Goal: Information Seeking & Learning: Learn about a topic

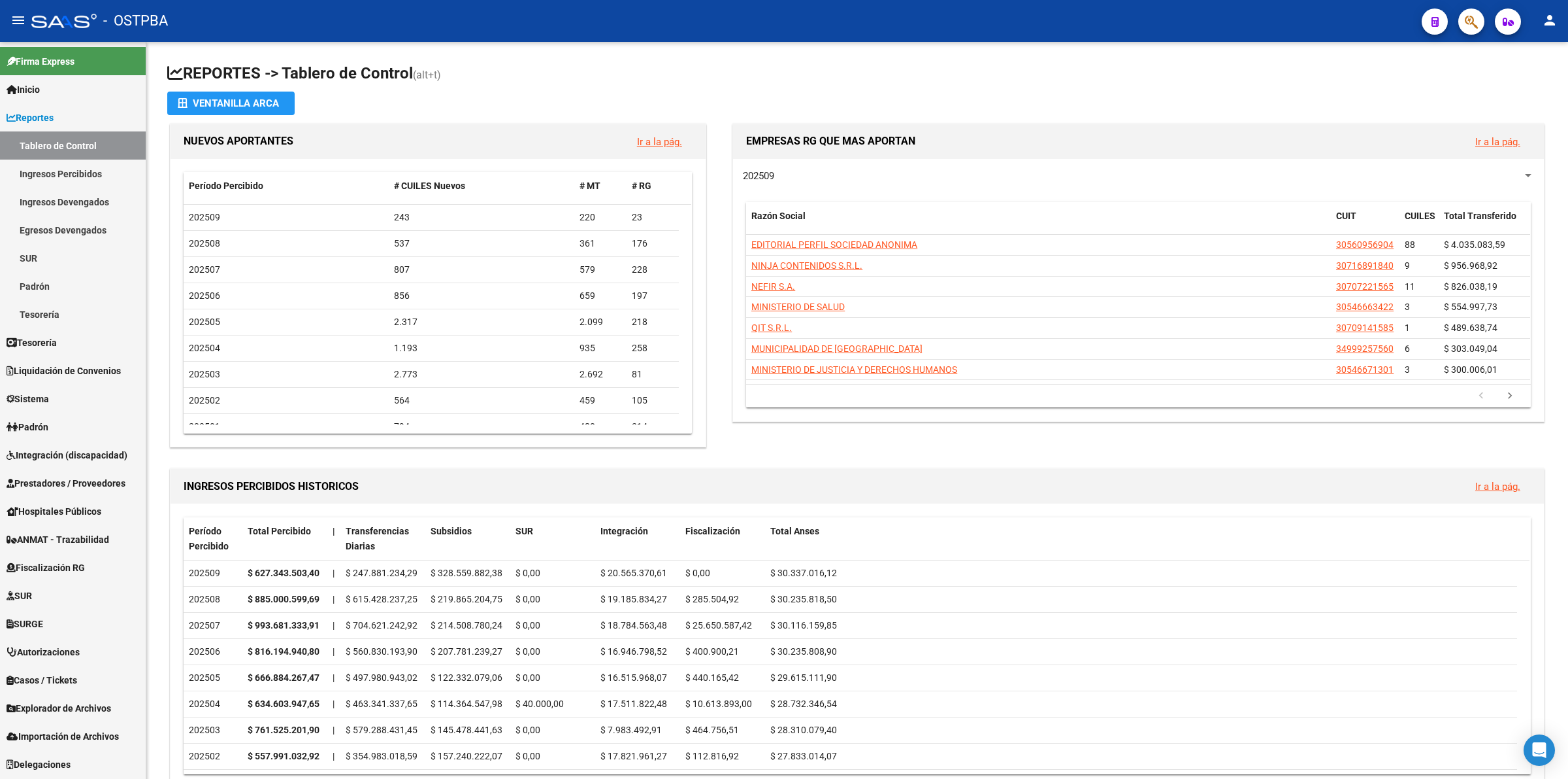
click at [83, 175] on link "Ingresos Percibidos" at bounding box center [73, 174] width 146 height 28
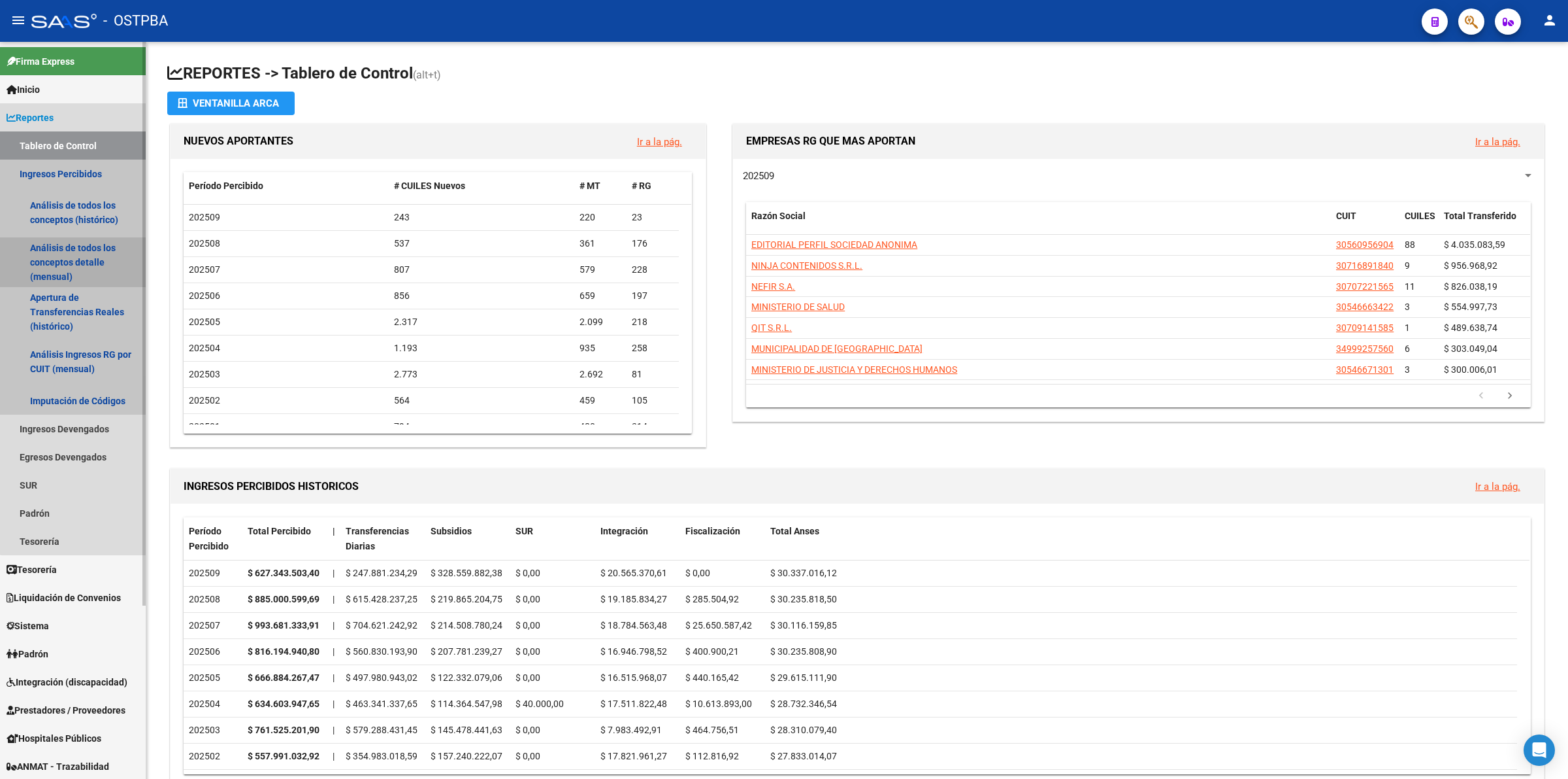
click at [73, 256] on link "Análisis de todos los conceptos detalle (mensual)" at bounding box center [73, 262] width 146 height 49
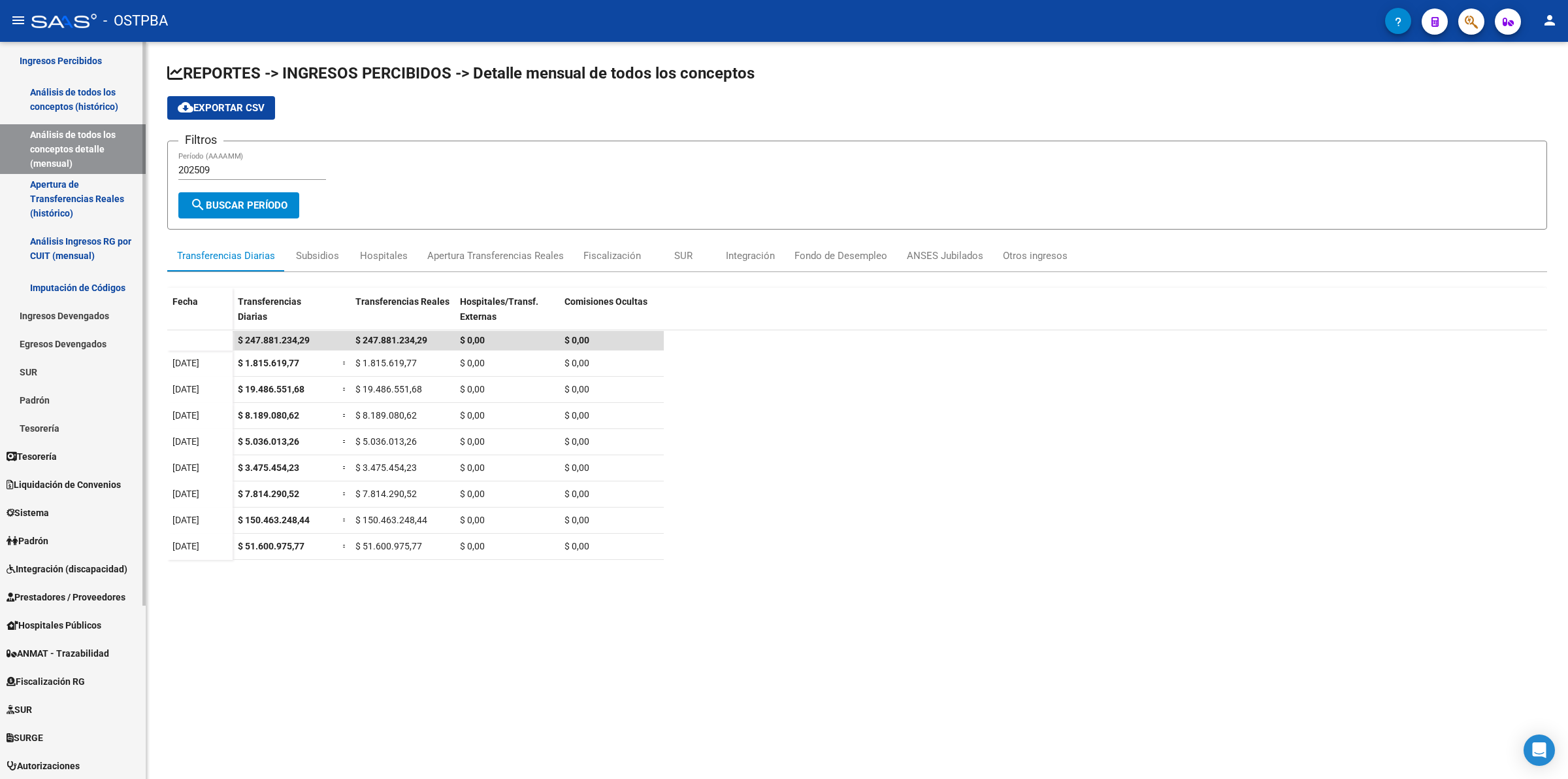
scroll to position [225, 0]
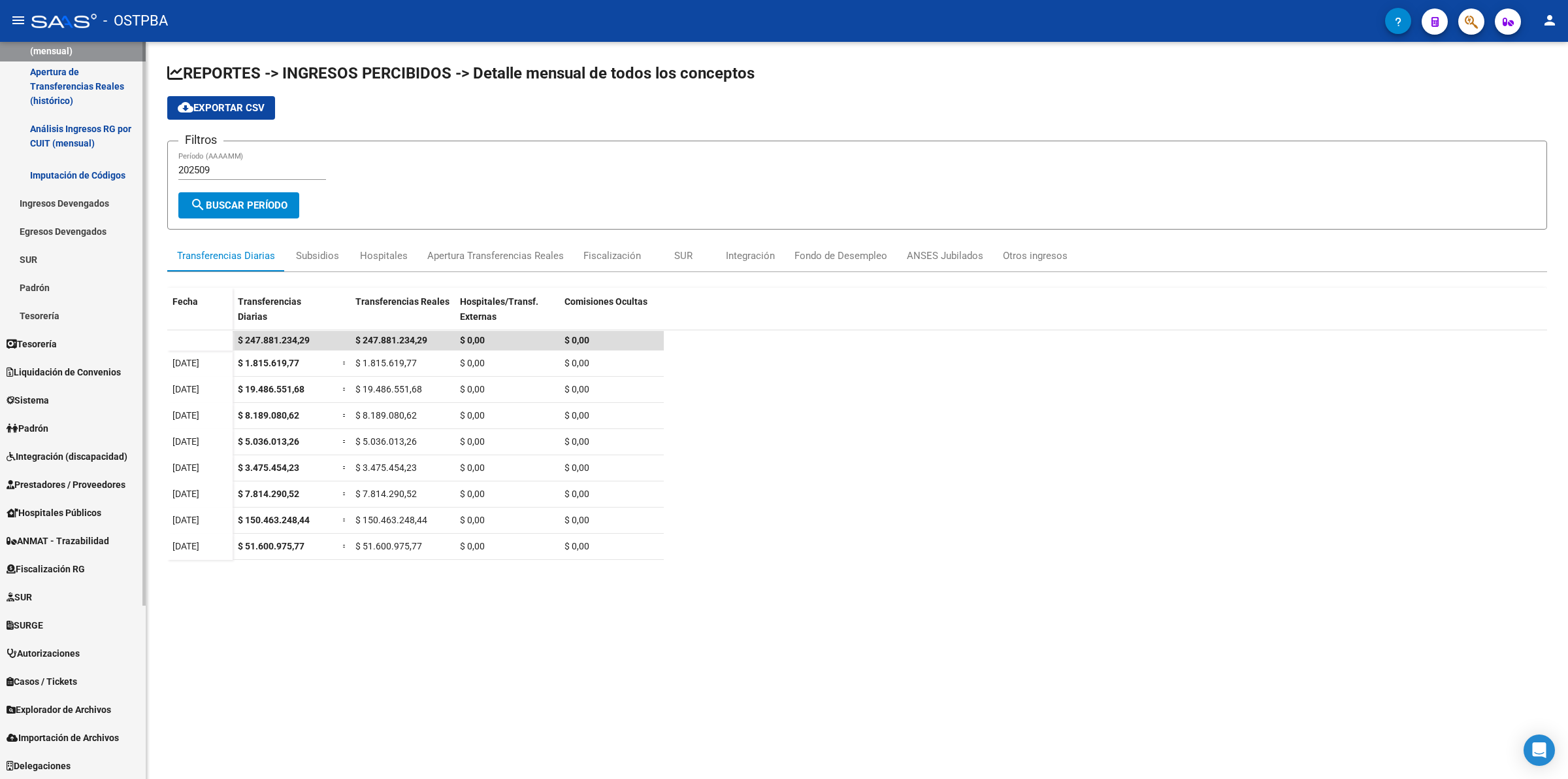
click at [64, 705] on span "Explorador de Archivos" at bounding box center [59, 709] width 105 height 15
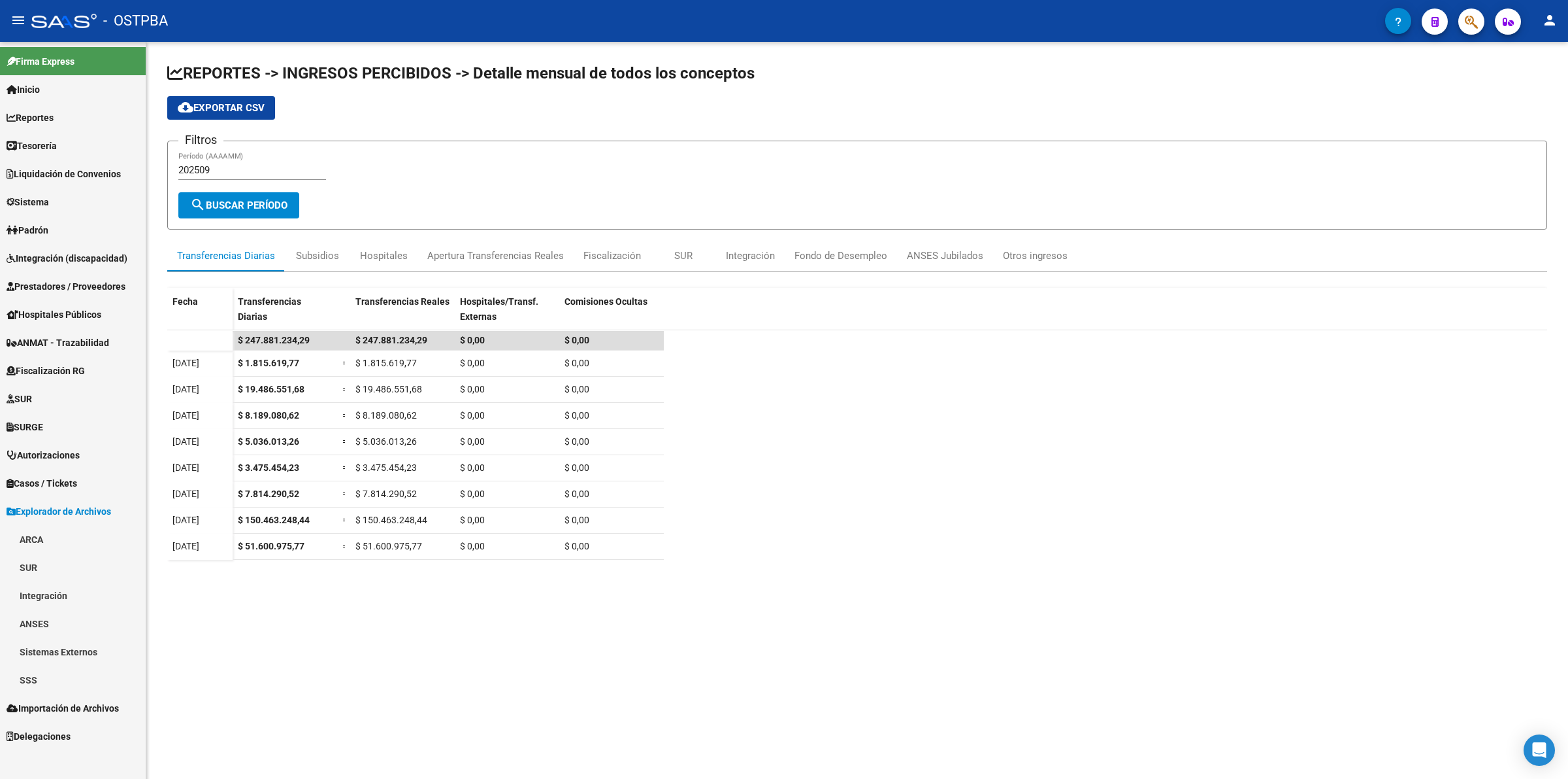
scroll to position [0, 0]
click at [53, 537] on link "ARCA" at bounding box center [73, 539] width 146 height 28
click at [82, 590] on link "Transferencias Detalles" at bounding box center [73, 595] width 146 height 28
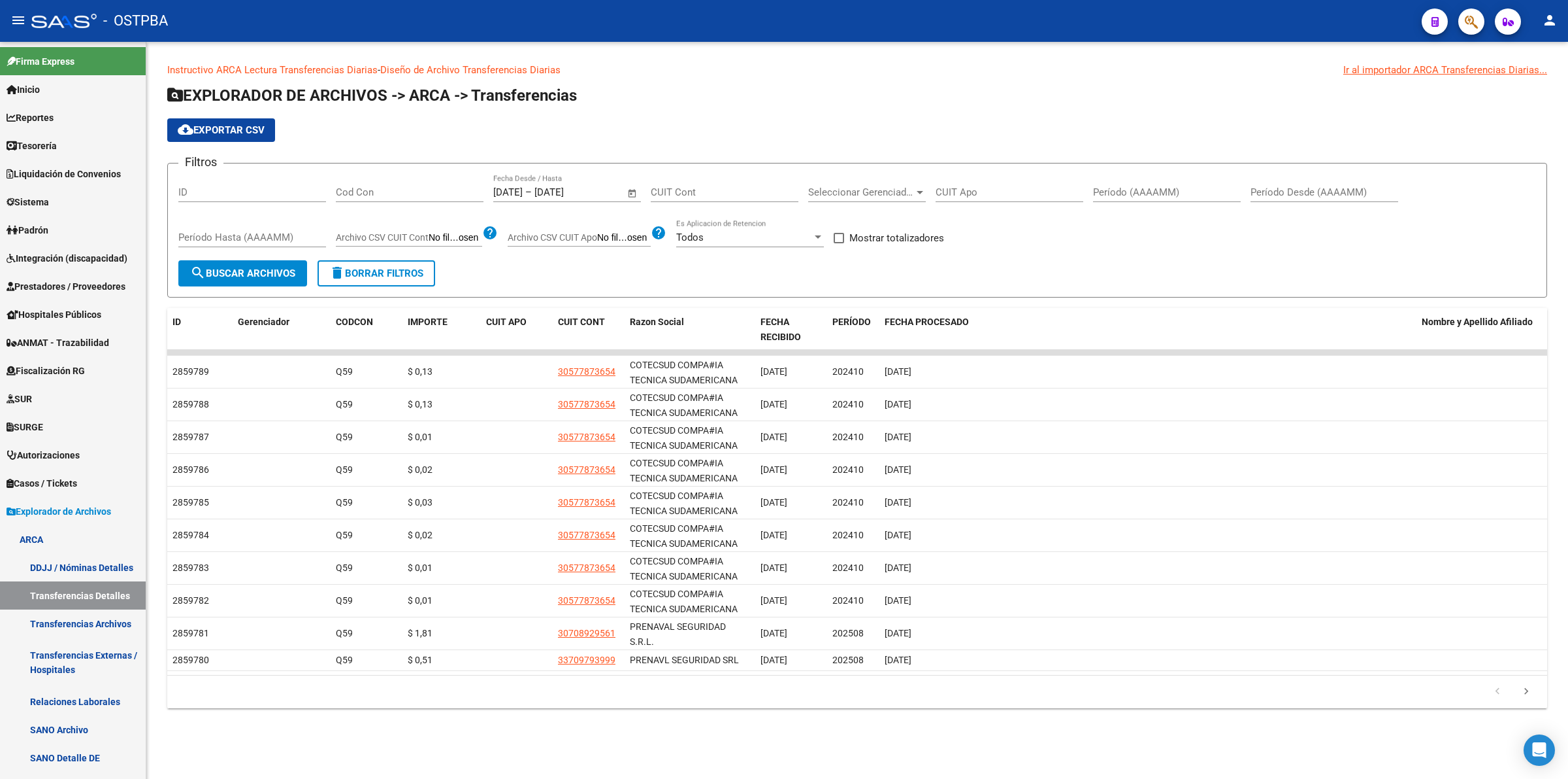
click at [628, 190] on span "Open calendar" at bounding box center [632, 193] width 31 height 31
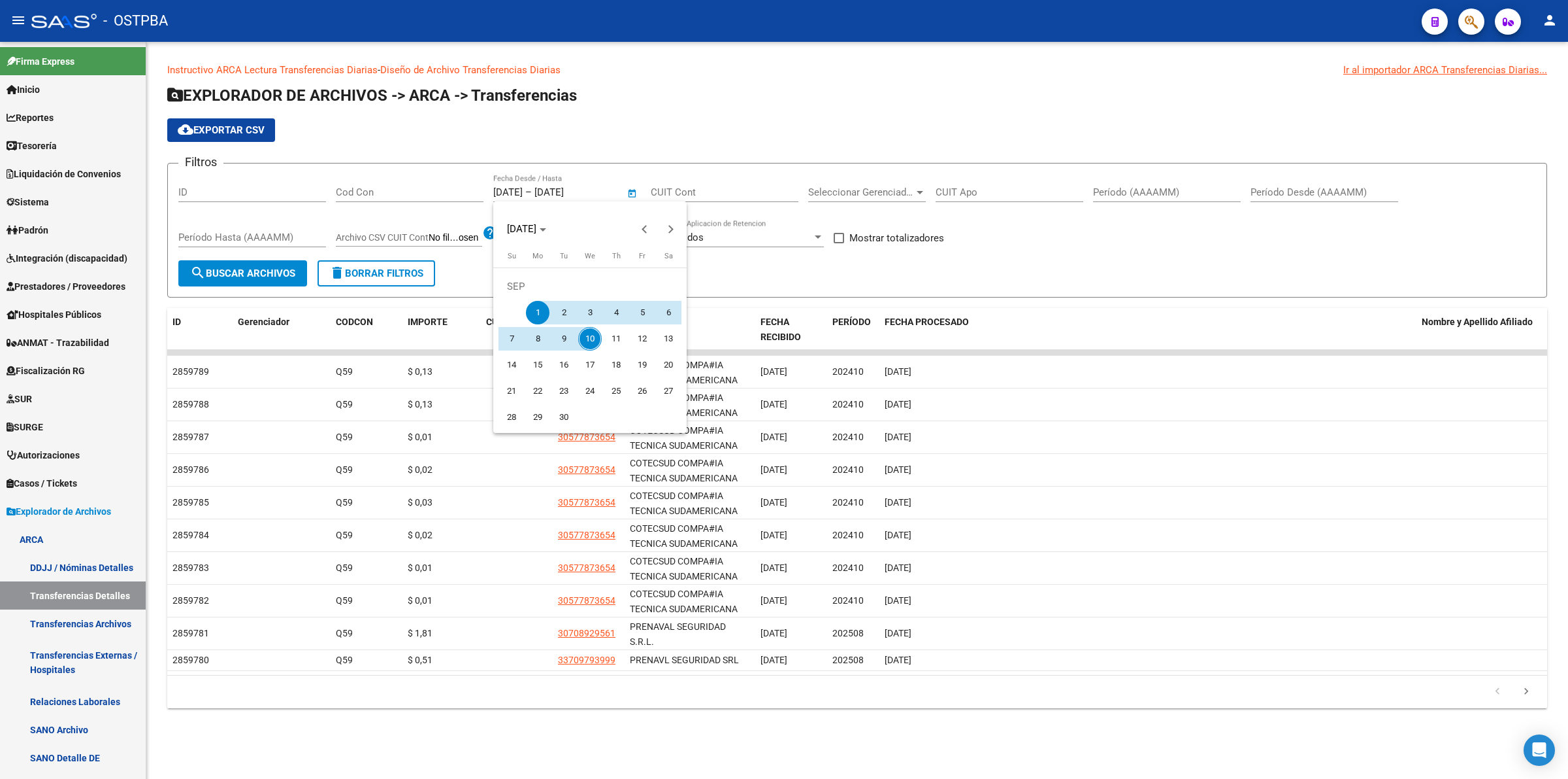
click at [582, 348] on button "10" at bounding box center [590, 339] width 26 height 26
type input "[DATE]"
click at [590, 339] on span "10" at bounding box center [590, 339] width 23 height 23
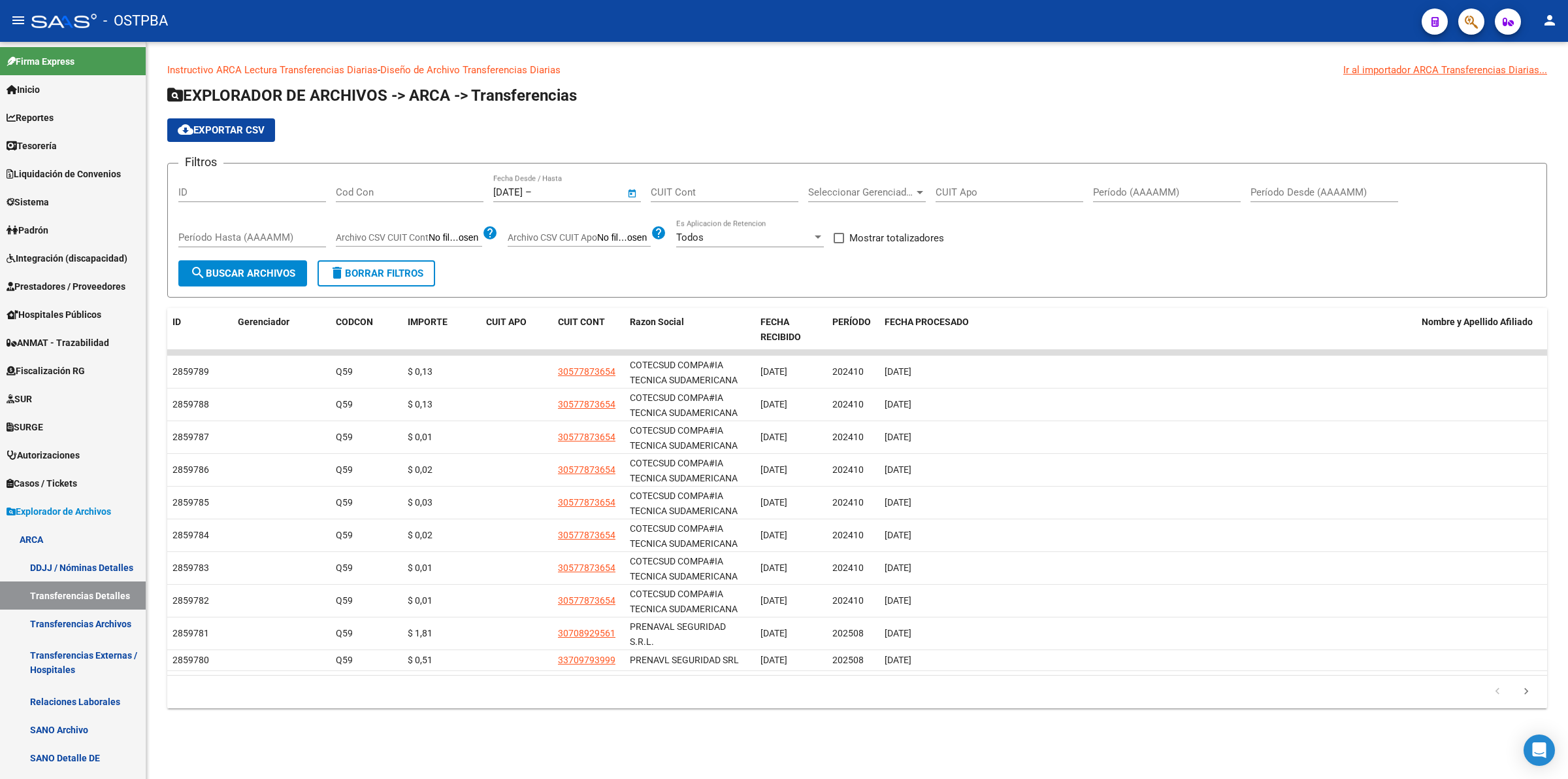
type input "[DATE]"
click at [357, 192] on input "Cod Con" at bounding box center [409, 192] width 147 height 12
drag, startPoint x: 838, startPoint y: 234, endPoint x: 724, endPoint y: 255, distance: 115.9
click at [840, 234] on span at bounding box center [839, 238] width 10 height 10
click at [839, 243] on input "Mostrar totalizadores" at bounding box center [838, 243] width 1 height 1
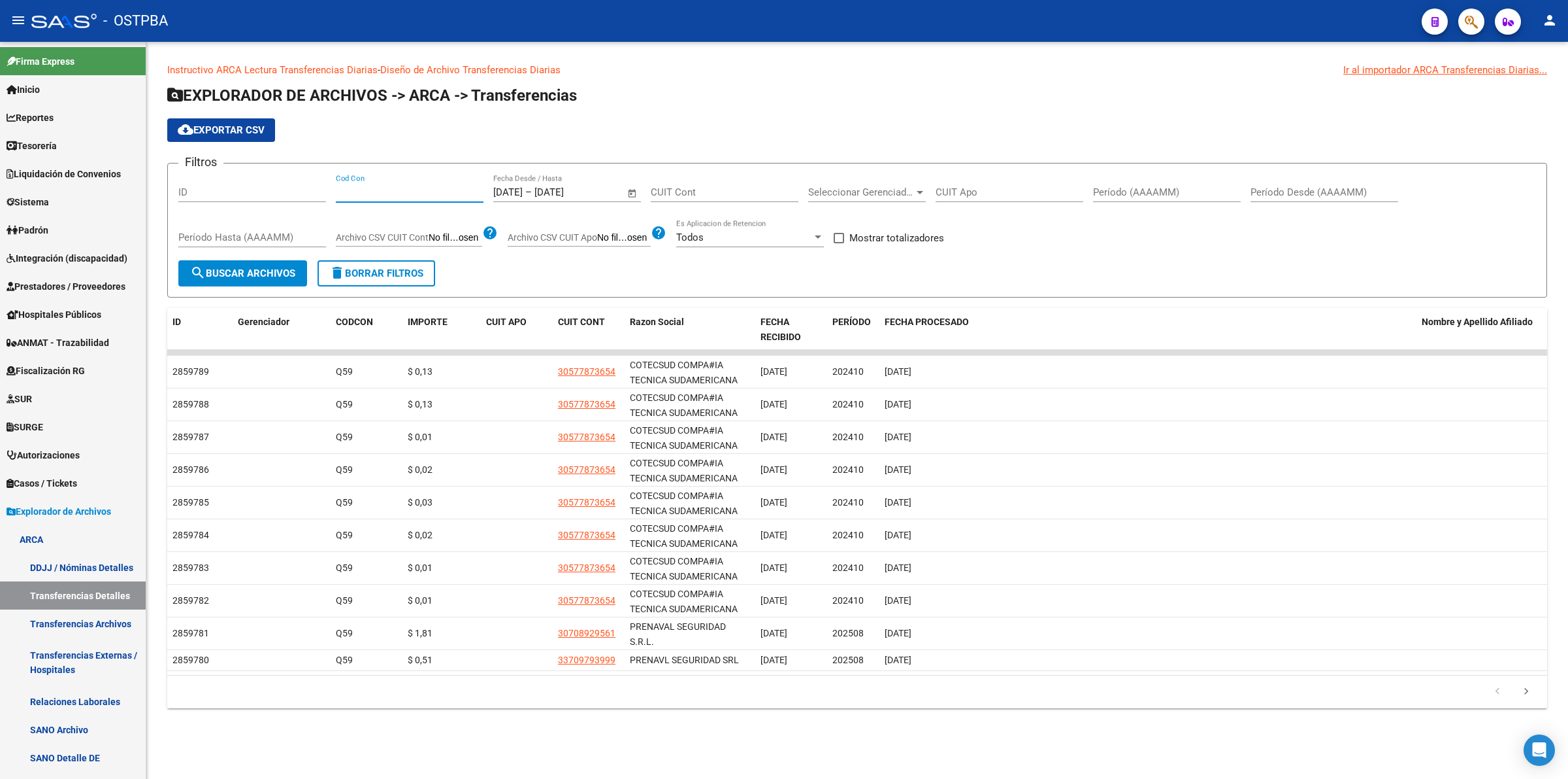
checkbox input "true"
click at [222, 272] on span "search Buscar Archivos" at bounding box center [243, 273] width 105 height 12
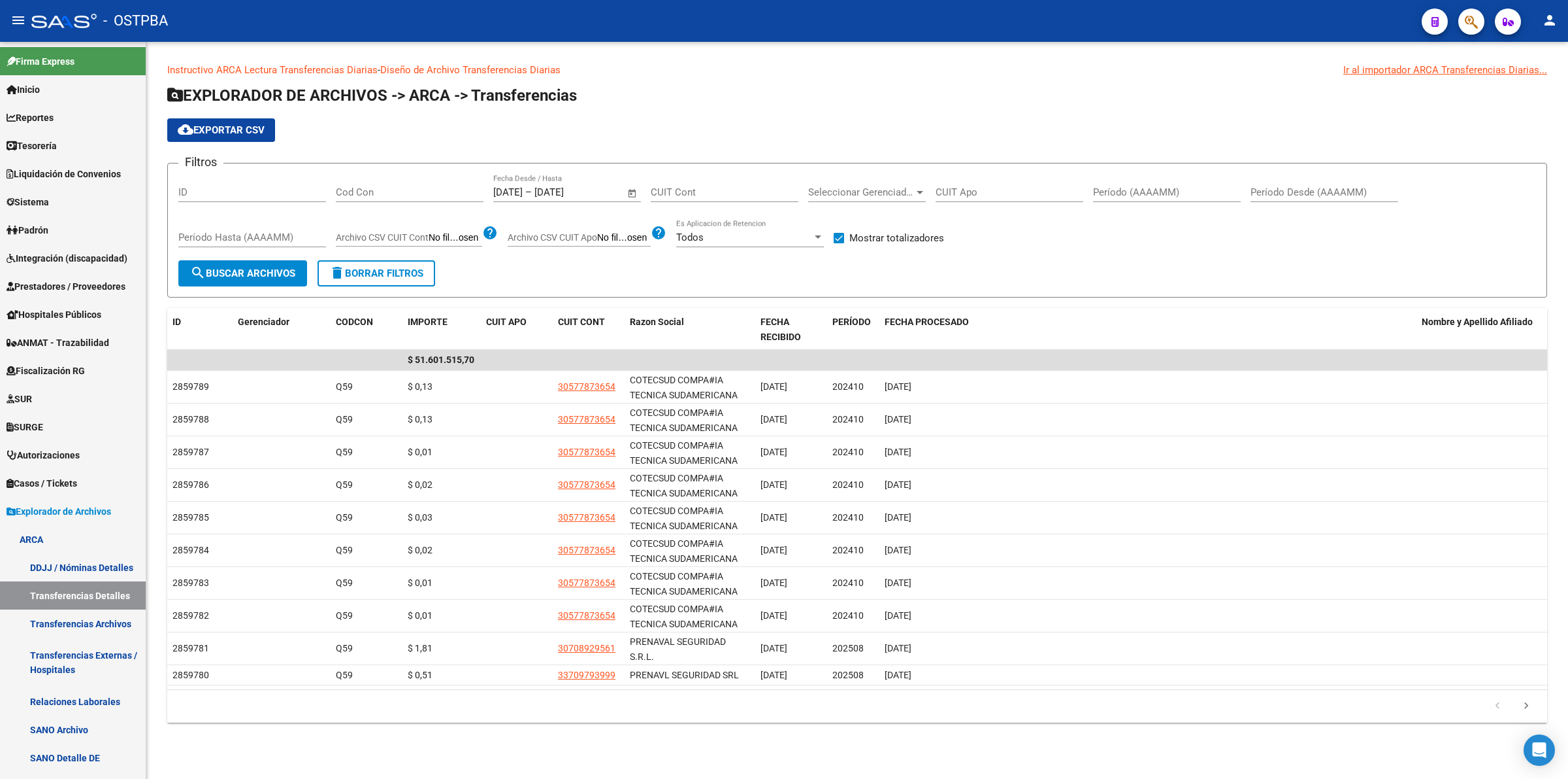
click at [367, 193] on input "Cod Con" at bounding box center [409, 192] width 147 height 12
type input "401"
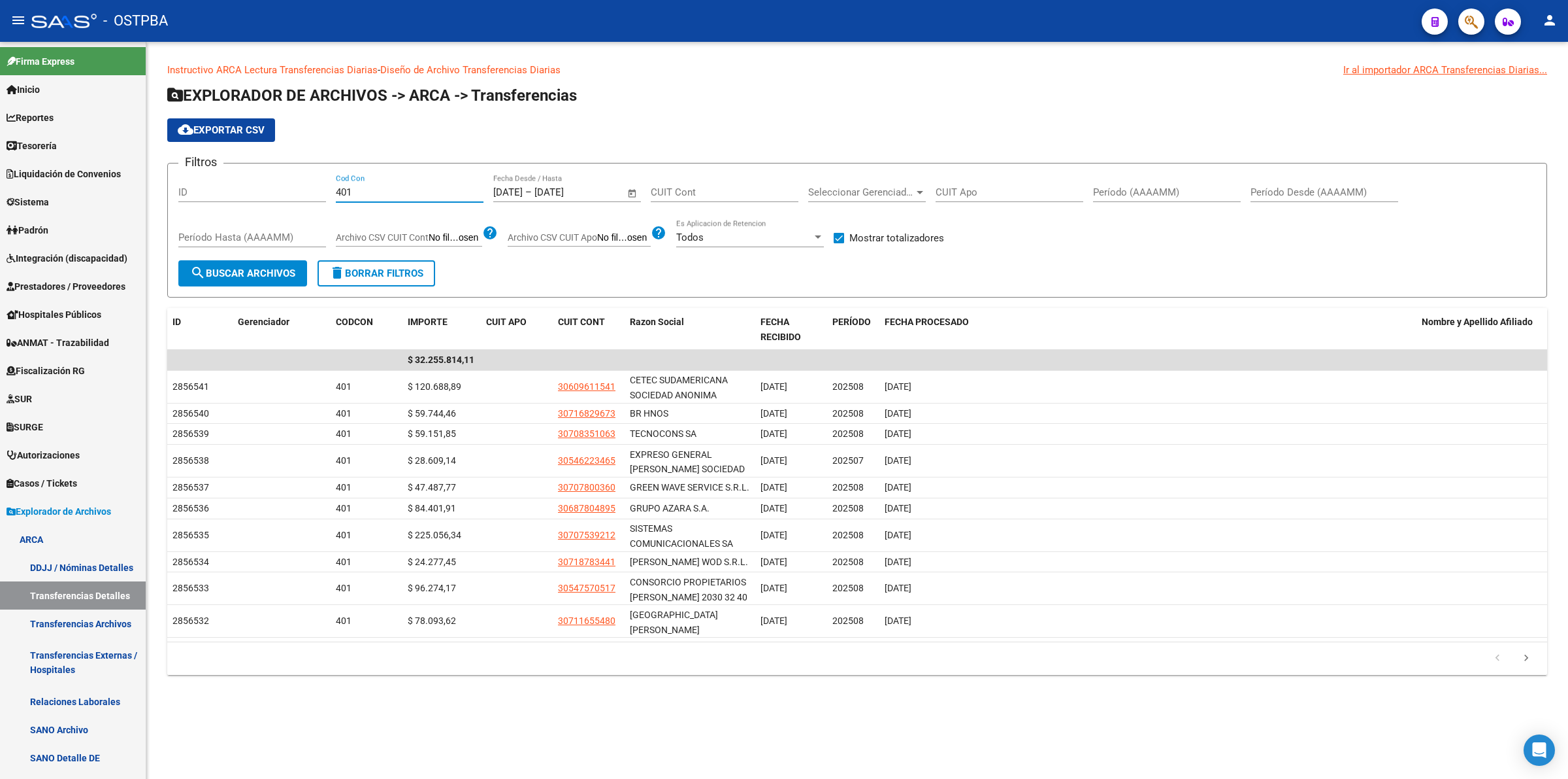
drag, startPoint x: 399, startPoint y: 188, endPoint x: 328, endPoint y: 186, distance: 71.0
click at [328, 186] on div "Filtros ID 401 Cod Con [DATE] [DATE] – [DATE] Fecha fin Fecha Desde / Hasta CUI…" at bounding box center [858, 217] width 1358 height 86
type input "381"
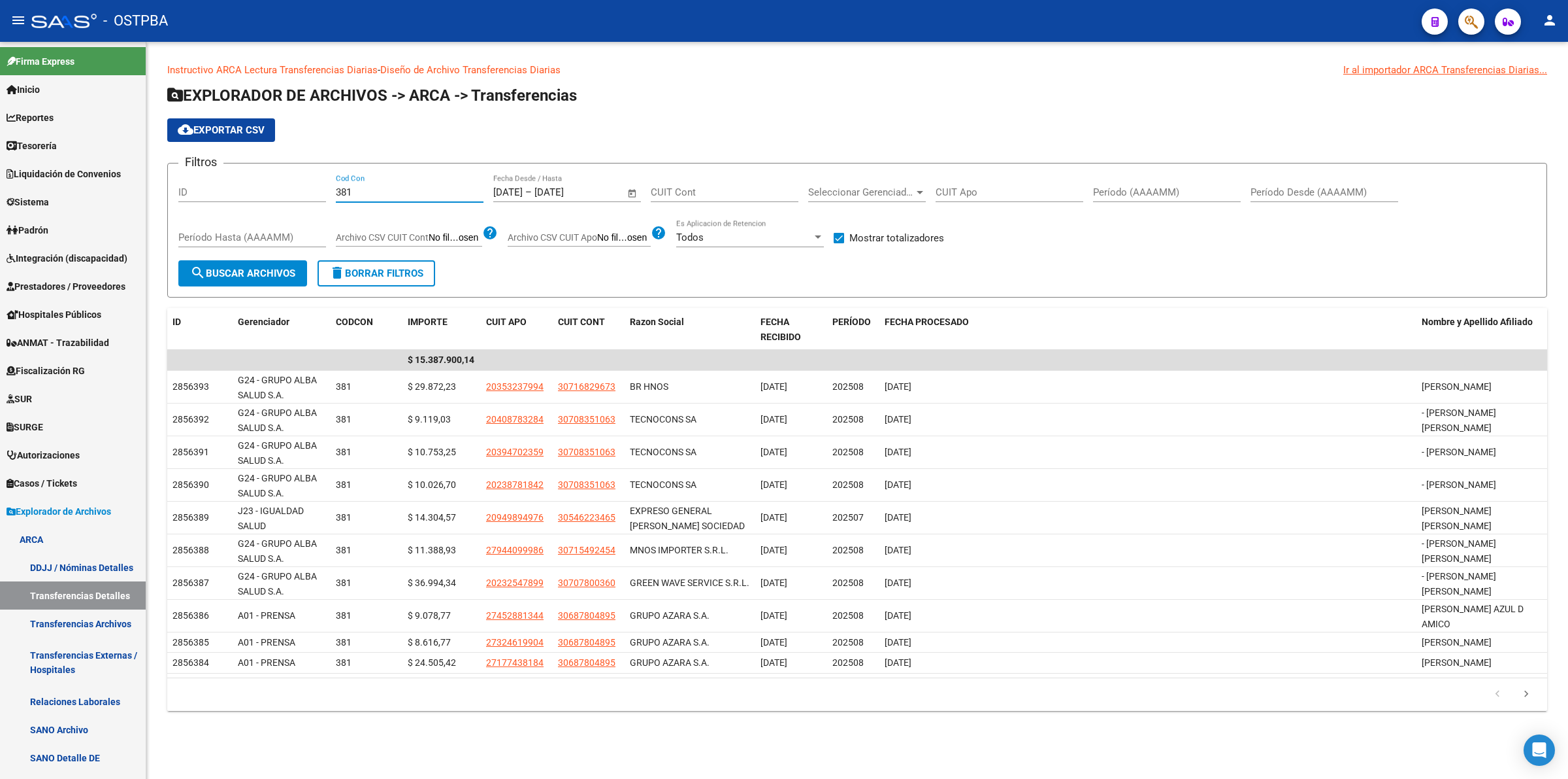
drag, startPoint x: 381, startPoint y: 190, endPoint x: 158, endPoint y: 177, distance: 223.4
click at [158, 177] on div "Instructivo ARCA Lectura Transferencias Diarias - Diseño de Archivo Transferenc…" at bounding box center [858, 397] width 1422 height 711
click at [634, 194] on span "Open calendar" at bounding box center [632, 193] width 31 height 31
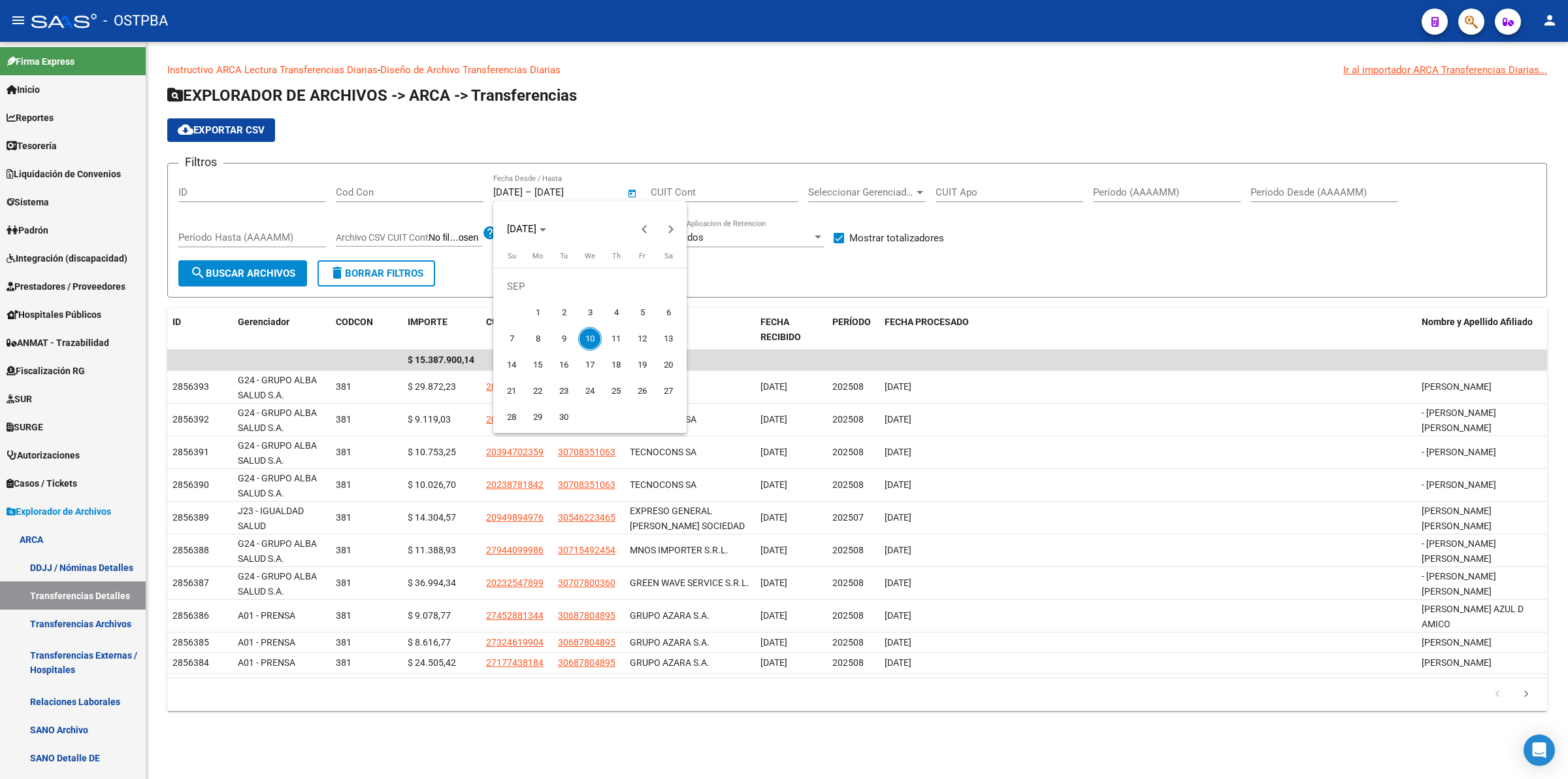
click at [564, 342] on span "9" at bounding box center [564, 339] width 23 height 23
type input "[DATE]"
click at [564, 342] on span "9" at bounding box center [564, 339] width 23 height 23
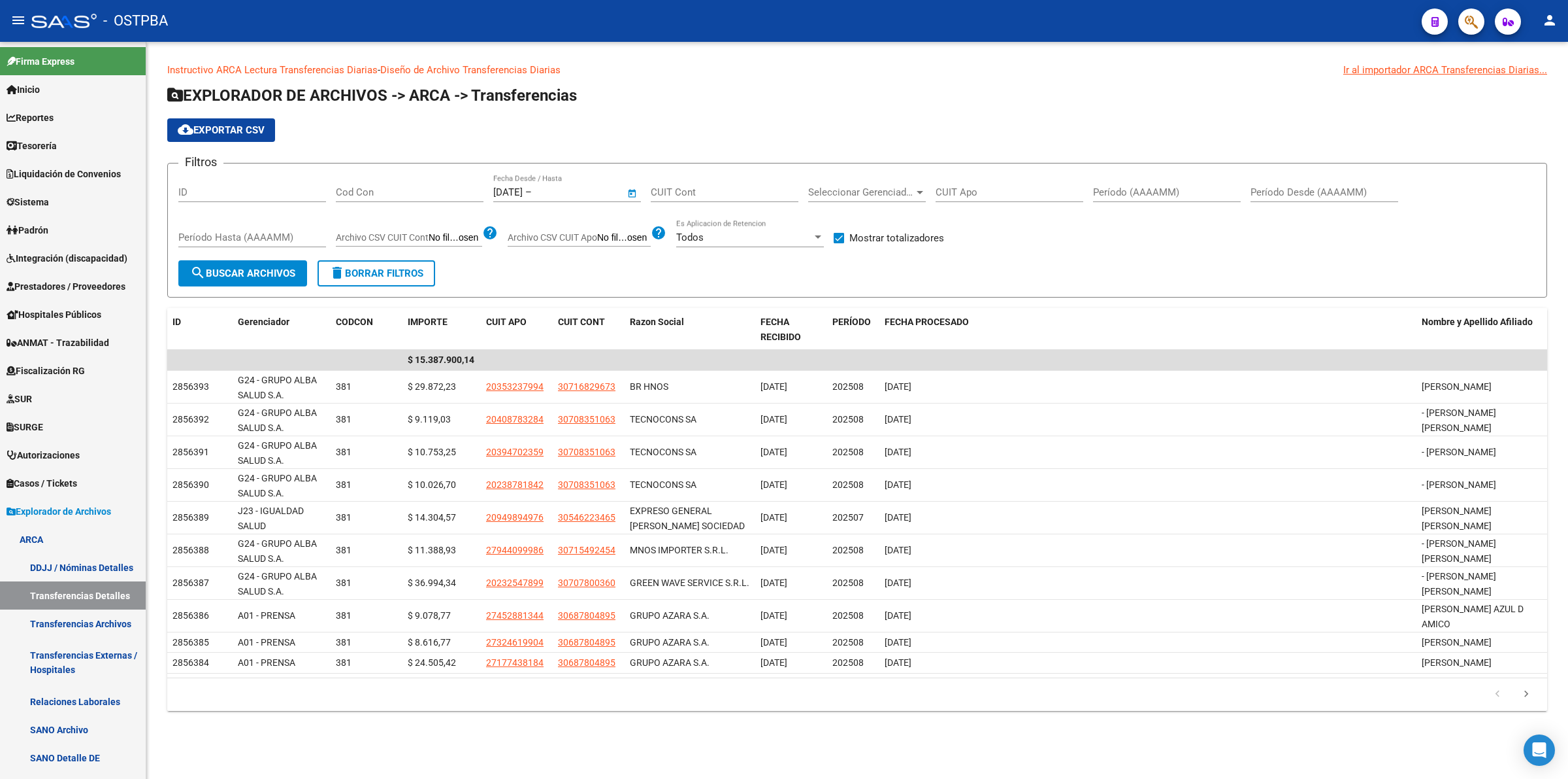
type input "[DATE]"
click at [286, 273] on span "search Buscar Archivos" at bounding box center [243, 273] width 105 height 12
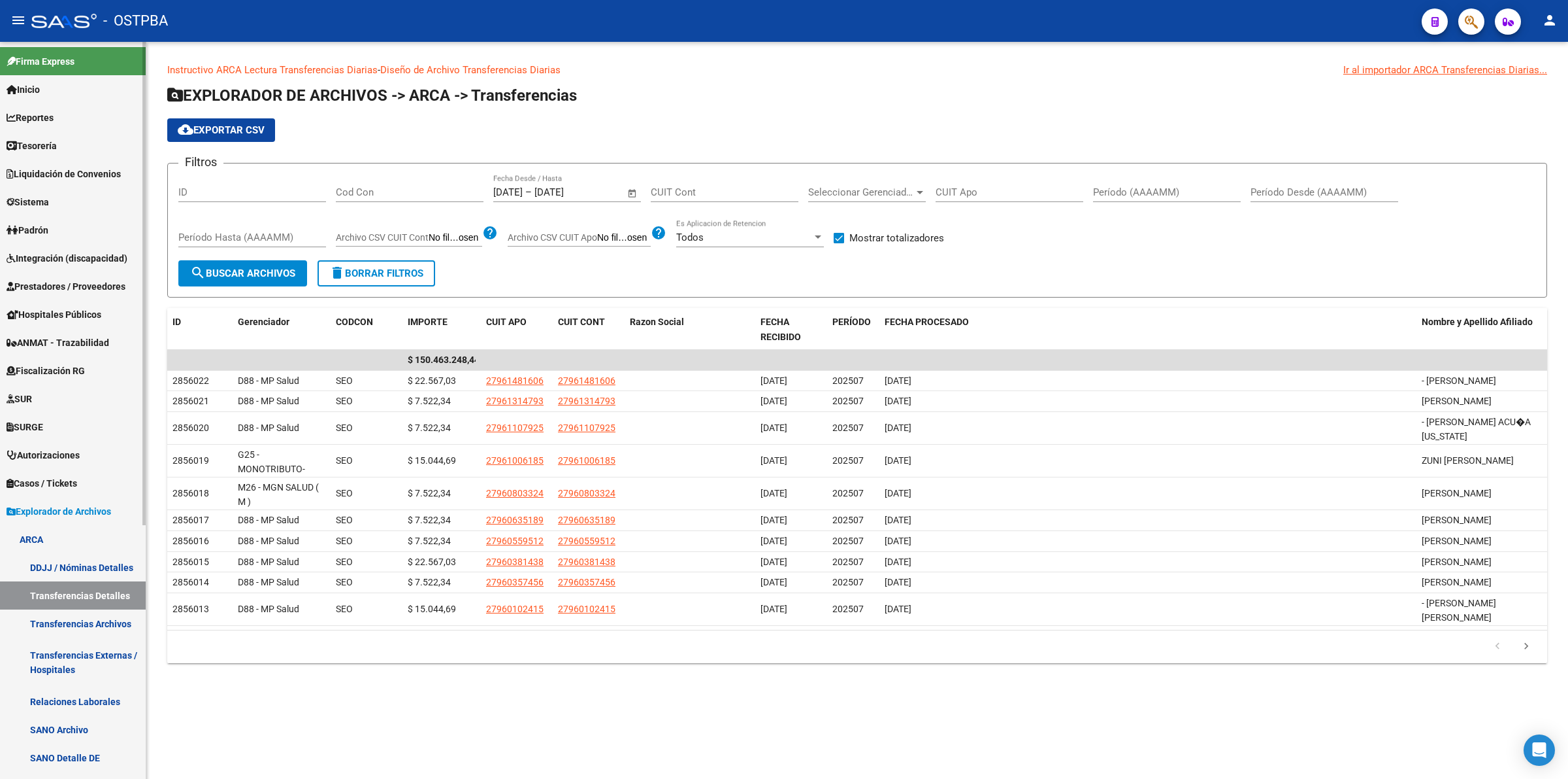
click at [47, 236] on span "Padrón" at bounding box center [28, 230] width 42 height 15
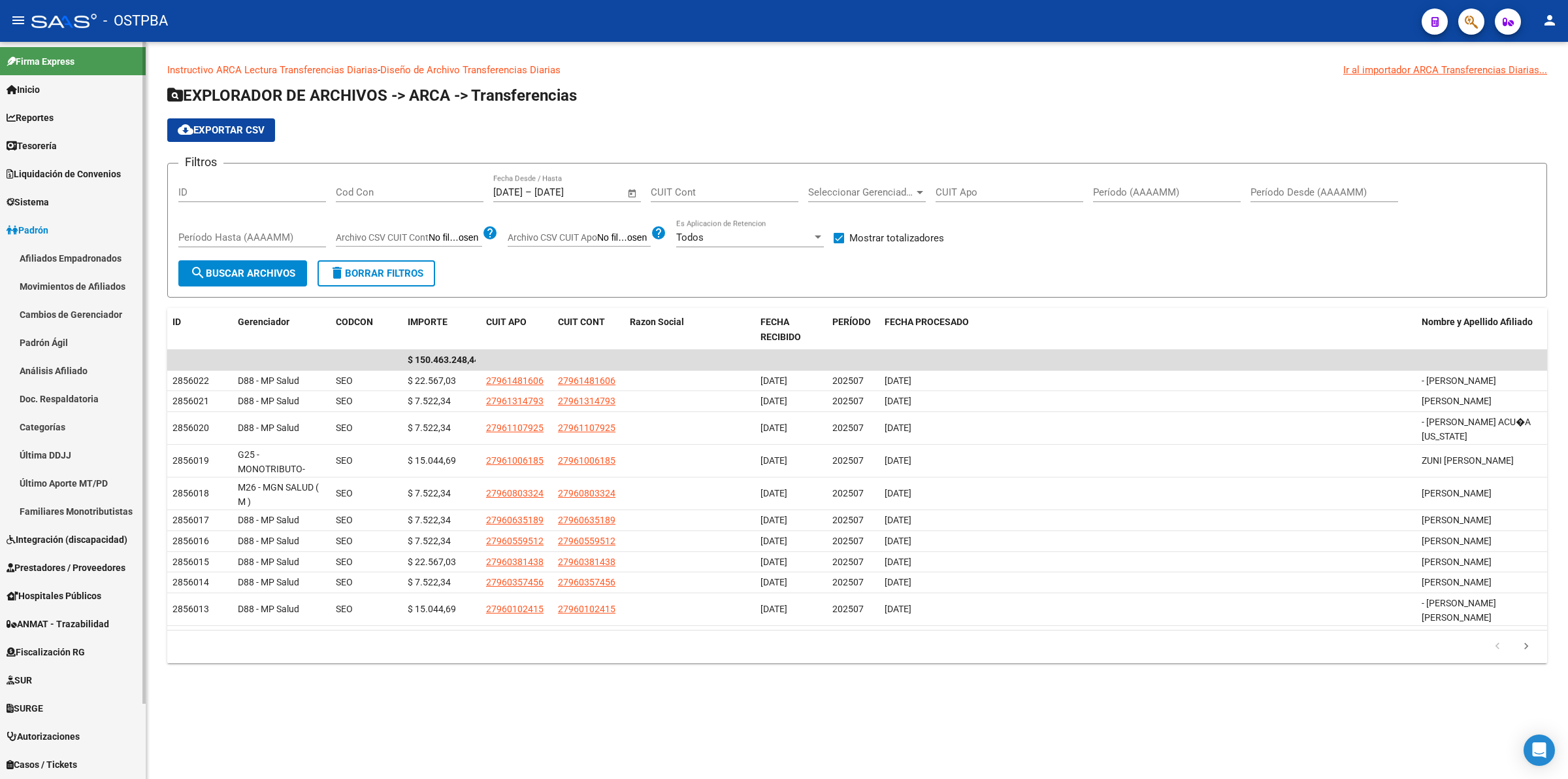
click at [59, 337] on link "Padrón Ágil" at bounding box center [73, 342] width 146 height 28
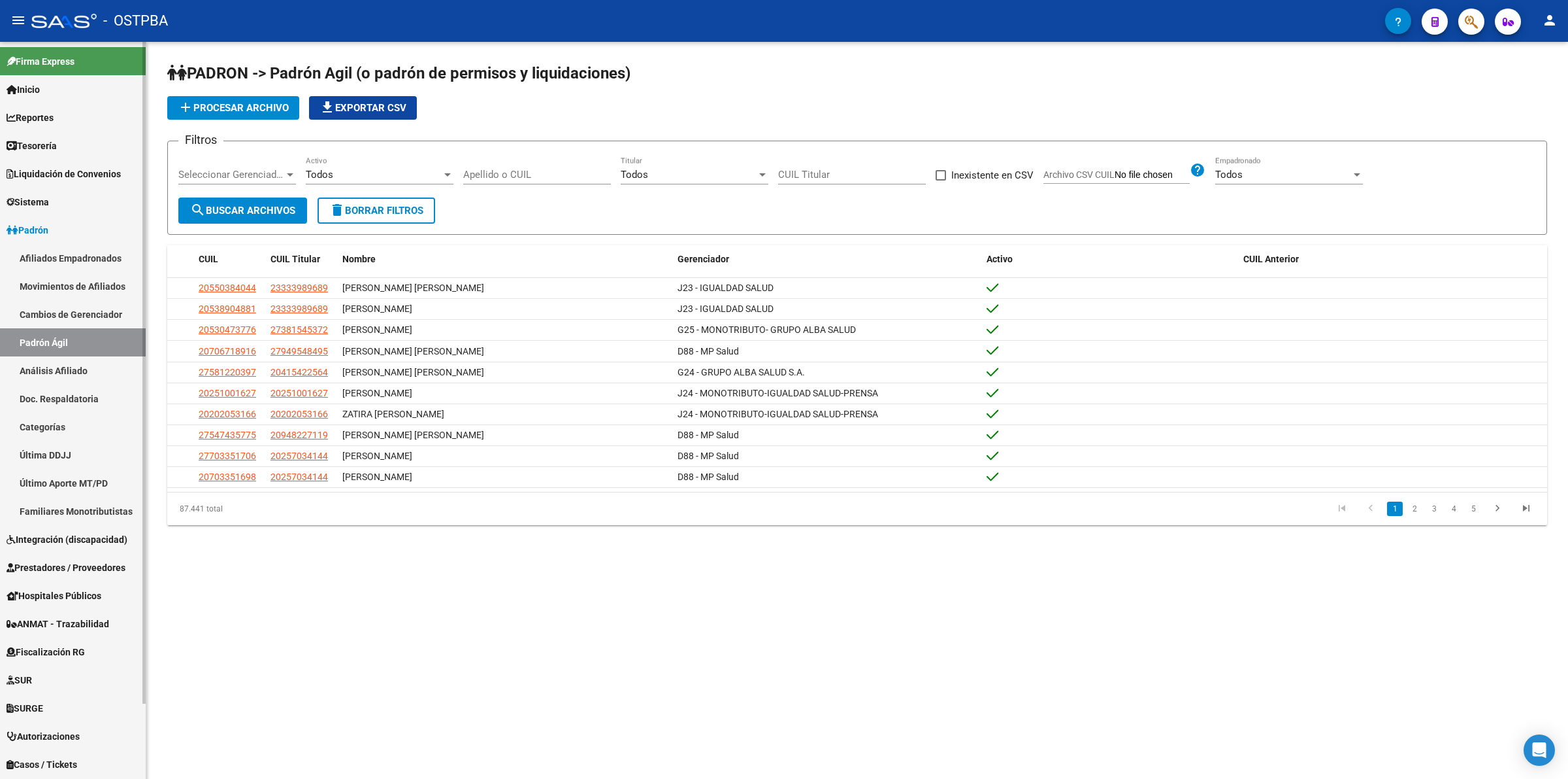
click at [56, 363] on link "Análisis Afiliado" at bounding box center [73, 370] width 146 height 28
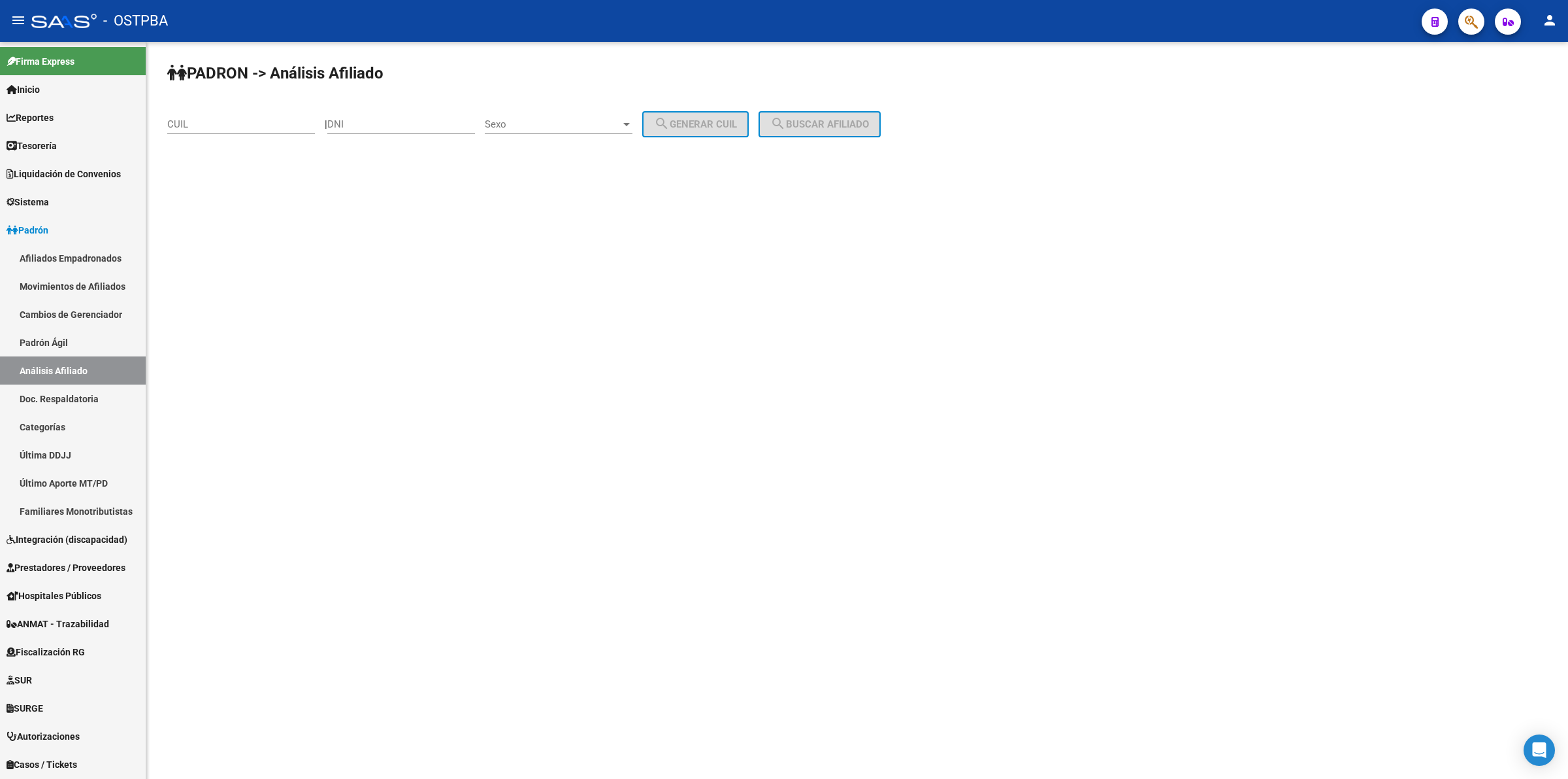
click at [264, 121] on input "CUIL" at bounding box center [240, 124] width 147 height 12
type input "42-367824"
click at [401, 126] on input "DNI" at bounding box center [401, 124] width 147 height 12
type input "42367824"
drag, startPoint x: 277, startPoint y: 126, endPoint x: 35, endPoint y: 129, distance: 242.0
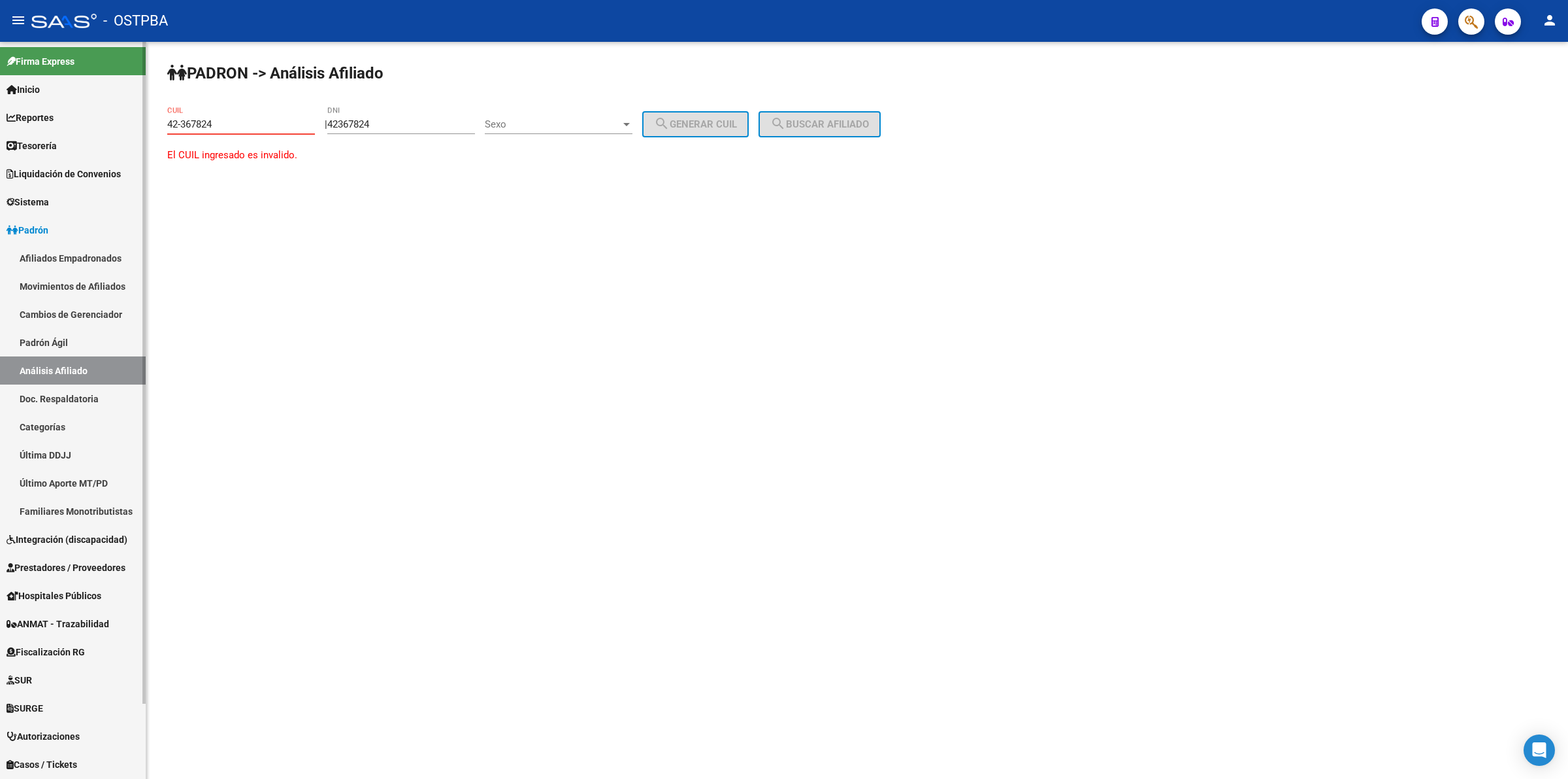
click at [35, 129] on mat-sidenav-container "Firma Express Inicio Instructivos Contacto OS Reportes Tablero de Control Ingre…" at bounding box center [784, 411] width 1568 height 737
click at [566, 118] on span "Sexo" at bounding box center [553, 124] width 136 height 12
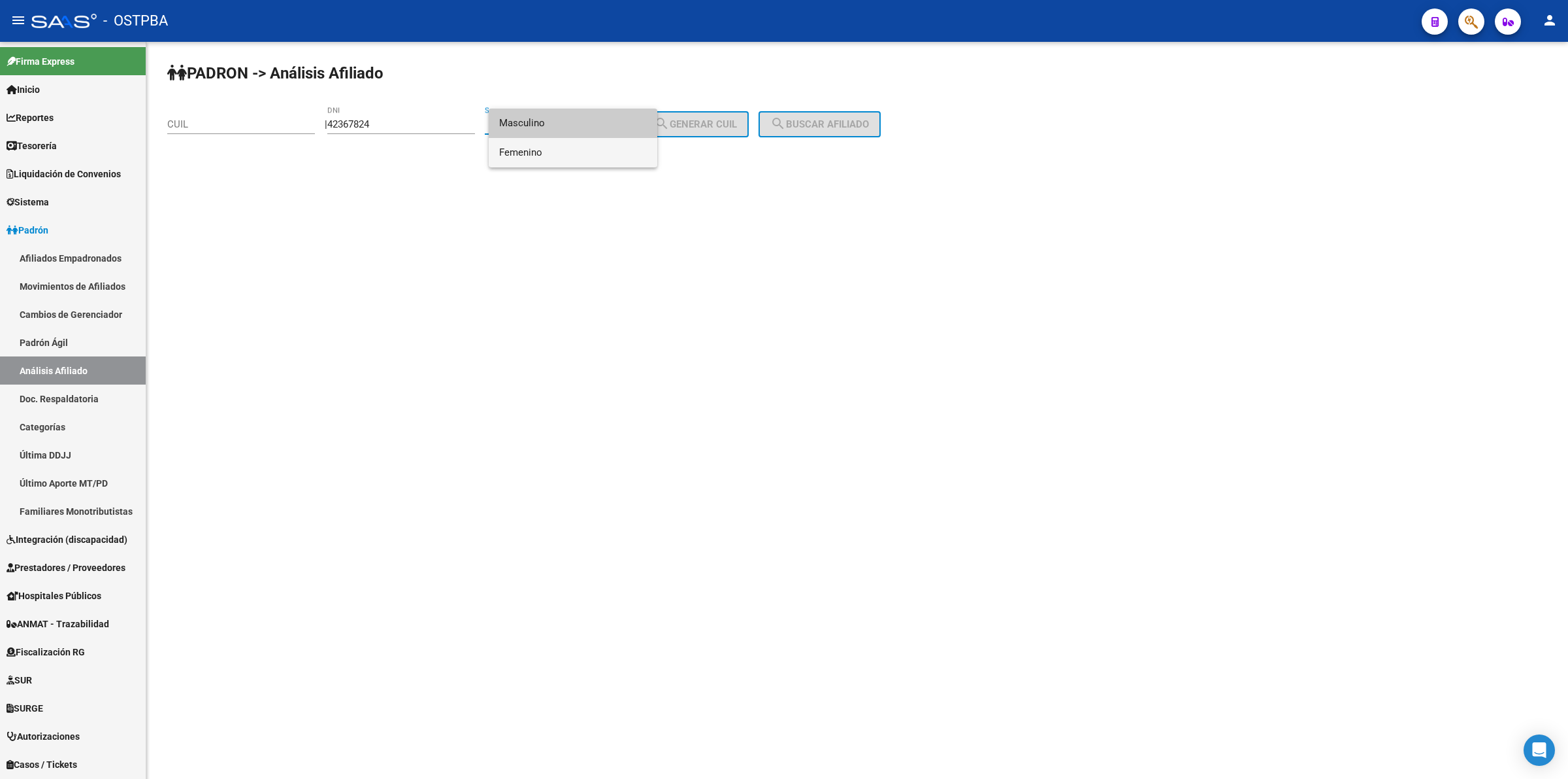
click at [560, 153] on span "Femenino" at bounding box center [572, 153] width 147 height 29
click at [683, 129] on button "search Generar CUIL" at bounding box center [695, 124] width 107 height 26
type input "27-42367824-6"
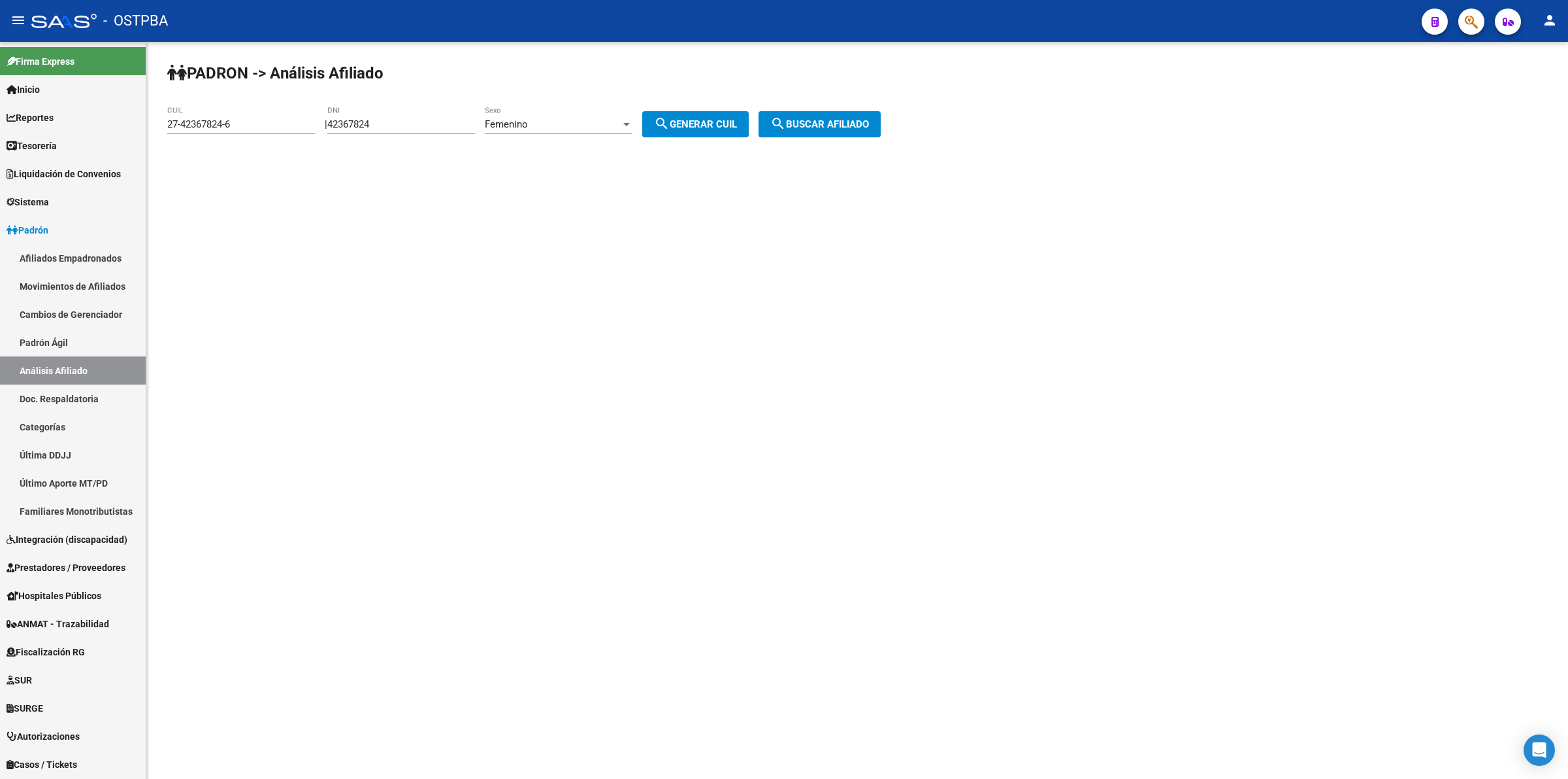
click at [826, 123] on span "search Buscar afiliado" at bounding box center [820, 124] width 99 height 12
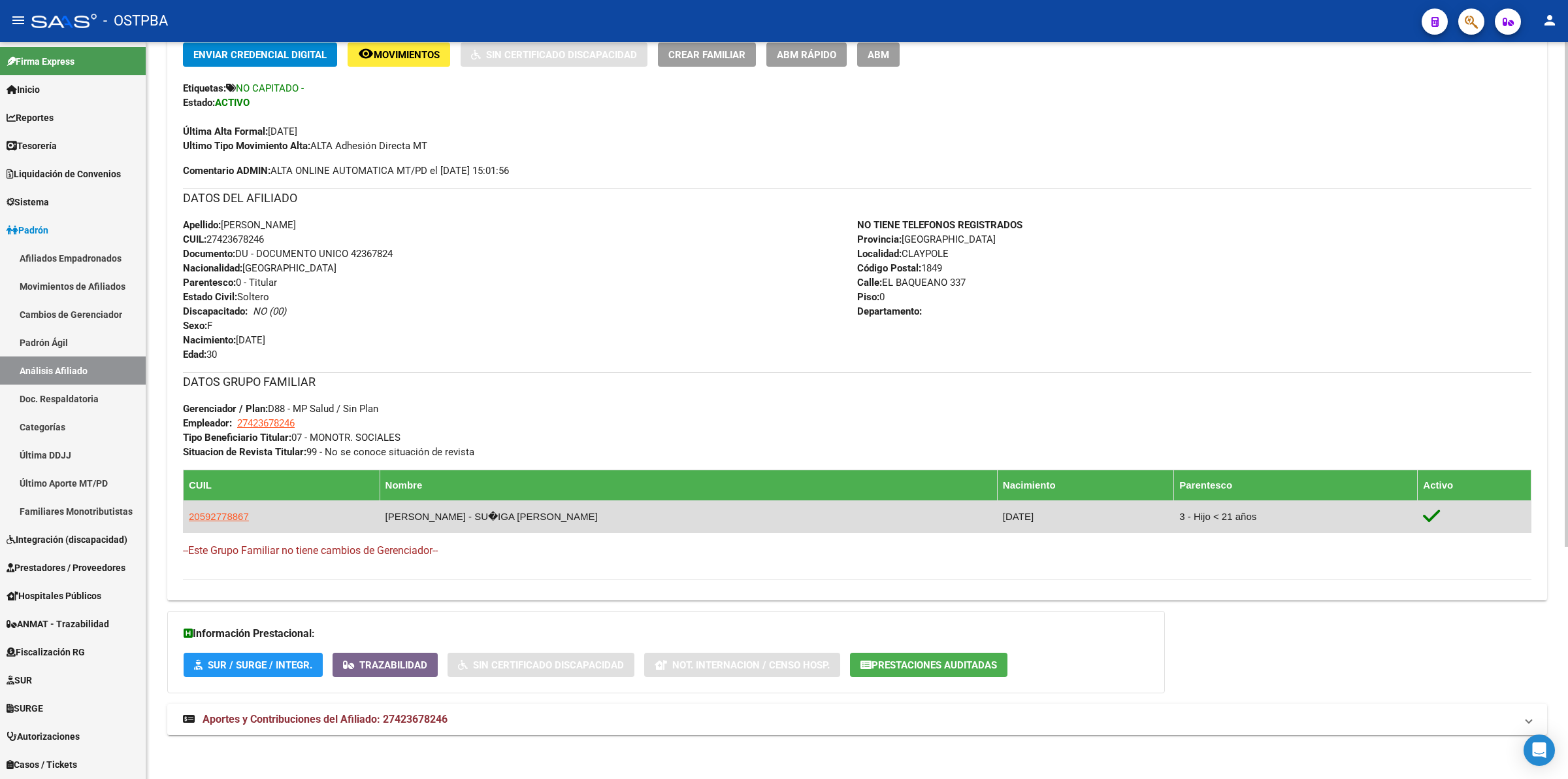
scroll to position [339, 0]
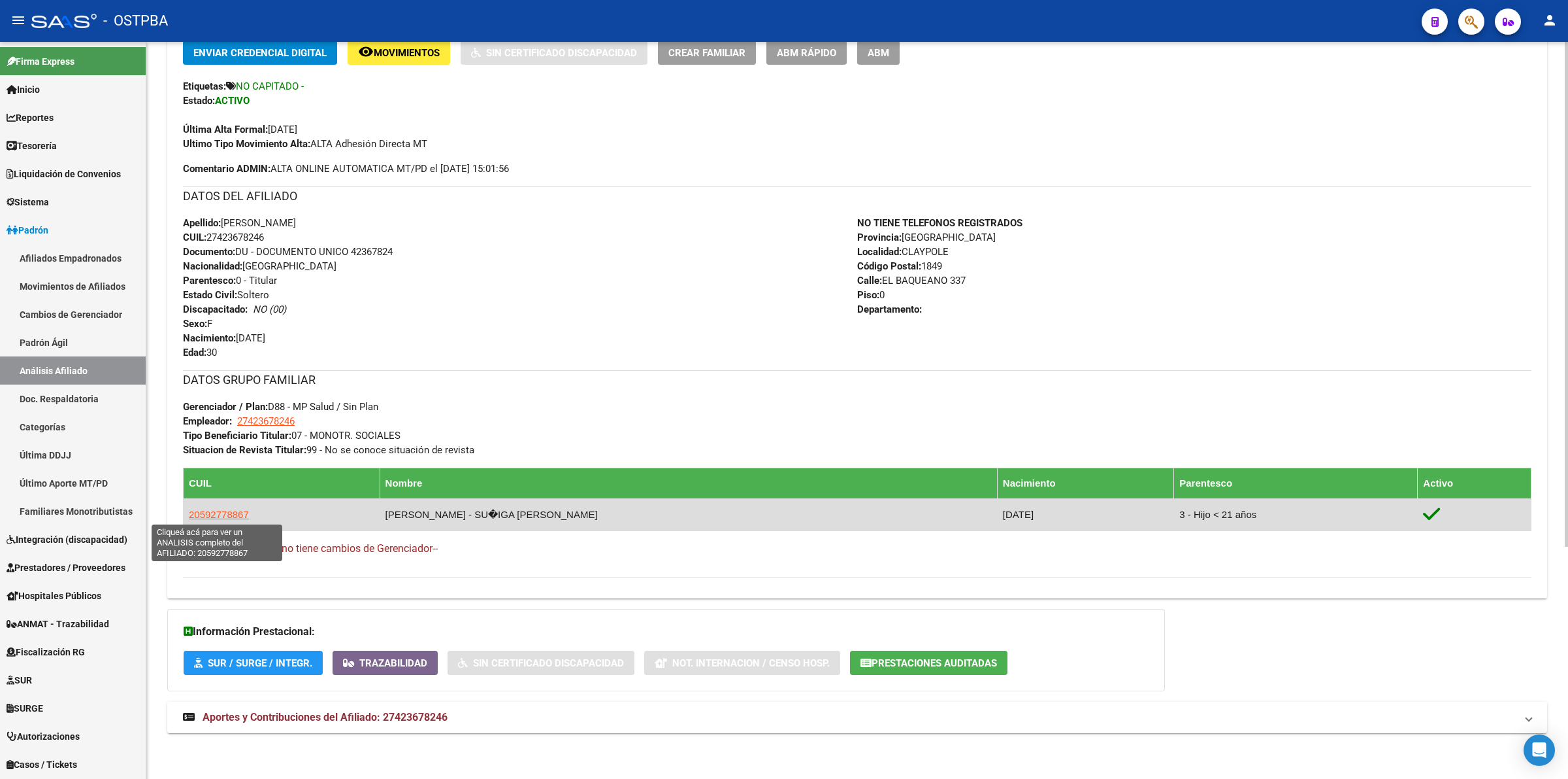
click at [232, 511] on span "20592778867" at bounding box center [219, 514] width 60 height 11
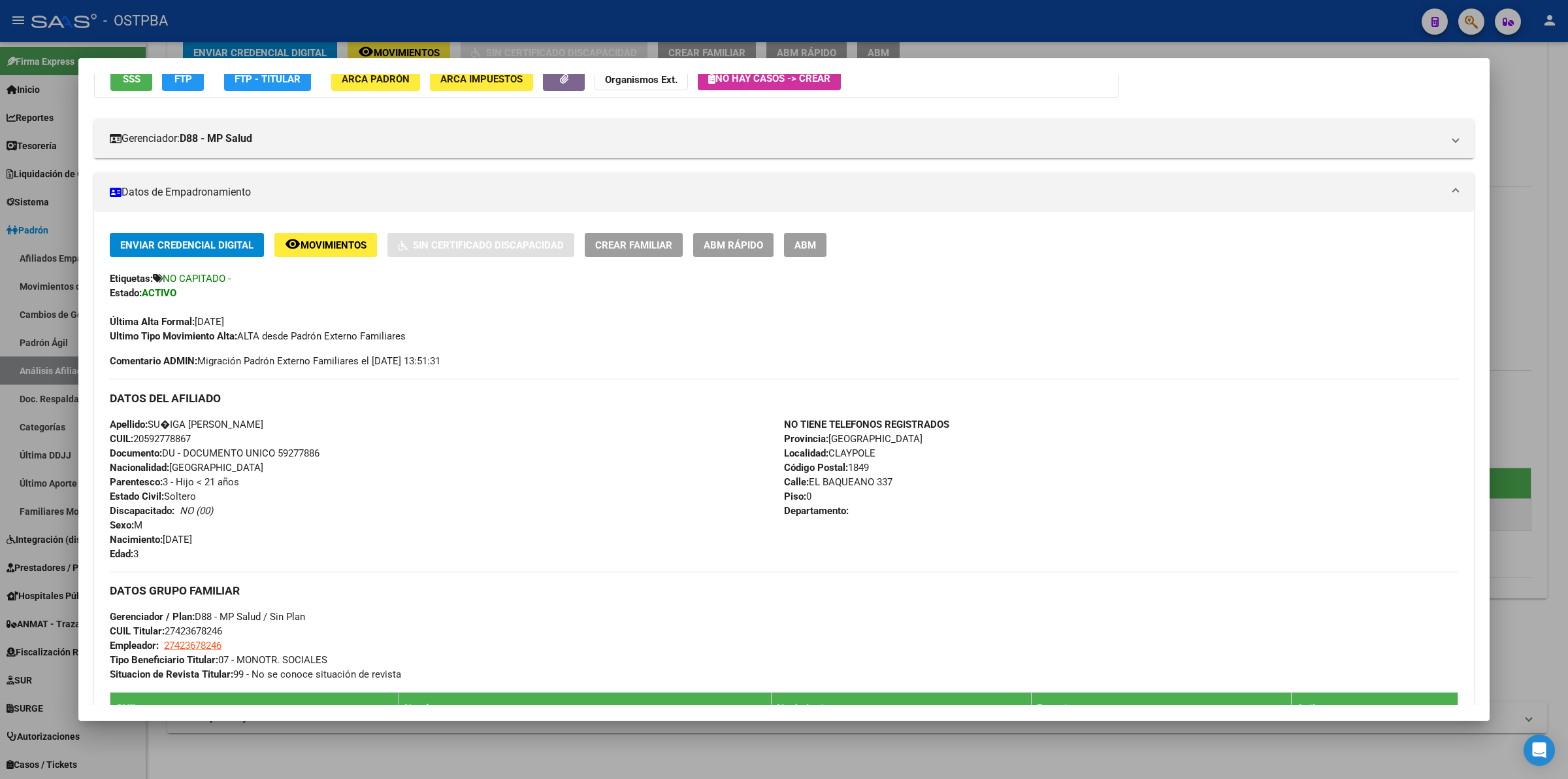
scroll to position [456, 0]
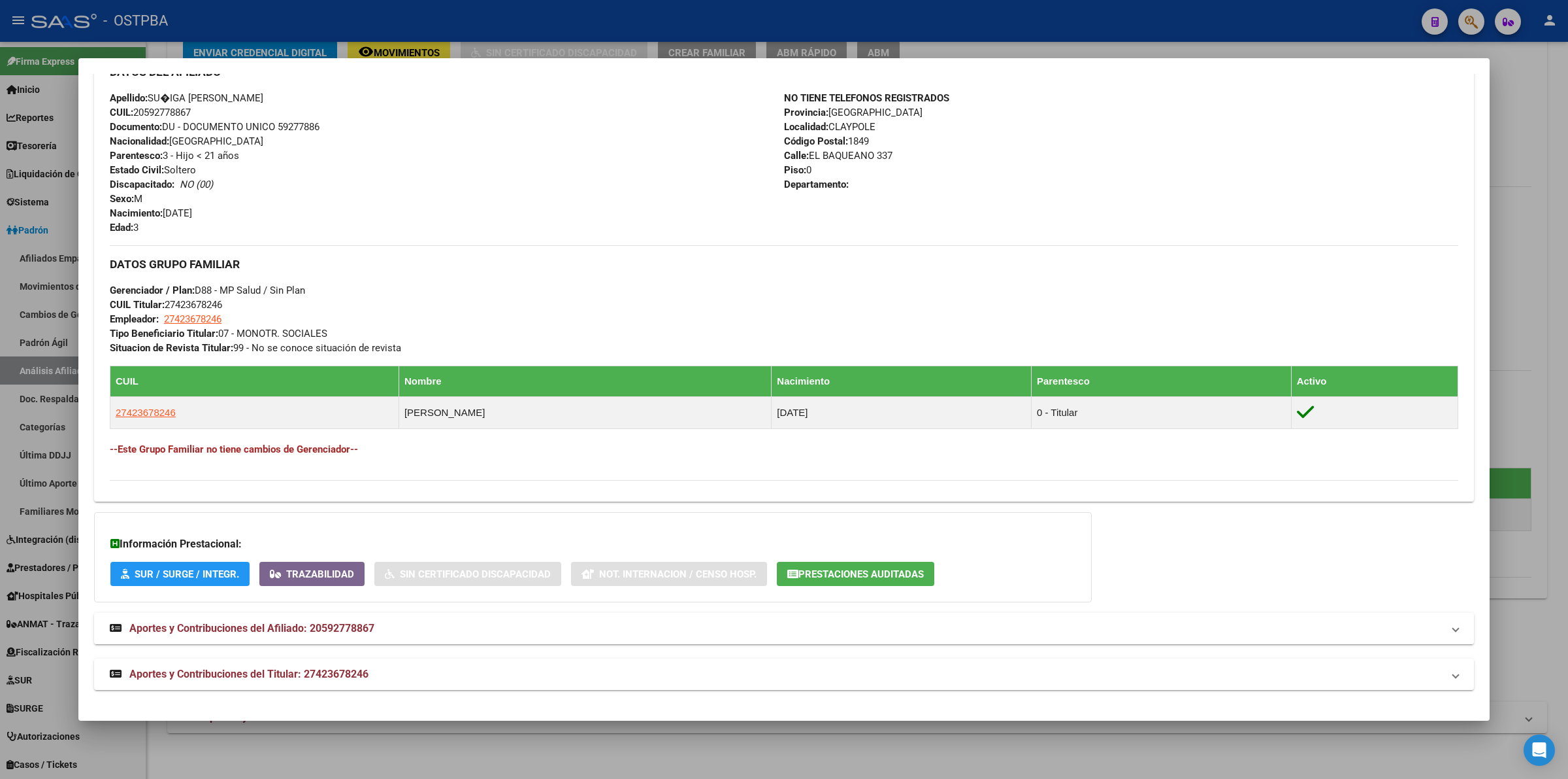
click at [283, 623] on span "Aportes y Contribuciones del Afiliado: 20592778867" at bounding box center [251, 628] width 245 height 12
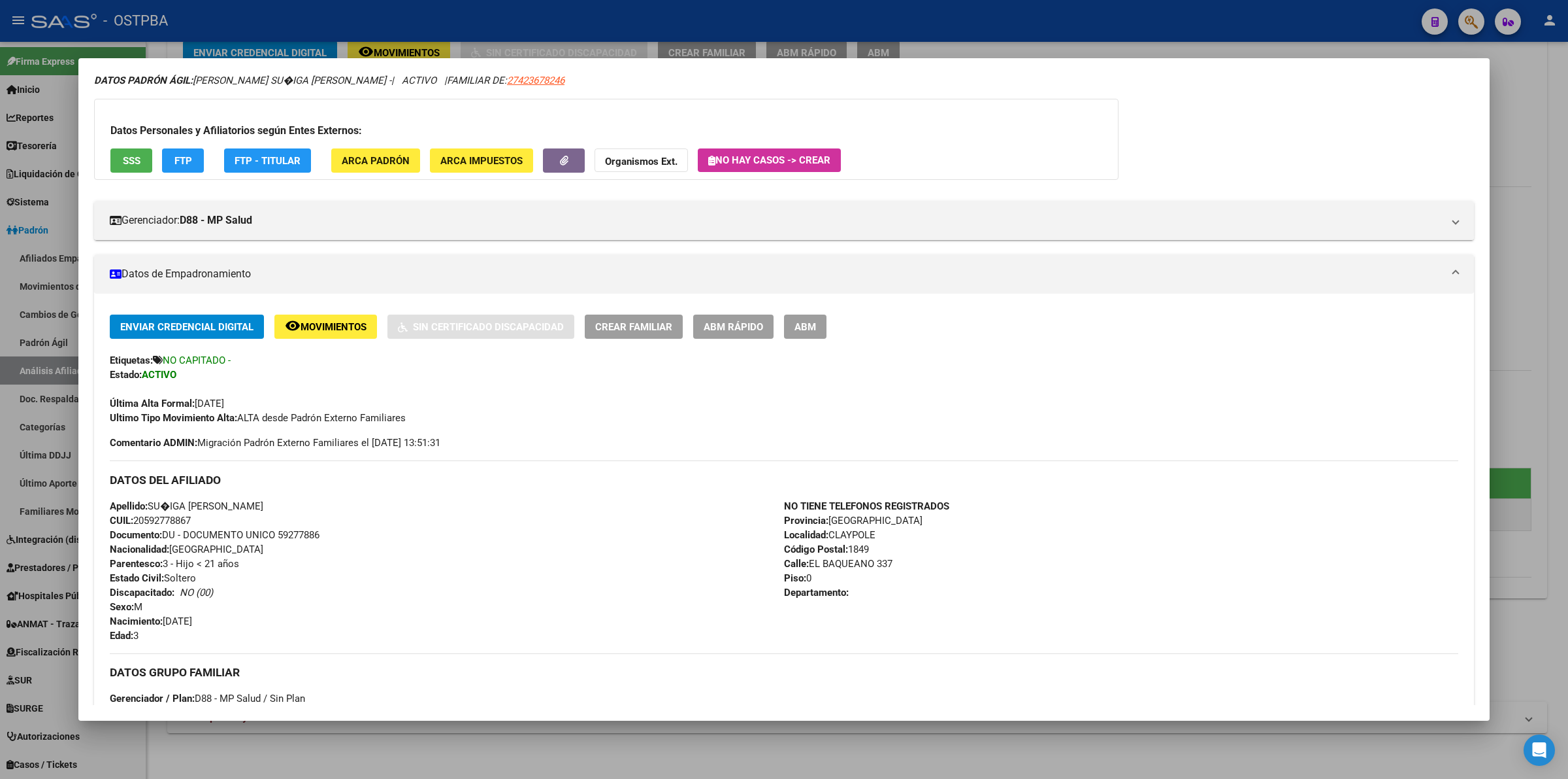
scroll to position [0, 0]
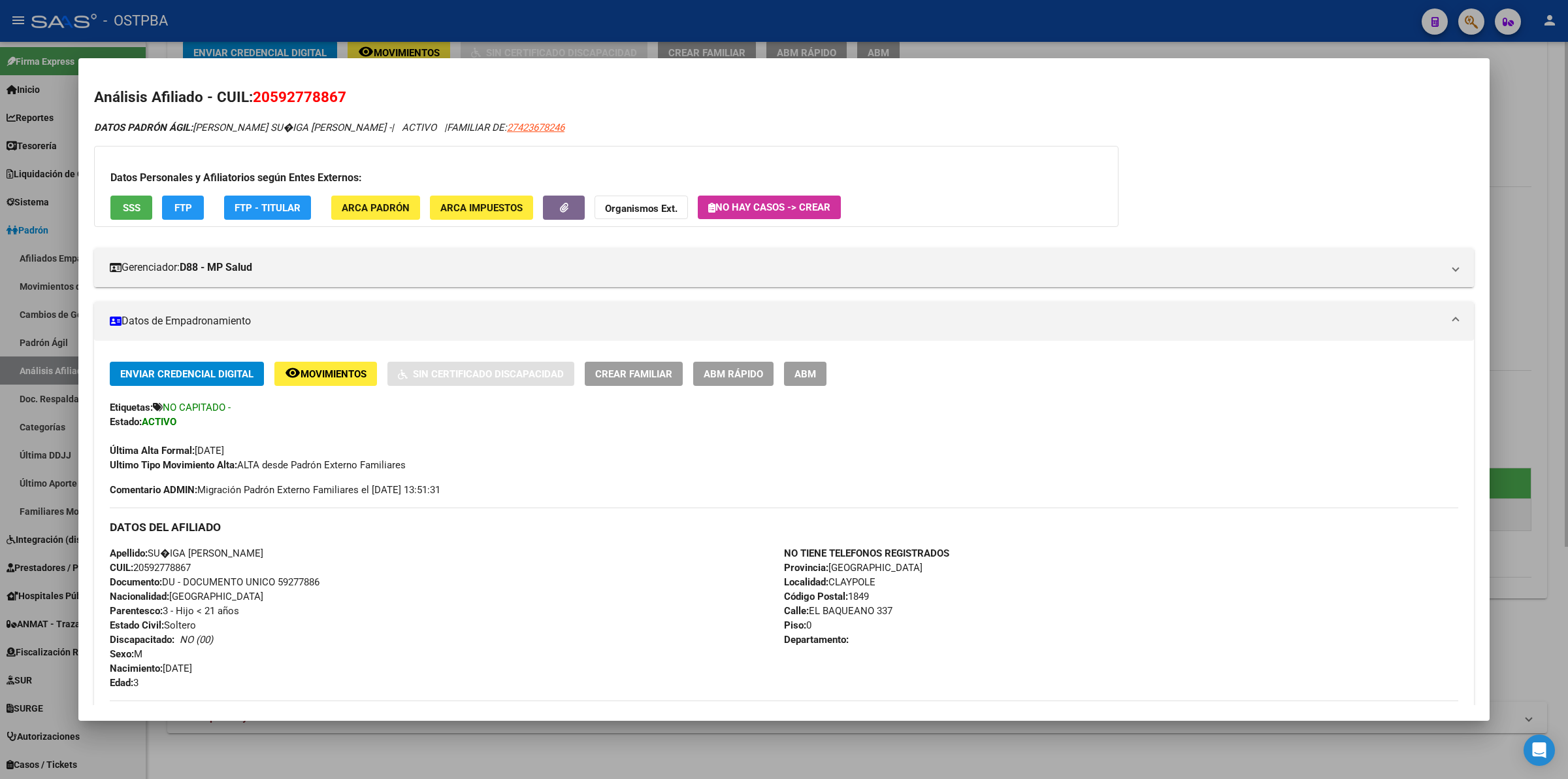
click at [1527, 93] on div at bounding box center [784, 390] width 1568 height 779
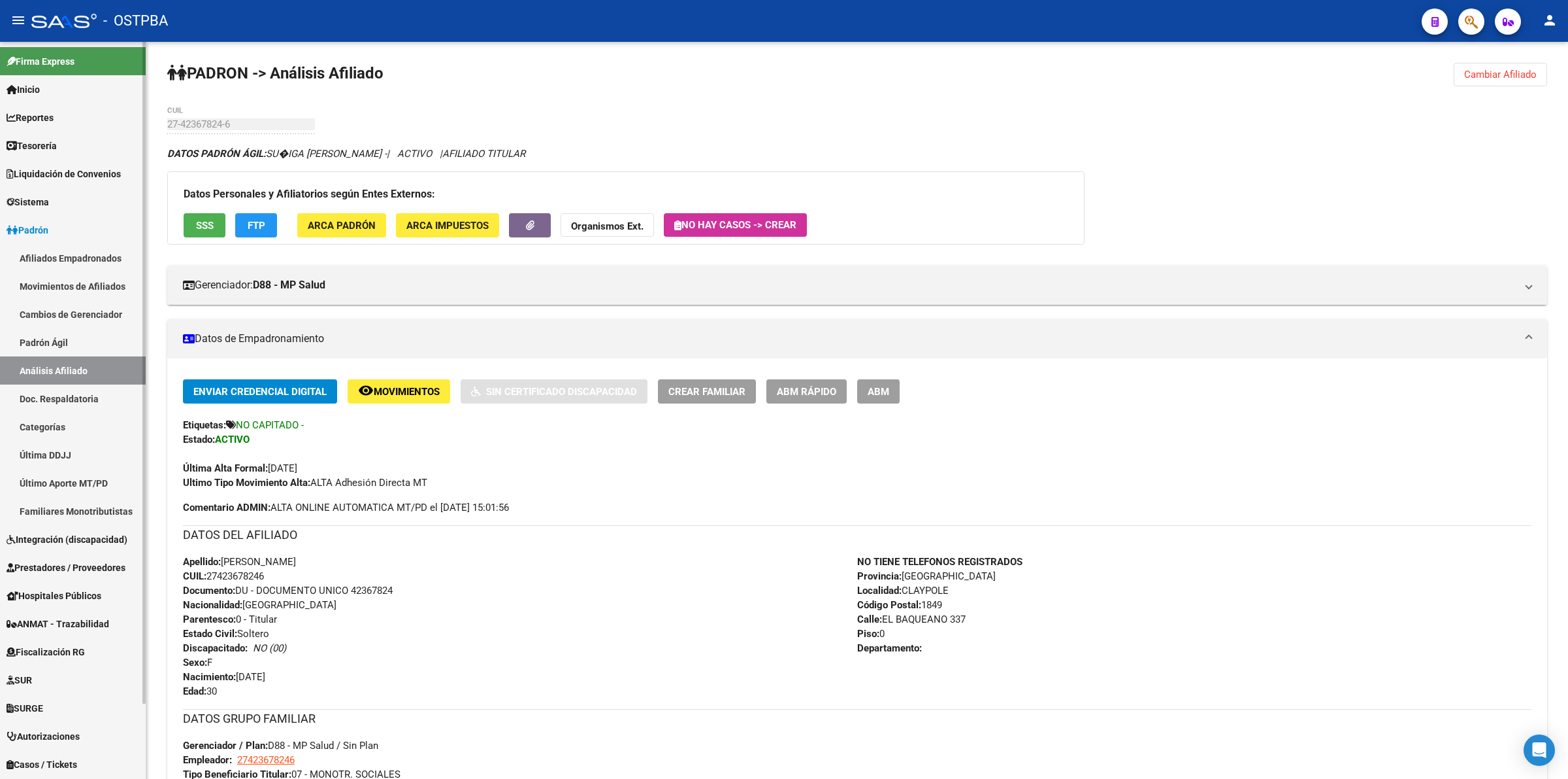
click at [53, 275] on link "Movimientos de Afiliados" at bounding box center [73, 286] width 146 height 28
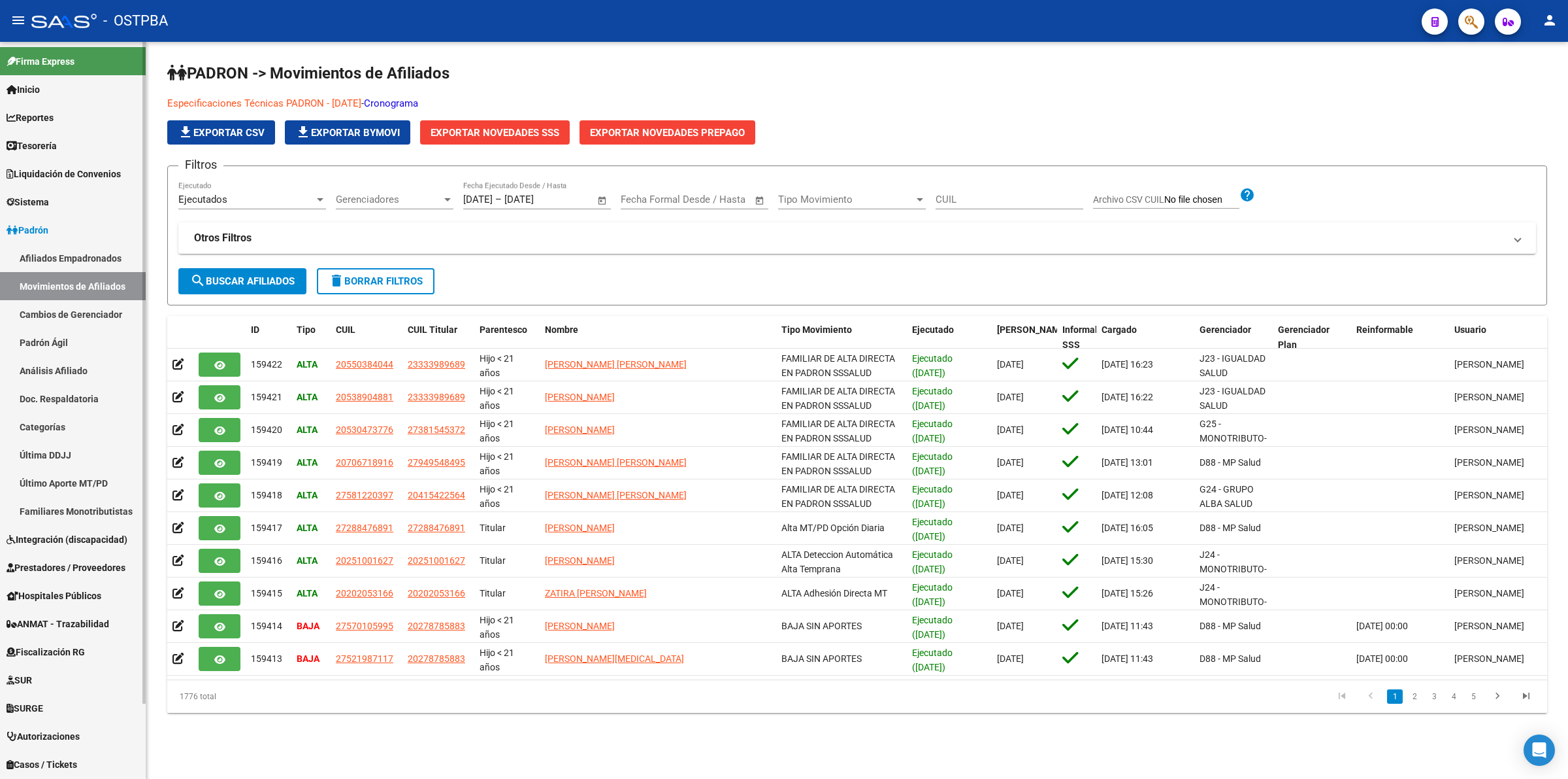
click at [49, 223] on span "Padrón" at bounding box center [28, 230] width 42 height 15
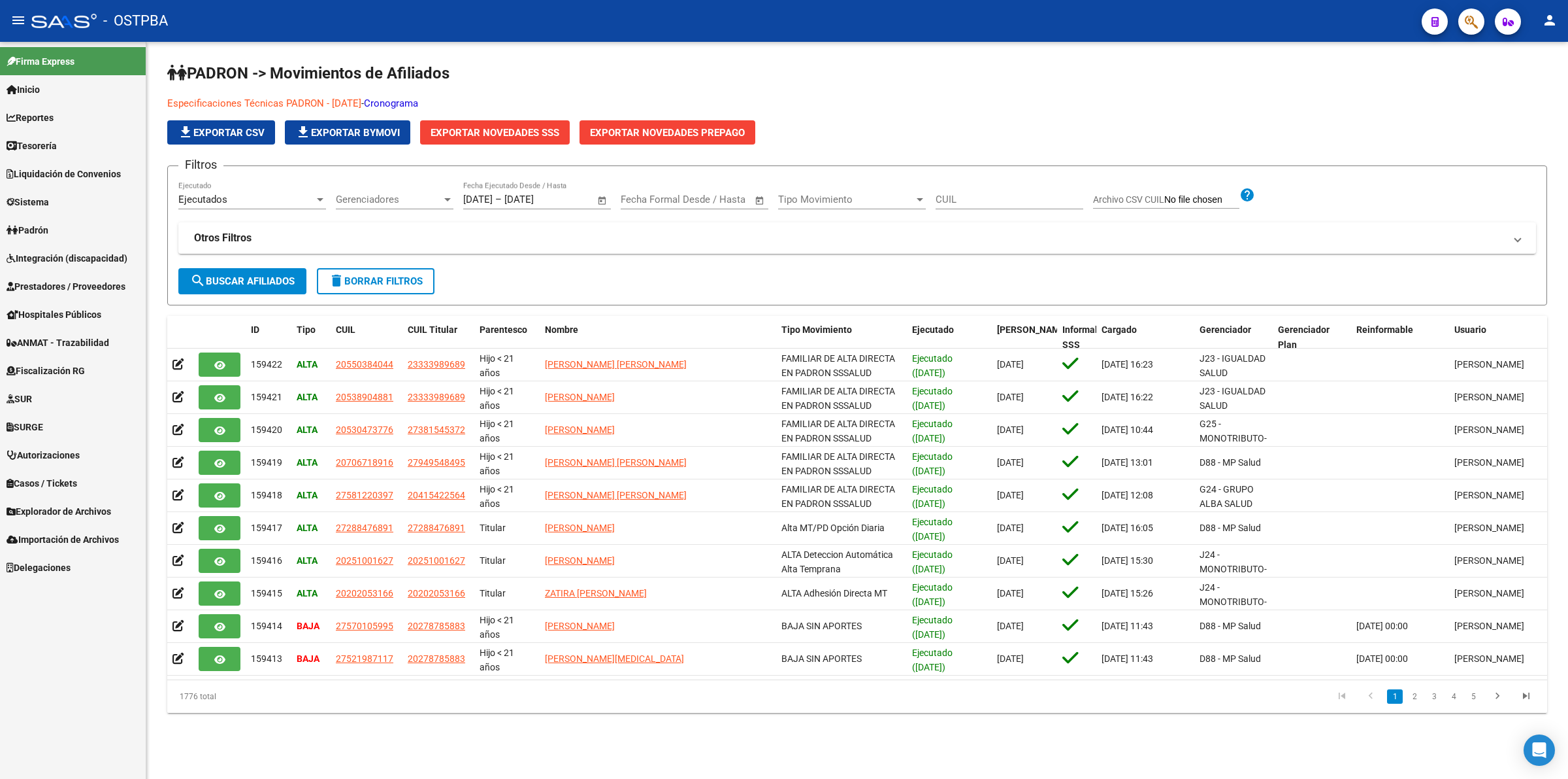
click at [49, 223] on span "Padrón" at bounding box center [28, 230] width 42 height 15
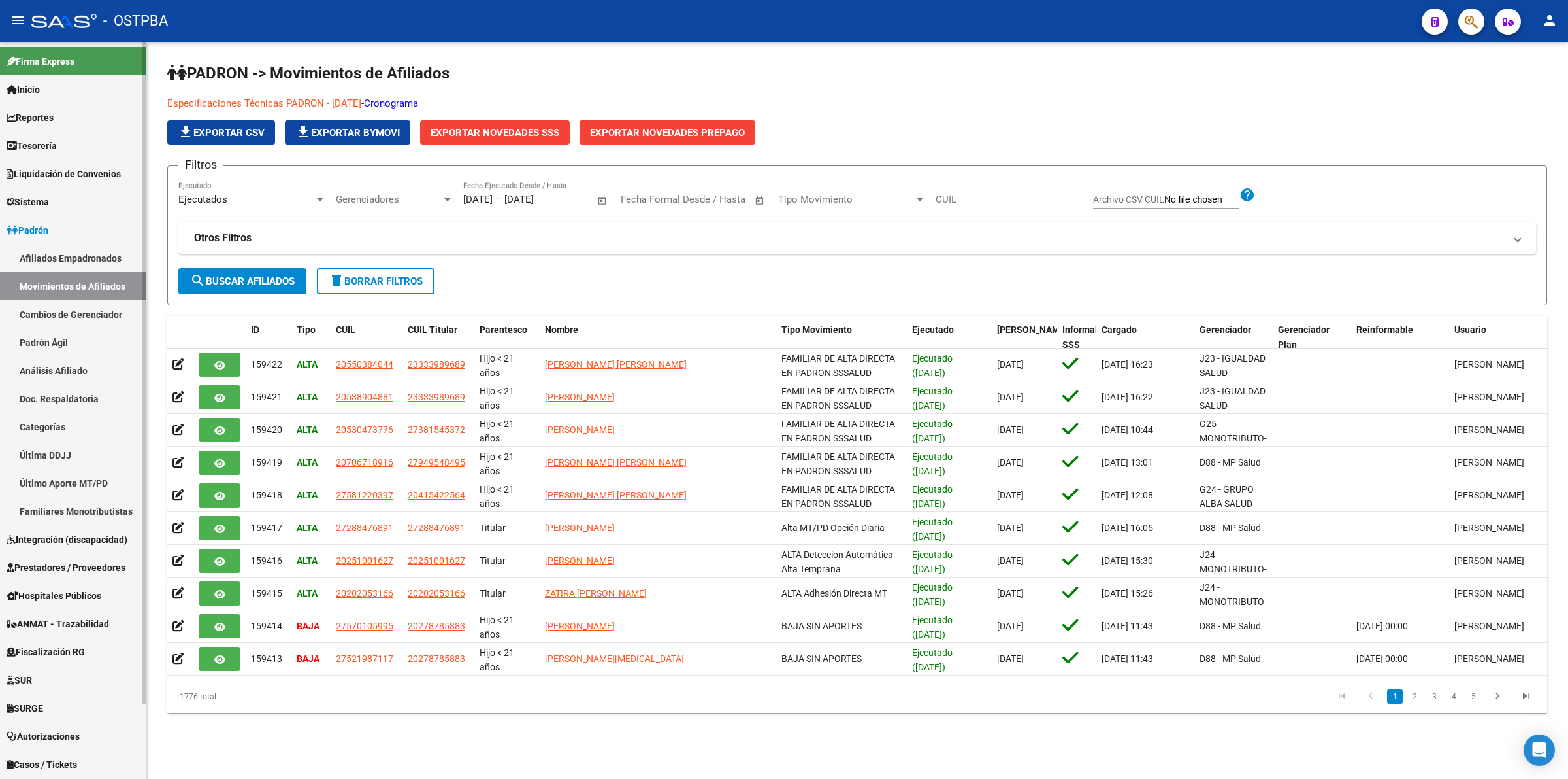
click at [59, 336] on link "Padrón Ágil" at bounding box center [73, 342] width 146 height 28
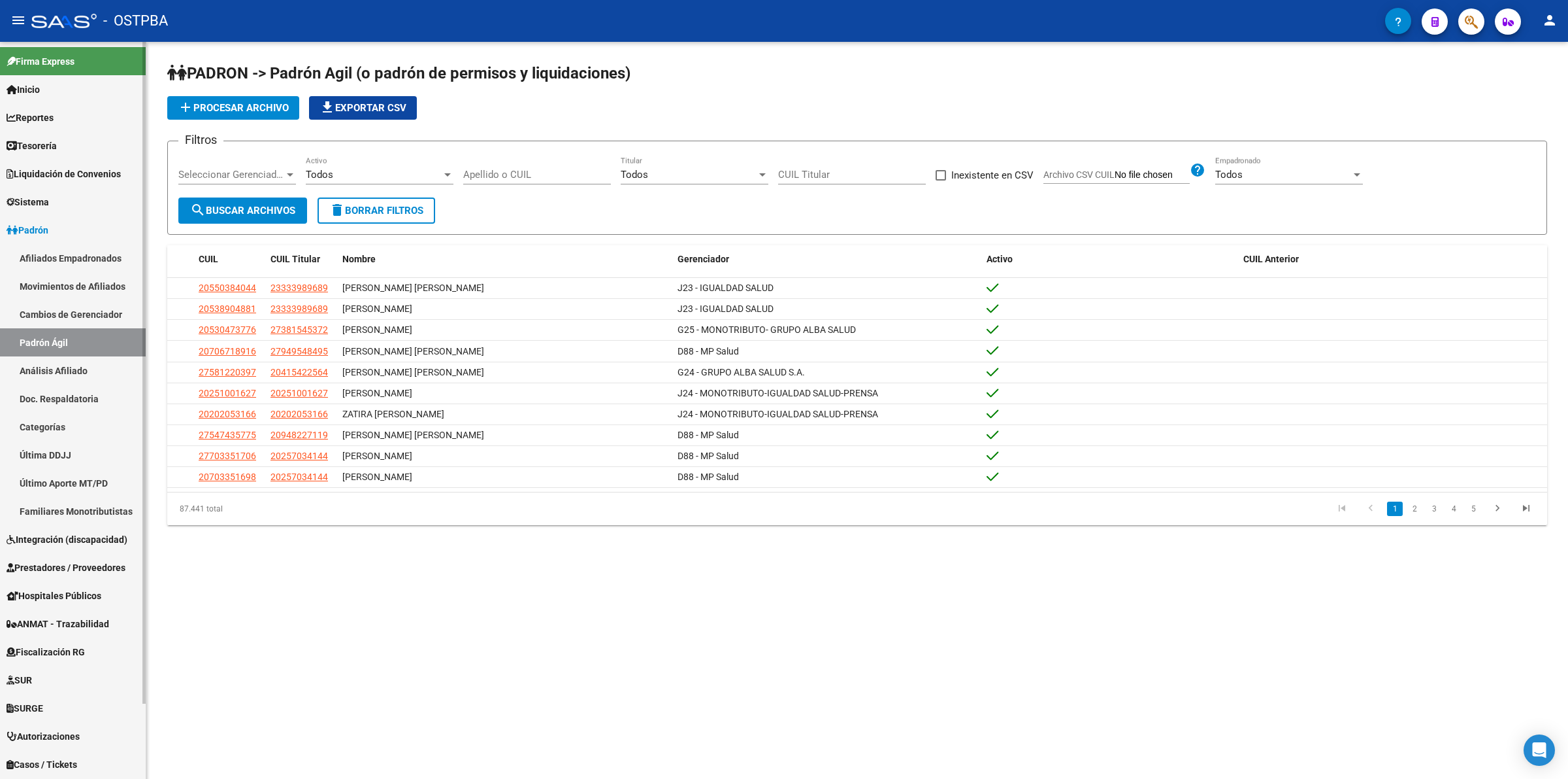
click at [59, 351] on link "Padrón Ágil" at bounding box center [73, 342] width 146 height 28
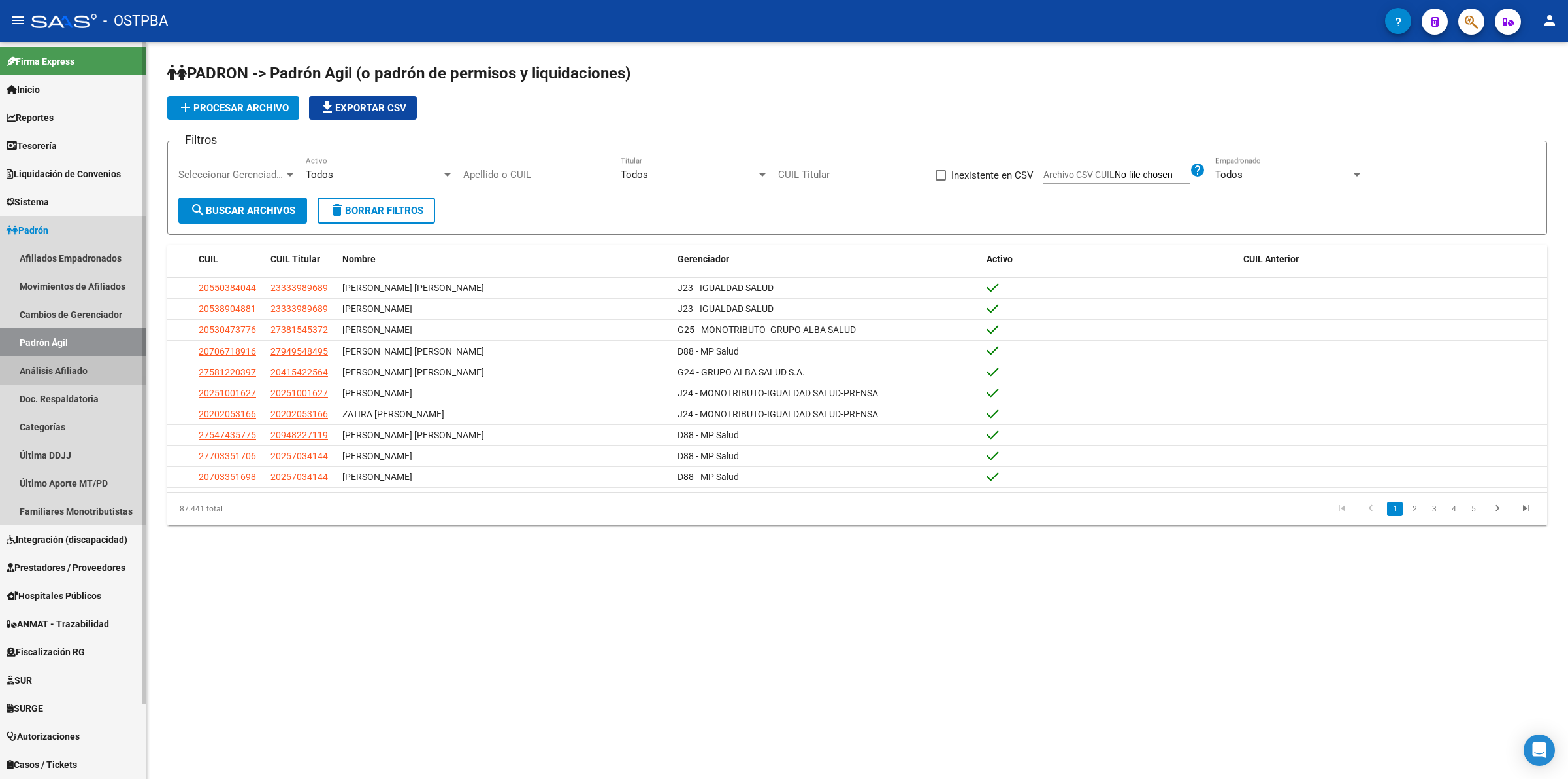
click at [55, 369] on link "Análisis Afiliado" at bounding box center [73, 370] width 146 height 28
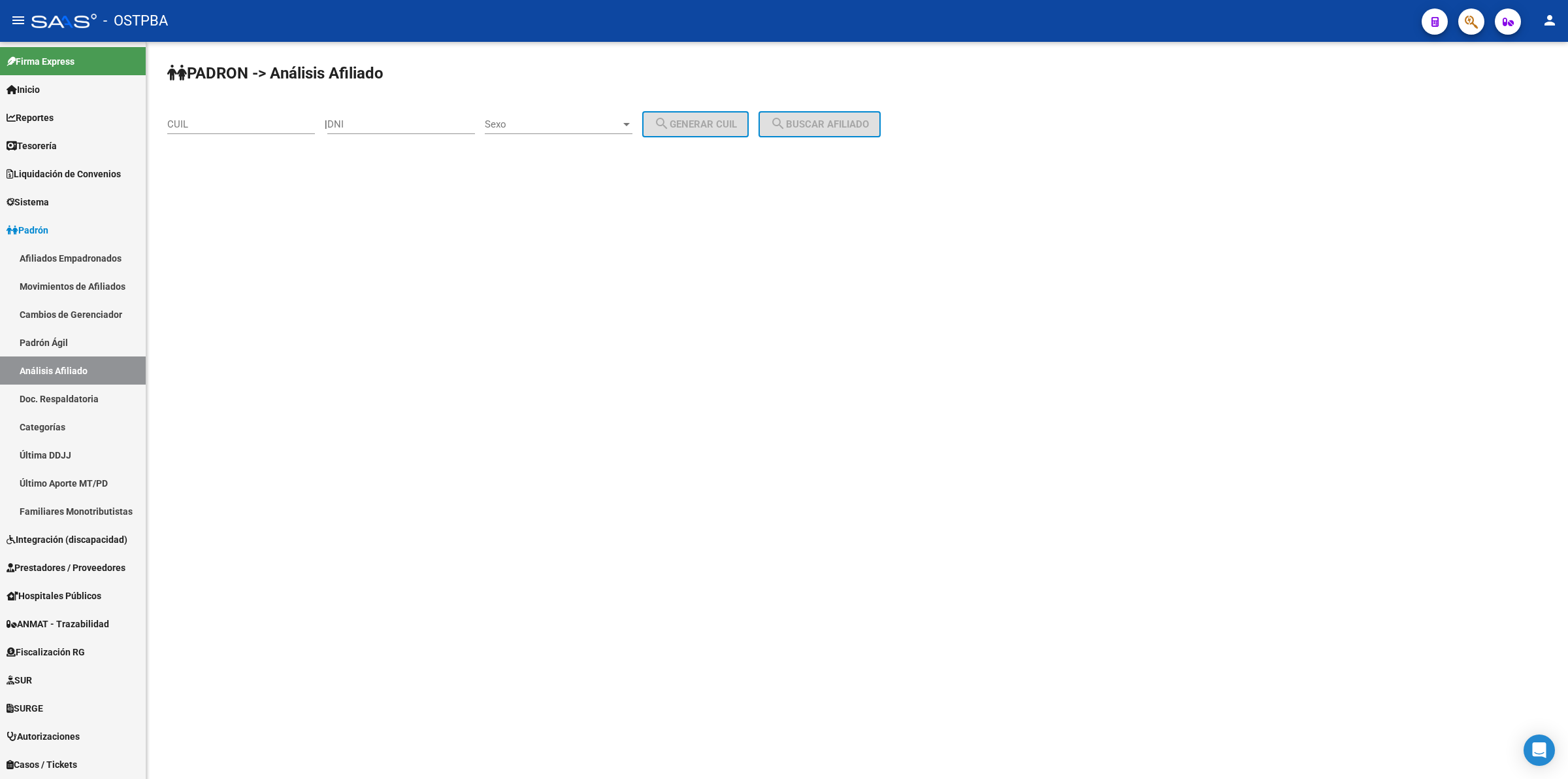
click at [243, 127] on input "CUIL" at bounding box center [240, 124] width 147 height 12
click at [416, 118] on input "DNI" at bounding box center [401, 124] width 147 height 12
type input "59277886"
click at [546, 123] on span "Sexo" at bounding box center [553, 124] width 136 height 12
click at [543, 122] on span "Masculino" at bounding box center [572, 123] width 147 height 29
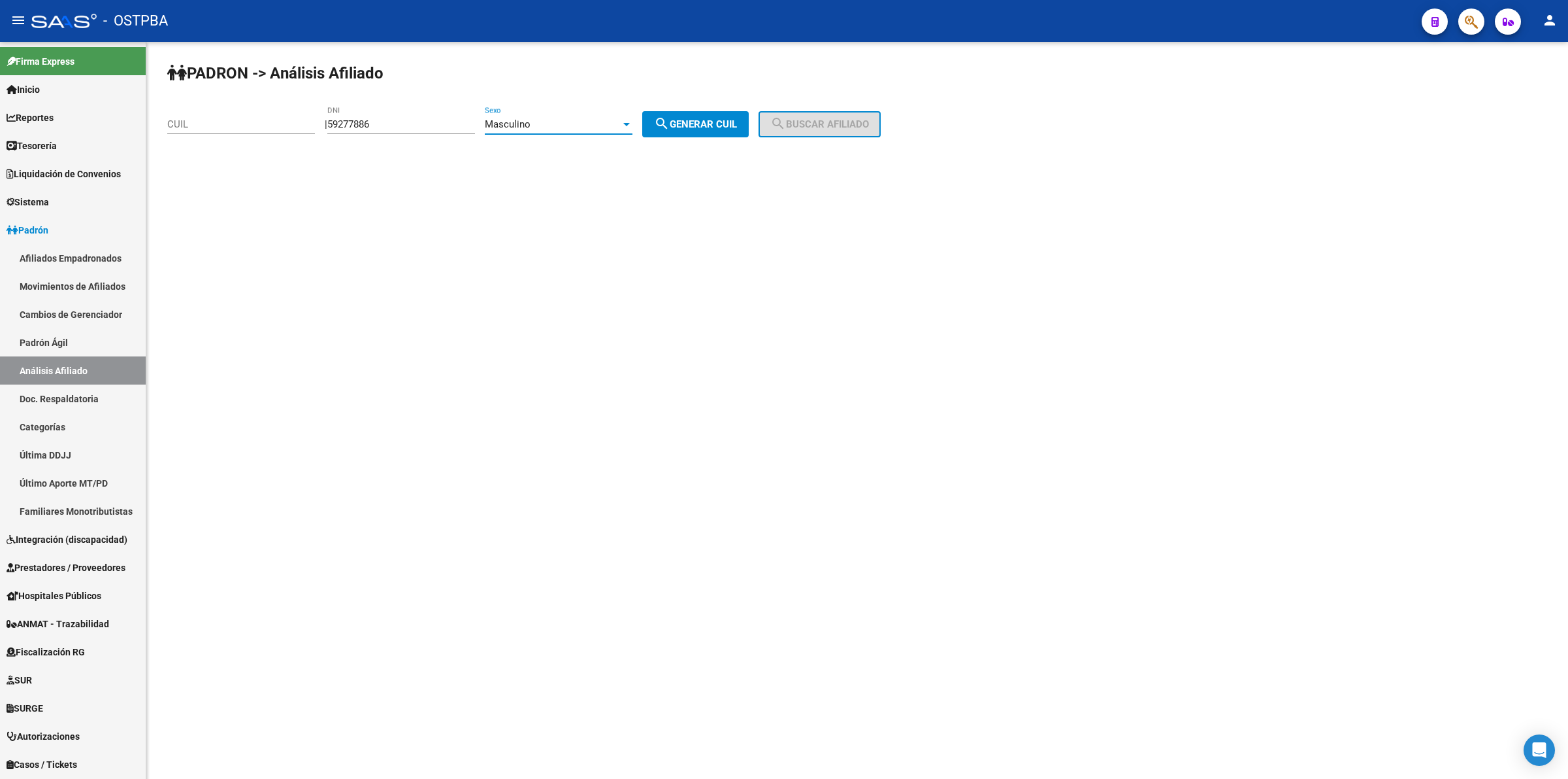
click at [699, 123] on span "search Generar CUIL" at bounding box center [696, 124] width 83 height 12
type input "20-59277886-7"
click at [749, 113] on button "search Generar CUIL" at bounding box center [695, 124] width 107 height 26
click at [786, 116] on mat-icon "search" at bounding box center [779, 124] width 16 height 16
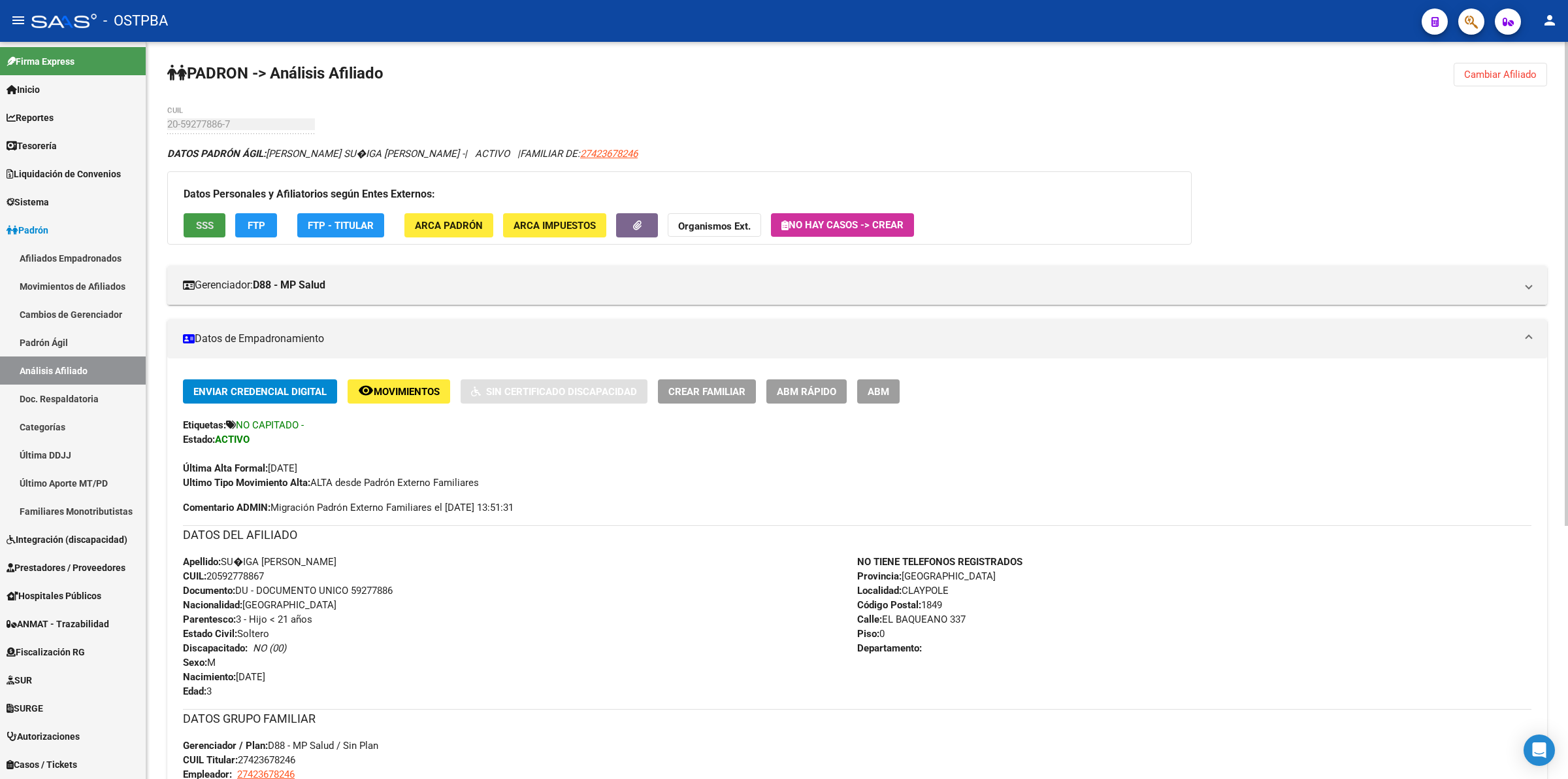
click at [207, 223] on span "SSS" at bounding box center [205, 225] width 17 height 12
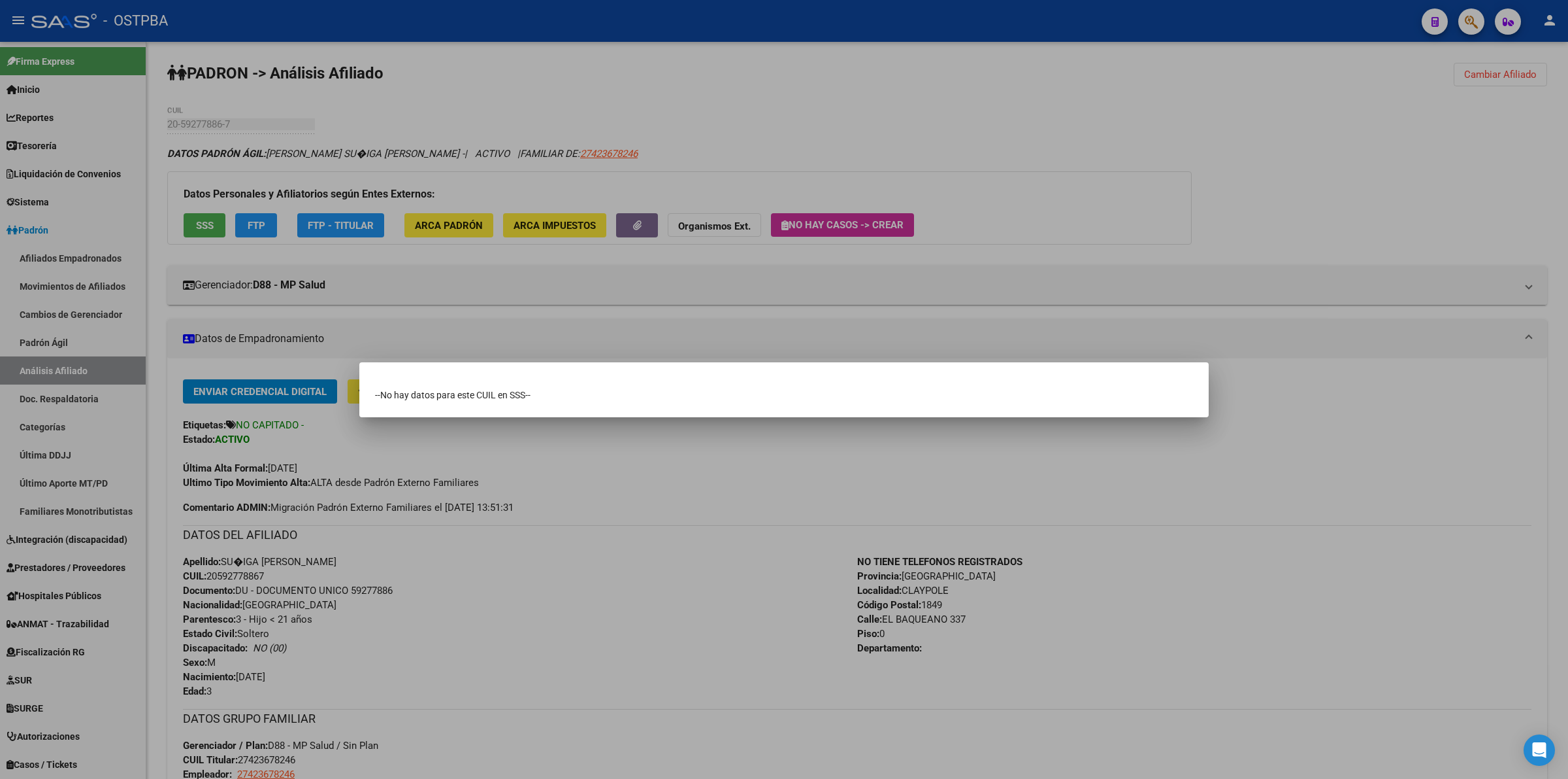
click at [214, 221] on div at bounding box center [784, 390] width 1568 height 779
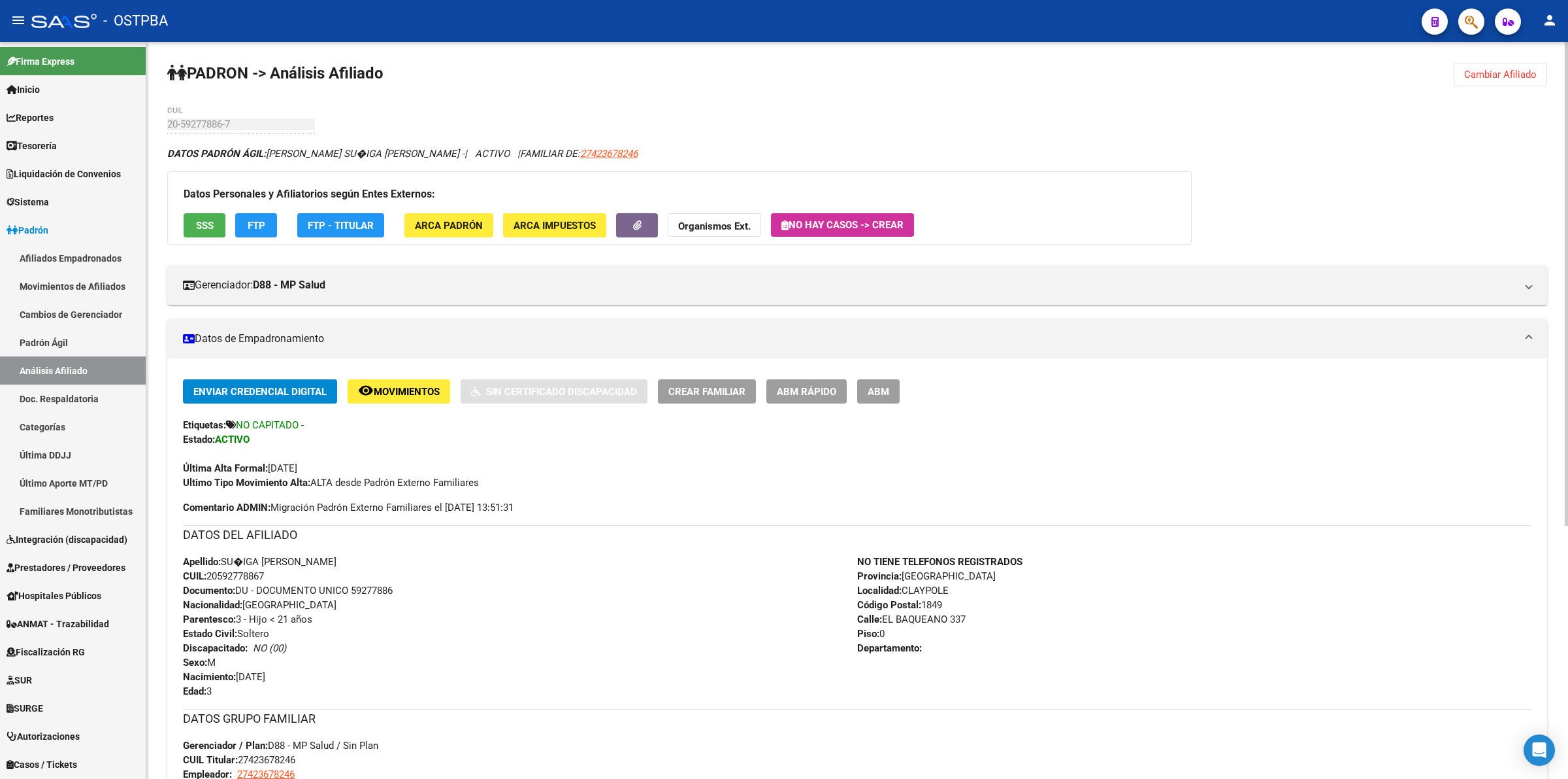
click at [199, 217] on button "SSS" at bounding box center [205, 225] width 42 height 24
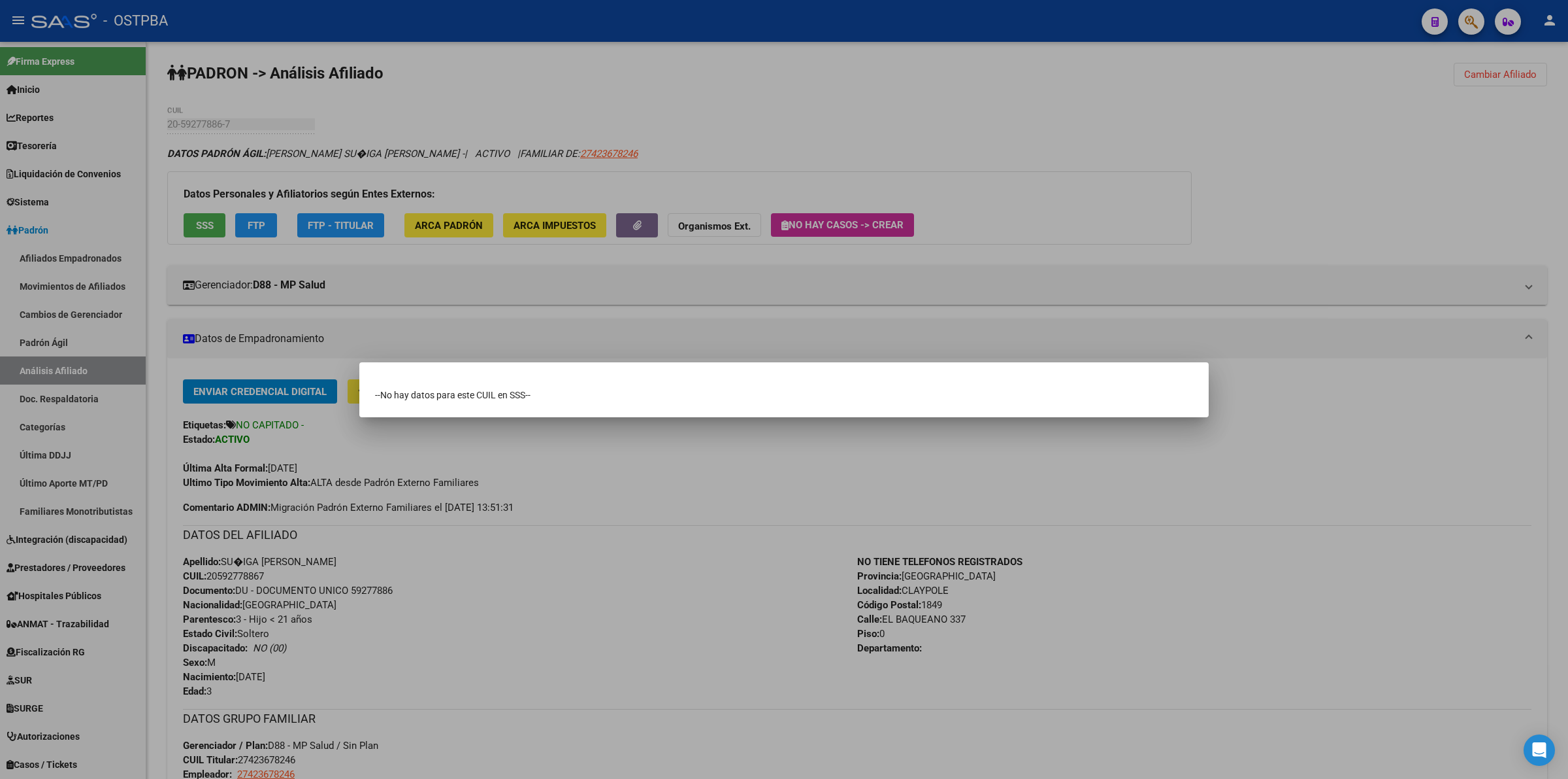
click at [1373, 406] on div at bounding box center [784, 390] width 1568 height 779
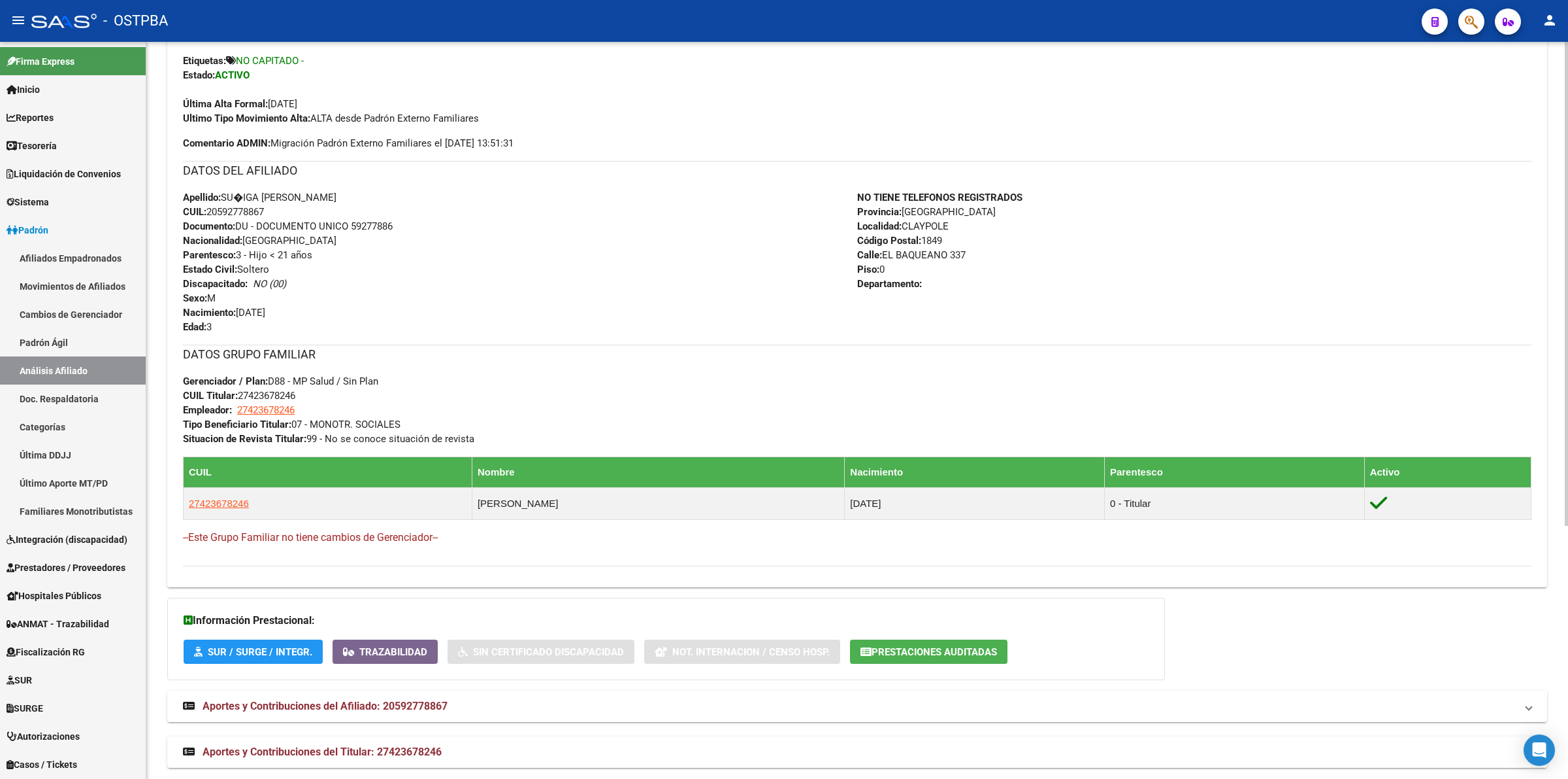
scroll to position [384, 0]
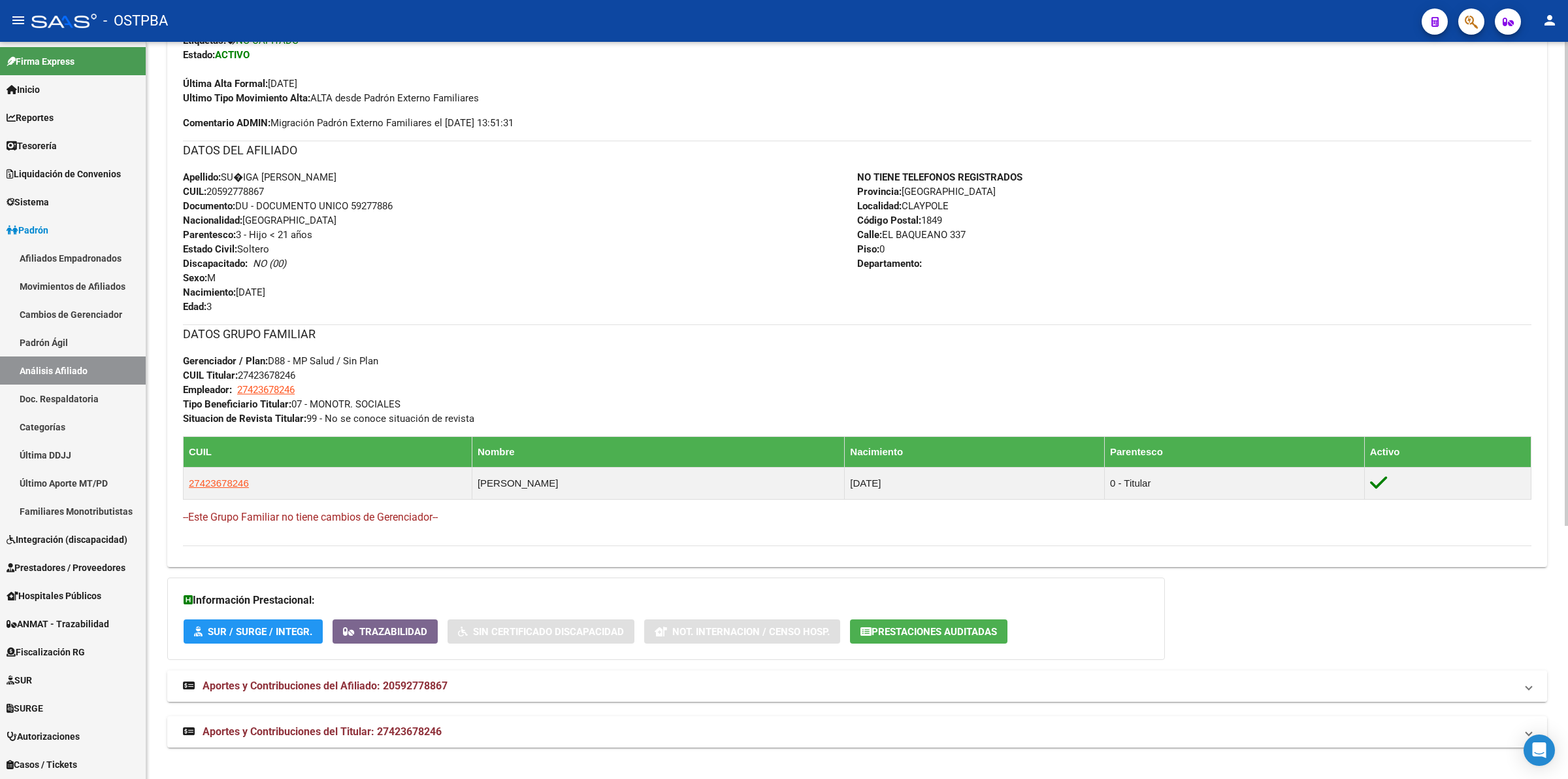
click at [391, 680] on span "Aportes y Contribuciones del Afiliado: 20592778867" at bounding box center [325, 685] width 245 height 12
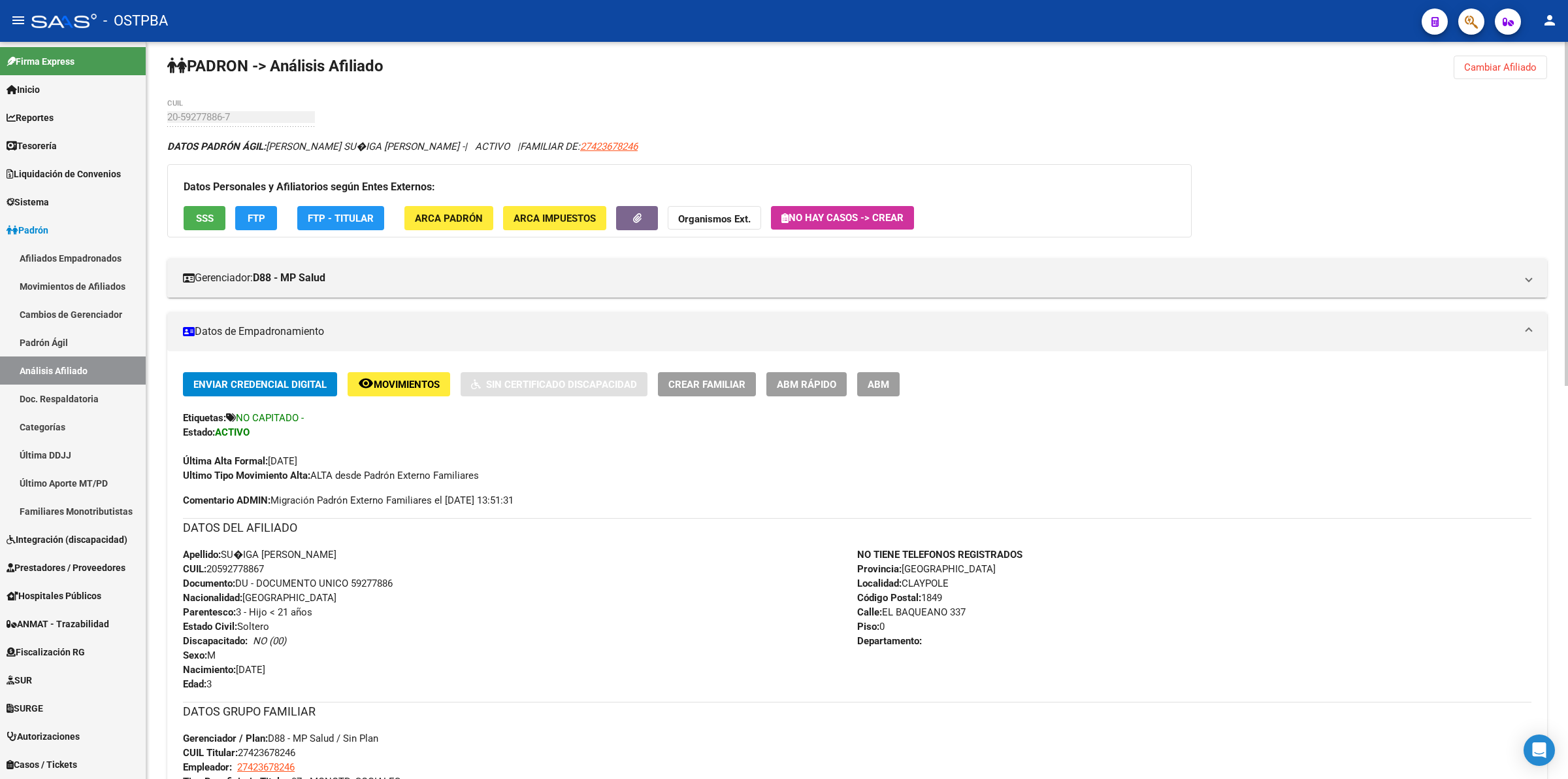
scroll to position [0, 0]
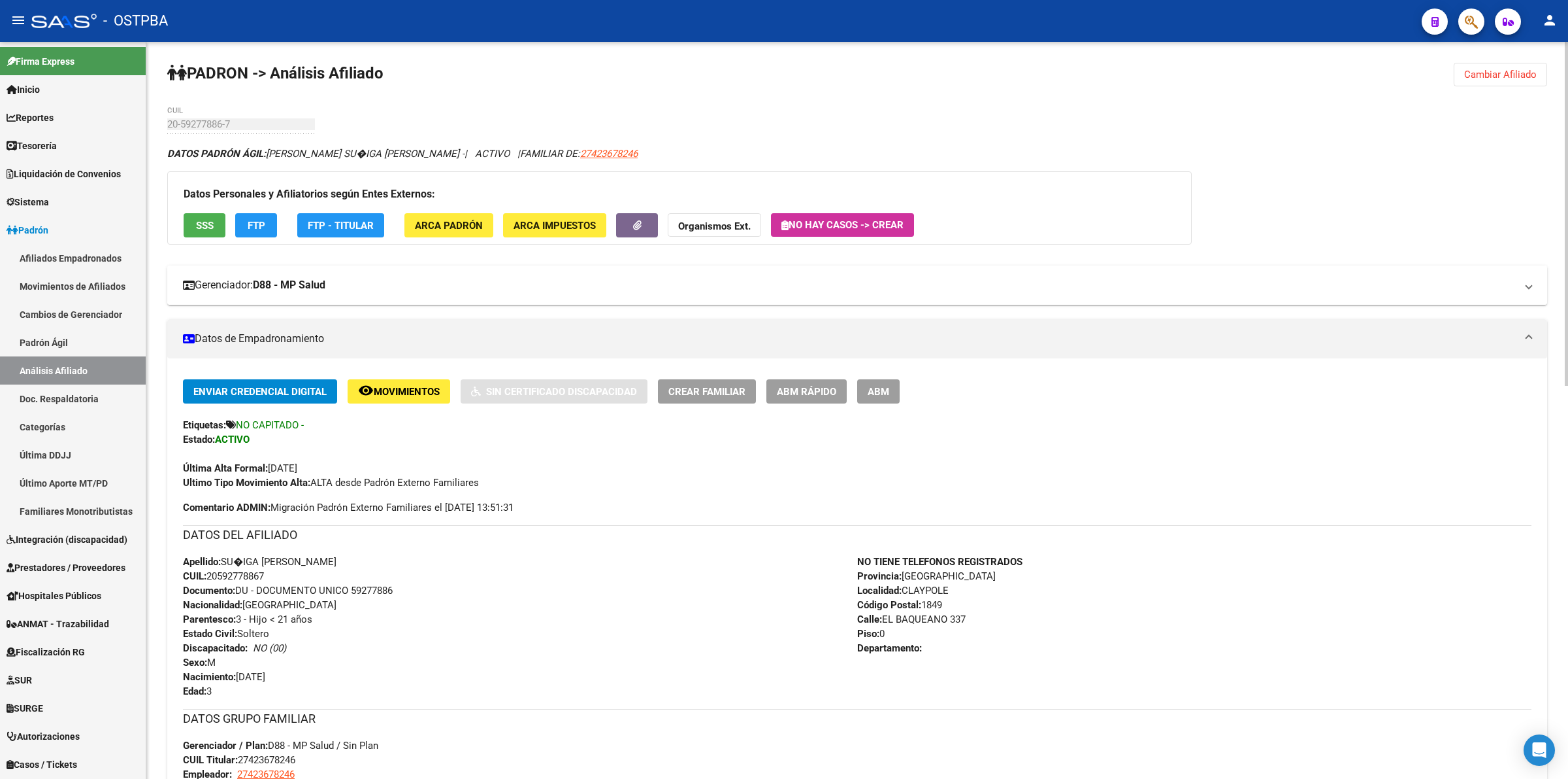
drag, startPoint x: 269, startPoint y: 280, endPoint x: 358, endPoint y: 282, distance: 89.0
click at [358, 282] on mat-panel-title "Gerenciador: D88 - MP Salud" at bounding box center [850, 285] width 1333 height 15
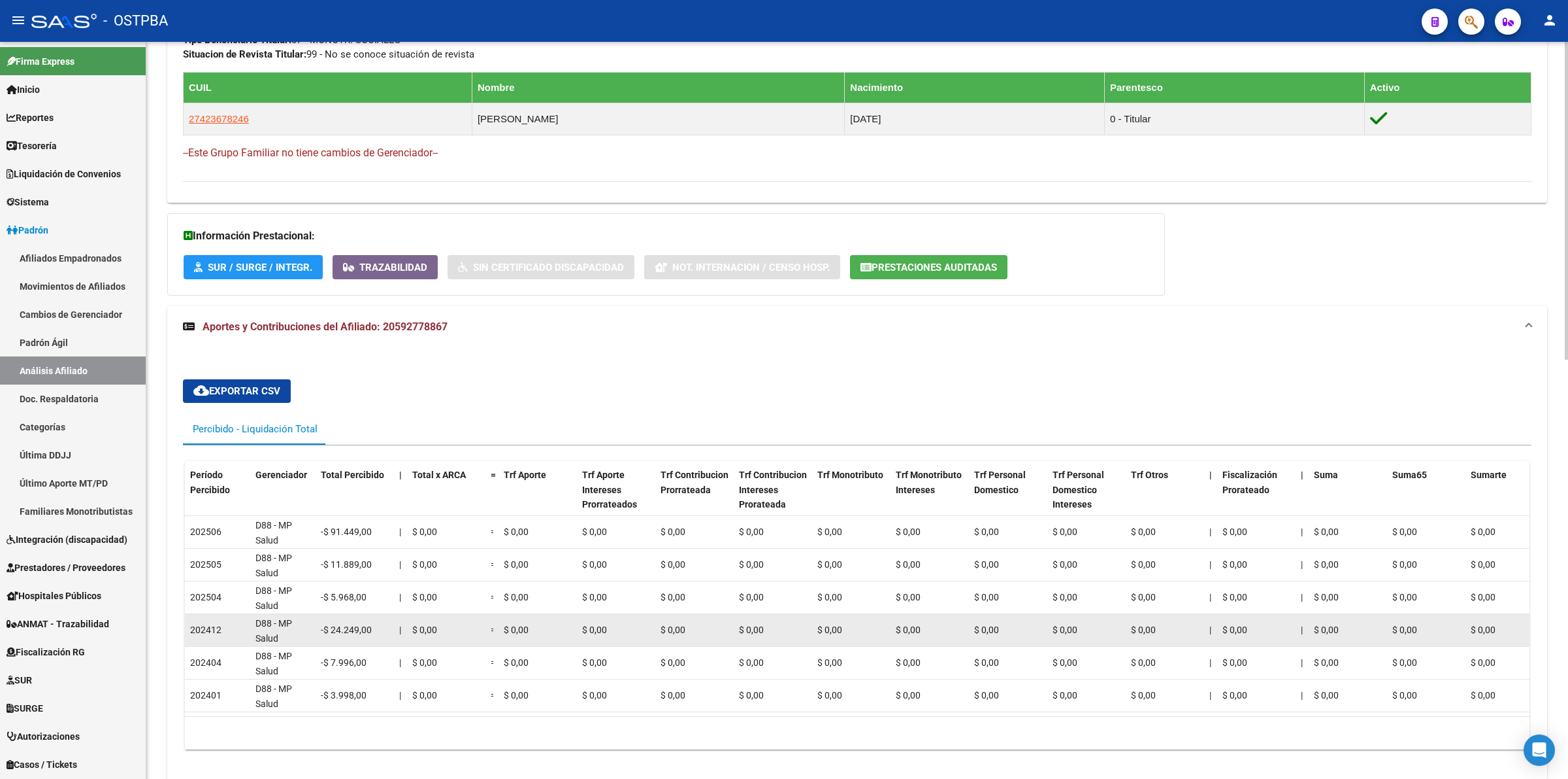
scroll to position [969, 0]
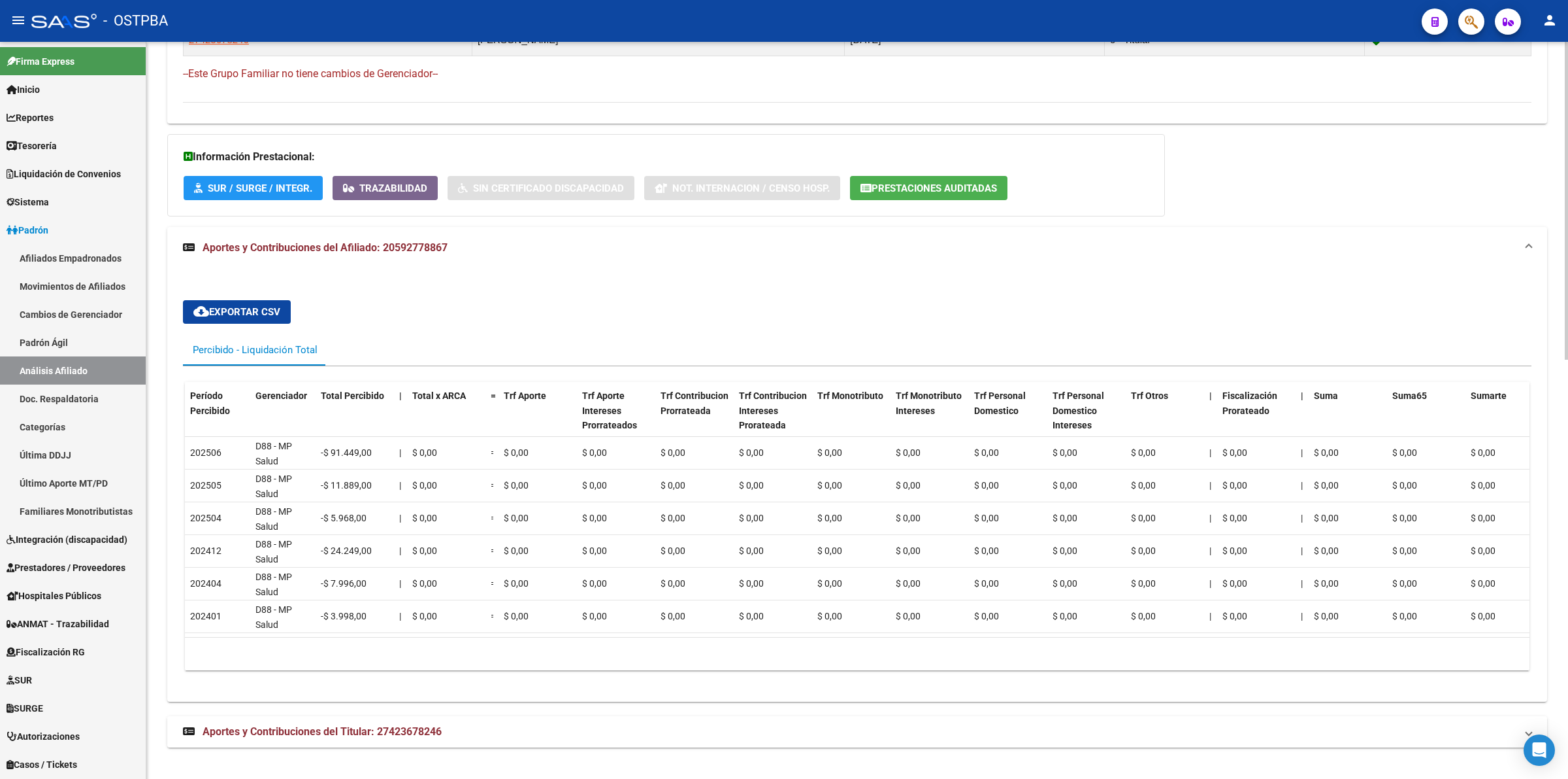
click at [320, 732] on span "Aportes y Contribuciones del Titular: 27423678246" at bounding box center [322, 731] width 239 height 12
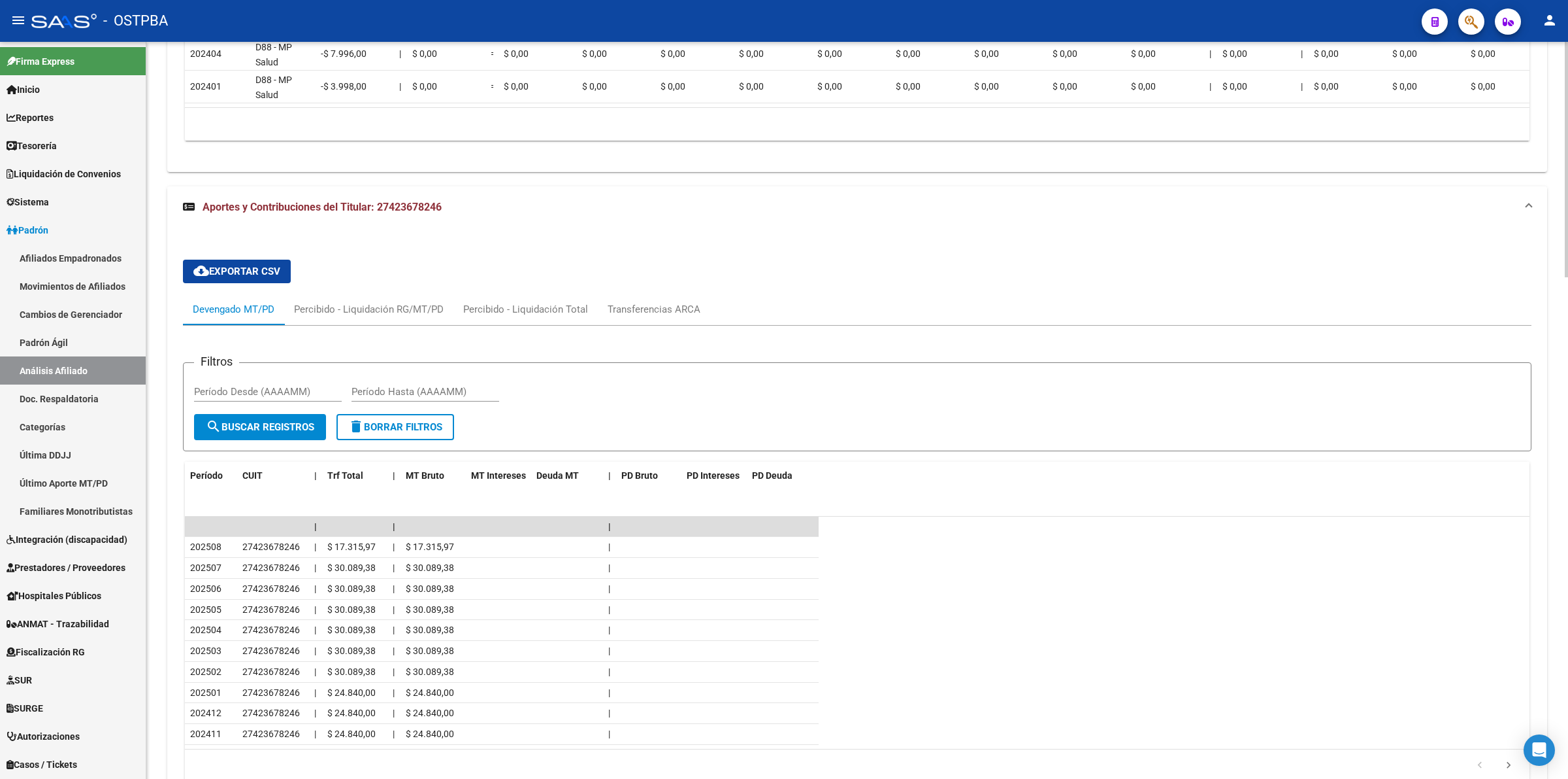
scroll to position [1542, 0]
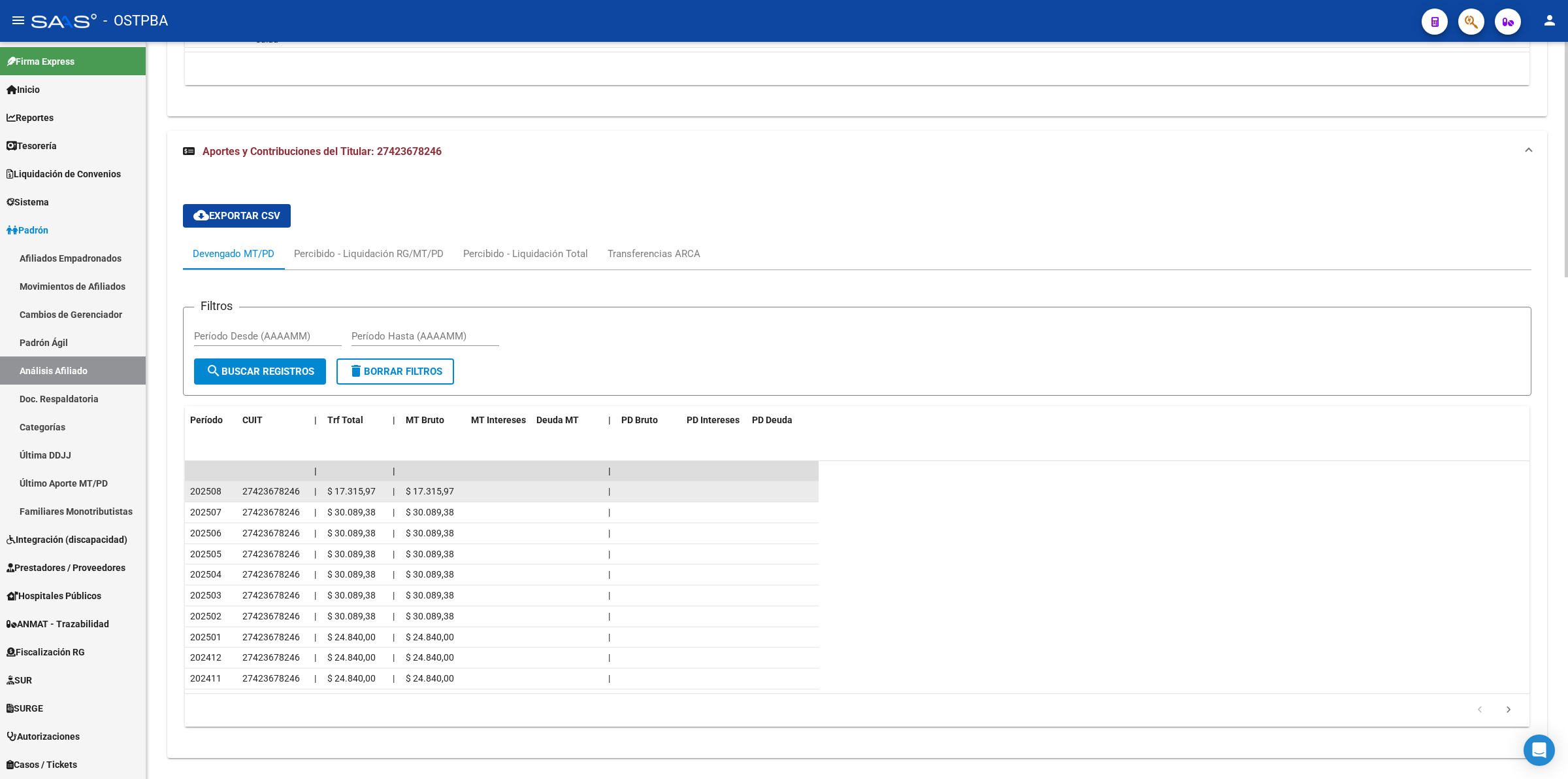
drag, startPoint x: 329, startPoint y: 506, endPoint x: 419, endPoint y: 506, distance: 90.0
click at [419, 502] on div "202508 27423678246 | $ 17.315,97 | $ 17.315,97 |" at bounding box center [502, 491] width 634 height 21
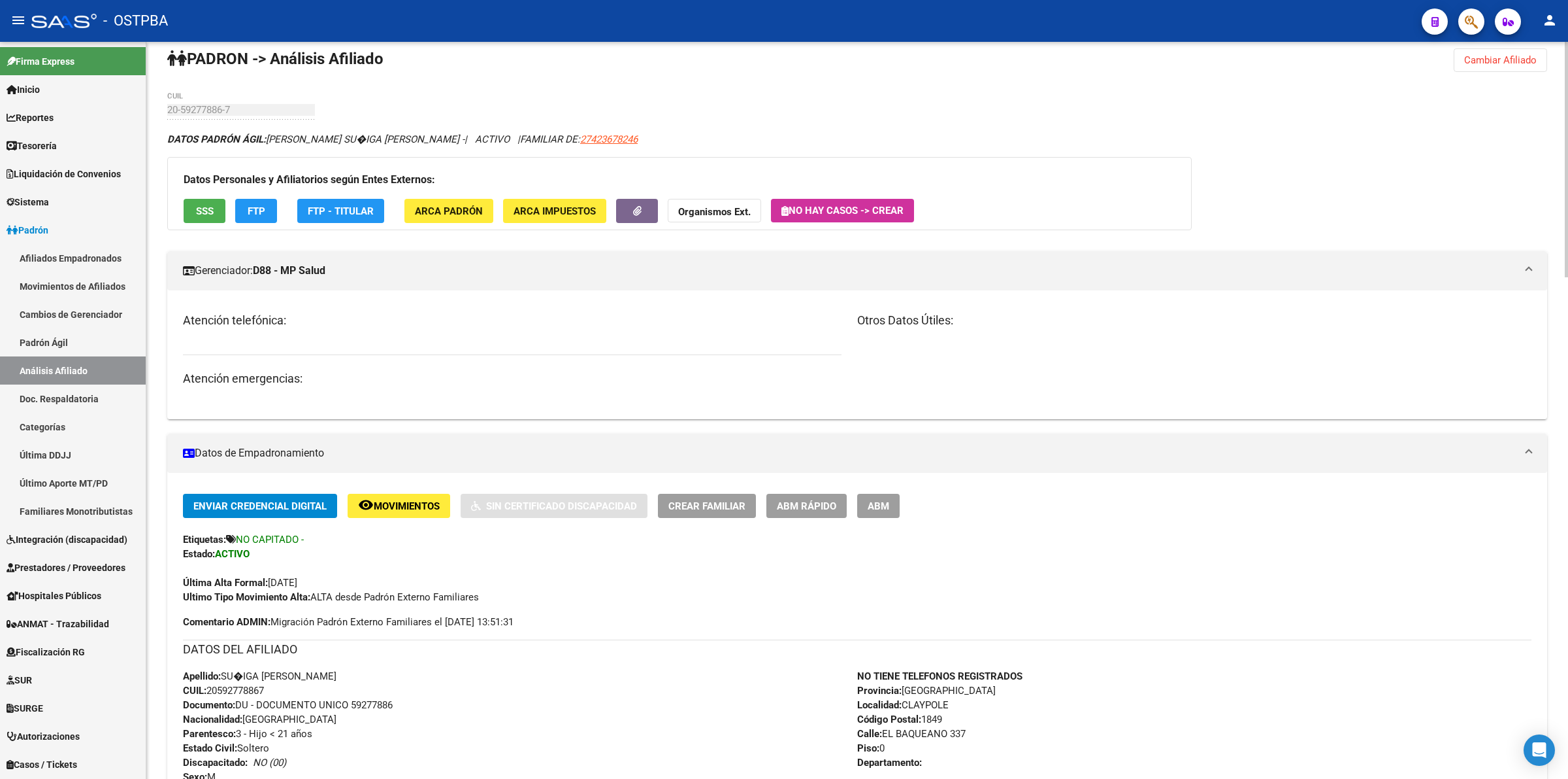
scroll to position [0, 0]
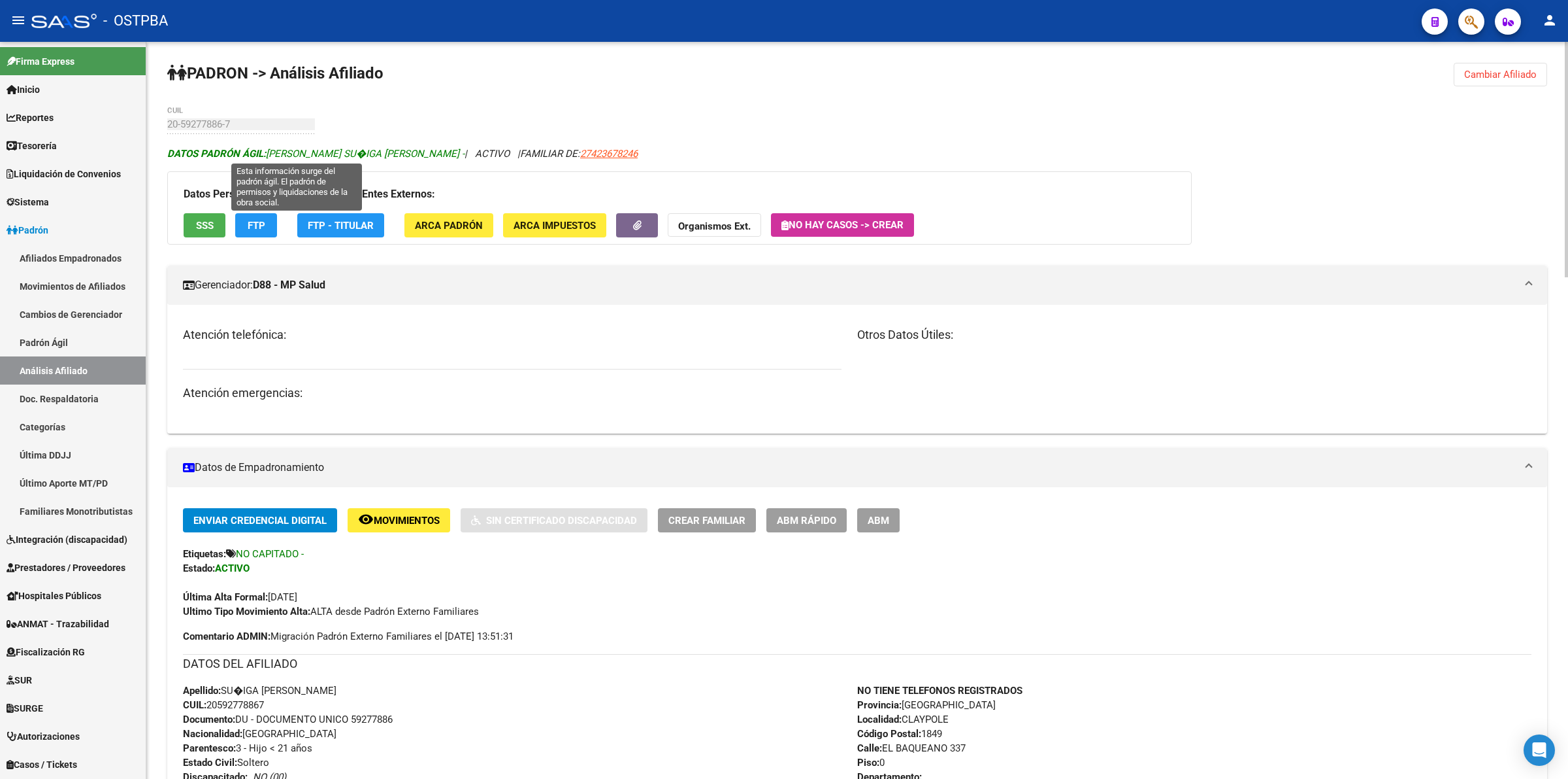
drag, startPoint x: 270, startPoint y: 148, endPoint x: 420, endPoint y: 157, distance: 150.3
click at [420, 157] on span "DATOS PADRÓN ÁGIL: [PERSON_NAME] SU�IGA [PERSON_NAME] -" at bounding box center [315, 153] width 297 height 12
click at [212, 230] on button "SSS" at bounding box center [205, 225] width 42 height 24
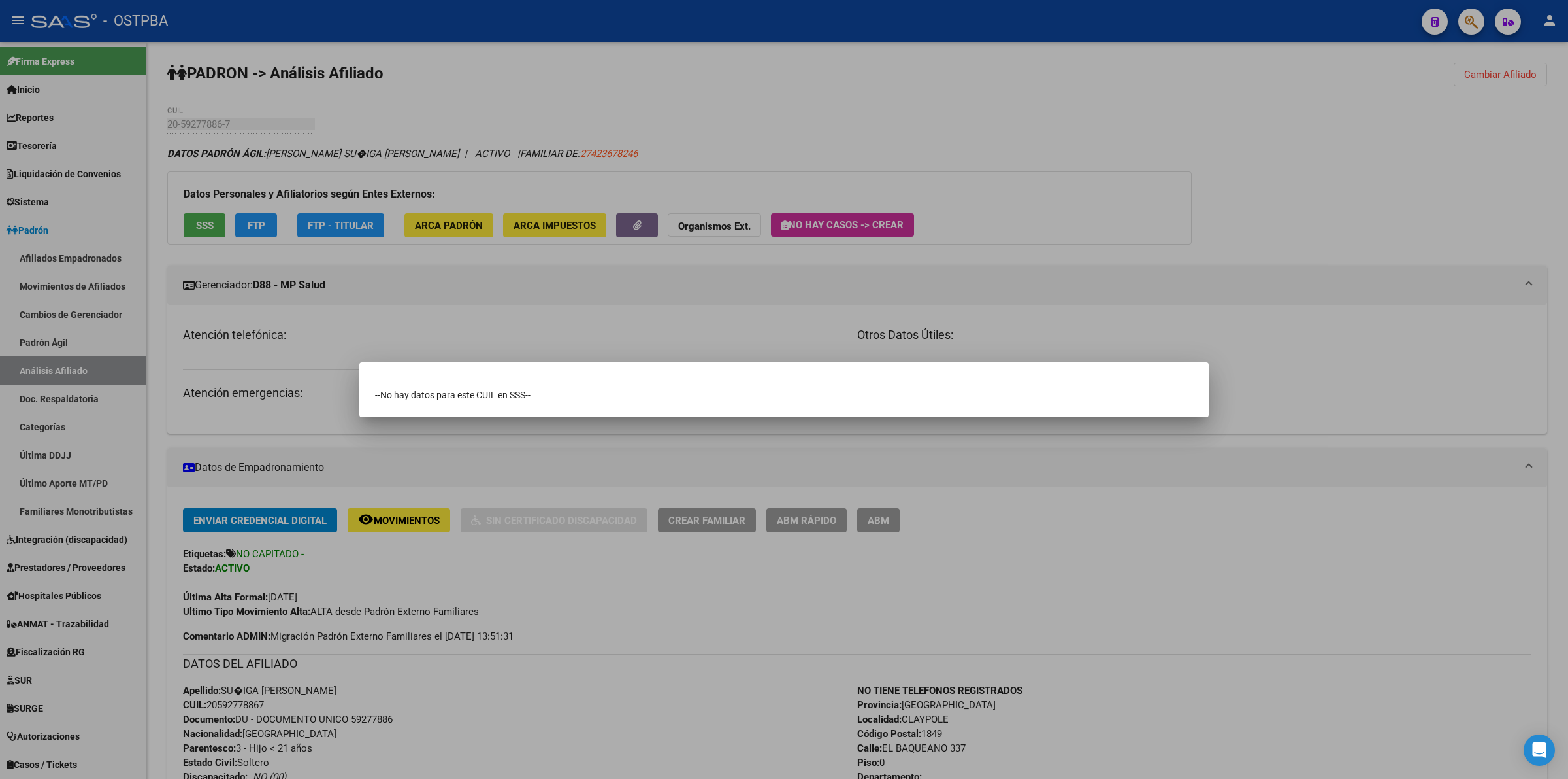
click at [1041, 109] on div at bounding box center [784, 390] width 1568 height 779
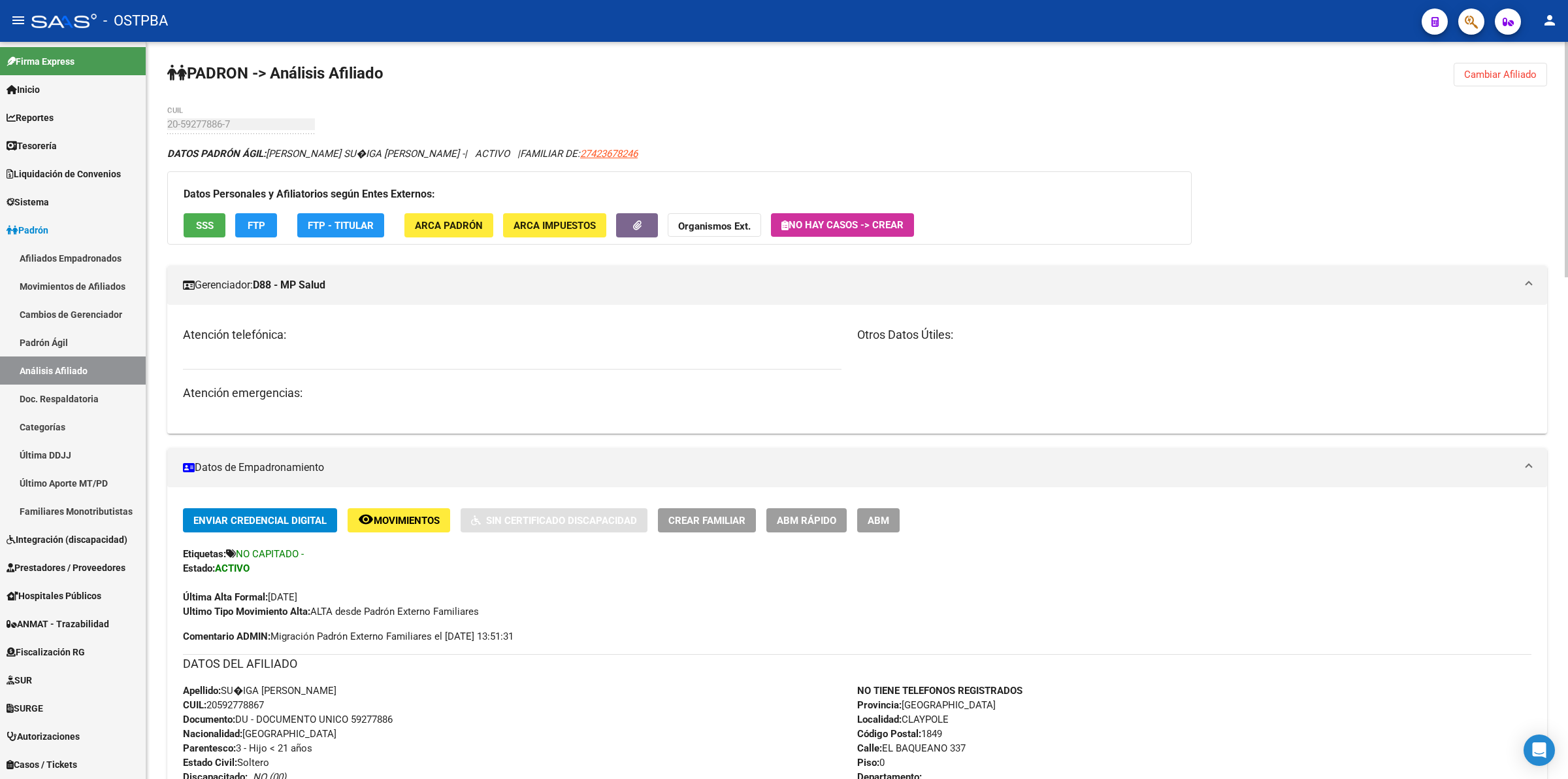
click at [220, 219] on button "SSS" at bounding box center [205, 225] width 42 height 24
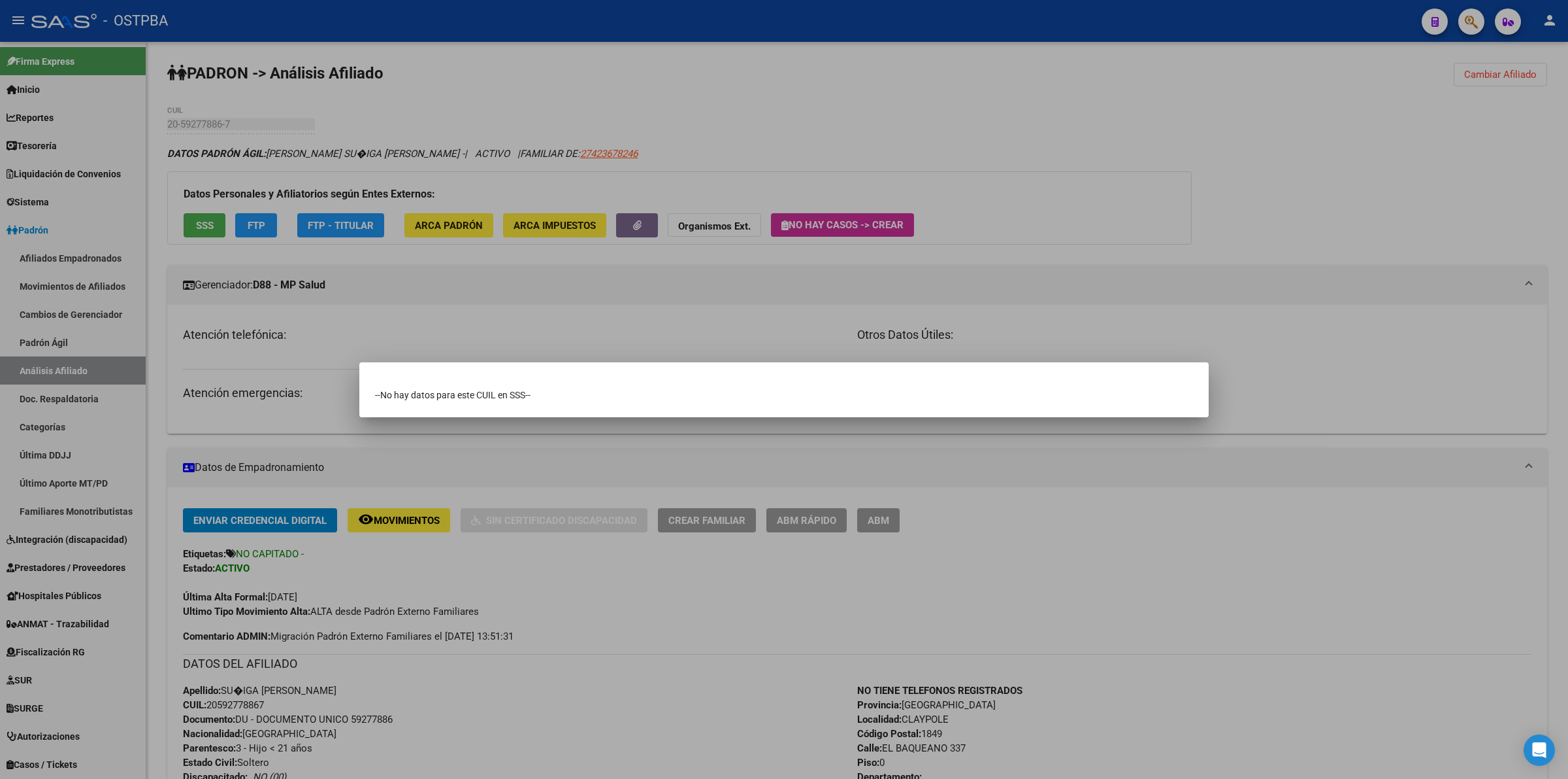
click at [1260, 286] on div at bounding box center [784, 390] width 1568 height 779
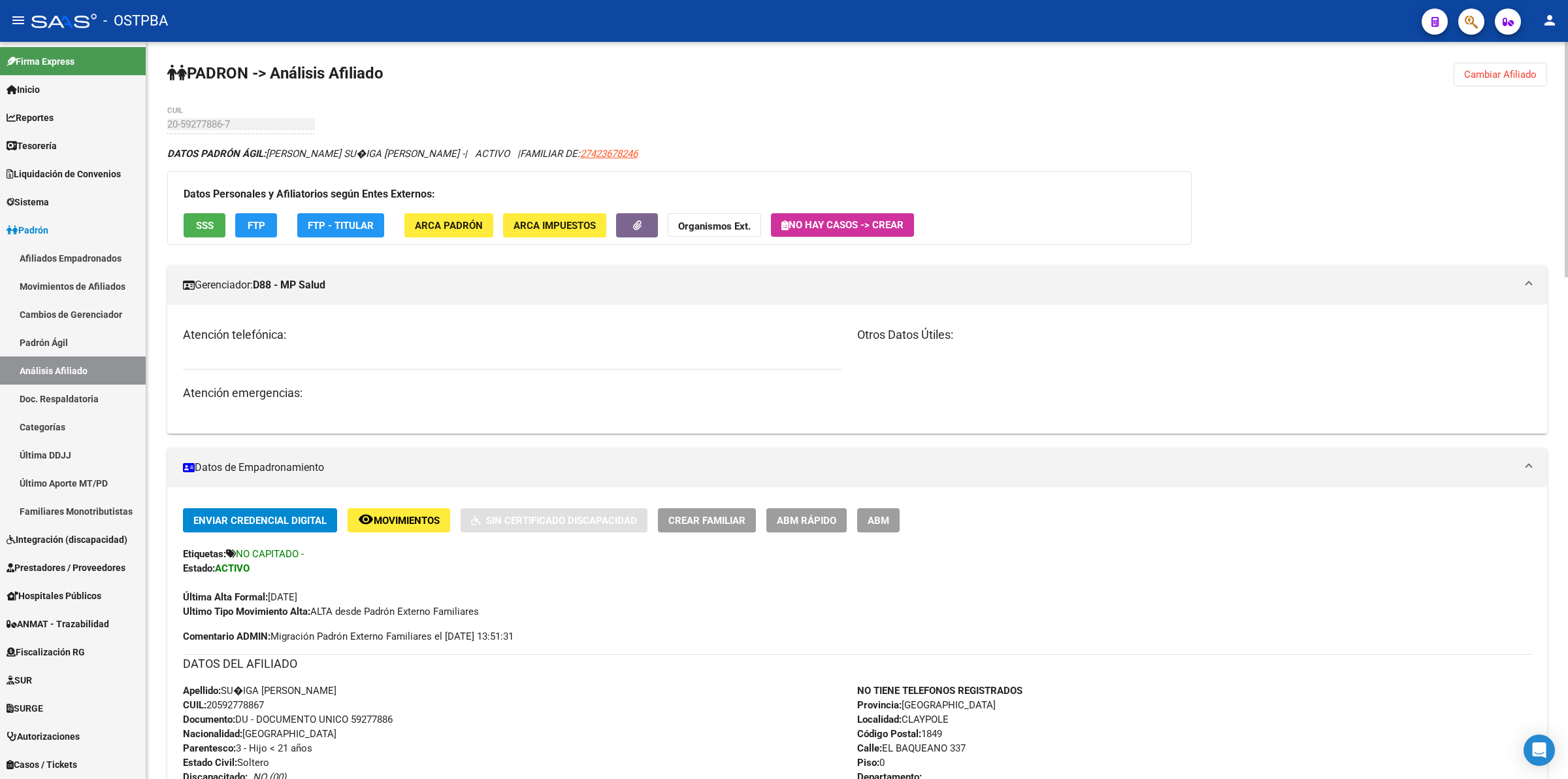
click at [707, 223] on strong "Organismos Ext." at bounding box center [715, 226] width 73 height 12
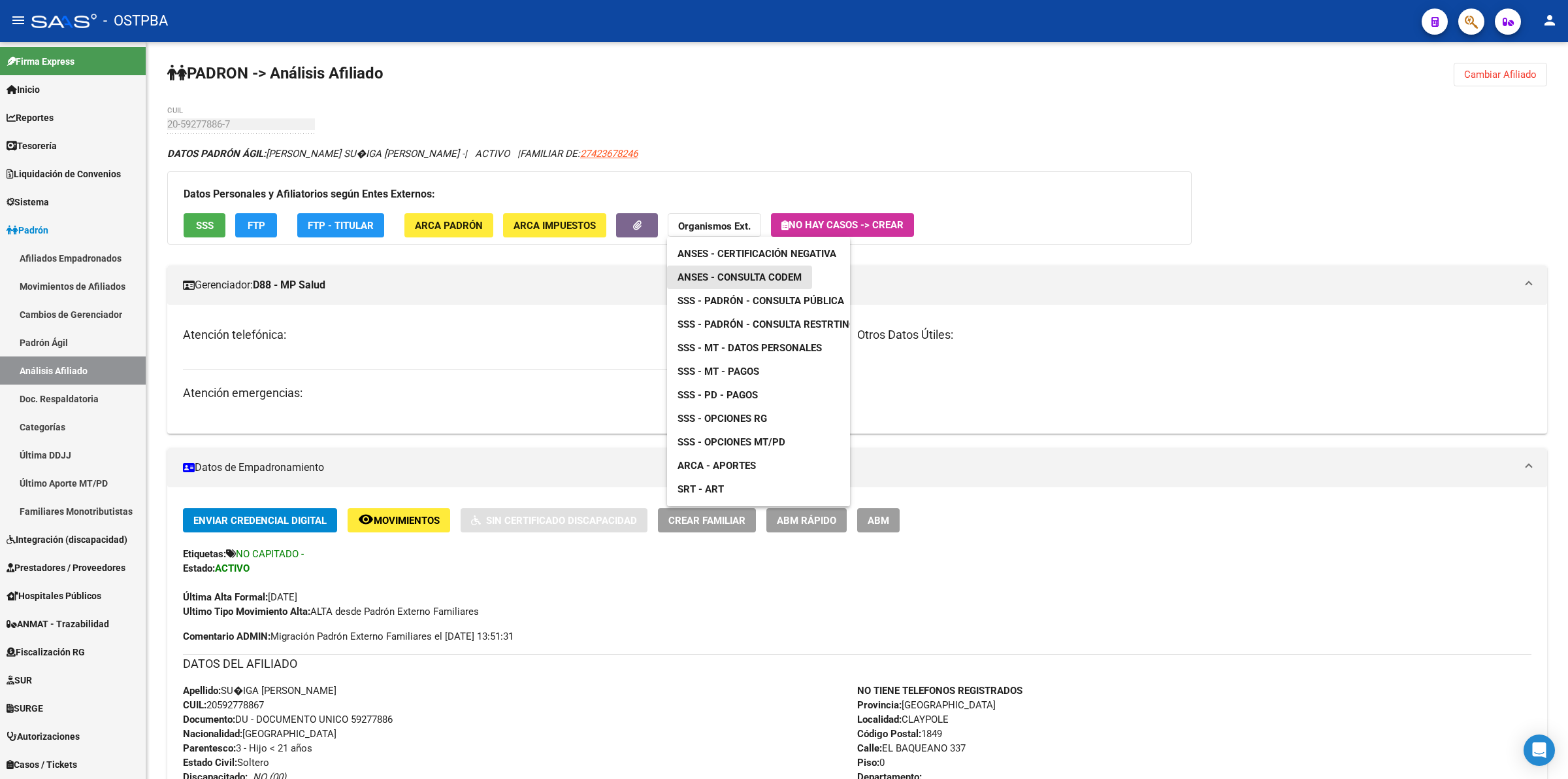
click at [755, 275] on span "ANSES - Consulta CODEM" at bounding box center [739, 277] width 124 height 12
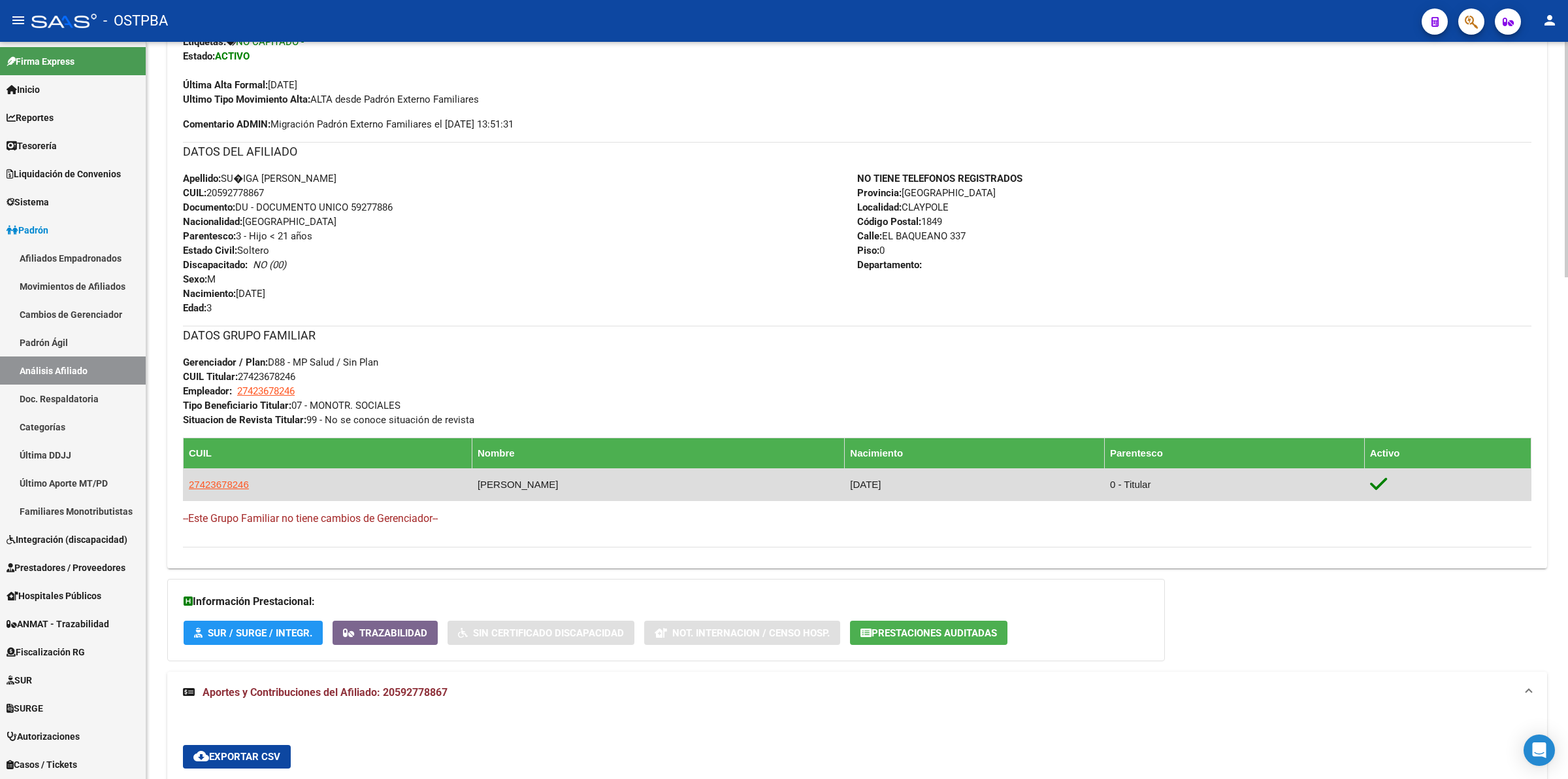
scroll to position [491, 0]
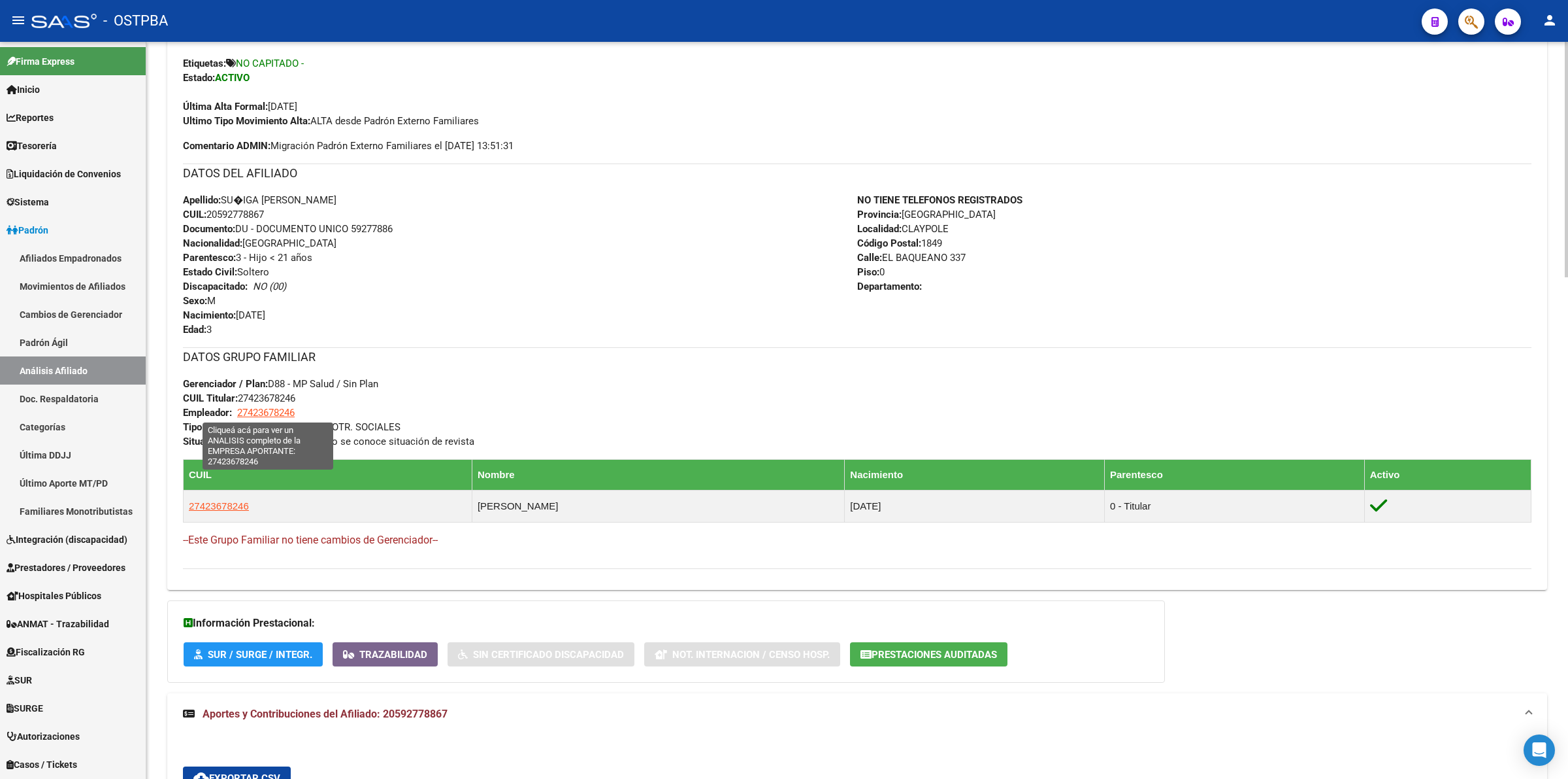
drag, startPoint x: 303, startPoint y: 411, endPoint x: 237, endPoint y: 412, distance: 66.0
click at [237, 412] on div "DATOS GRUPO FAMILIAR Gerenciador / Plan: D88 - MP Salud / Sin Plan CUIL Titular…" at bounding box center [857, 397] width 1349 height 101
click at [507, 366] on div "DATOS GRUPO FAMILIAR Gerenciador / Plan: D88 - MP Salud / Sin Plan CUIL Titular…" at bounding box center [857, 397] width 1349 height 101
drag, startPoint x: 238, startPoint y: 399, endPoint x: 305, endPoint y: 395, distance: 67.1
click at [305, 395] on div "DATOS GRUPO FAMILIAR Gerenciador / Plan: D88 - MP Salud / Sin Plan CUIL Titular…" at bounding box center [857, 397] width 1349 height 101
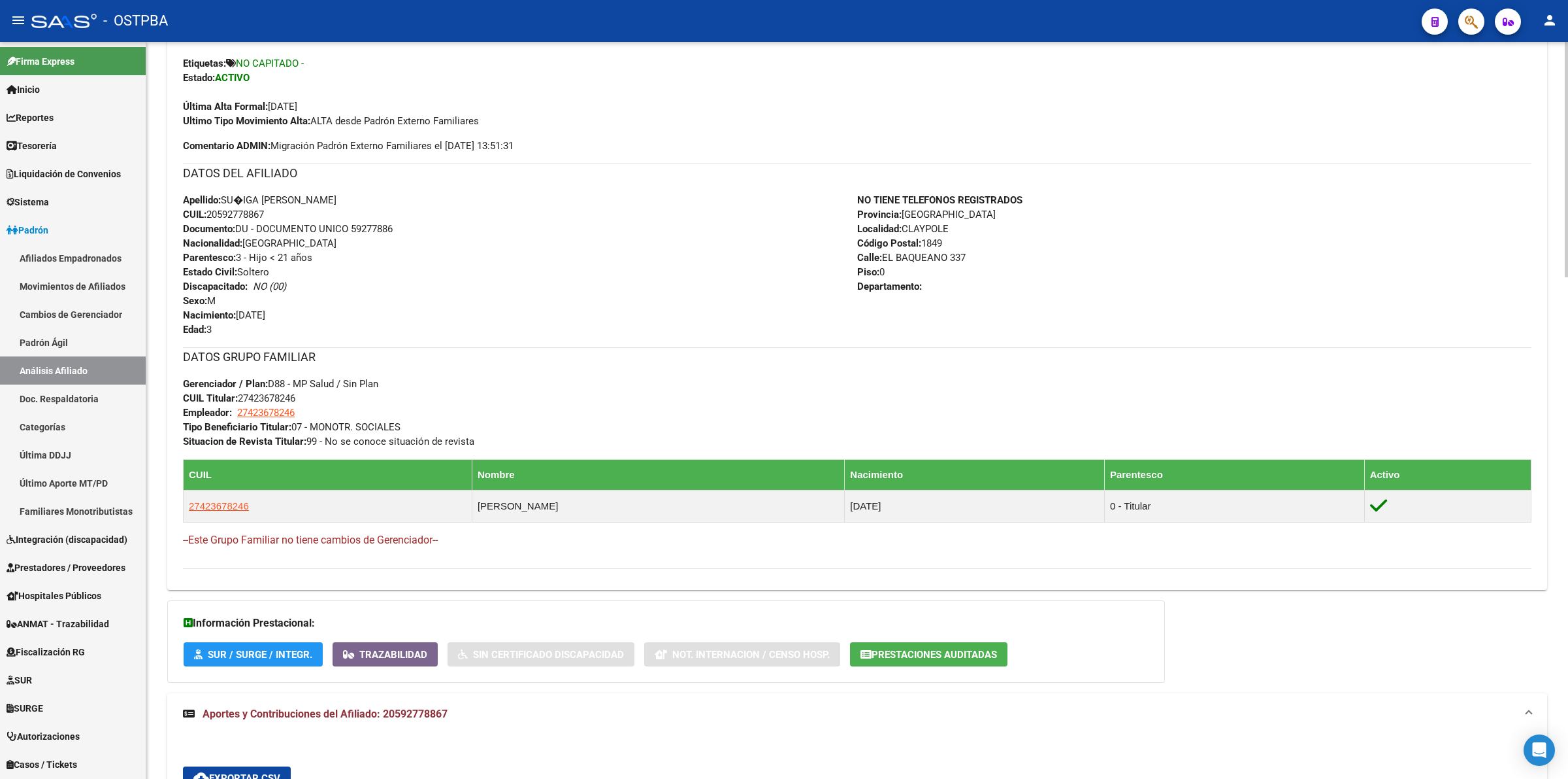
copy span "27423678246"
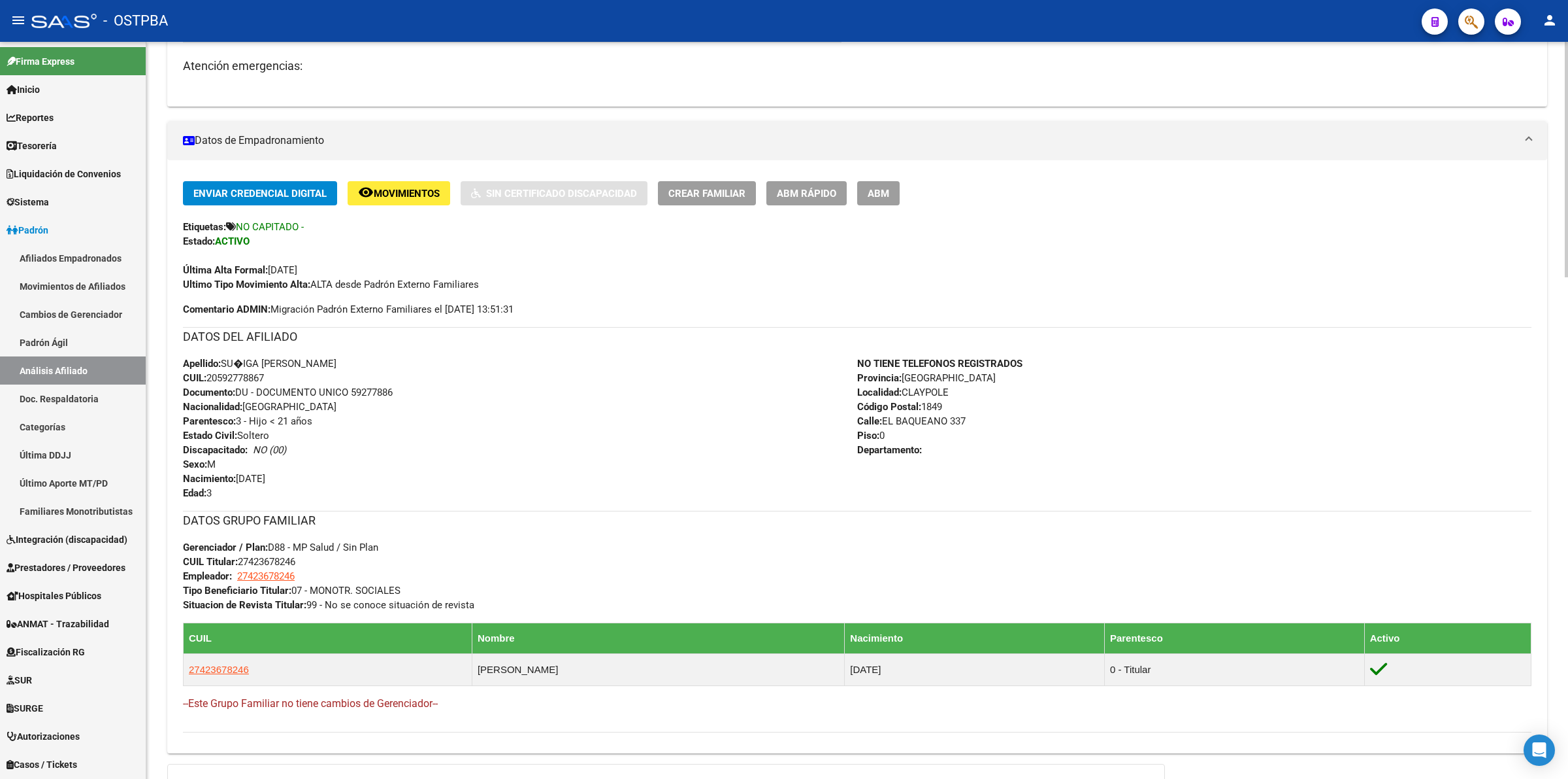
scroll to position [0, 0]
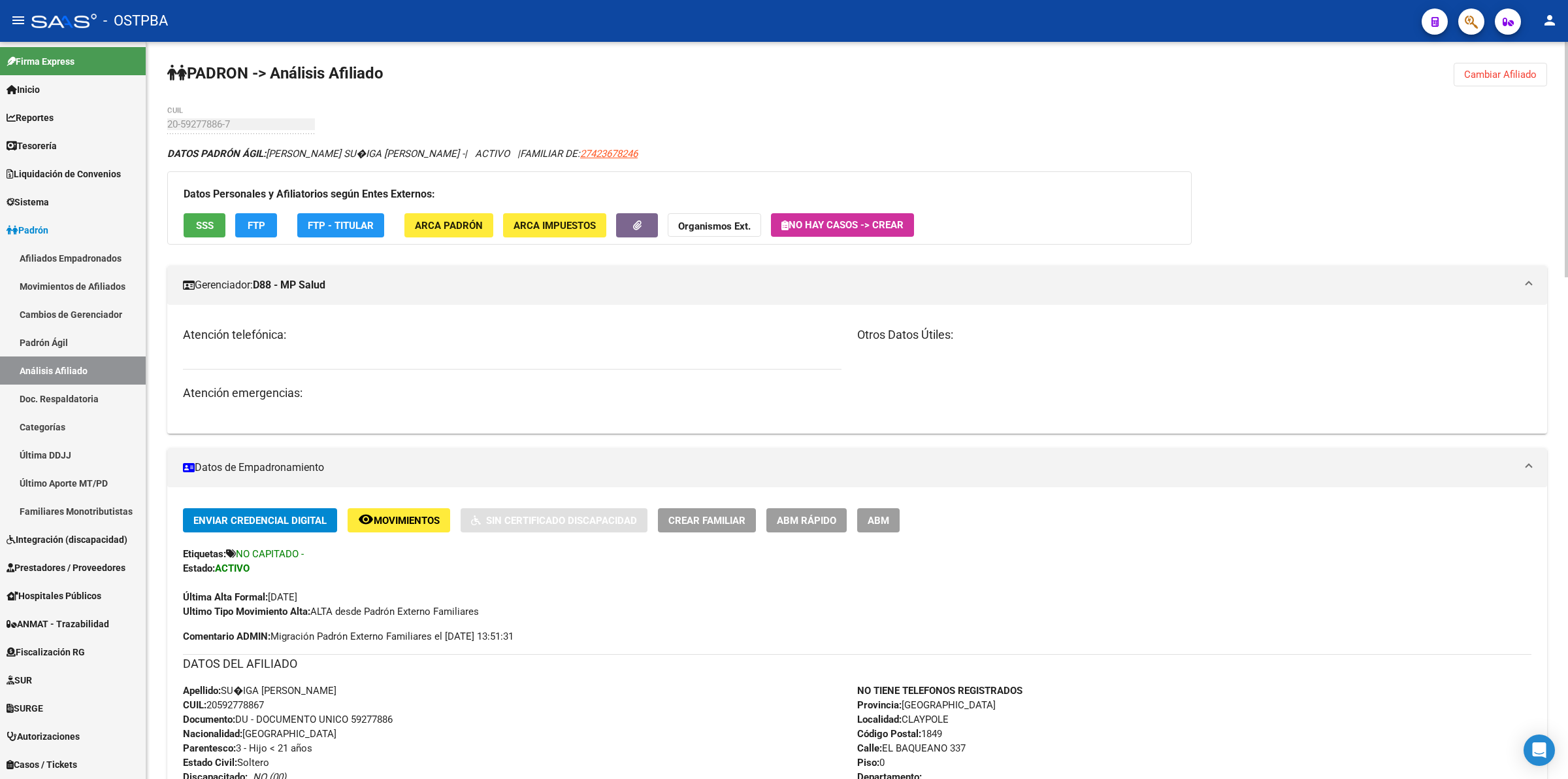
drag, startPoint x: 258, startPoint y: 279, endPoint x: 357, endPoint y: 288, distance: 99.4
click at [357, 288] on mat-panel-title "Gerenciador: D88 - MP Salud" at bounding box center [850, 285] width 1333 height 15
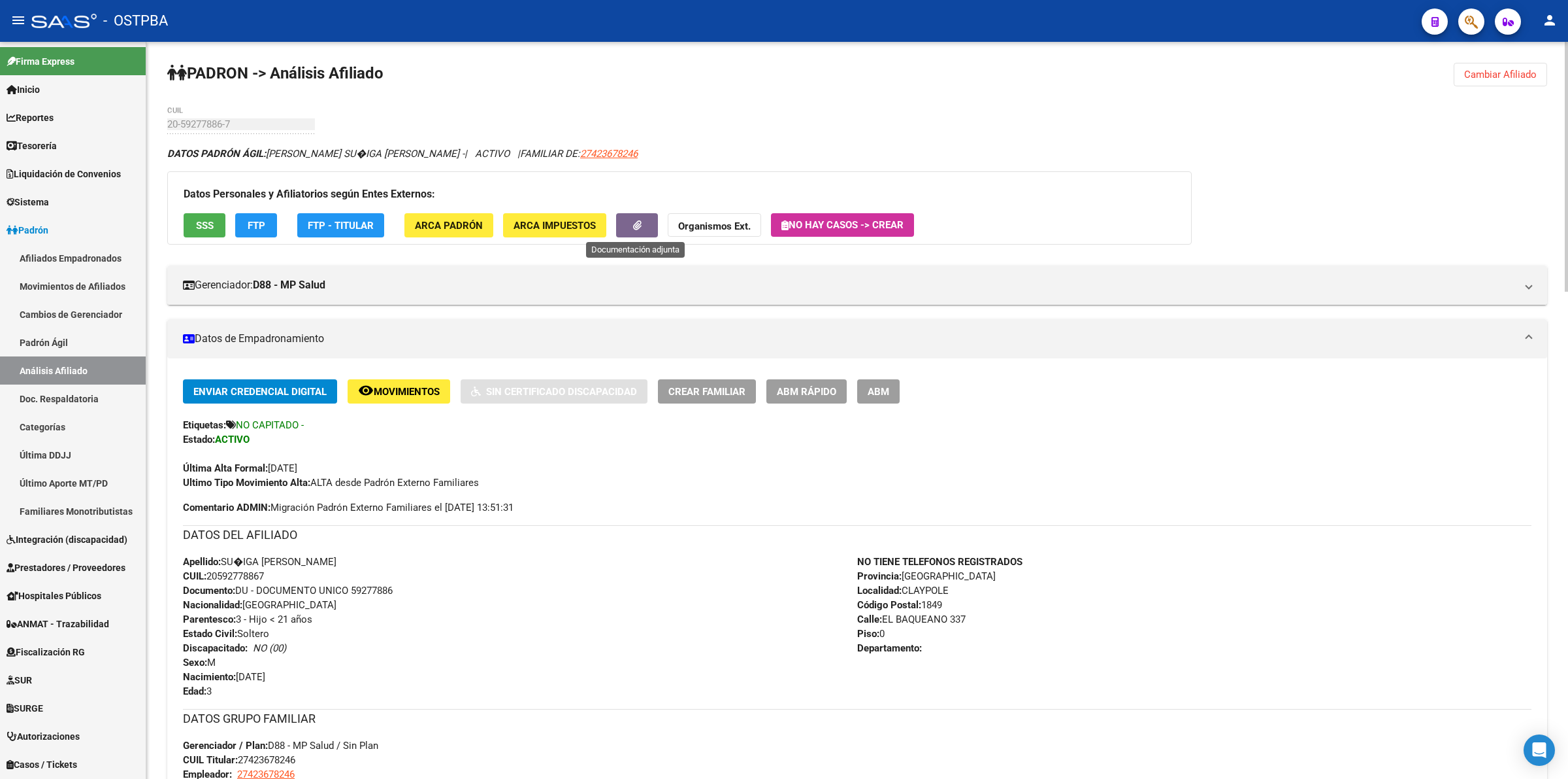
click at [641, 220] on icon "button" at bounding box center [638, 225] width 9 height 9
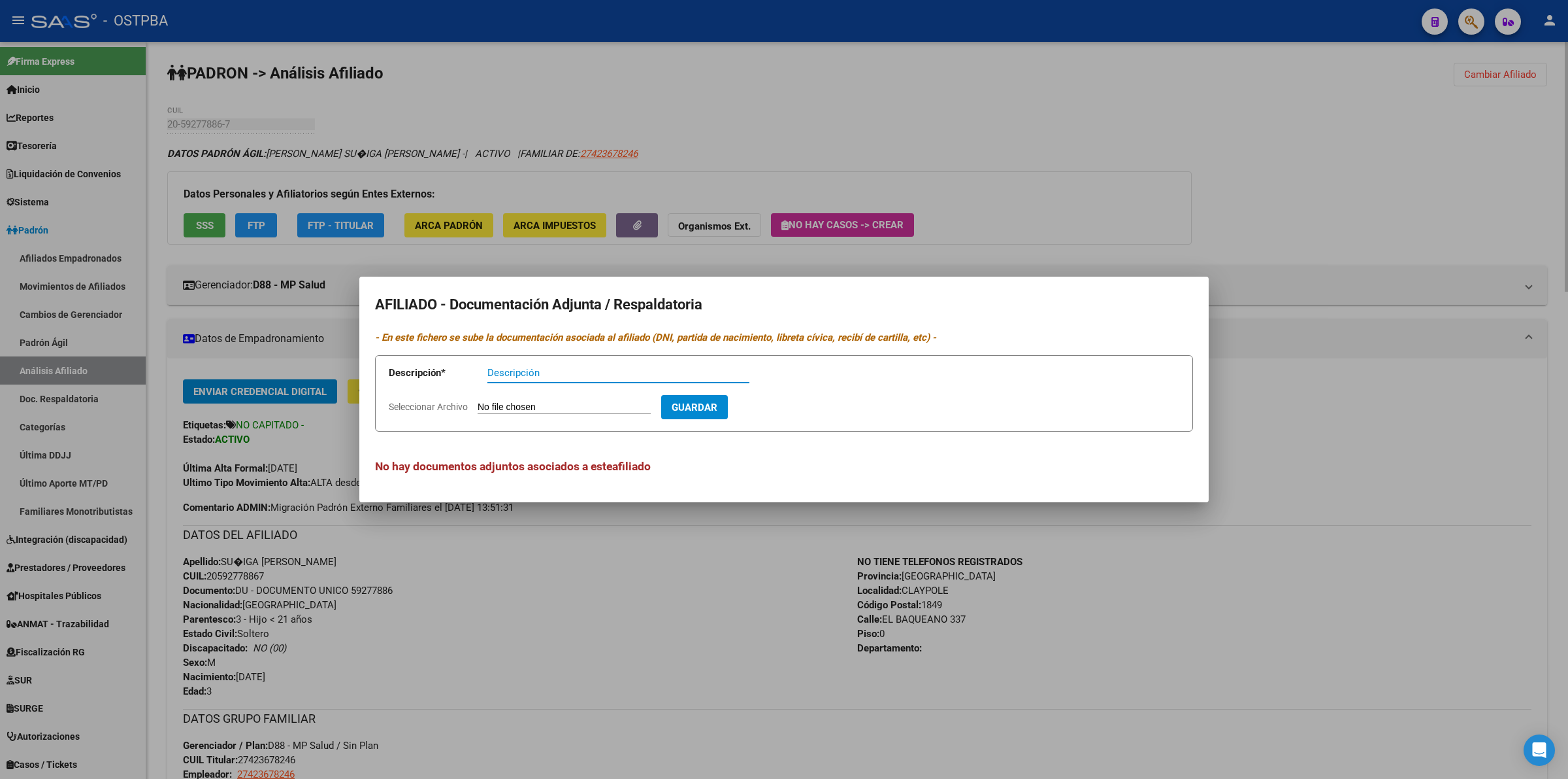
click at [962, 108] on div at bounding box center [784, 390] width 1568 height 779
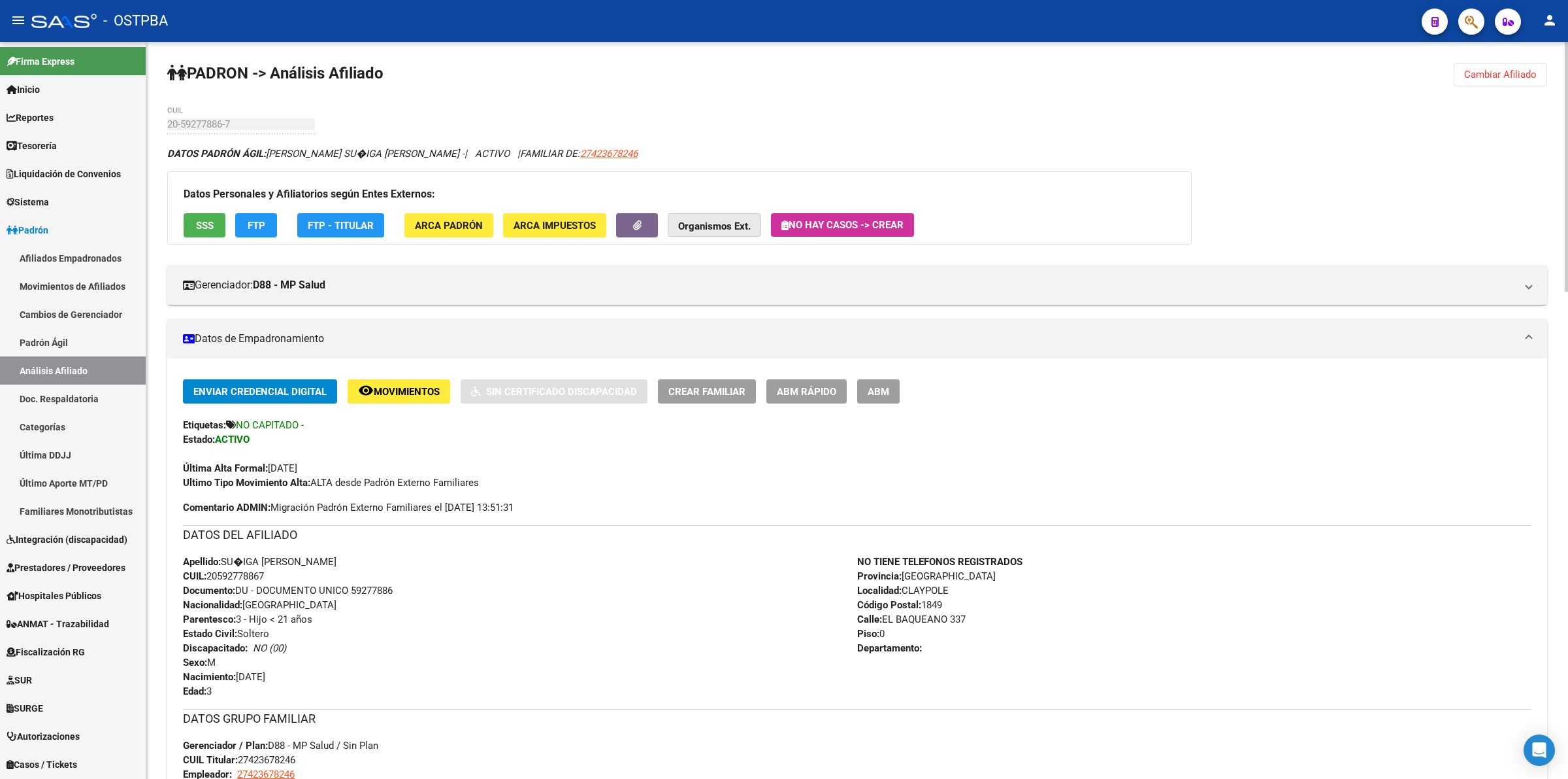
click at [701, 218] on button "Organismos Ext." at bounding box center [715, 225] width 94 height 24
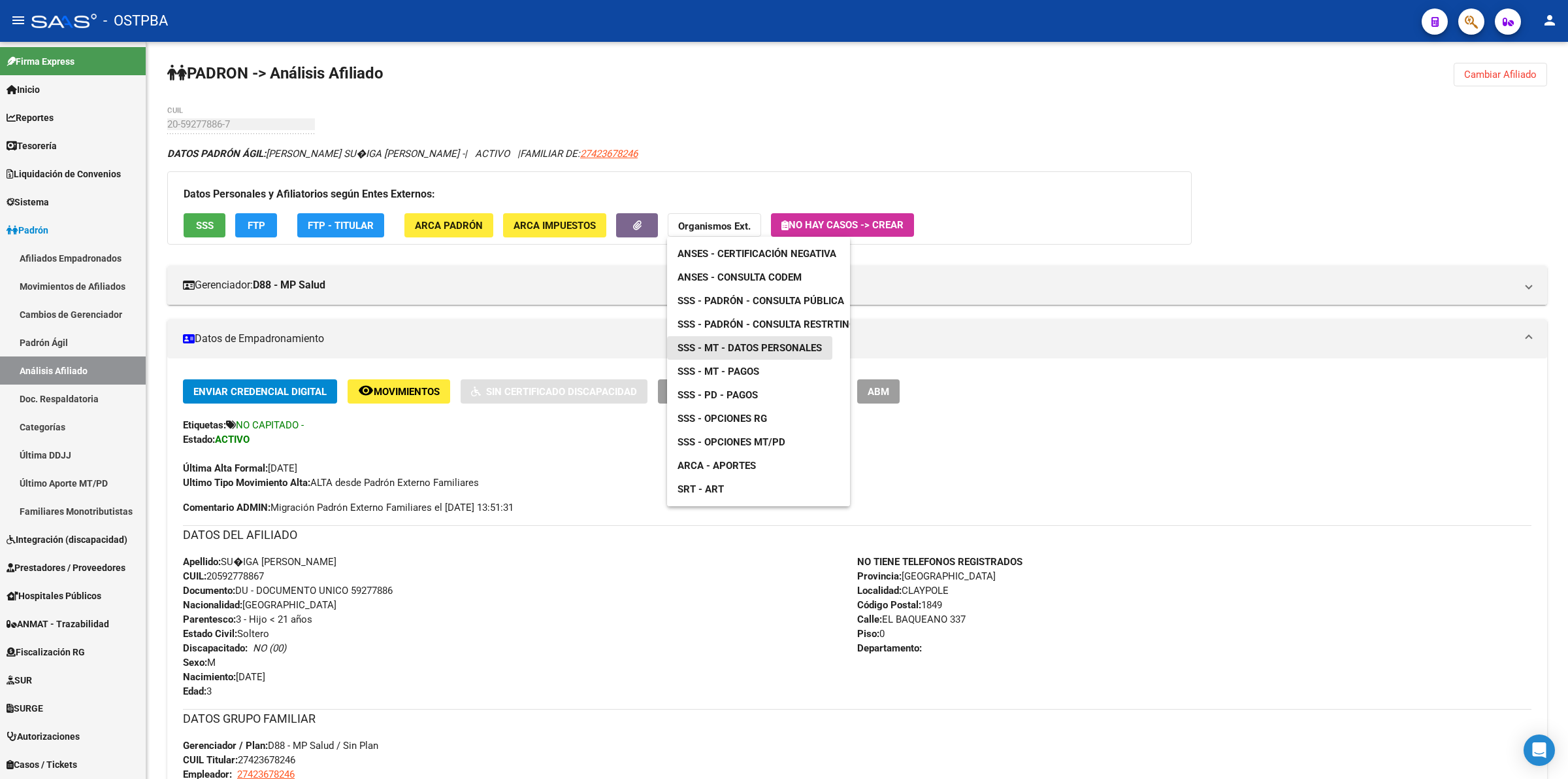
click at [753, 347] on span "SSS - MT - Datos Personales" at bounding box center [750, 348] width 145 height 12
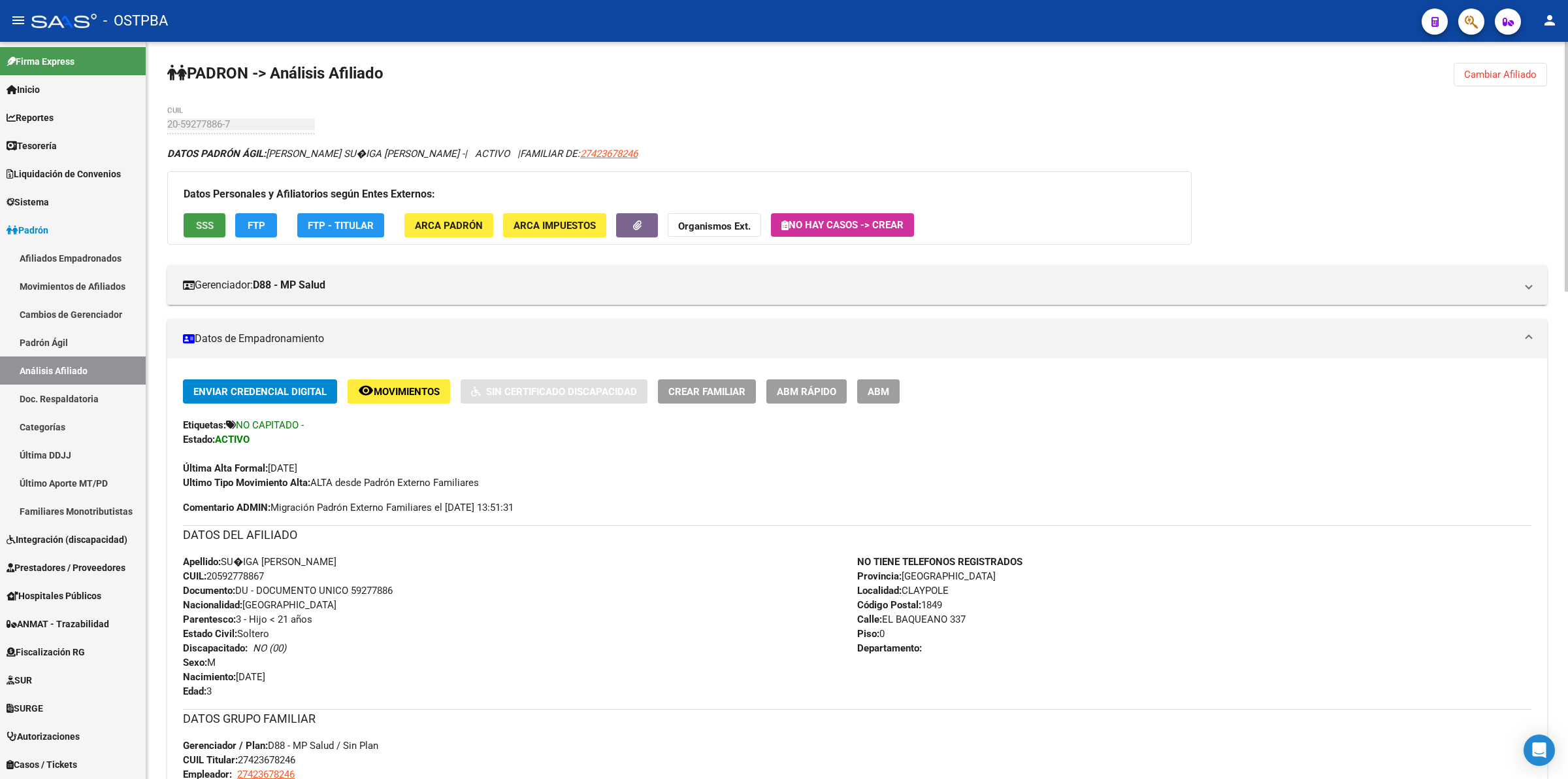
click at [206, 222] on span "SSS" at bounding box center [205, 225] width 17 height 12
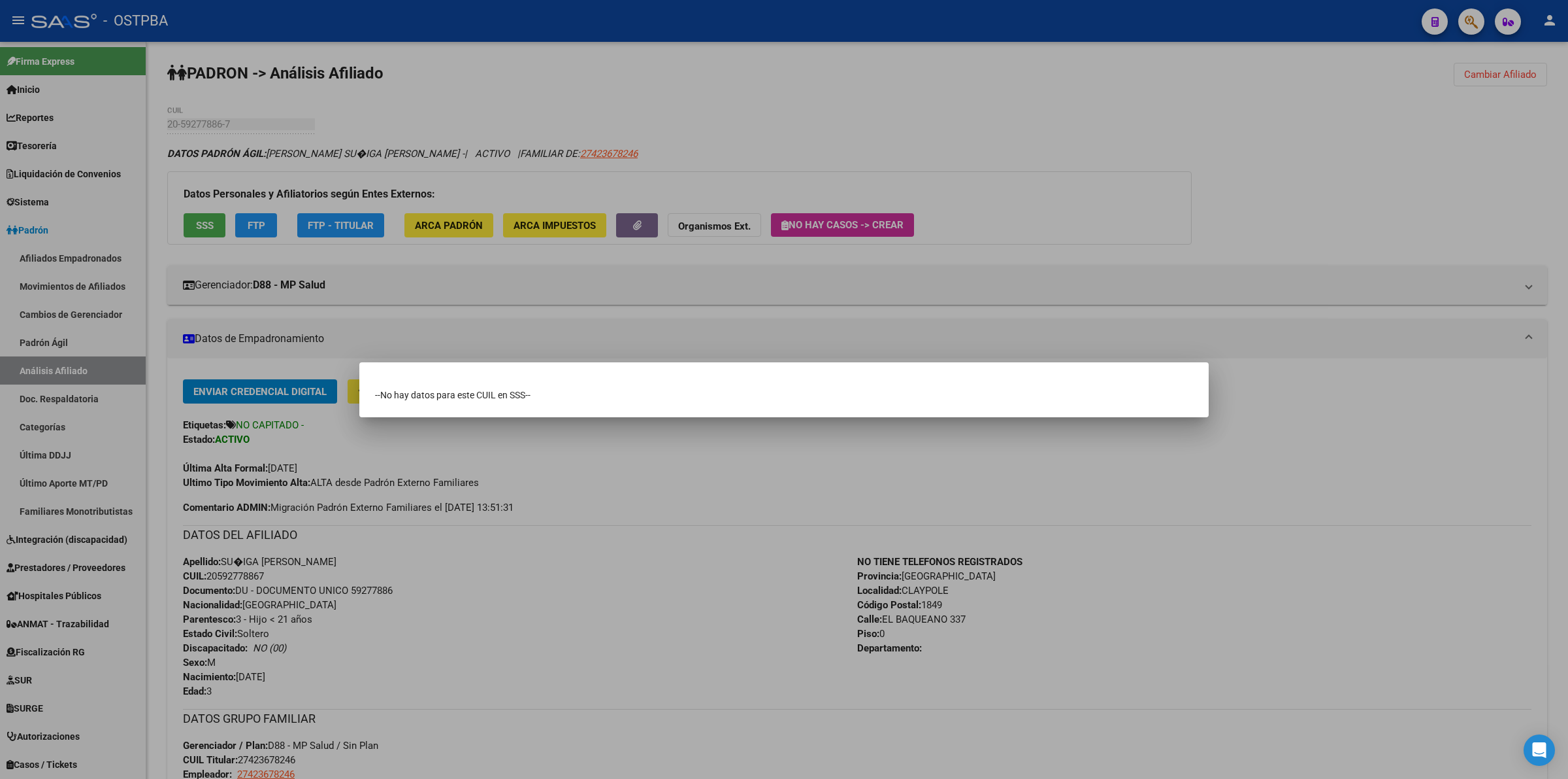
click at [1237, 174] on div at bounding box center [784, 390] width 1568 height 779
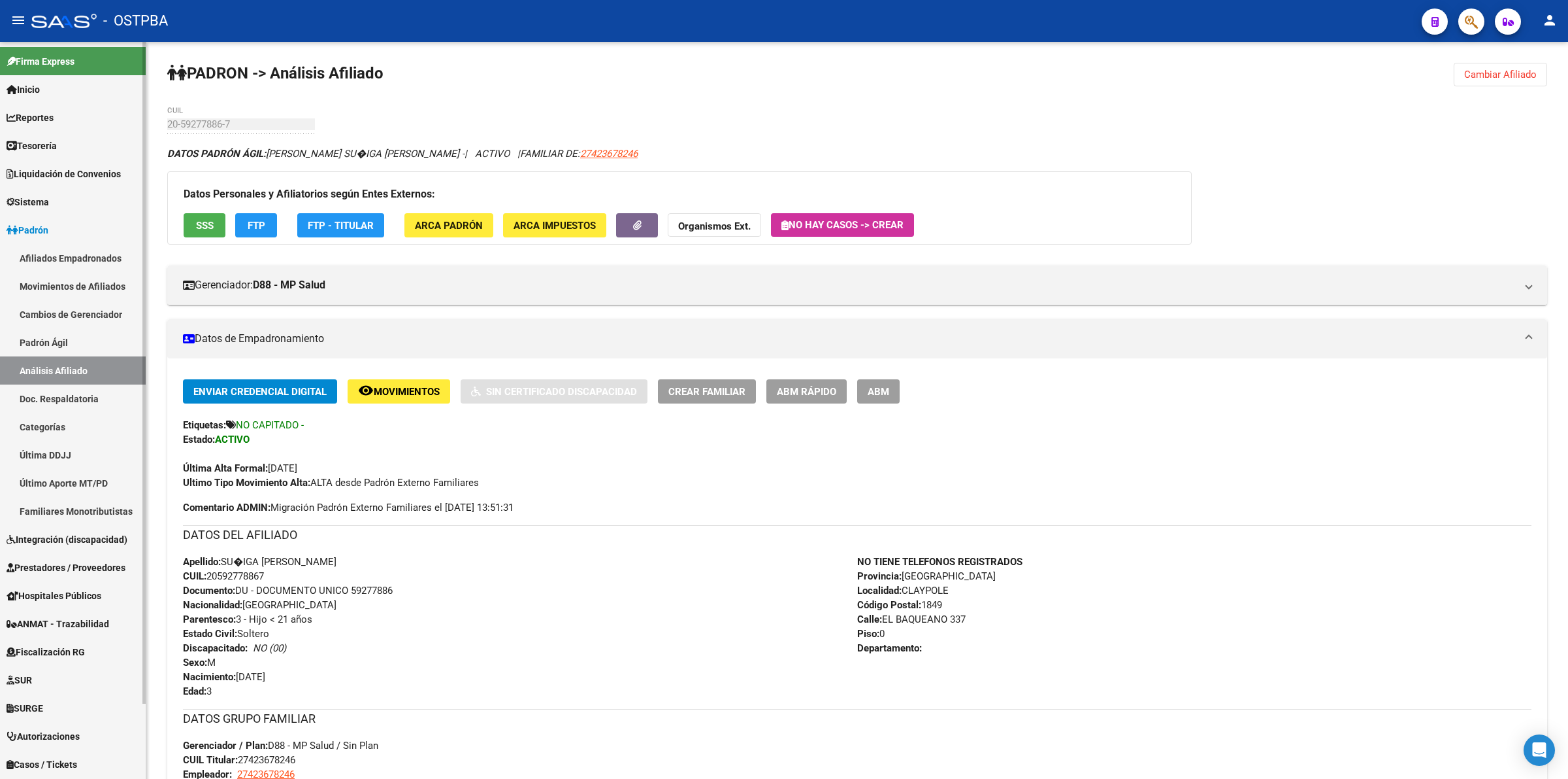
click at [44, 337] on link "Padrón Ágil" at bounding box center [73, 342] width 146 height 28
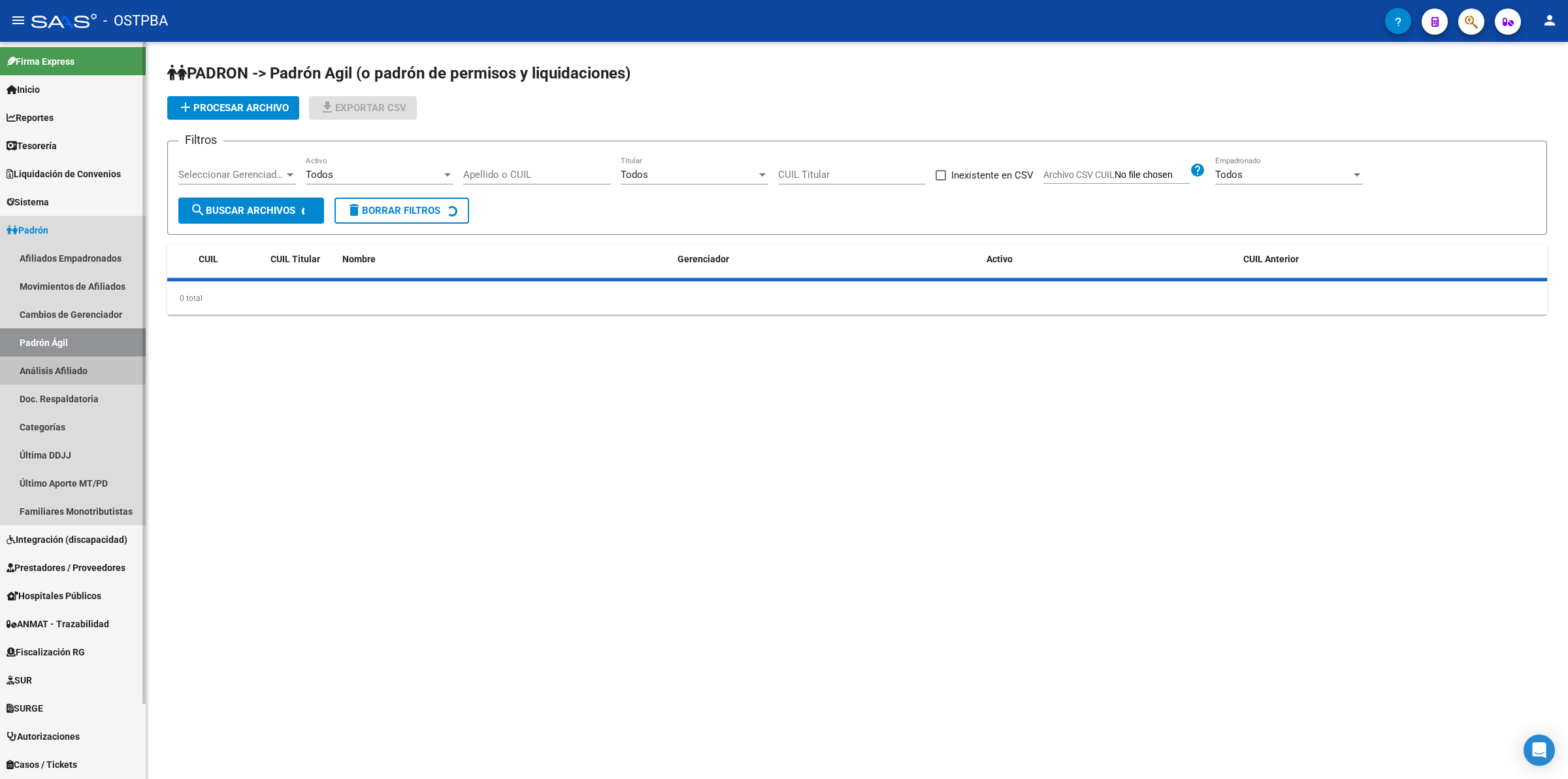
click at [46, 368] on link "Análisis Afiliado" at bounding box center [73, 370] width 146 height 28
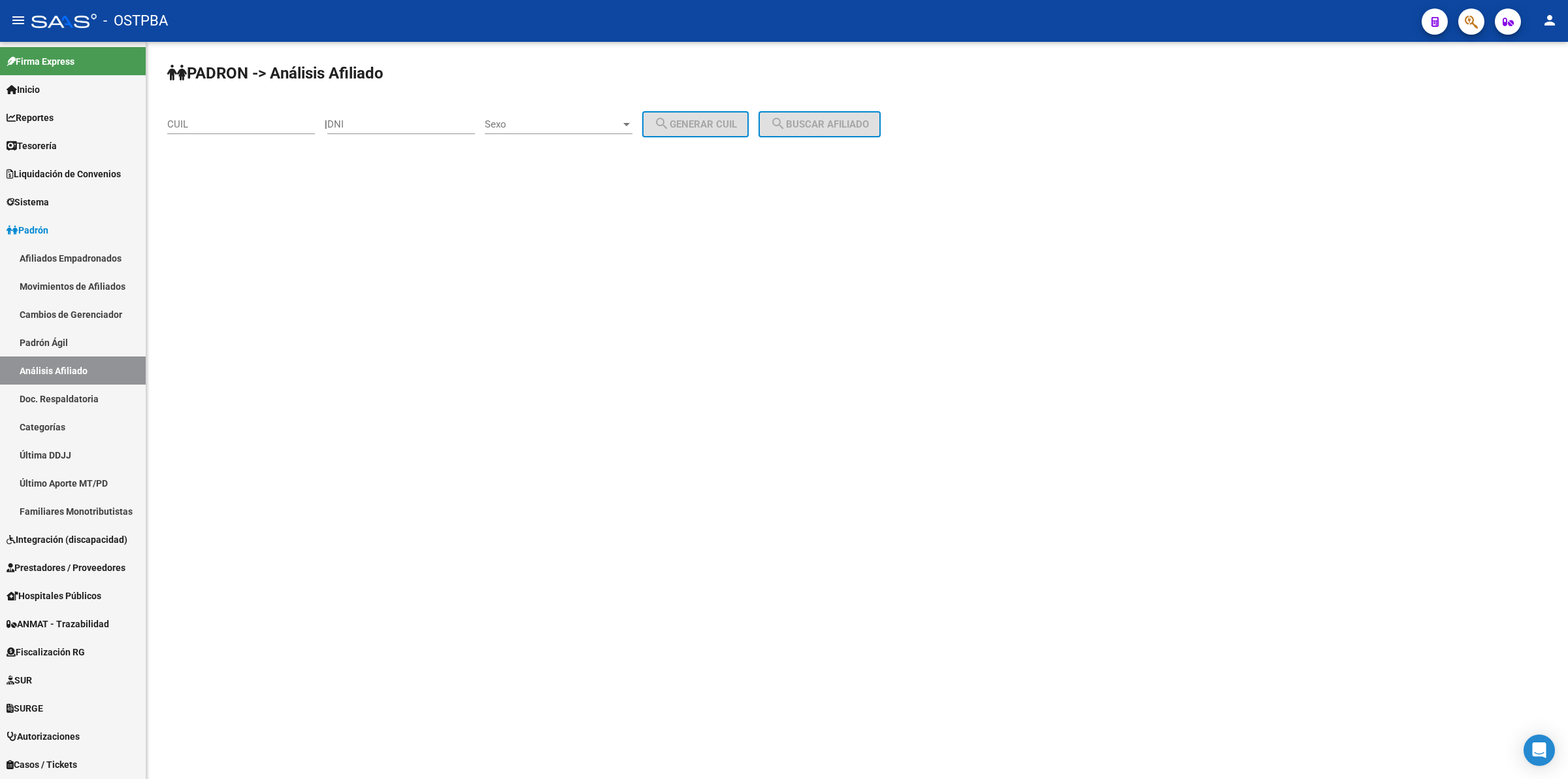
click at [232, 121] on input "CUIL" at bounding box center [240, 124] width 147 height 12
click at [431, 128] on input "DNI" at bounding box center [401, 124] width 147 height 12
paste input "56.197004"
click at [570, 129] on div "Sexo Sexo" at bounding box center [558, 120] width 147 height 28
drag, startPoint x: 340, startPoint y: 127, endPoint x: 349, endPoint y: 126, distance: 9.1
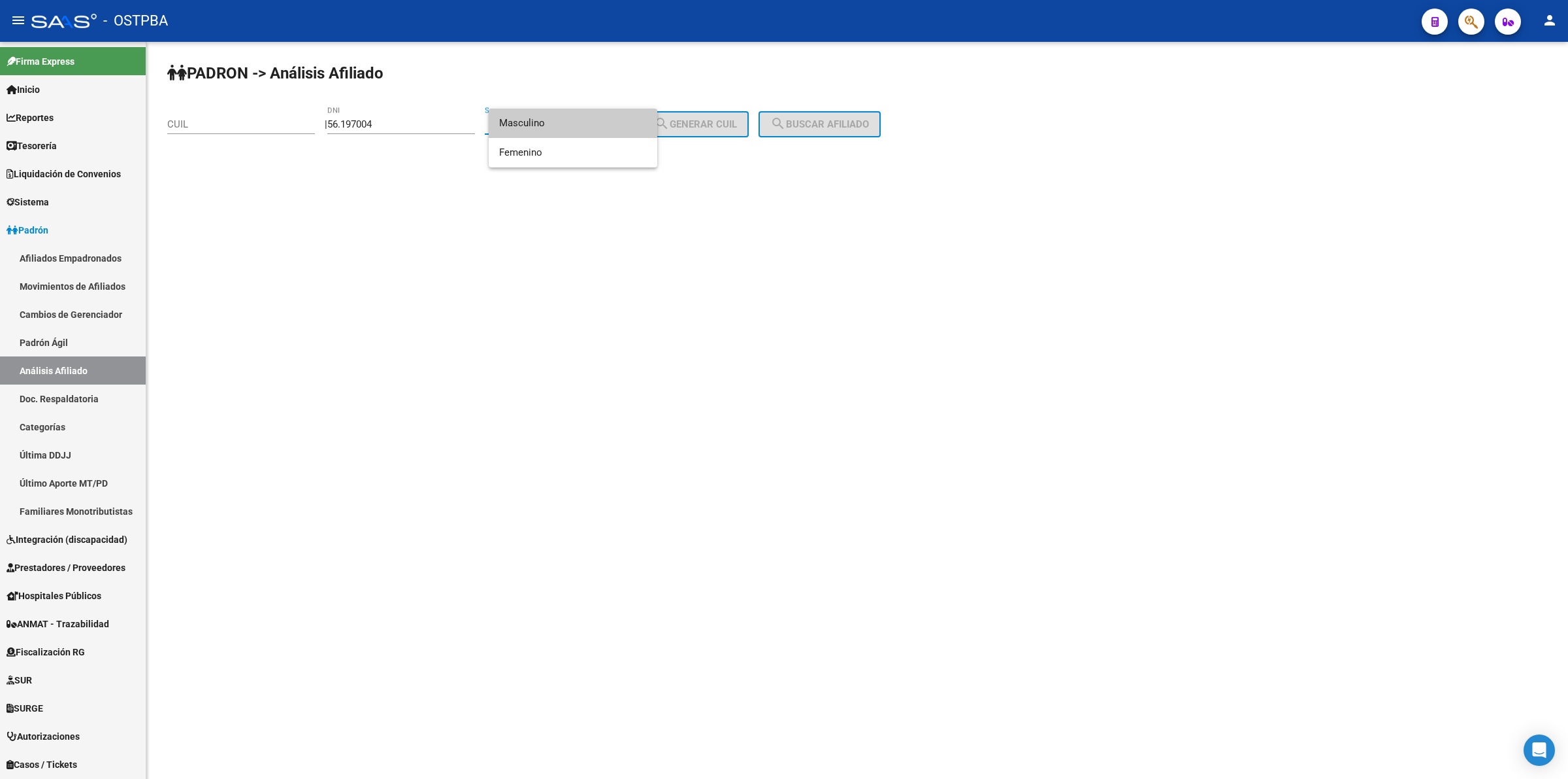
click at [341, 126] on div at bounding box center [784, 390] width 1568 height 779
click at [350, 126] on input "56.197004" at bounding box center [401, 124] width 147 height 12
click at [354, 126] on input "56.197004" at bounding box center [401, 124] width 147 height 12
type input "56197004"
click at [600, 125] on span "Sexo" at bounding box center [553, 124] width 136 height 12
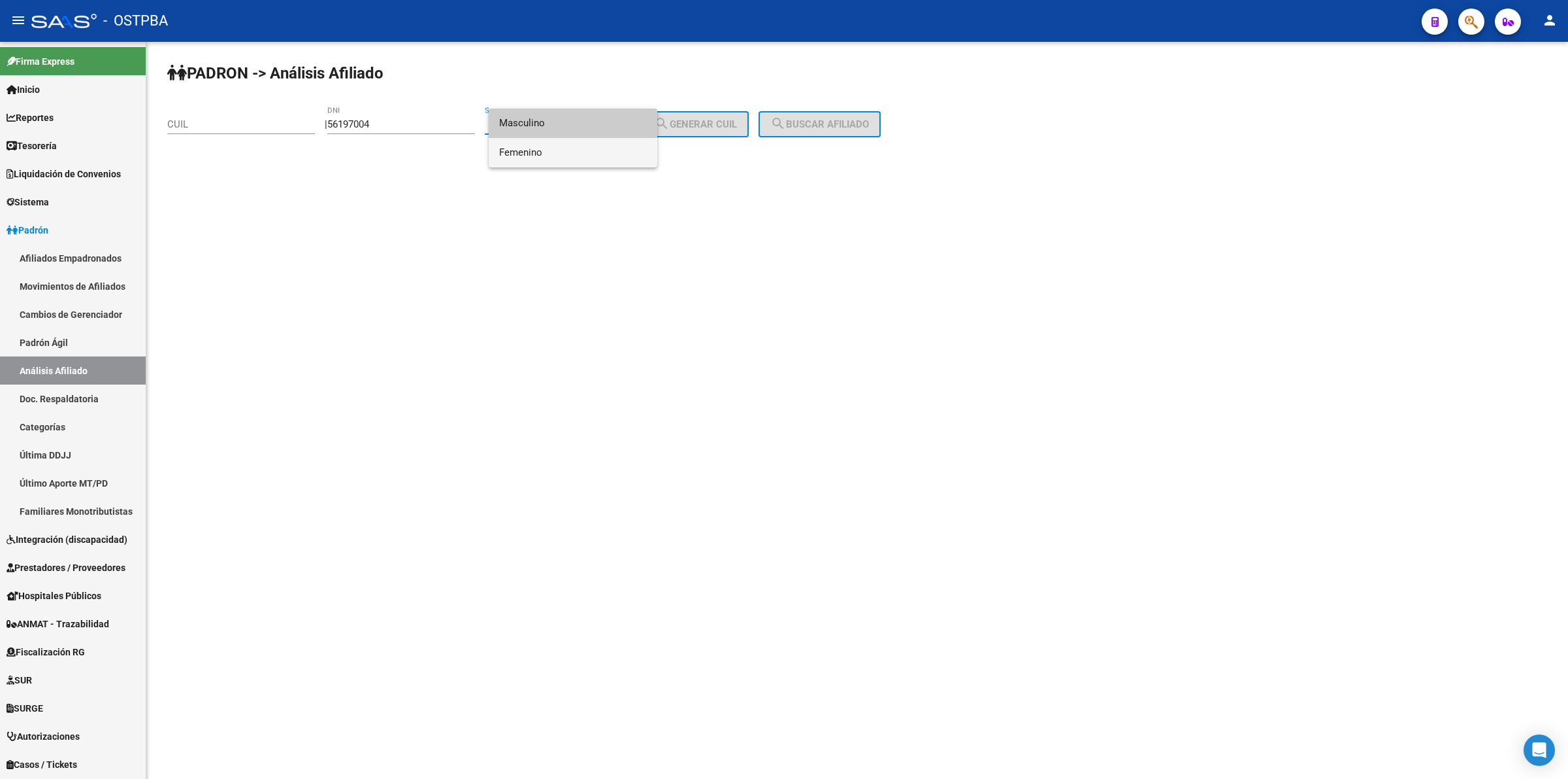
click at [590, 164] on span "Femenino" at bounding box center [572, 153] width 147 height 29
click at [737, 127] on span "search Generar CUIL" at bounding box center [696, 124] width 83 height 12
type input "27-56197004-7"
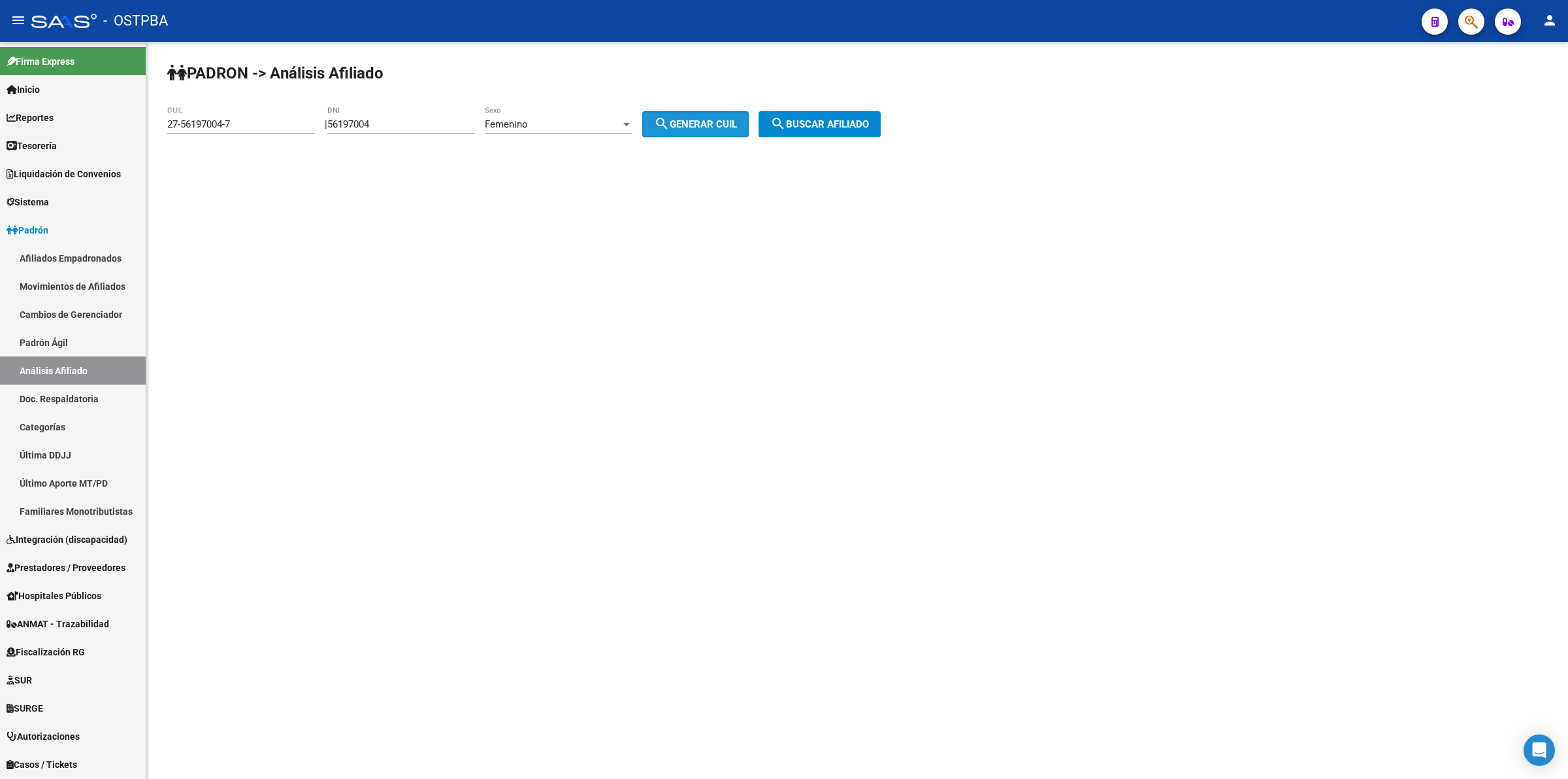
click at [873, 135] on button "search Buscar afiliado" at bounding box center [820, 124] width 122 height 26
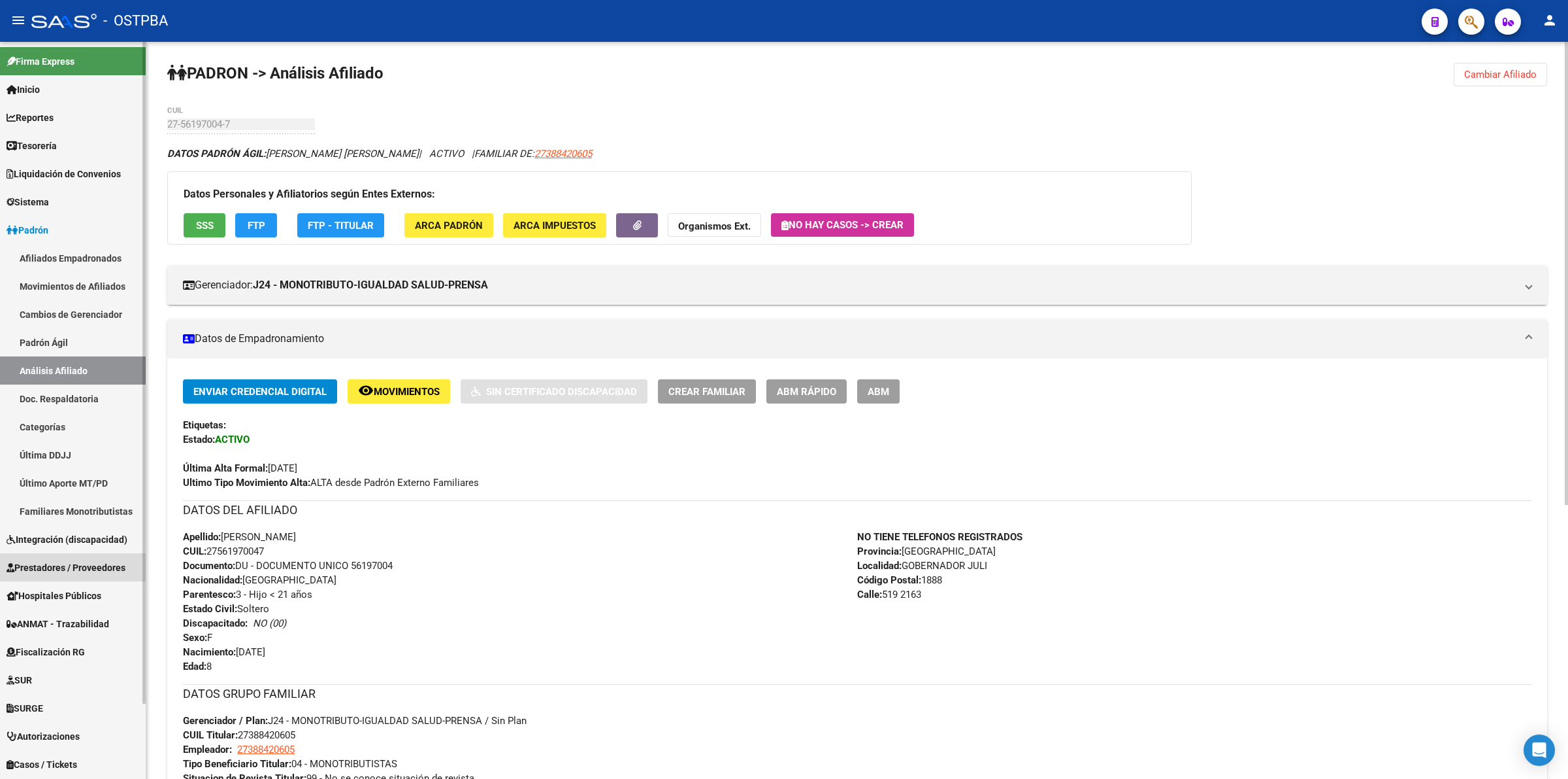
click at [94, 556] on link "Prestadores / Proveedores" at bounding box center [73, 567] width 146 height 28
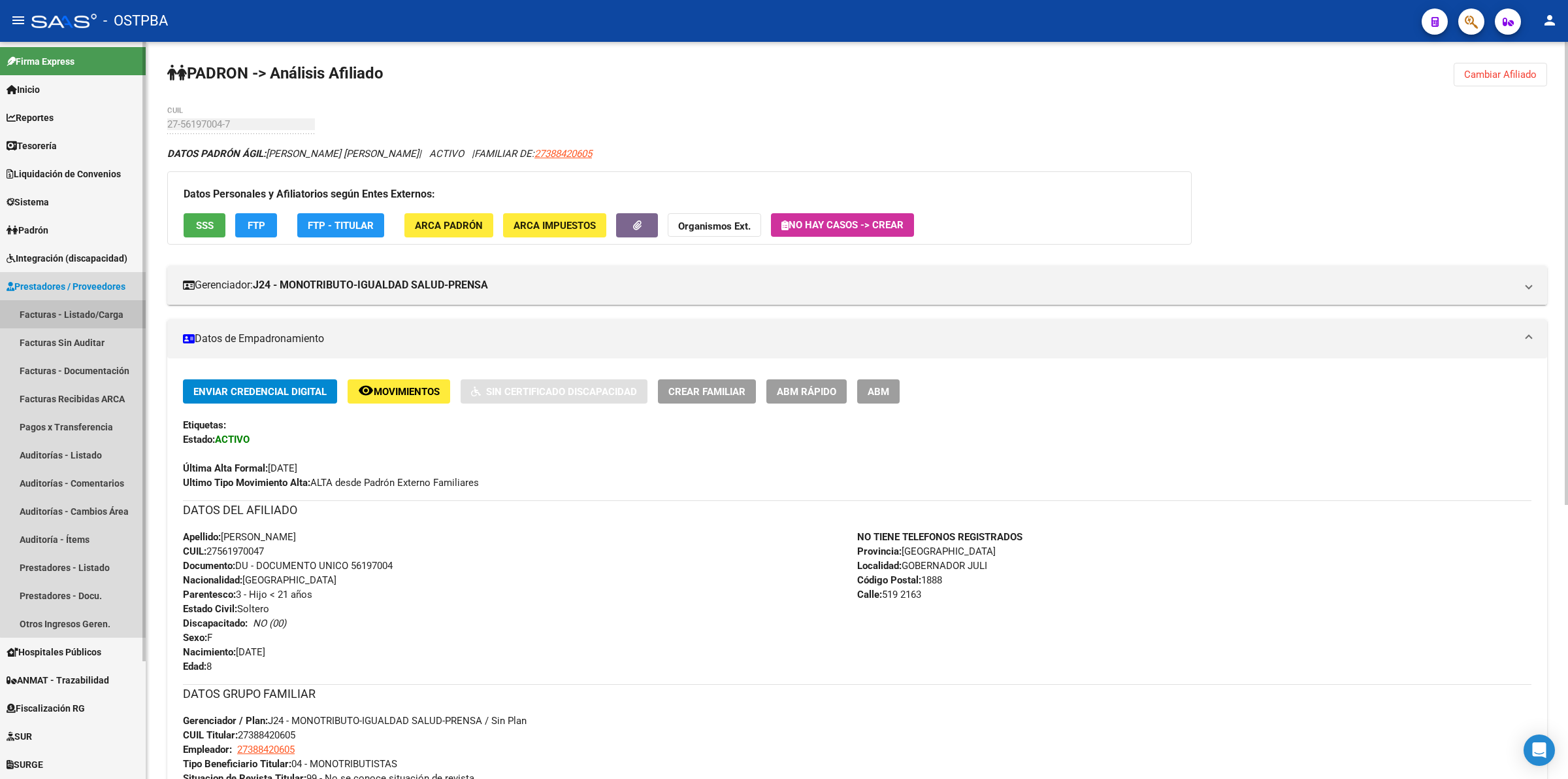
click at [103, 309] on link "Facturas - Listado/Carga" at bounding box center [73, 314] width 146 height 28
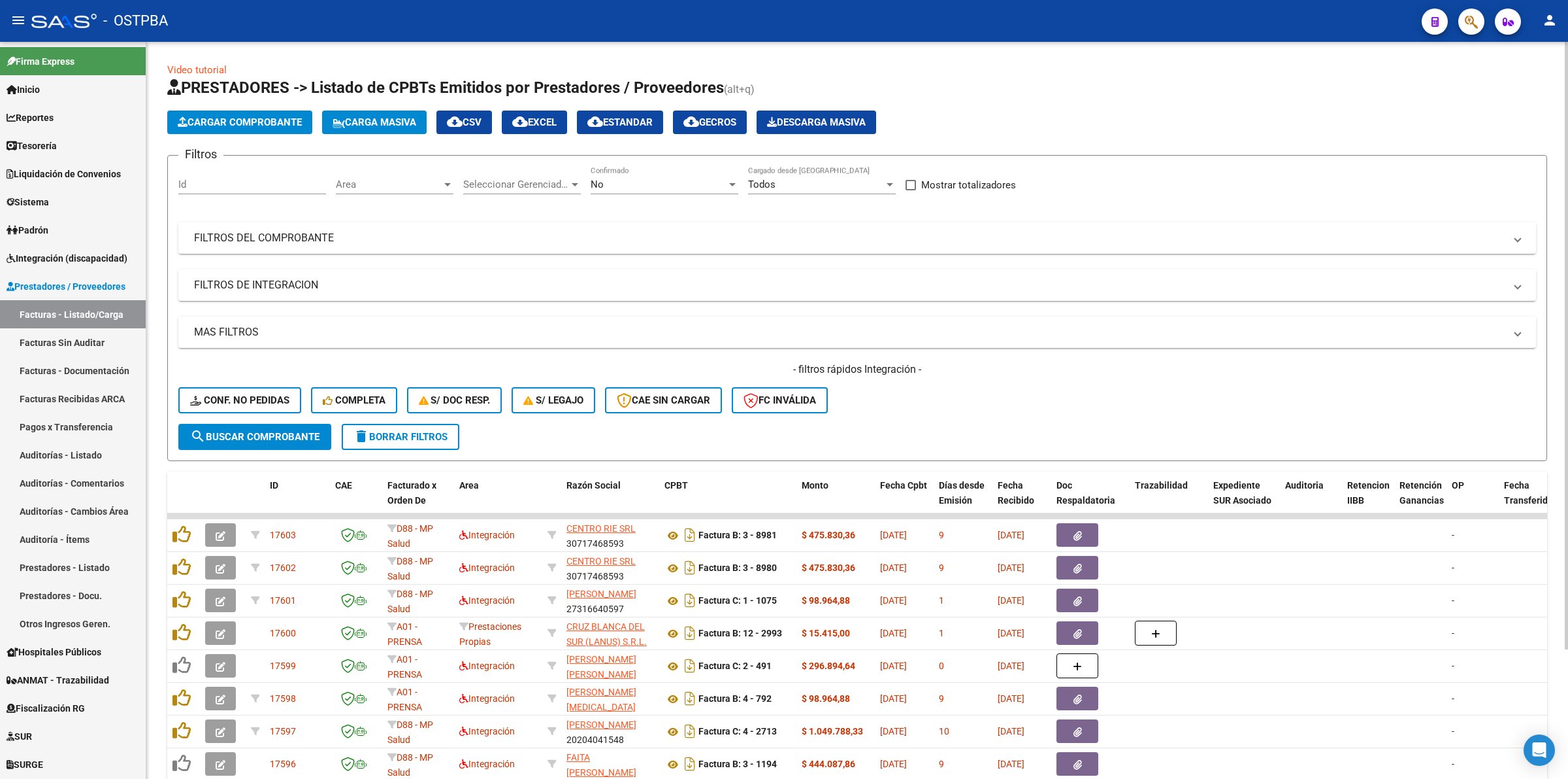
click at [412, 181] on span "Area" at bounding box center [389, 185] width 106 height 12
click at [431, 263] on span "Integración" at bounding box center [421, 258] width 171 height 29
click at [641, 179] on div "No" at bounding box center [658, 185] width 136 height 12
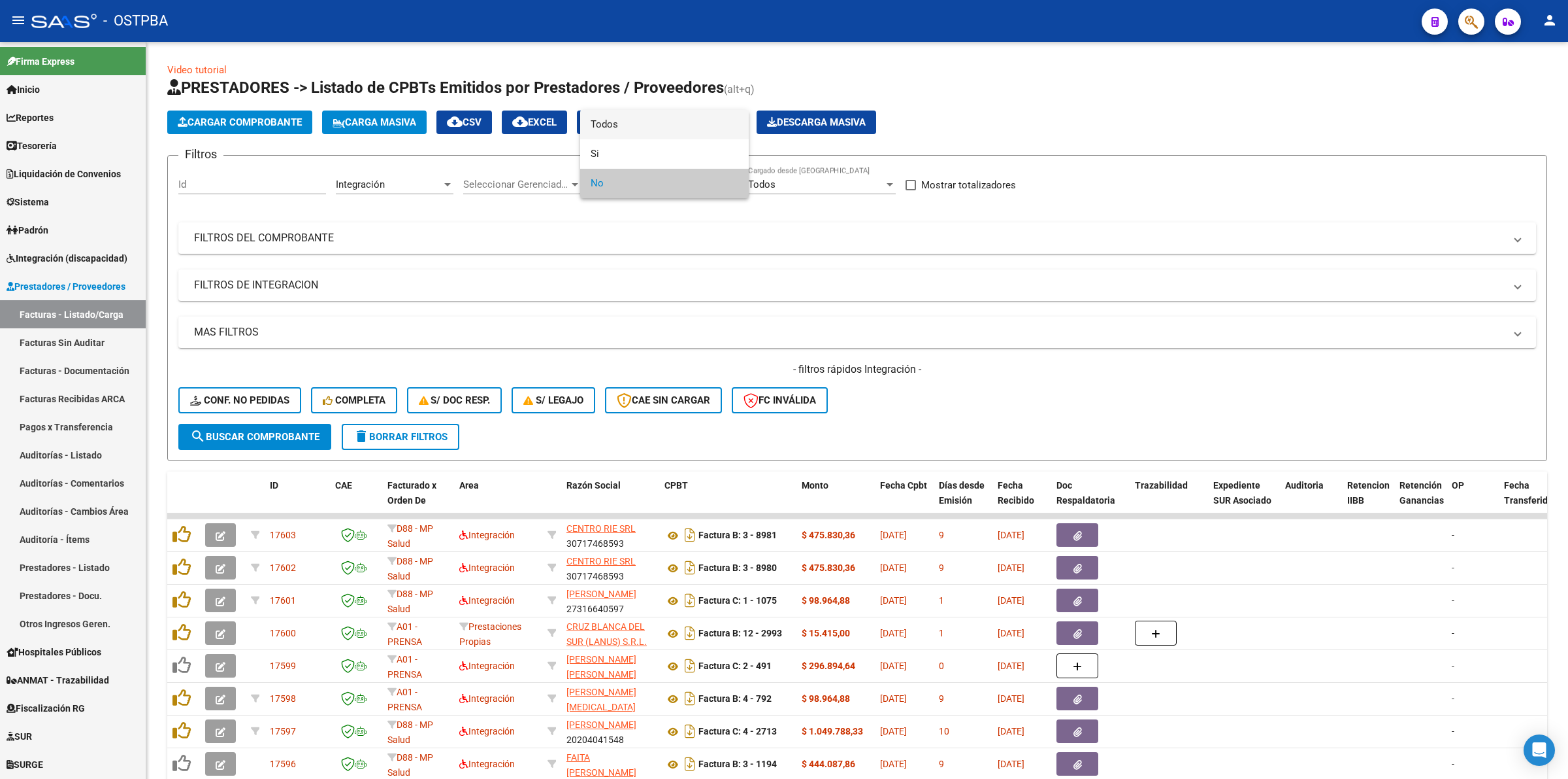
click at [638, 118] on span "Todos" at bounding box center [664, 124] width 147 height 29
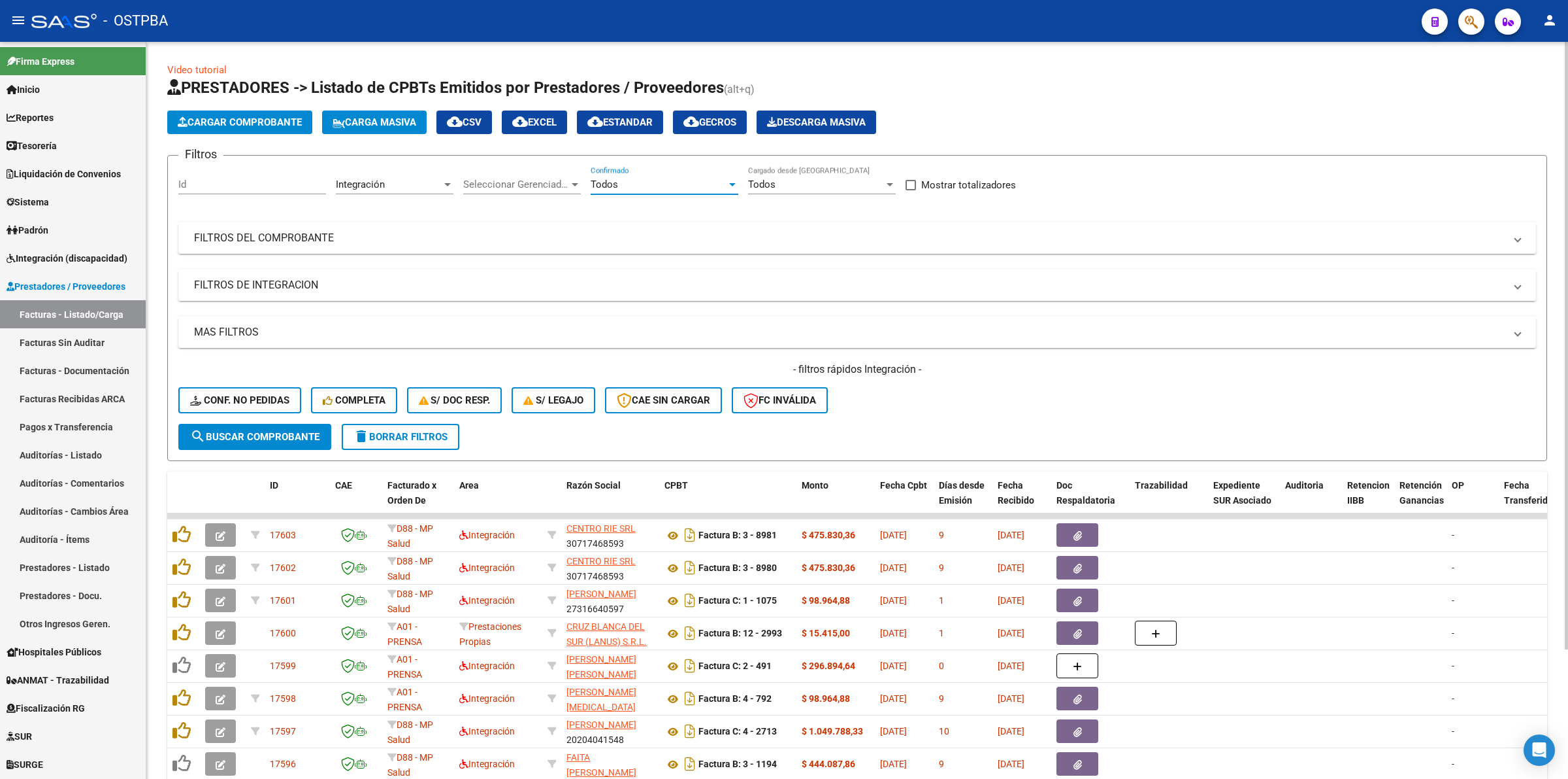
click at [289, 281] on mat-panel-title "FILTROS DE INTEGRACION" at bounding box center [849, 285] width 1311 height 15
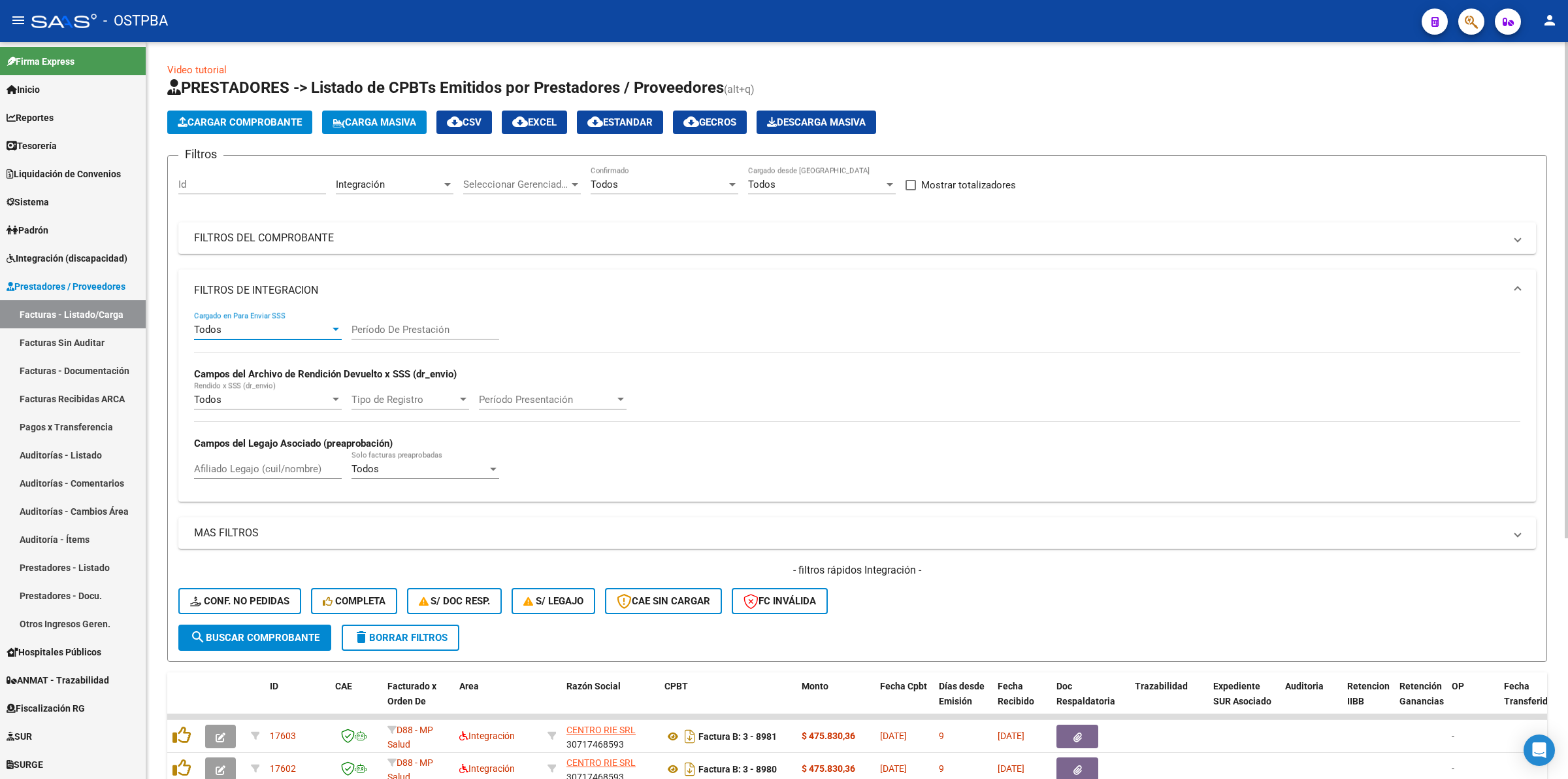
click at [299, 331] on div "Todos" at bounding box center [261, 329] width 136 height 12
click at [278, 388] on span "No" at bounding box center [267, 387] width 147 height 29
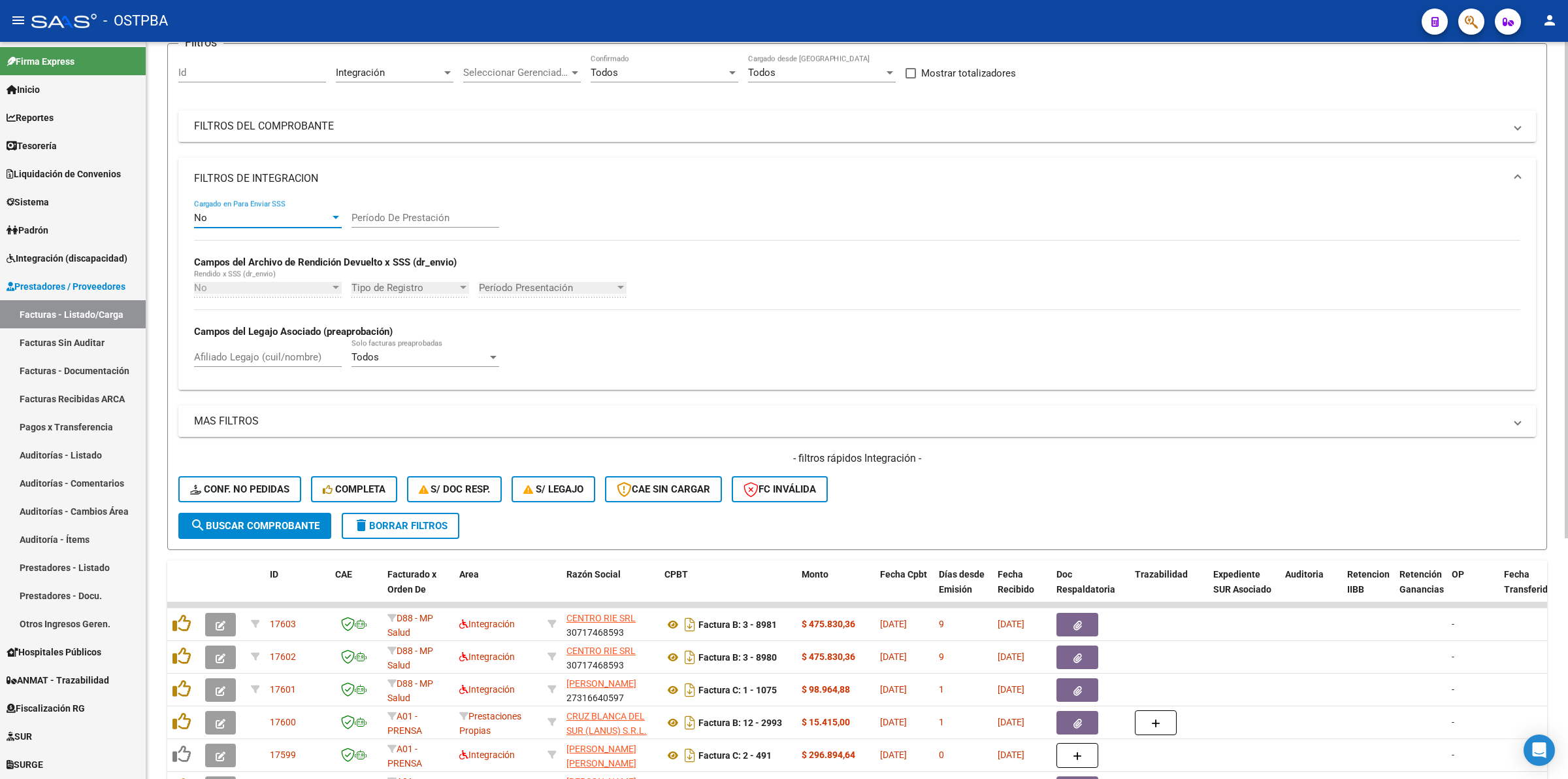
scroll to position [164, 0]
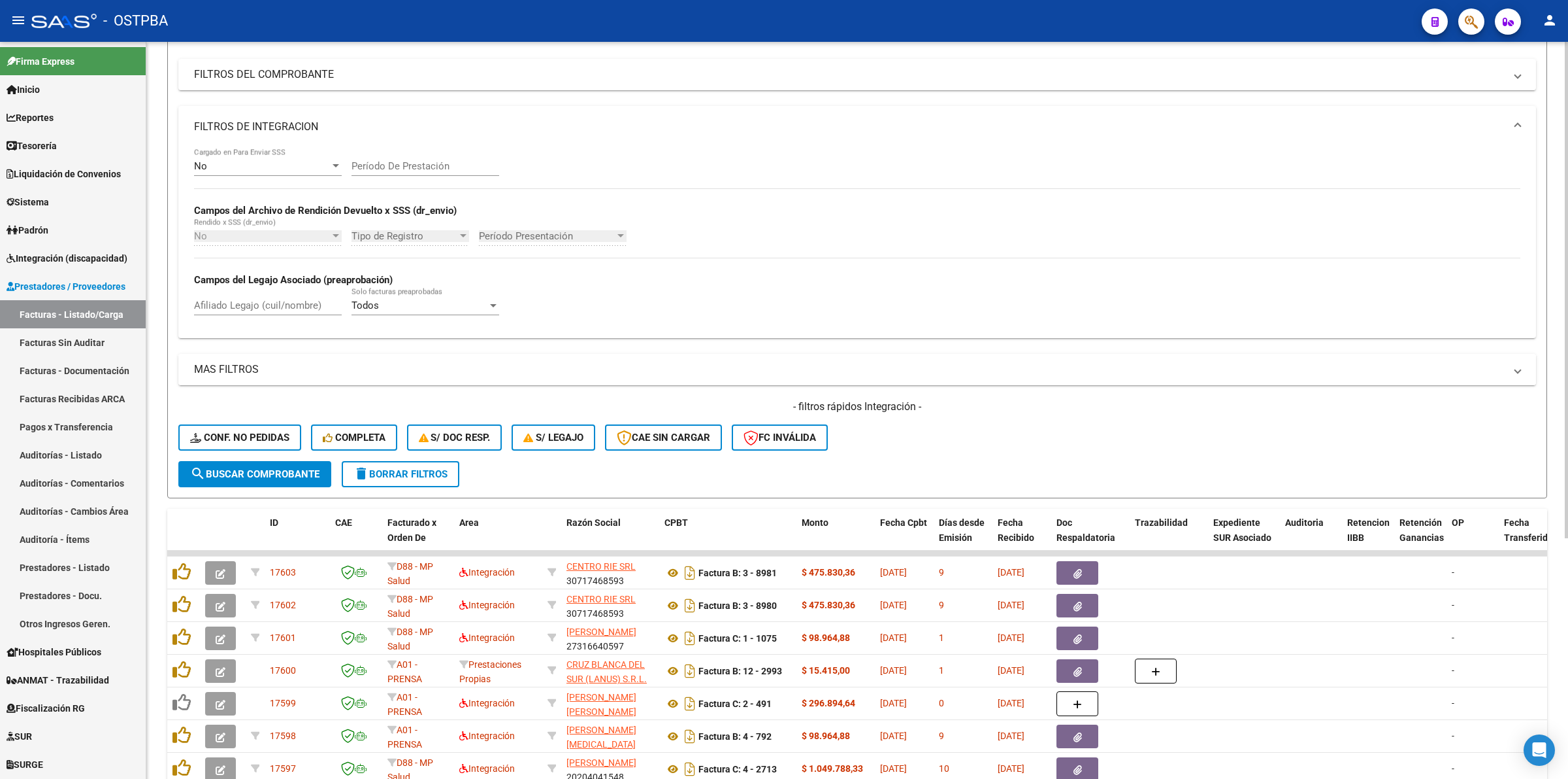
click at [256, 368] on mat-panel-title "MAS FILTROS" at bounding box center [849, 369] width 1311 height 15
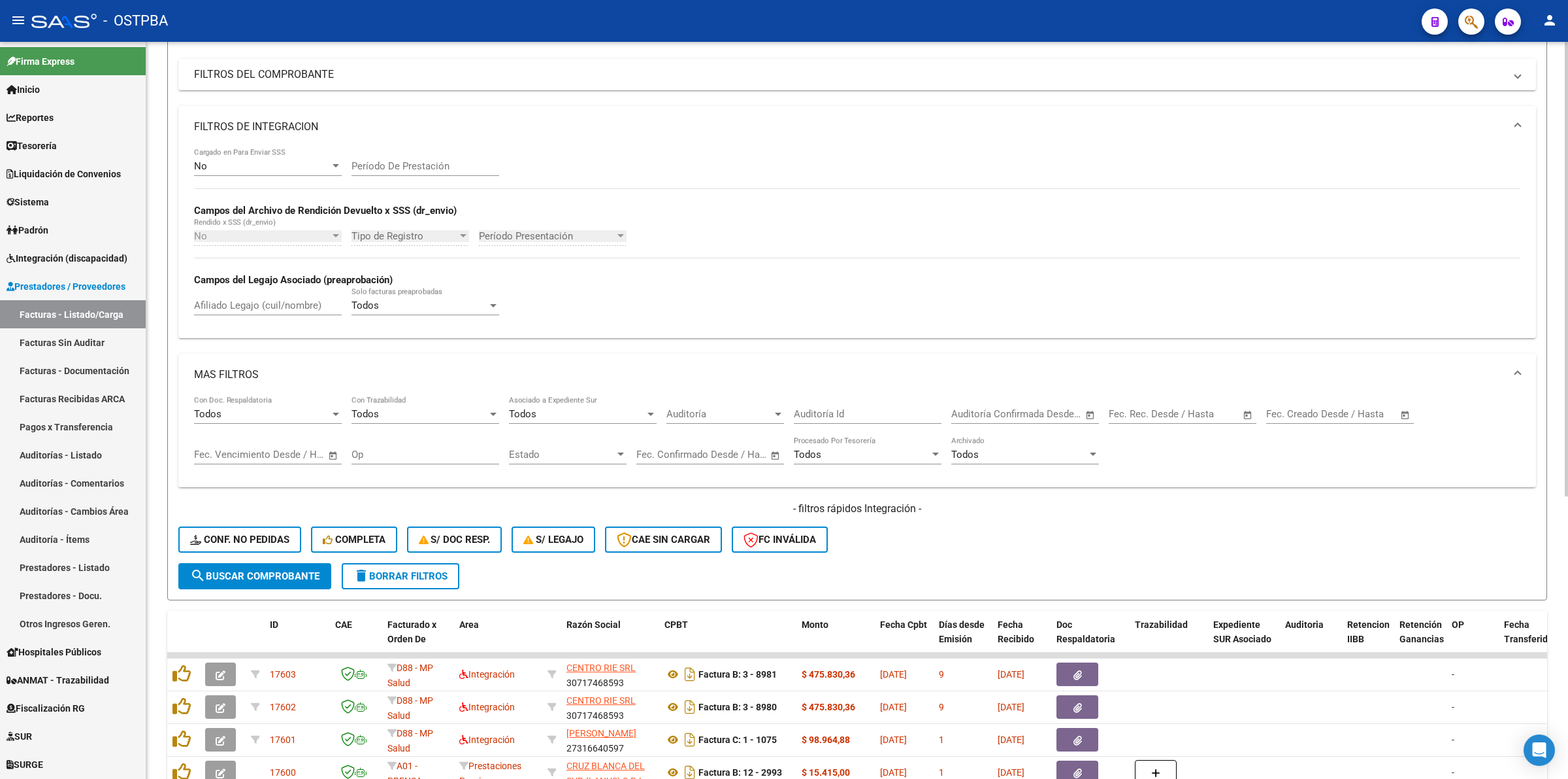
click at [1258, 408] on span "Open calendar" at bounding box center [1248, 414] width 31 height 31
click at [1155, 528] on span "1" at bounding box center [1153, 533] width 23 height 23
type input "[DATE]"
click at [1209, 559] on span "10" at bounding box center [1206, 559] width 23 height 23
type input "[DATE]"
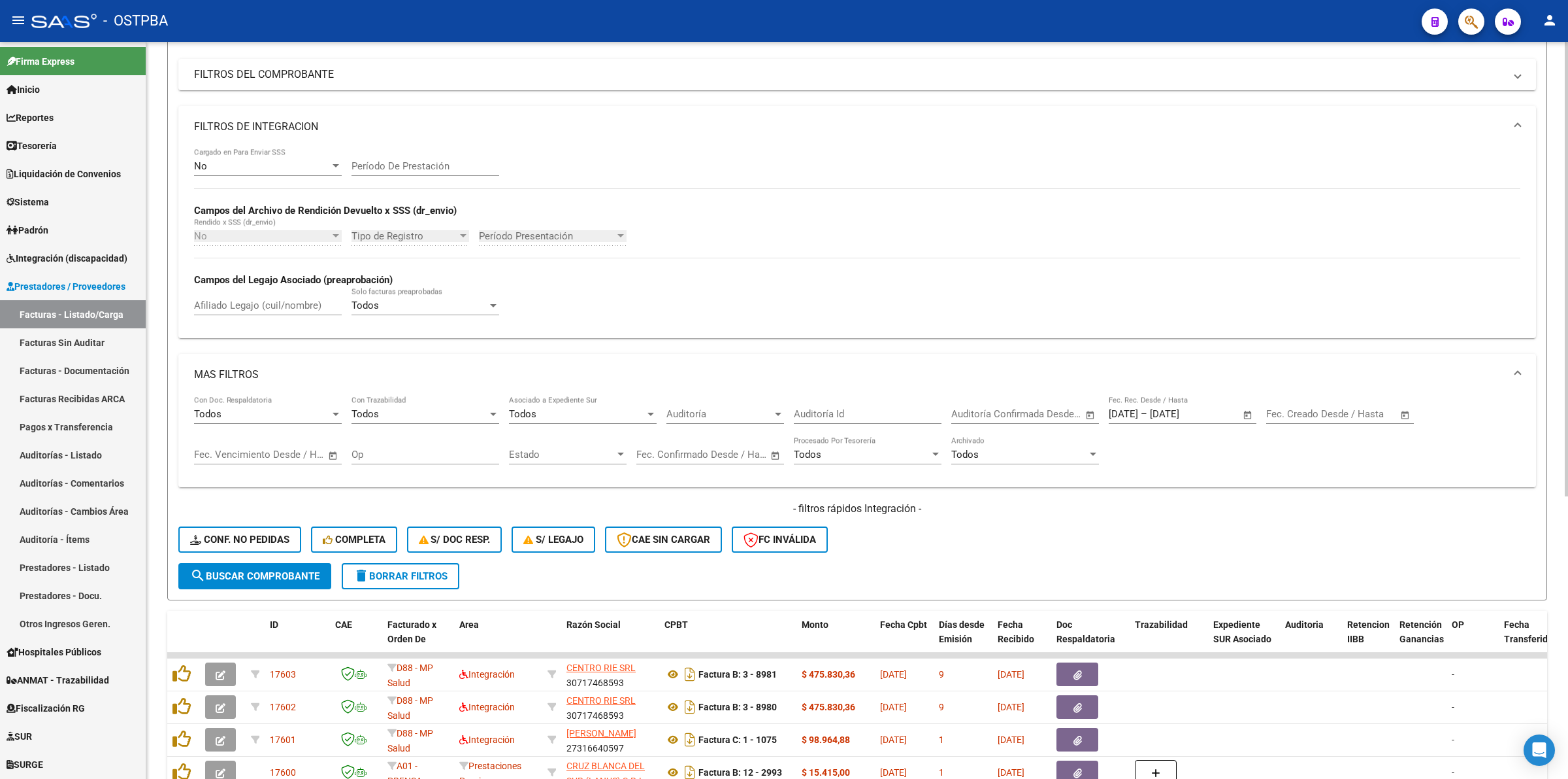
click at [288, 576] on span "search Buscar Comprobante" at bounding box center [255, 576] width 129 height 12
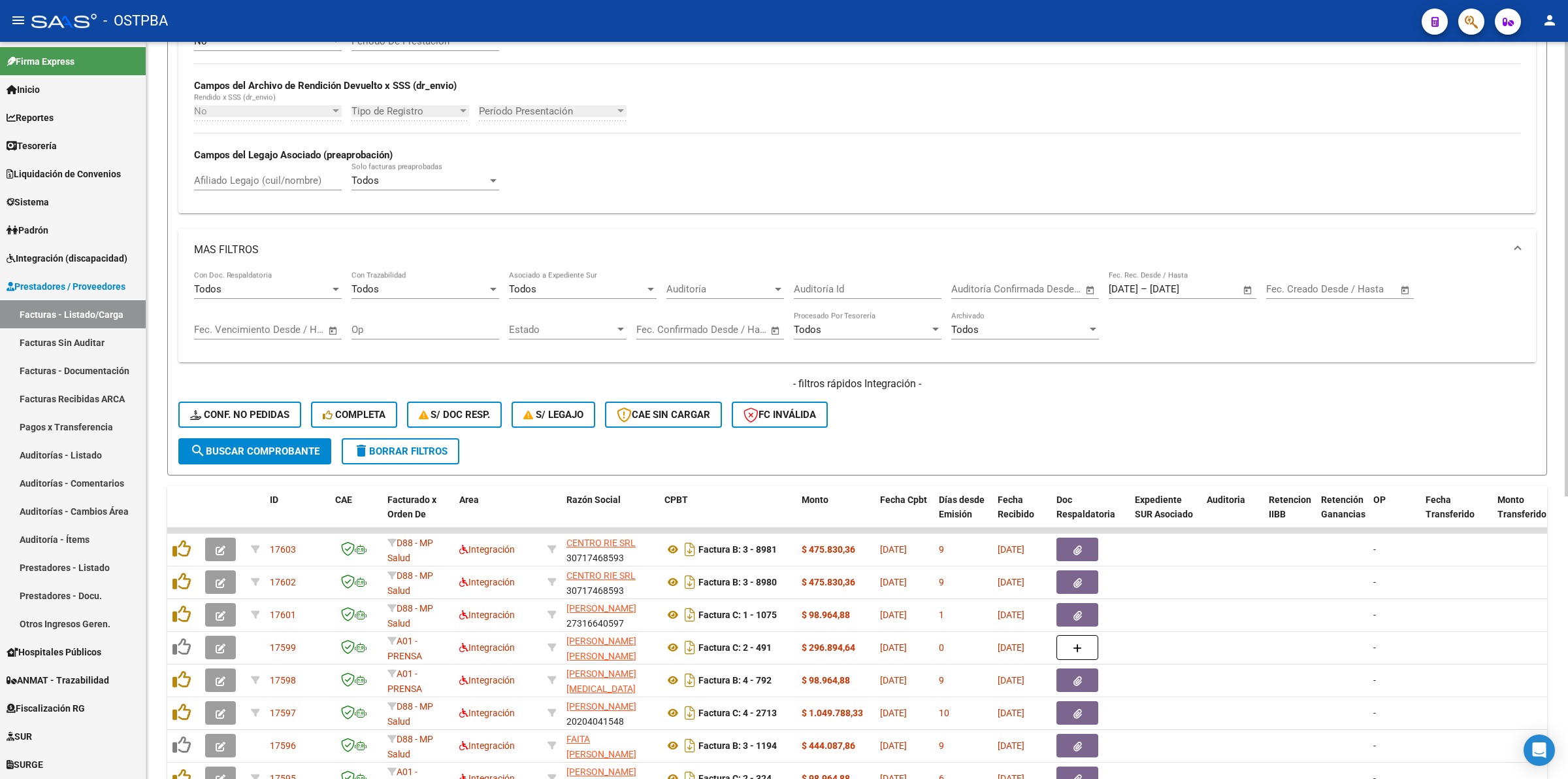
scroll to position [458, 0]
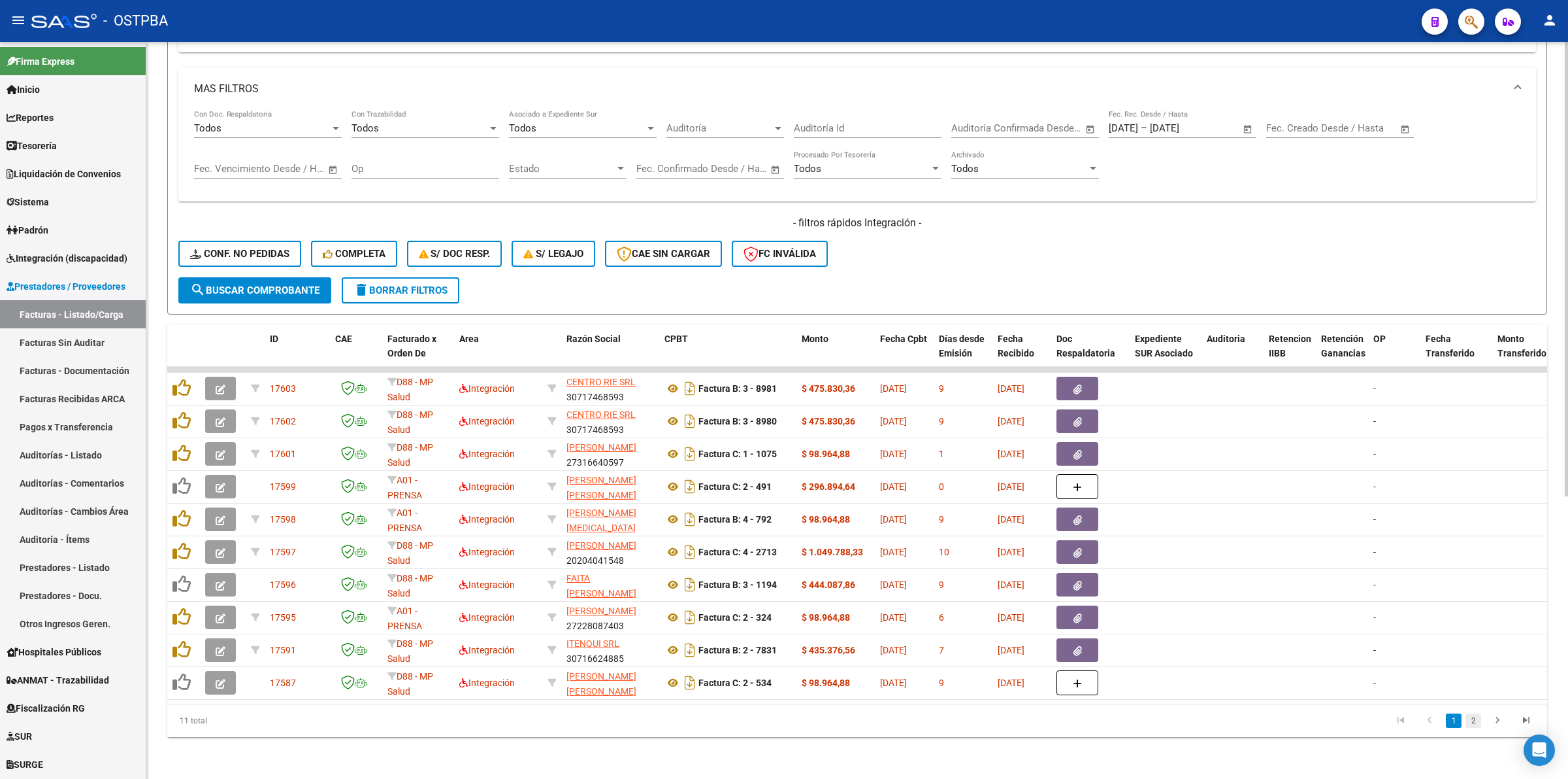
click at [1471, 724] on link "2" at bounding box center [1474, 721] width 16 height 15
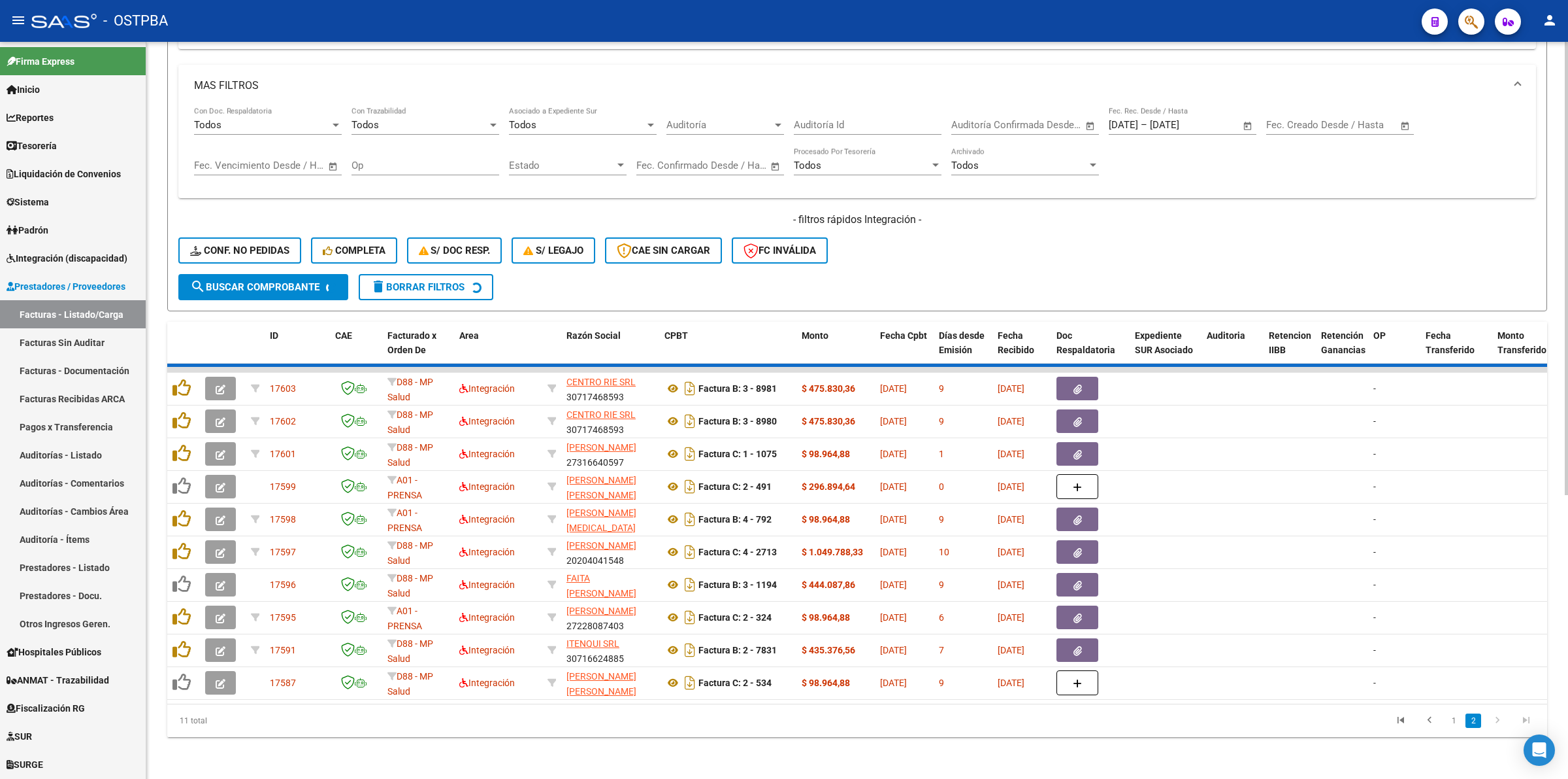
scroll to position [164, 0]
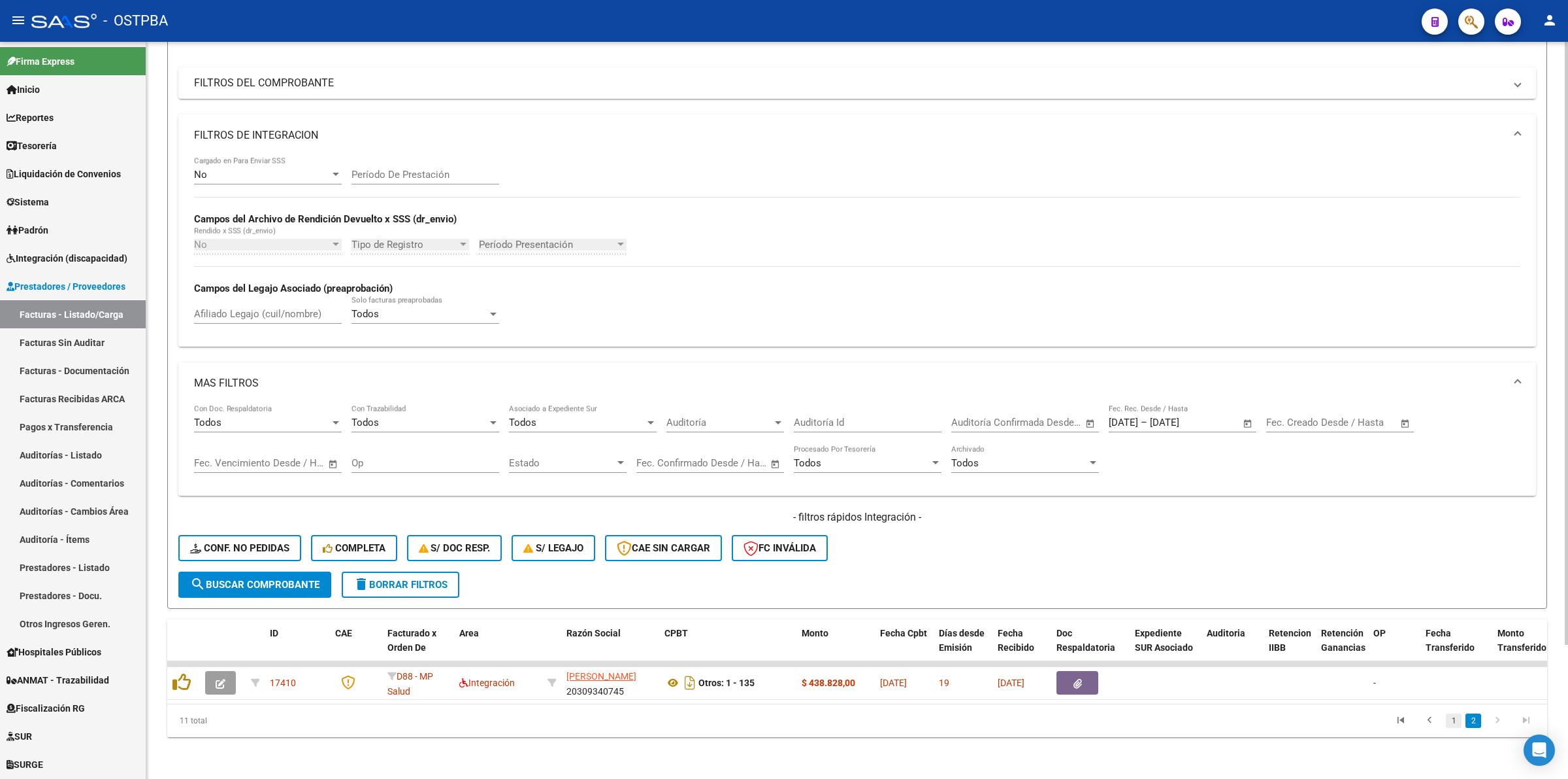
click at [1461, 719] on link "1" at bounding box center [1454, 721] width 16 height 15
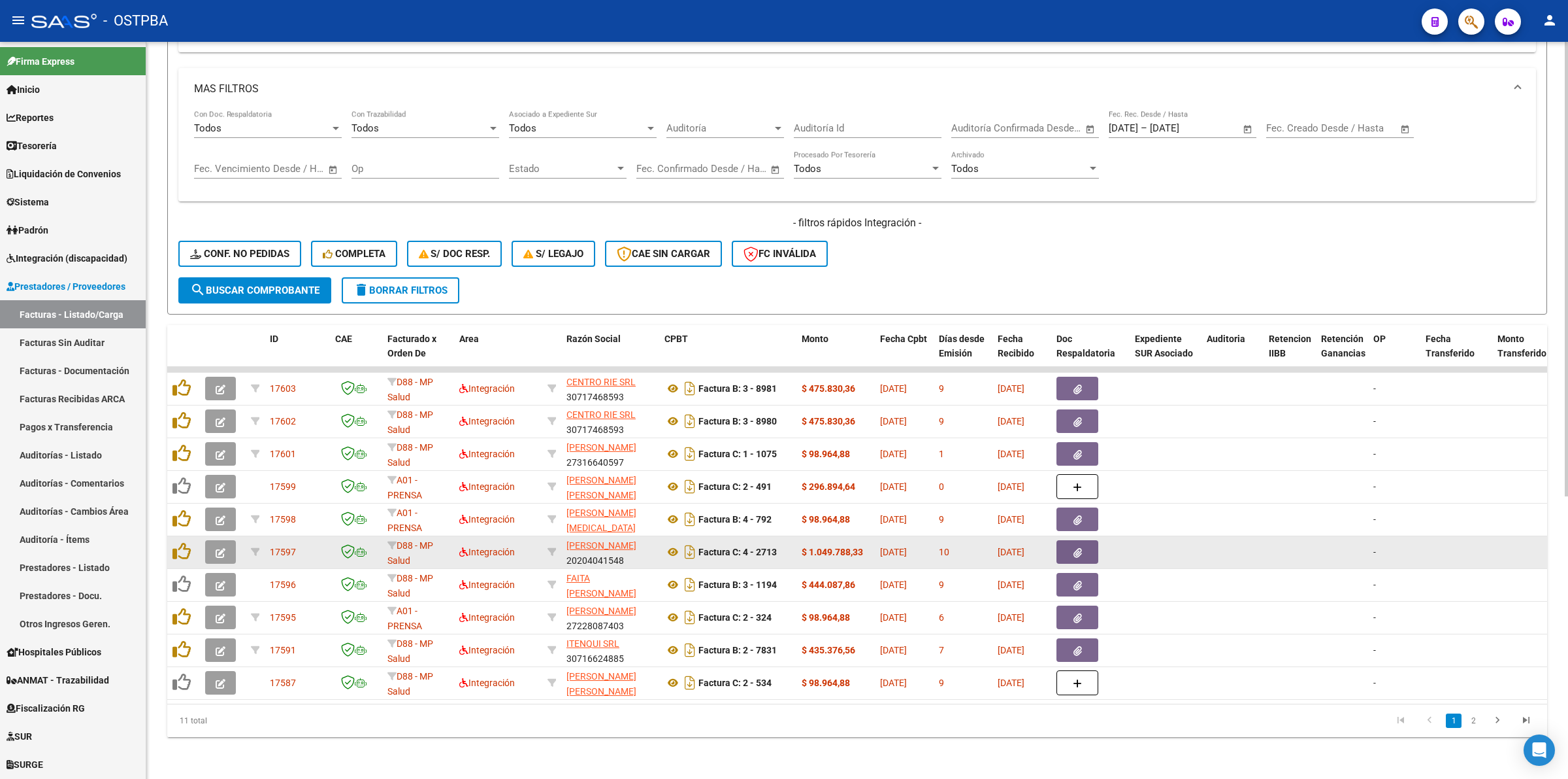
scroll to position [458, 0]
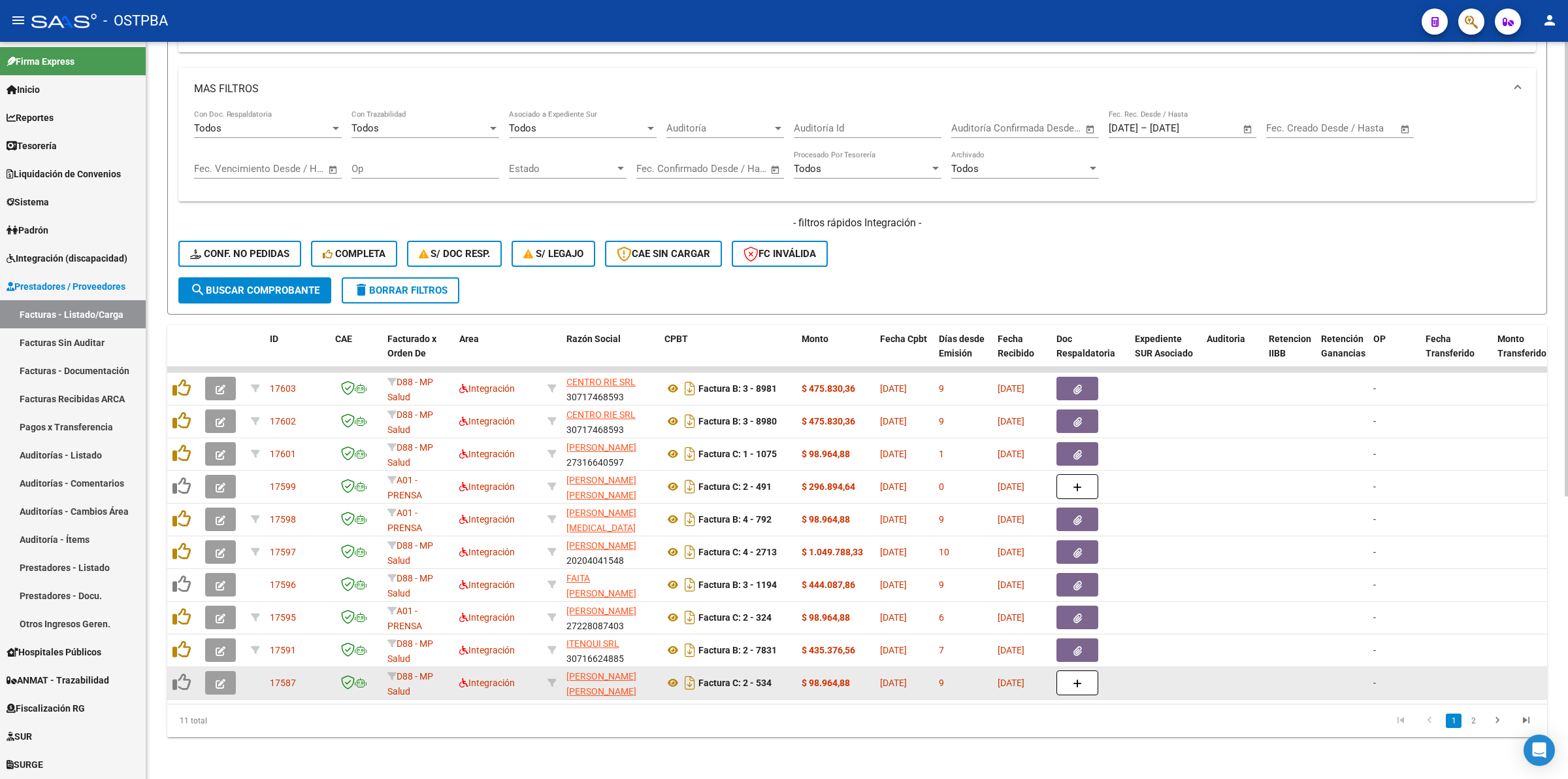
click at [216, 679] on icon "button" at bounding box center [220, 683] width 9 height 9
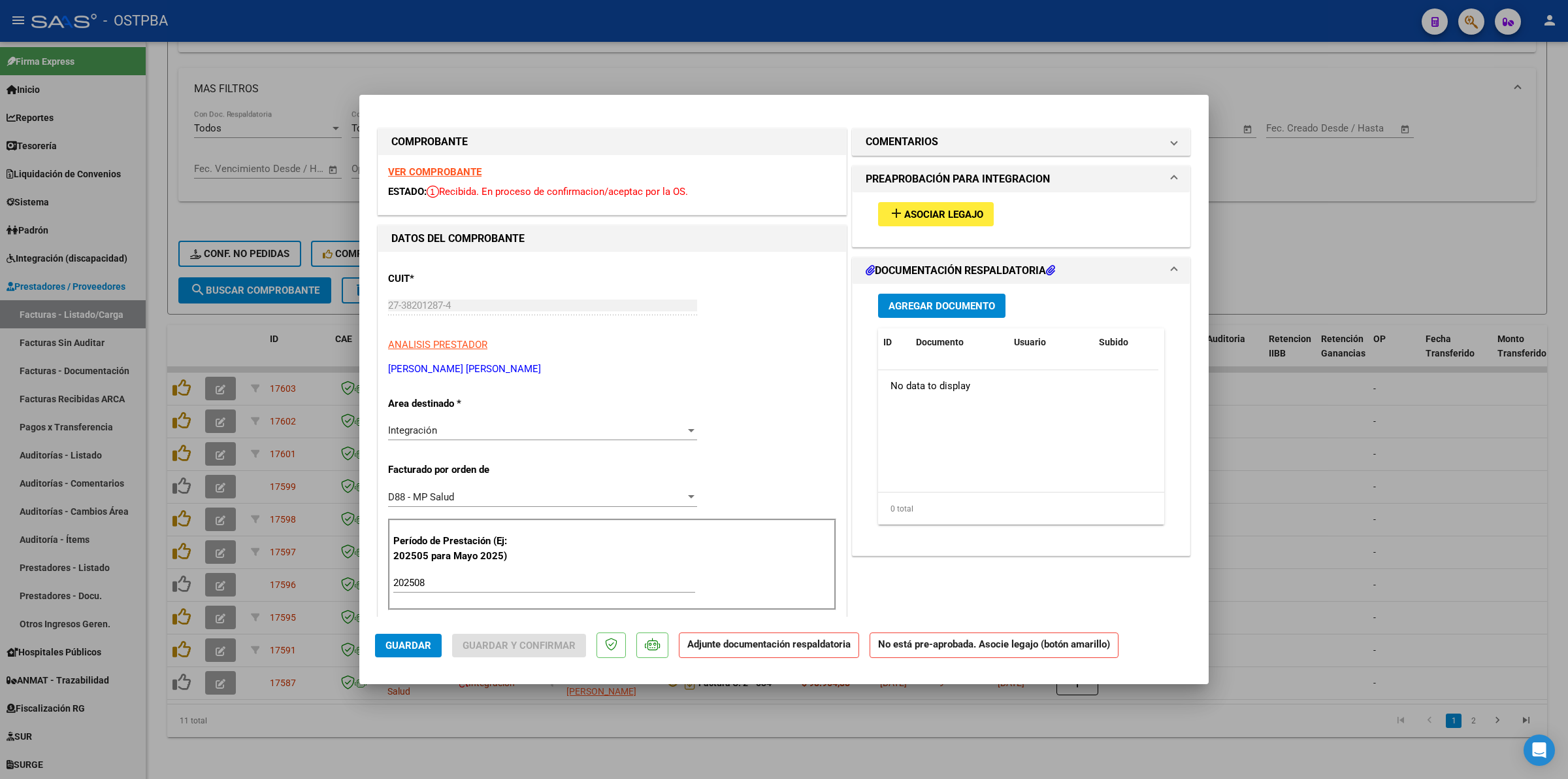
click at [454, 166] on strong "VER COMPROBANTE" at bounding box center [434, 172] width 94 height 12
click at [955, 210] on span "Asociar Legajo" at bounding box center [943, 214] width 79 height 12
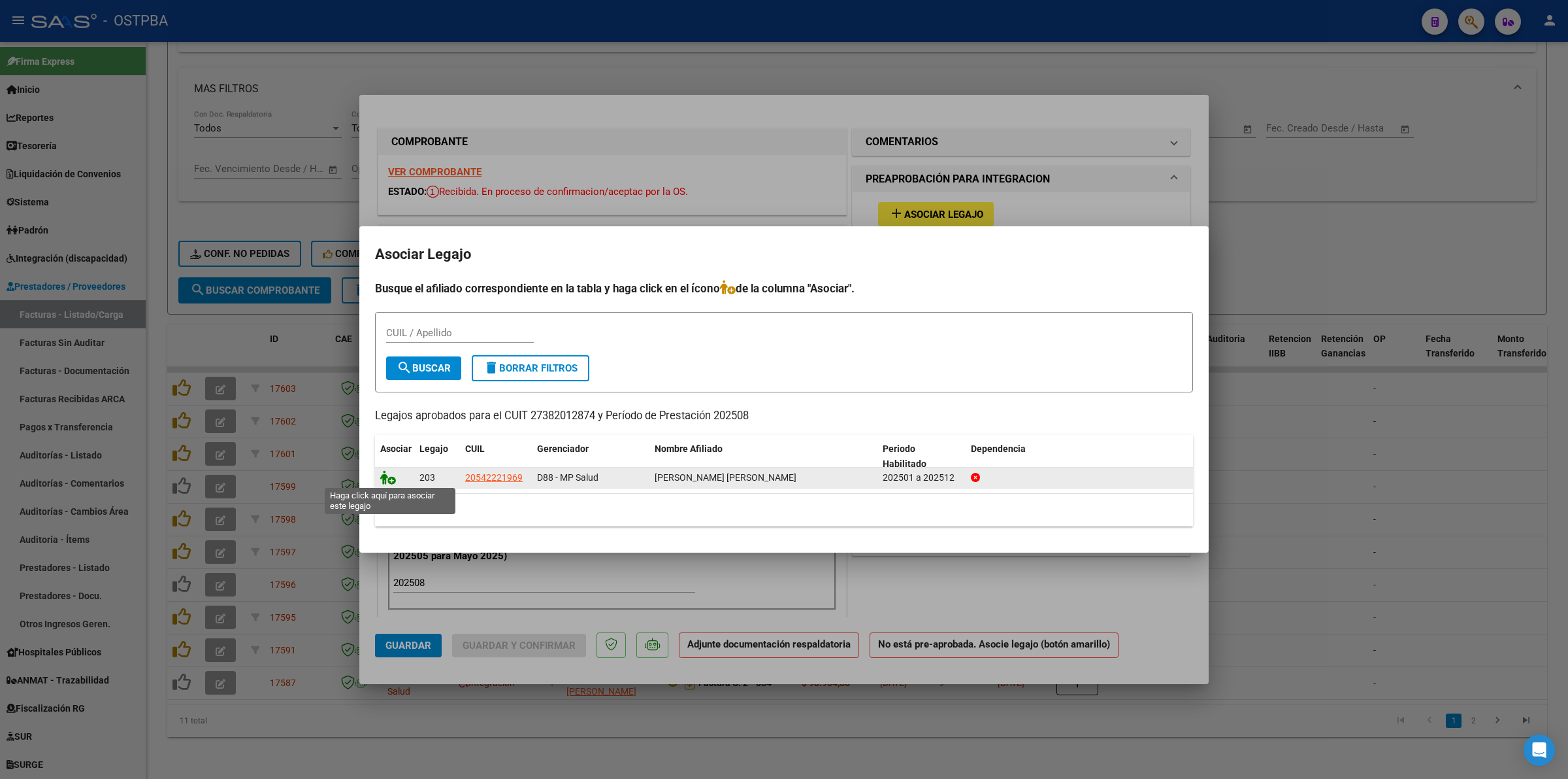
click at [382, 473] on icon at bounding box center [389, 477] width 16 height 15
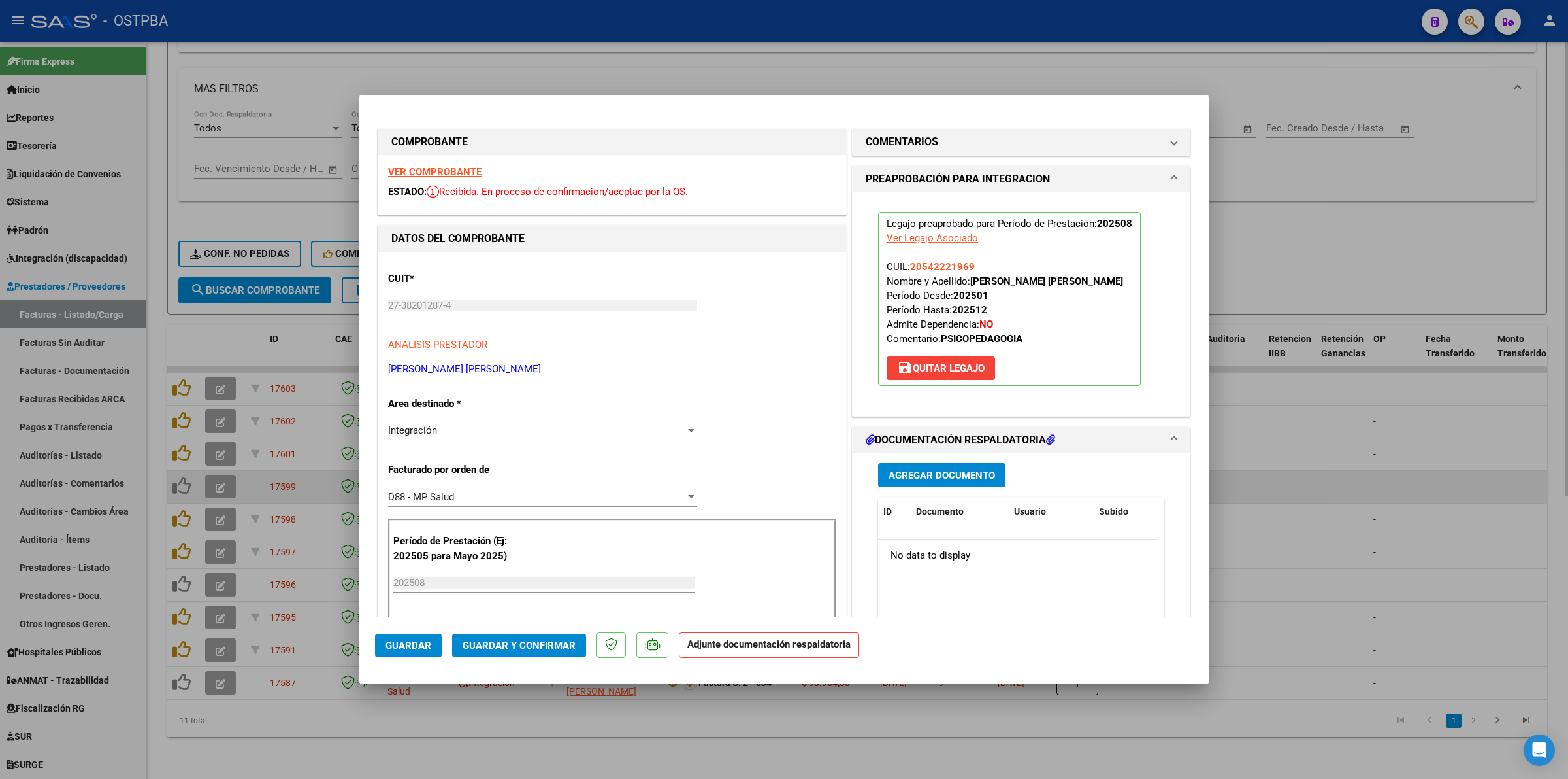
click at [1386, 484] on div at bounding box center [784, 390] width 1568 height 779
type input "$ 0,00"
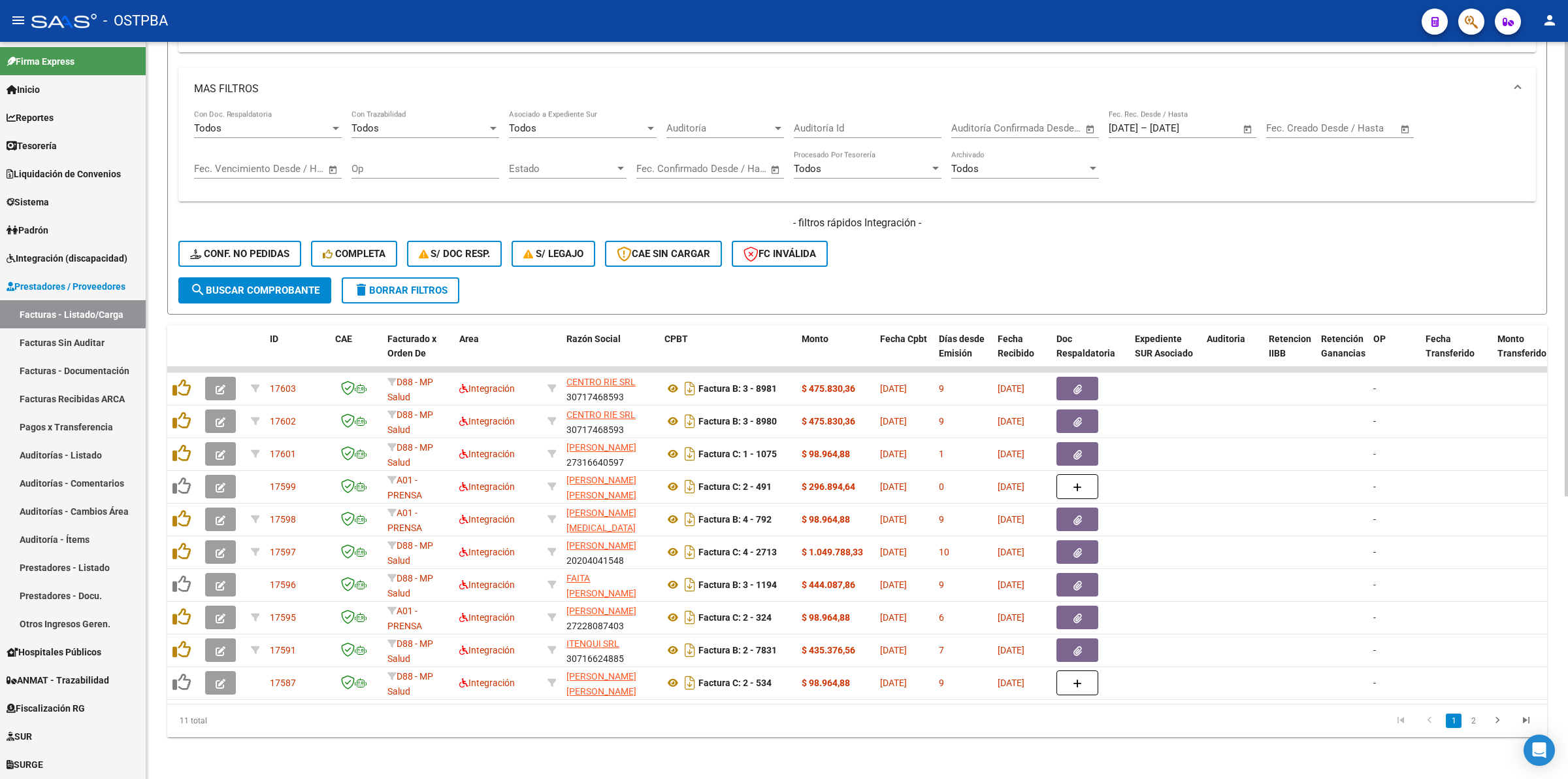
click at [286, 289] on button "search Buscar Comprobante" at bounding box center [255, 291] width 153 height 26
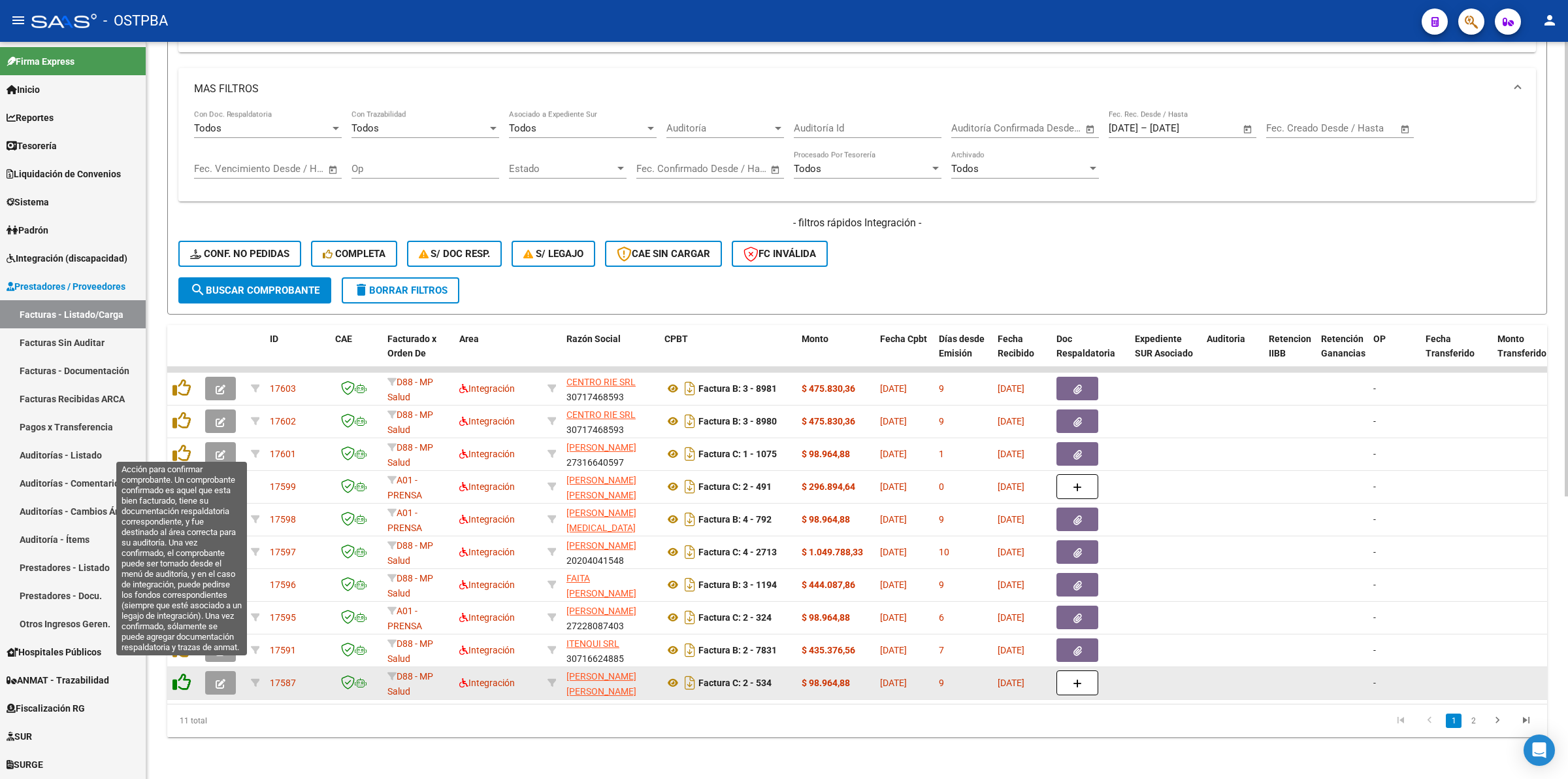
click at [184, 675] on icon at bounding box center [182, 682] width 18 height 18
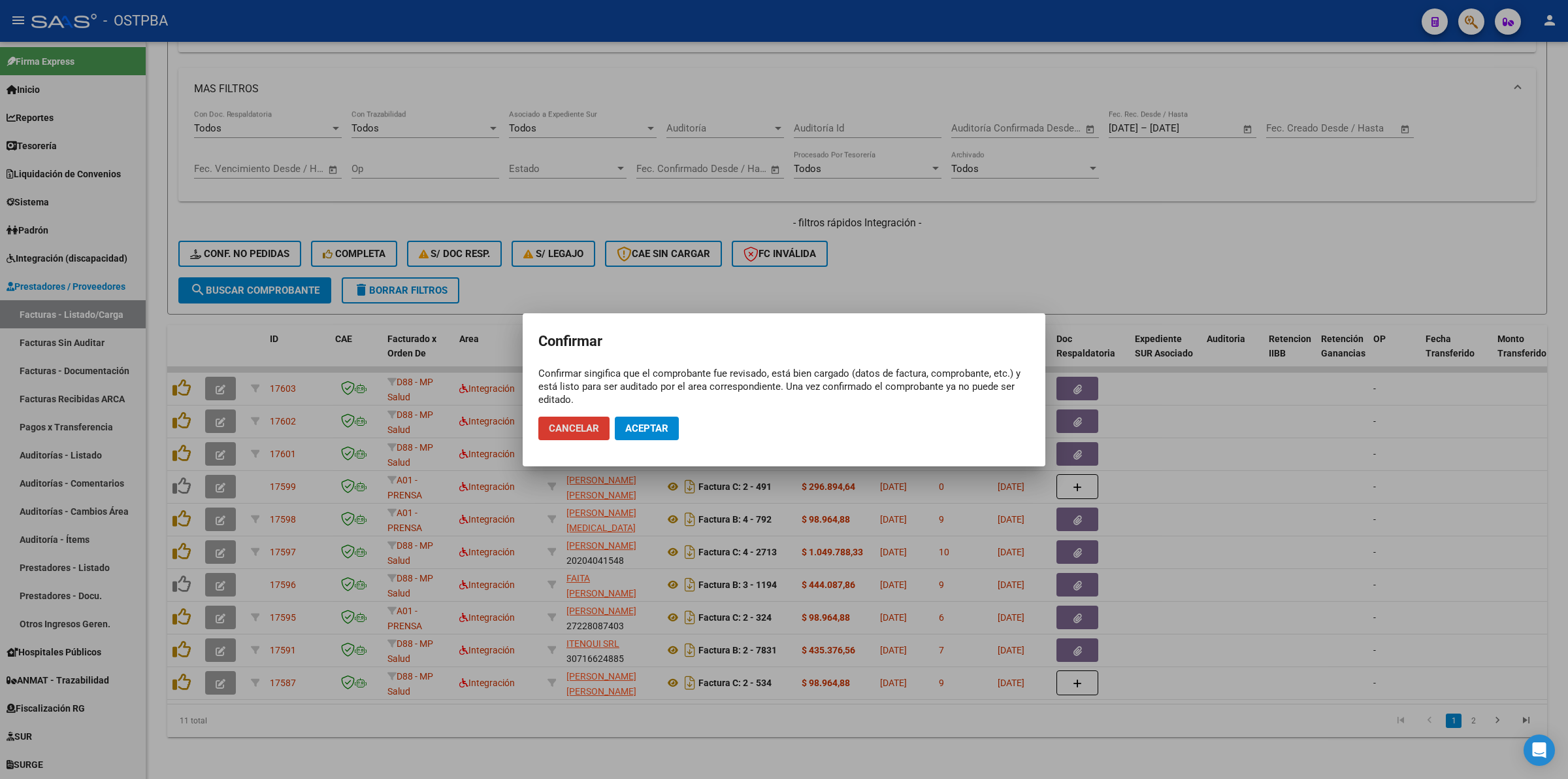
click at [655, 435] on button "Aceptar" at bounding box center [647, 428] width 64 height 23
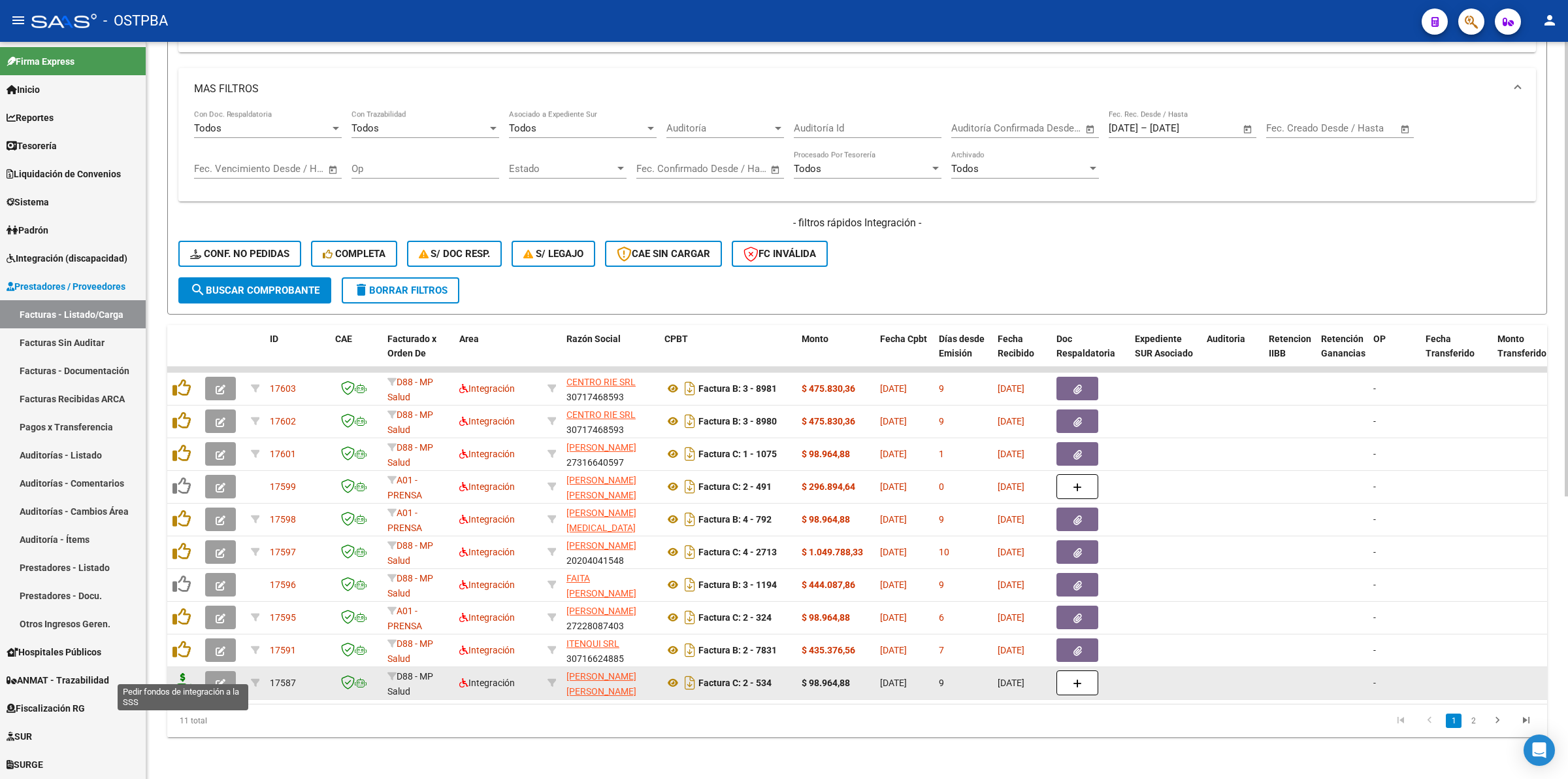
click at [185, 675] on icon at bounding box center [183, 682] width 21 height 18
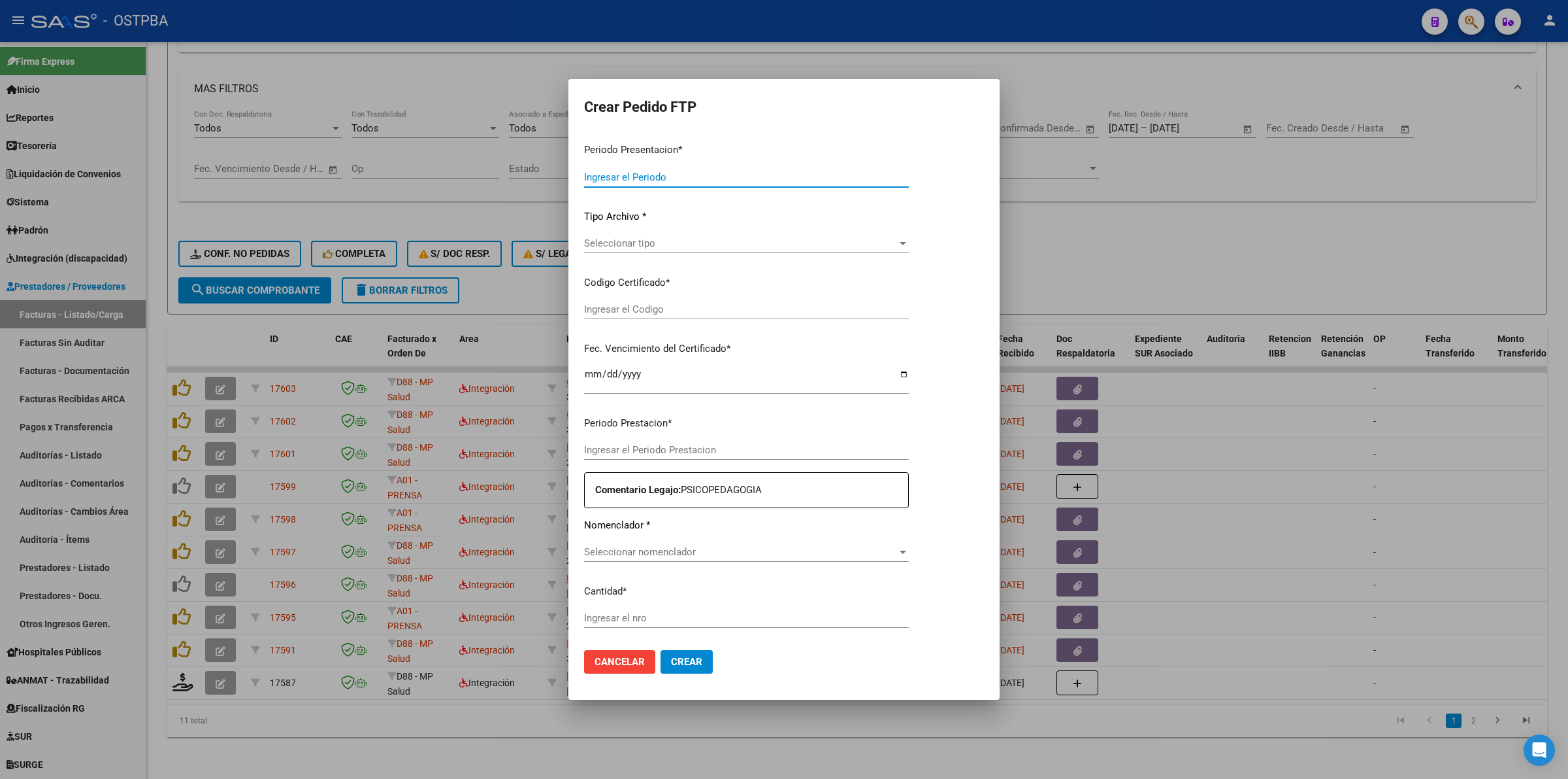
type input "202508"
type input "$ 98.964,88"
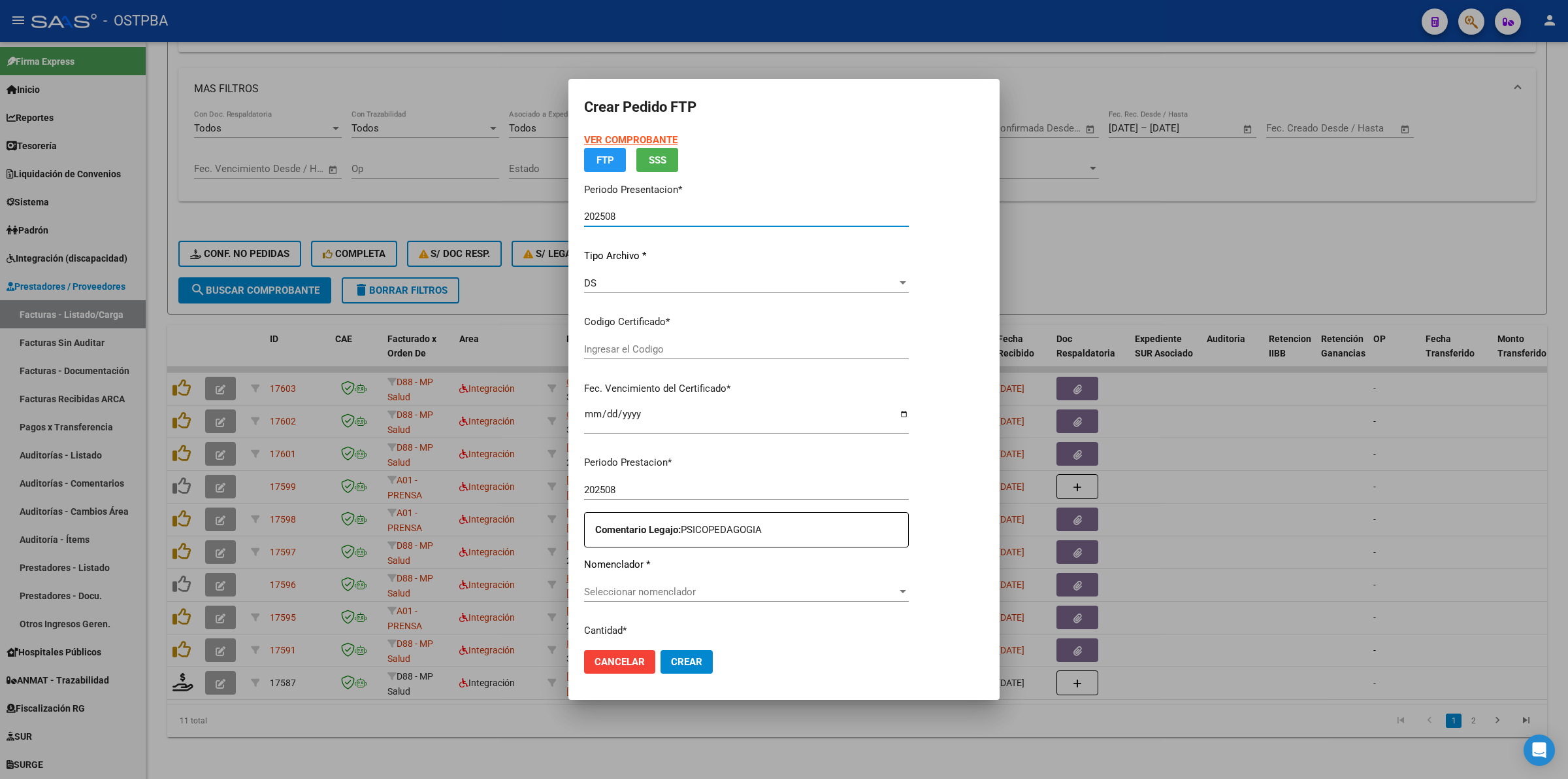
type input "000000000000000000000"
type input "[DATE]"
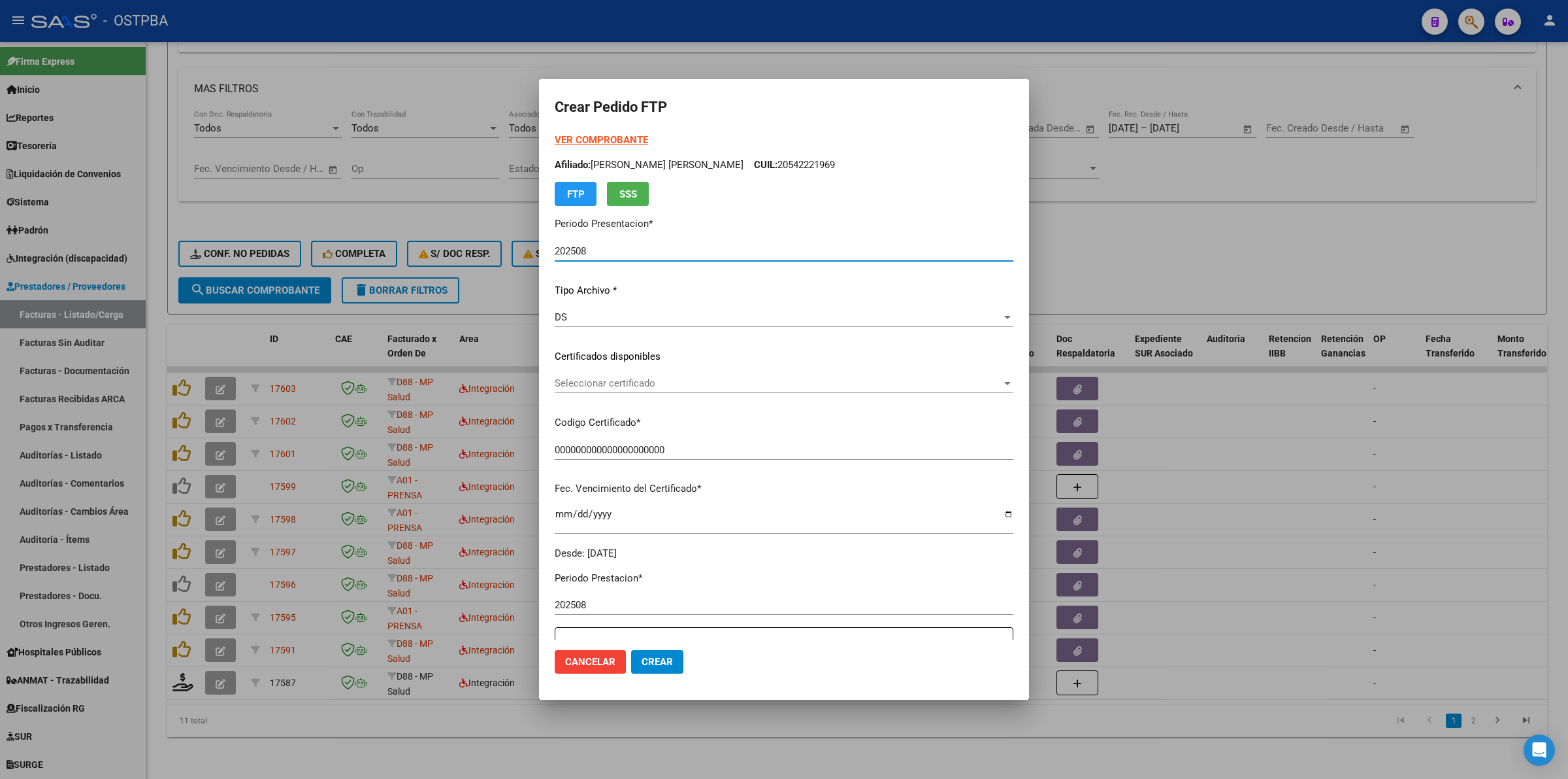
click at [1000, 383] on span "Seleccionar certificado" at bounding box center [778, 383] width 447 height 12
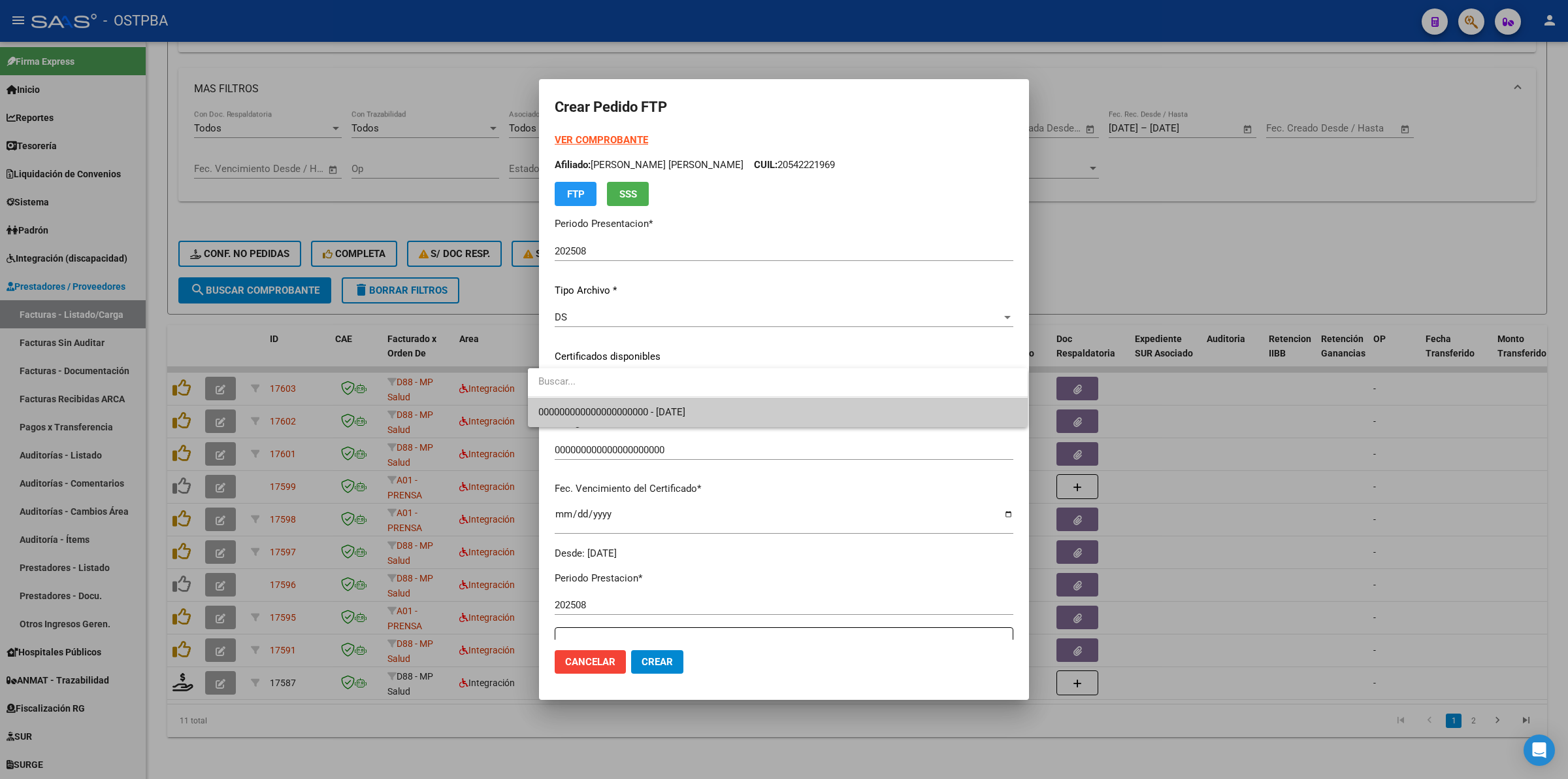
click at [890, 400] on span "000000000000000000000 - [DATE]" at bounding box center [778, 412] width 479 height 29
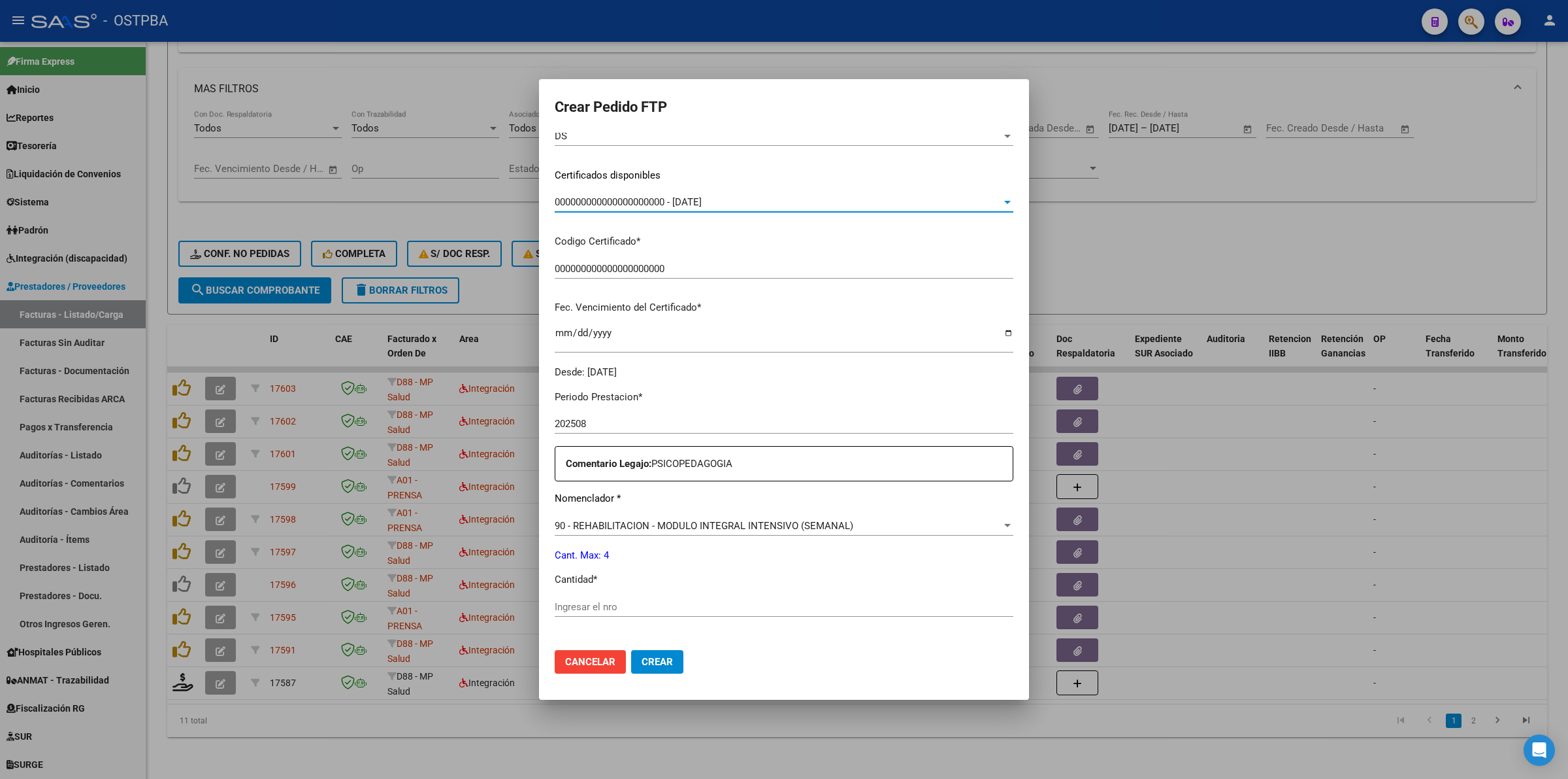
scroll to position [245, 0]
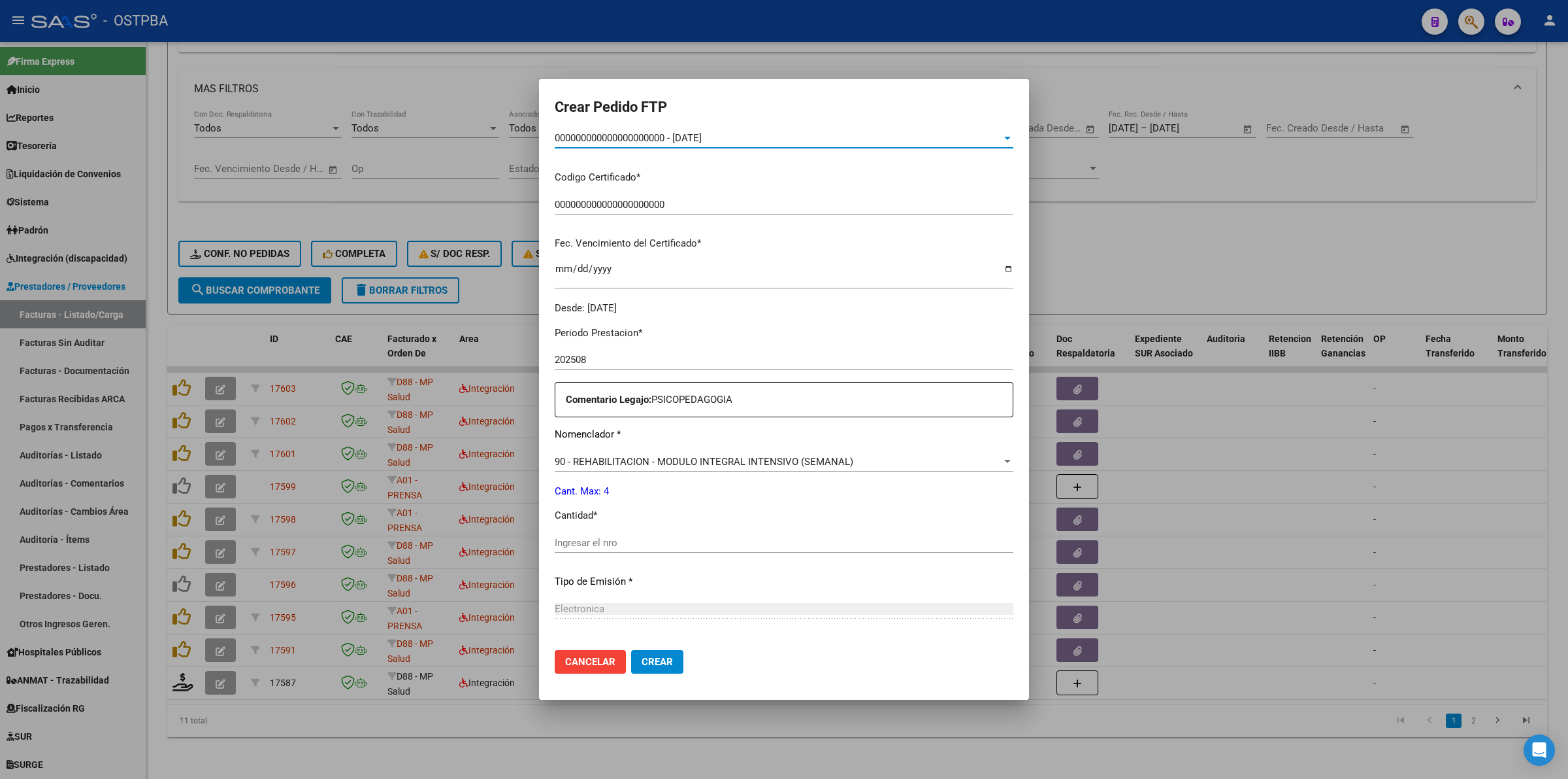
click at [722, 533] on div "Ingresar el nro" at bounding box center [784, 542] width 459 height 20
type input "4"
click at [657, 658] on button "Crear" at bounding box center [657, 661] width 52 height 23
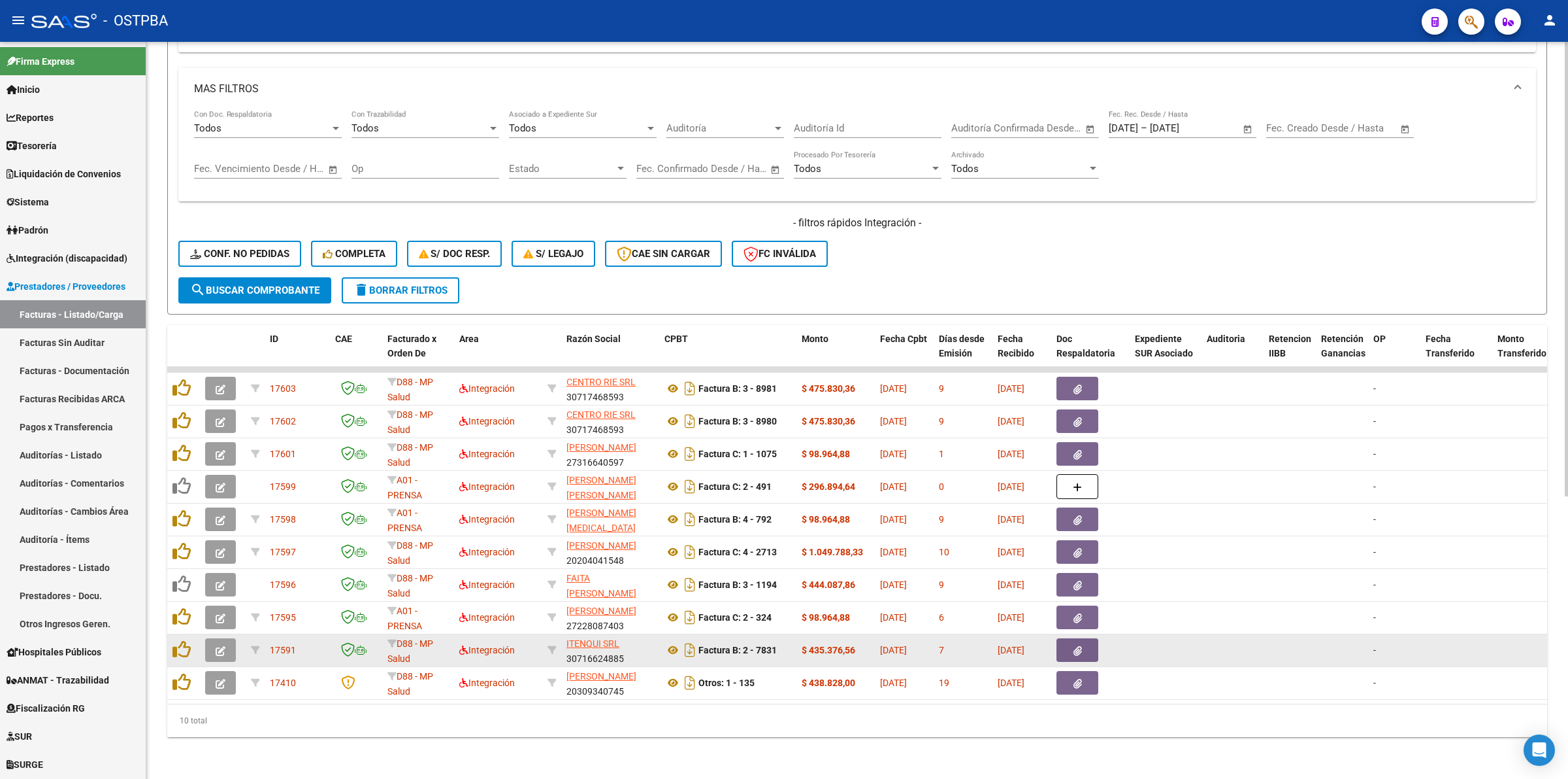
click at [219, 646] on icon "button" at bounding box center [220, 650] width 9 height 9
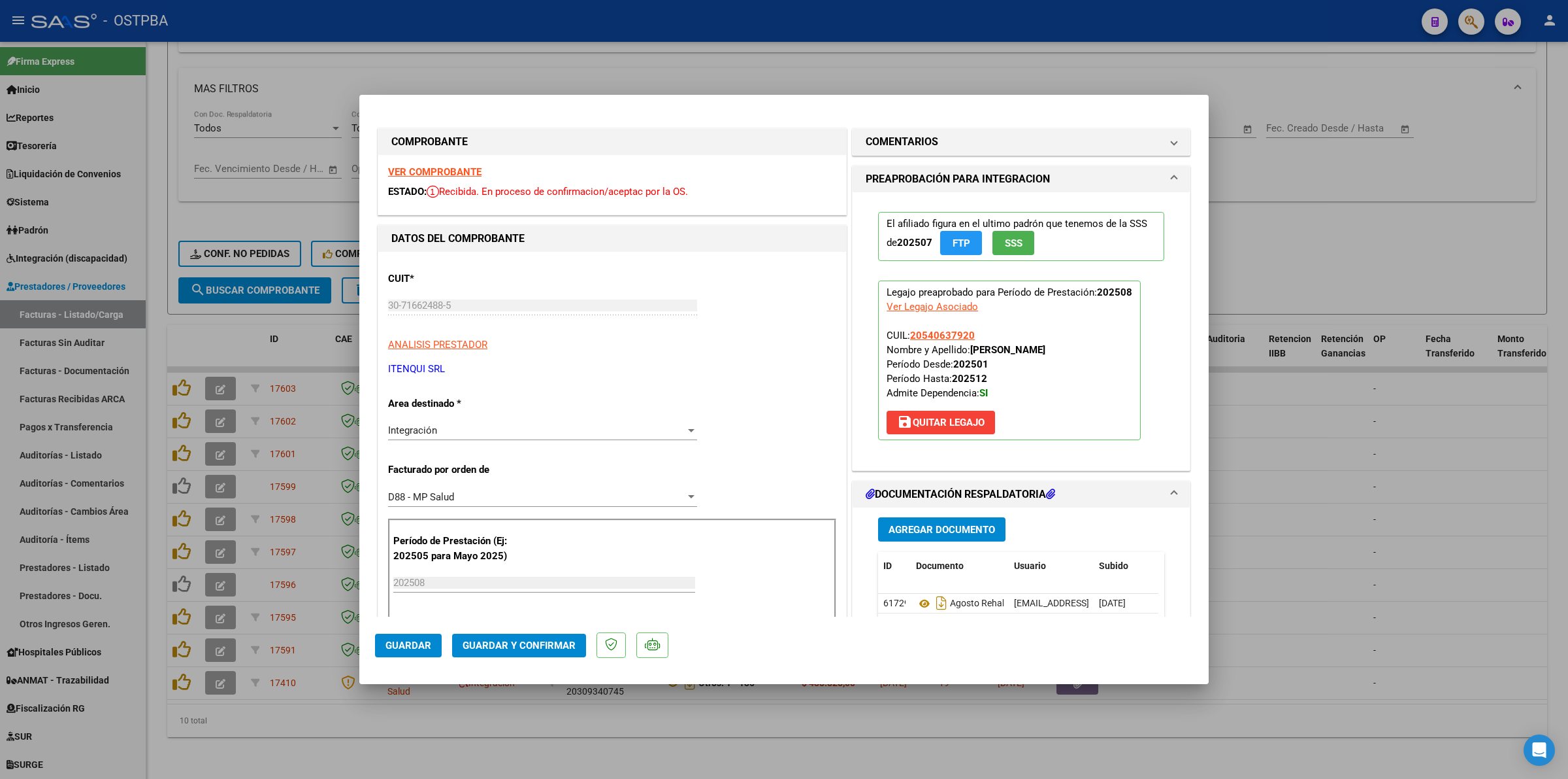
click at [435, 171] on strong "VER COMPROBANTE" at bounding box center [434, 172] width 94 height 12
click at [1371, 511] on div at bounding box center [784, 390] width 1568 height 779
type input "$ 0,00"
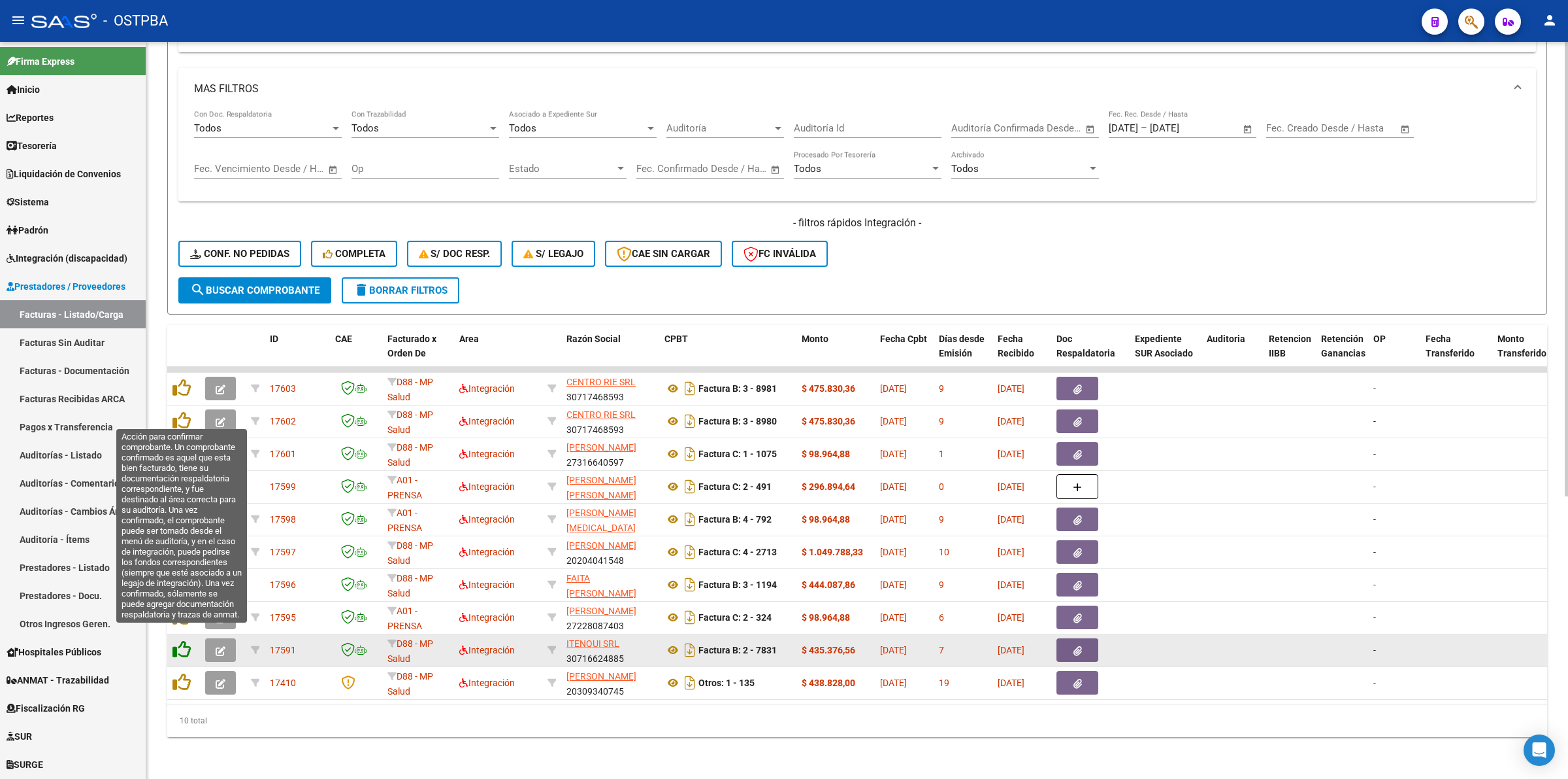
click at [177, 640] on icon at bounding box center [182, 649] width 18 height 18
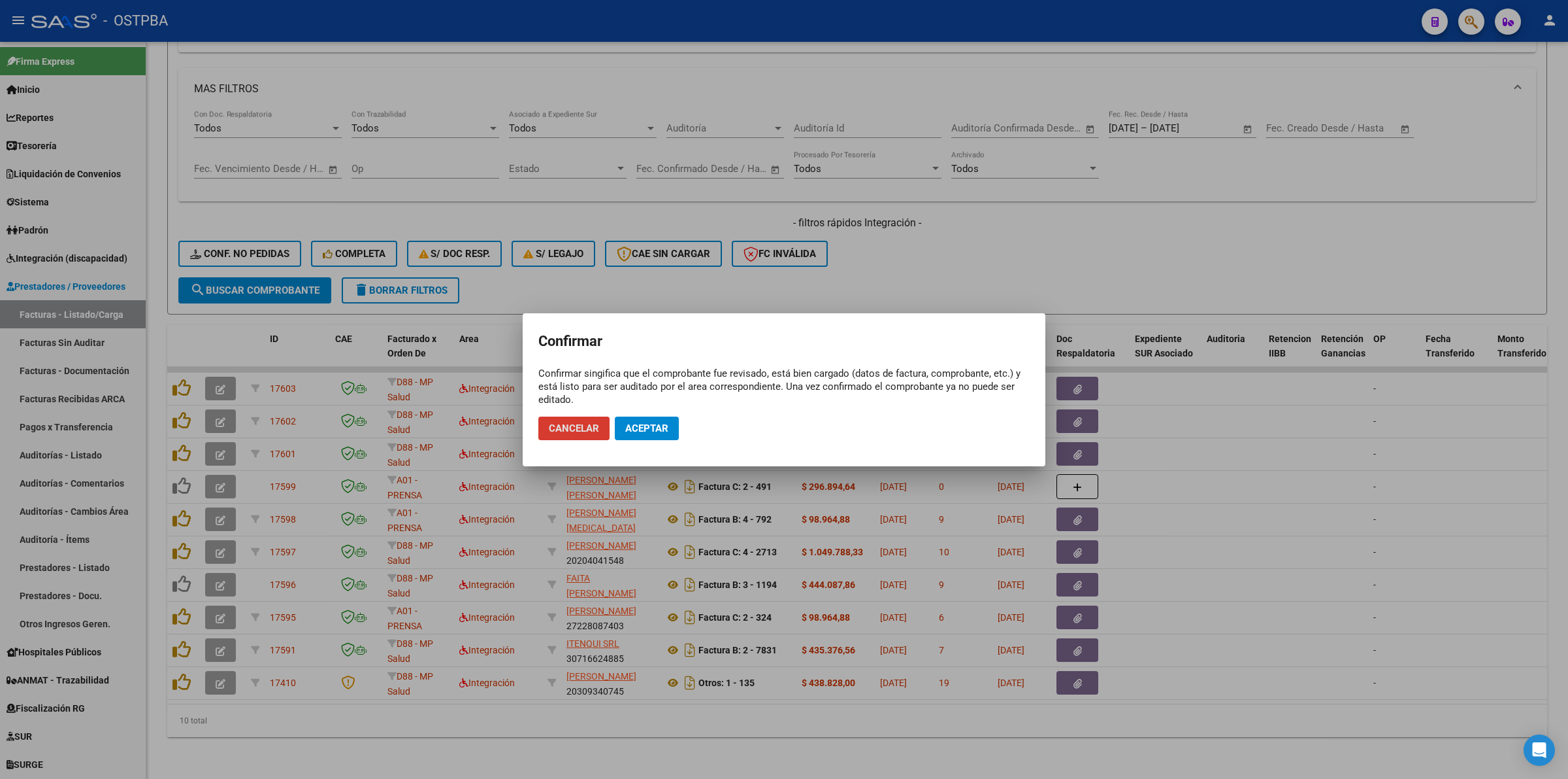
click at [654, 428] on span "Aceptar" at bounding box center [646, 428] width 43 height 12
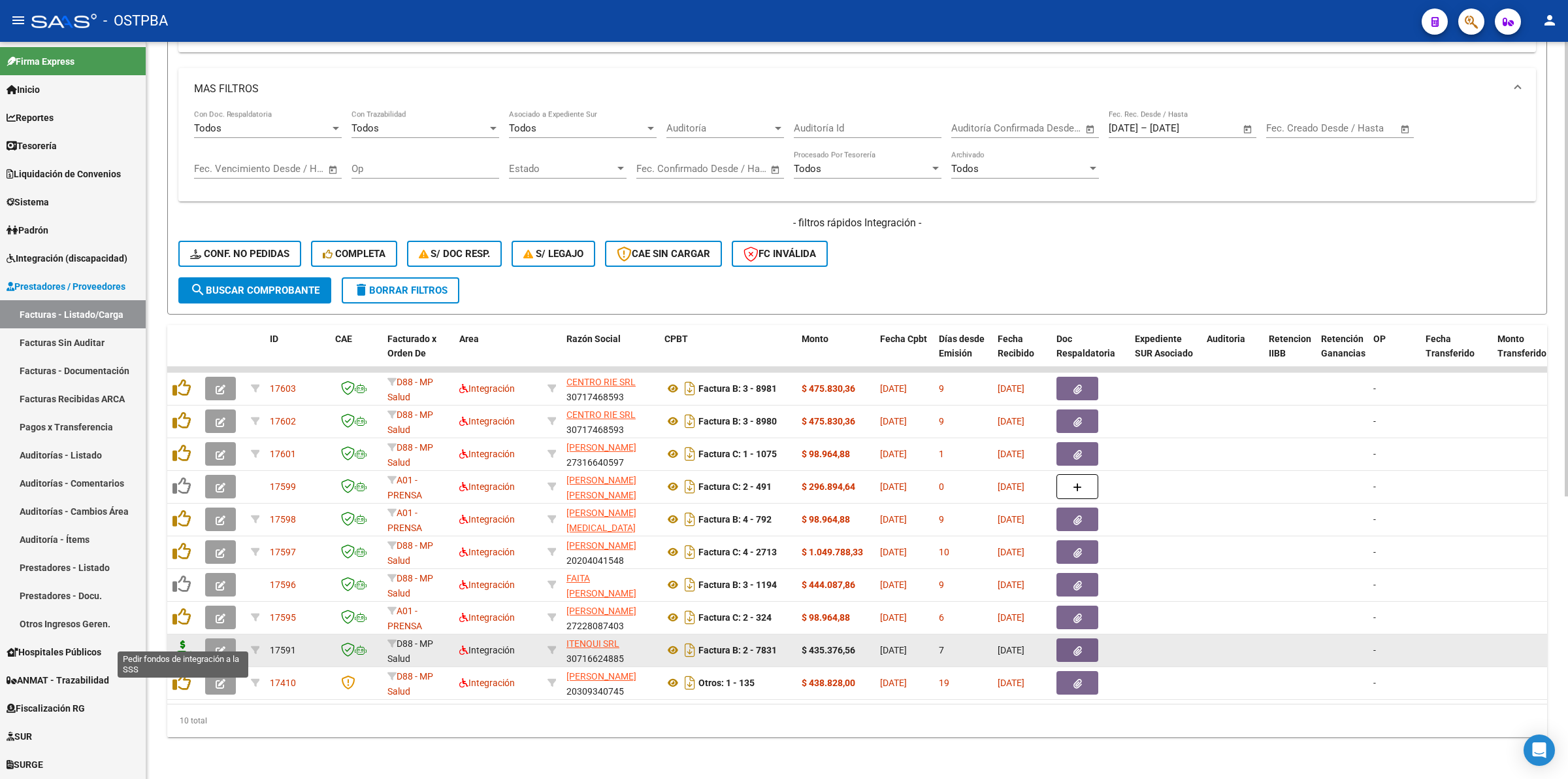
click at [179, 640] on icon at bounding box center [183, 649] width 21 height 18
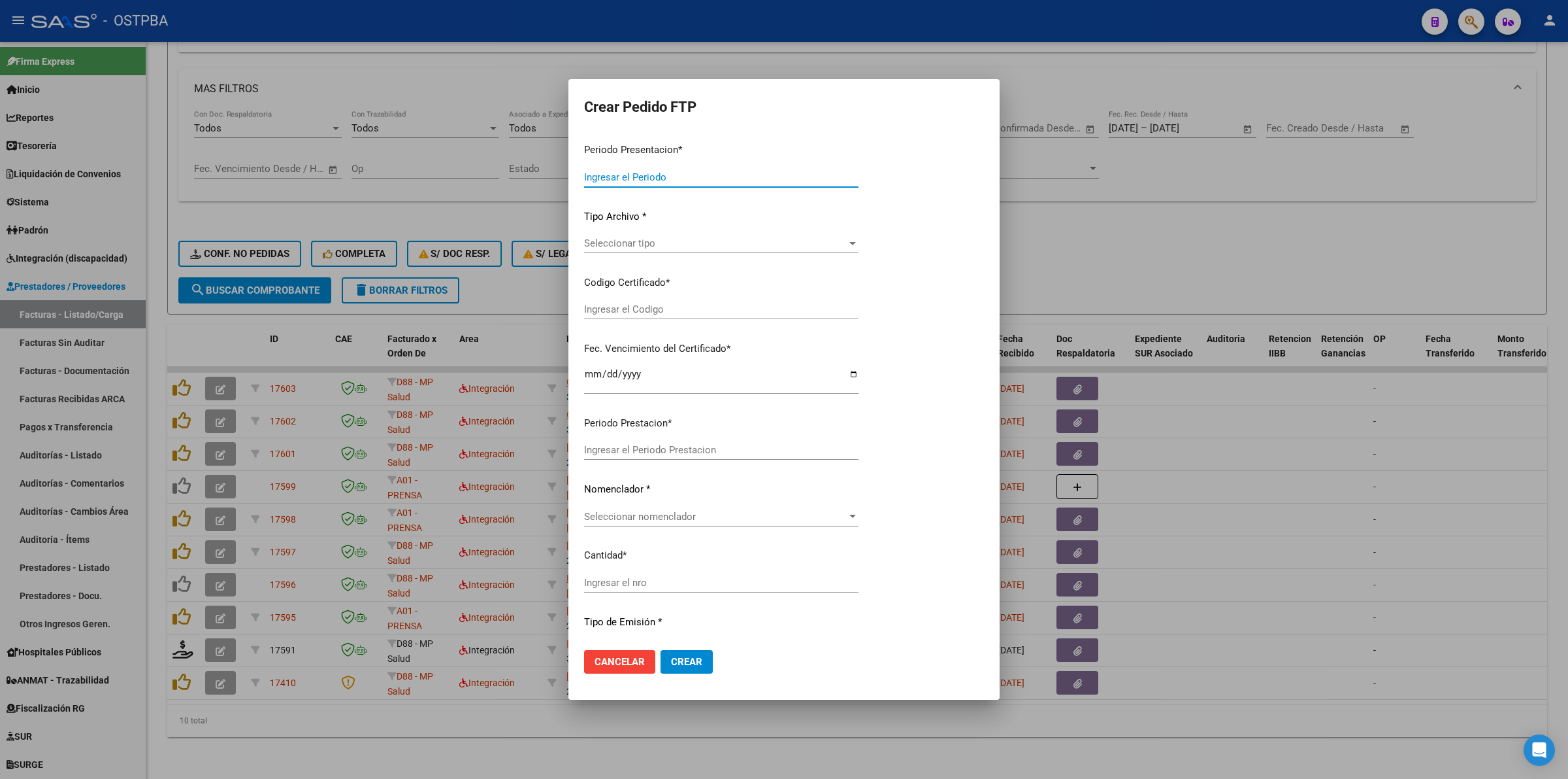
type input "202508"
type input "$ 435.376,56"
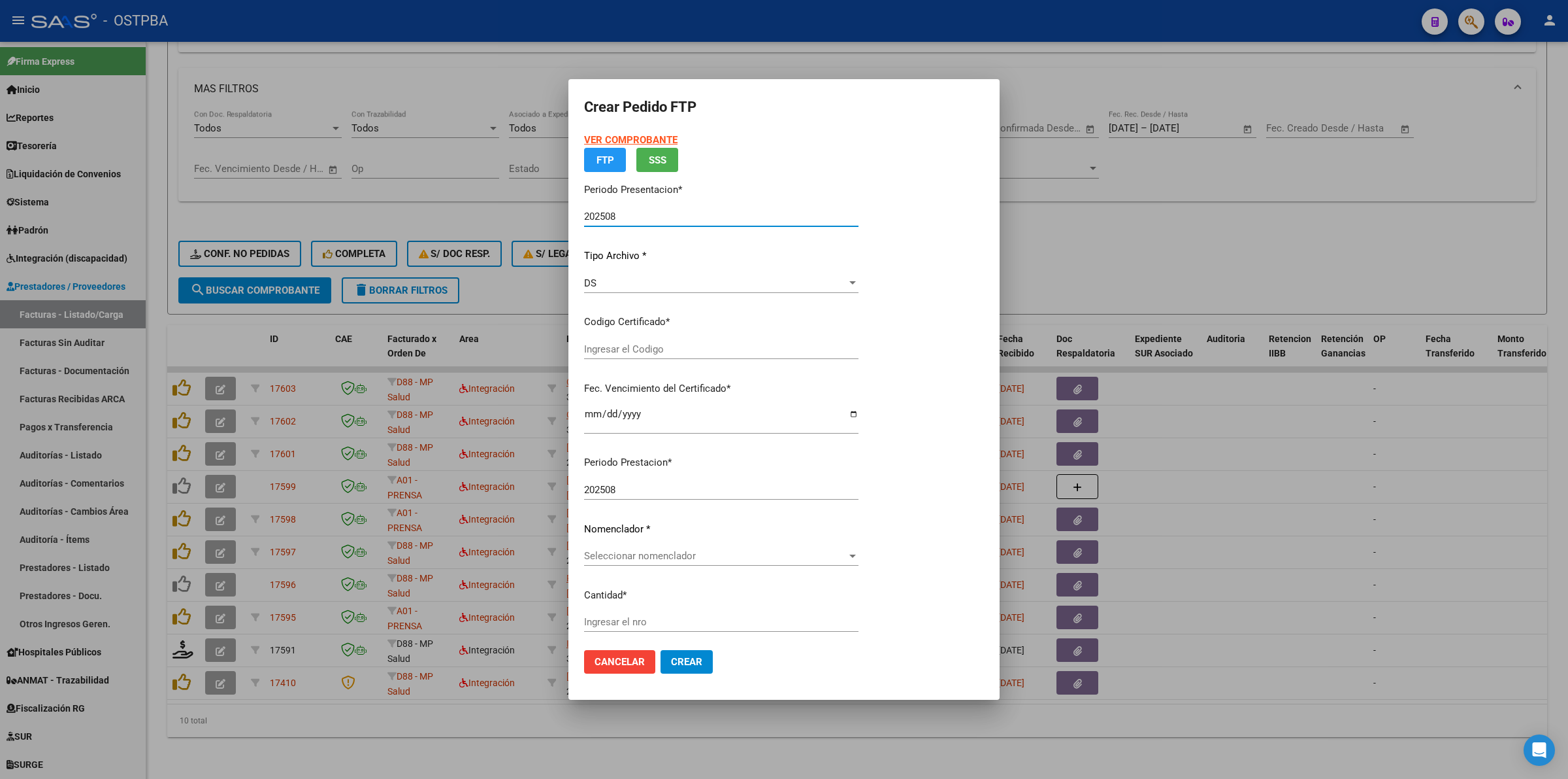
type input "0000000000000000000000"
type input "[DATE]"
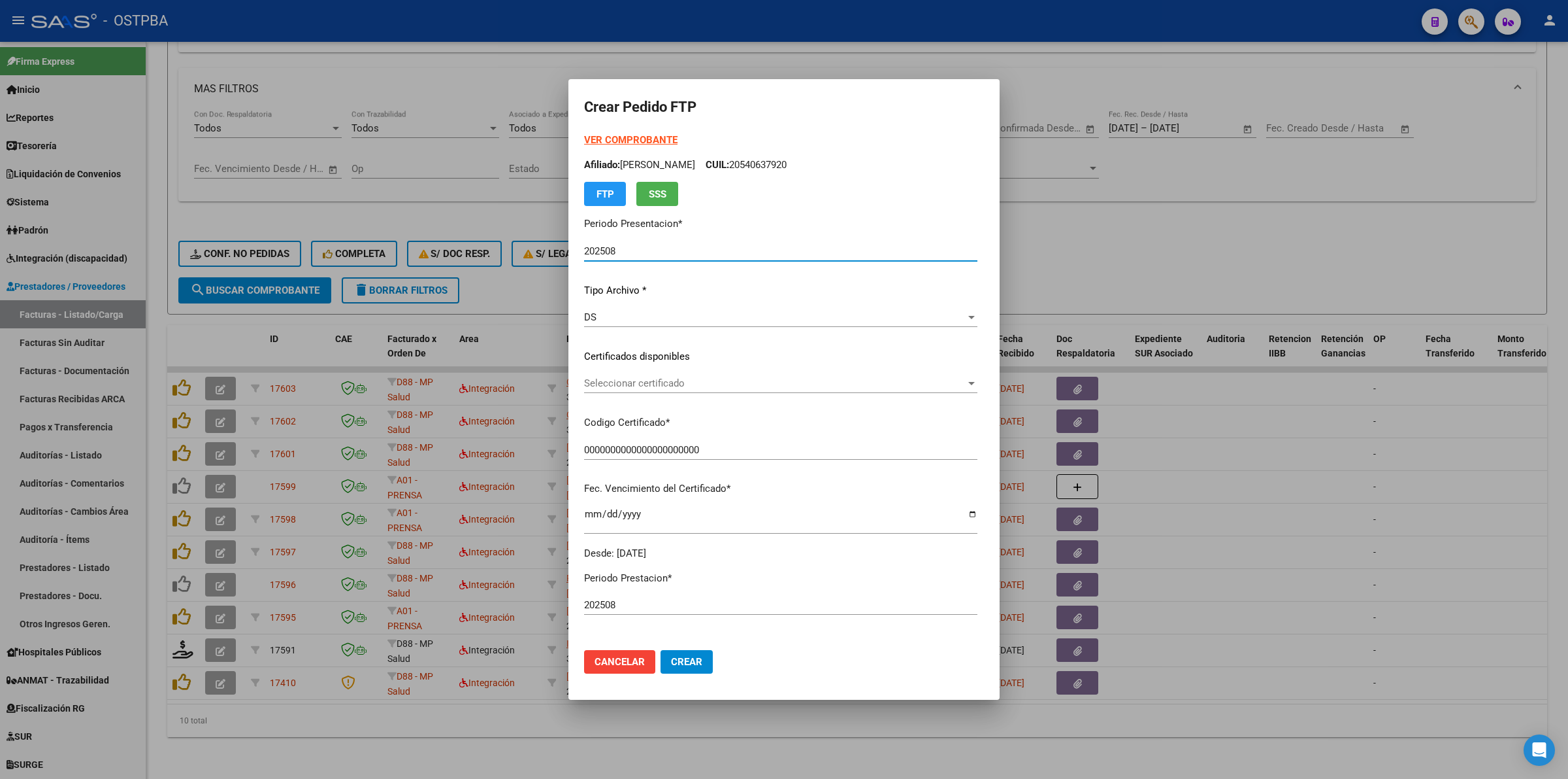
click at [966, 383] on span "Seleccionar certificado" at bounding box center [774, 383] width 381 height 12
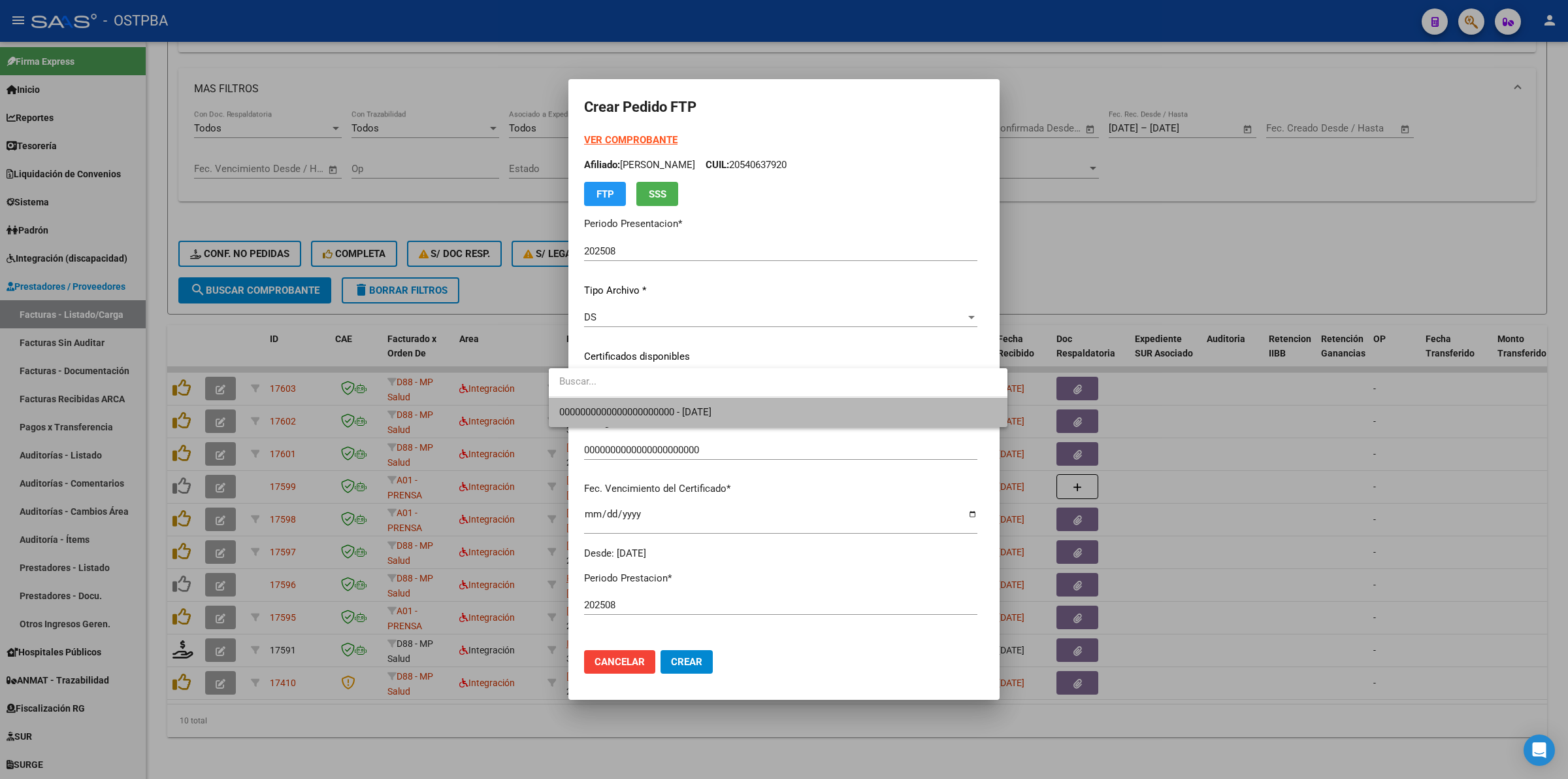
click at [929, 404] on span "0000000000000000000000 - [DATE]" at bounding box center [778, 412] width 438 height 29
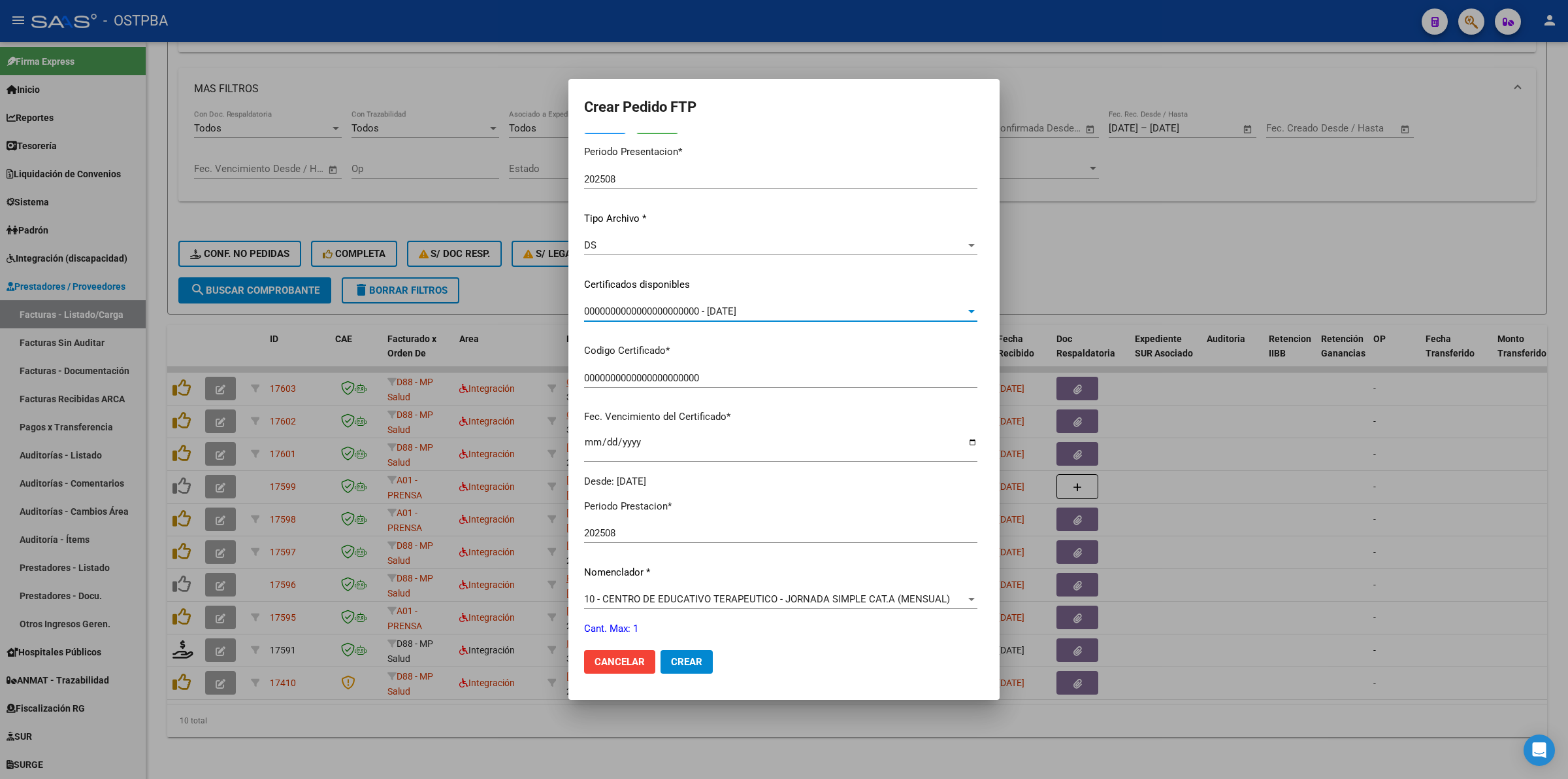
scroll to position [164, 0]
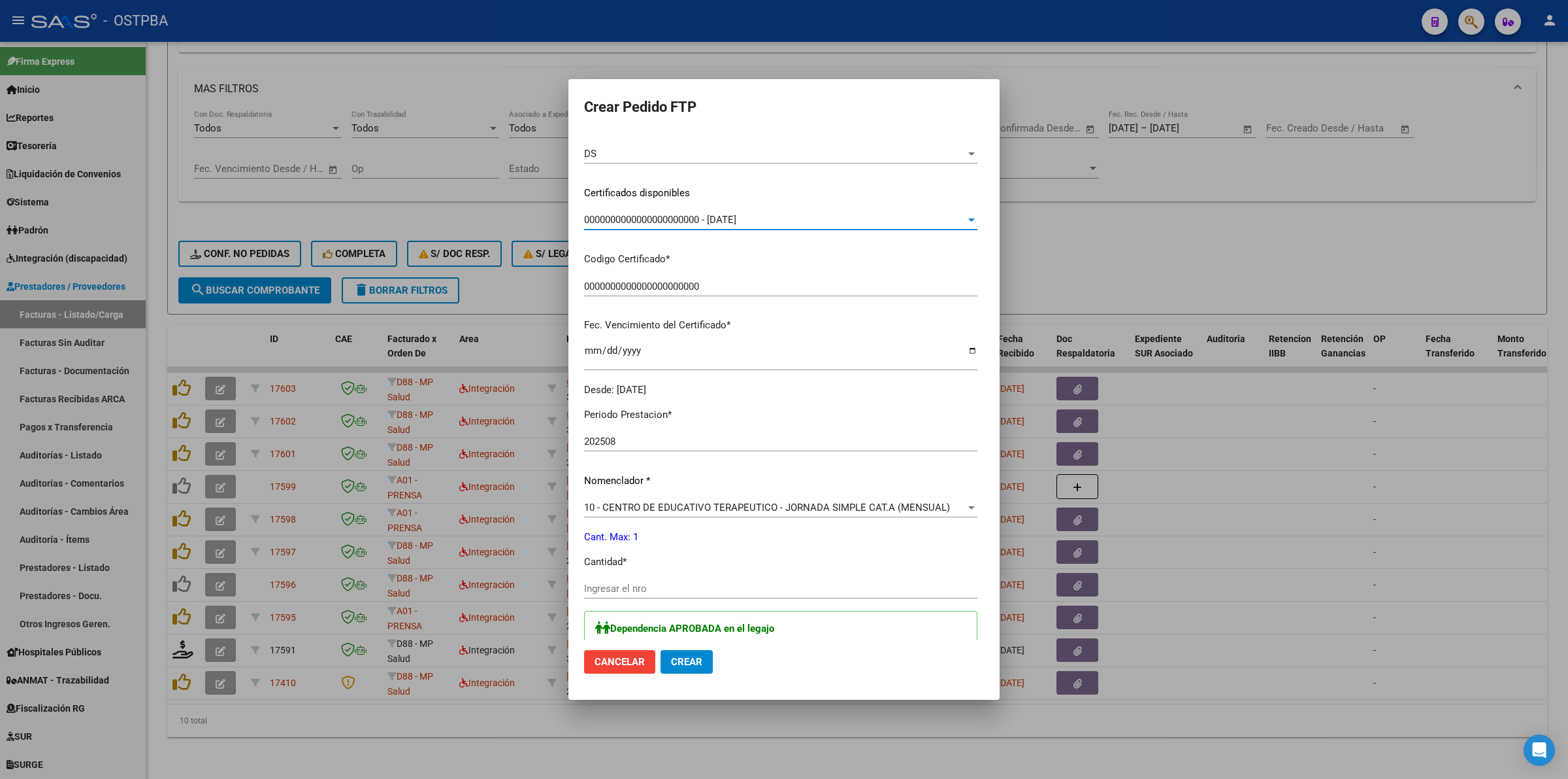
click at [726, 600] on div "Ingresar el nro" at bounding box center [781, 594] width 394 height 32
click at [723, 590] on input "Ingresar el nro" at bounding box center [781, 589] width 394 height 12
click at [964, 507] on div "10 - CENTRO DE EDUCATIVO TERAPEUTICO - JORNADA SIMPLE CAT.A (MENSUAL)" at bounding box center [774, 507] width 381 height 12
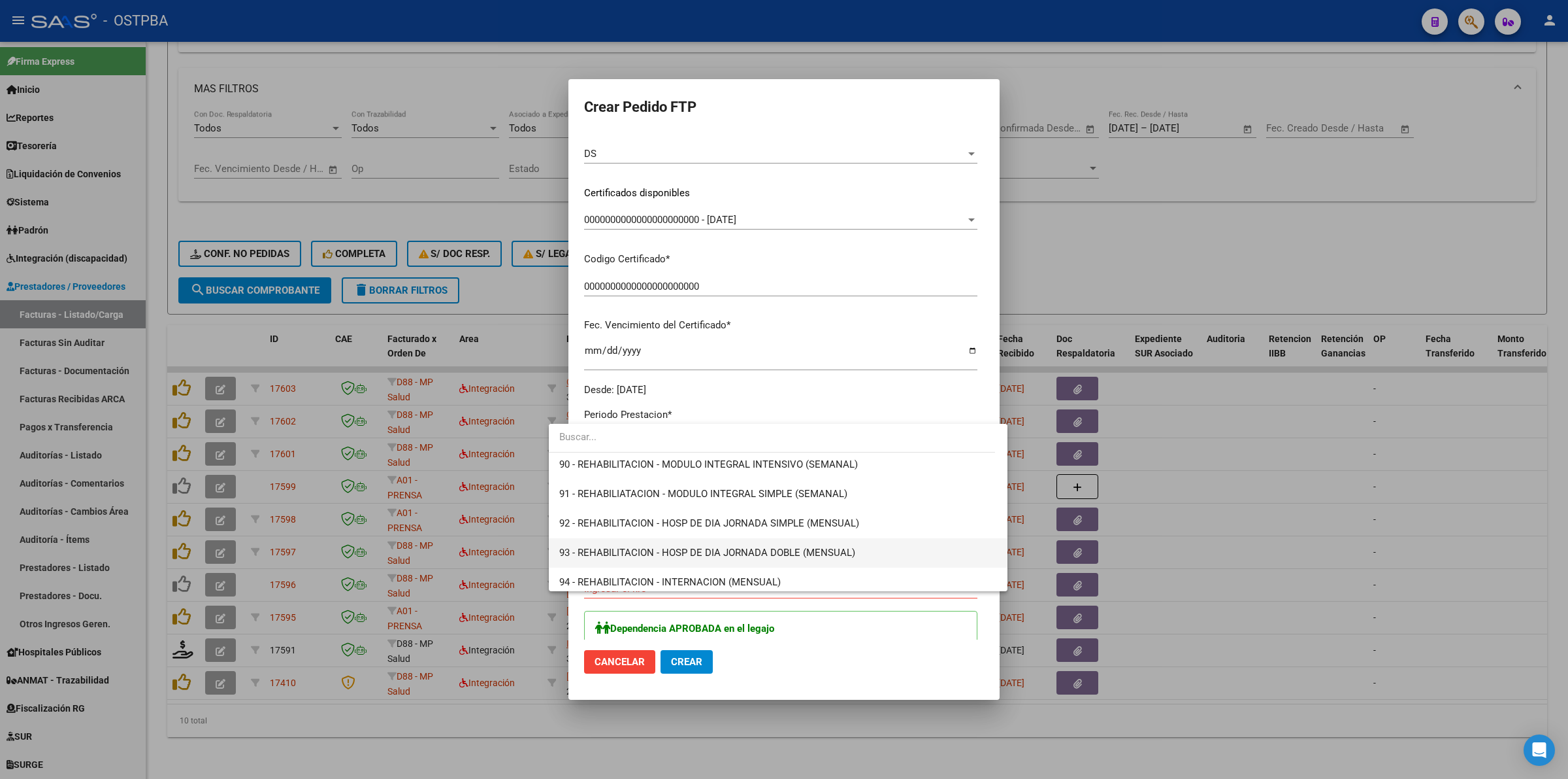
scroll to position [2596, 0]
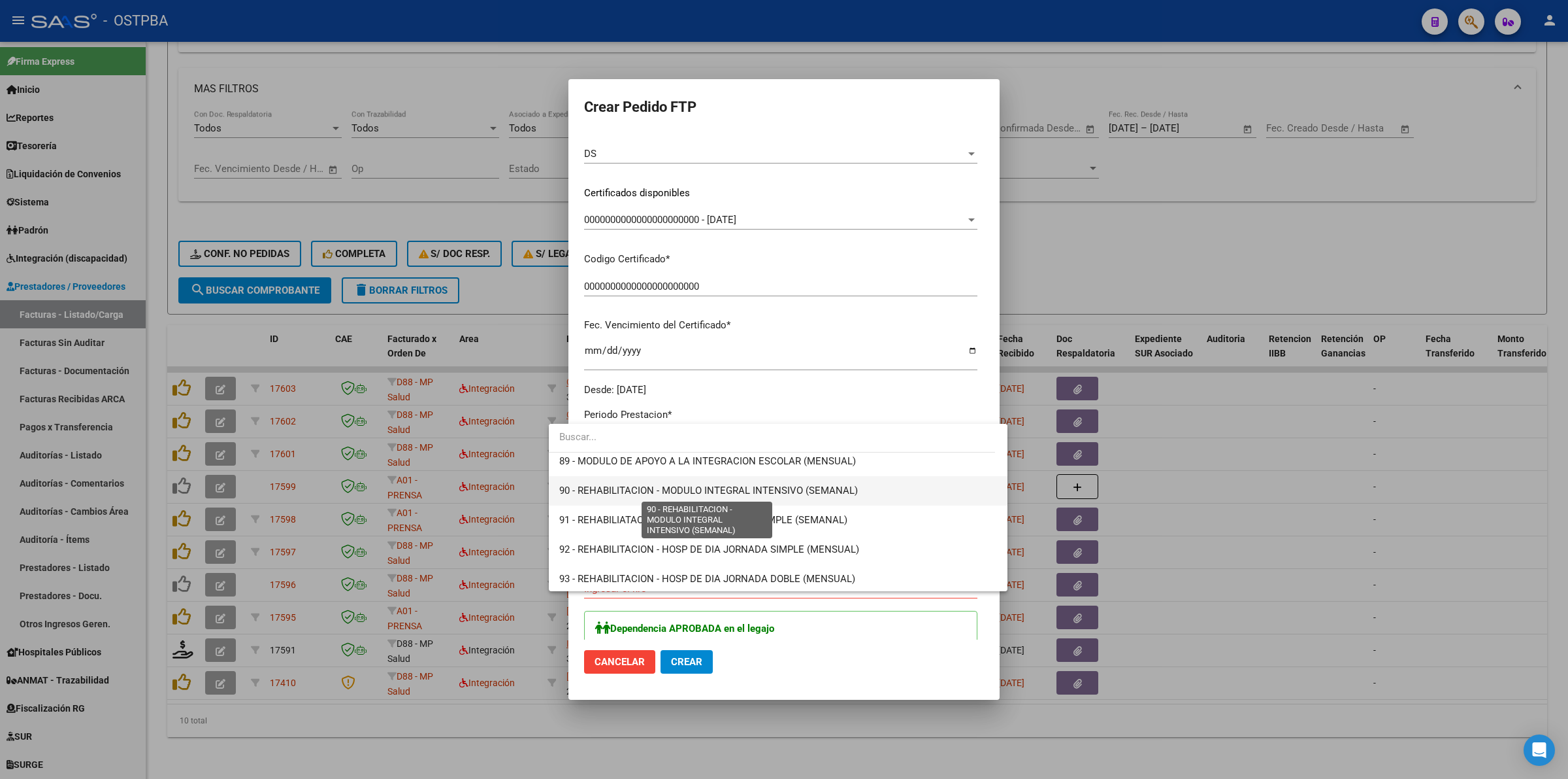
click at [713, 492] on span "90 - REHABILITACION - MODULO INTEGRAL INTENSIVO (SEMANAL)" at bounding box center [708, 491] width 298 height 12
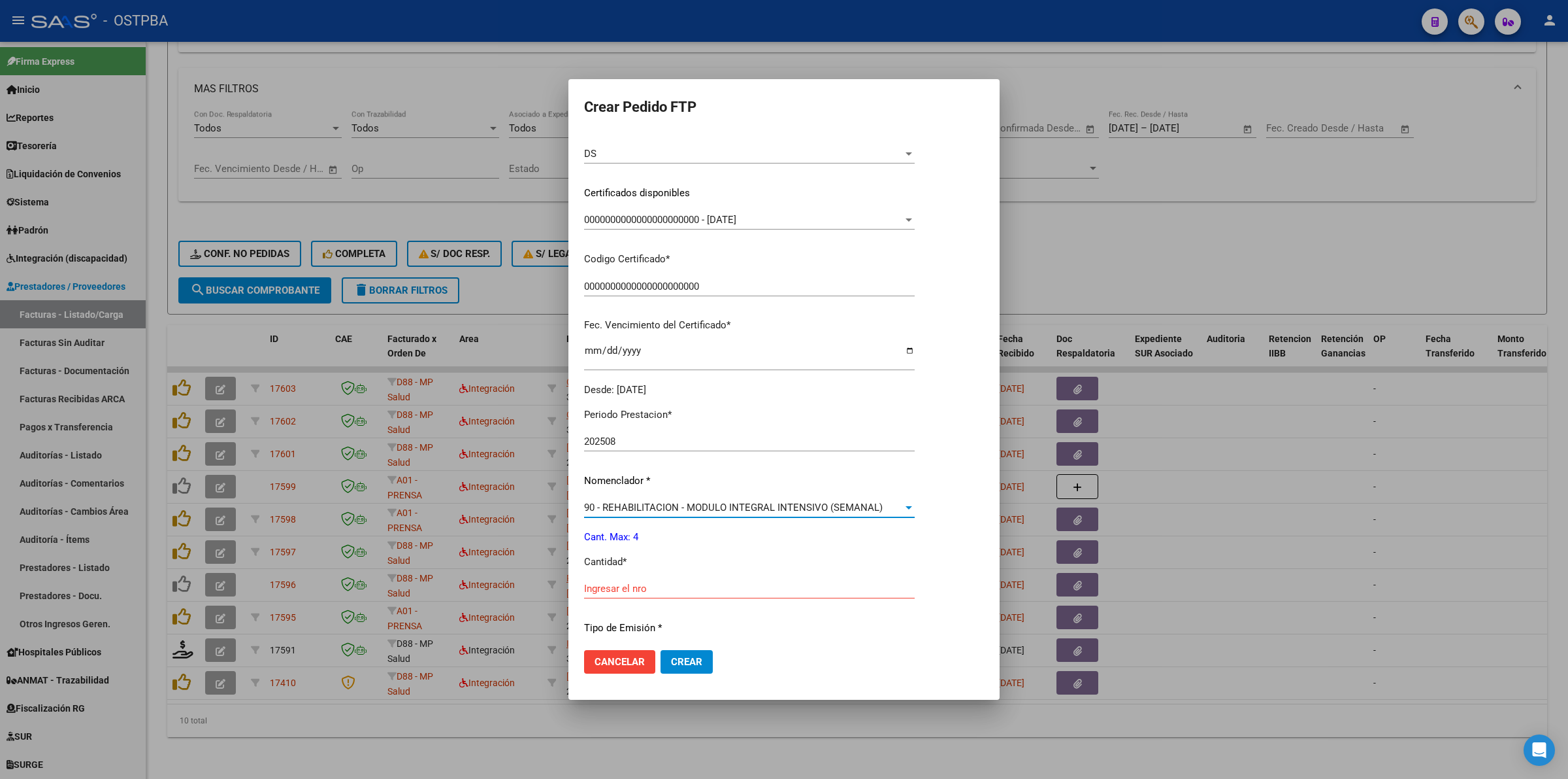
click at [673, 585] on input "Ingresar el nro" at bounding box center [749, 589] width 330 height 12
type input "4"
click at [697, 652] on button "Crear" at bounding box center [687, 661] width 52 height 23
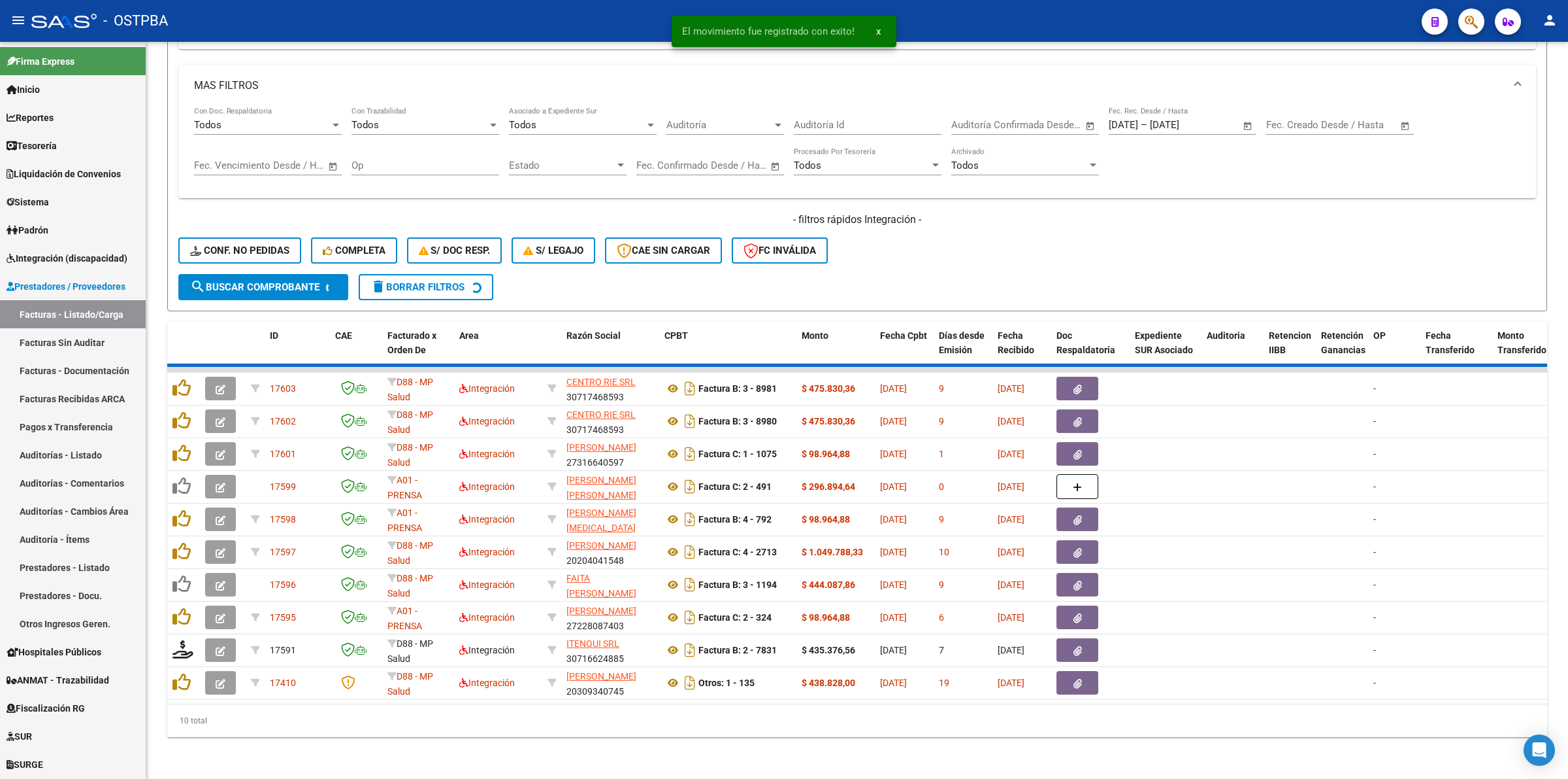
scroll to position [425, 0]
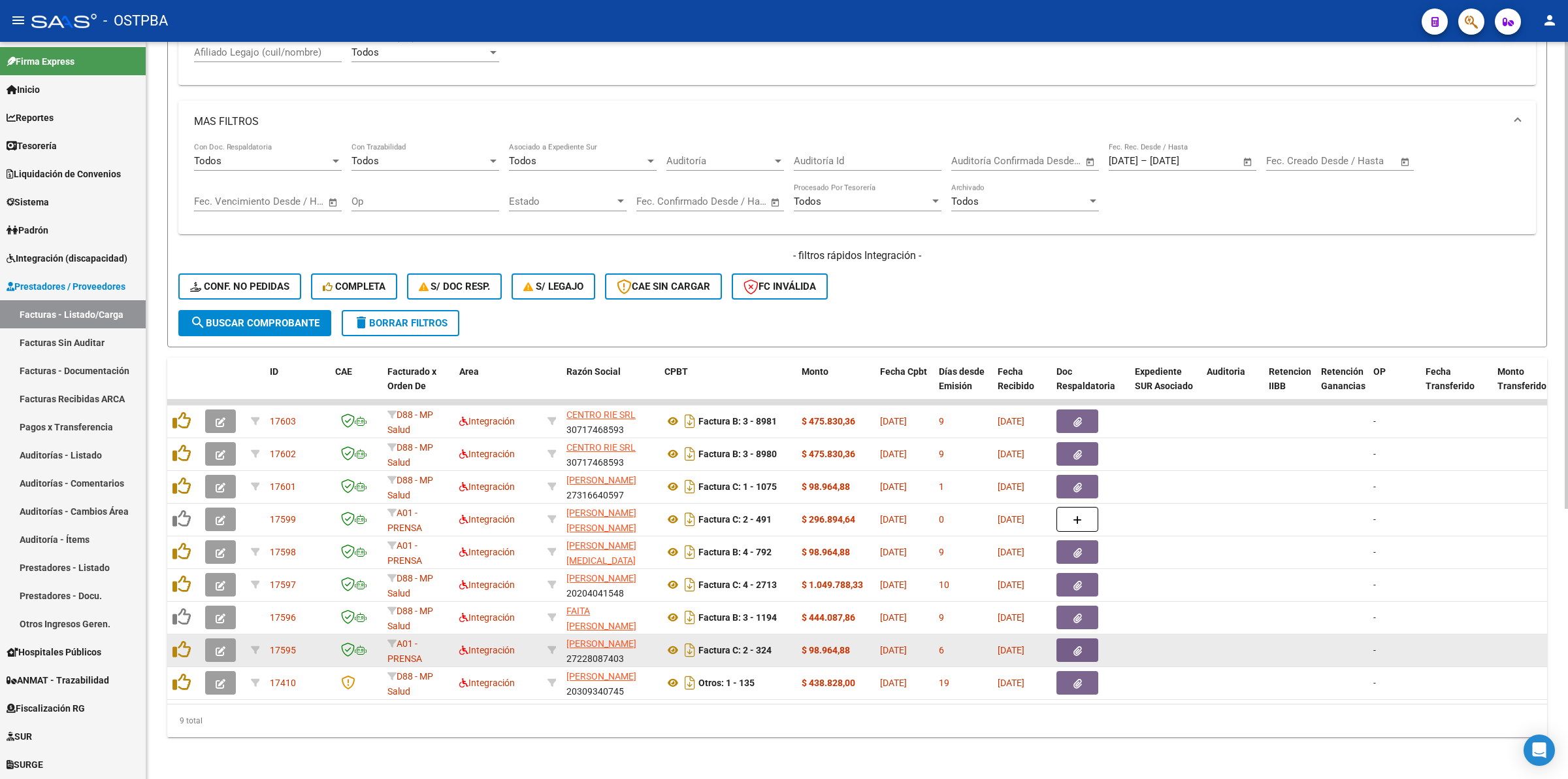
click at [217, 646] on icon "button" at bounding box center [220, 650] width 9 height 9
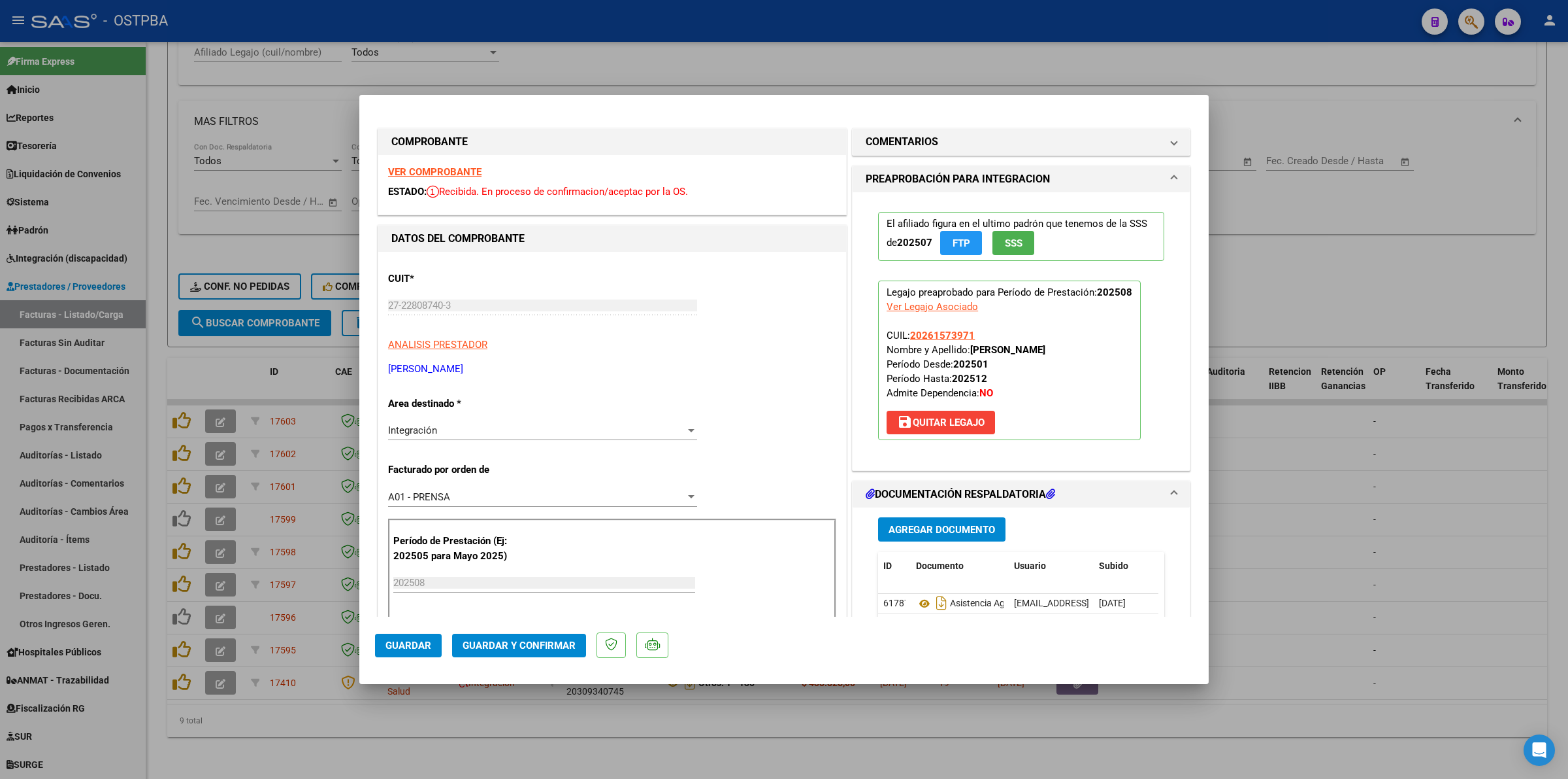
click at [445, 169] on strong "VER COMPROBANTE" at bounding box center [434, 172] width 94 height 12
click at [1392, 534] on div at bounding box center [784, 390] width 1568 height 779
type input "$ 0,00"
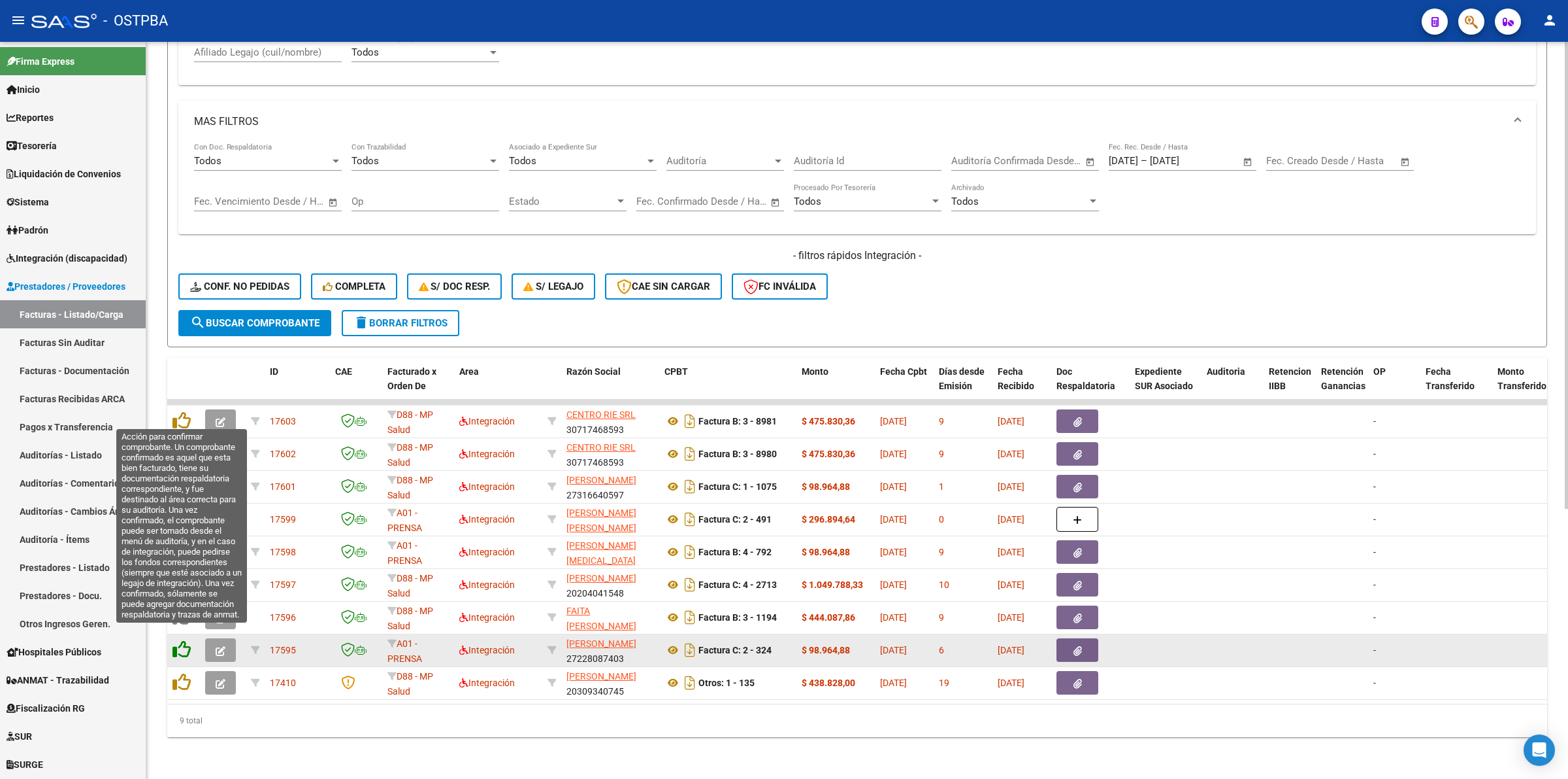
click at [184, 640] on icon at bounding box center [182, 649] width 18 height 18
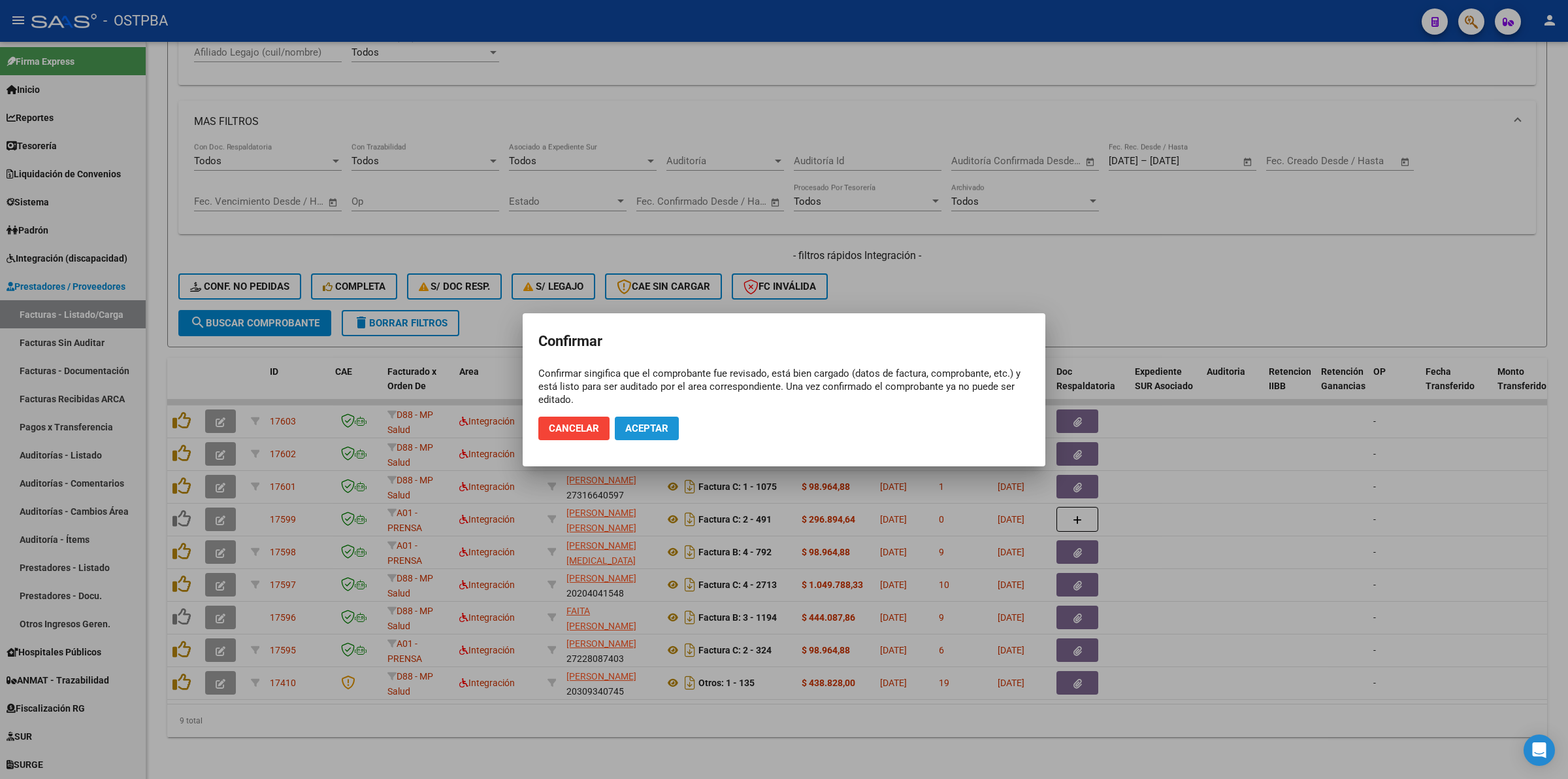
click at [641, 429] on span "Aceptar" at bounding box center [646, 428] width 43 height 12
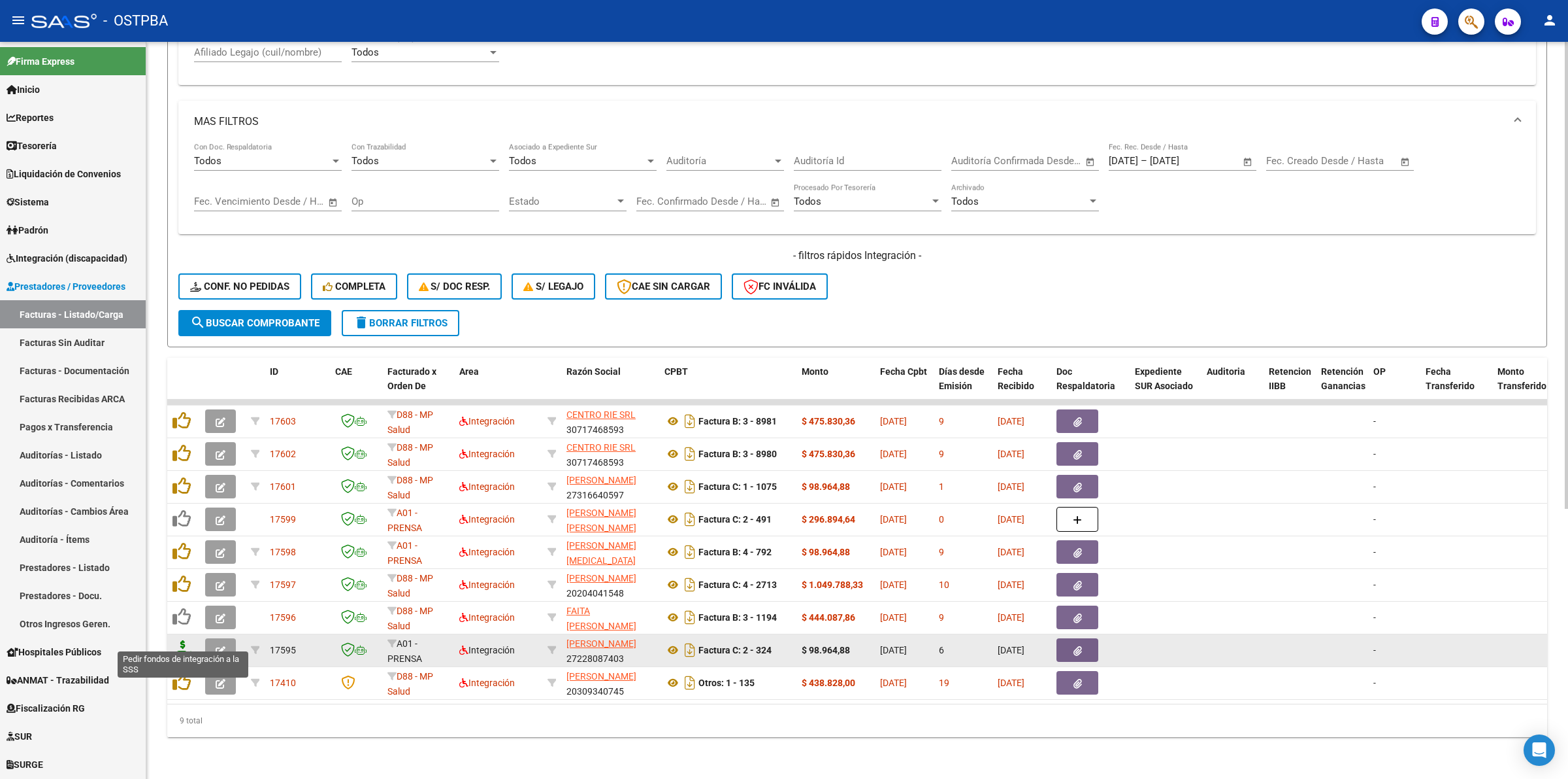
click at [179, 642] on icon at bounding box center [183, 649] width 21 height 18
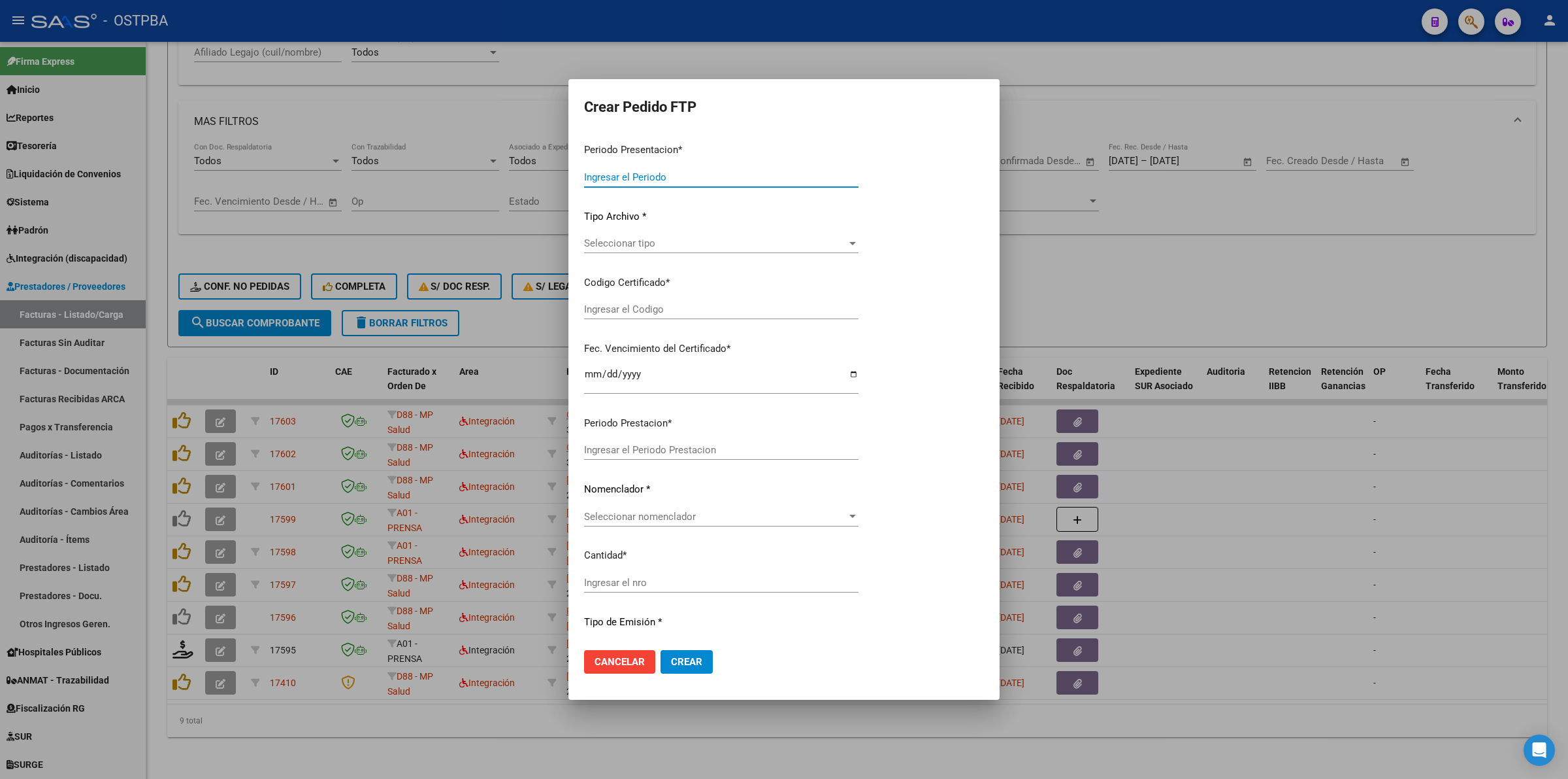
type input "202508"
type input "$ 98.964,88"
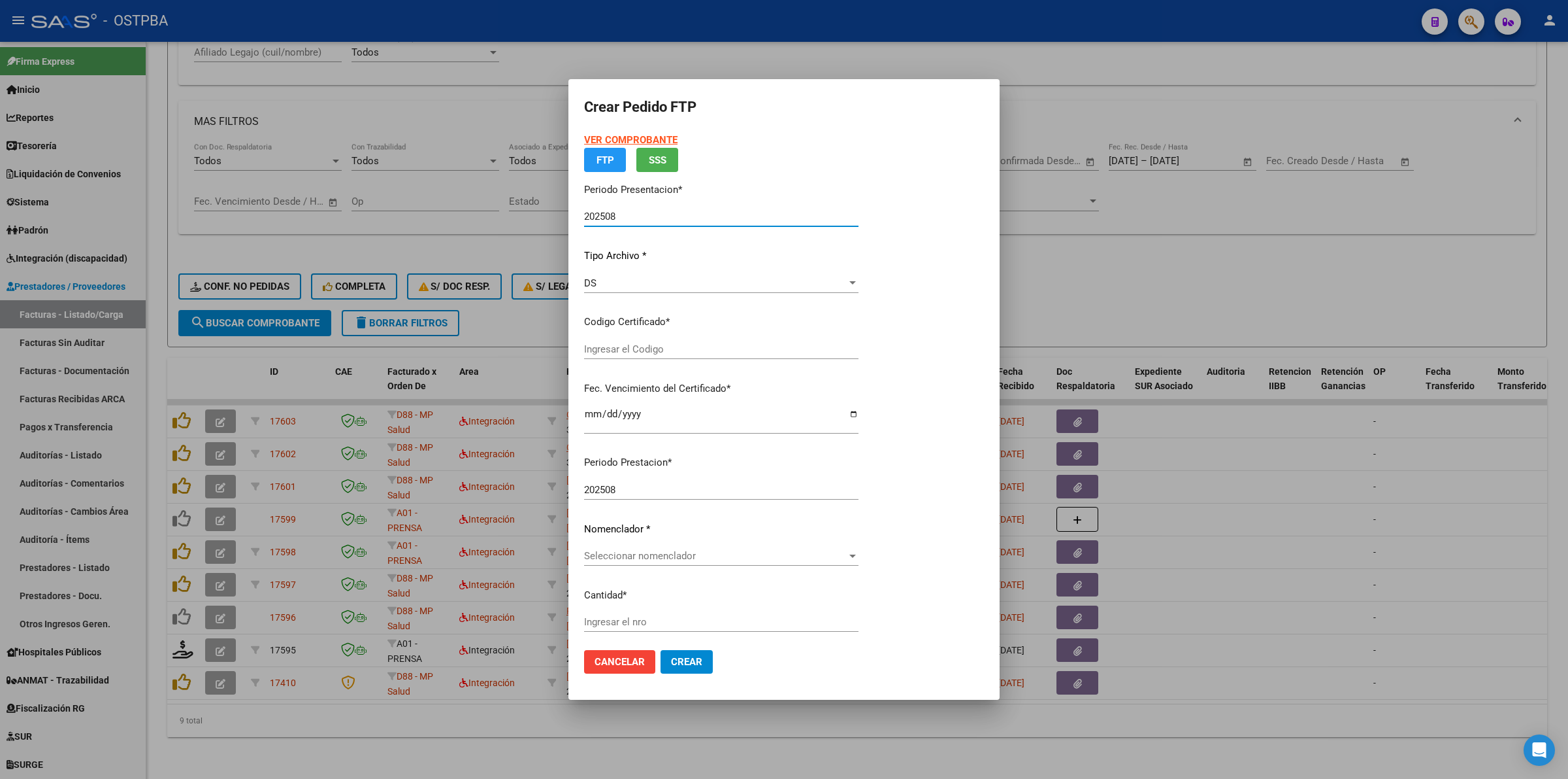
type input "00000000000000000000"
type input "[DATE]"
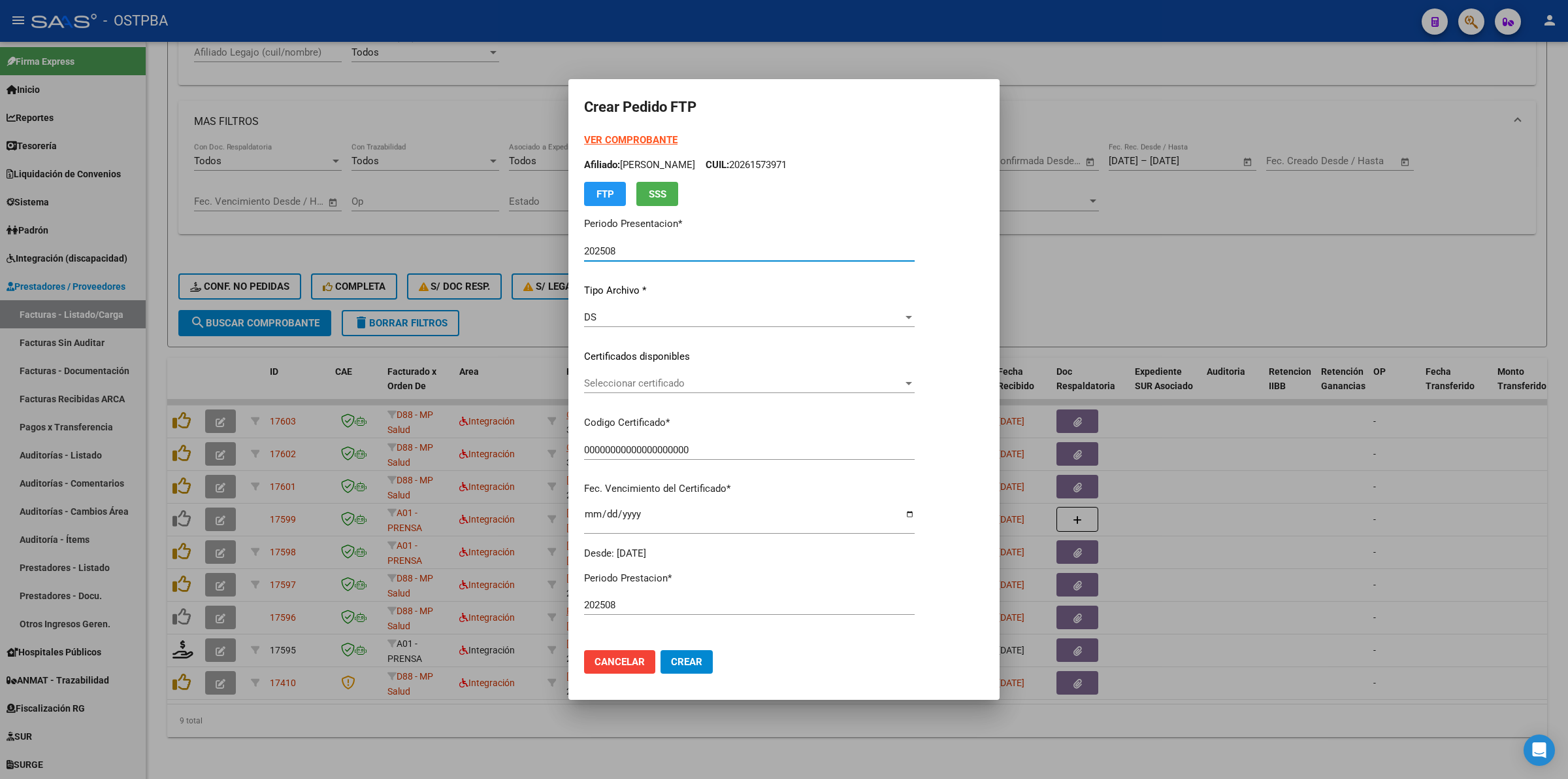
click at [903, 381] on span "Seleccionar certificado" at bounding box center [743, 383] width 319 height 12
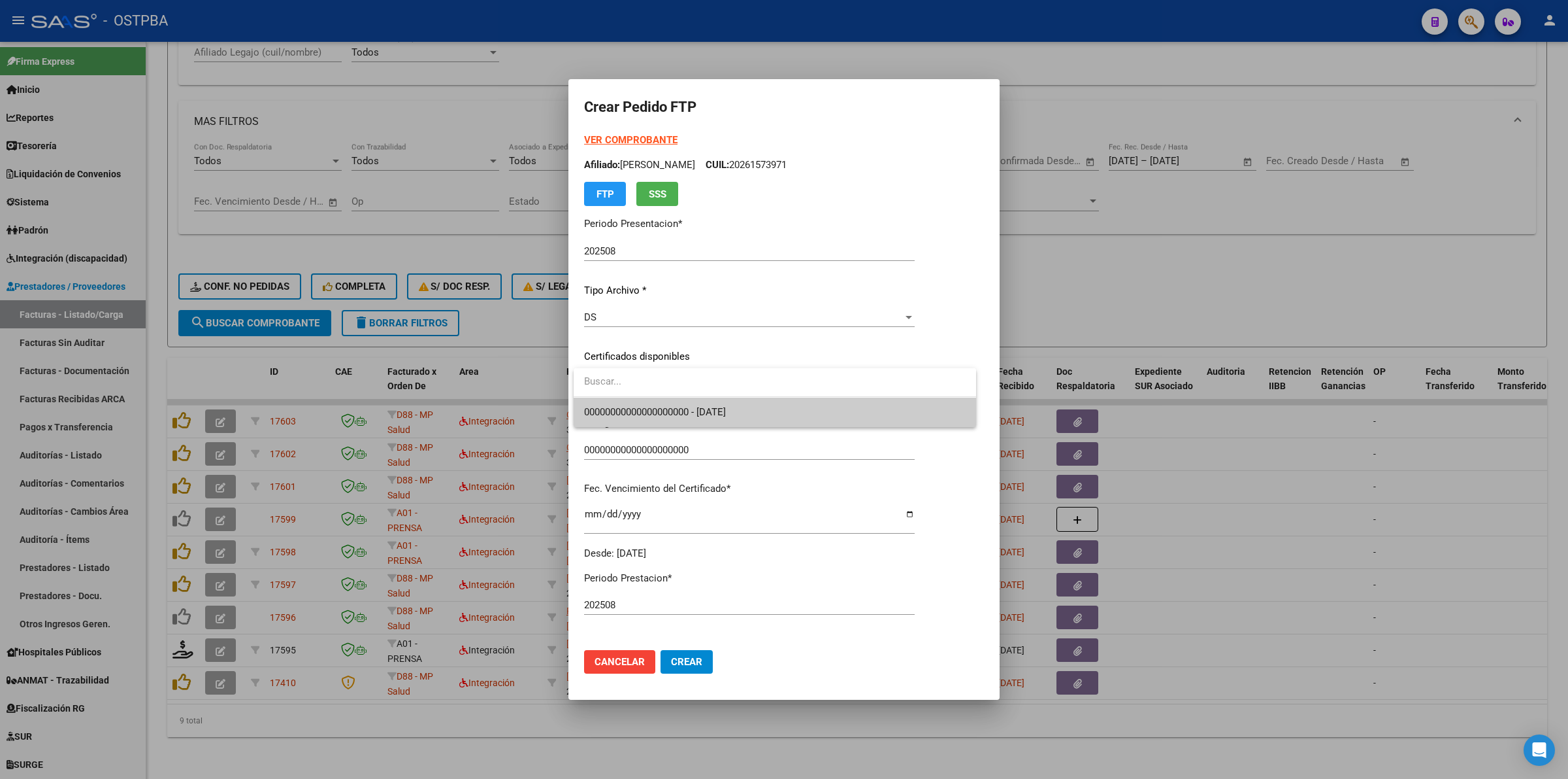
click at [897, 413] on span "00000000000000000000 - [DATE]" at bounding box center [774, 412] width 381 height 29
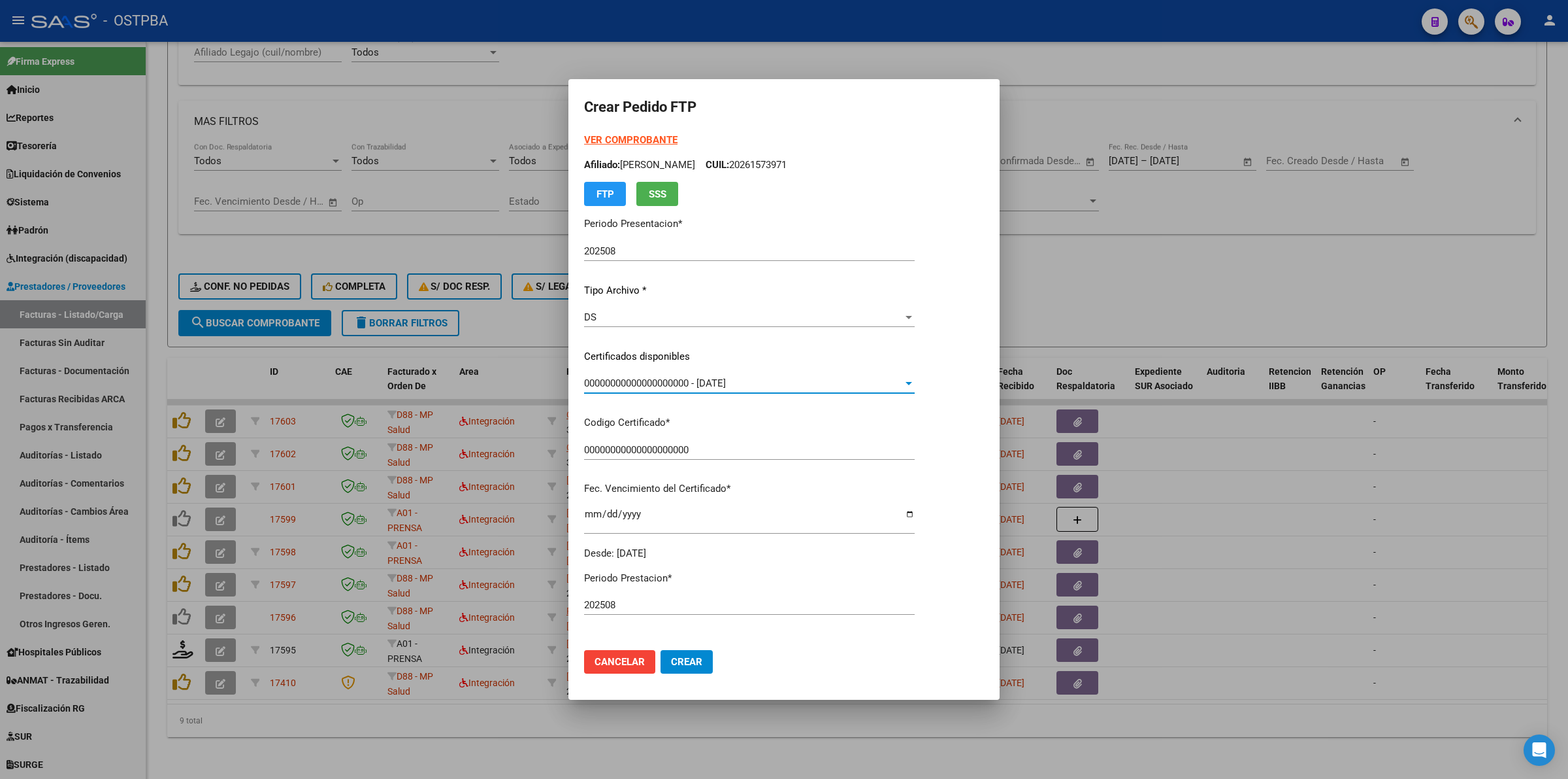
scroll to position [245, 0]
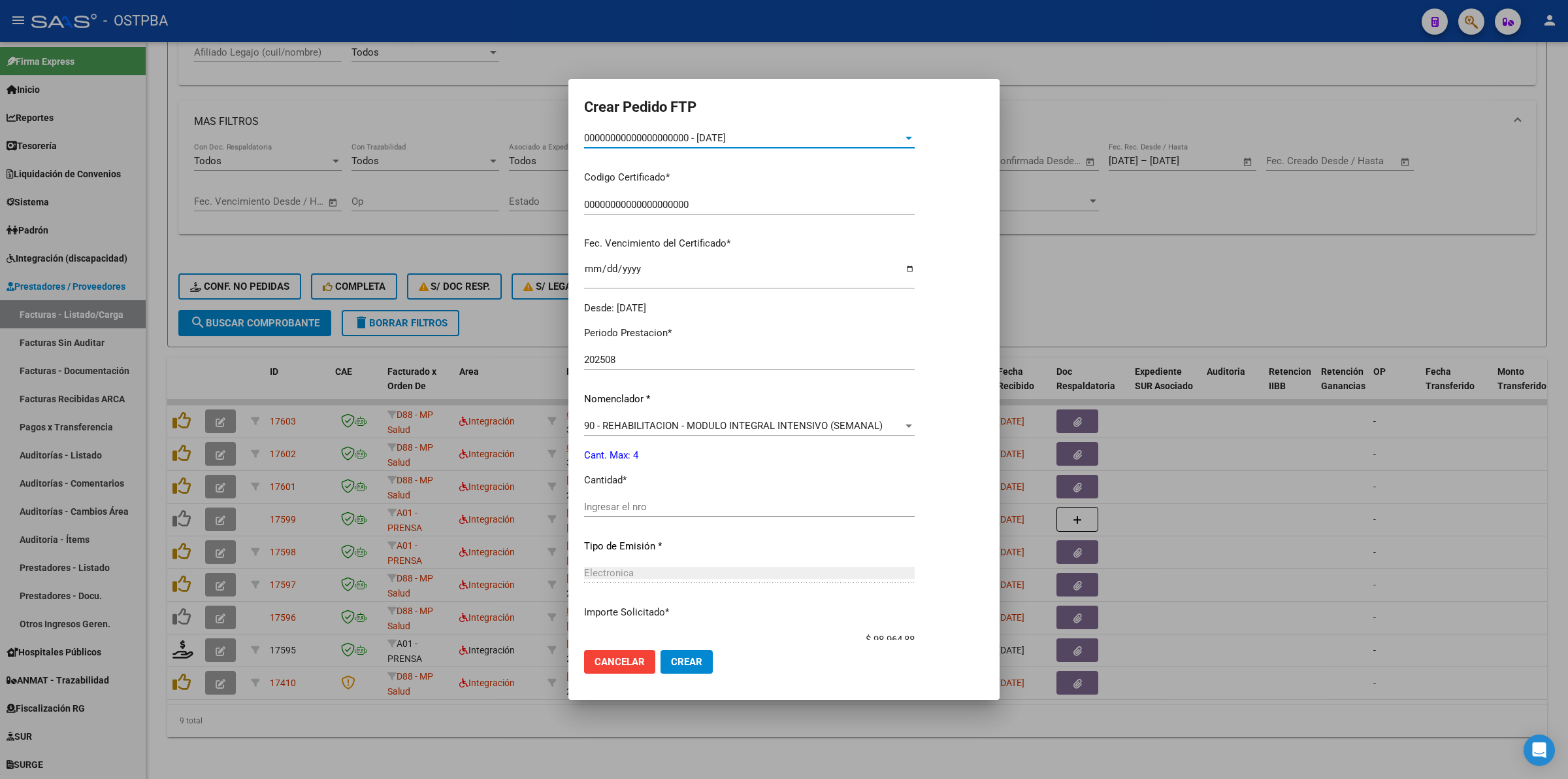
click at [704, 504] on input "Ingresar el nro" at bounding box center [749, 506] width 330 height 12
type input "4"
click at [686, 665] on span "Crear" at bounding box center [686, 661] width 31 height 12
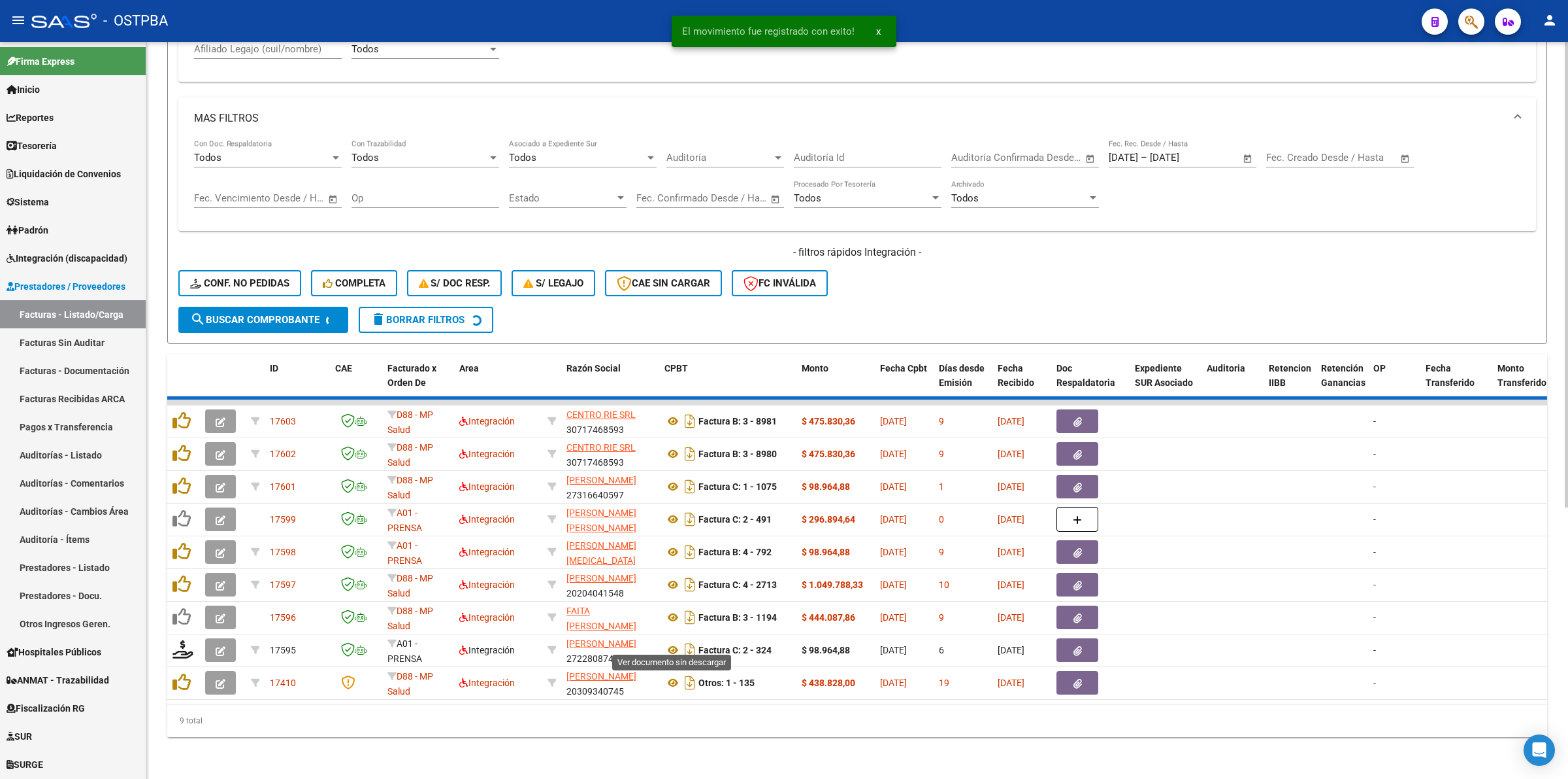
scroll to position [392, 0]
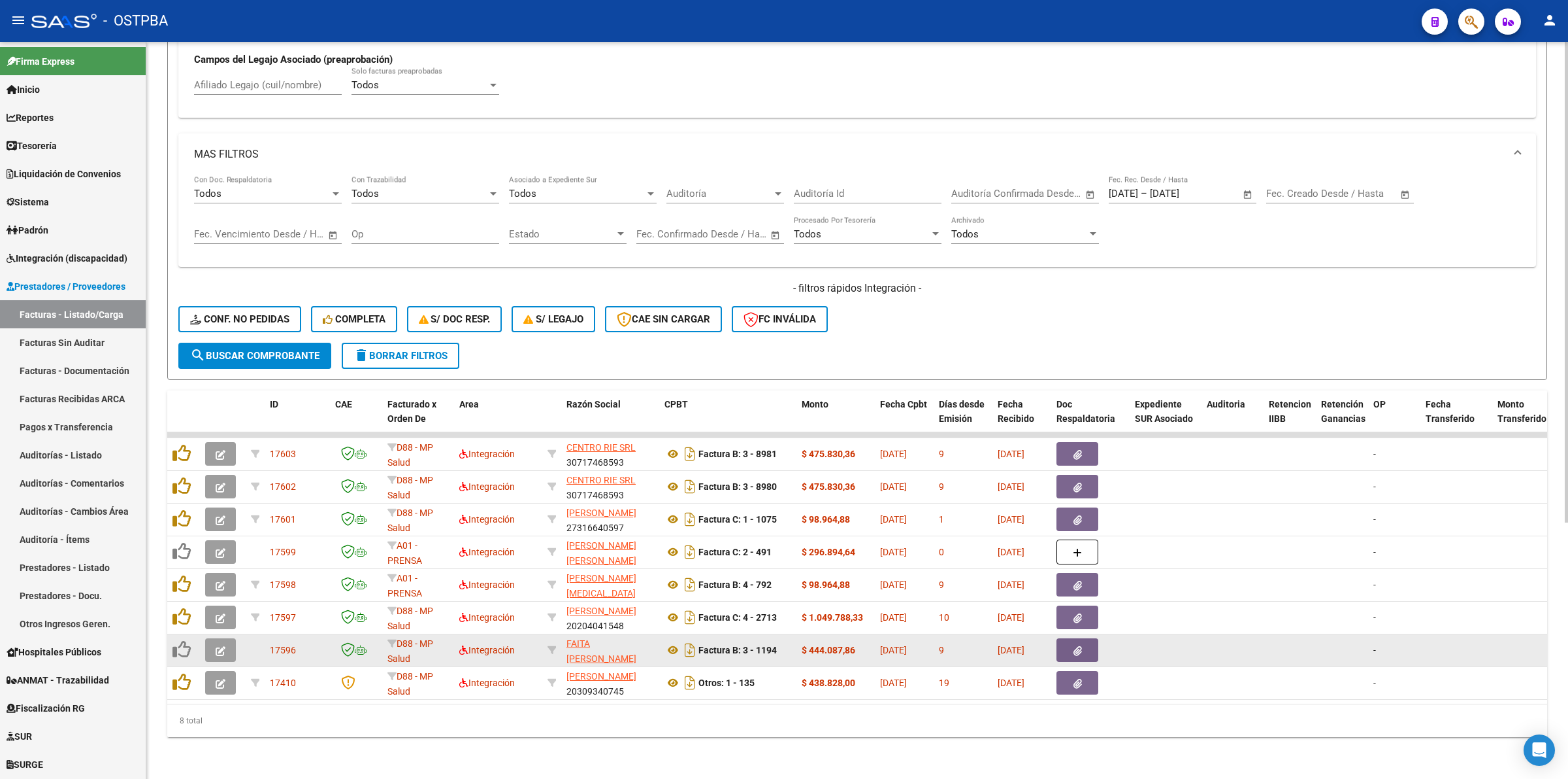
click at [220, 646] on icon "button" at bounding box center [220, 650] width 9 height 9
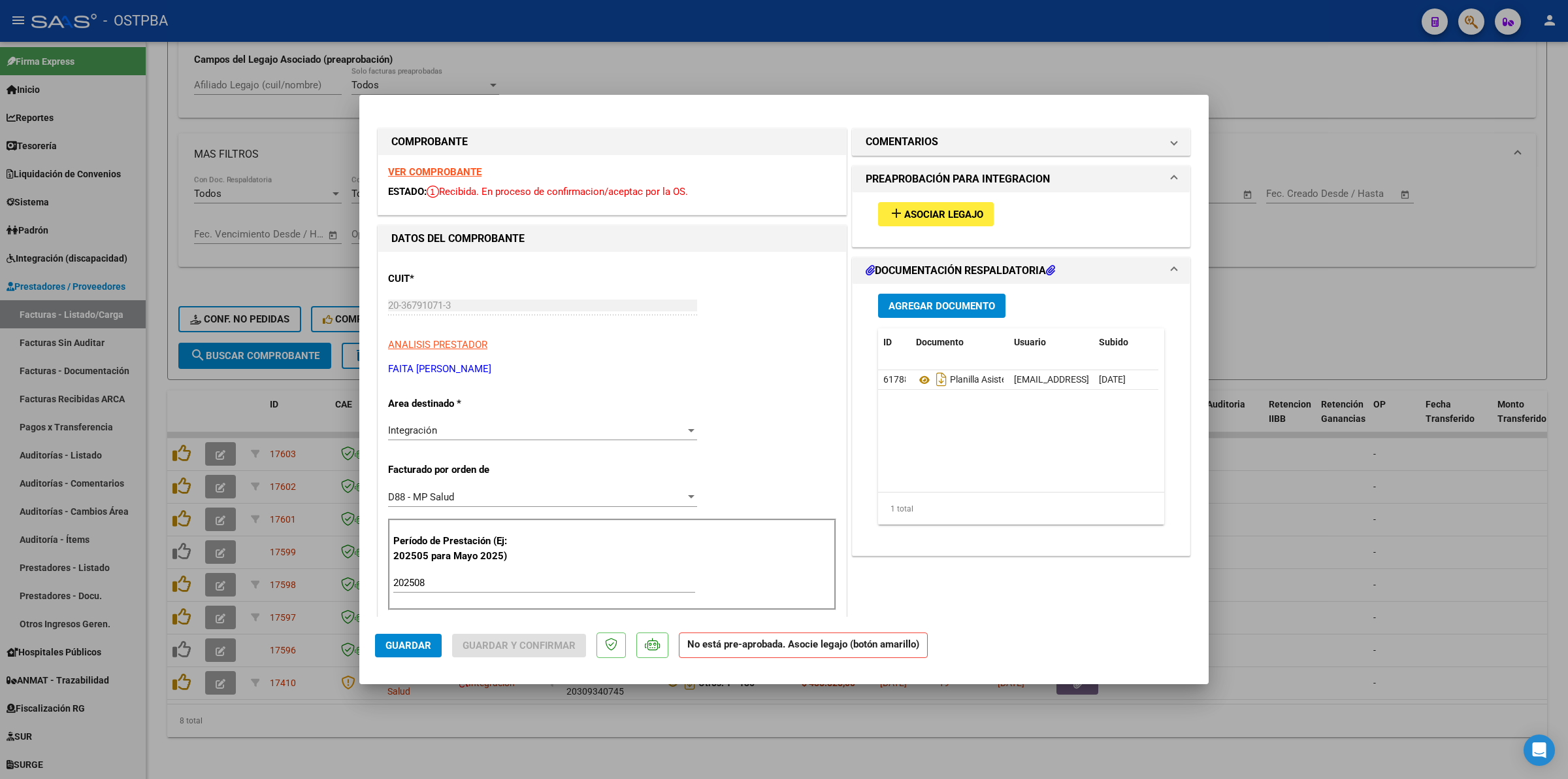
click at [440, 168] on strong "VER COMPROBANTE" at bounding box center [434, 172] width 94 height 12
click at [929, 214] on span "Asociar Legajo" at bounding box center [943, 214] width 79 height 12
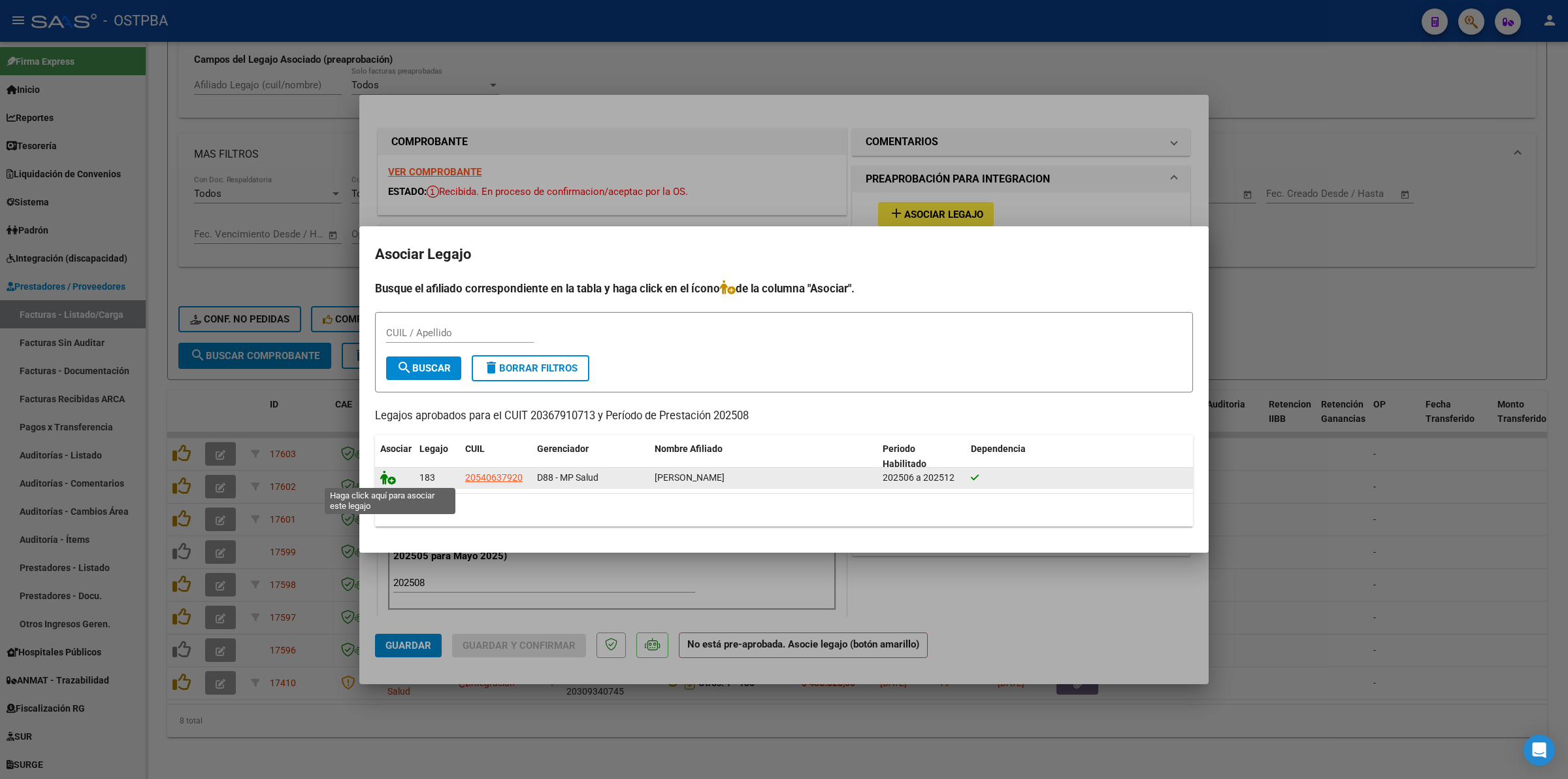
click at [381, 473] on icon at bounding box center [389, 477] width 16 height 15
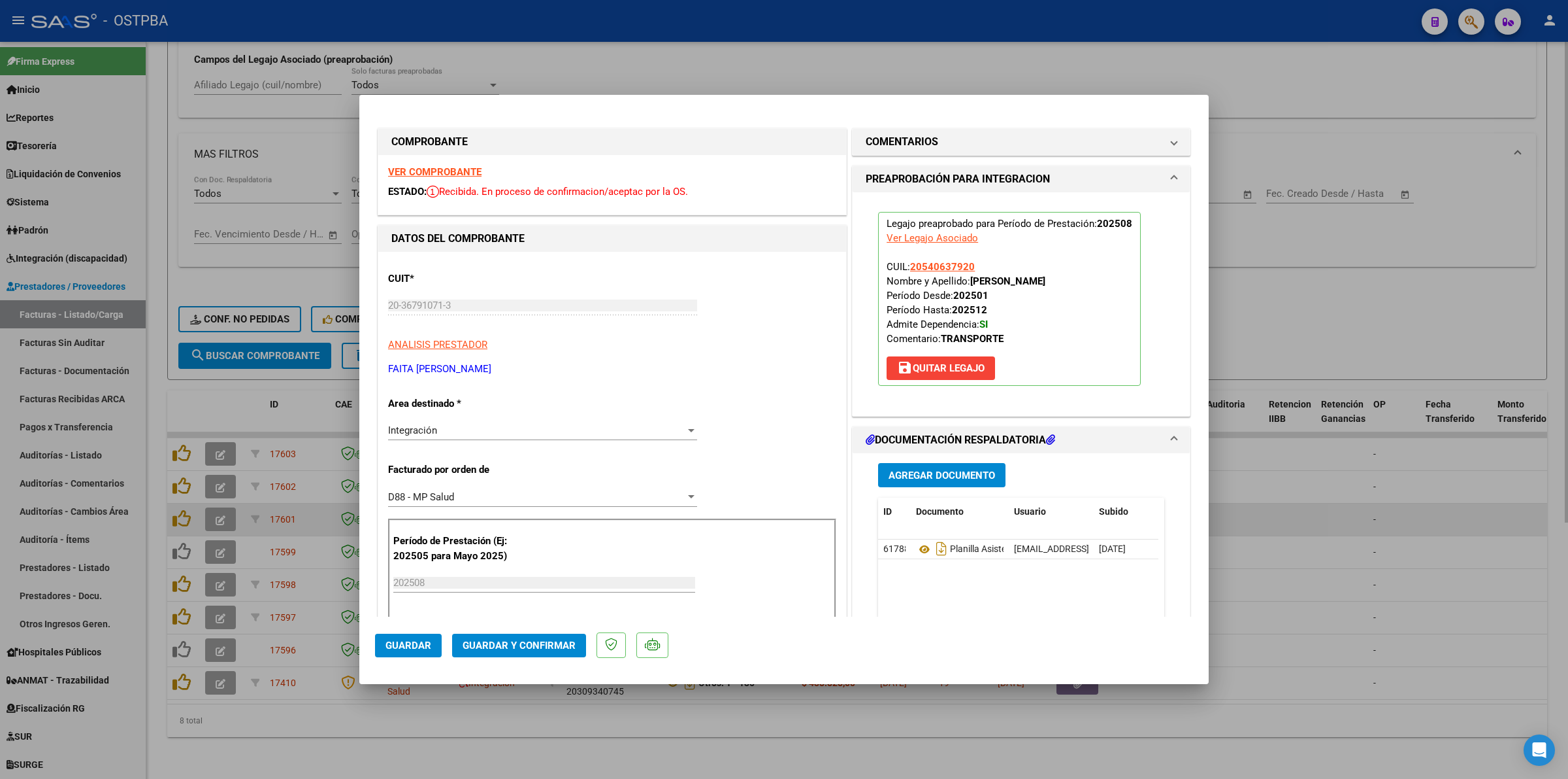
drag, startPoint x: 1389, startPoint y: 517, endPoint x: 1381, endPoint y: 517, distance: 8.0
click at [1389, 517] on div at bounding box center [784, 390] width 1568 height 779
type input "$ 0,00"
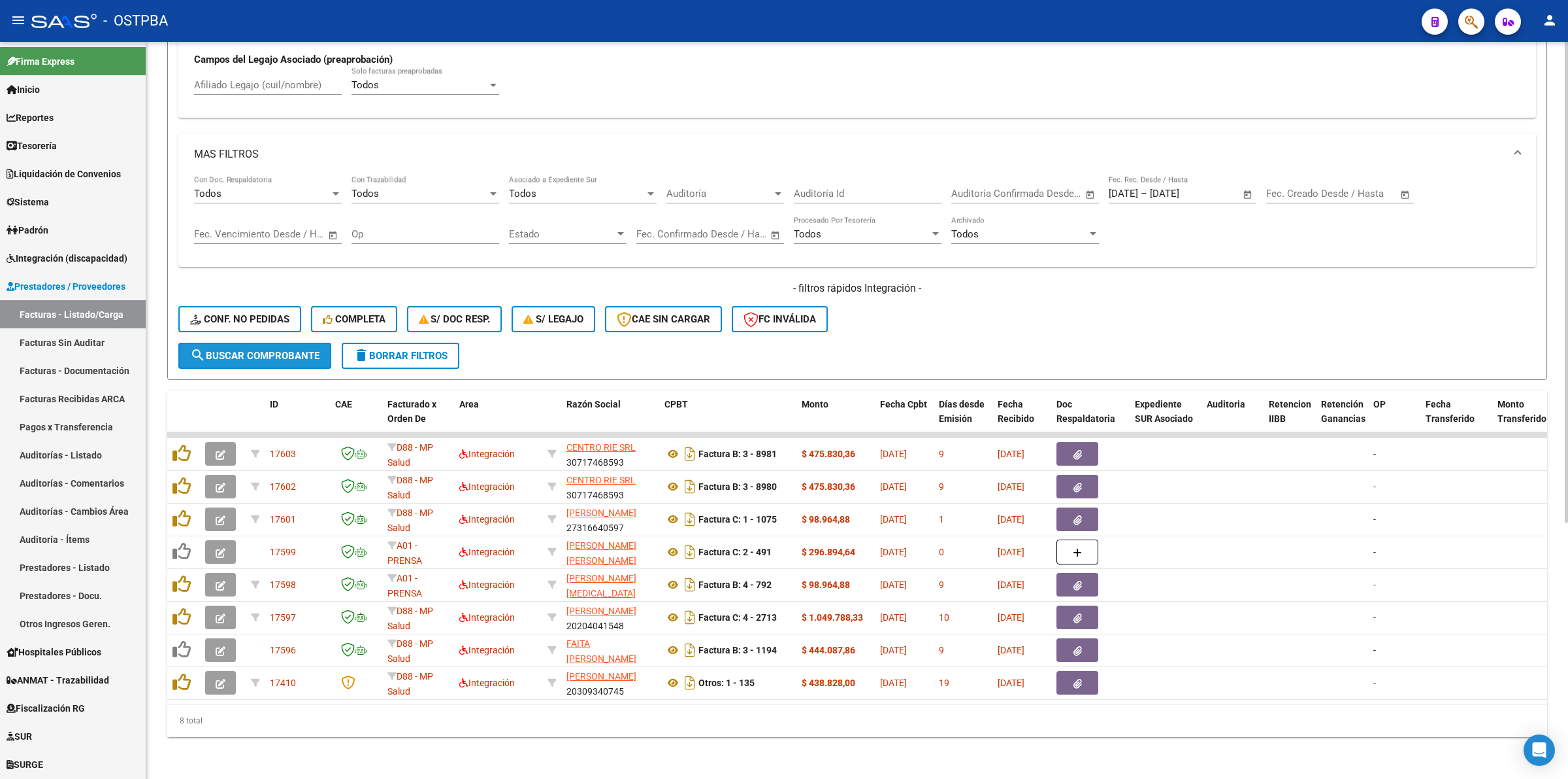
click at [242, 350] on span "search Buscar Comprobante" at bounding box center [255, 355] width 129 height 12
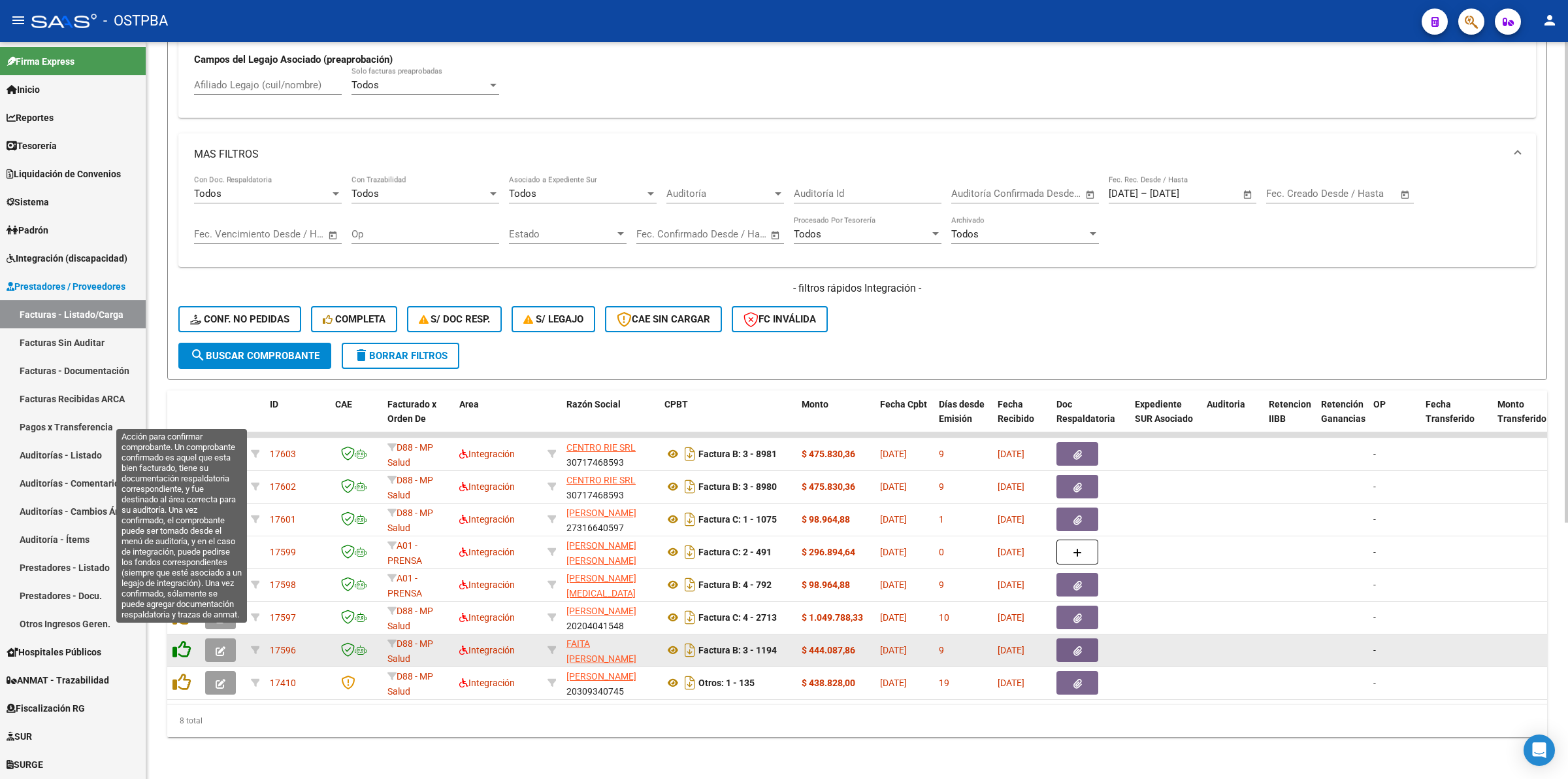
click at [183, 640] on icon at bounding box center [182, 649] width 18 height 18
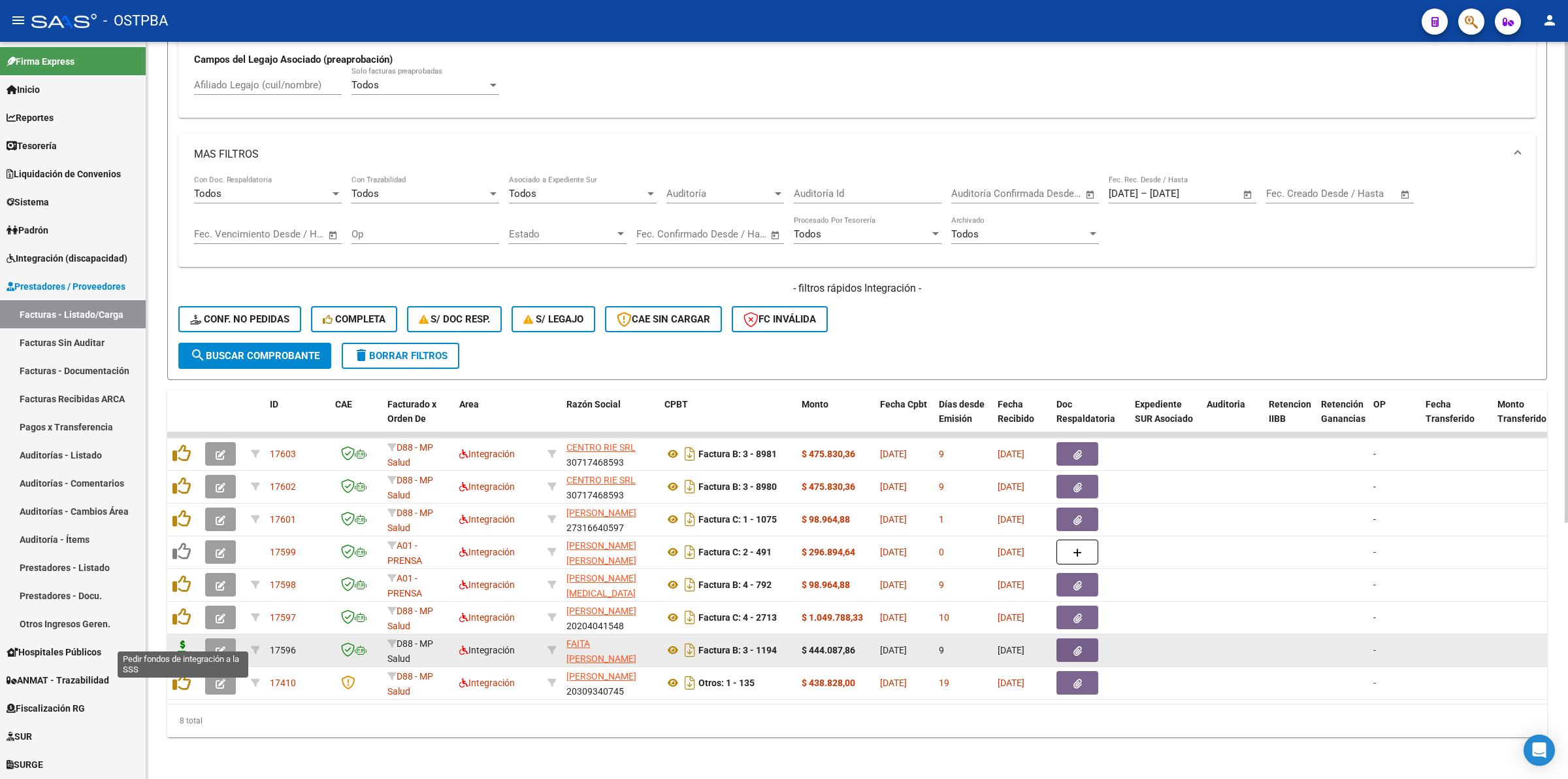
click at [179, 640] on icon at bounding box center [183, 649] width 21 height 18
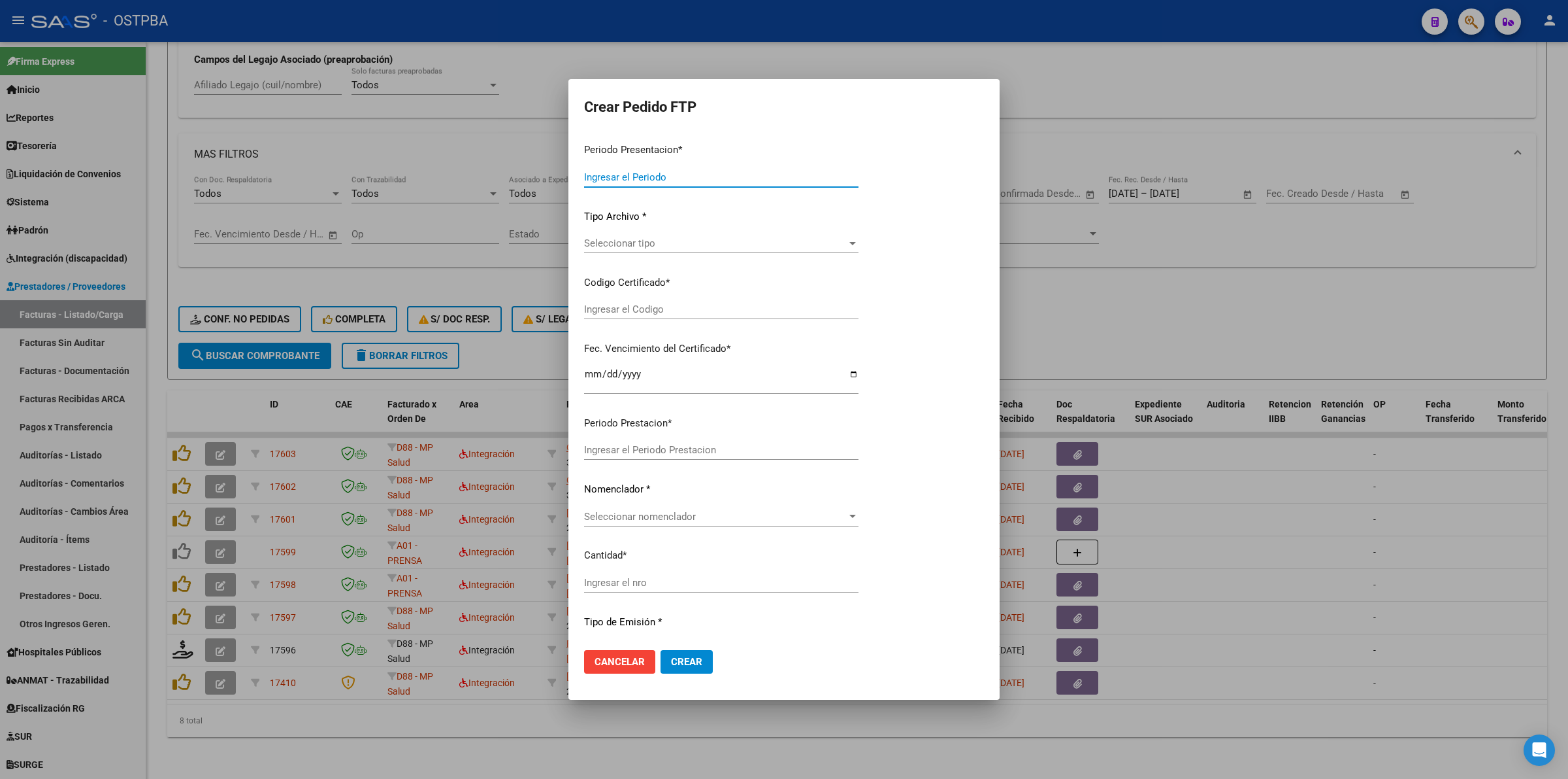
type input "202508"
type input "$ 444.087,86"
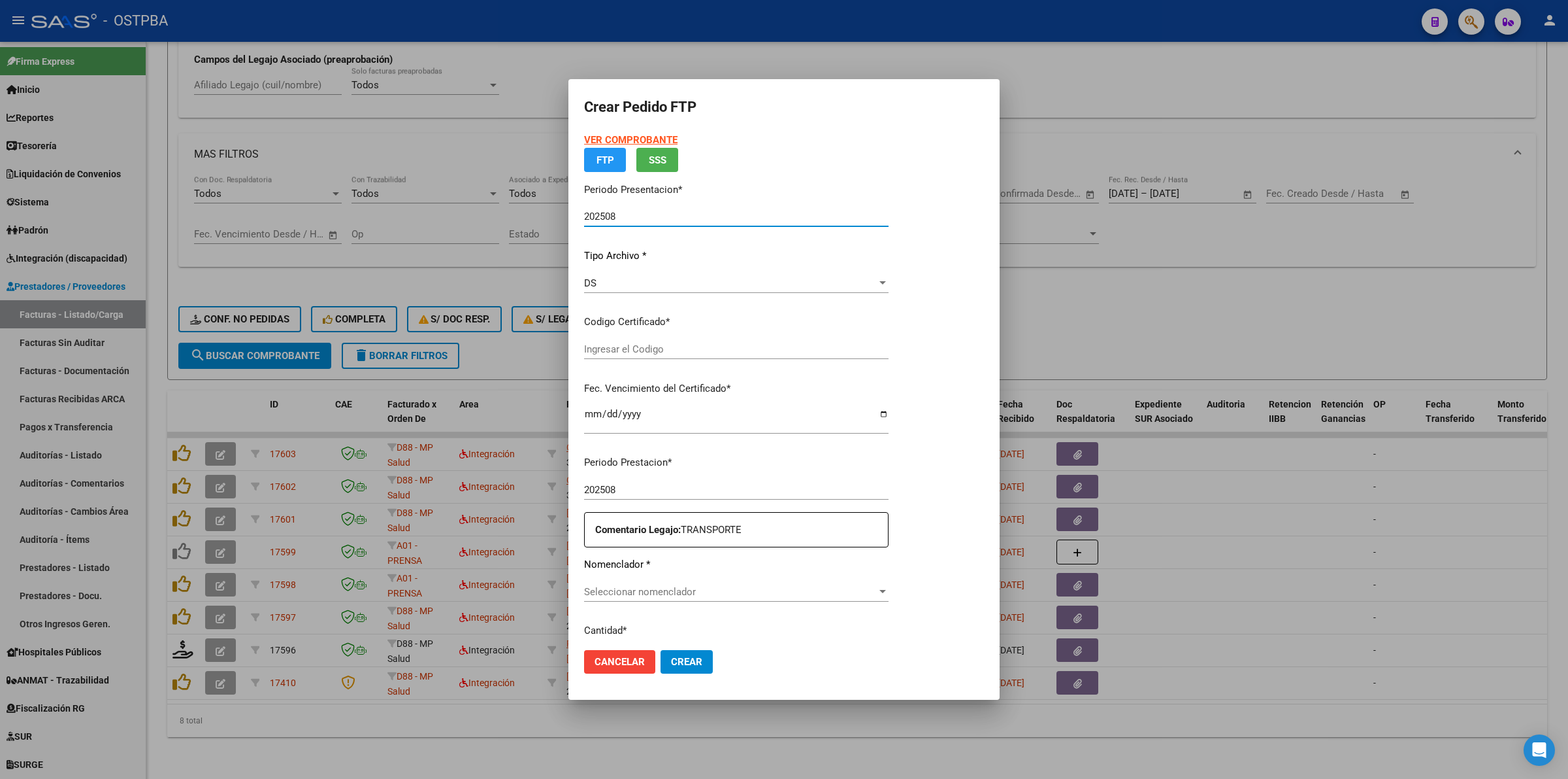
type input "0000000000000000000000"
type input "[DATE]"
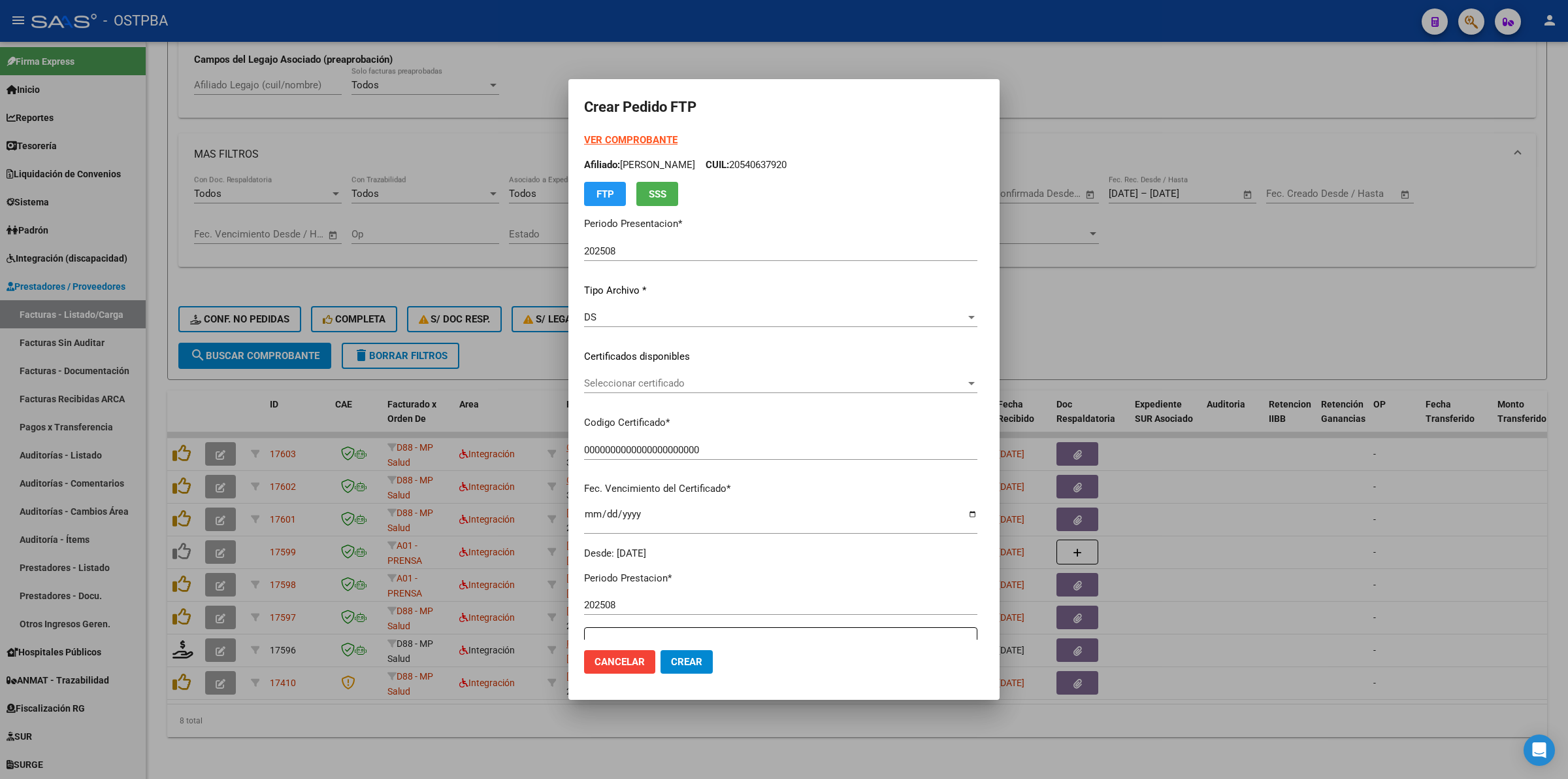
click at [978, 389] on div "Seleccionar certificado Seleccionar certificado" at bounding box center [781, 383] width 394 height 20
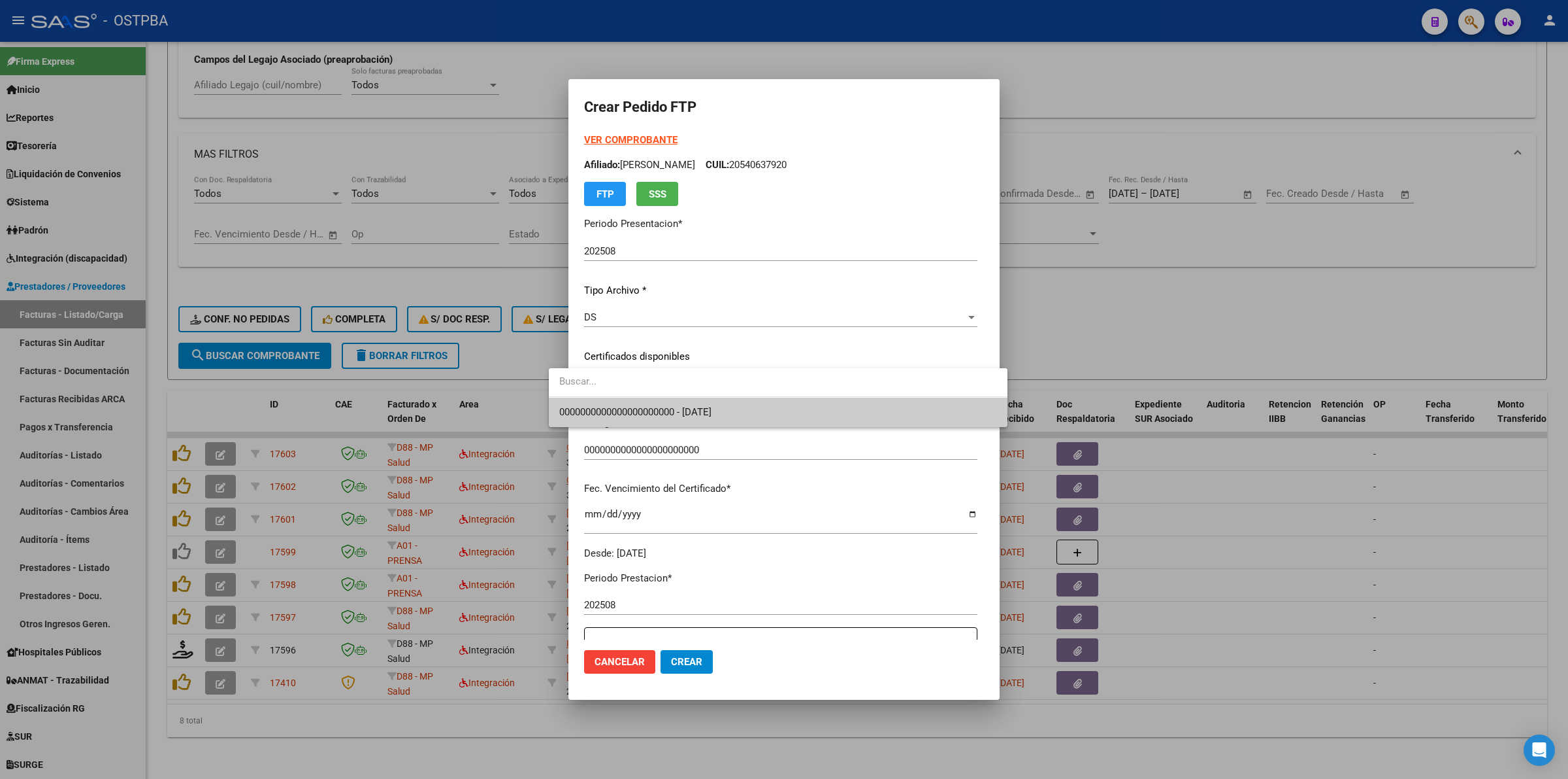
click at [951, 414] on span "0000000000000000000000 - [DATE]" at bounding box center [778, 412] width 438 height 29
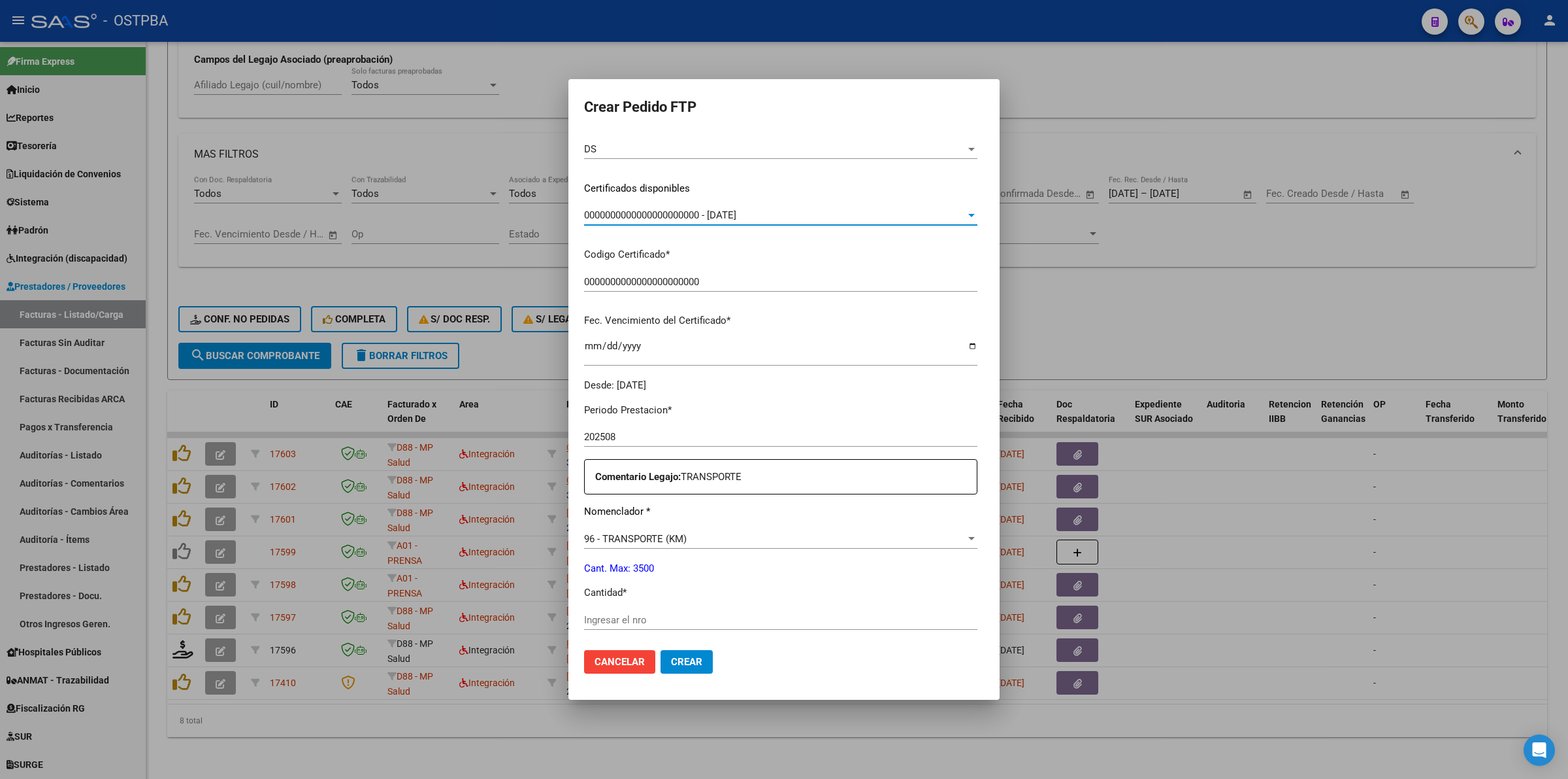
scroll to position [245, 0]
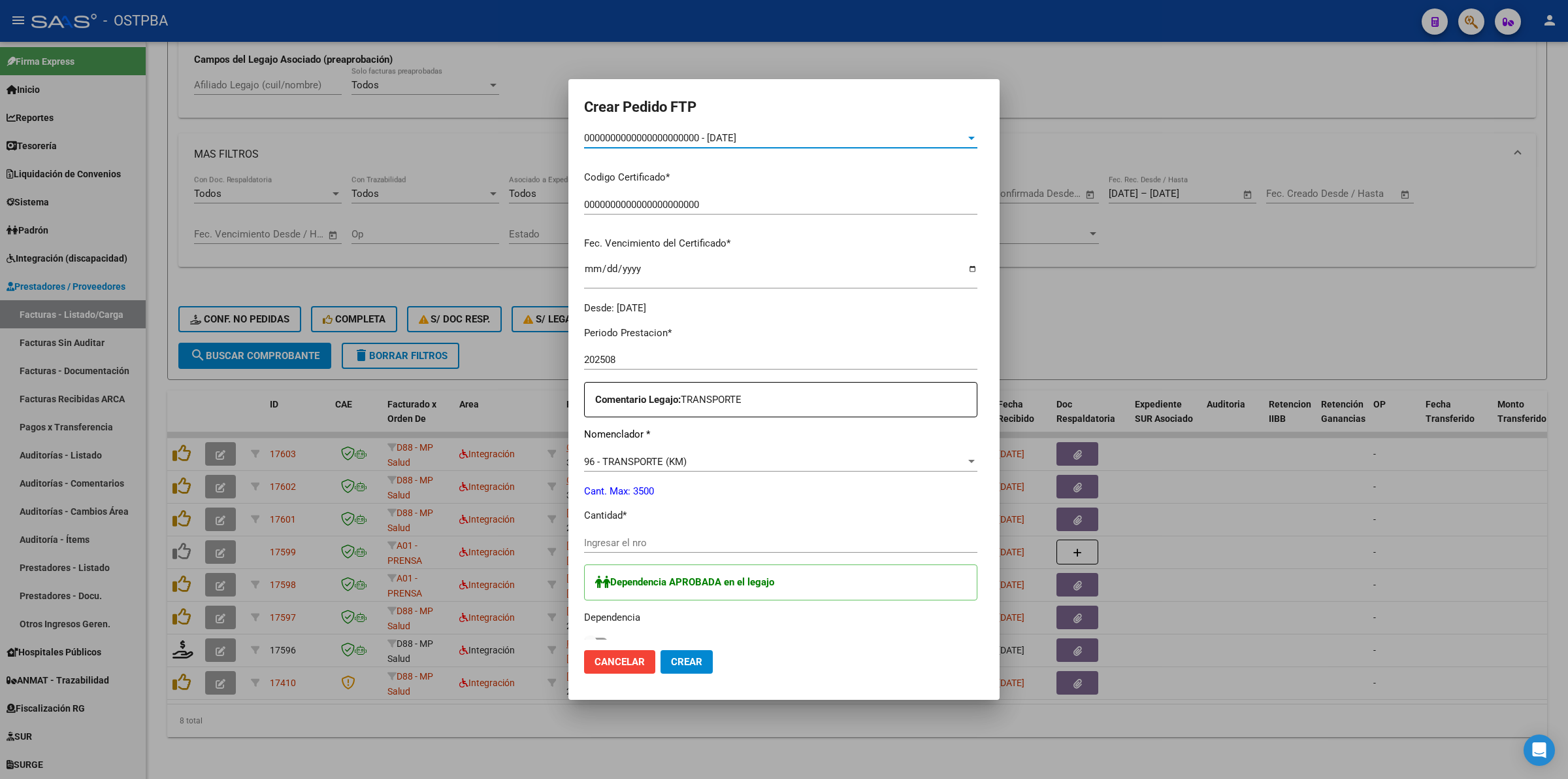
click at [766, 550] on div "Ingresar el nro" at bounding box center [781, 542] width 394 height 20
type input "608"
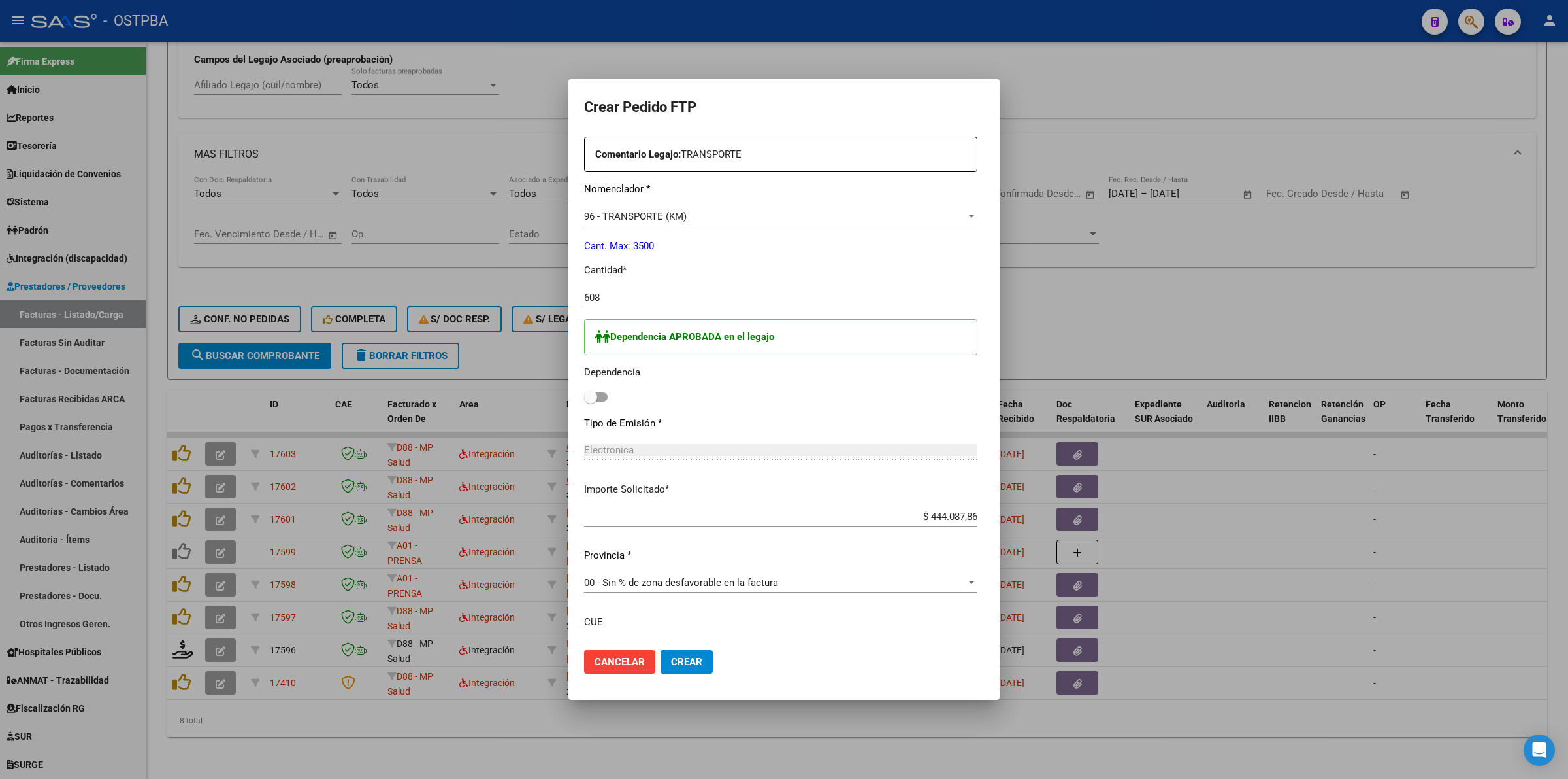
click at [584, 395] on span at bounding box center [596, 397] width 23 height 9
click at [590, 401] on input "checkbox" at bounding box center [590, 401] width 1 height 1
checkbox input "true"
click at [671, 661] on span "Crear" at bounding box center [686, 661] width 31 height 12
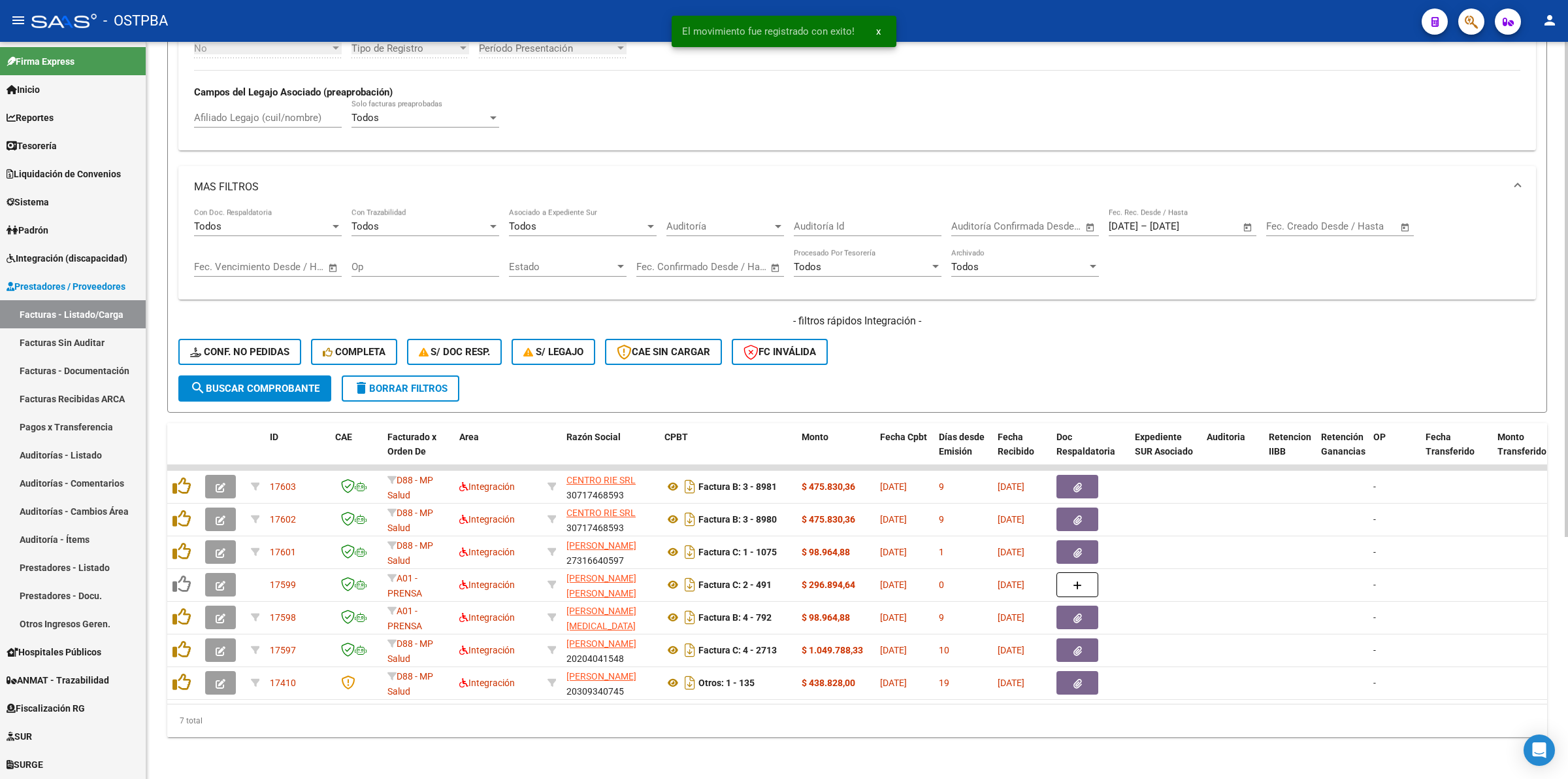
scroll to position [1, 0]
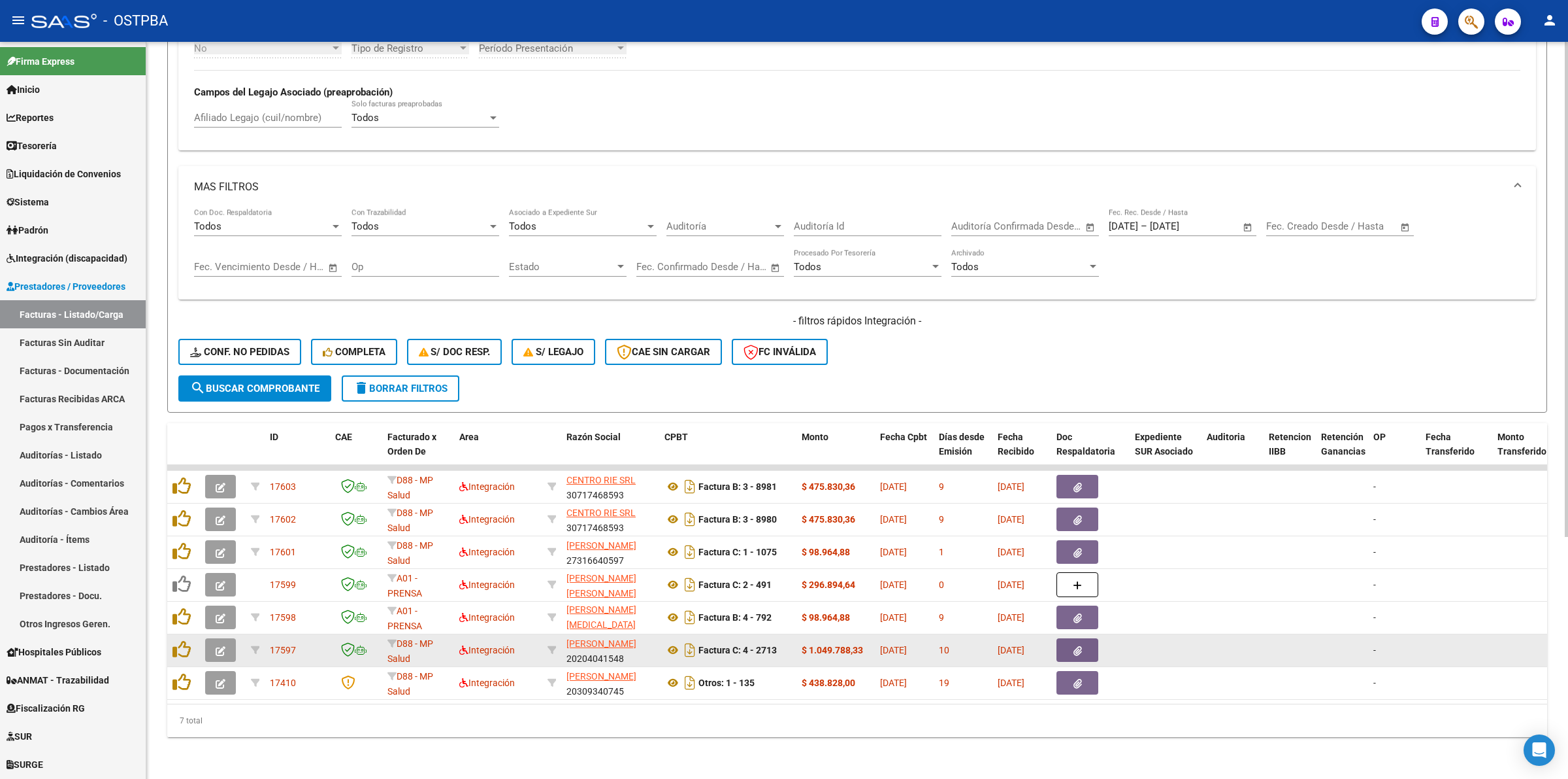
click at [216, 646] on icon "button" at bounding box center [220, 650] width 9 height 9
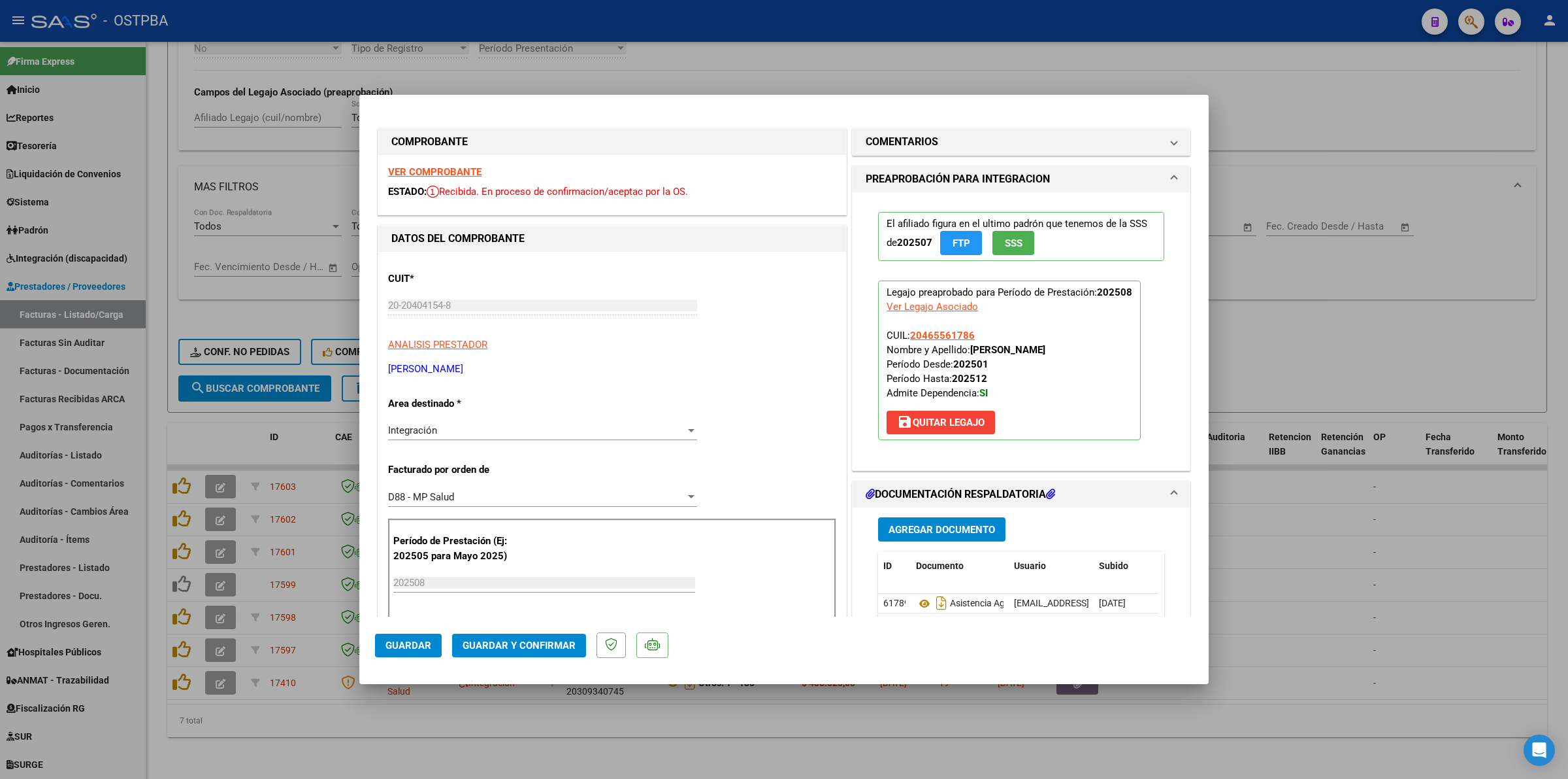
click at [451, 166] on strong "VER COMPROBANTE" at bounding box center [434, 172] width 94 height 12
click at [1399, 559] on div at bounding box center [784, 390] width 1568 height 779
type input "$ 0,00"
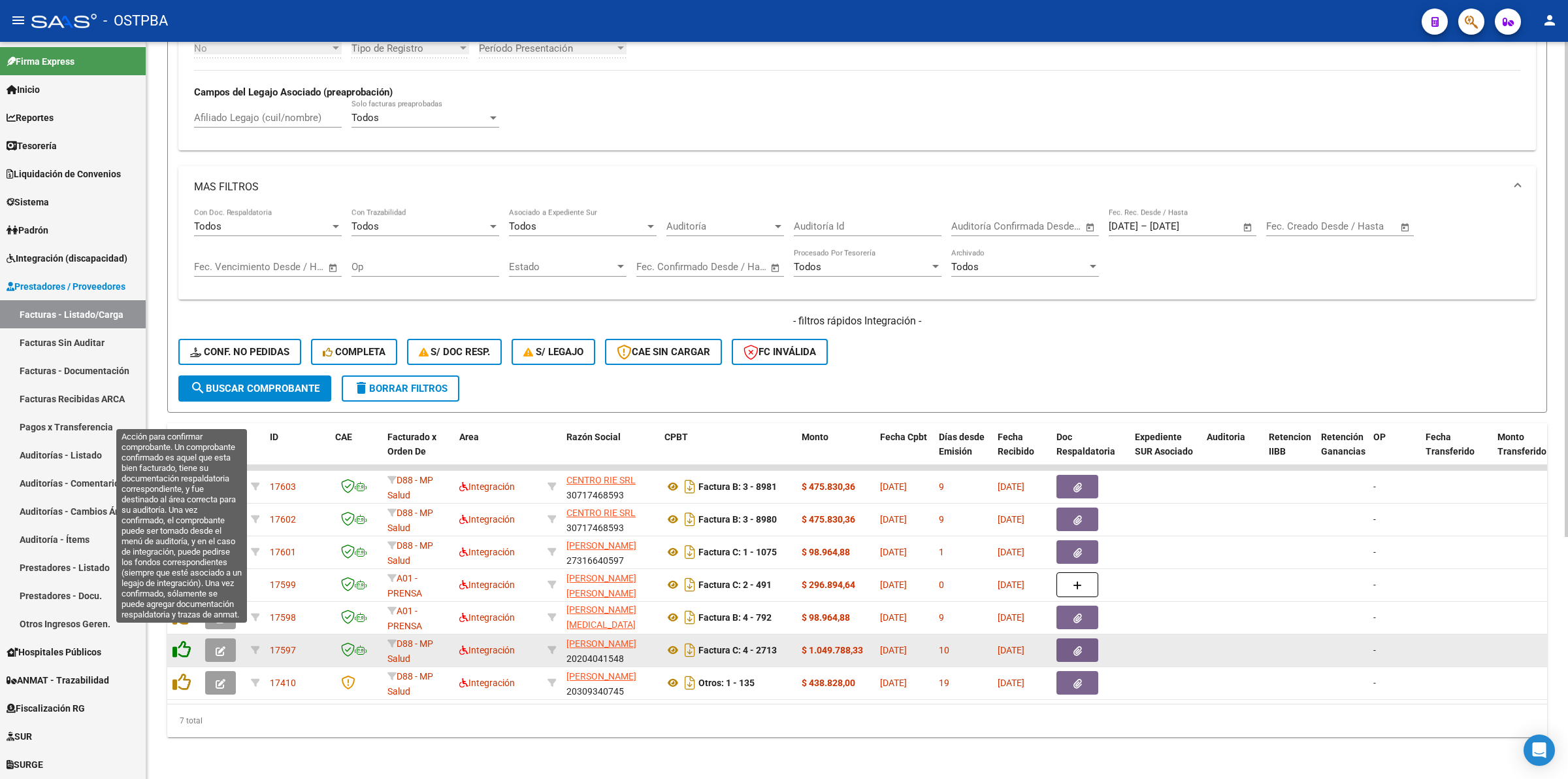
click at [184, 641] on icon at bounding box center [182, 649] width 18 height 18
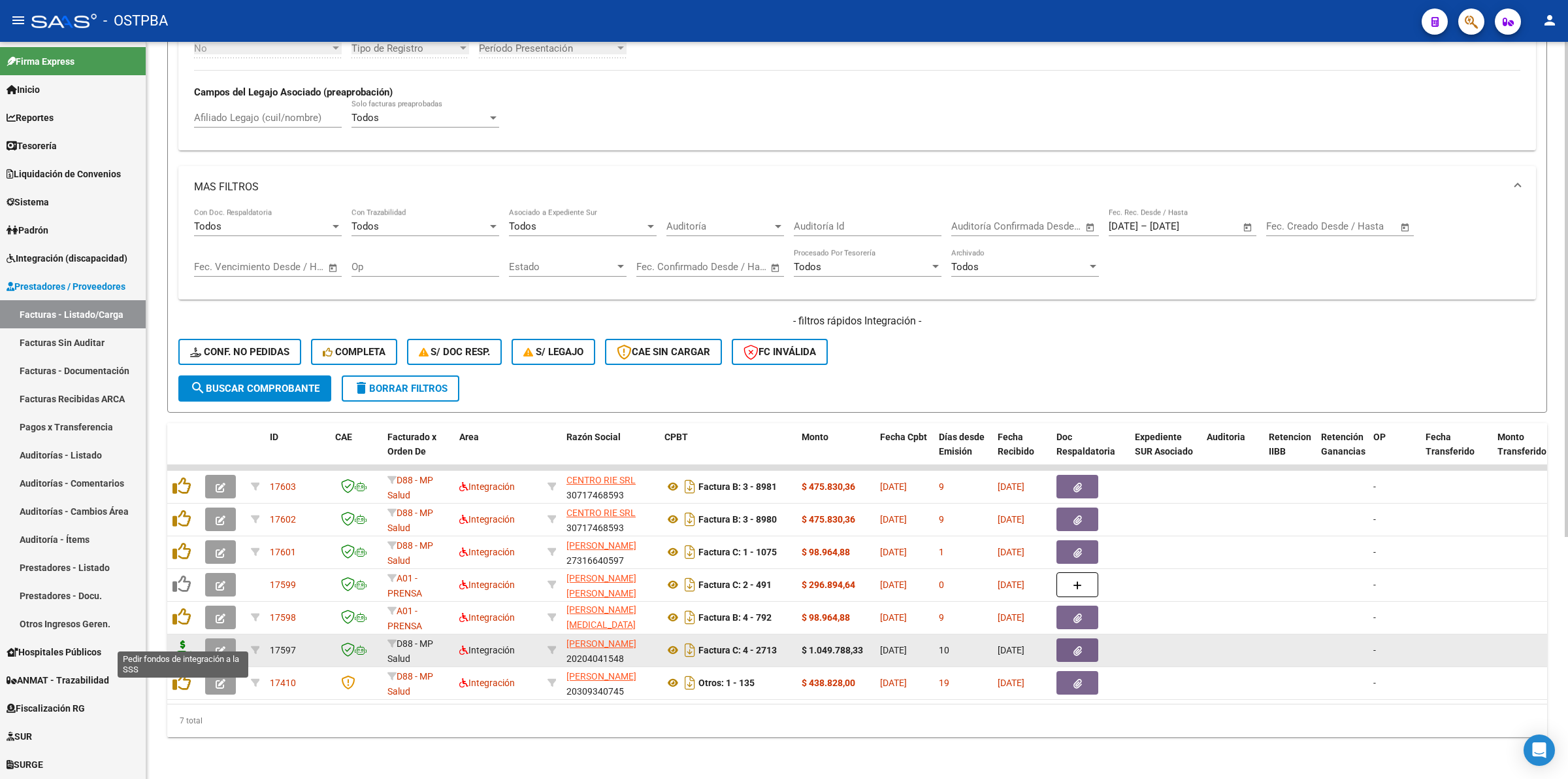
click at [183, 640] on icon at bounding box center [183, 649] width 21 height 18
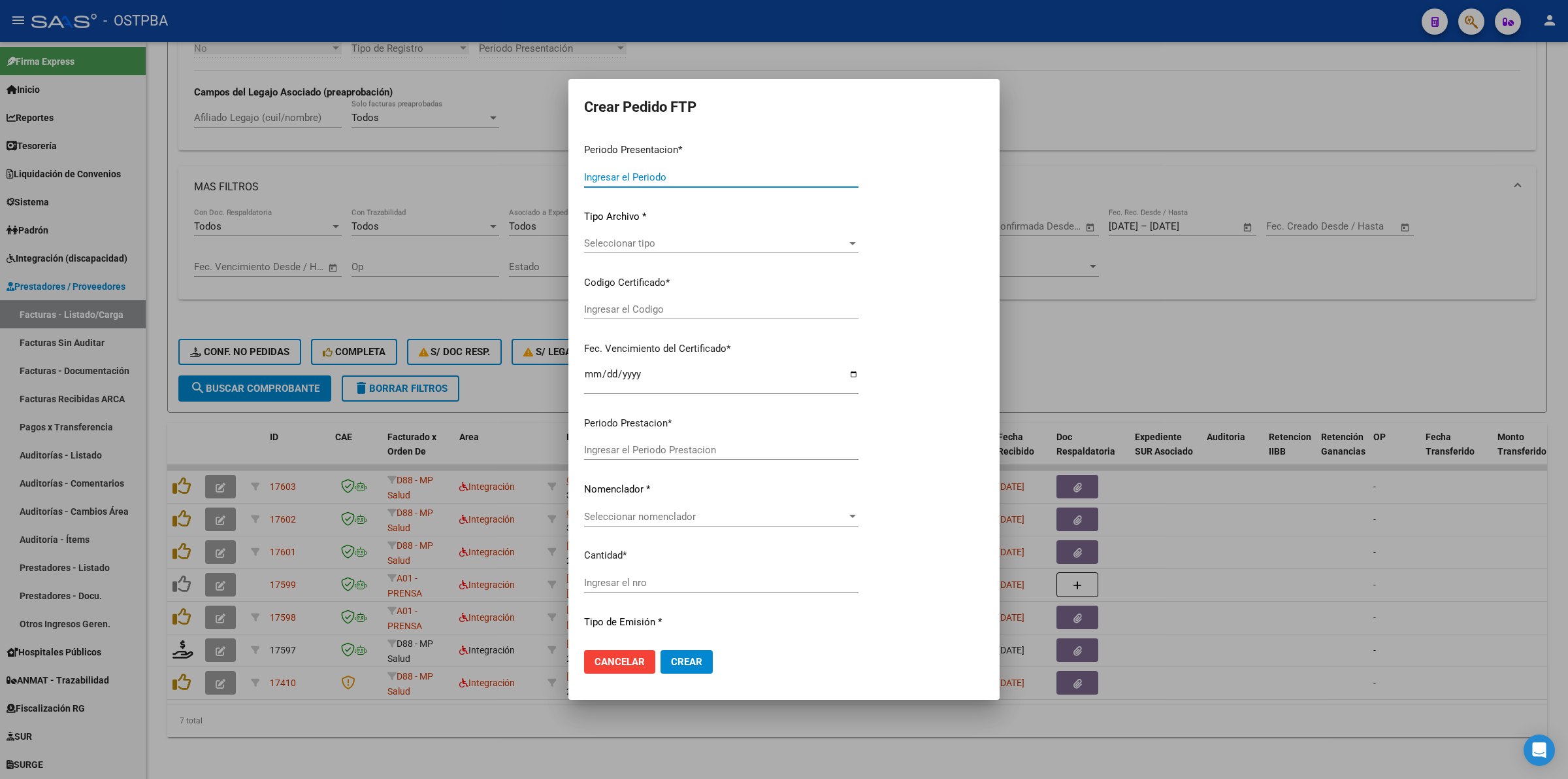
type input "202508"
type input "$ 1.049.788,33"
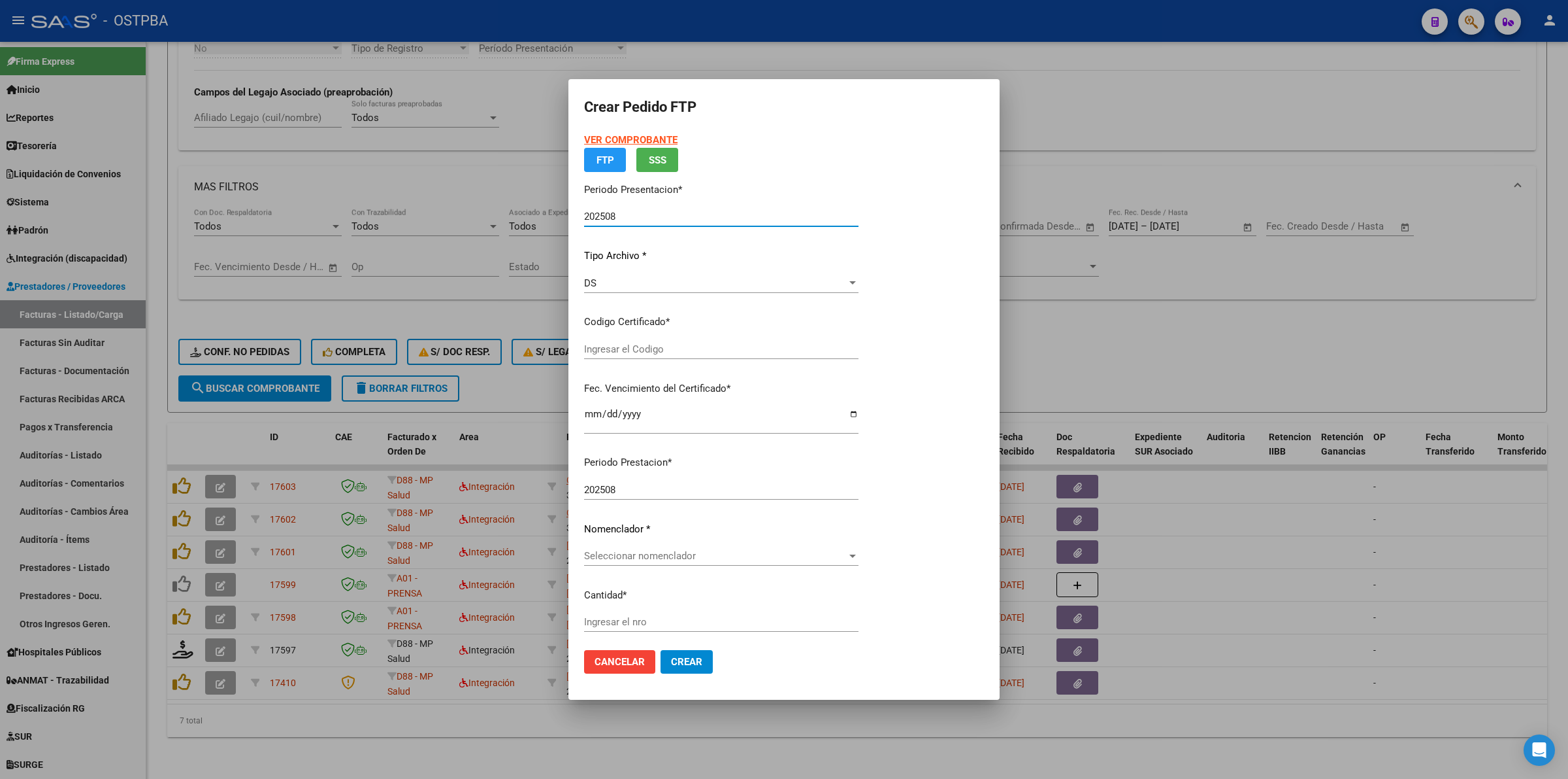
type input "0000000000000000000000"
type input "[DATE]"
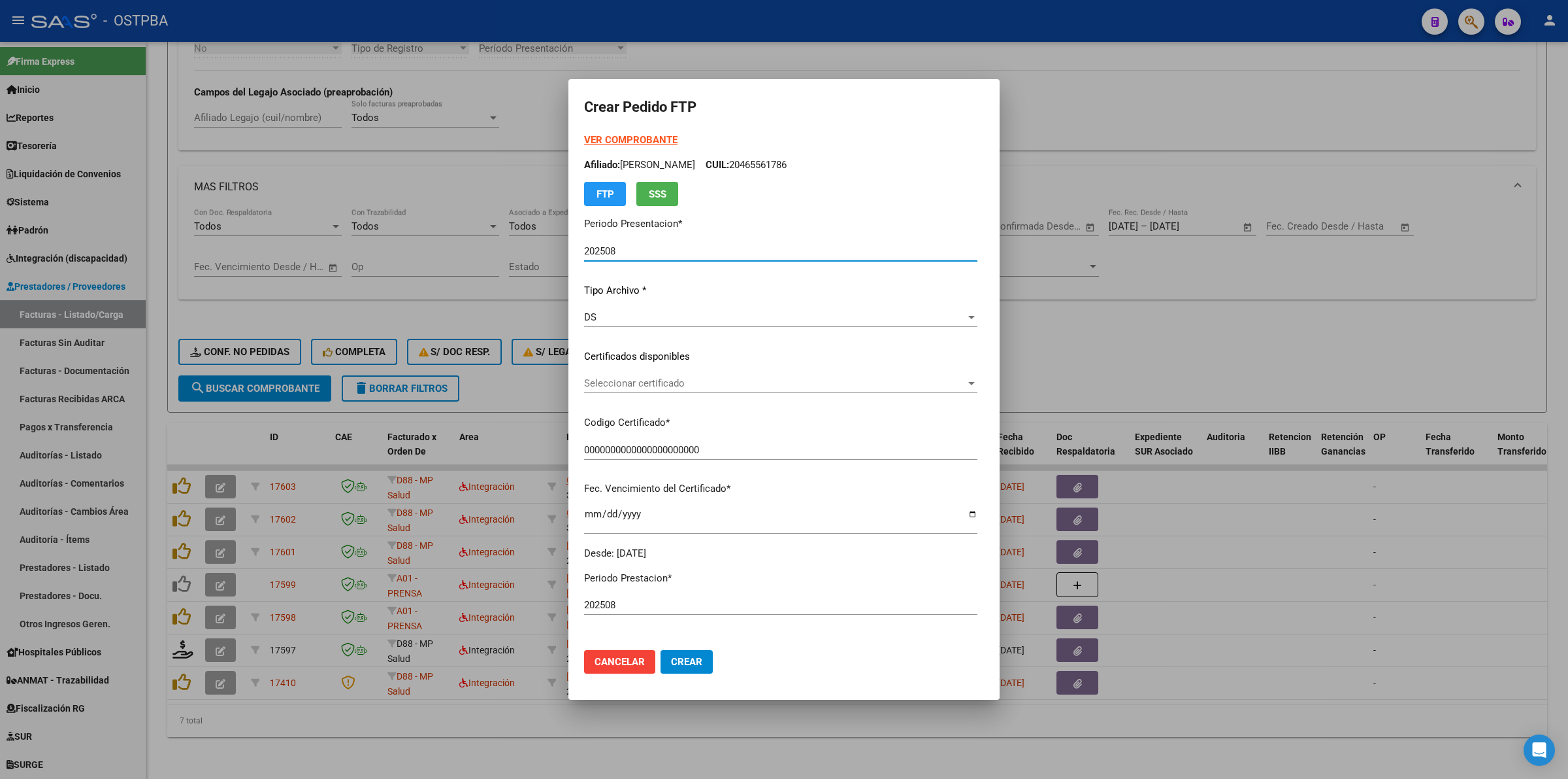
click at [966, 378] on span "Seleccionar certificado" at bounding box center [774, 383] width 381 height 12
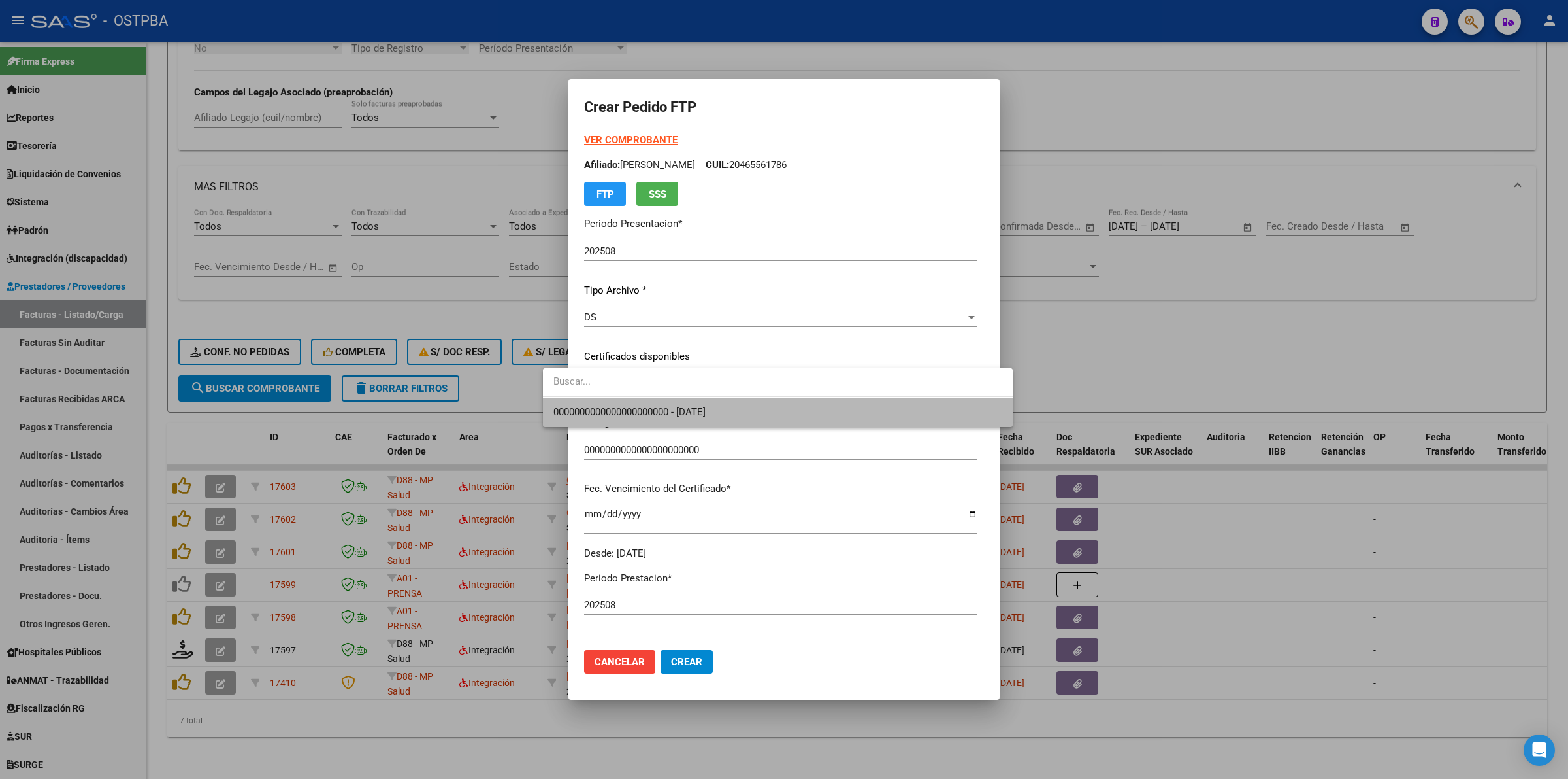
click at [885, 421] on span "0000000000000000000000 - [DATE]" at bounding box center [778, 412] width 449 height 29
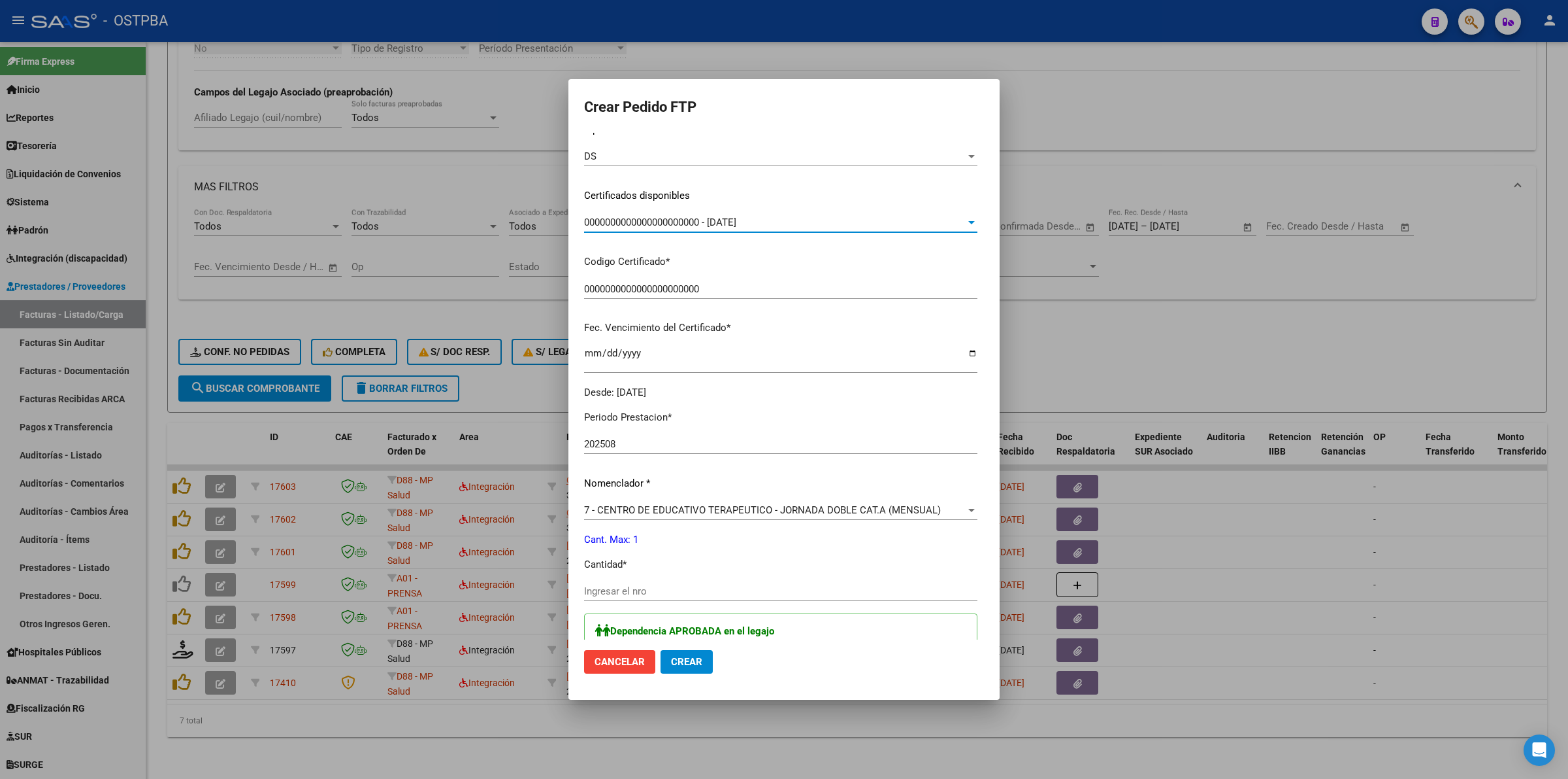
scroll to position [164, 0]
click at [734, 586] on input "Ingresar el nro" at bounding box center [781, 589] width 394 height 12
type input "1"
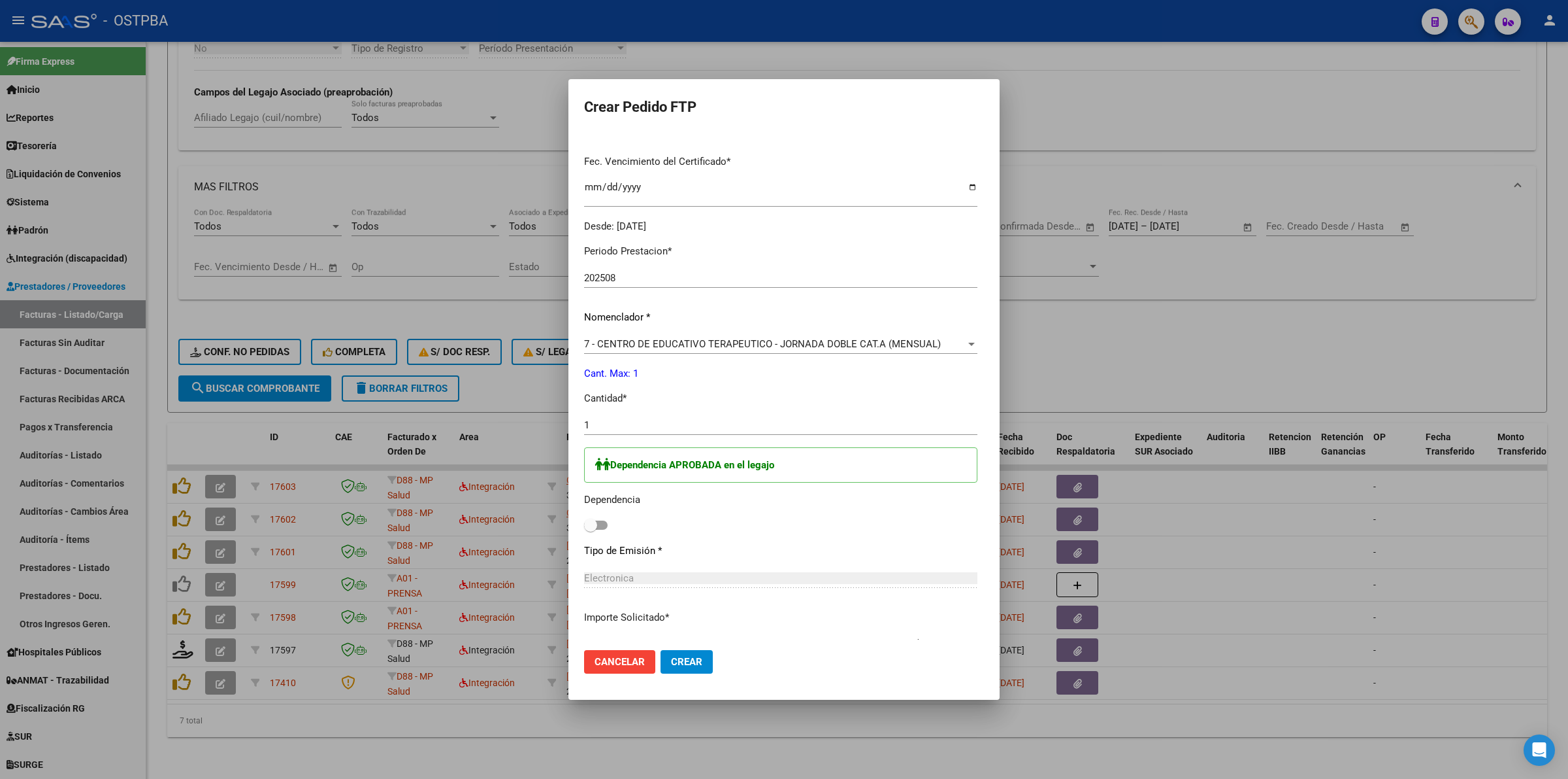
click at [584, 526] on span at bounding box center [596, 525] width 23 height 9
click at [590, 530] on input "checkbox" at bounding box center [590, 530] width 1 height 1
checkbox input "true"
click at [662, 668] on button "Crear" at bounding box center [687, 661] width 52 height 23
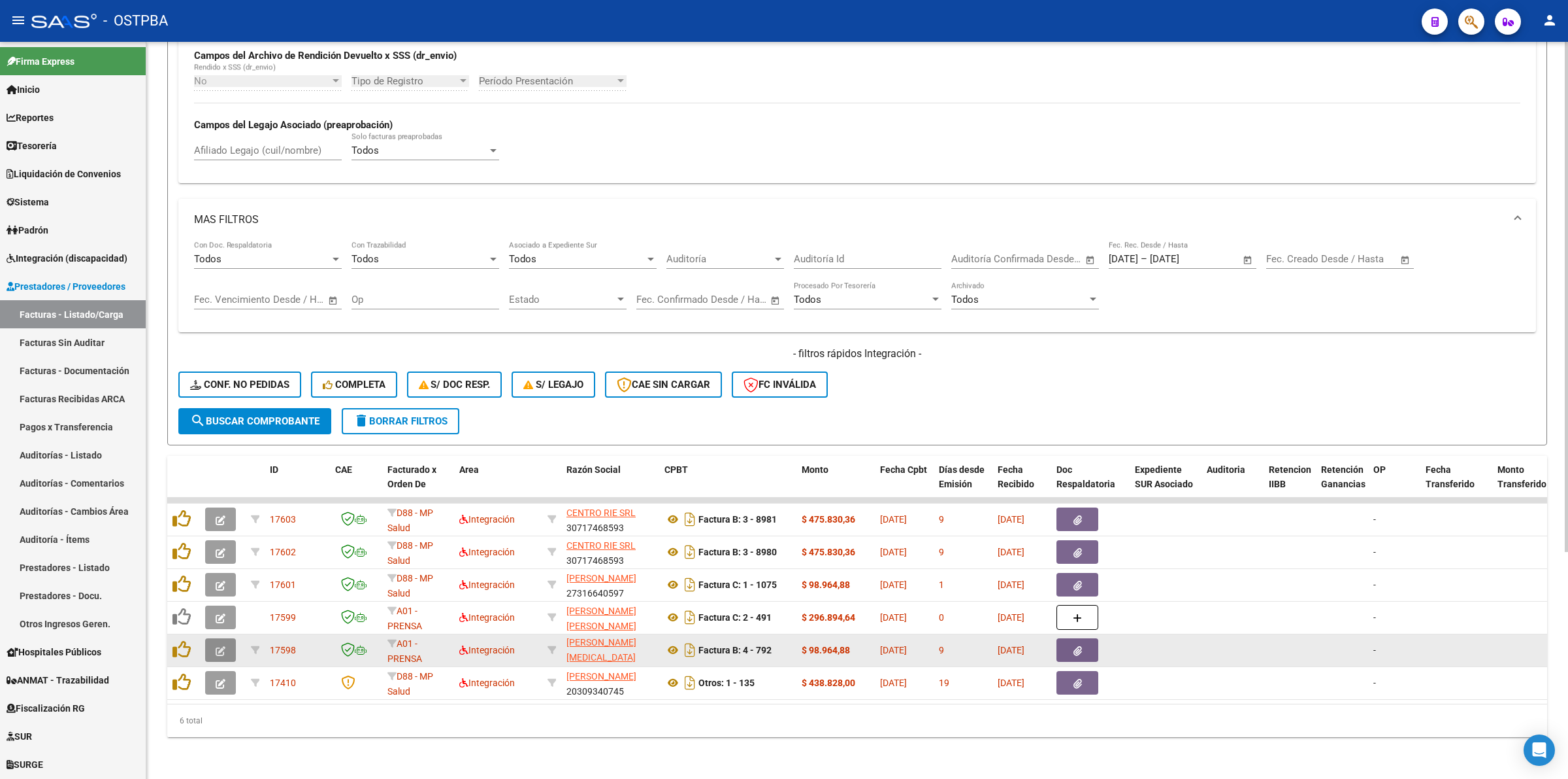
click at [220, 646] on icon "button" at bounding box center [220, 650] width 9 height 9
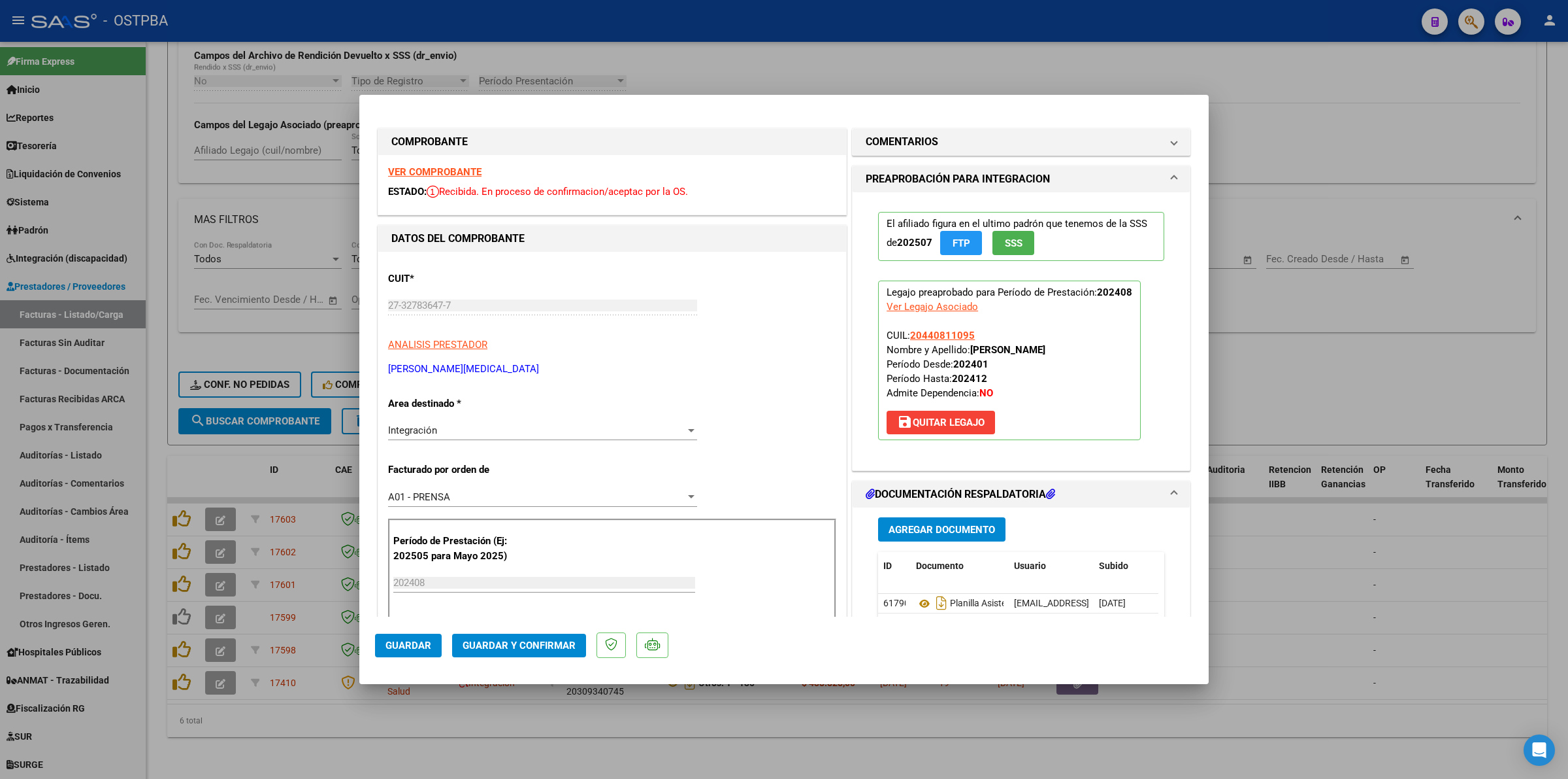
click at [458, 171] on strong "VER COMPROBANTE" at bounding box center [434, 172] width 94 height 12
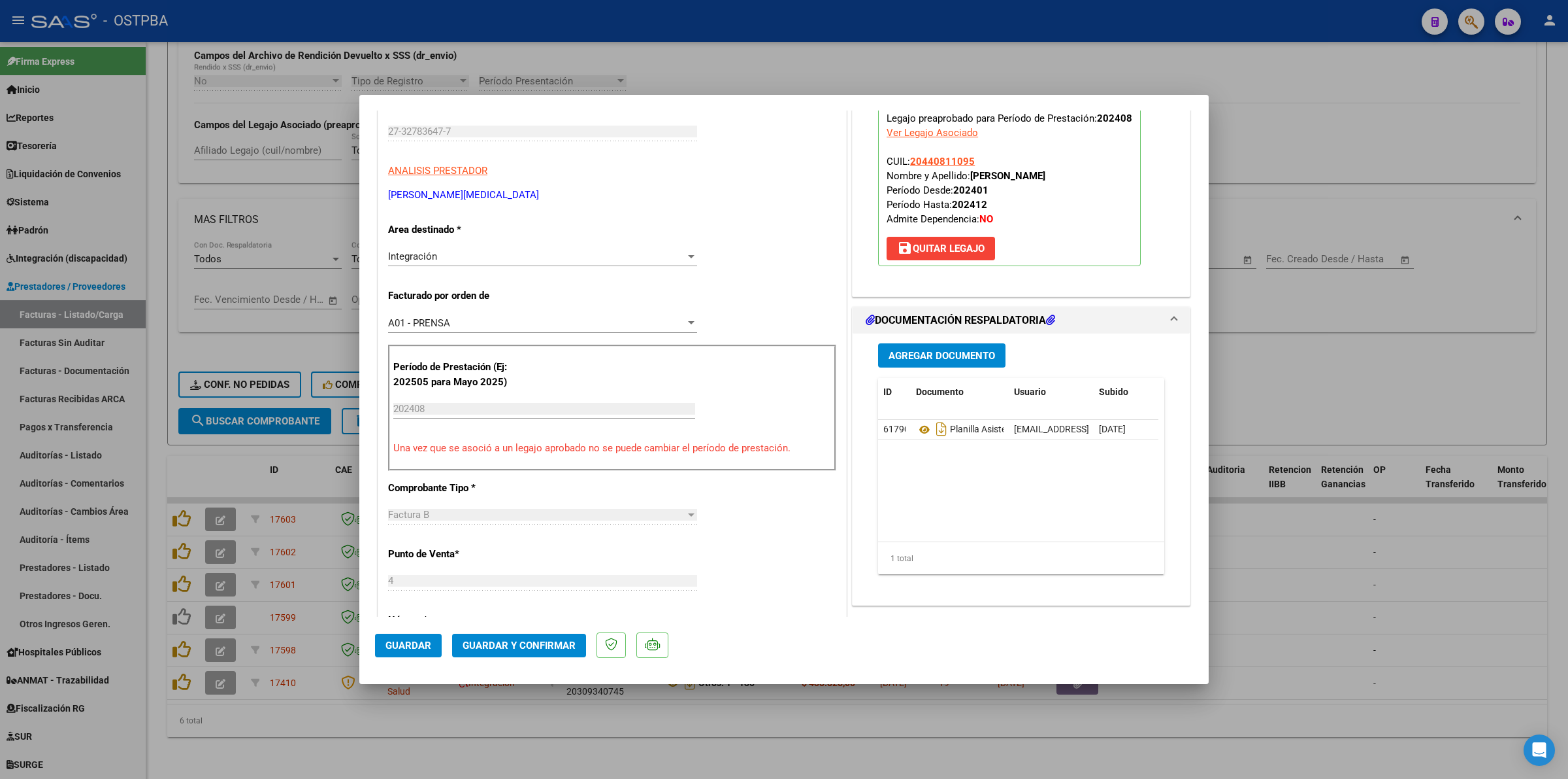
scroll to position [164, 0]
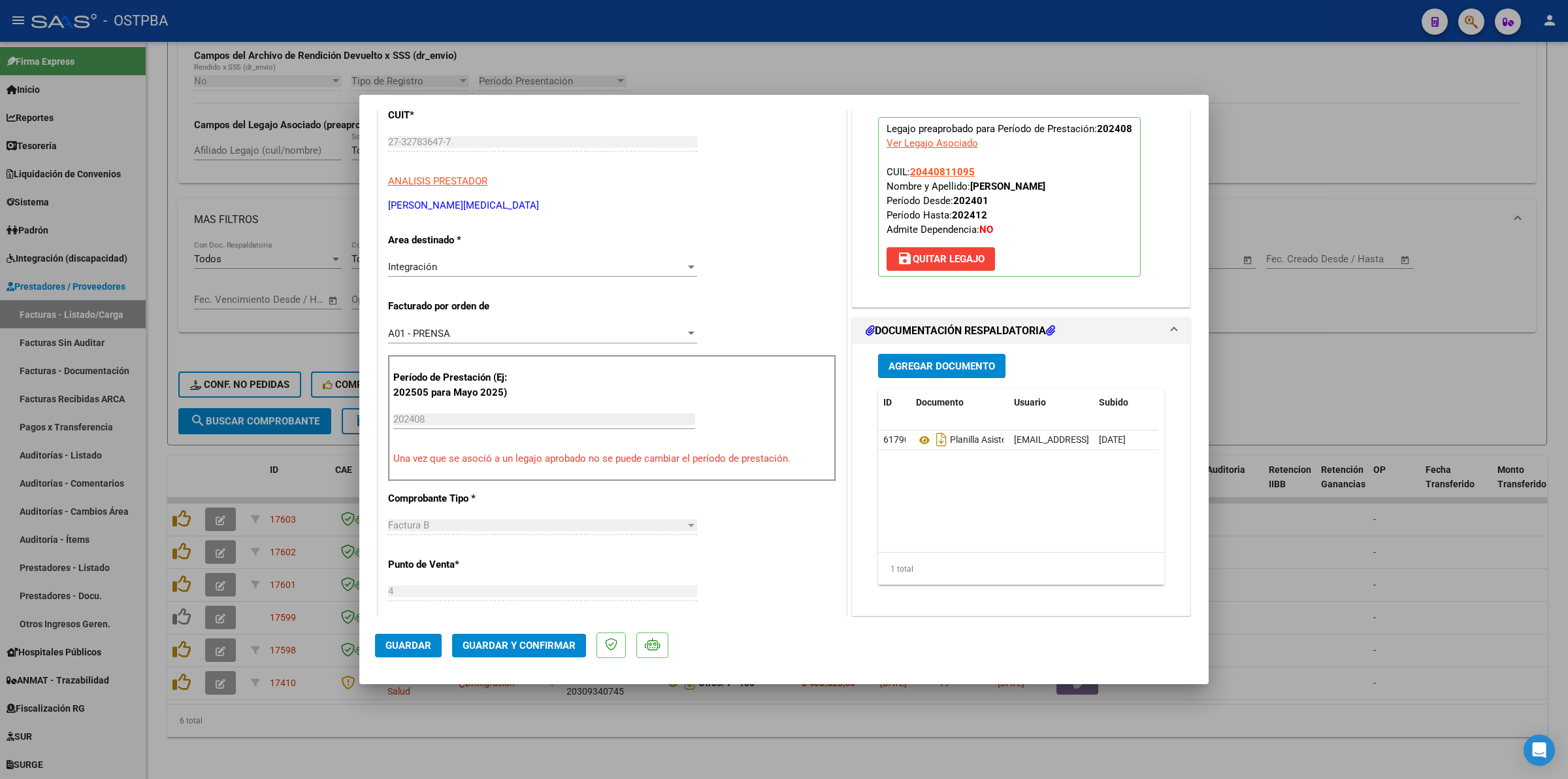
click at [572, 420] on input "202408" at bounding box center [545, 419] width 302 height 12
click at [962, 256] on span "save [PERSON_NAME]" at bounding box center [941, 259] width 88 height 12
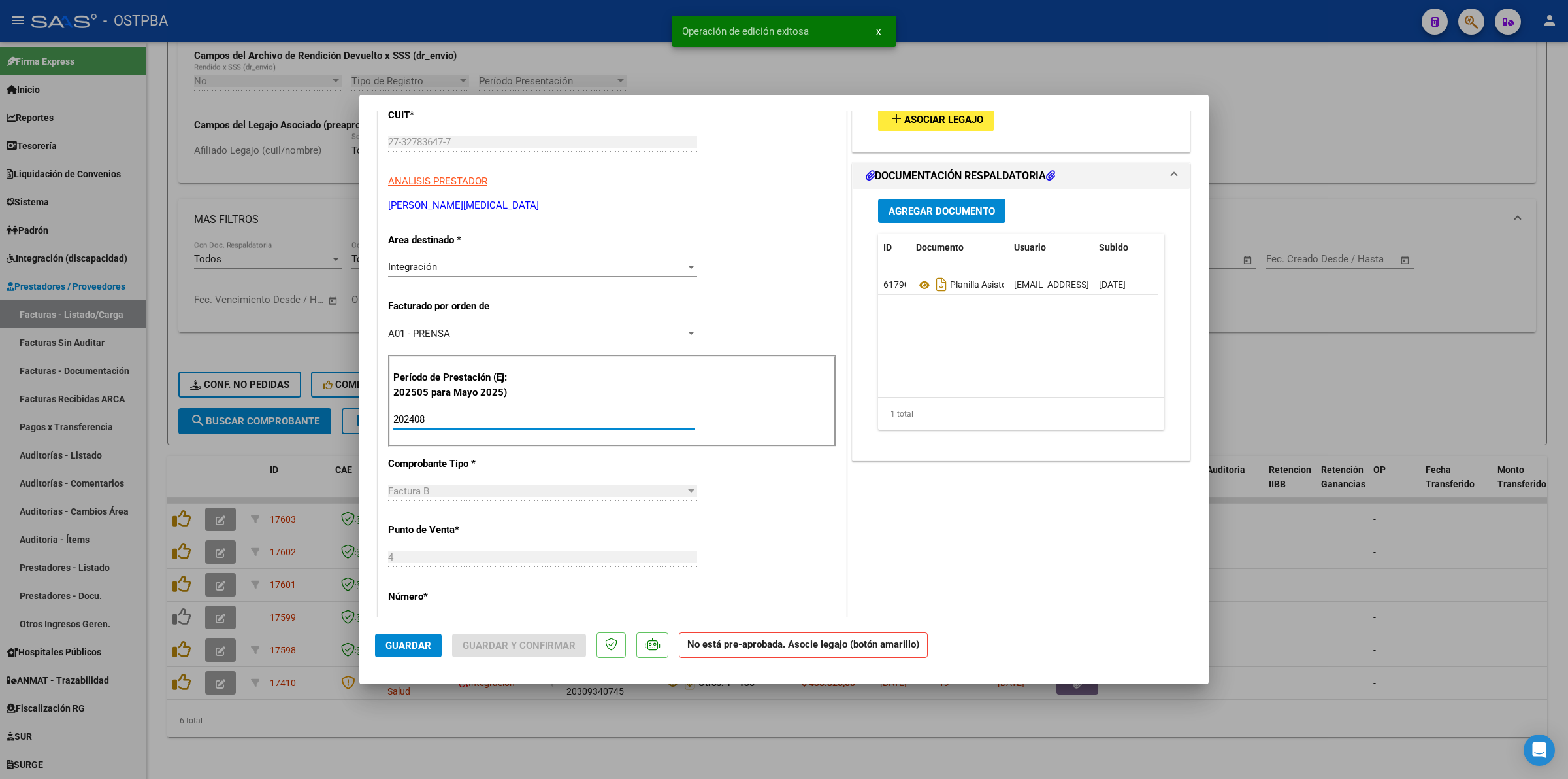
click at [453, 420] on input "202408" at bounding box center [545, 419] width 302 height 12
type input "202508"
click at [425, 645] on span "Guardar" at bounding box center [408, 645] width 46 height 12
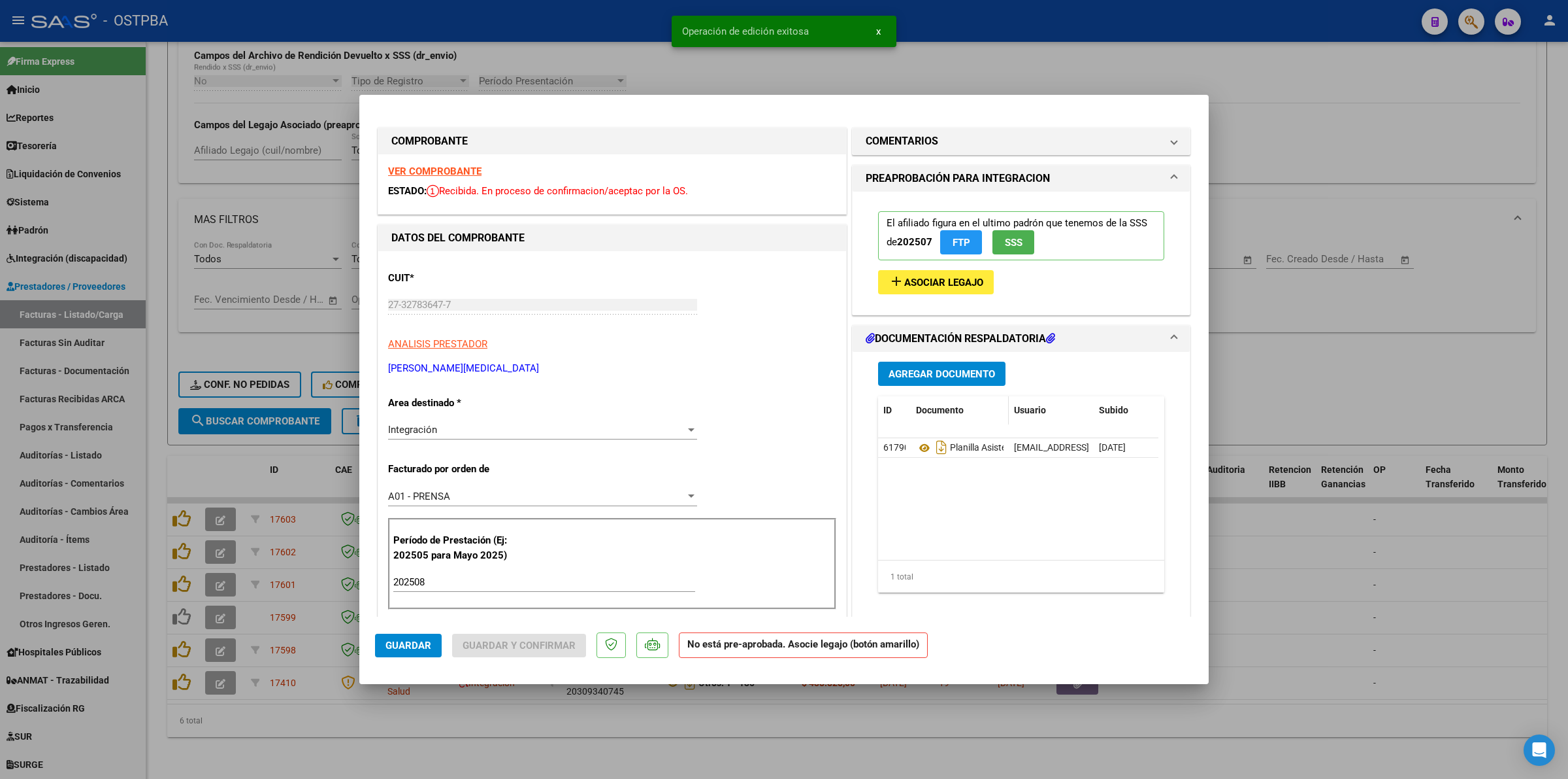
scroll to position [0, 0]
click at [935, 286] on span "Asociar Legajo" at bounding box center [943, 283] width 79 height 12
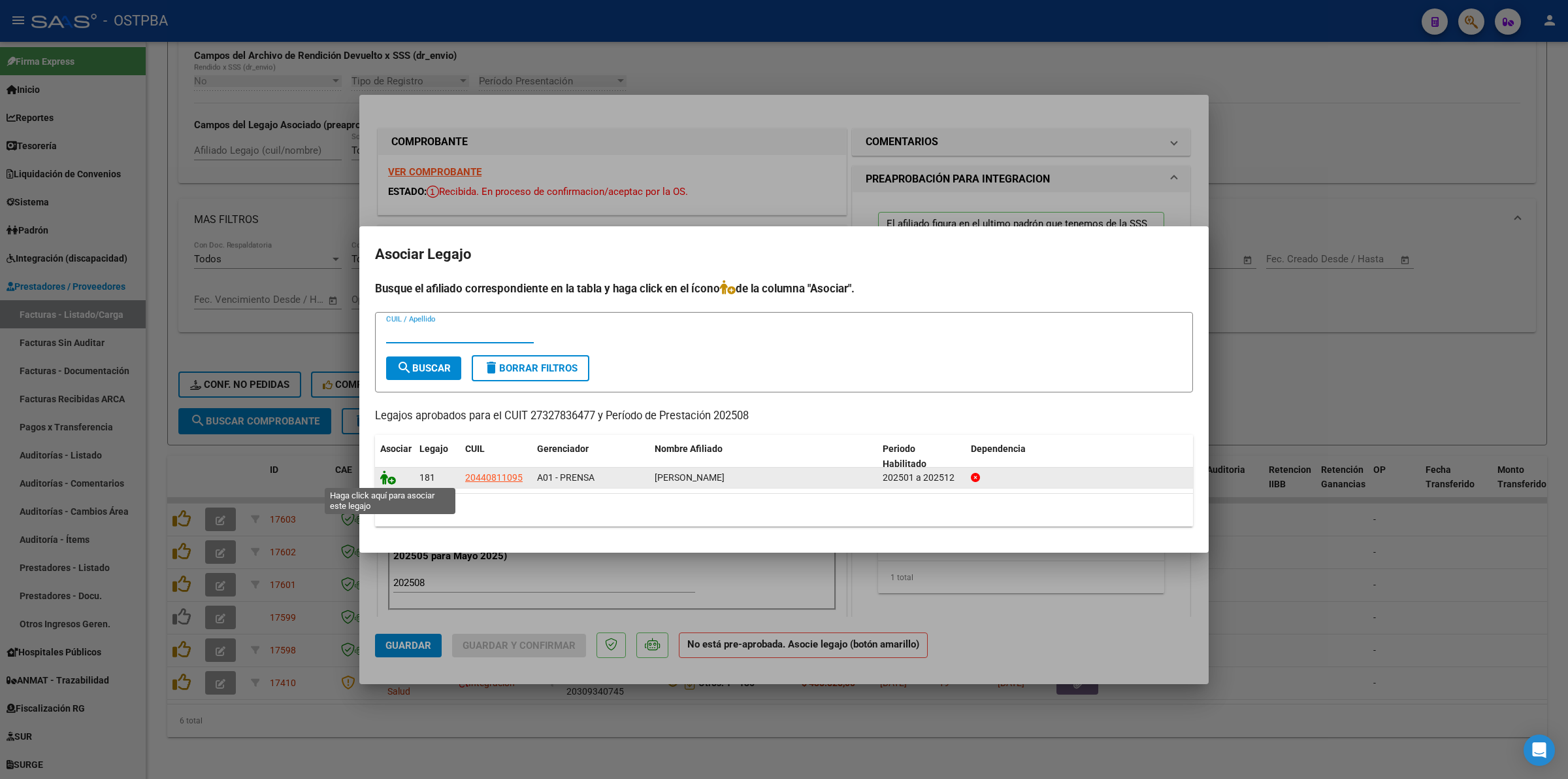
click at [383, 476] on icon at bounding box center [389, 477] width 16 height 15
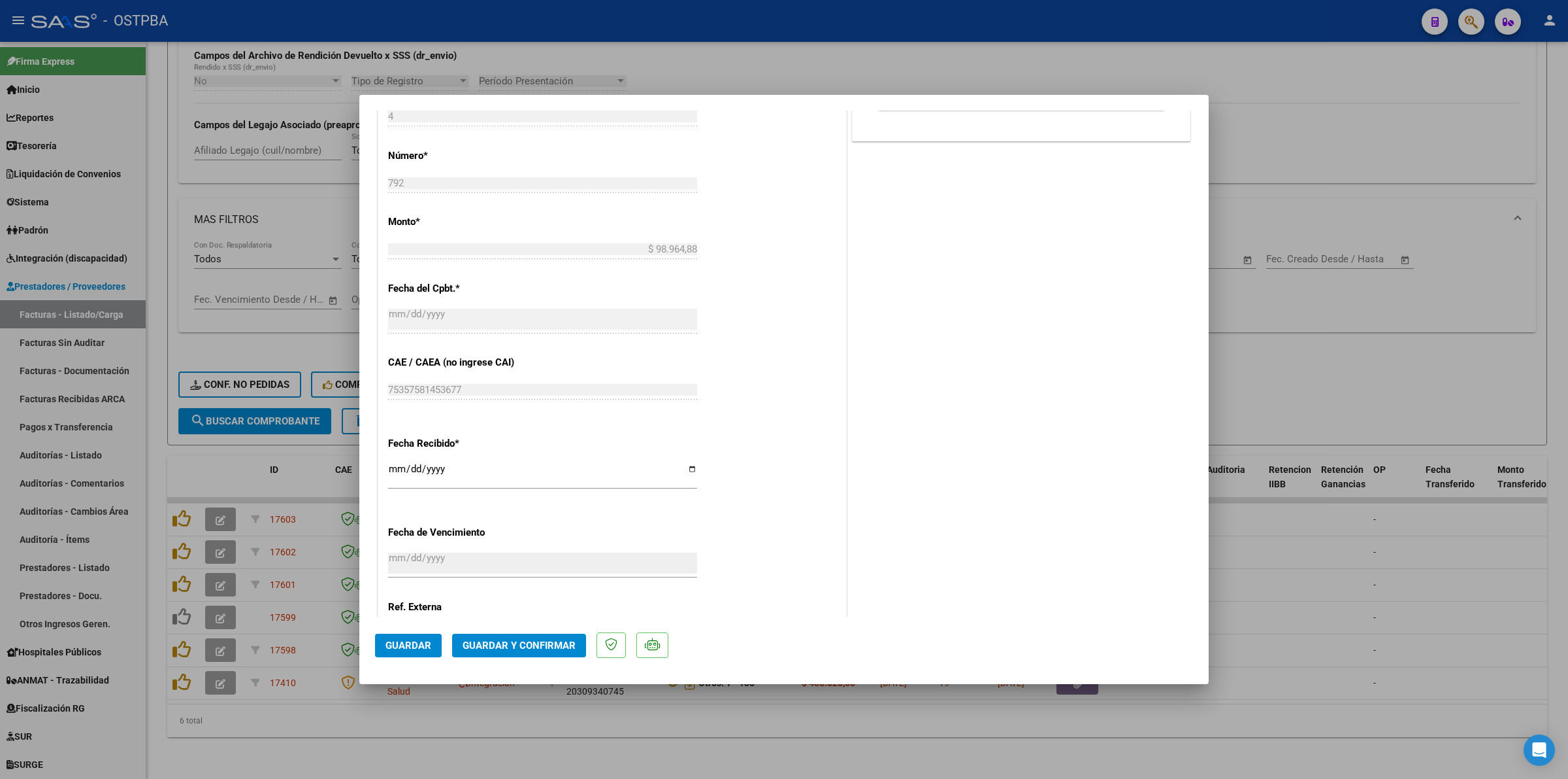
scroll to position [757, 0]
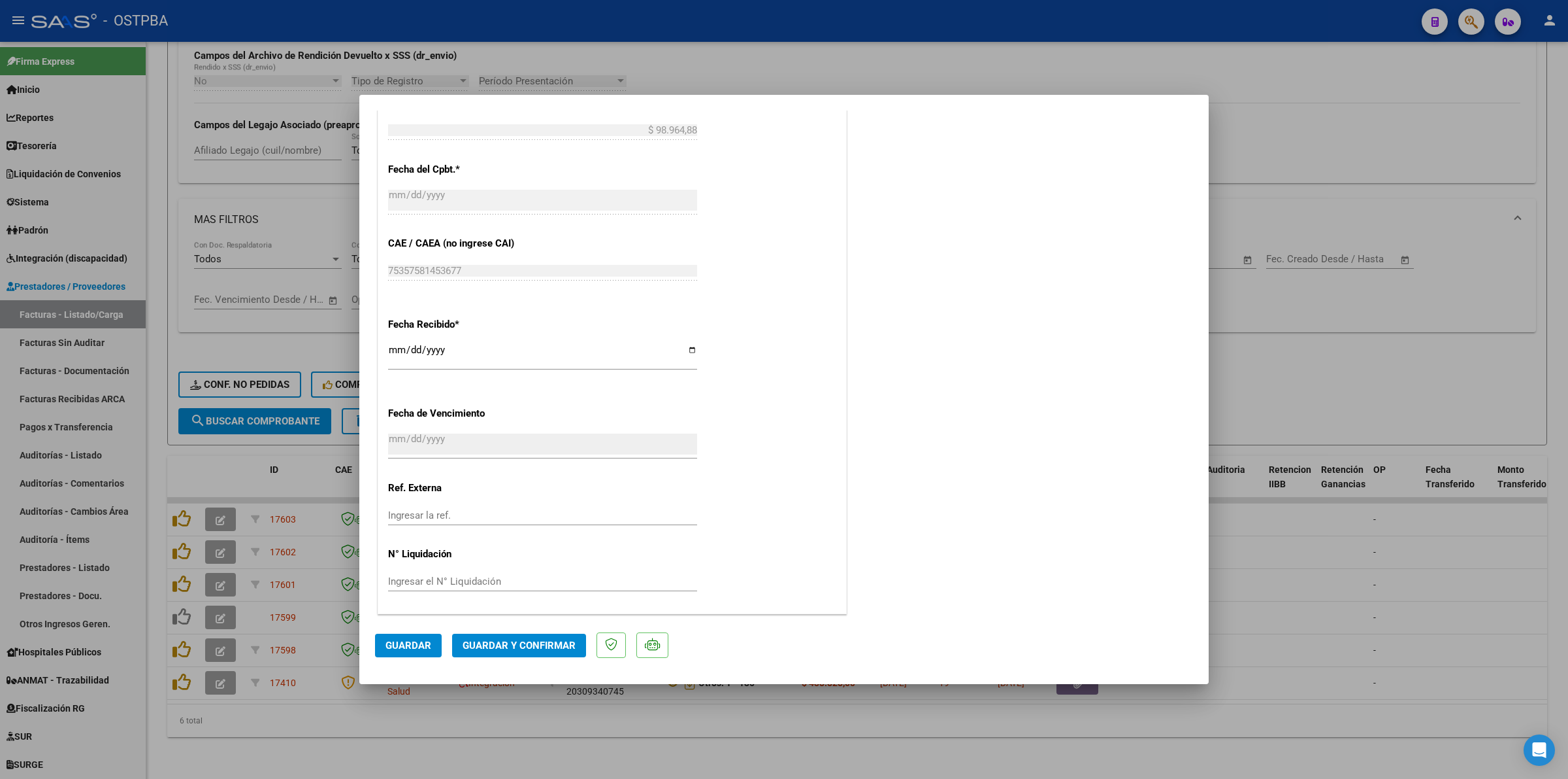
click at [1341, 582] on div at bounding box center [784, 390] width 1568 height 779
type input "$ 0,00"
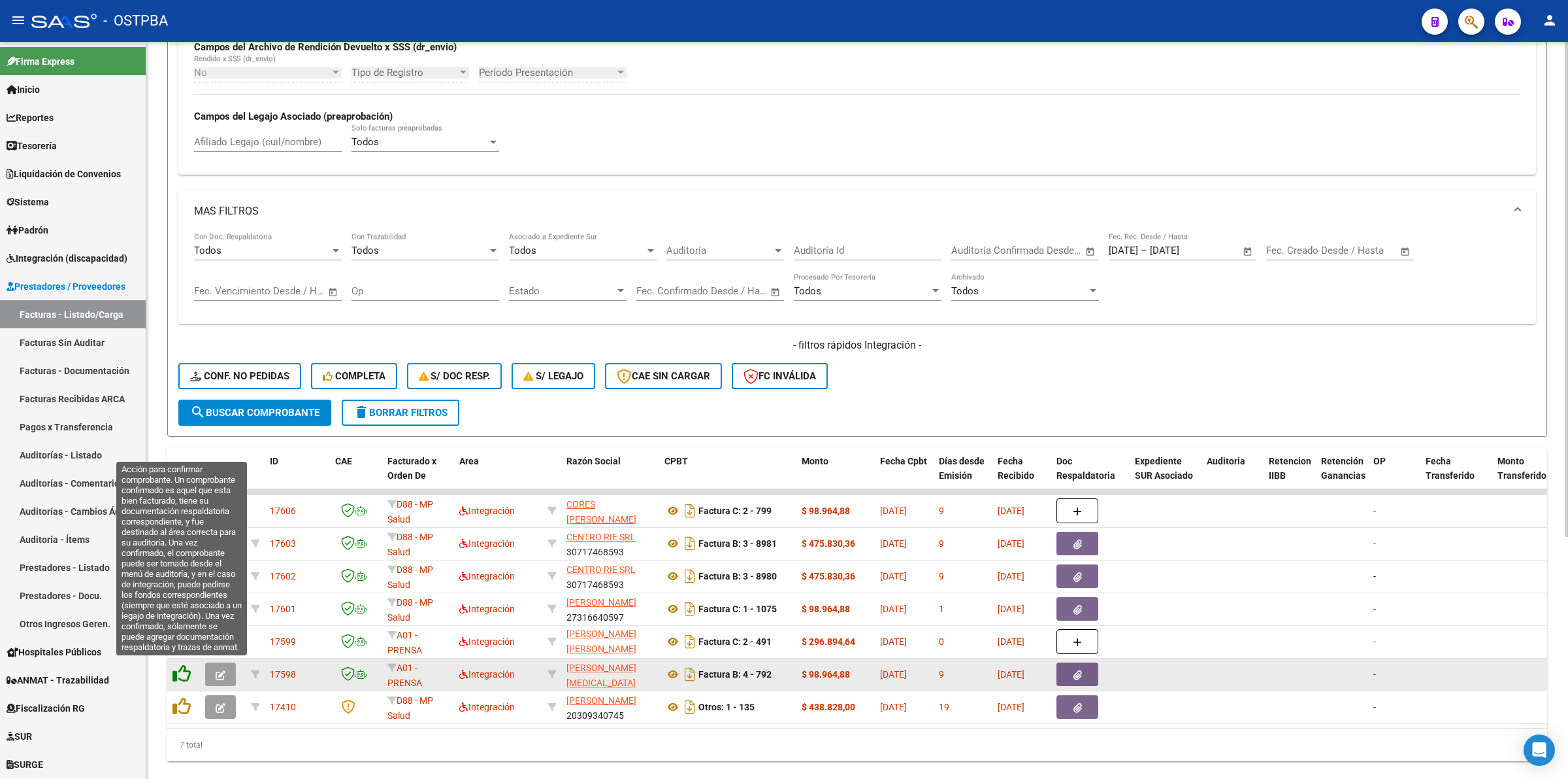
click at [177, 671] on icon at bounding box center [182, 673] width 18 height 18
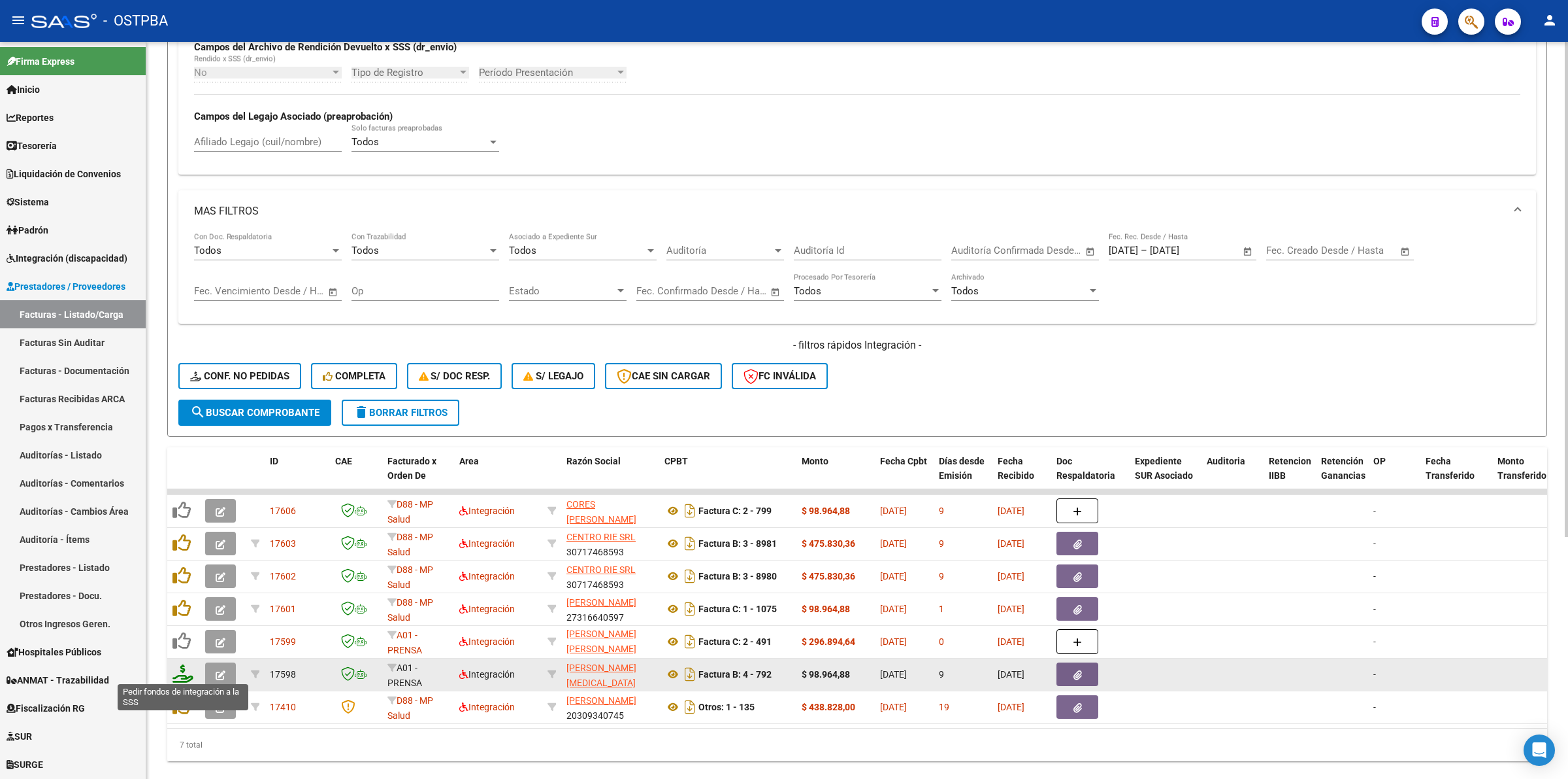
click at [185, 674] on icon at bounding box center [183, 673] width 21 height 18
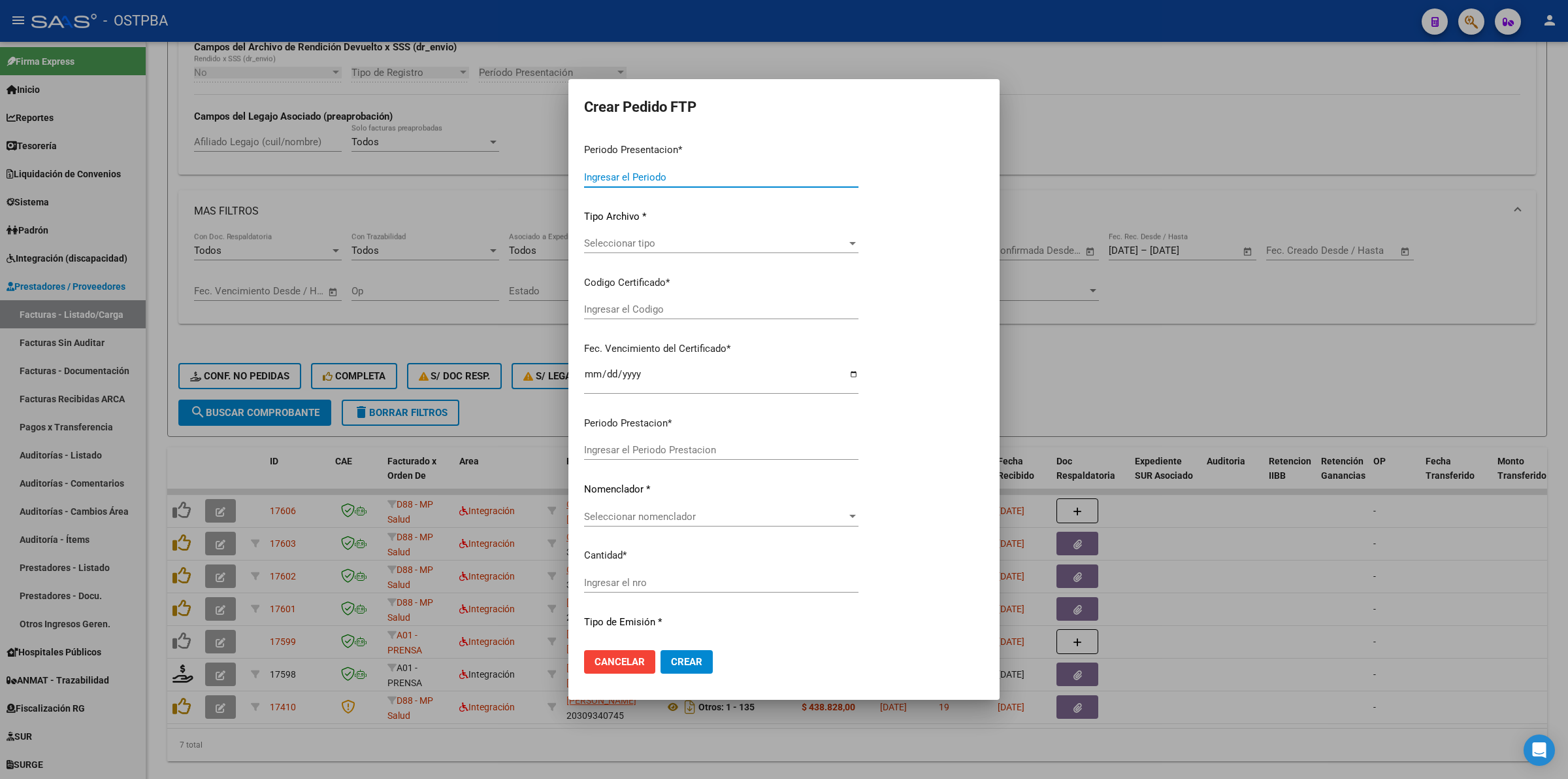
type input "202508"
type input "$ 98.964,88"
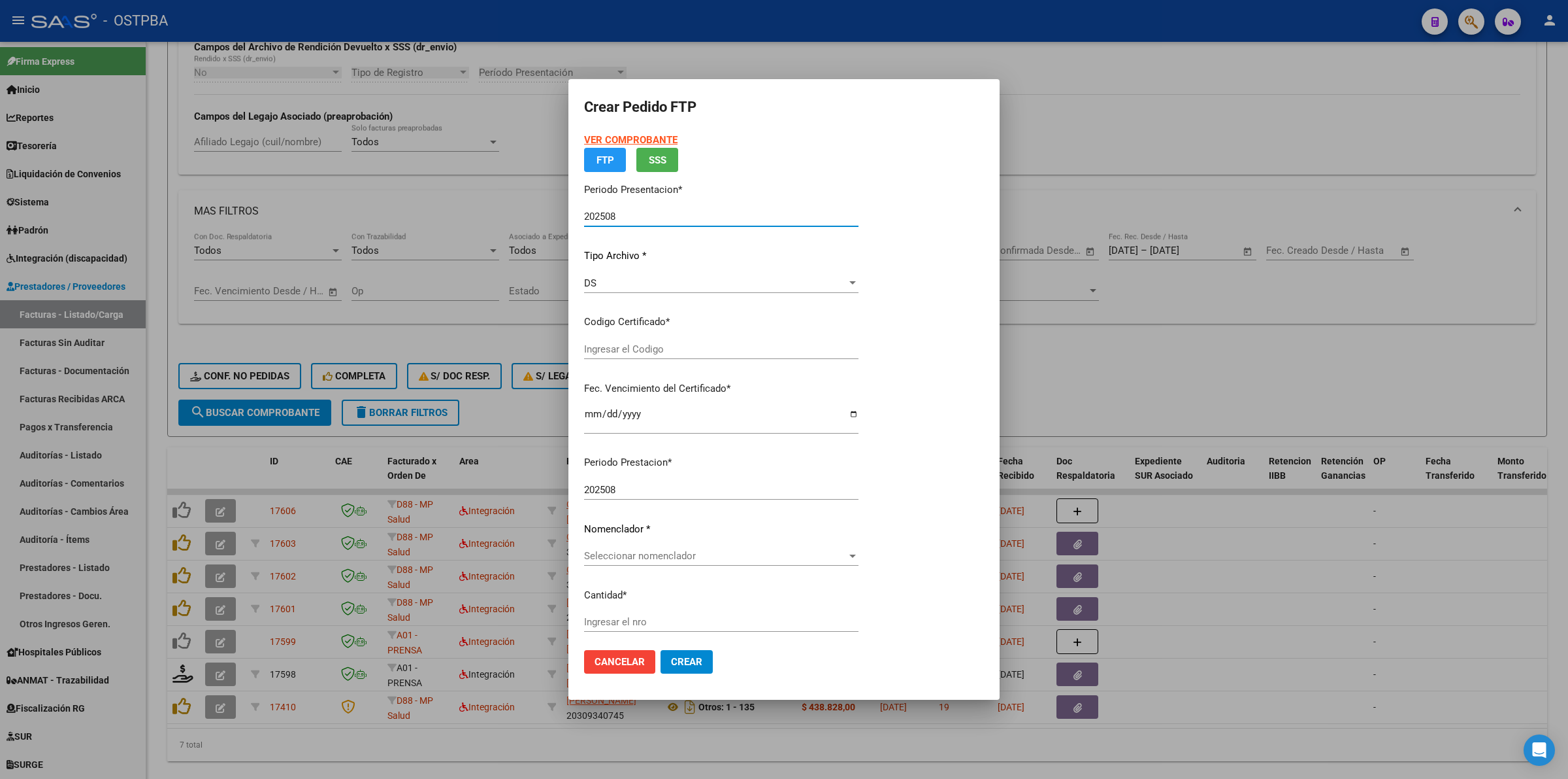
type input "00000000000000000000"
type input "[DATE]"
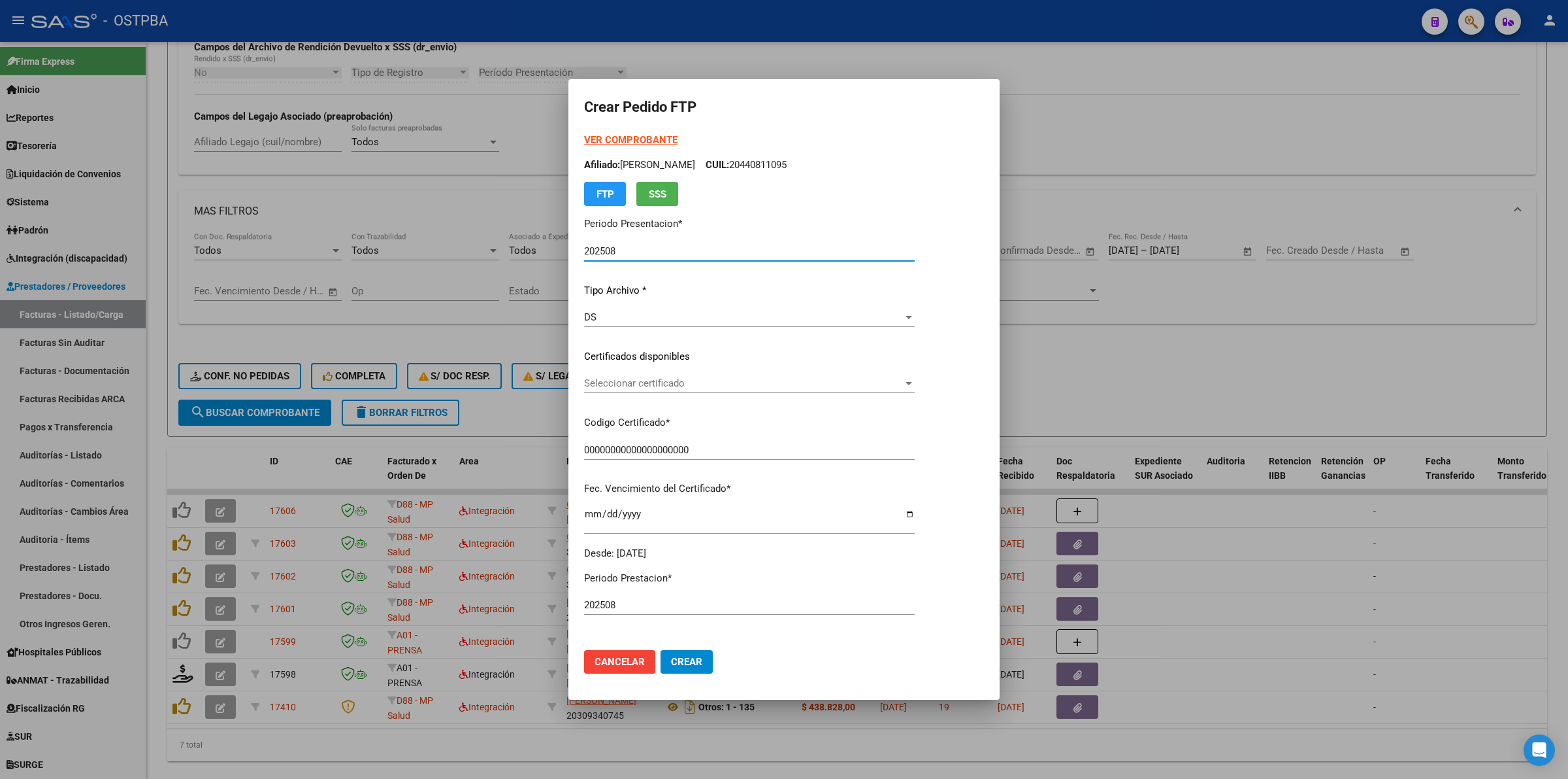
click at [911, 382] on div at bounding box center [909, 383] width 12 height 10
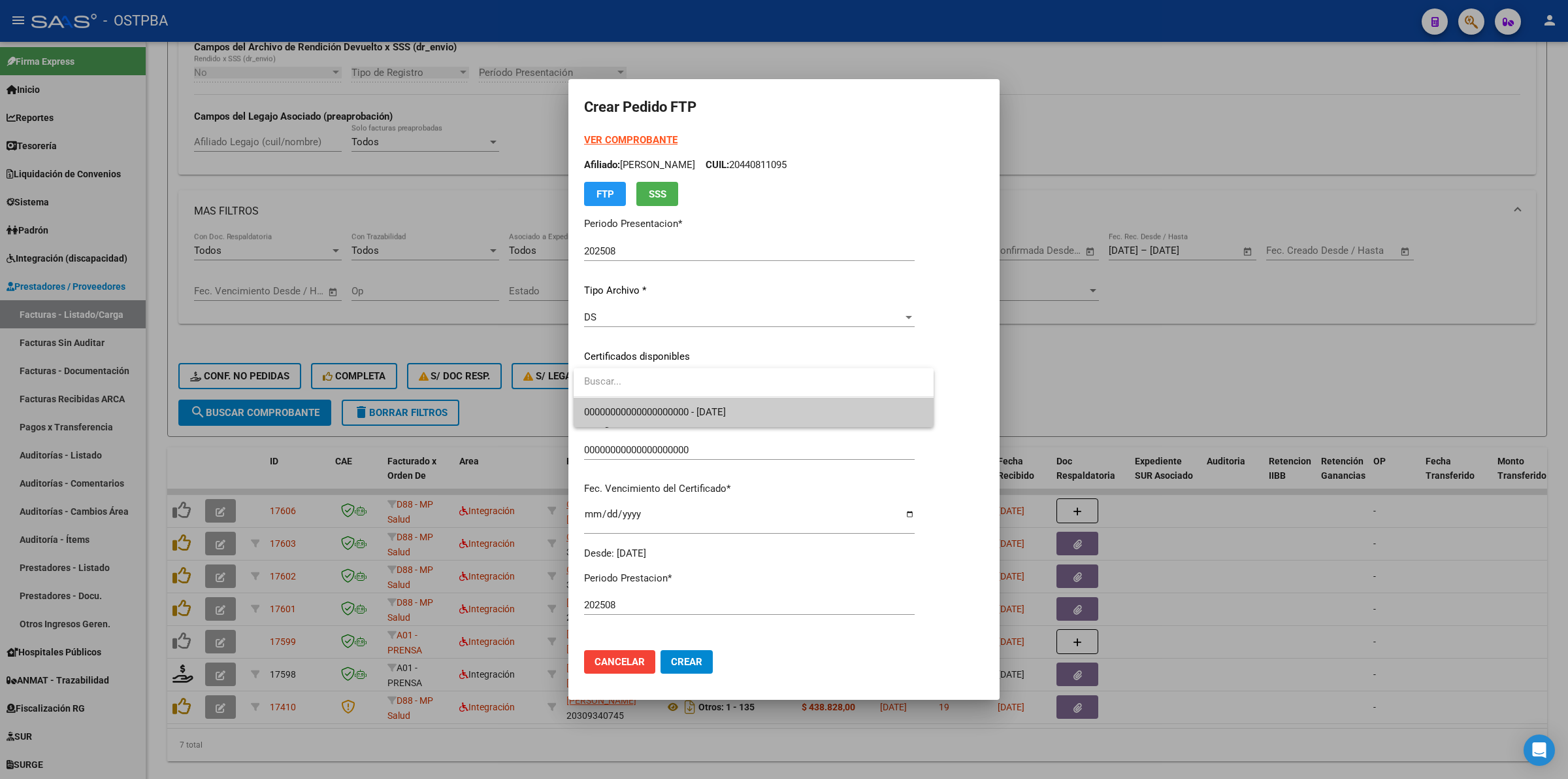
click at [890, 416] on span "00000000000000000000 - [DATE]" at bounding box center [753, 412] width 339 height 29
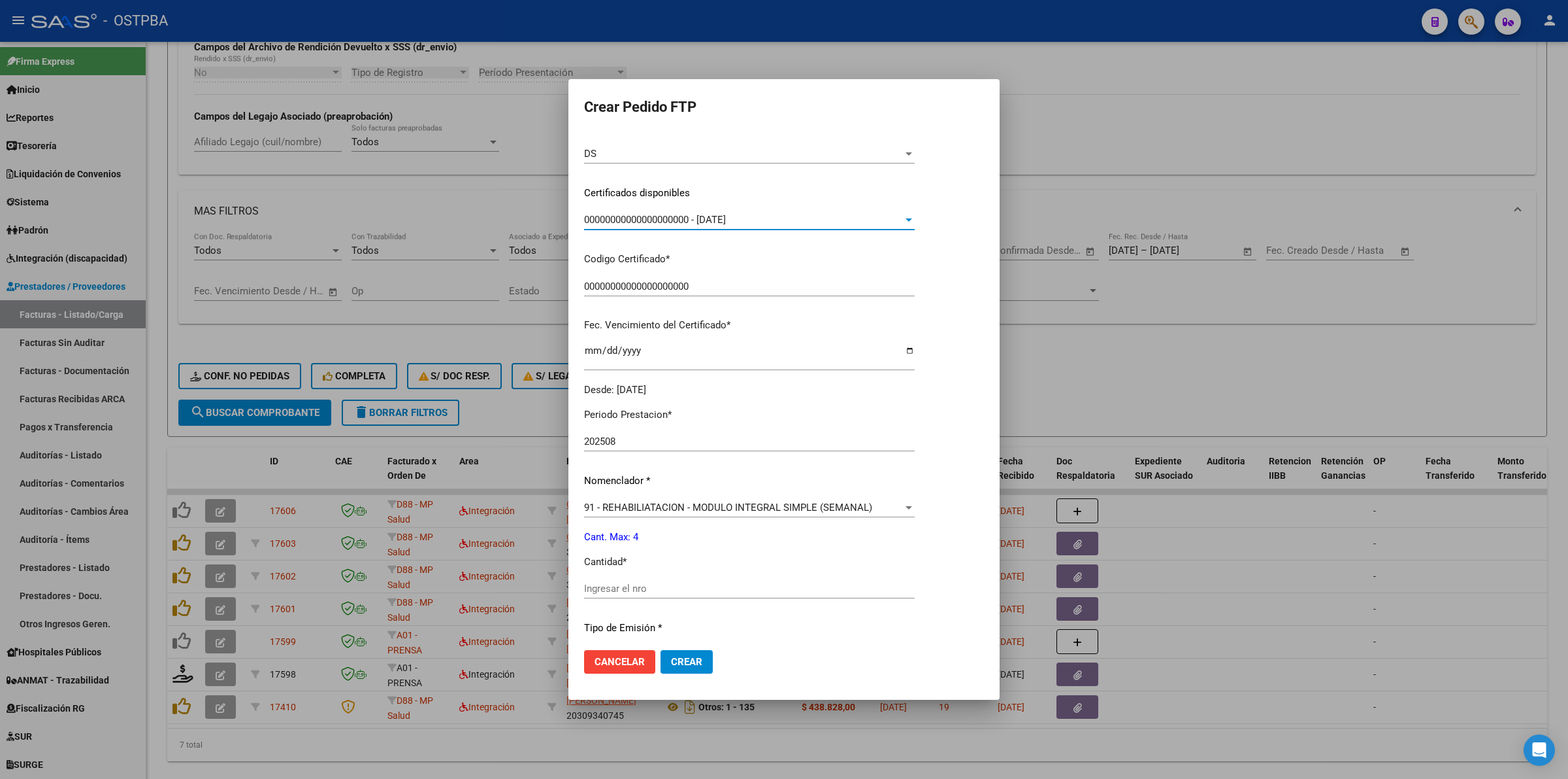
scroll to position [245, 0]
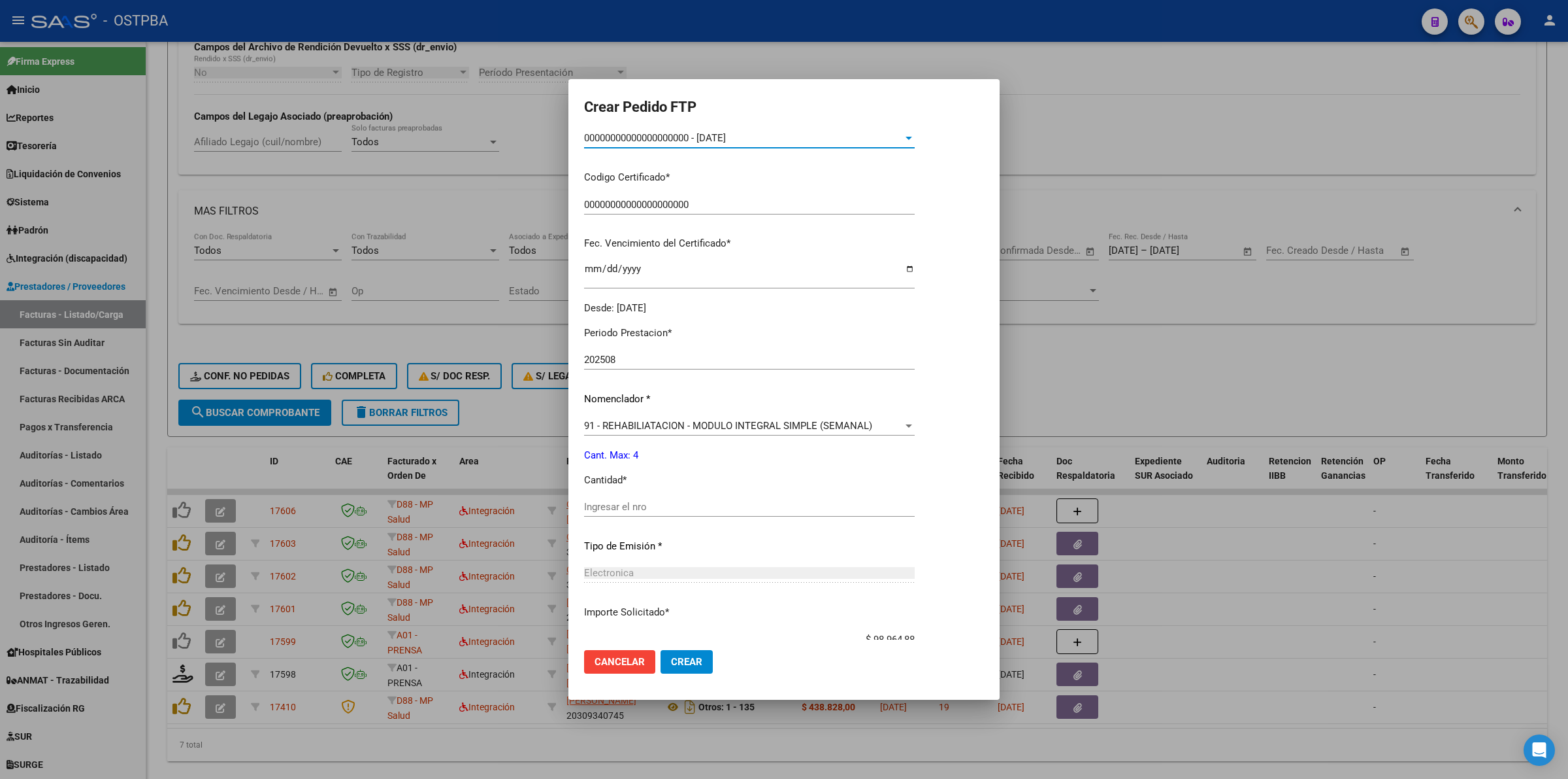
click at [807, 494] on div "Periodo Prestacion * 202508 Ingresar el Periodo Prestacion Nomenclador * 91 - R…" at bounding box center [749, 522] width 330 height 412
click at [781, 506] on input "Ingresar el nro" at bounding box center [749, 506] width 330 height 12
type input "4"
click at [688, 669] on button "Crear" at bounding box center [687, 661] width 52 height 23
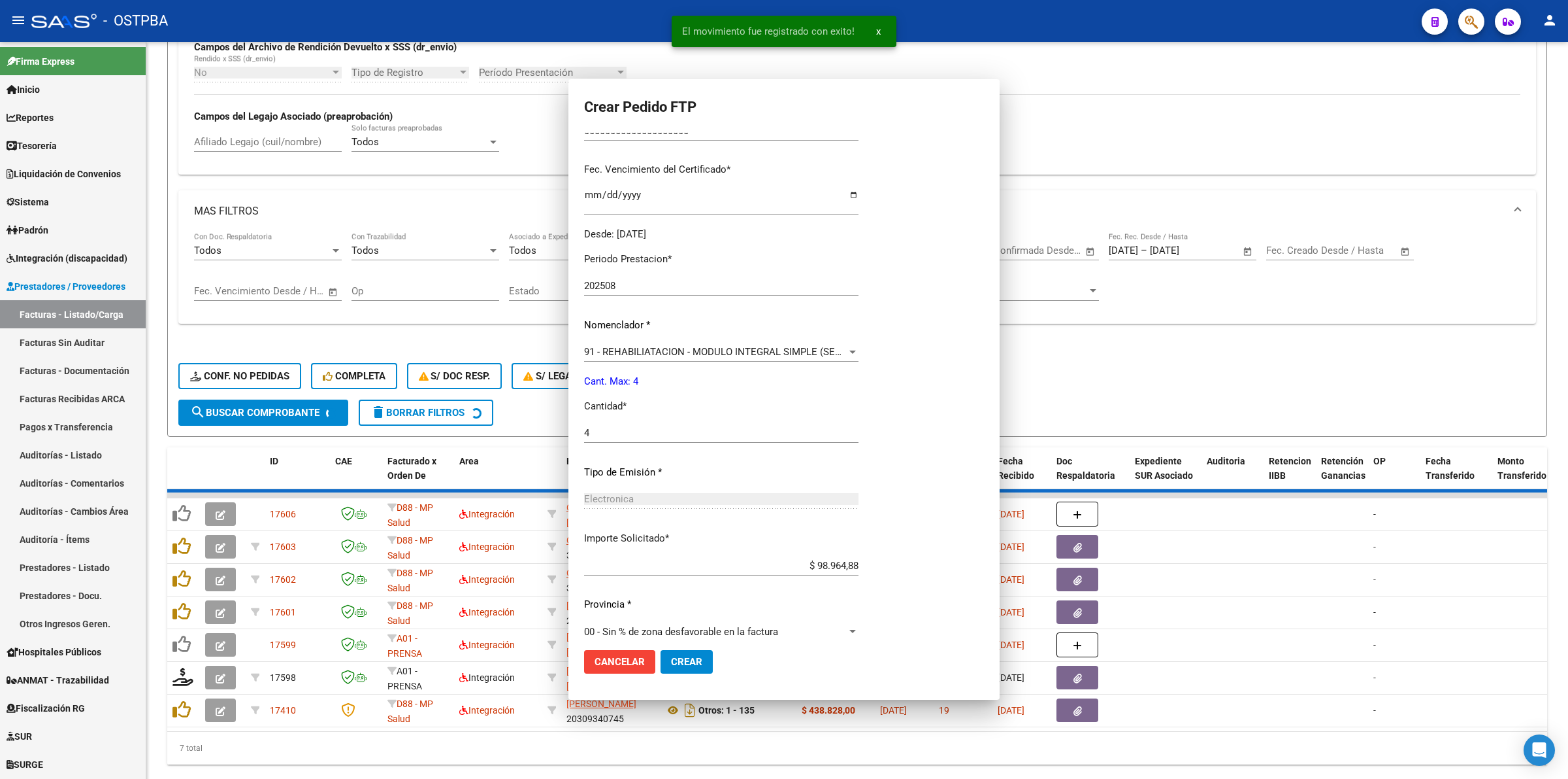
scroll to position [171, 0]
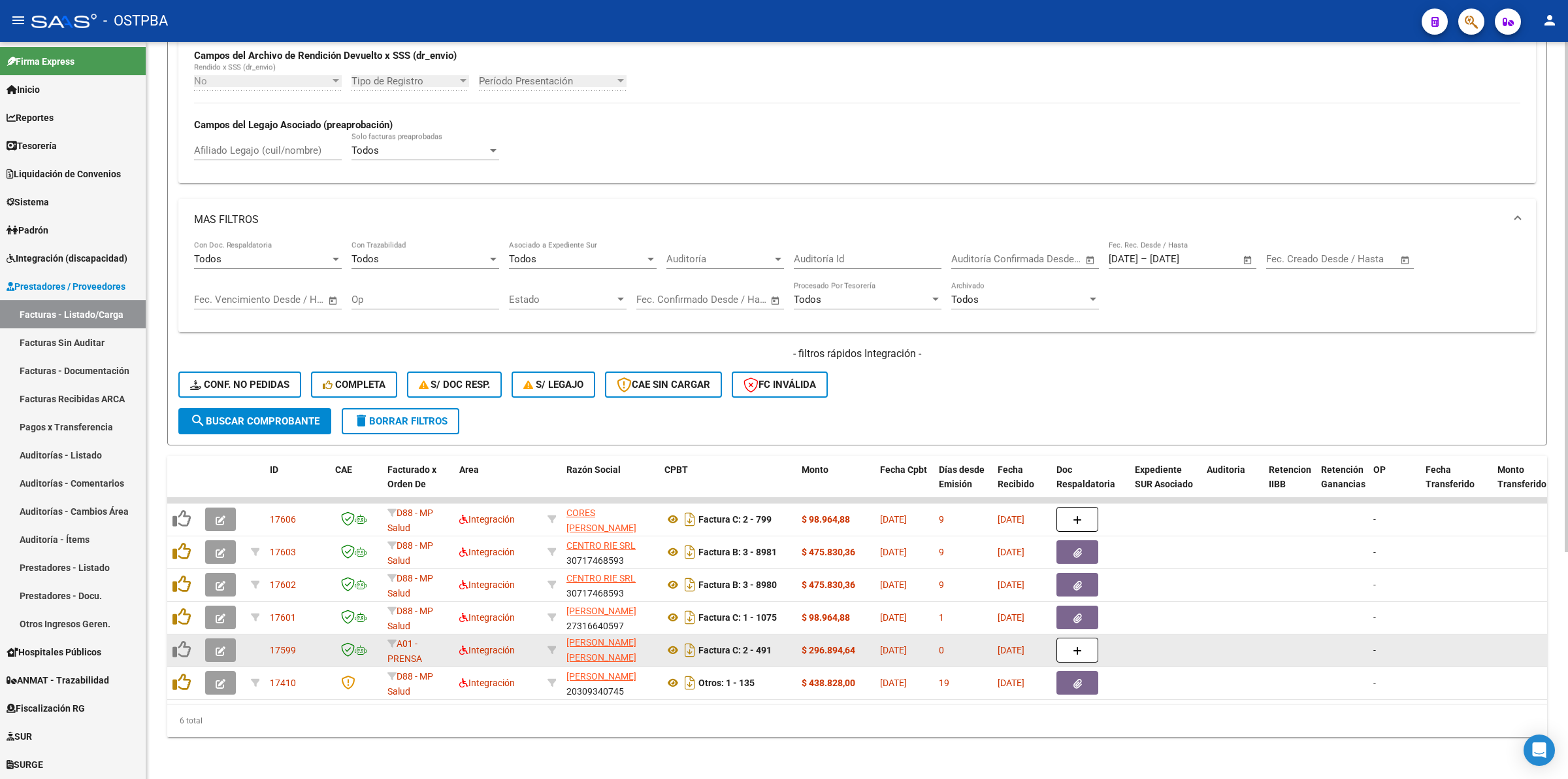
click at [206, 638] on button "button" at bounding box center [221, 650] width 31 height 23
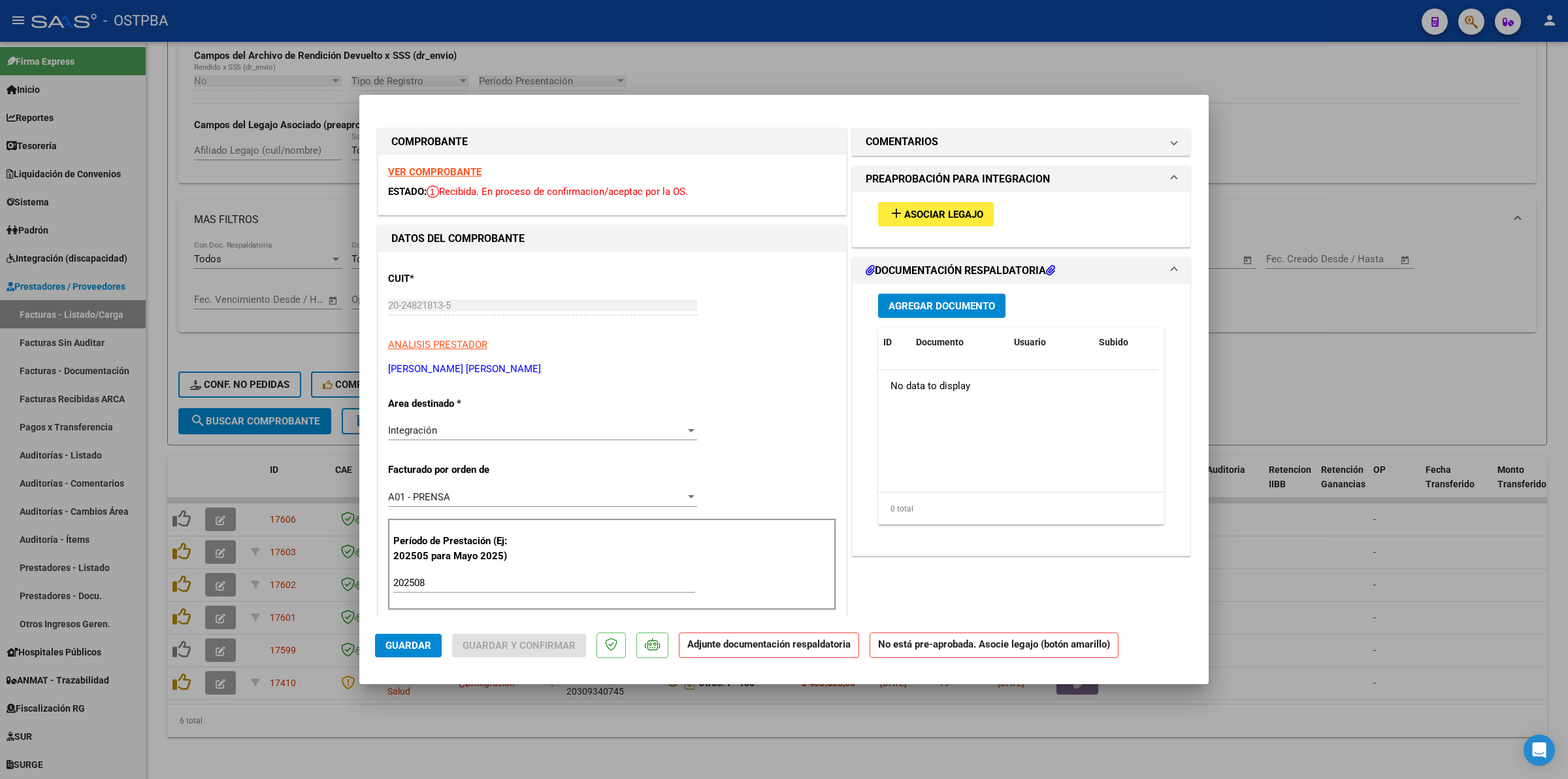
click at [428, 169] on strong "VER COMPROBANTE" at bounding box center [434, 172] width 94 height 12
click at [915, 203] on button "add Asociar Legajo" at bounding box center [935, 214] width 115 height 24
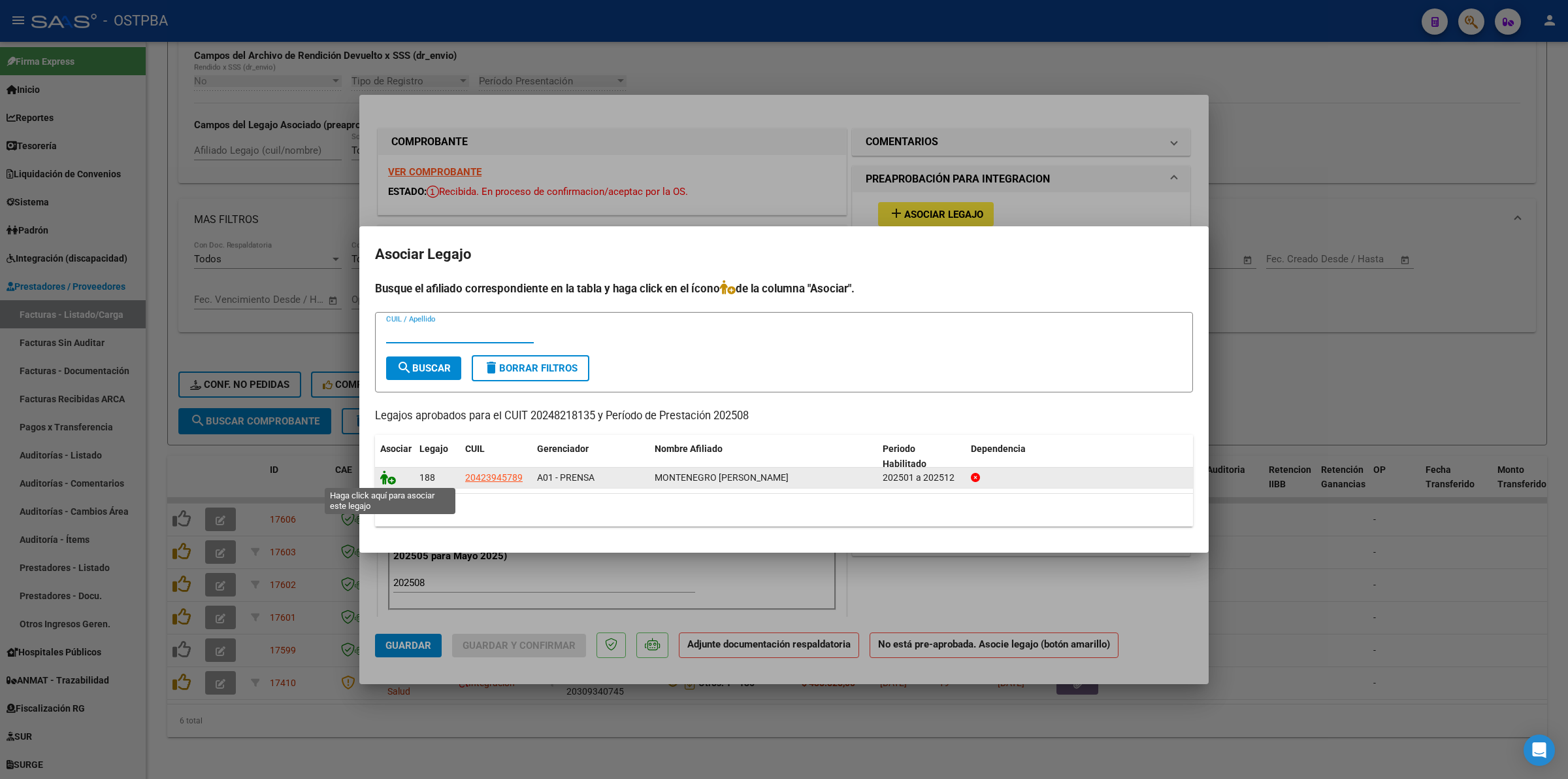
click at [386, 477] on icon at bounding box center [389, 477] width 16 height 15
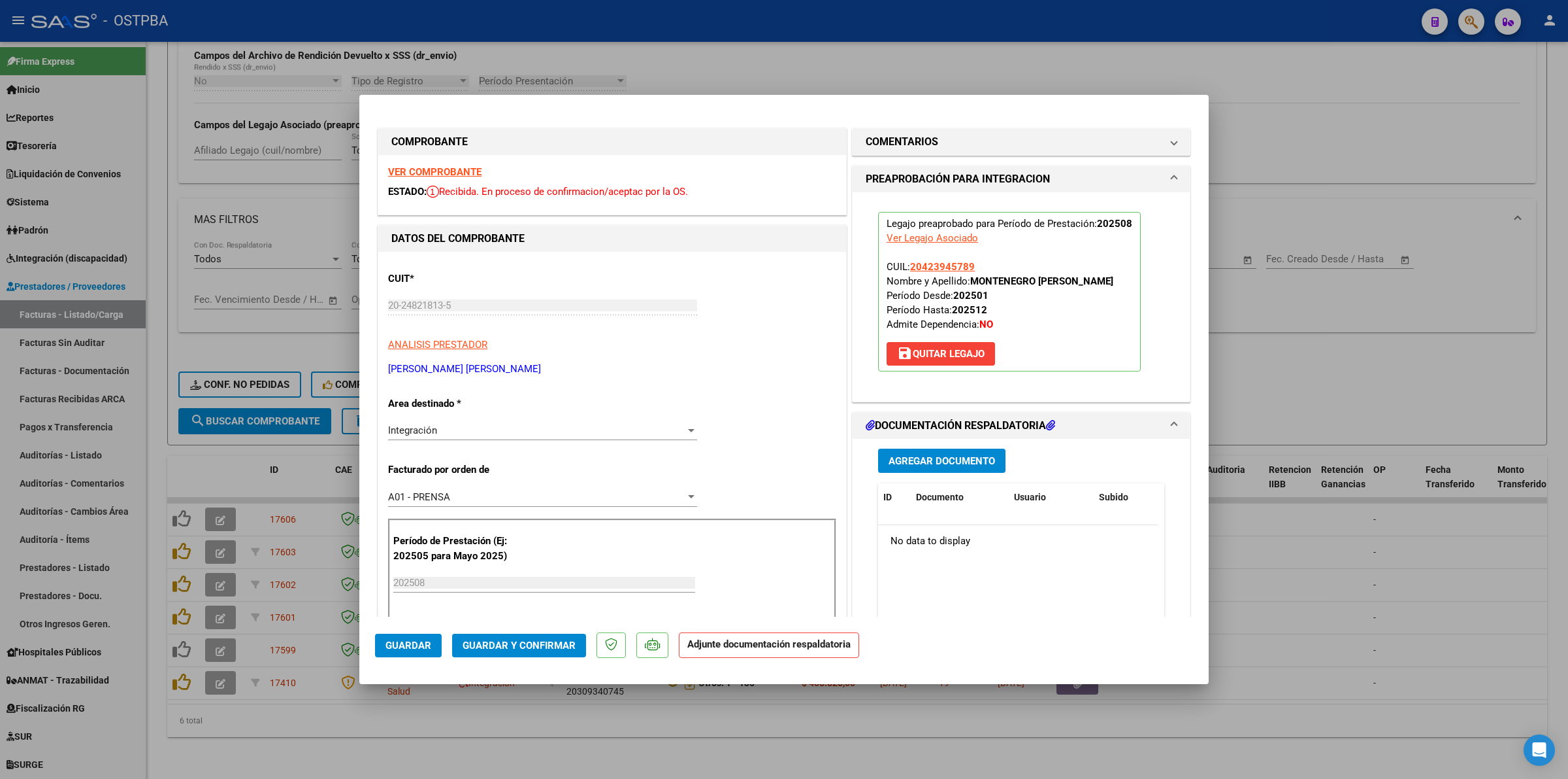
click at [1368, 530] on div at bounding box center [784, 390] width 1568 height 779
type input "$ 0,00"
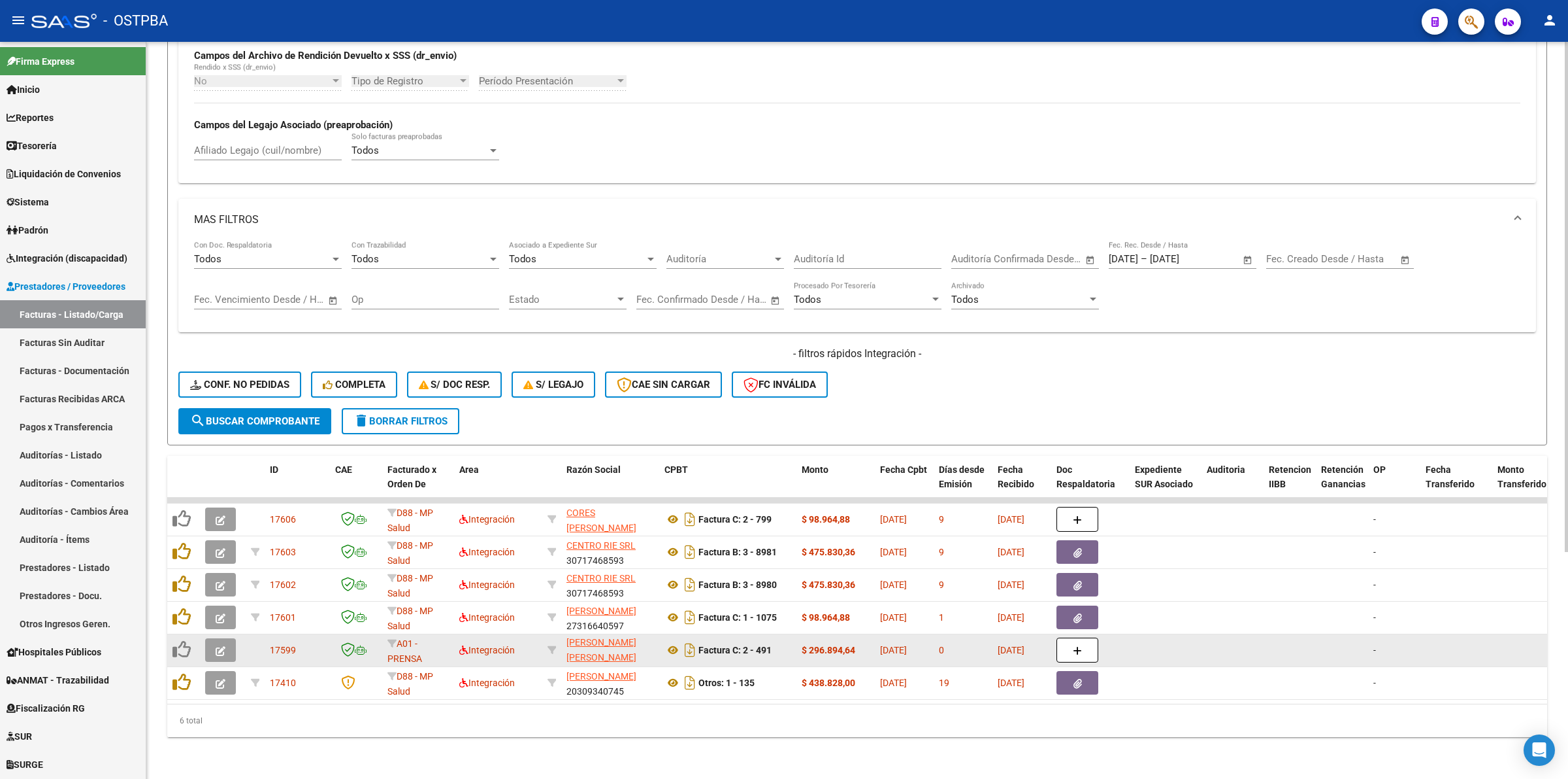
click at [223, 646] on icon "button" at bounding box center [220, 650] width 9 height 9
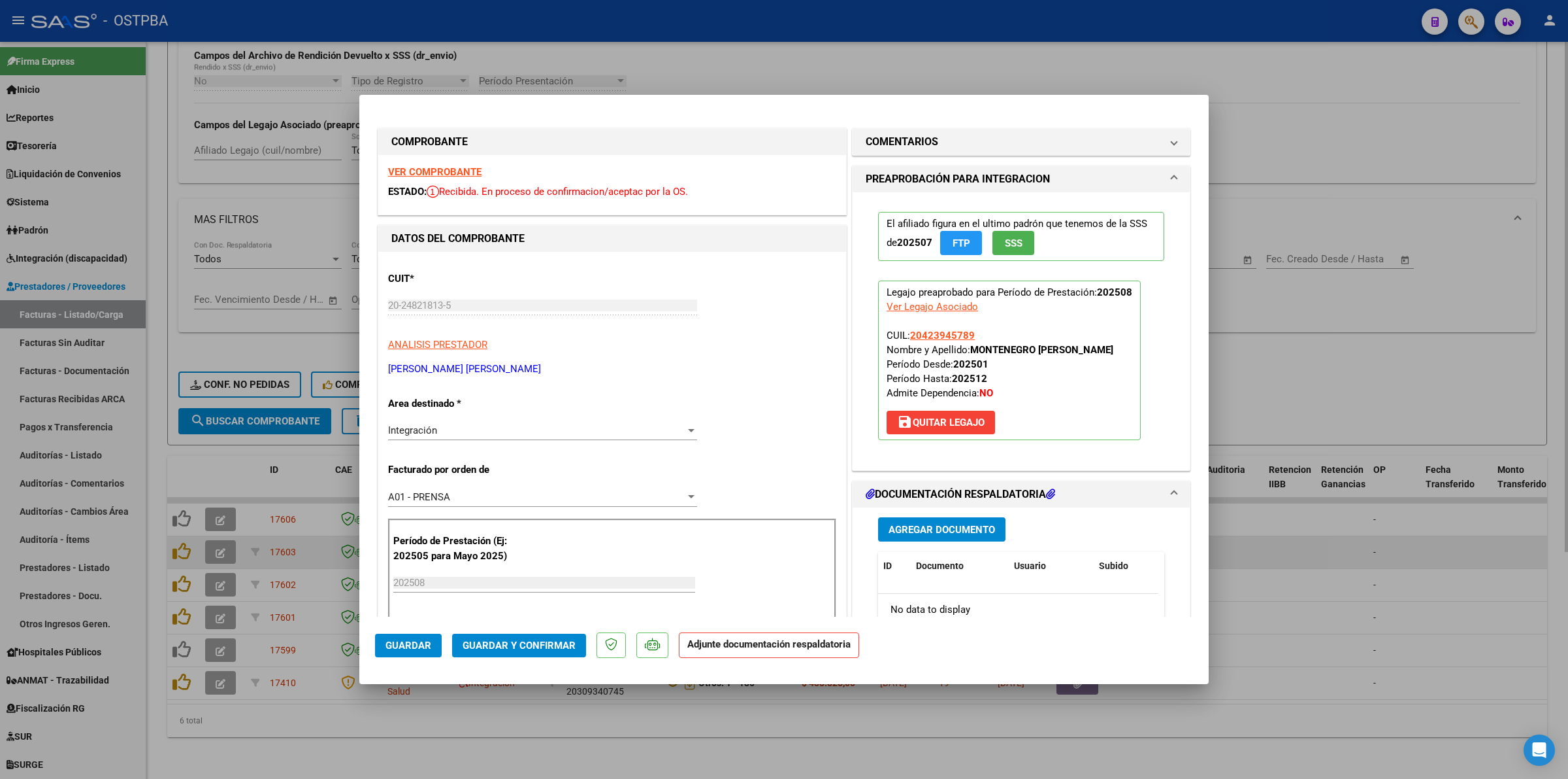
click at [1362, 545] on div at bounding box center [784, 390] width 1568 height 779
type input "$ 0,00"
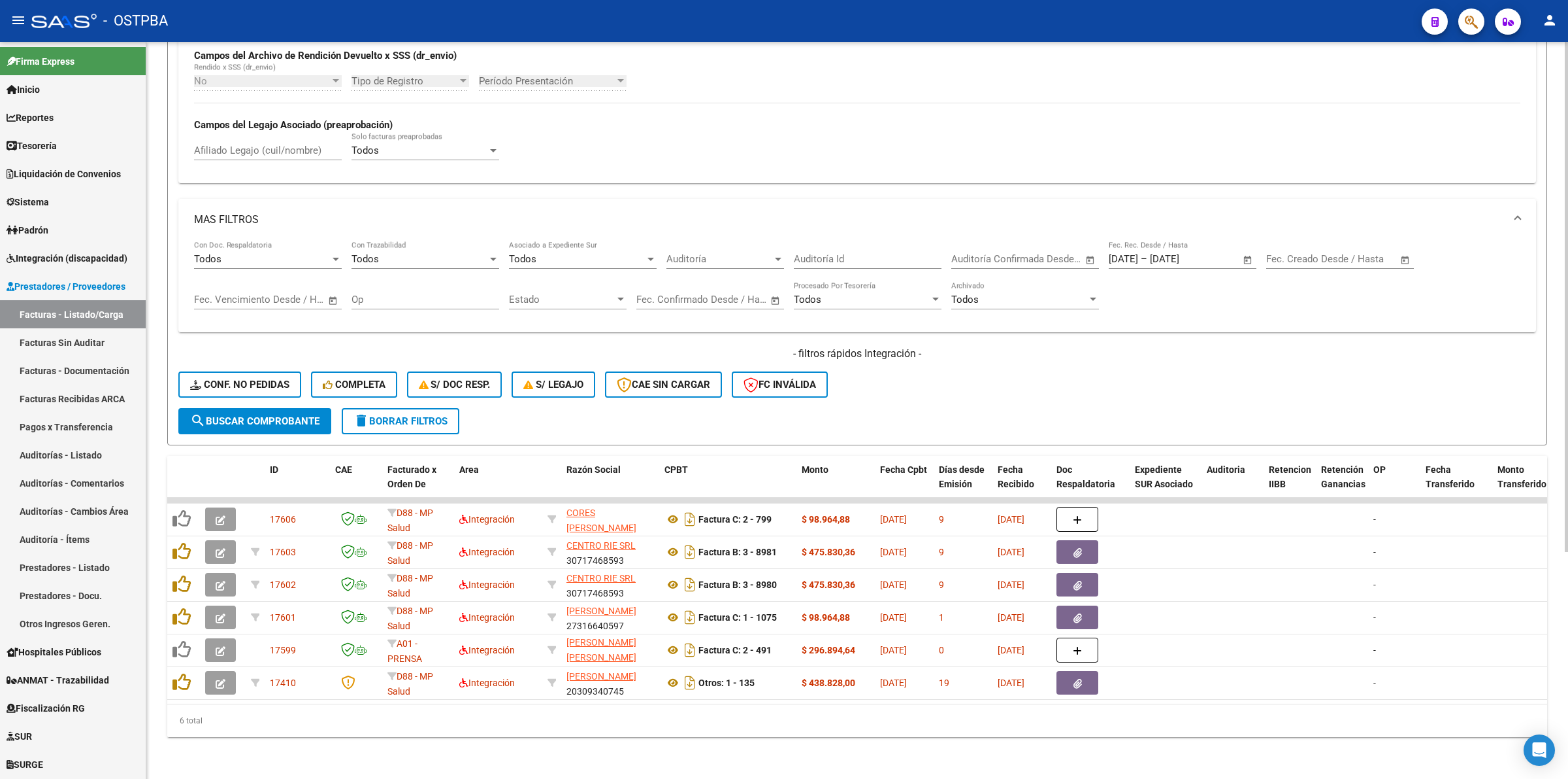
click at [302, 415] on span "search Buscar Comprobante" at bounding box center [255, 421] width 129 height 12
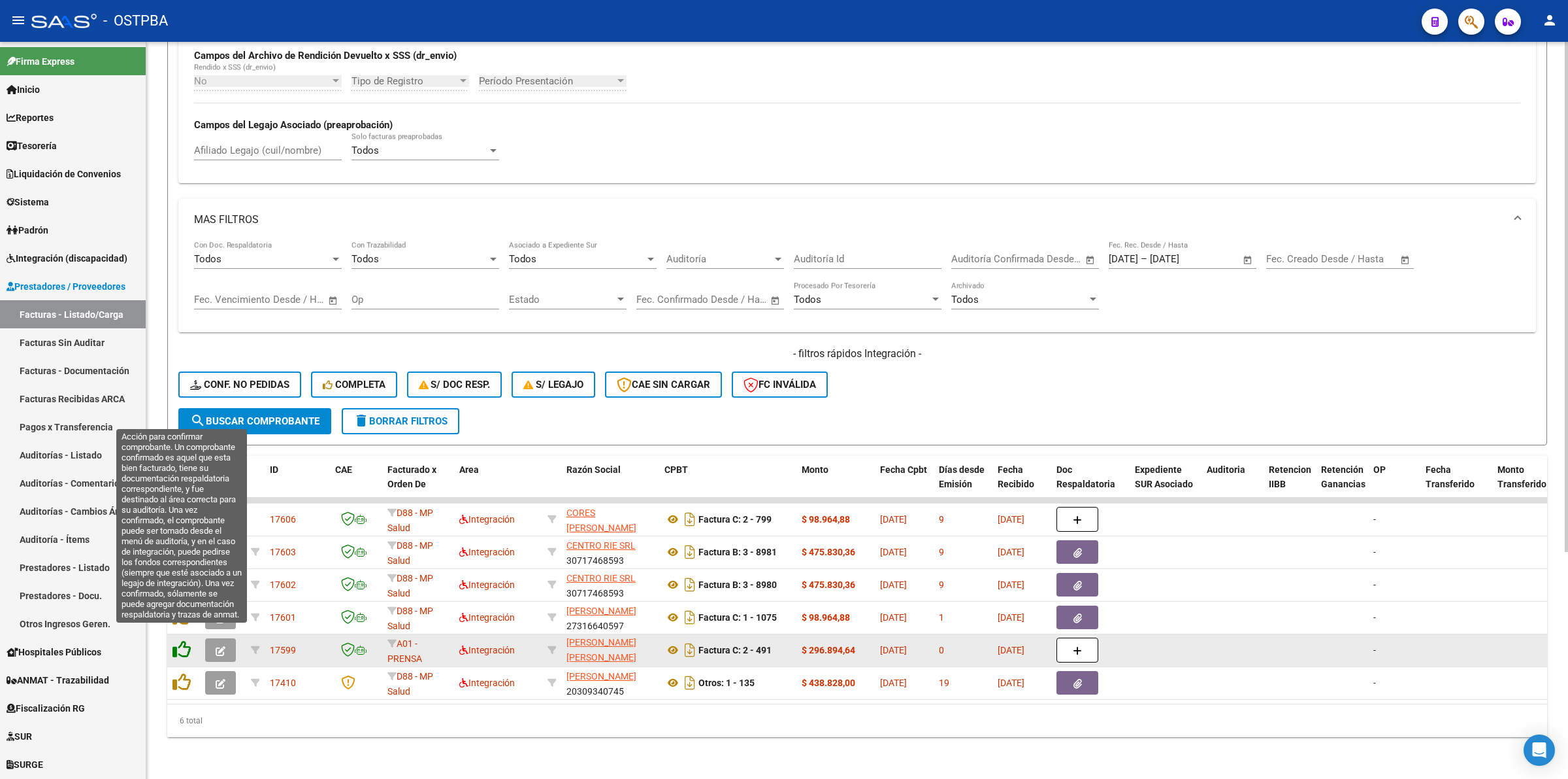
click at [182, 640] on icon at bounding box center [182, 649] width 18 height 18
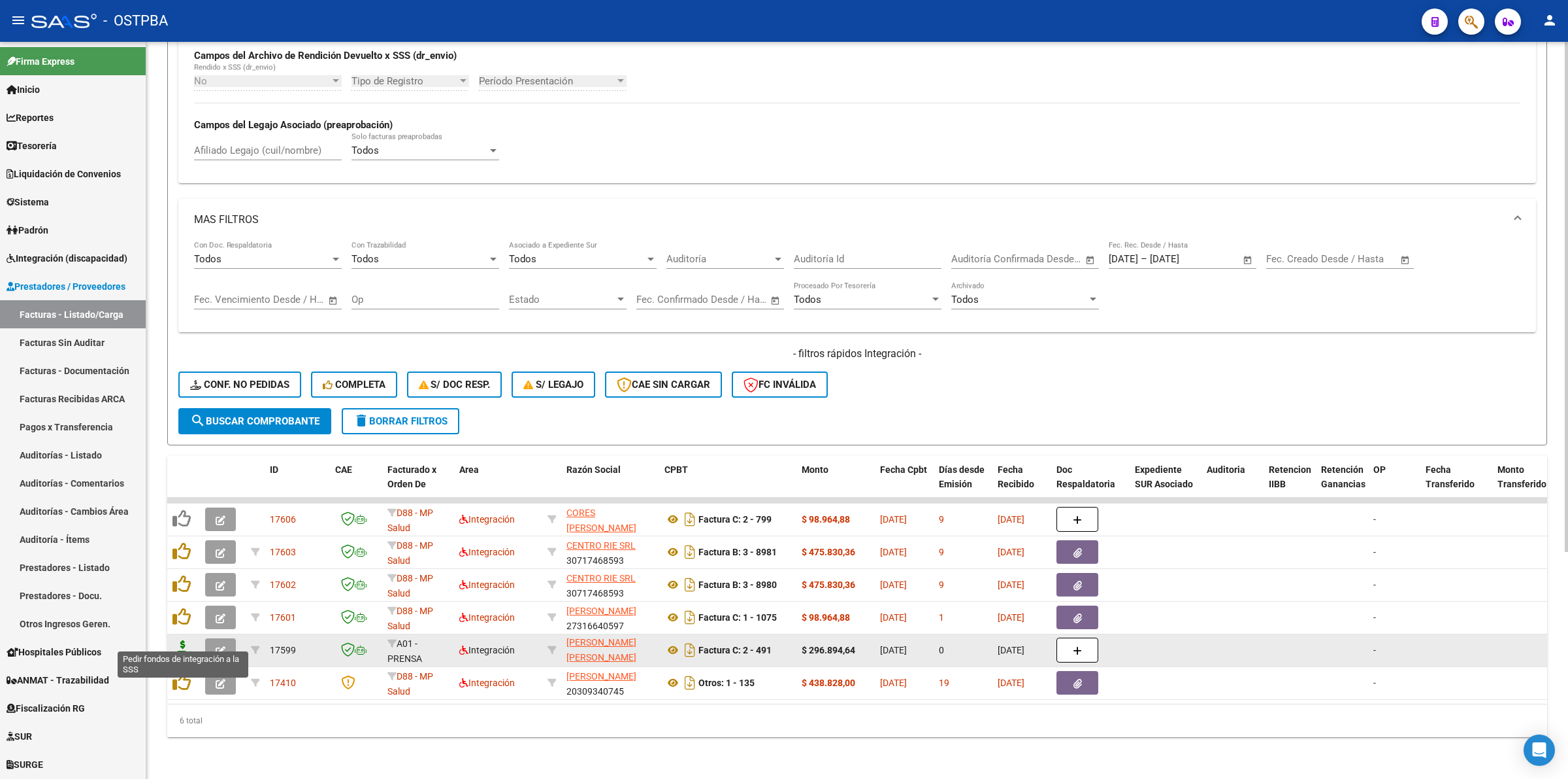
click at [183, 640] on icon at bounding box center [183, 649] width 21 height 18
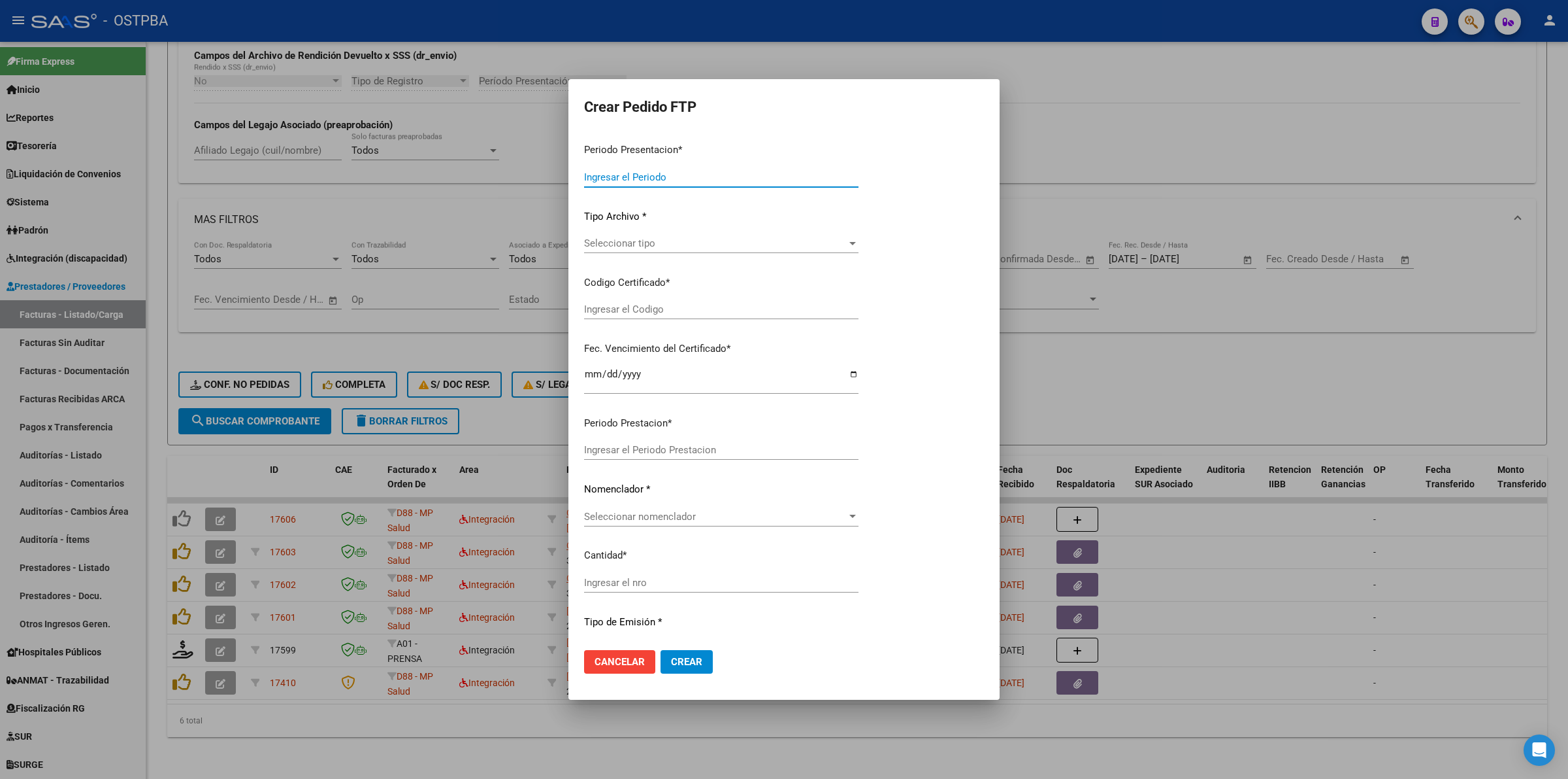
type input "202508"
type input "$ 296.894,64"
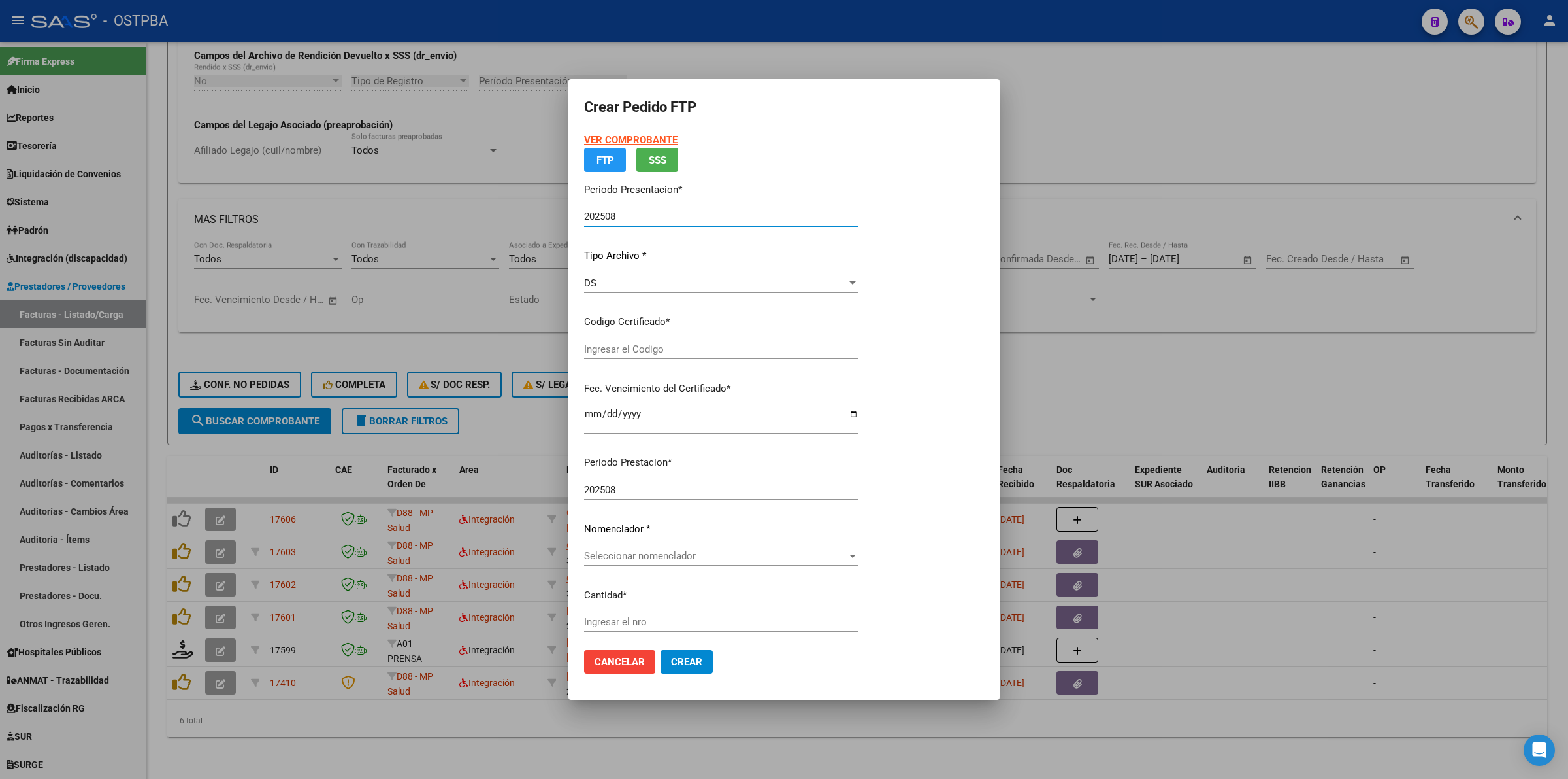
type input "00000000000000000000"
type input "[DATE]"
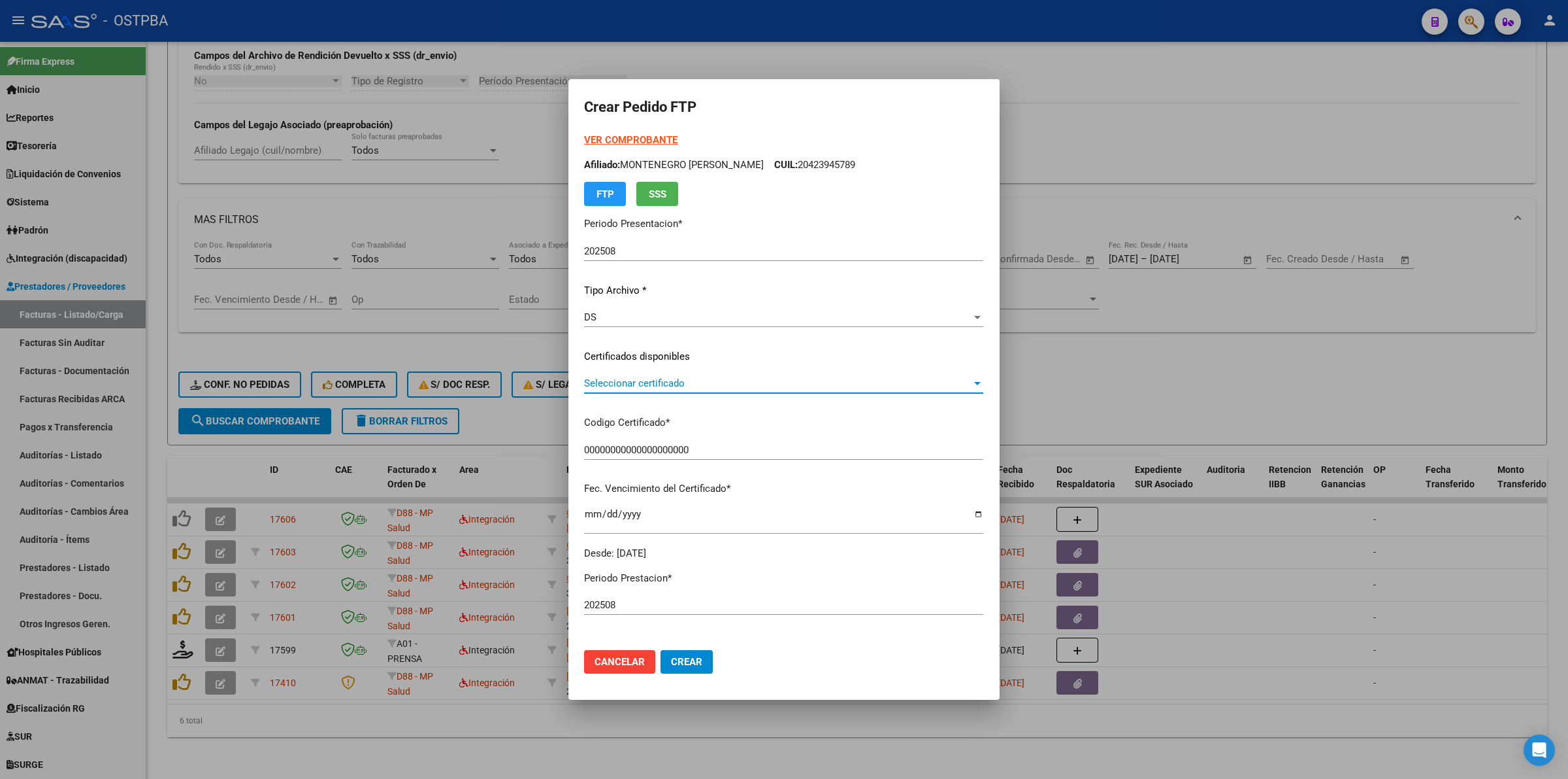
click at [978, 387] on div at bounding box center [978, 383] width 12 height 10
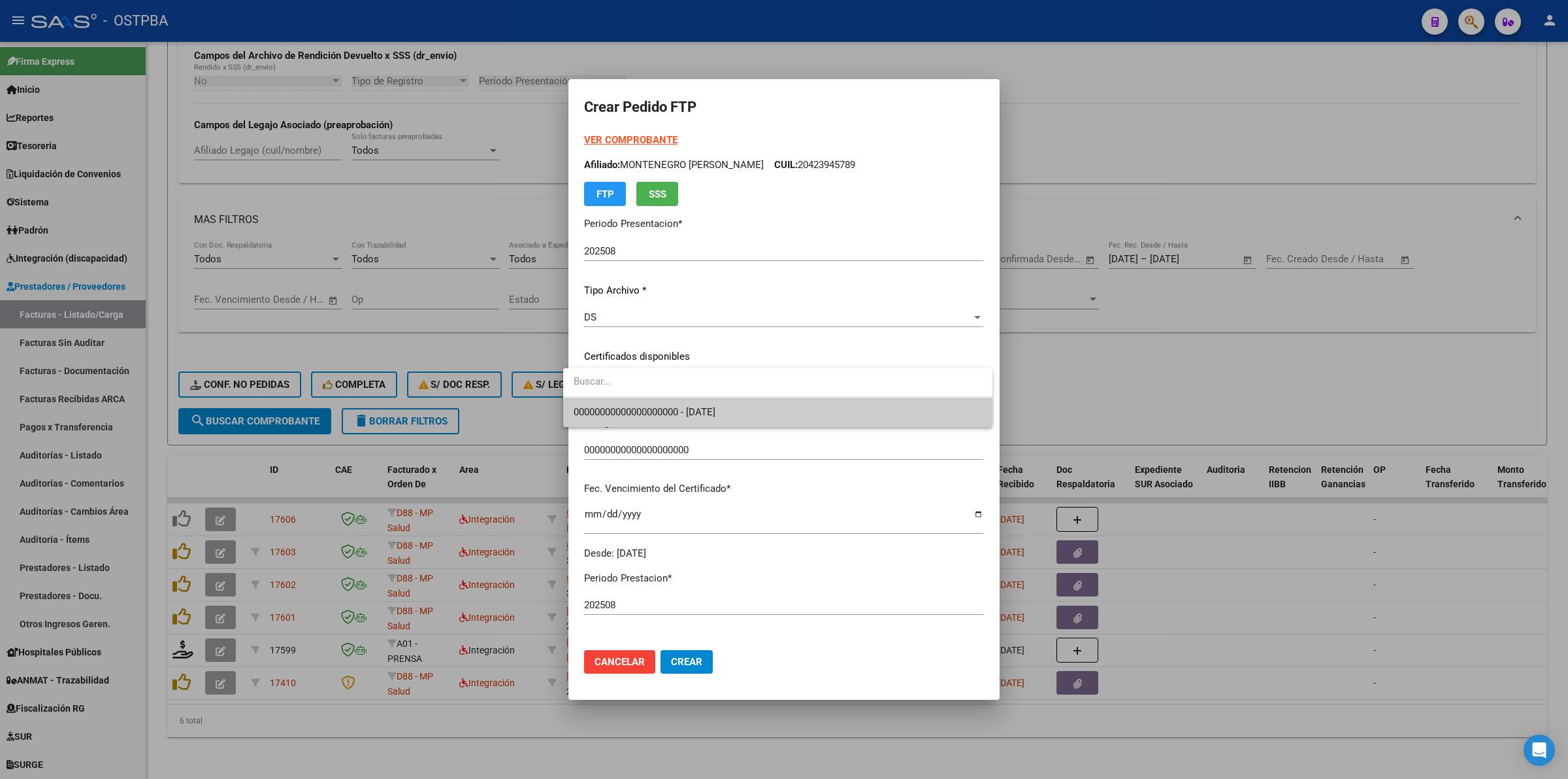
click at [936, 415] on span "00000000000000000000 - [DATE]" at bounding box center [778, 412] width 408 height 29
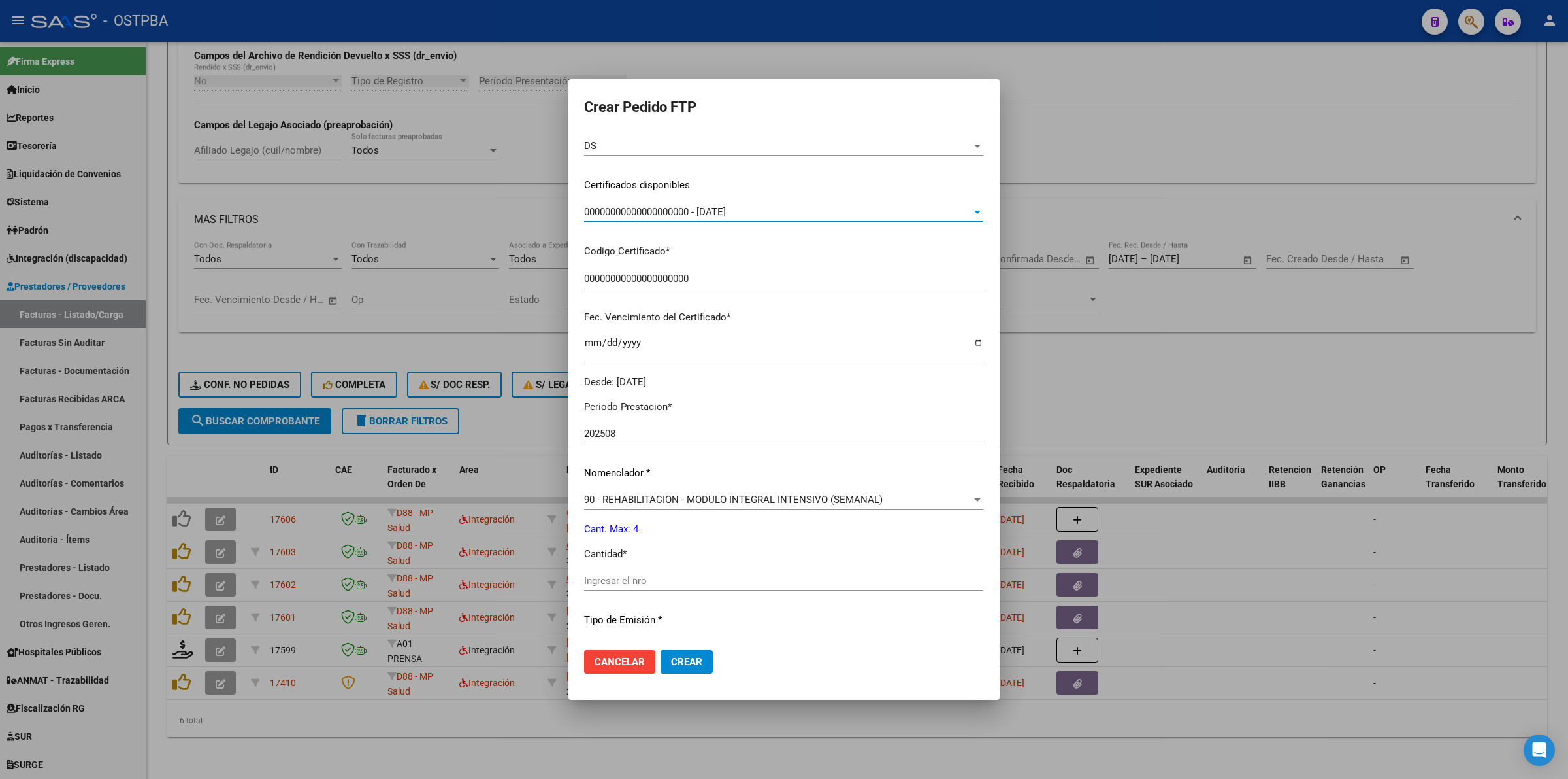
scroll to position [245, 0]
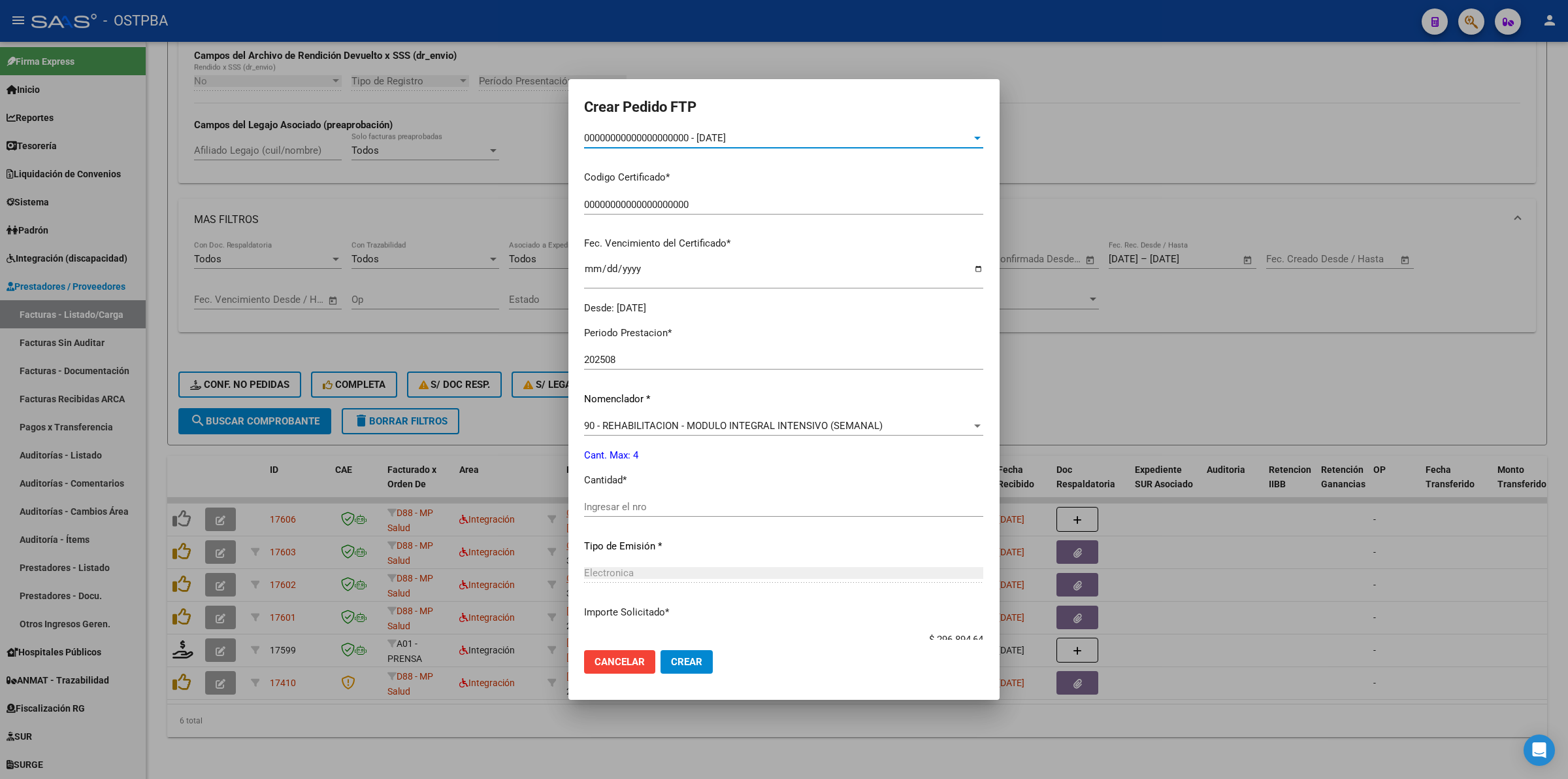
click at [802, 499] on div "Ingresar el nro" at bounding box center [784, 506] width 399 height 20
type input "4"
click at [676, 657] on span "Crear" at bounding box center [686, 661] width 31 height 12
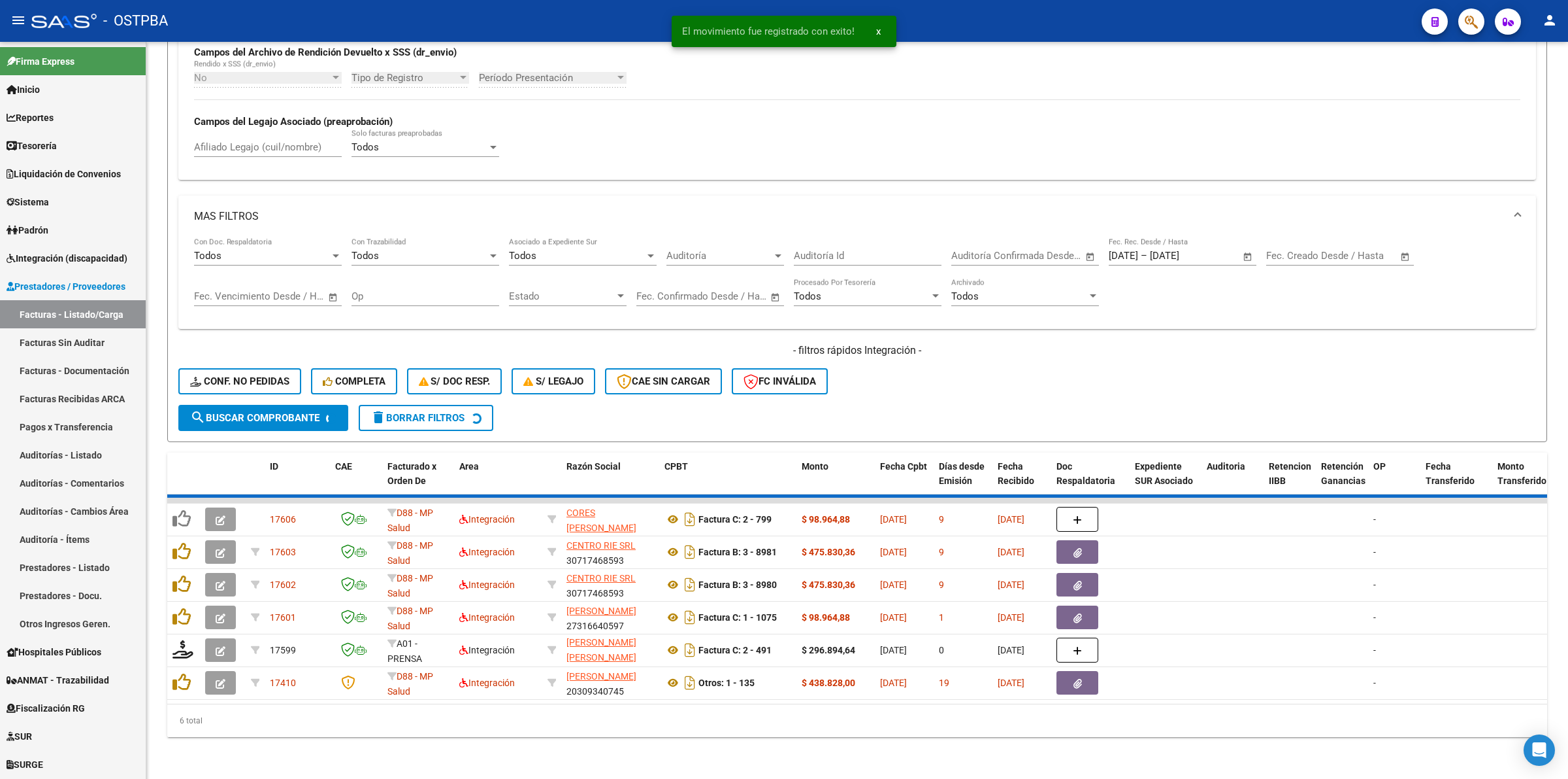
scroll to position [294, 0]
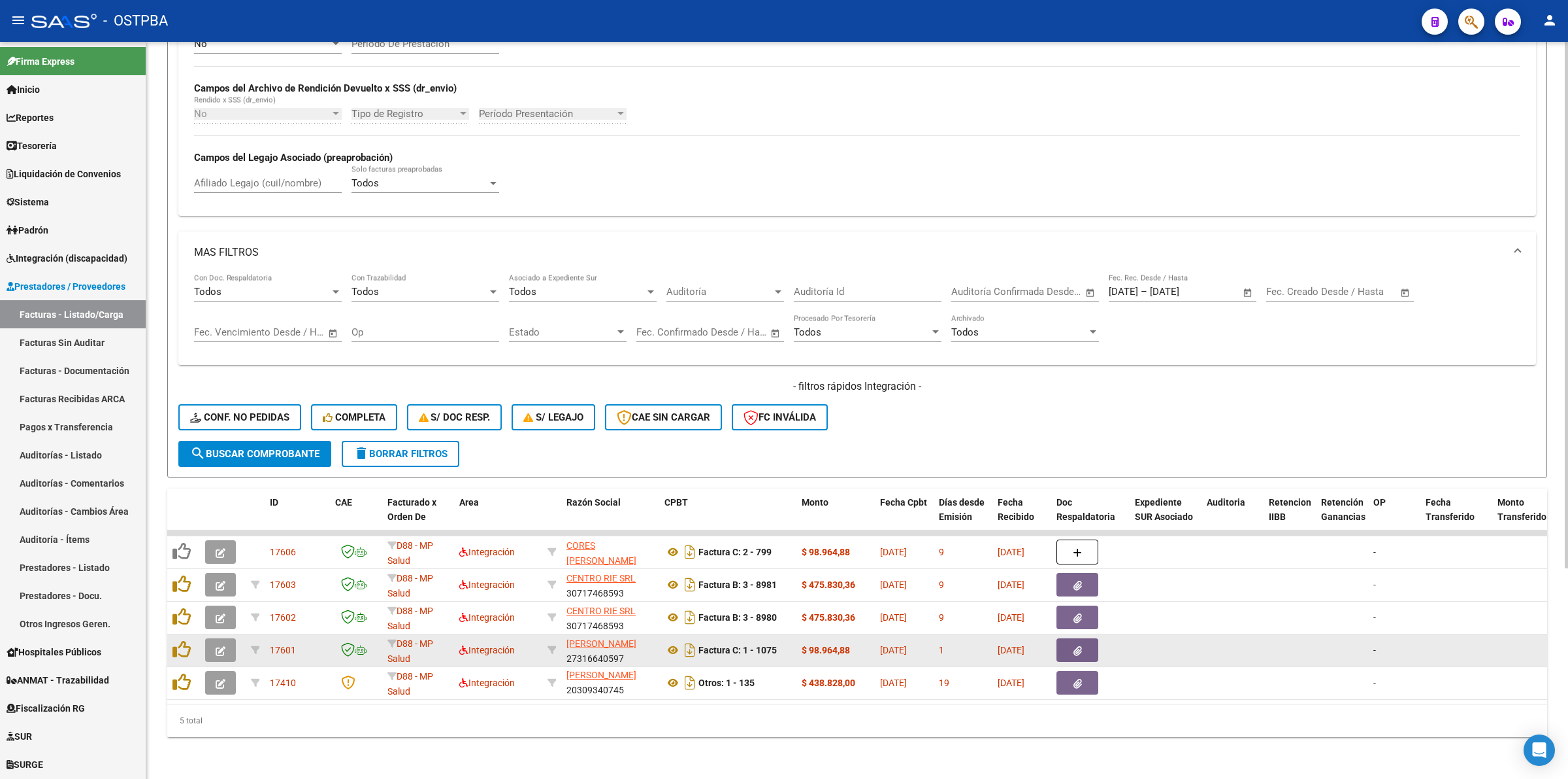
click at [221, 644] on span "button" at bounding box center [220, 650] width 9 height 12
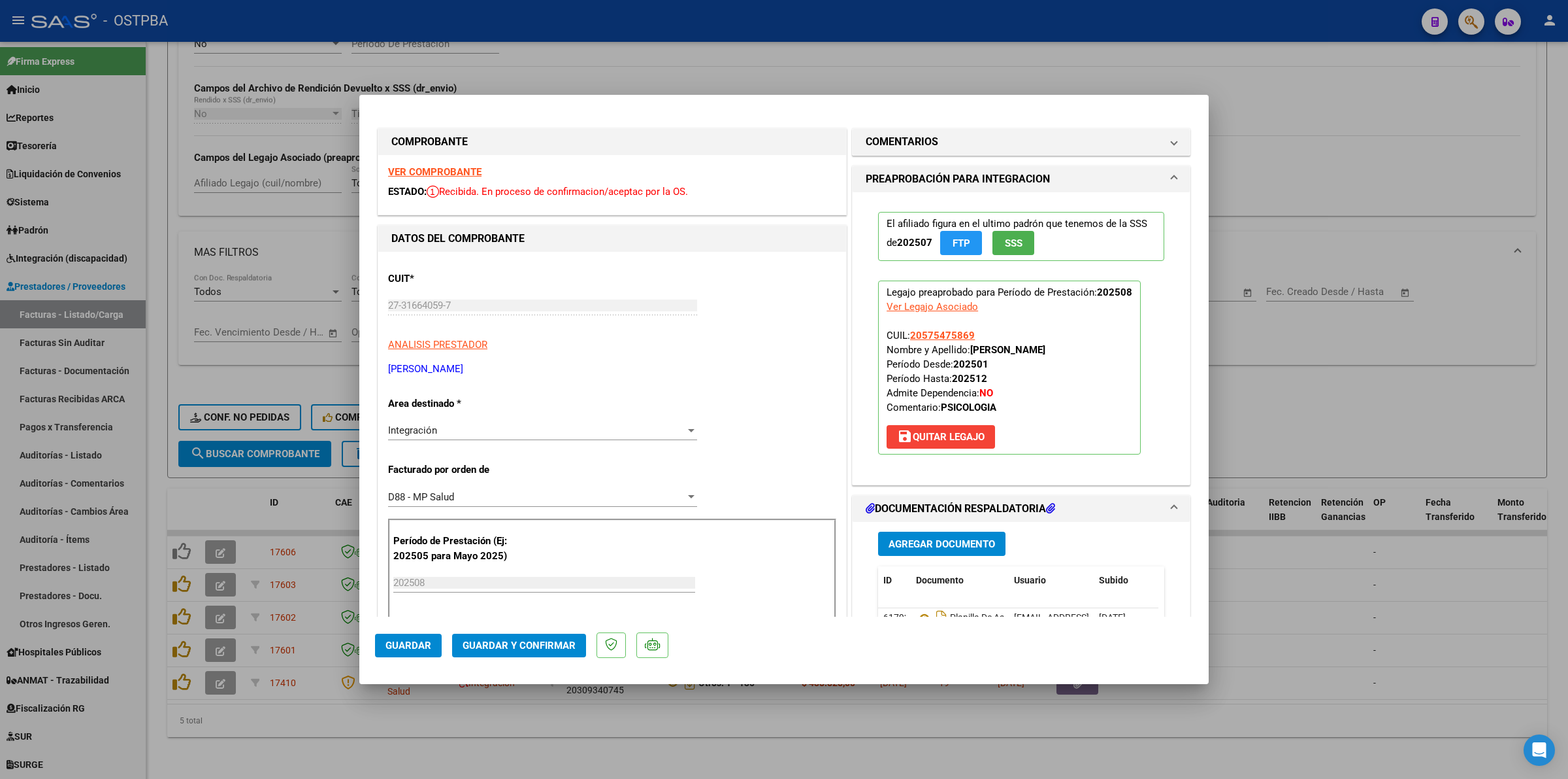
click at [433, 166] on strong "VER COMPROBANTE" at bounding box center [434, 172] width 94 height 12
click at [1374, 433] on div at bounding box center [784, 390] width 1568 height 779
type input "$ 0,00"
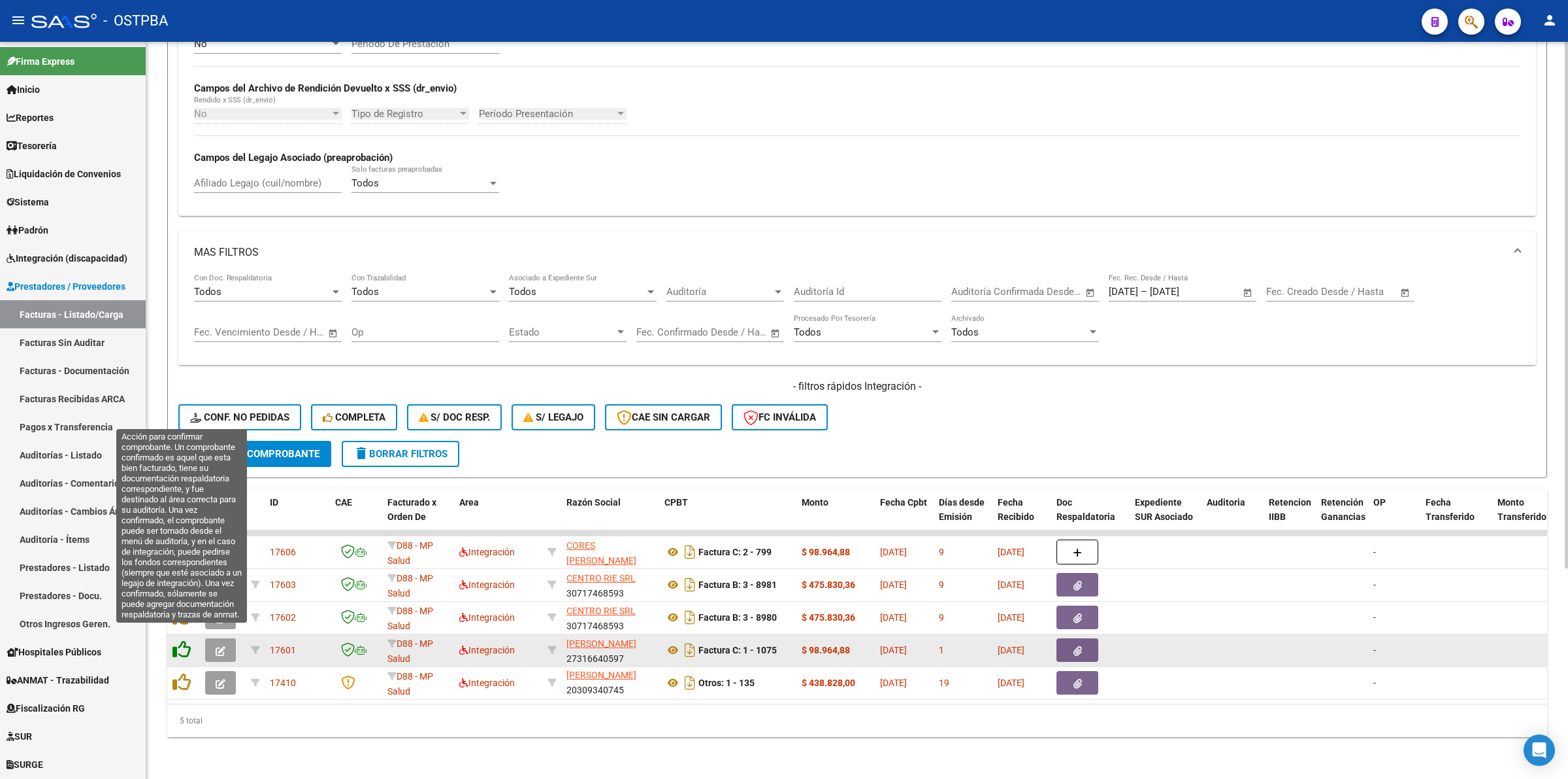
click at [179, 640] on icon at bounding box center [182, 649] width 18 height 18
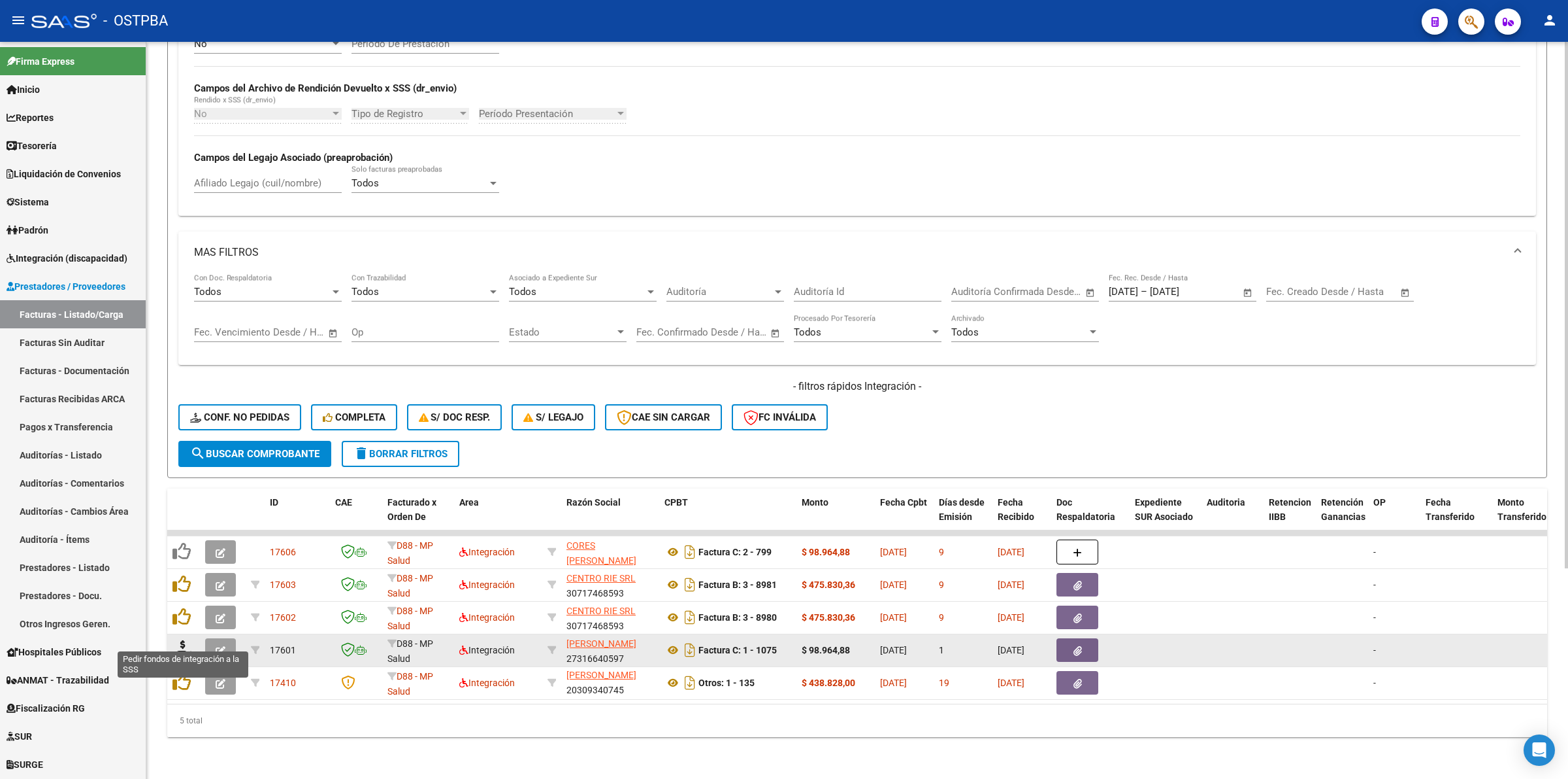
click at [183, 640] on icon at bounding box center [183, 649] width 21 height 18
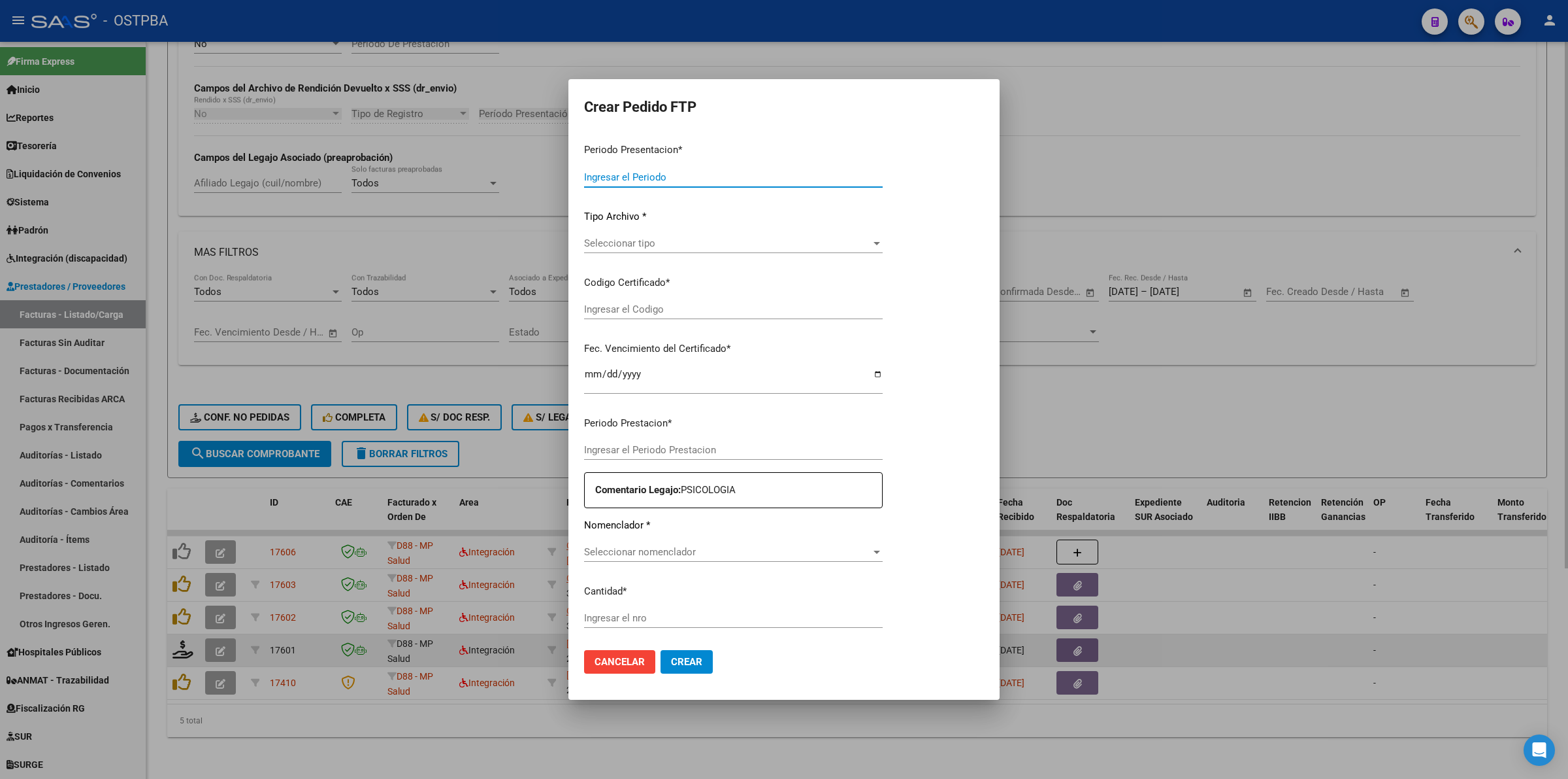
type input "202508"
type input "$ 98.964,88"
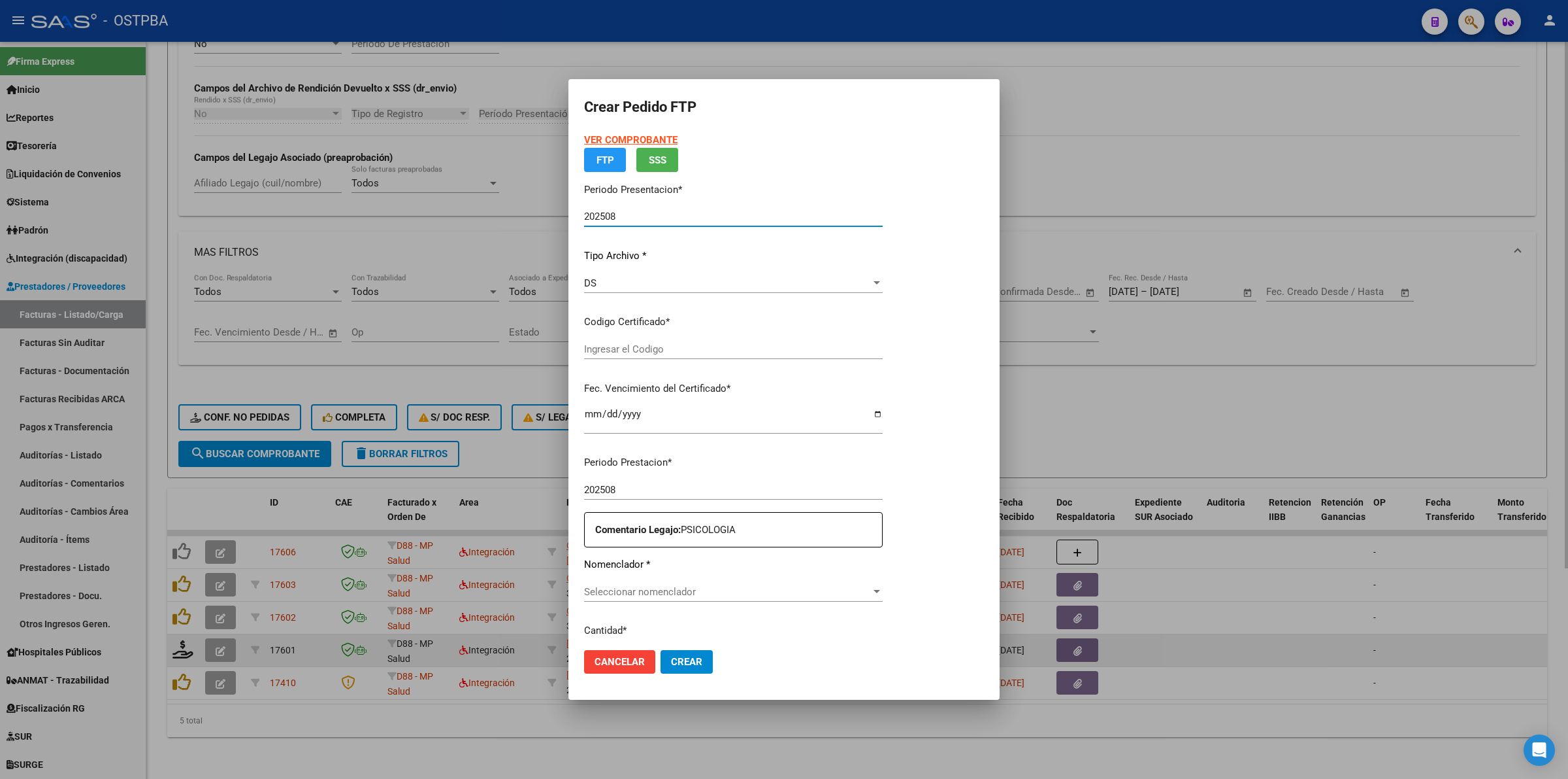
type input "000000000000000000000"
type input "[DATE]"
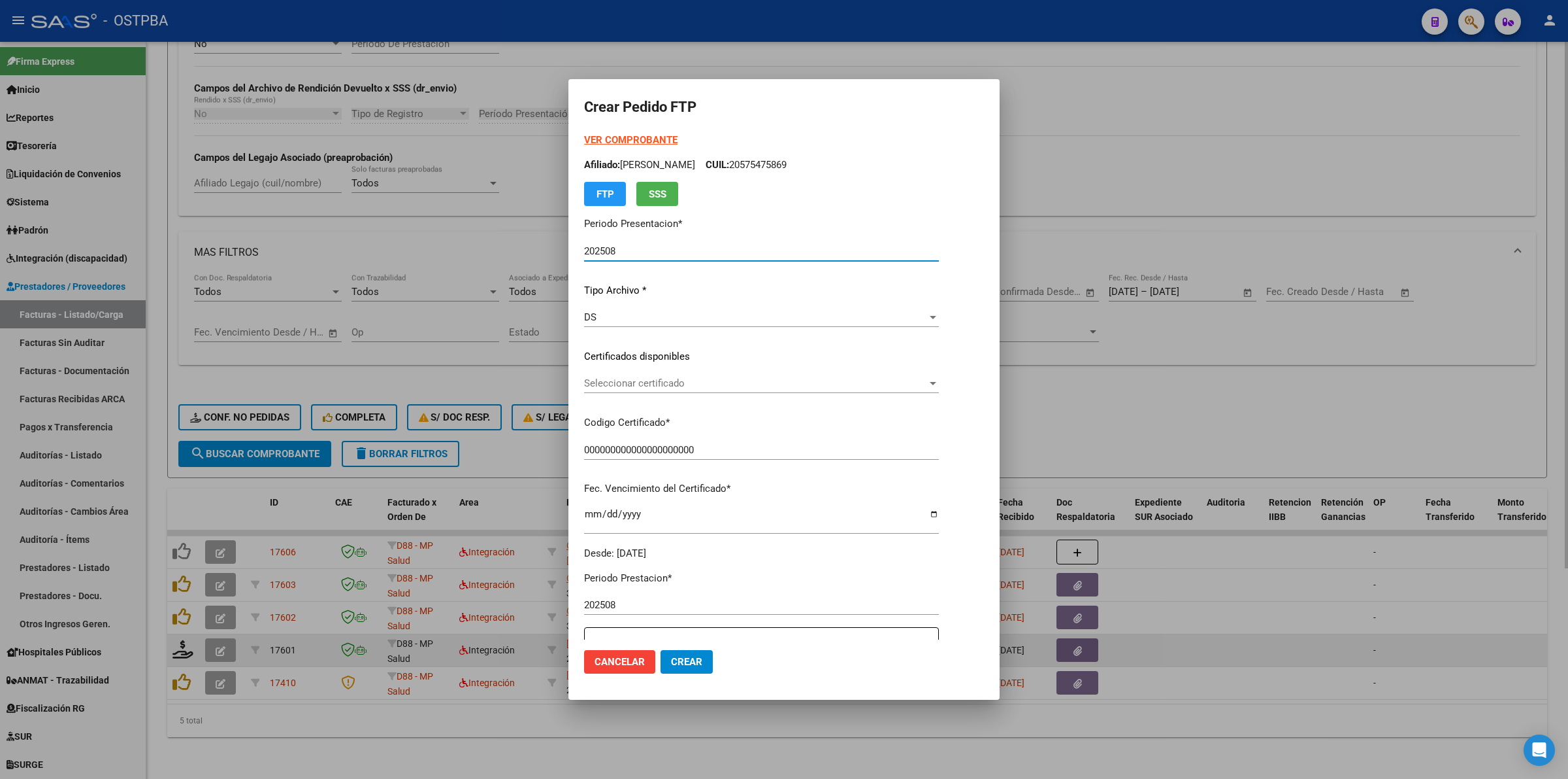
click at [927, 381] on span "Seleccionar certificado" at bounding box center [755, 383] width 343 height 12
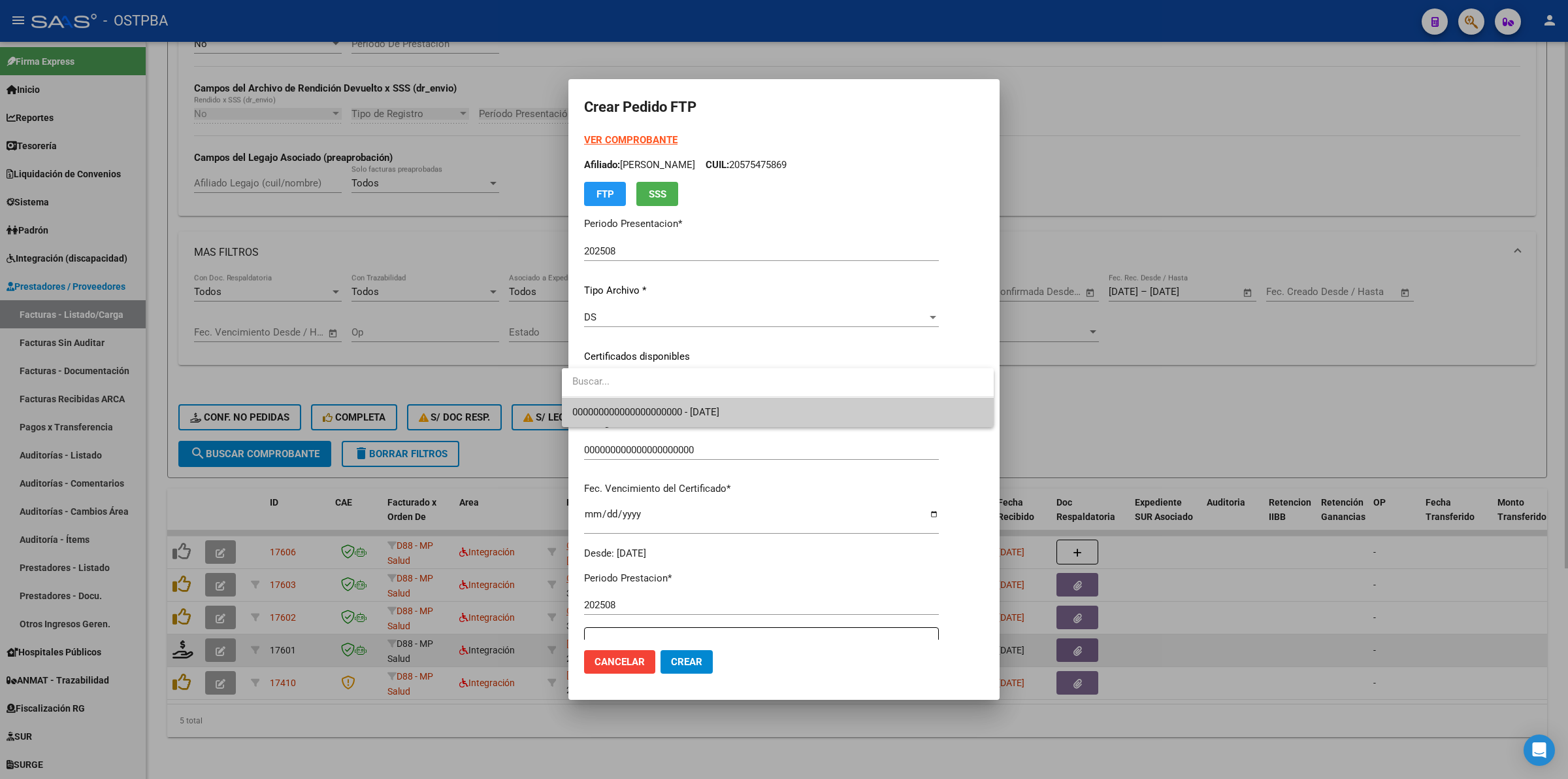
click at [861, 411] on span "000000000000000000000 - [DATE]" at bounding box center [778, 412] width 411 height 29
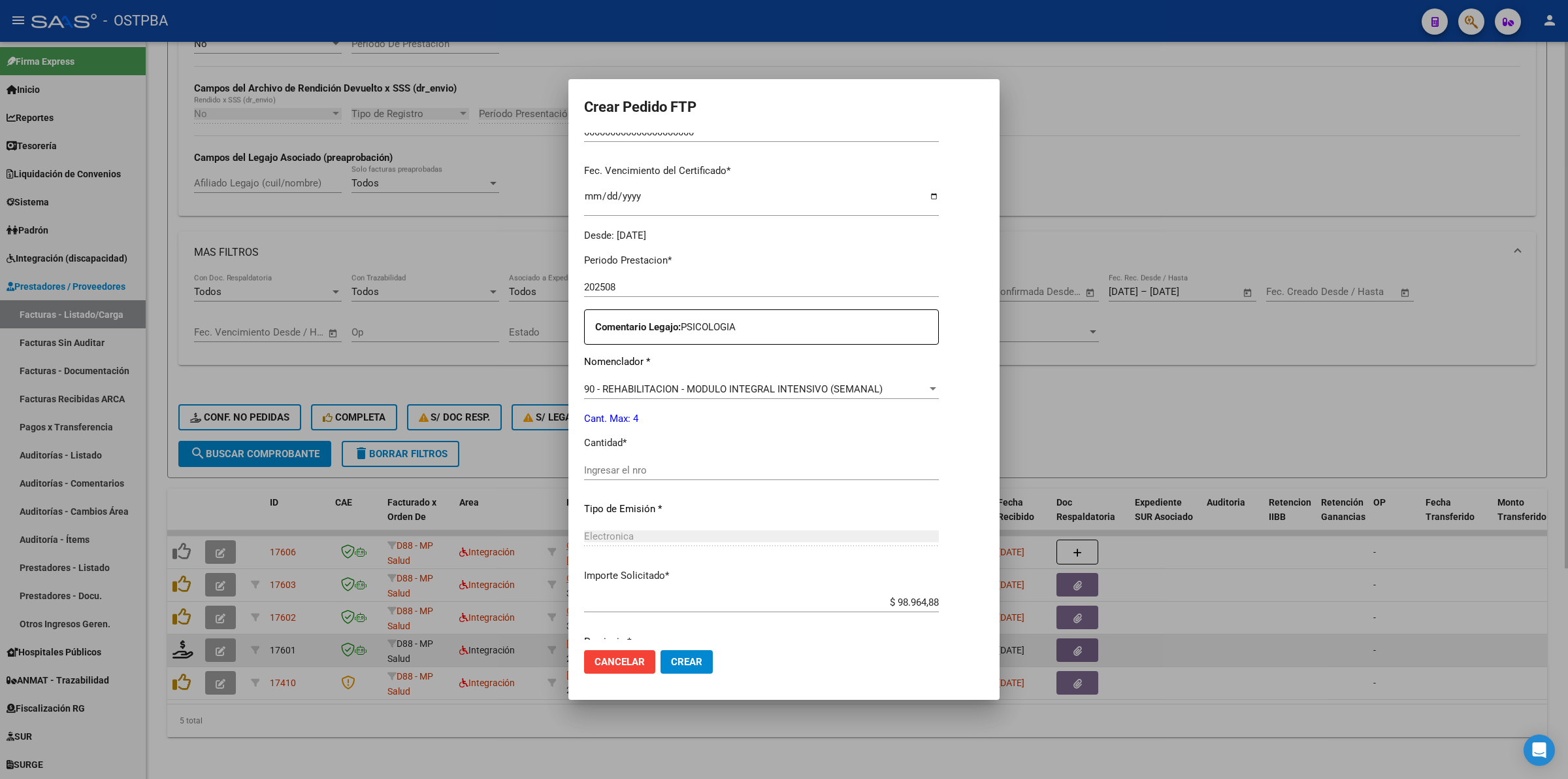
scroll to position [327, 0]
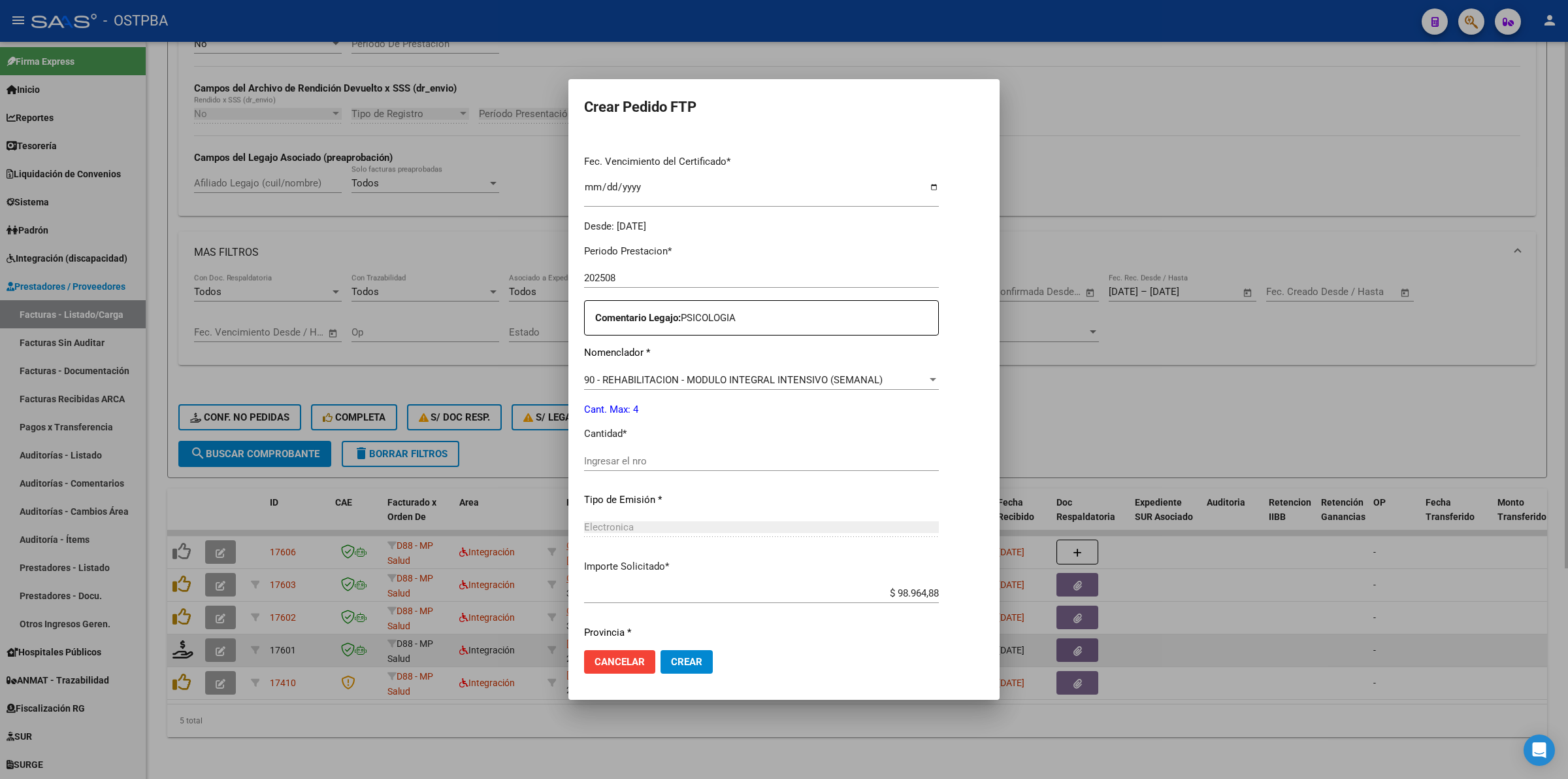
click at [701, 459] on input "Ingresar el nro" at bounding box center [761, 461] width 355 height 12
type input "4"
click at [676, 662] on span "Crear" at bounding box center [686, 661] width 31 height 12
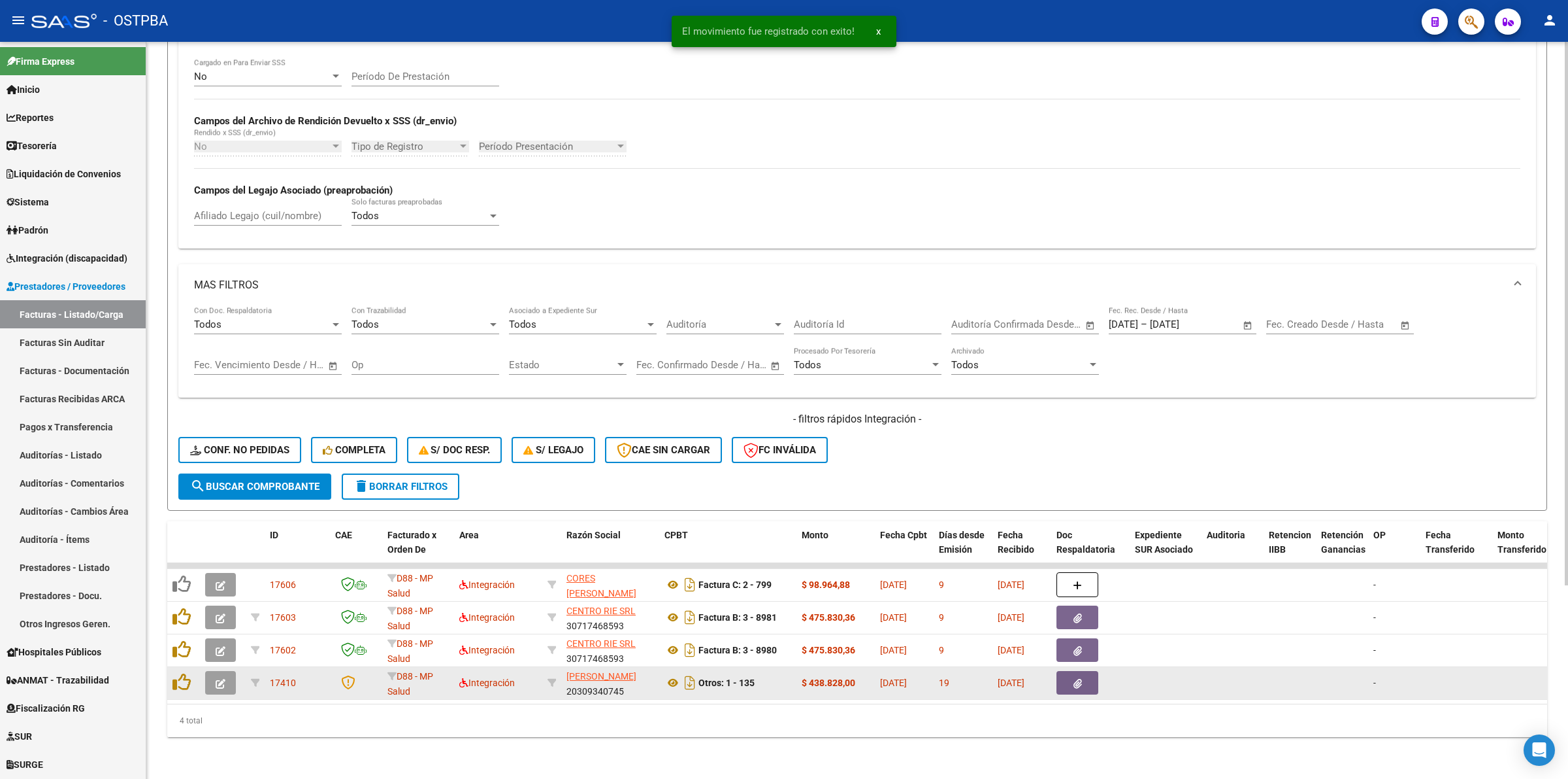
scroll to position [262, 0]
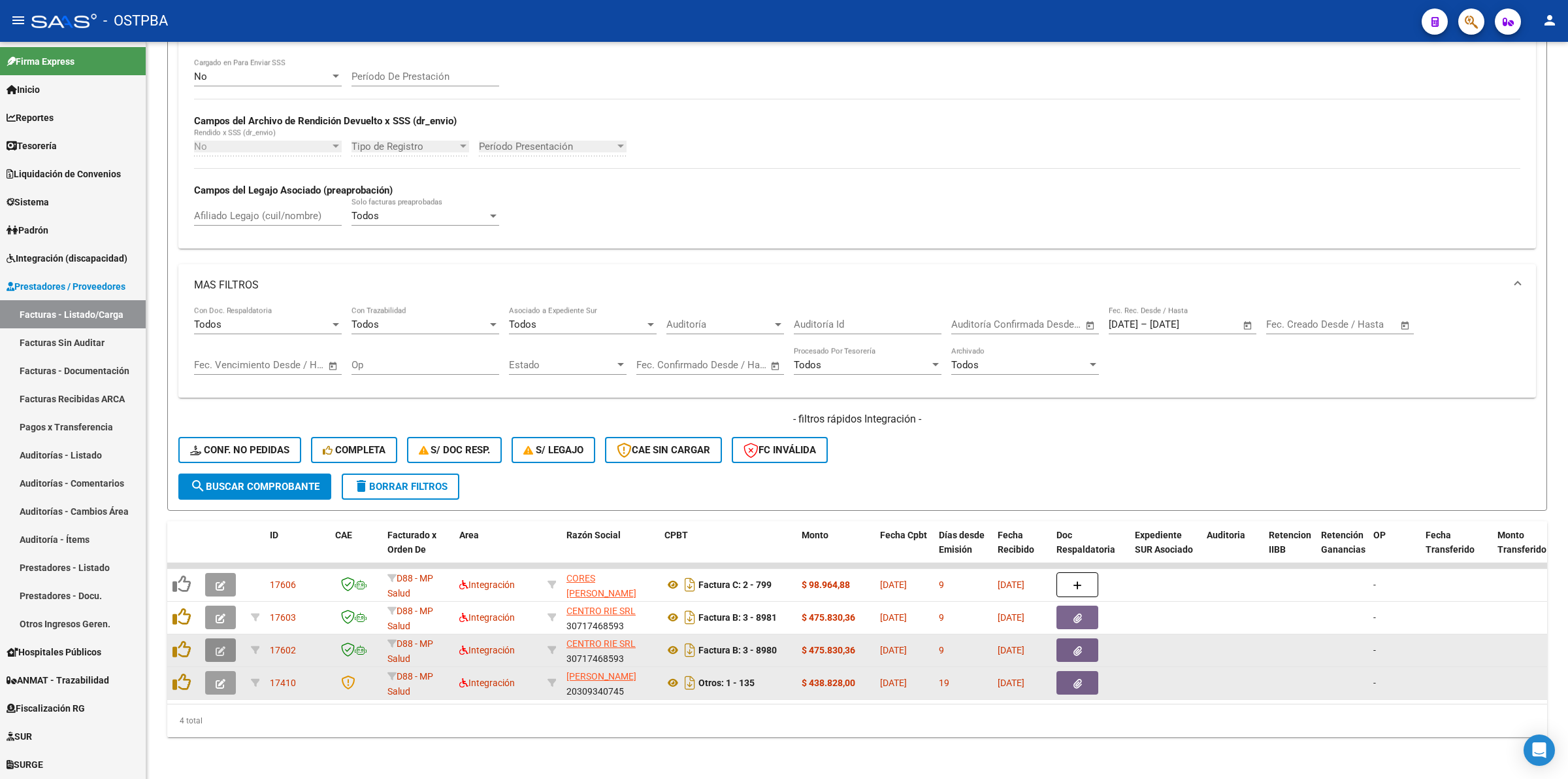
click at [217, 646] on icon "button" at bounding box center [220, 650] width 9 height 9
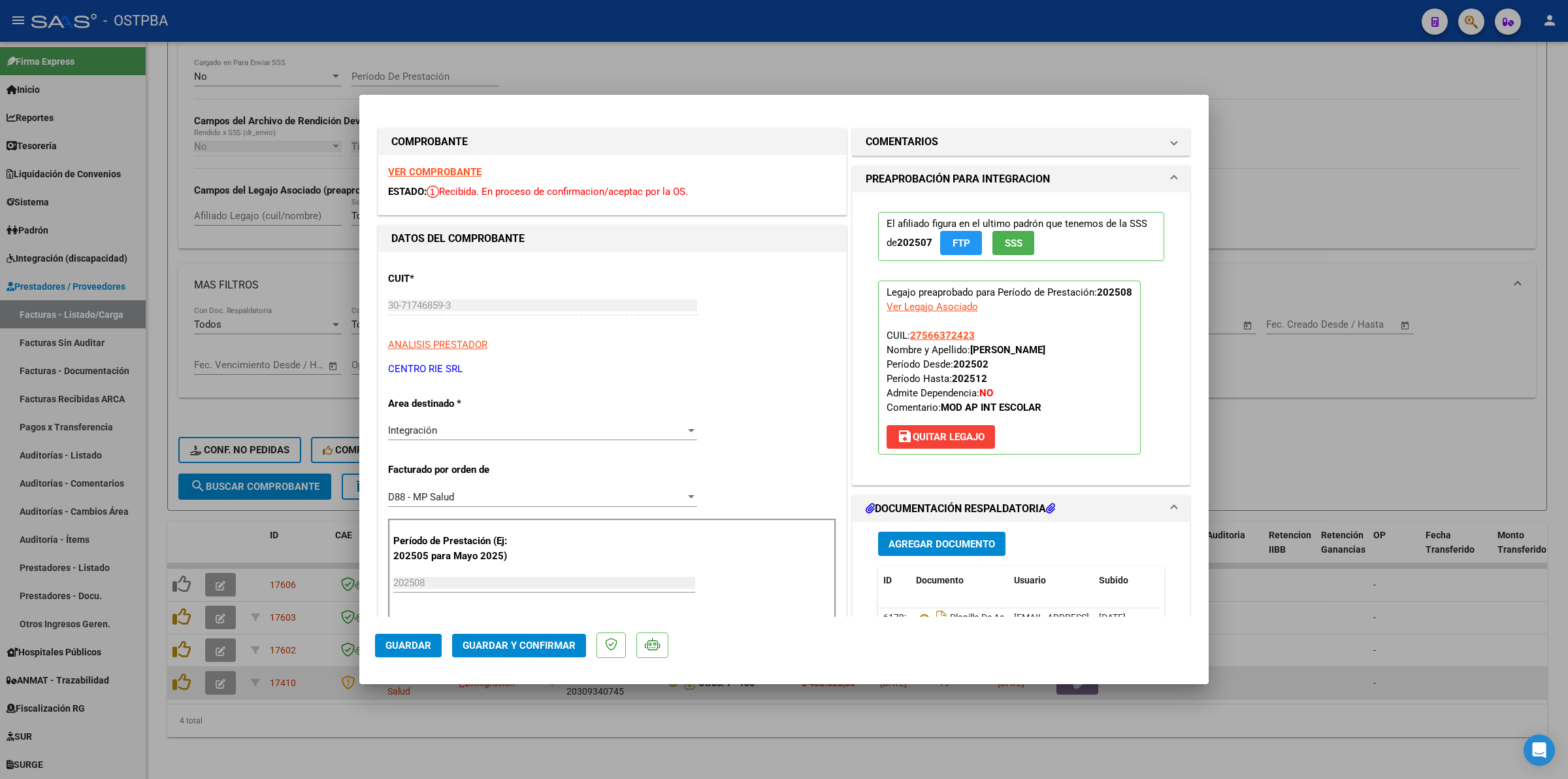
click at [468, 164] on div "VER COMPROBANTE ESTADO: Recibida. En proceso de confirmacion/aceptac por la OS." at bounding box center [612, 185] width 468 height 60
click at [468, 168] on strong "VER COMPROBANTE" at bounding box center [434, 172] width 94 height 12
click at [1368, 629] on div at bounding box center [784, 390] width 1568 height 779
type input "$ 0,00"
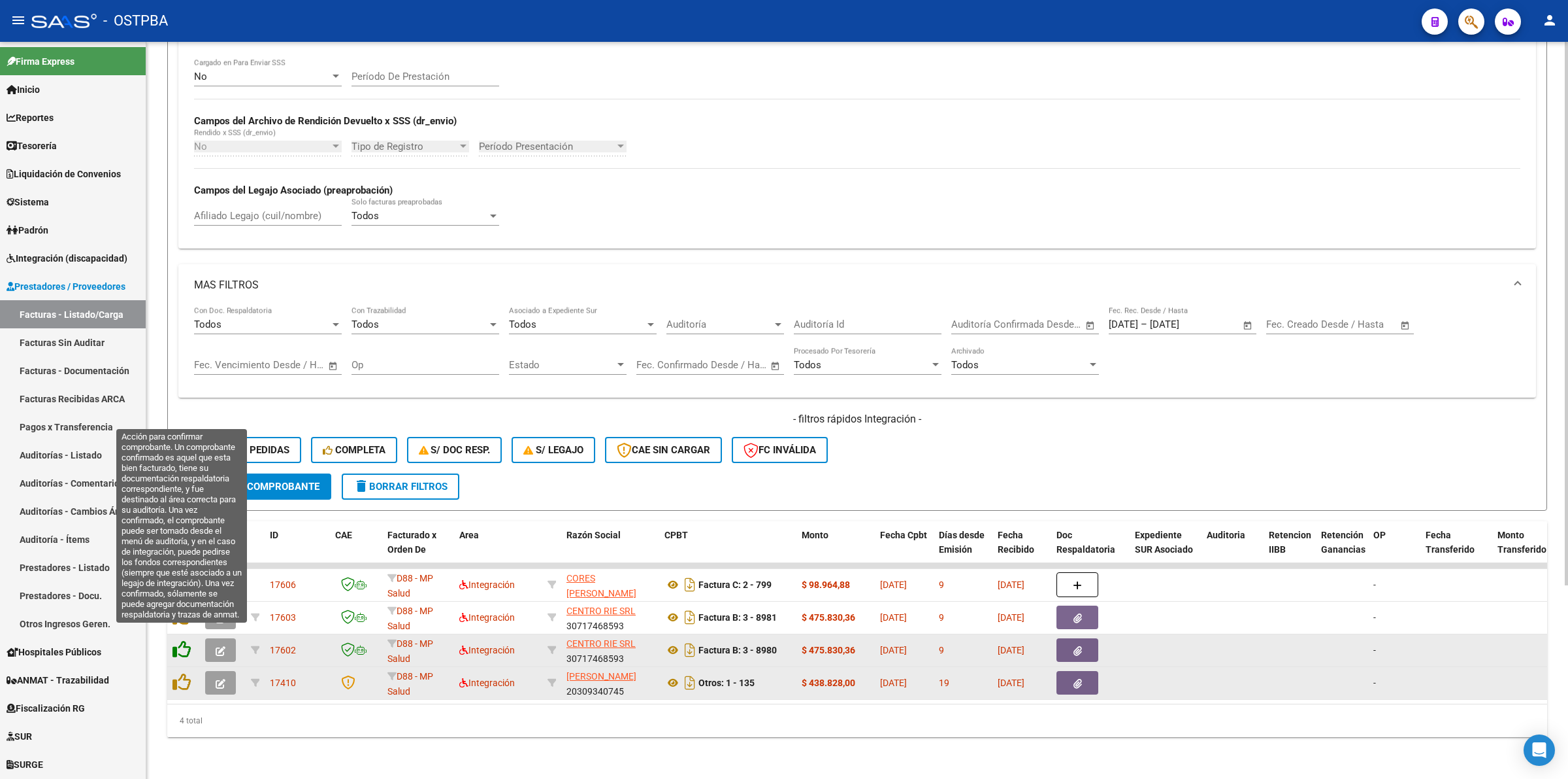
click at [182, 640] on icon at bounding box center [182, 649] width 18 height 18
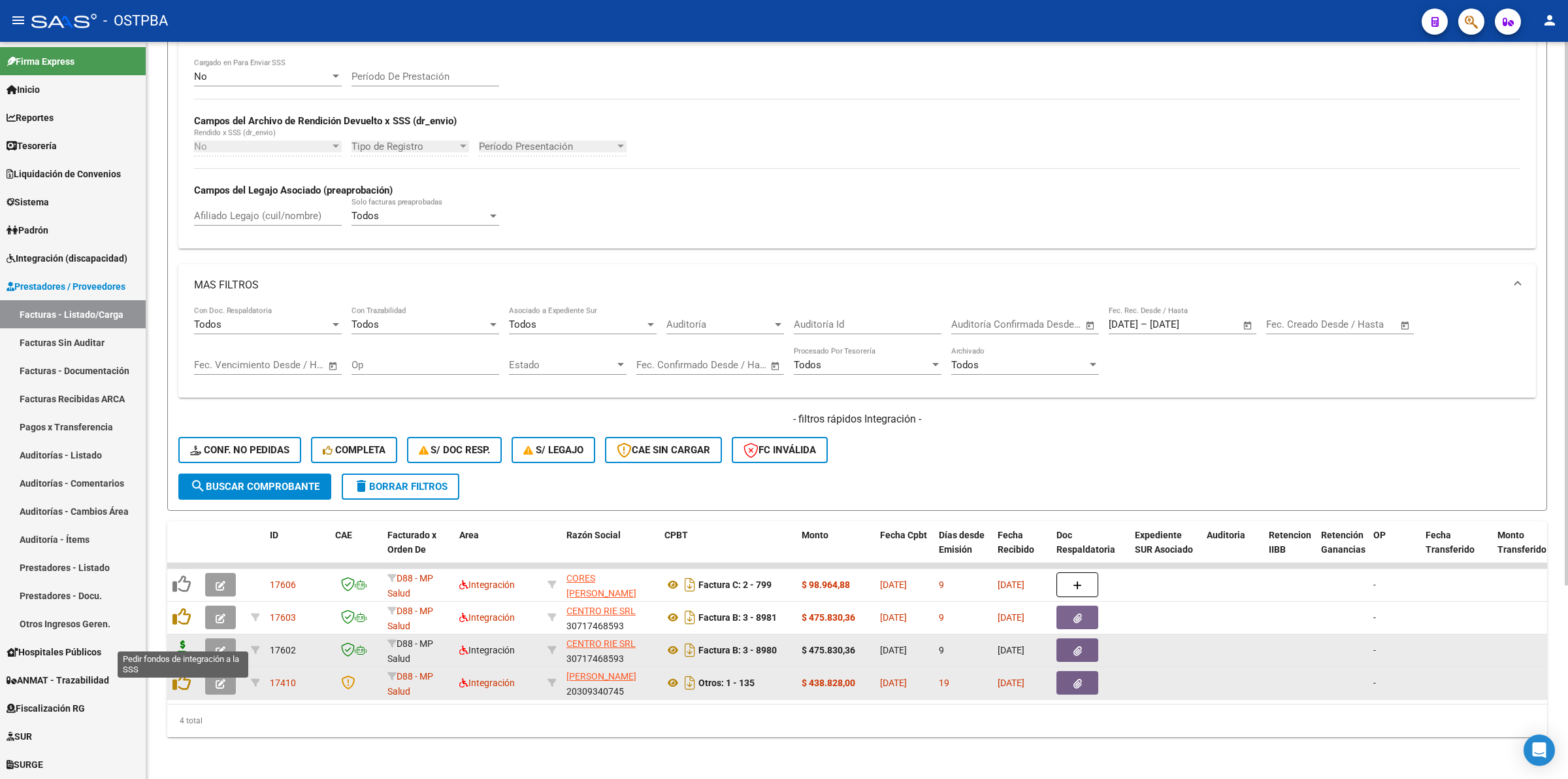
click at [179, 642] on icon at bounding box center [183, 649] width 21 height 18
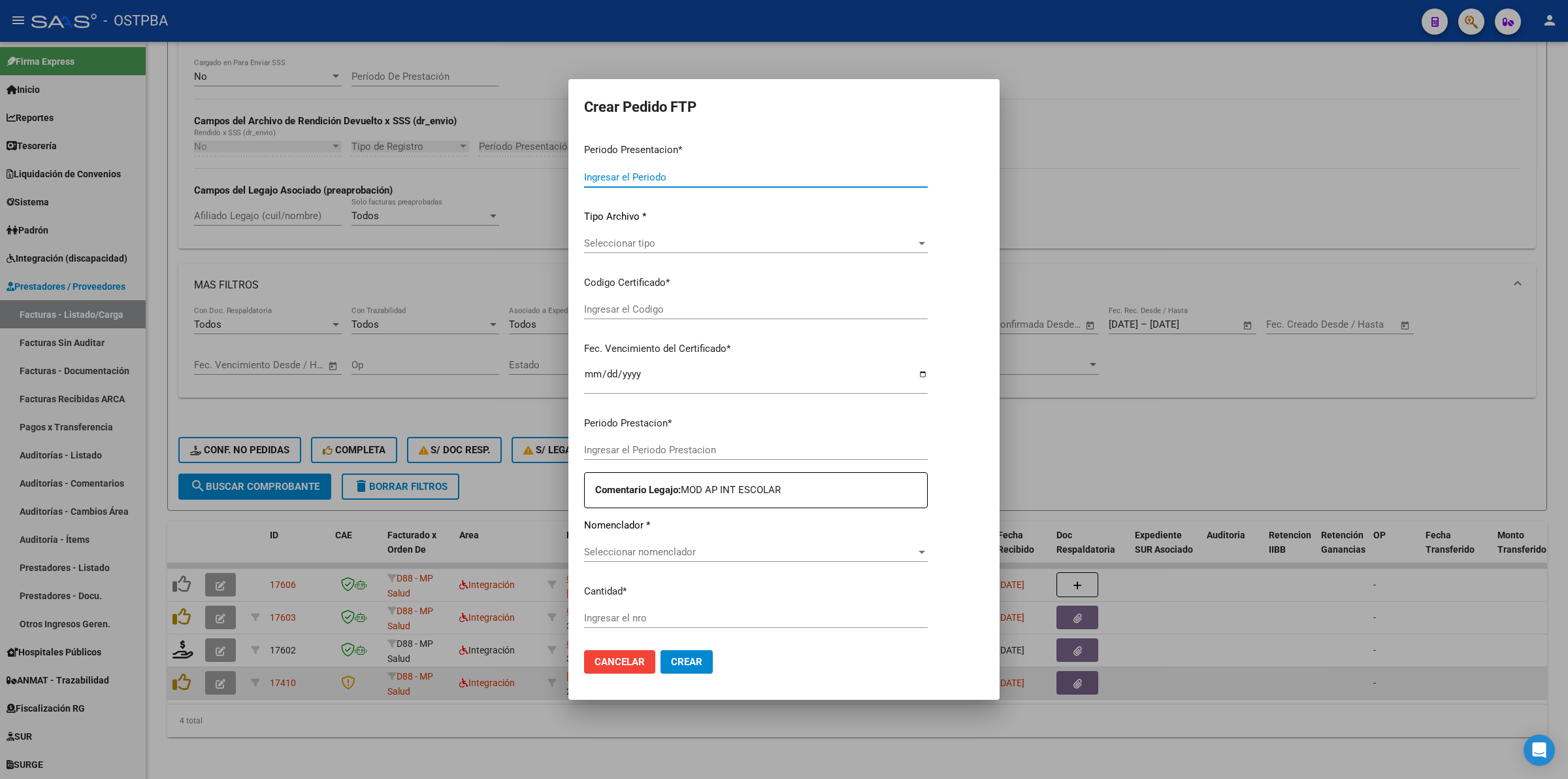
type input "202508"
type input "$ 475.830,36"
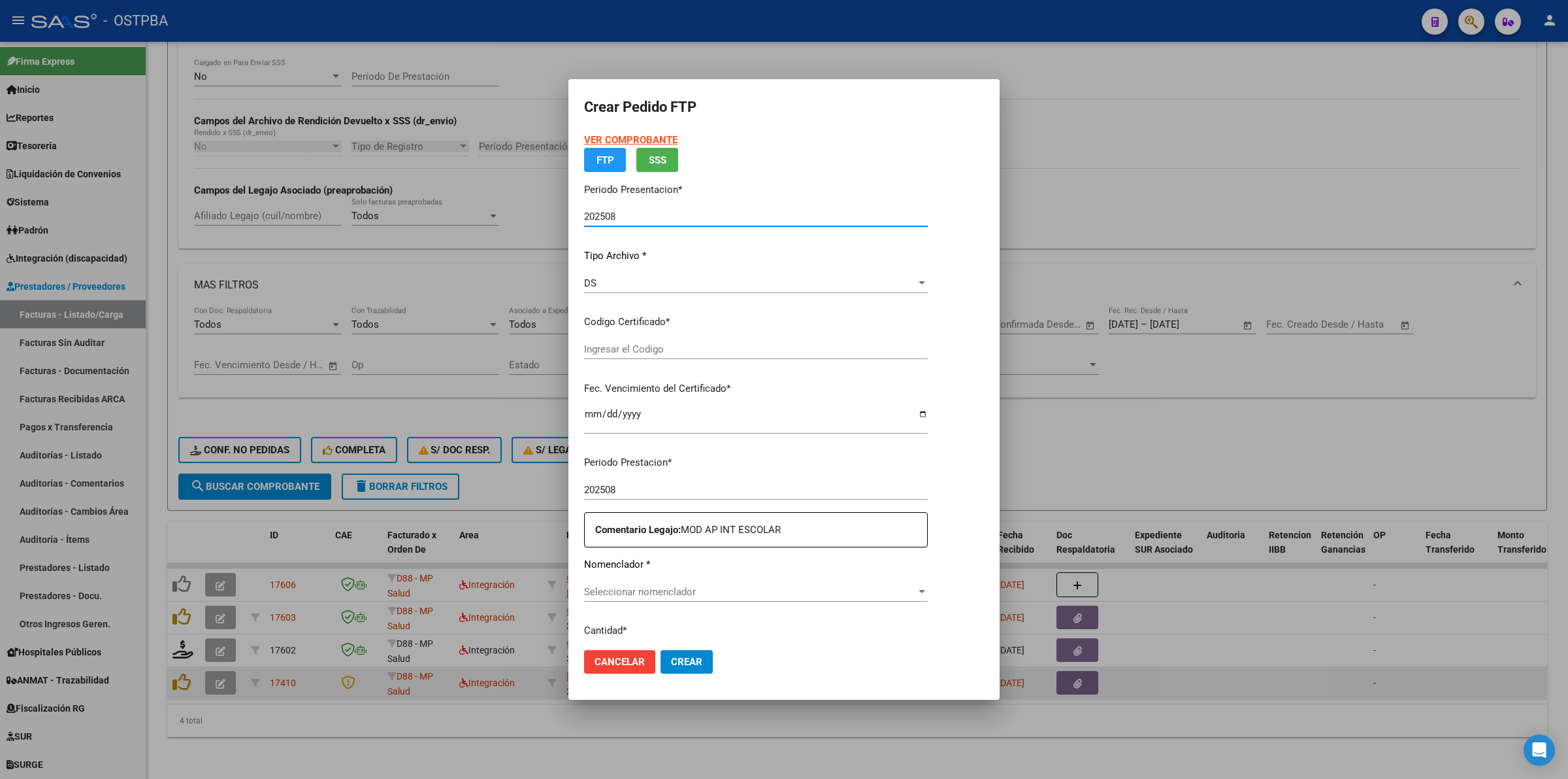
type input "00000000000000000000"
type input "[DATE]"
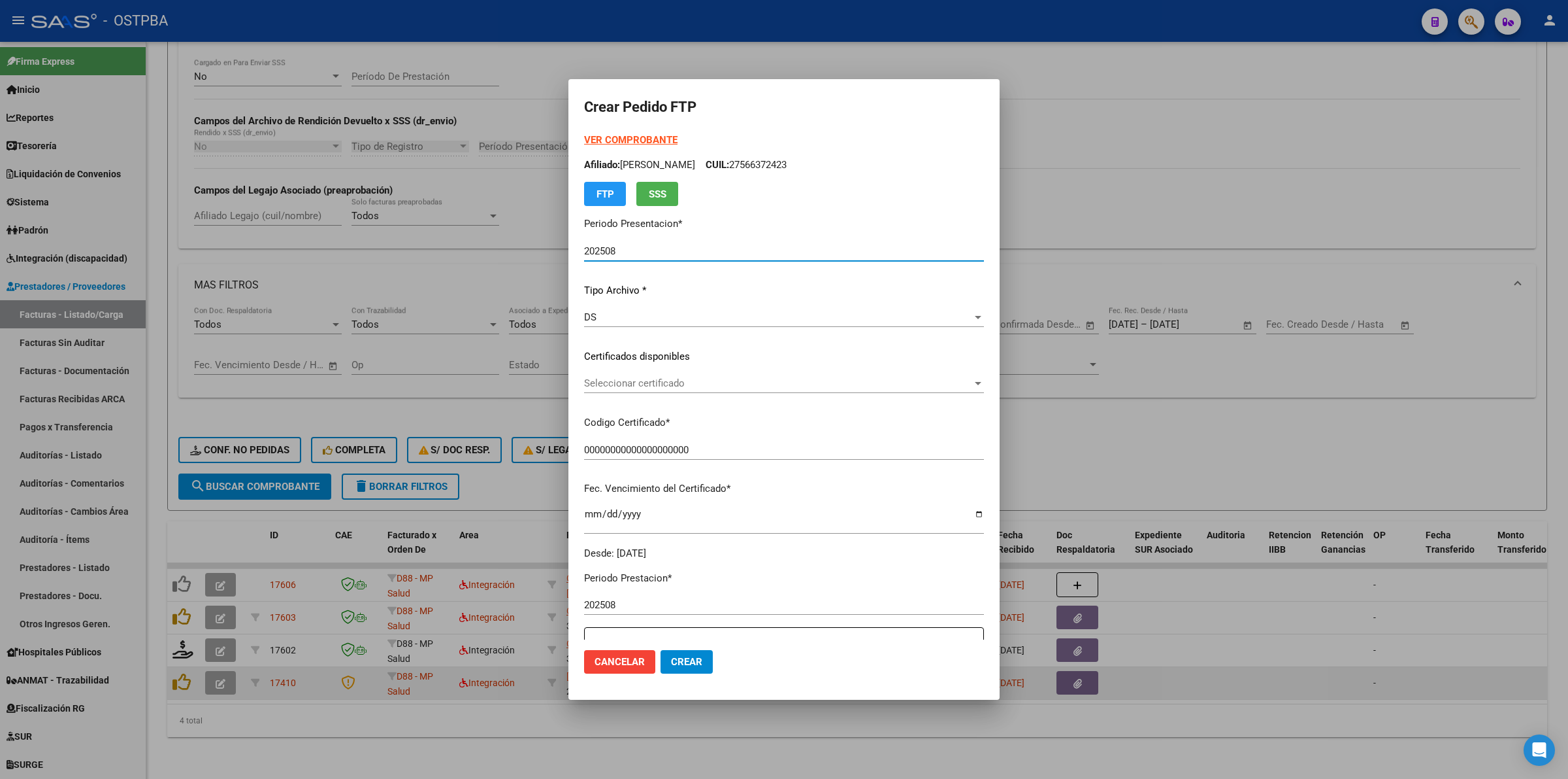
click at [972, 378] on span "Seleccionar certificado" at bounding box center [778, 383] width 388 height 12
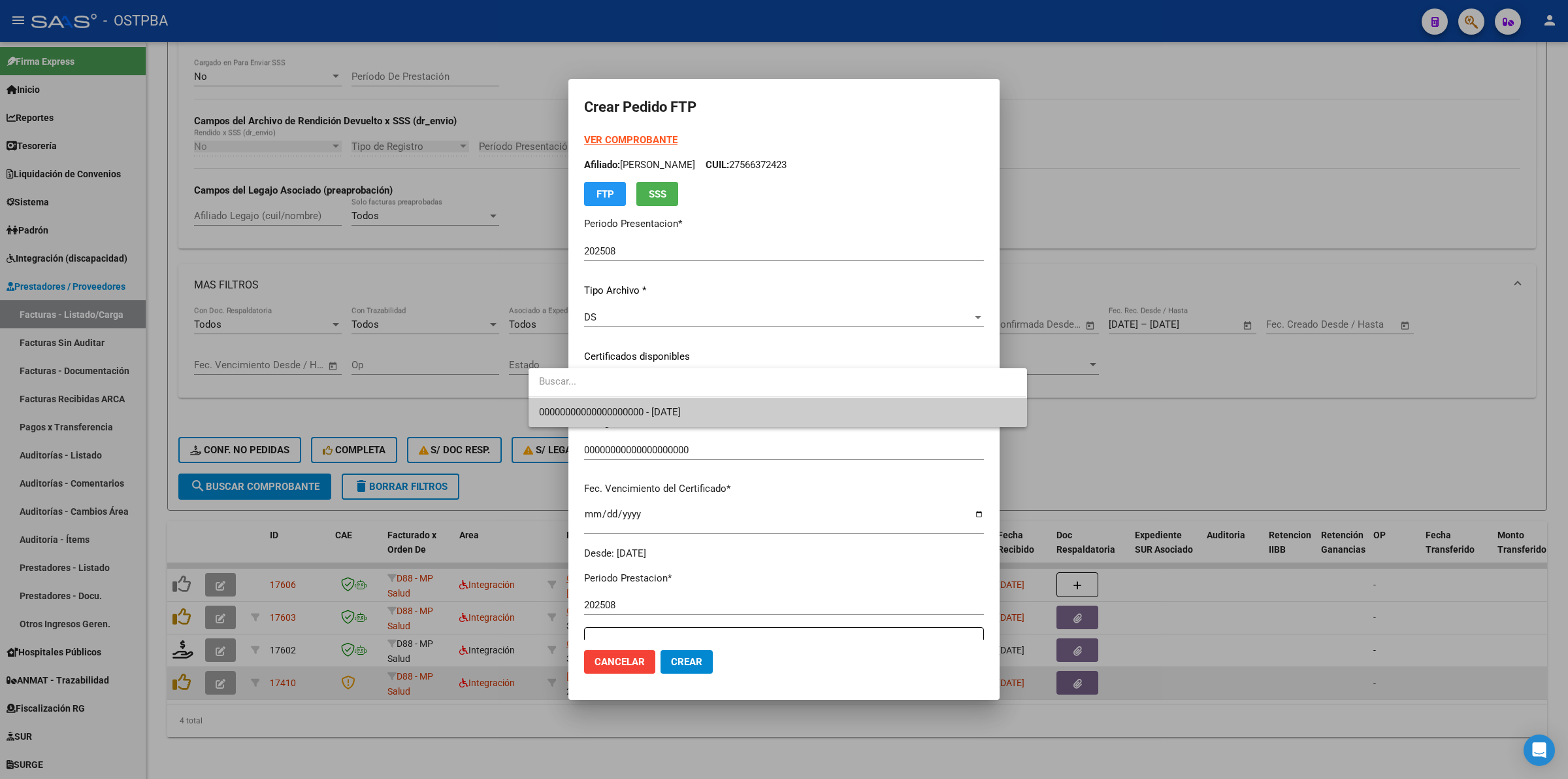
click at [892, 419] on span "00000000000000000000 - [DATE]" at bounding box center [777, 412] width 477 height 29
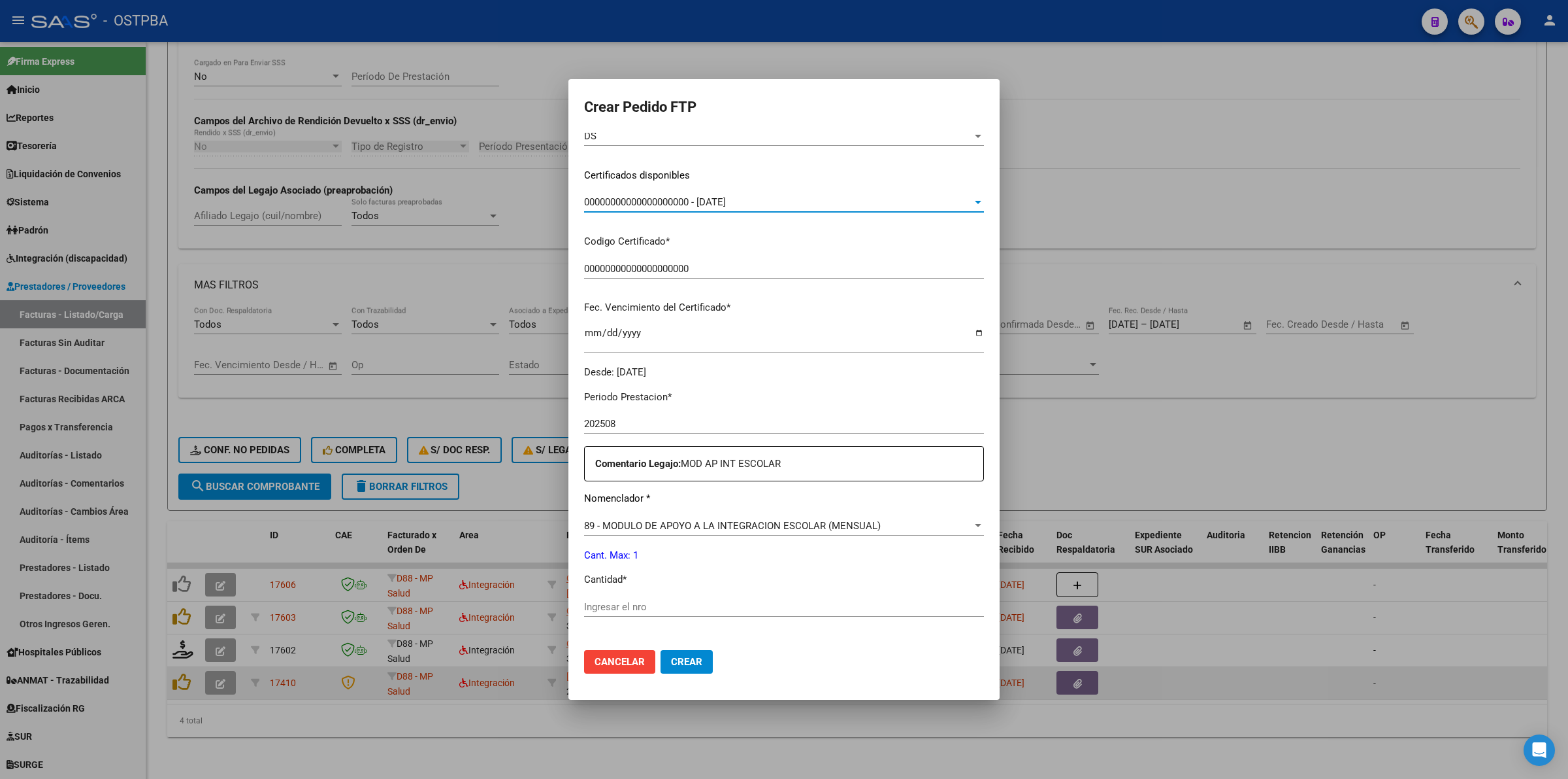
scroll to position [327, 0]
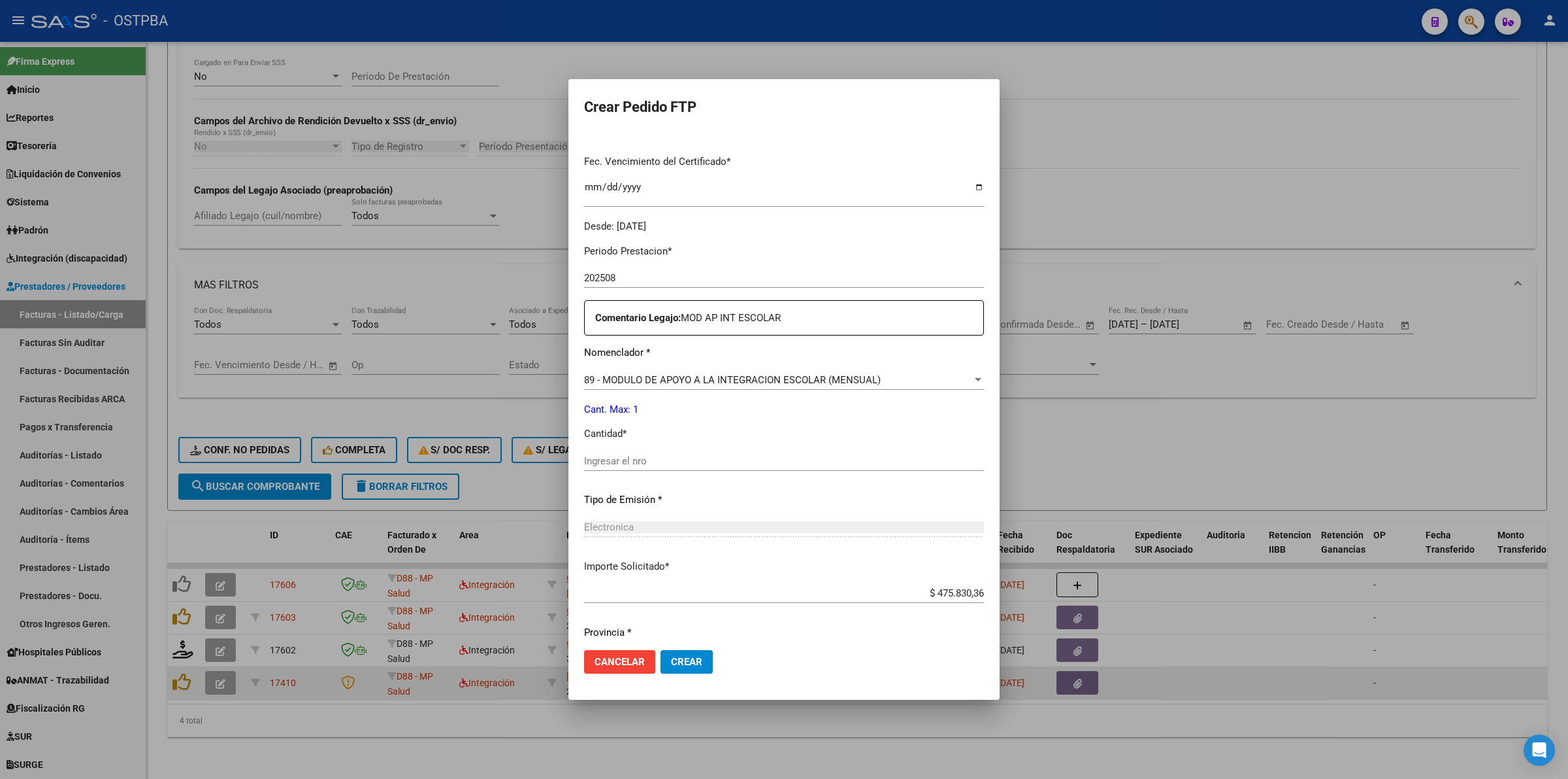
click at [731, 467] on div "Ingresar el nro" at bounding box center [784, 461] width 400 height 20
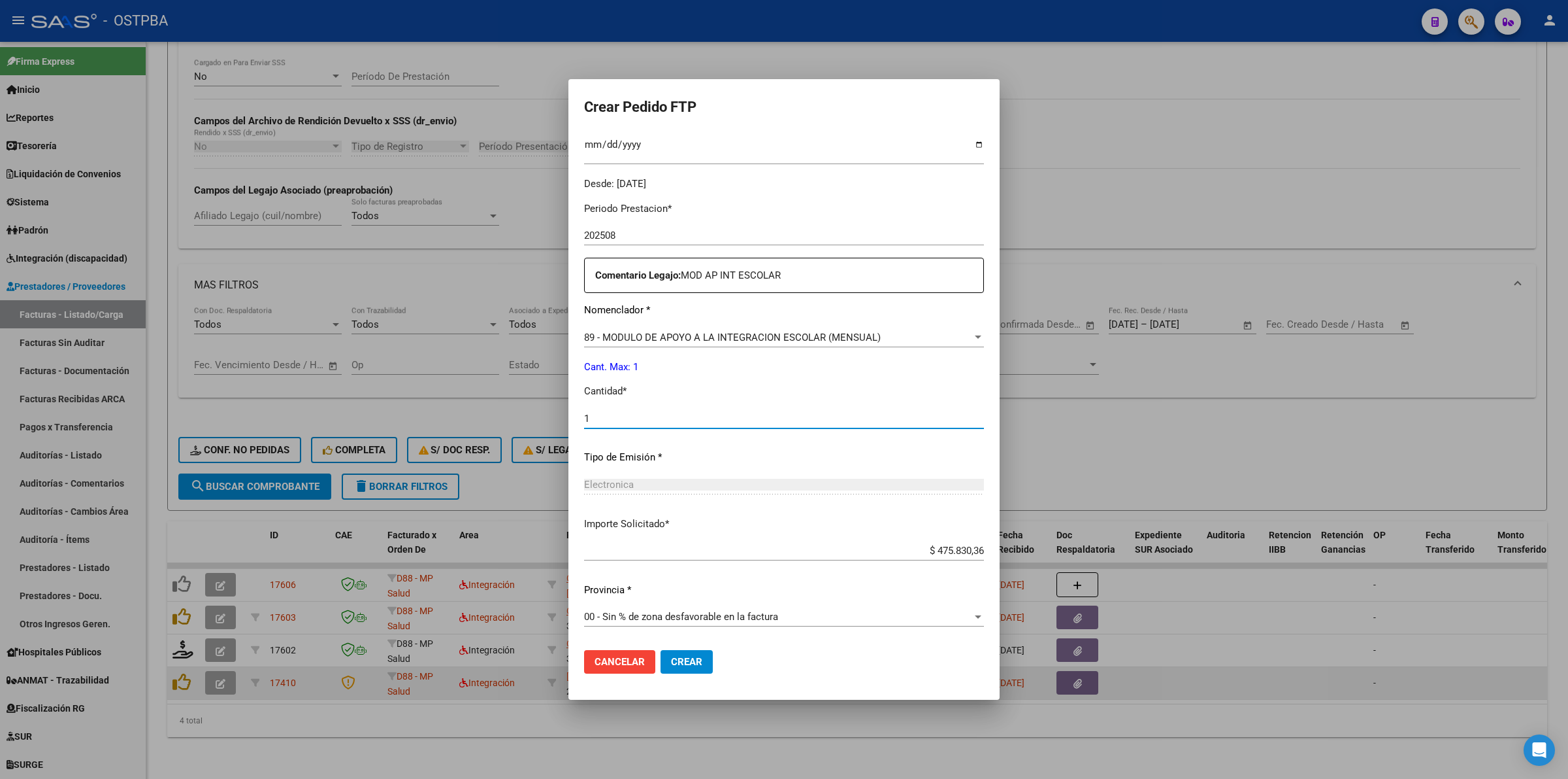
type input "1"
click at [671, 655] on span "Crear" at bounding box center [686, 661] width 31 height 12
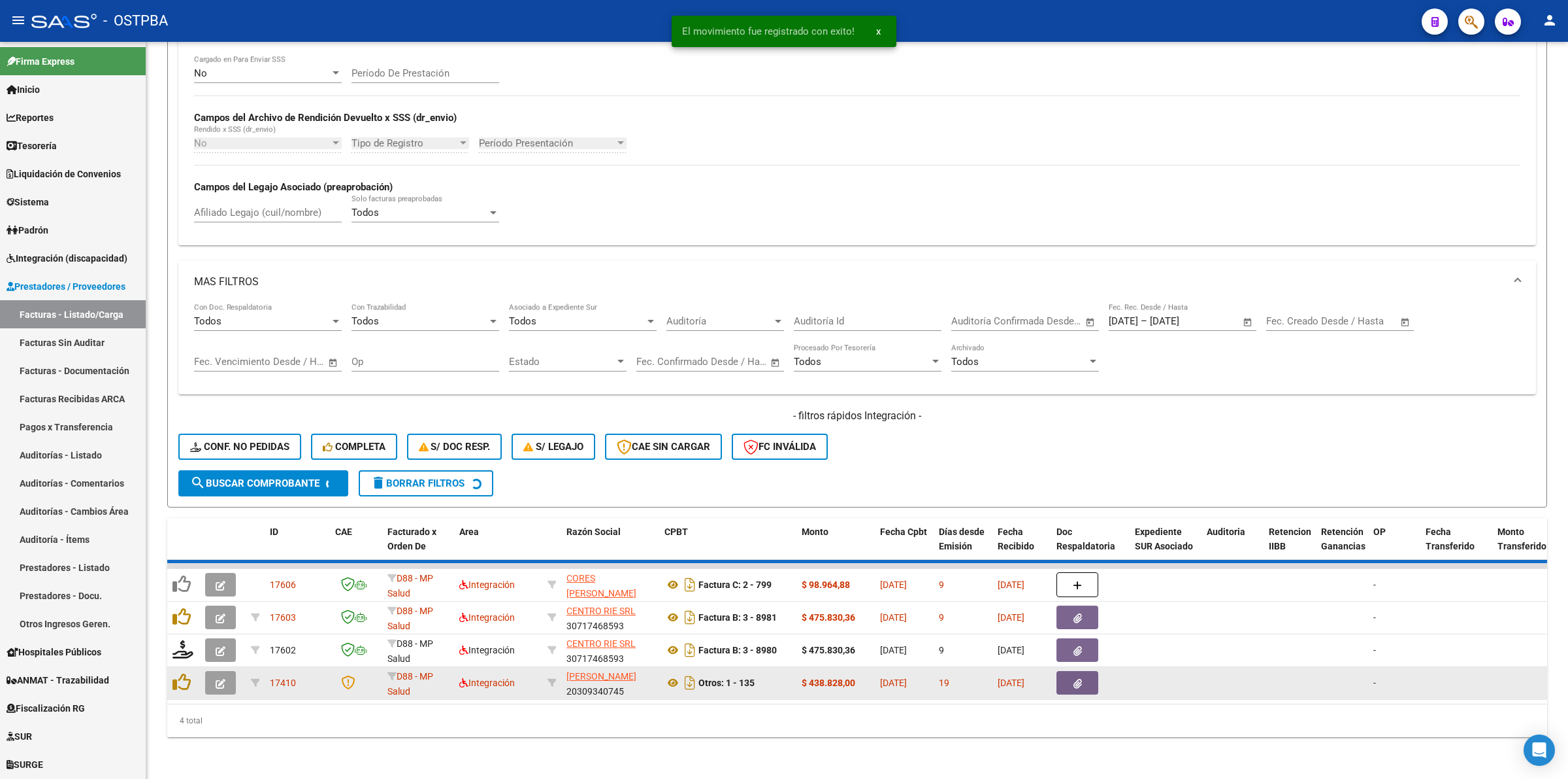
scroll to position [229, 0]
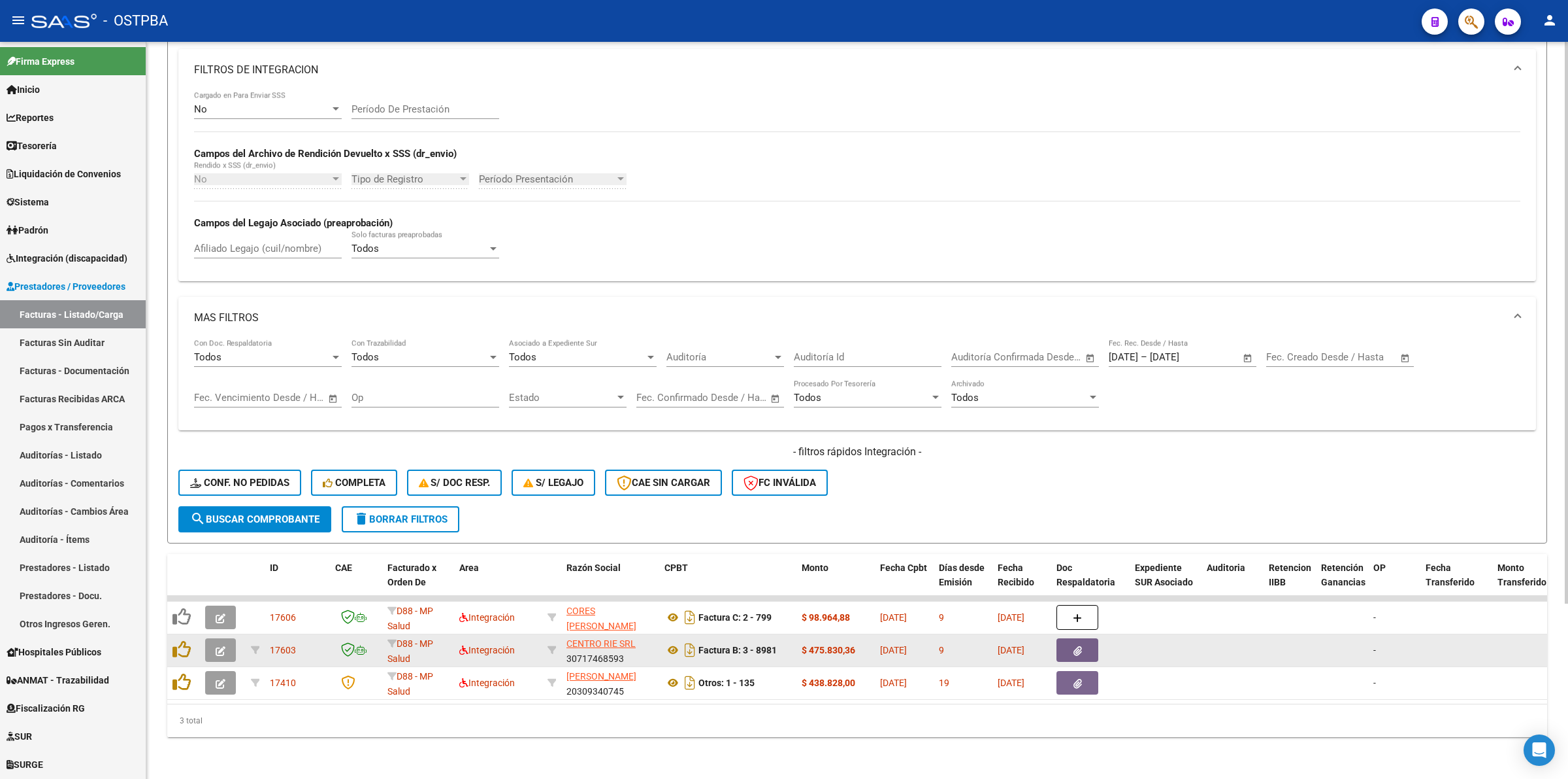
click at [224, 646] on icon "button" at bounding box center [220, 650] width 9 height 9
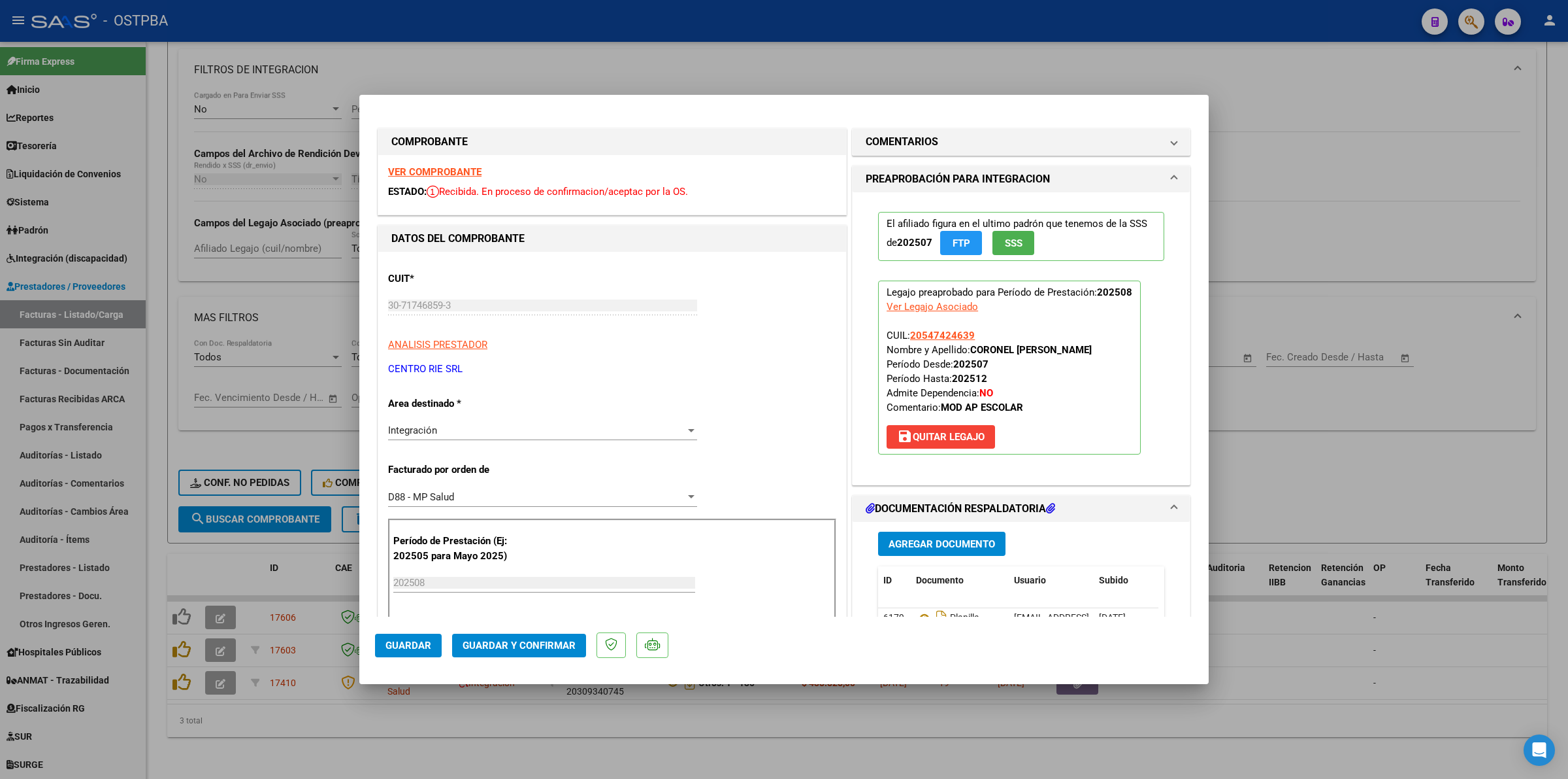
click at [449, 172] on strong "VER COMPROBANTE" at bounding box center [434, 172] width 94 height 12
drag, startPoint x: 1337, startPoint y: 638, endPoint x: 1320, endPoint y: 641, distance: 17.3
click at [1337, 639] on div at bounding box center [784, 390] width 1568 height 779
type input "$ 0,00"
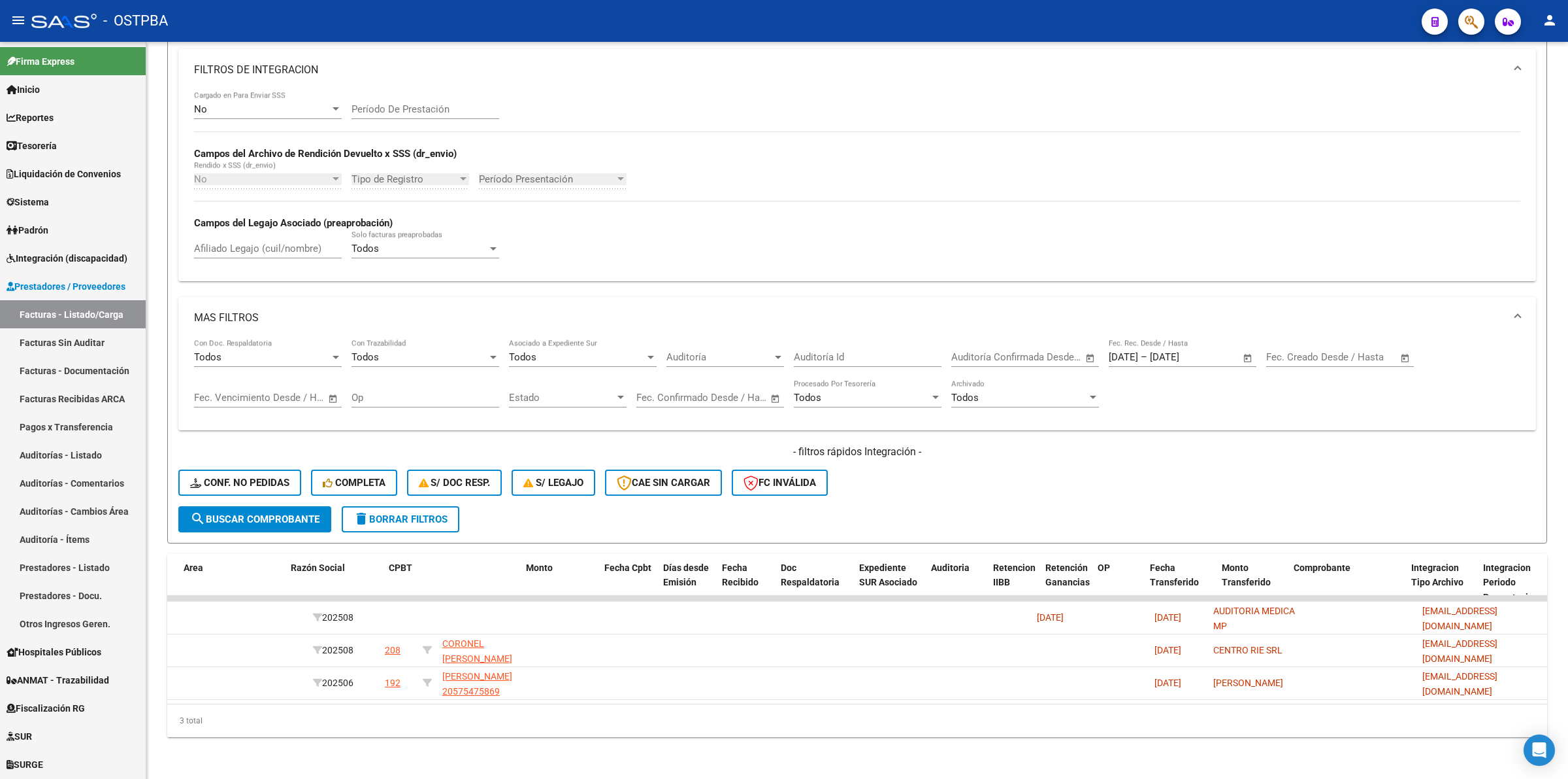
scroll to position [0, 0]
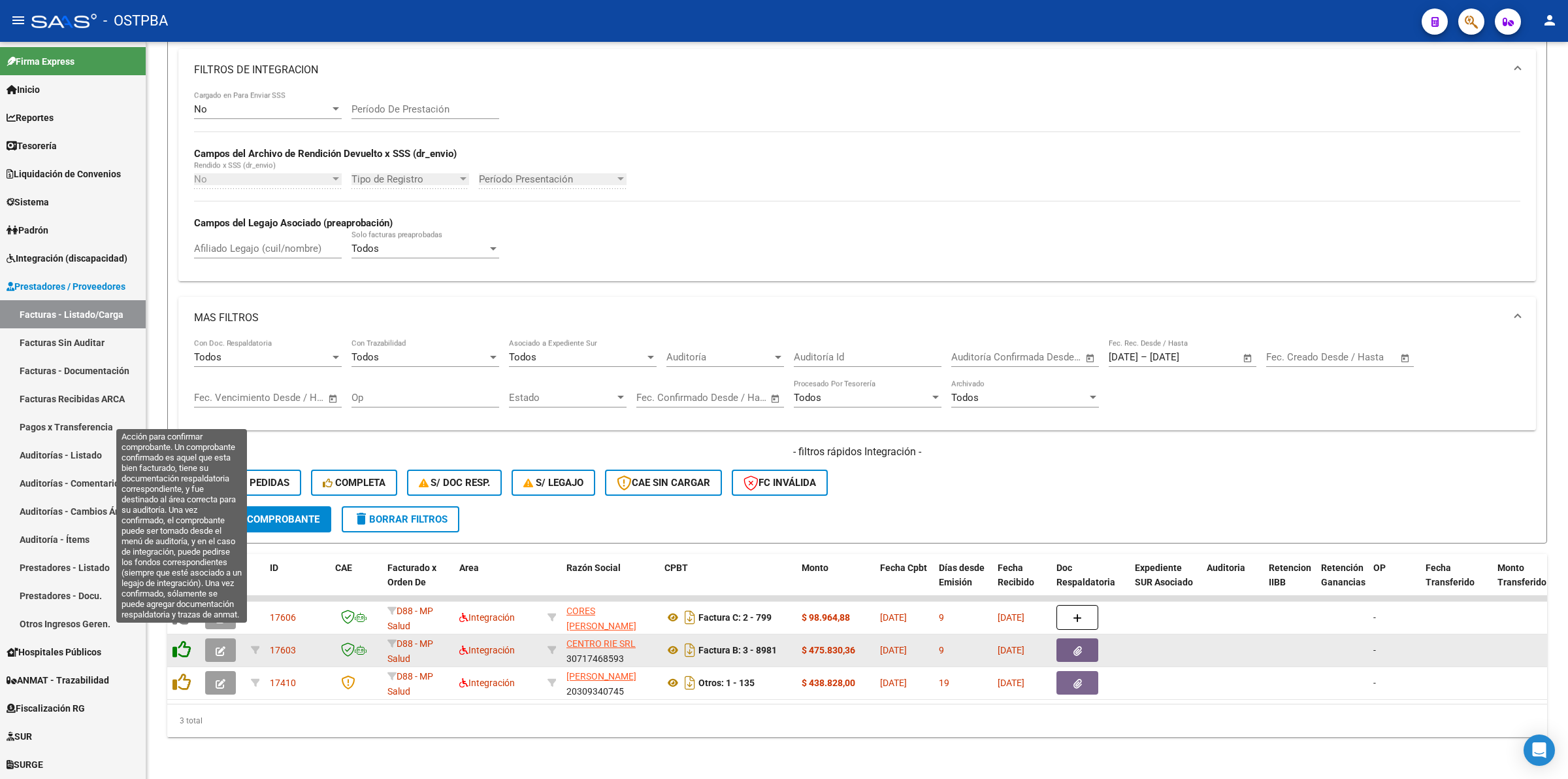
click at [180, 640] on icon at bounding box center [182, 649] width 18 height 18
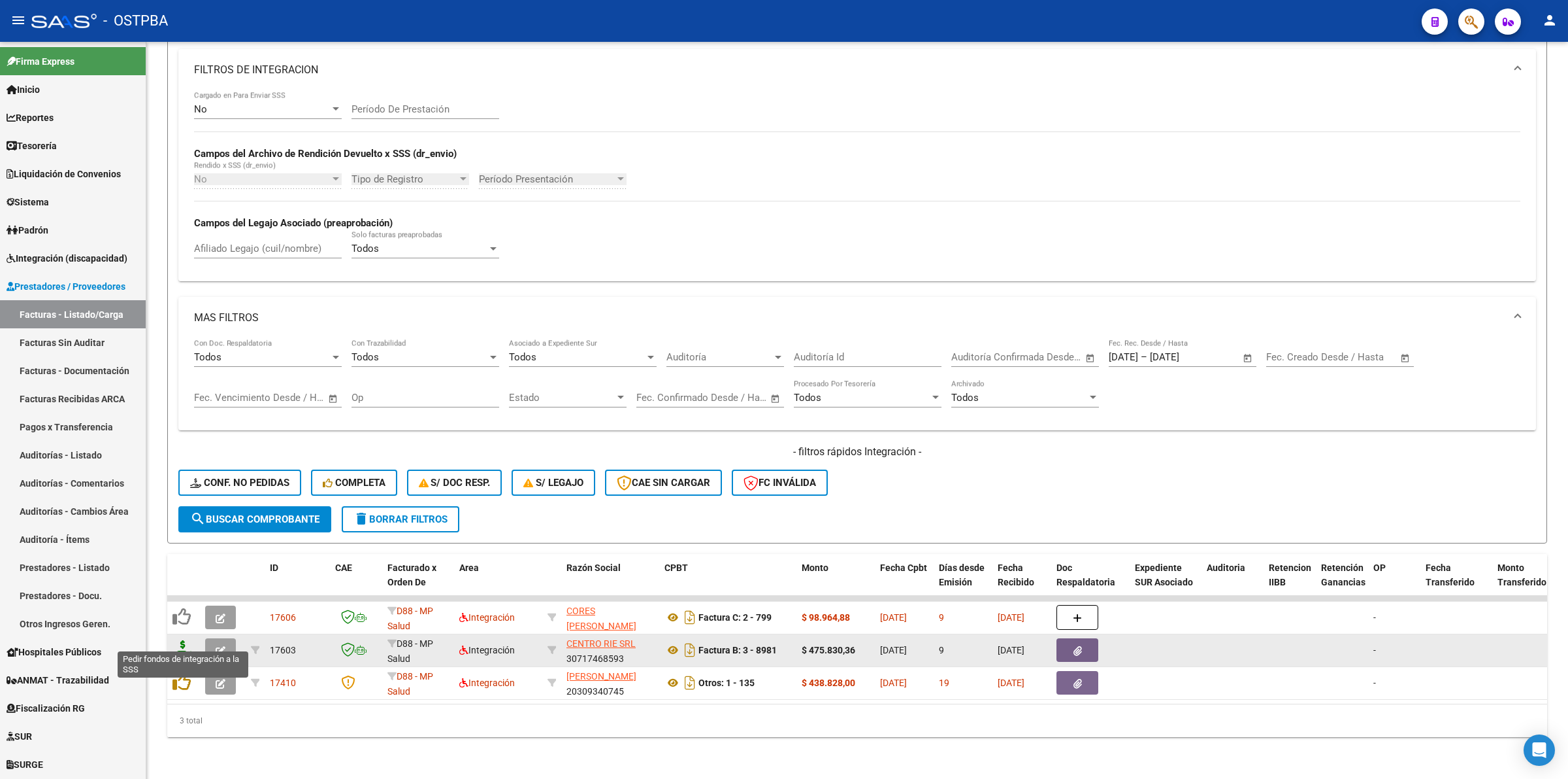
click at [184, 641] on icon at bounding box center [183, 649] width 21 height 18
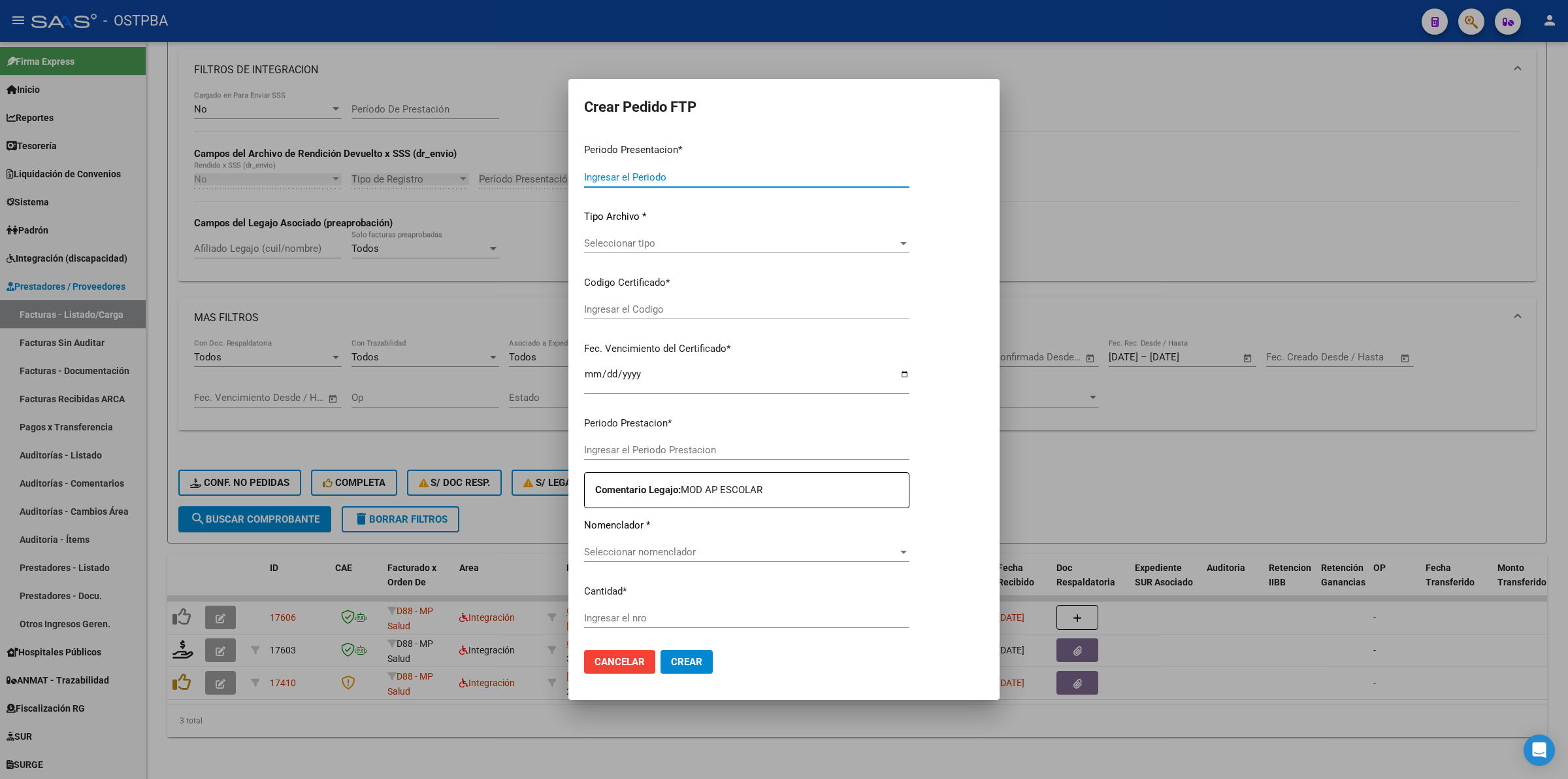
type input "202508"
type input "$ 475.830,36"
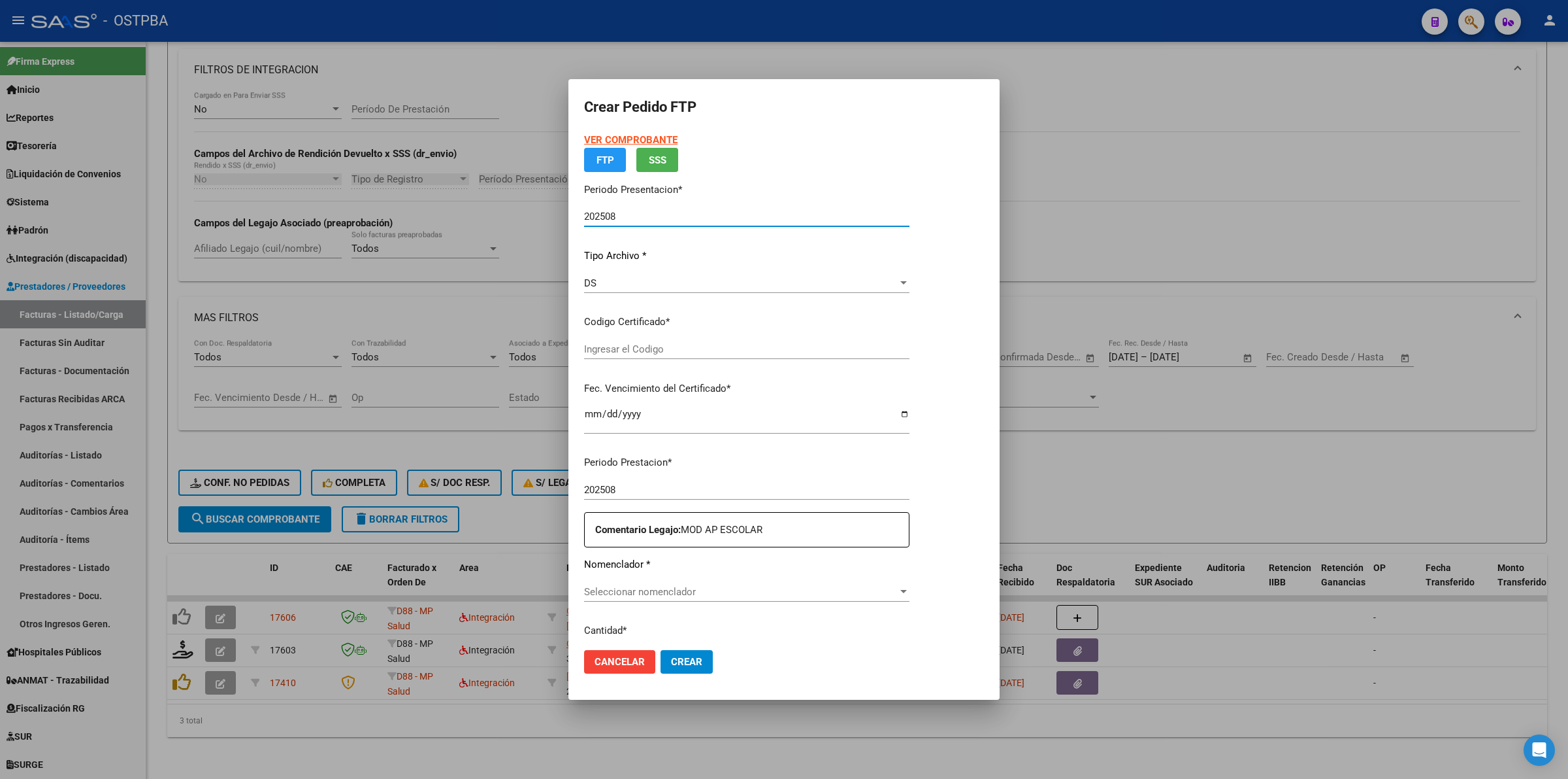
type input "0000000000"
type input "[DATE]"
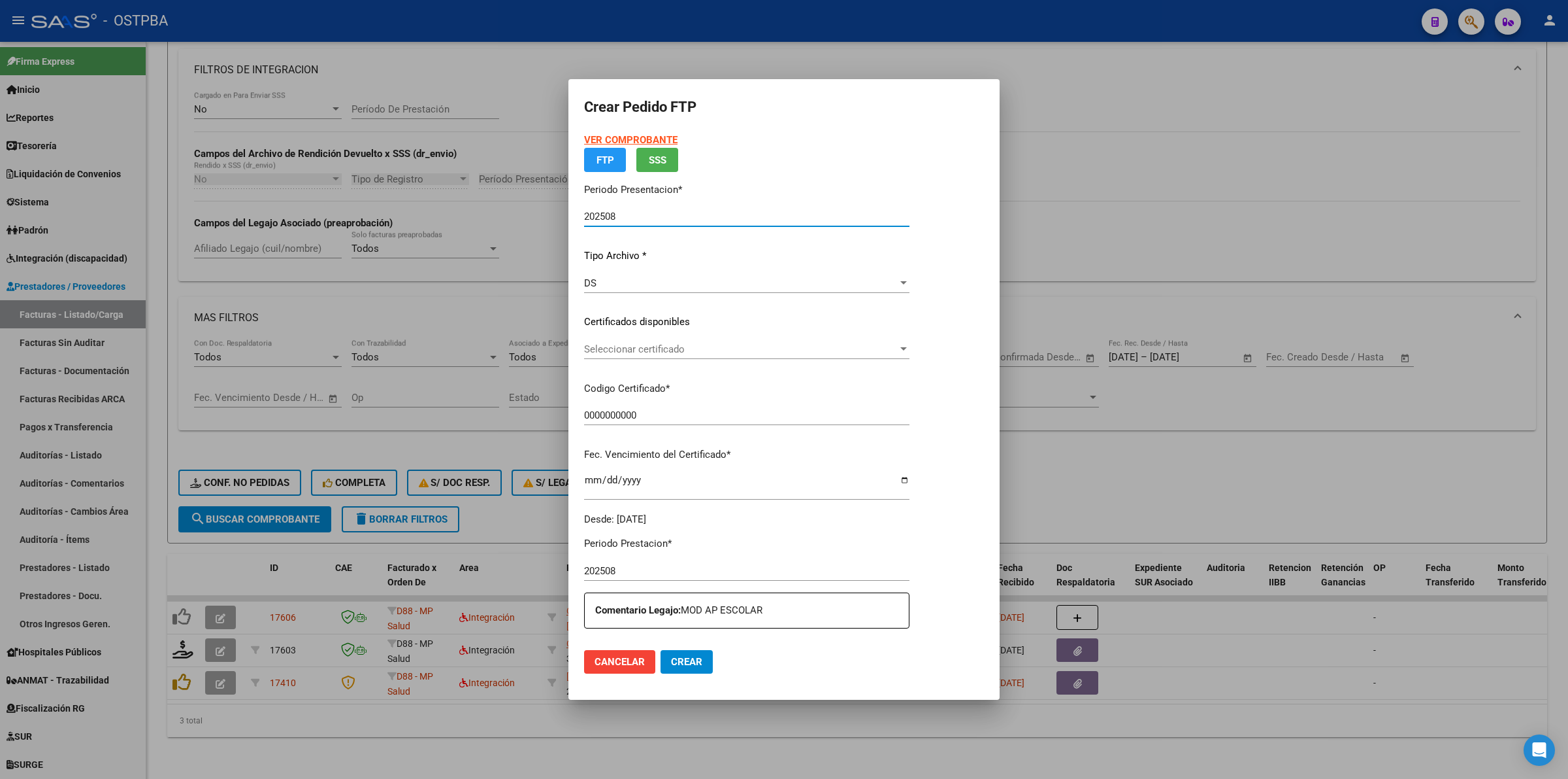
click at [914, 350] on app-drop-down-list "Certificados disponibles Seleccionar certificado Seleccionar certificado" at bounding box center [752, 335] width 336 height 41
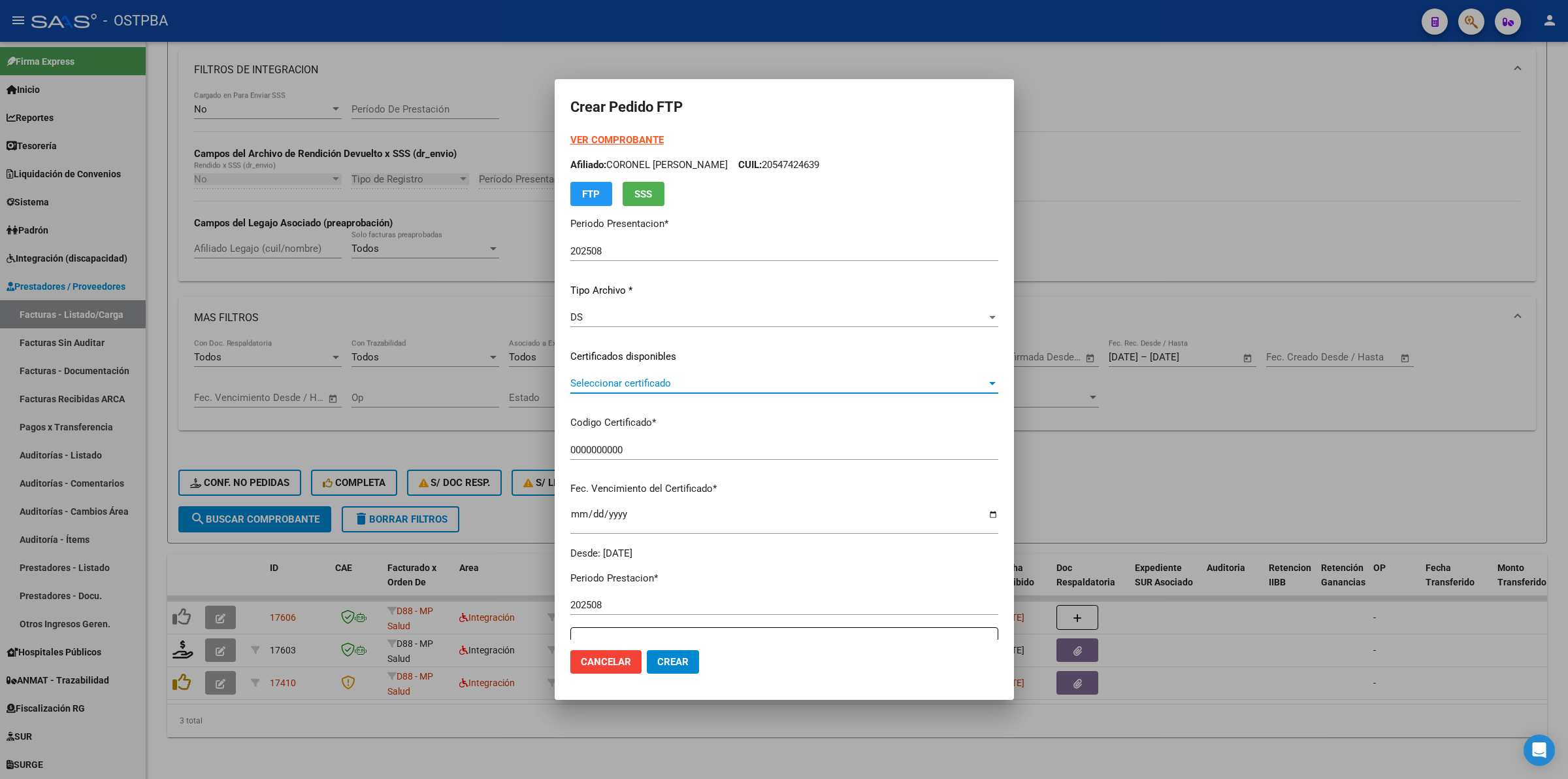
click at [991, 380] on div at bounding box center [993, 383] width 12 height 10
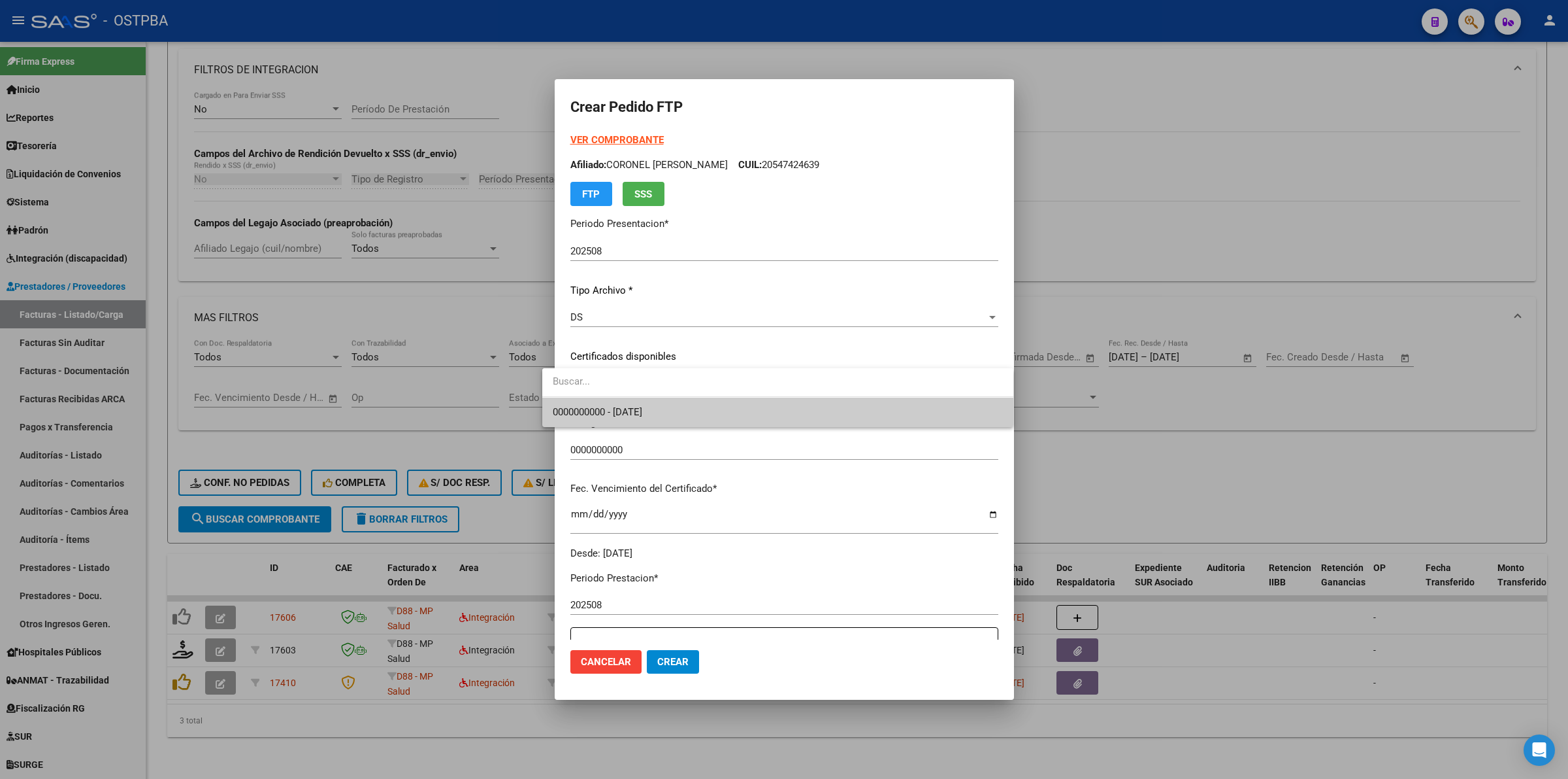
click at [854, 410] on span "0000000000 - [DATE]" at bounding box center [778, 412] width 450 height 29
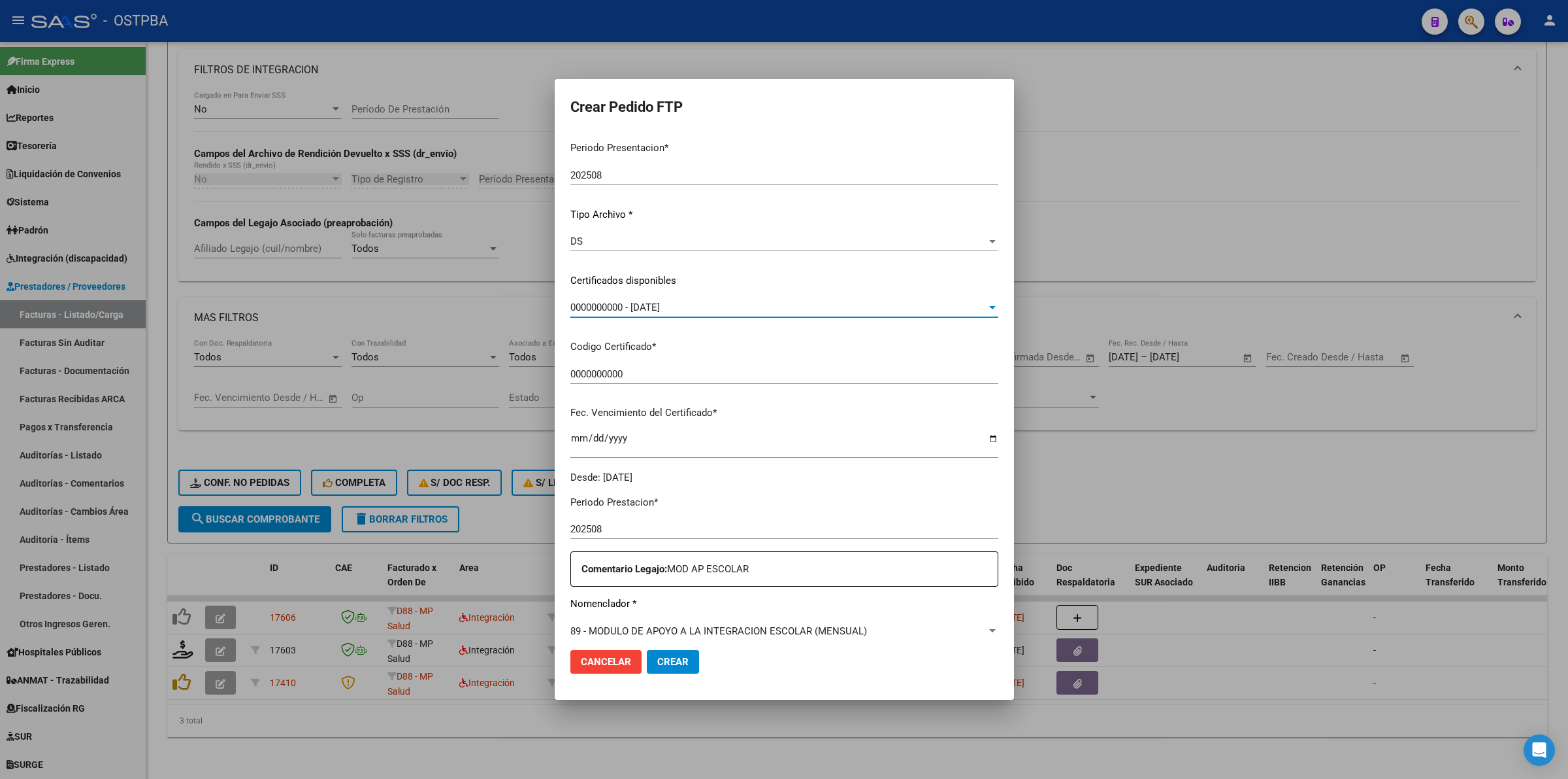
scroll to position [245, 0]
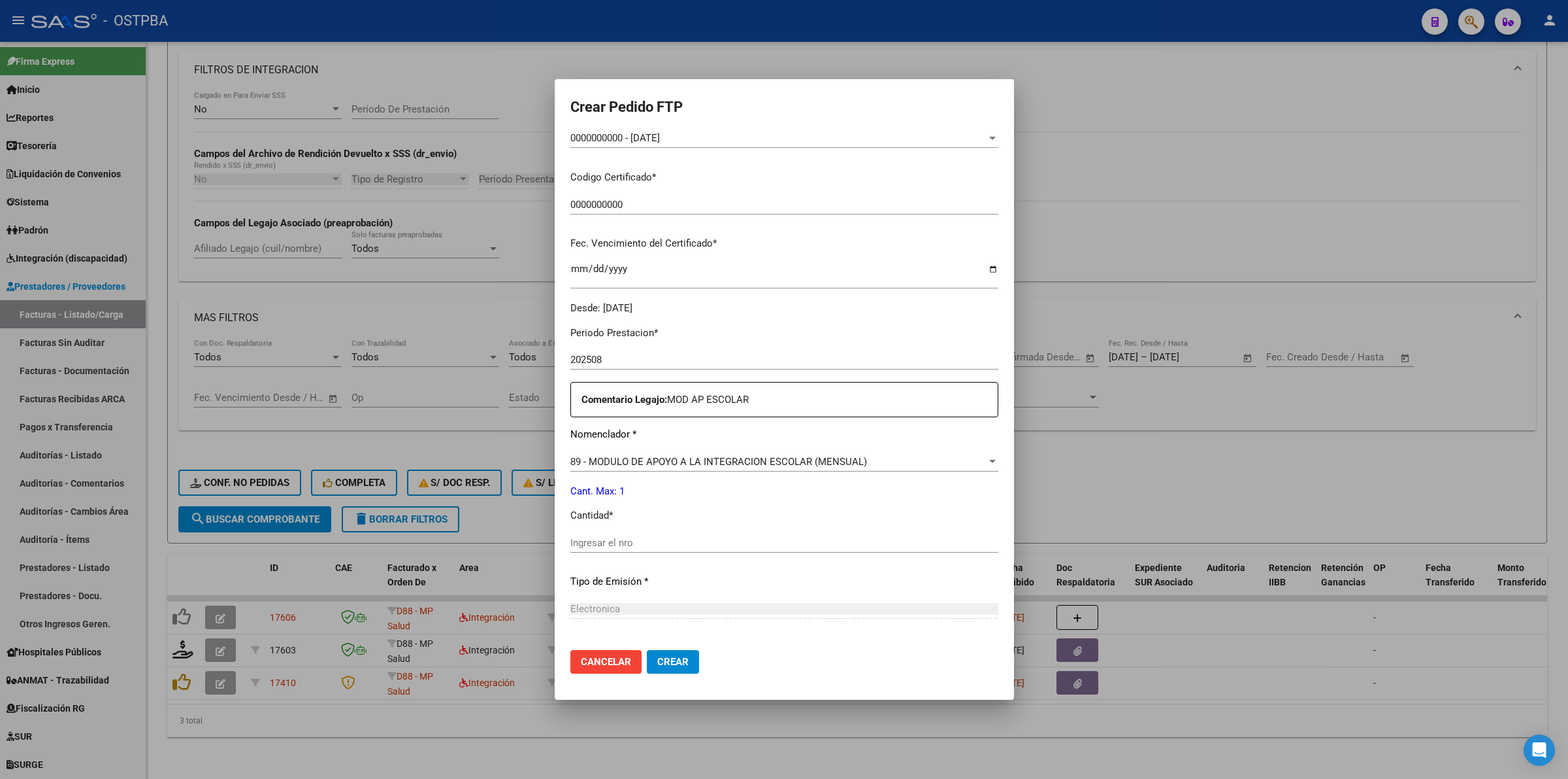
click at [716, 534] on div "Ingresar el nro" at bounding box center [784, 542] width 428 height 20
type input "1"
click at [665, 671] on button "Crear" at bounding box center [673, 661] width 52 height 23
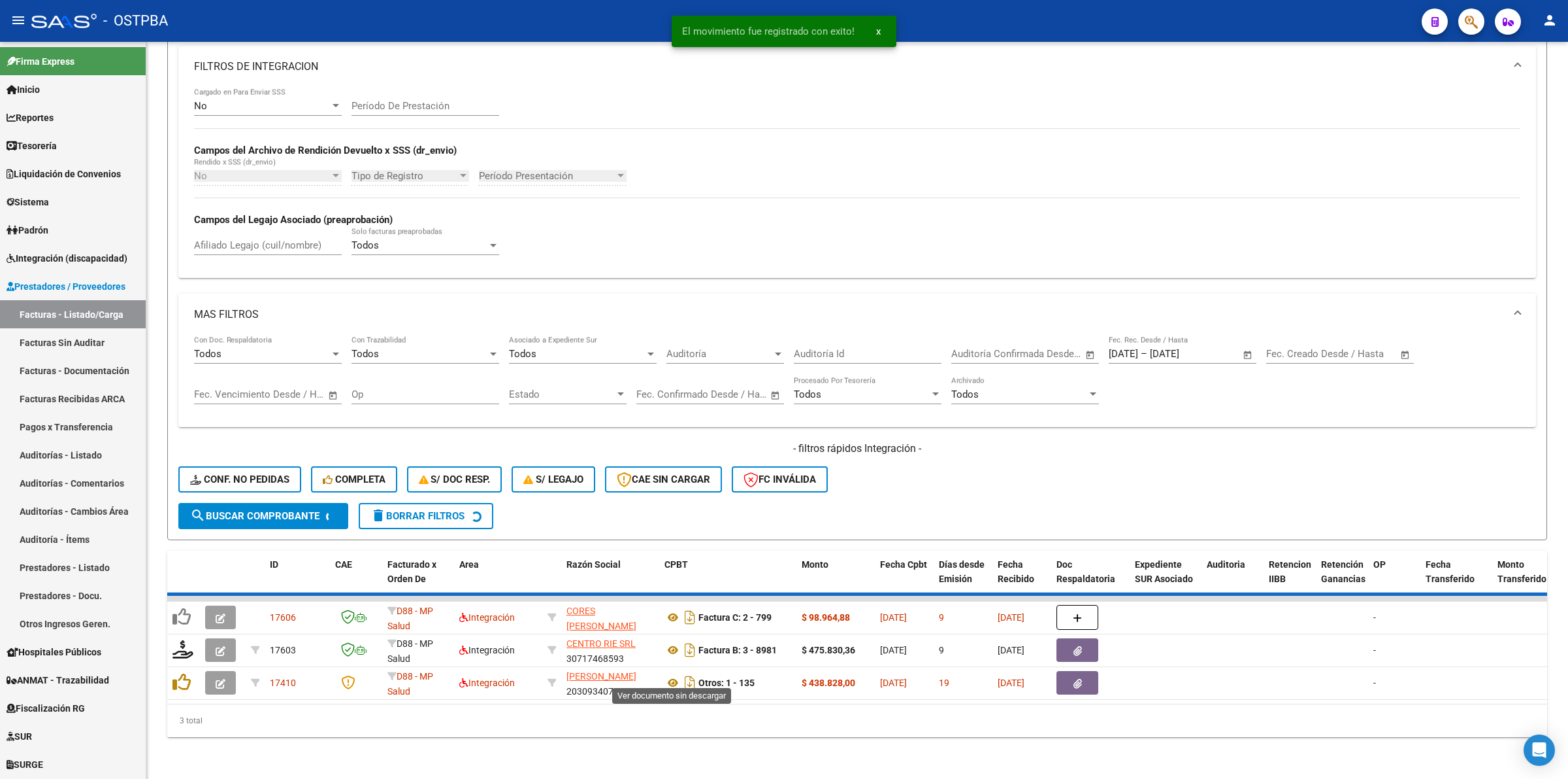
scroll to position [196, 0]
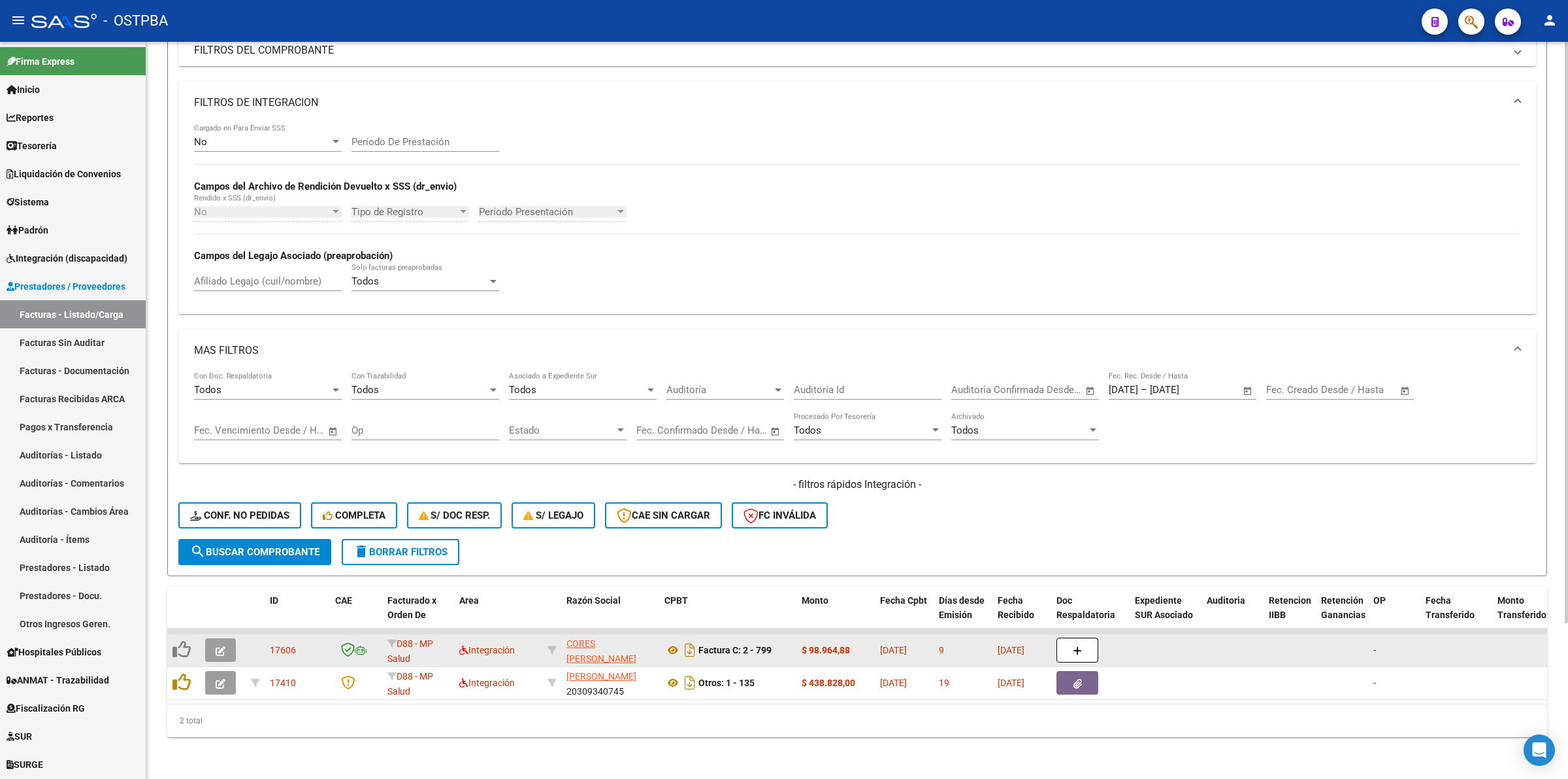
click at [218, 646] on icon "button" at bounding box center [220, 650] width 9 height 9
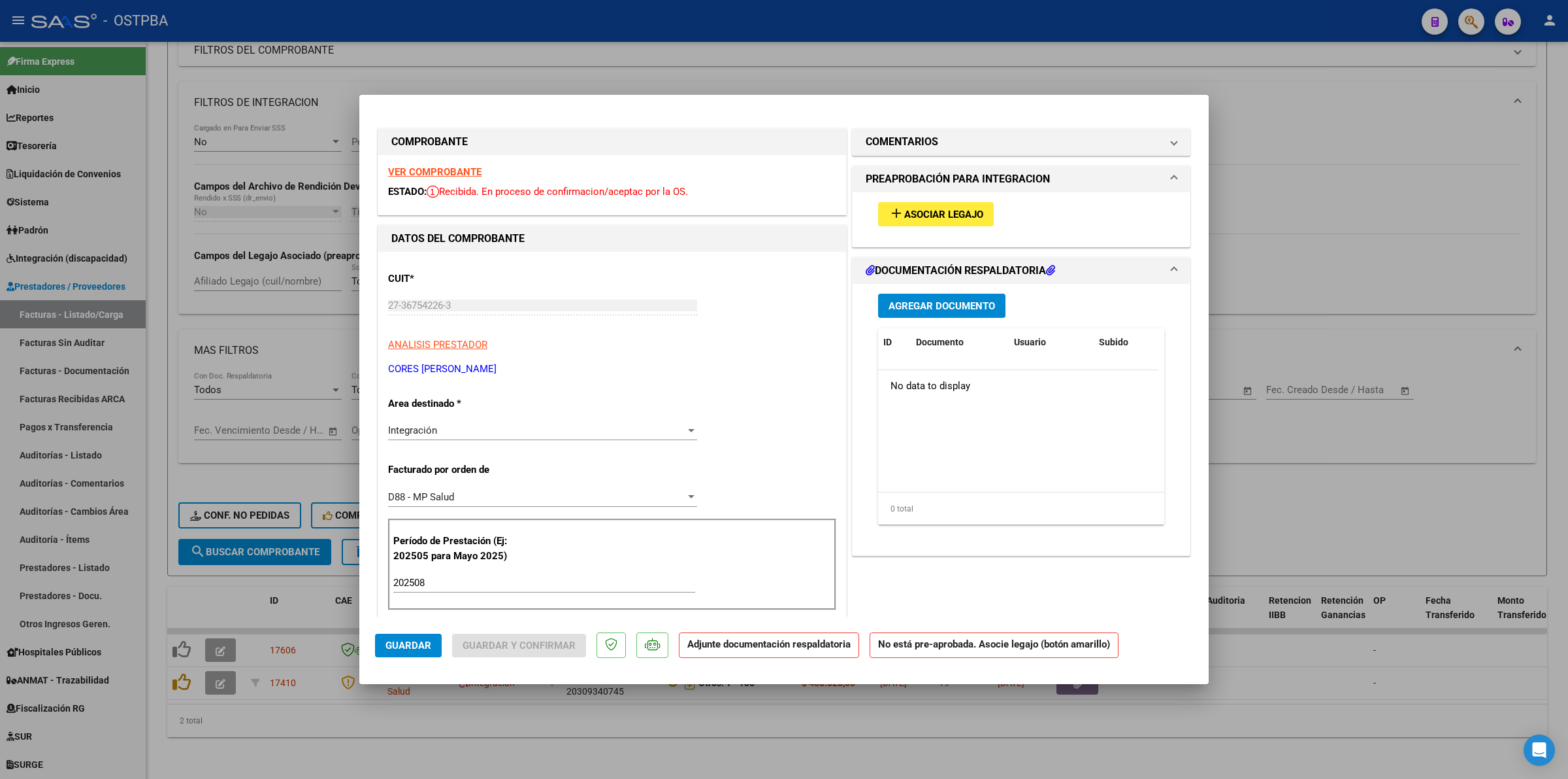
click at [415, 166] on strong "VER COMPROBANTE" at bounding box center [434, 172] width 94 height 12
click at [918, 218] on span "Asociar Legajo" at bounding box center [943, 214] width 79 height 12
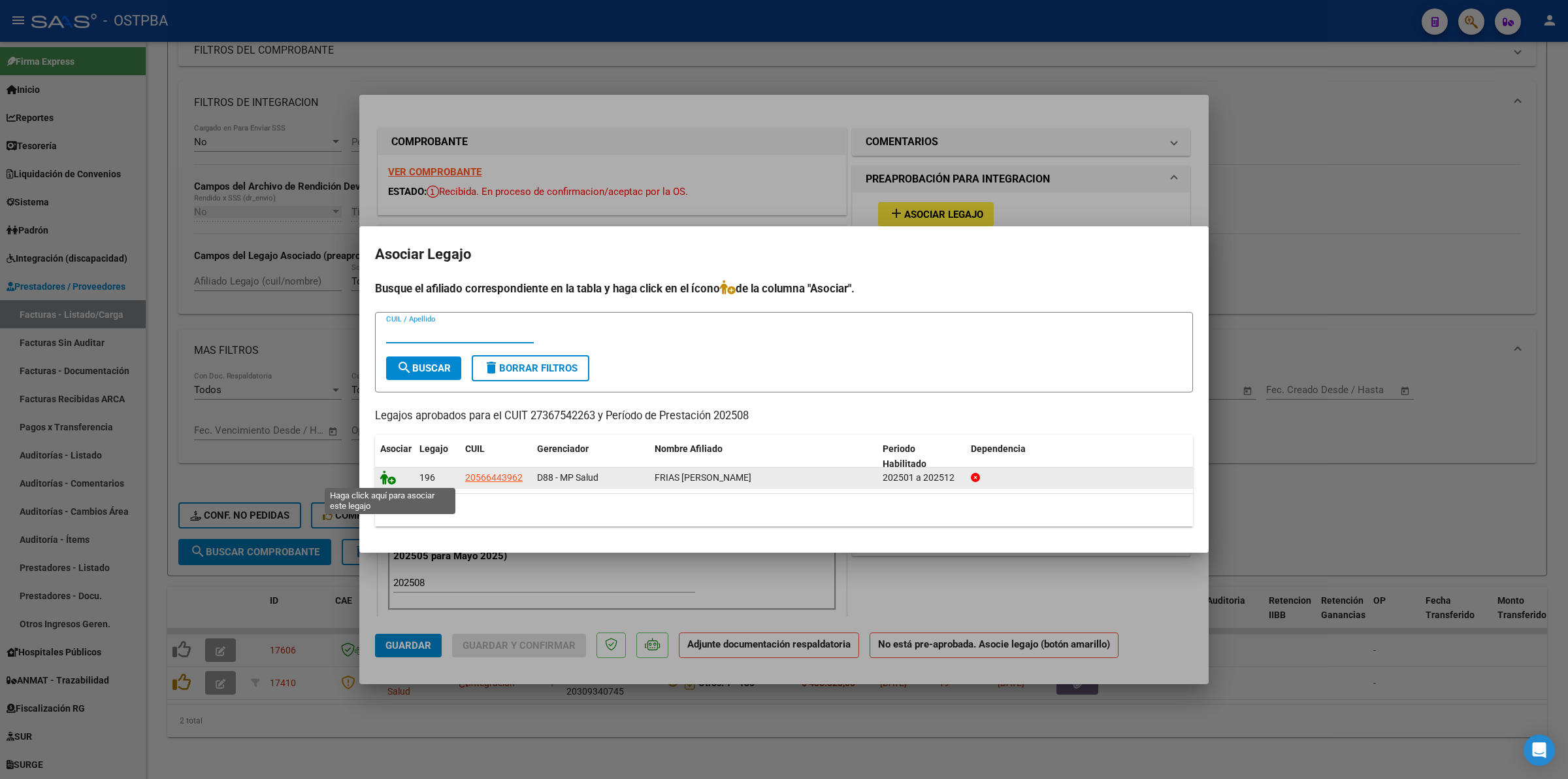
click at [386, 472] on icon at bounding box center [389, 477] width 16 height 15
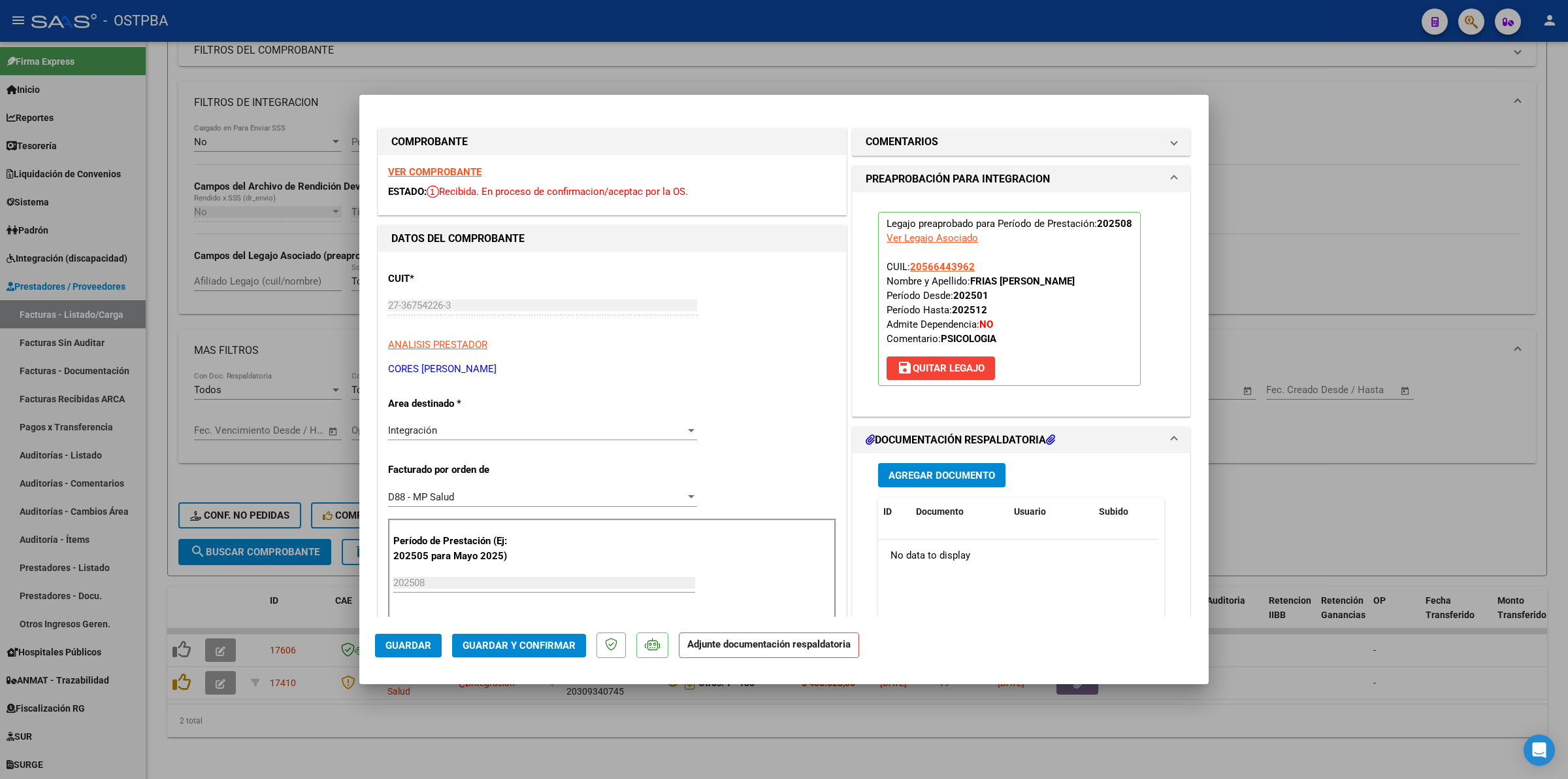
click at [1332, 472] on div at bounding box center [784, 390] width 1568 height 779
type input "$ 0,00"
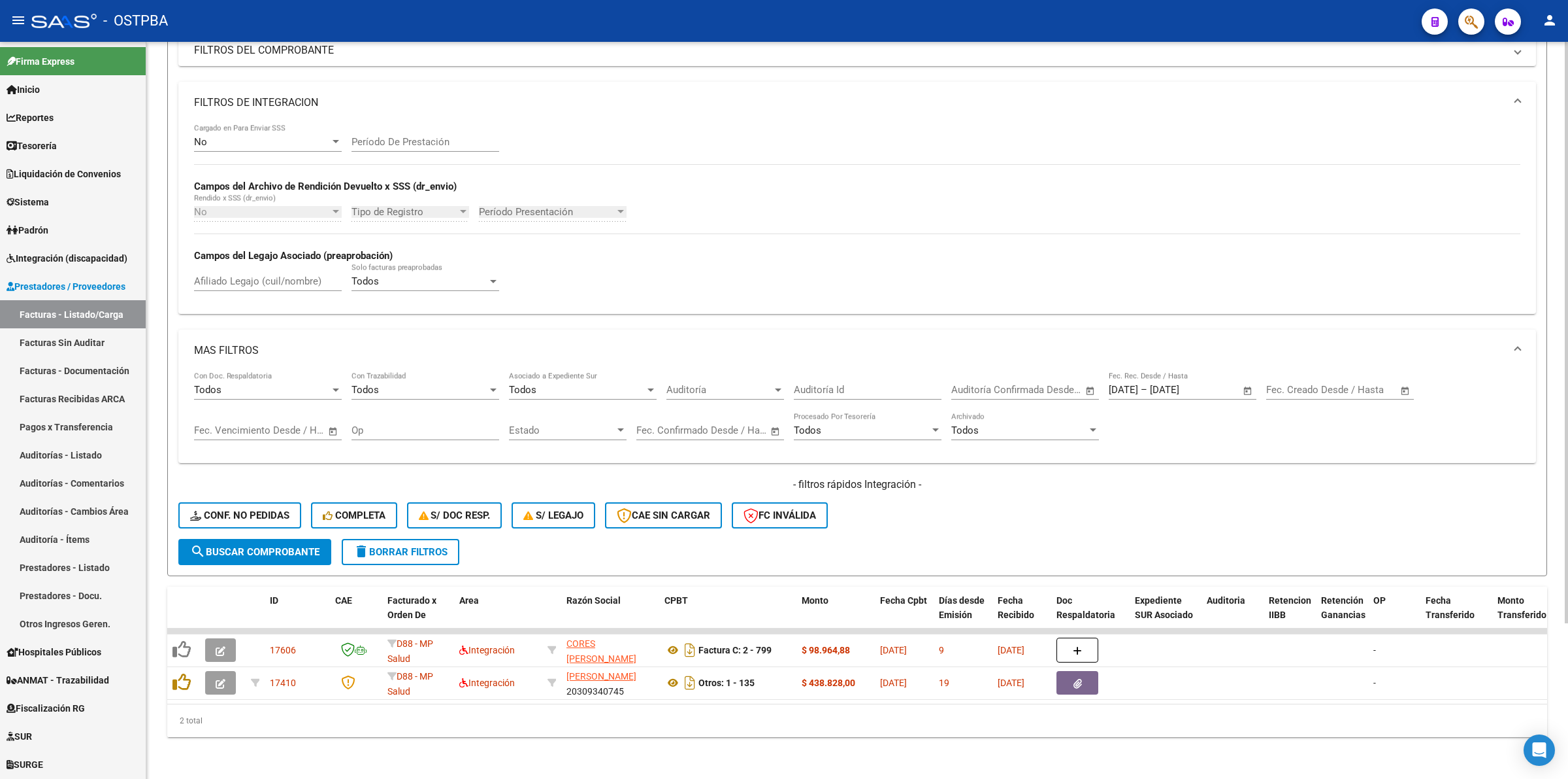
click at [282, 546] on span "search Buscar Comprobante" at bounding box center [255, 552] width 129 height 12
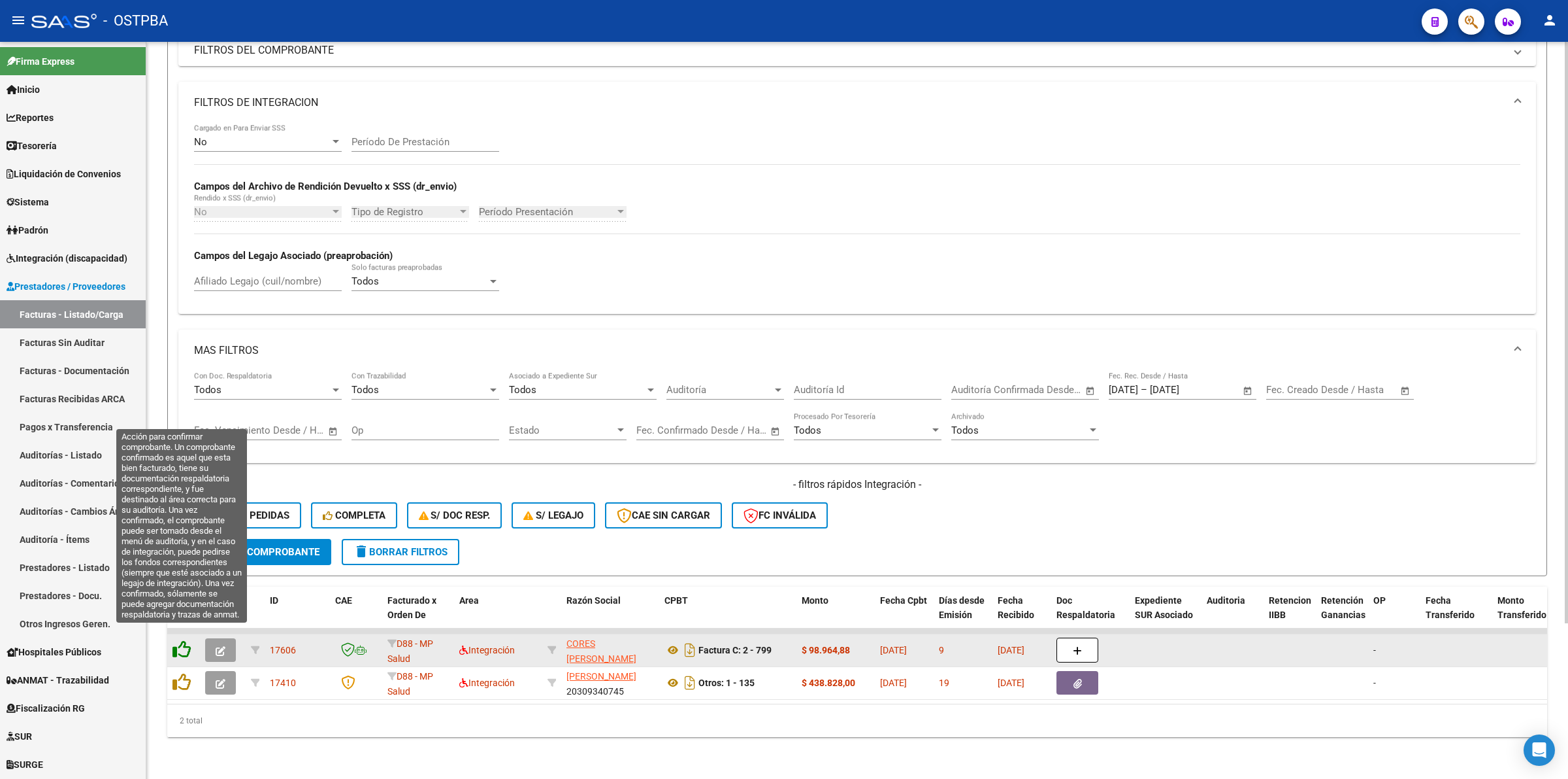
click at [182, 640] on icon at bounding box center [182, 649] width 18 height 18
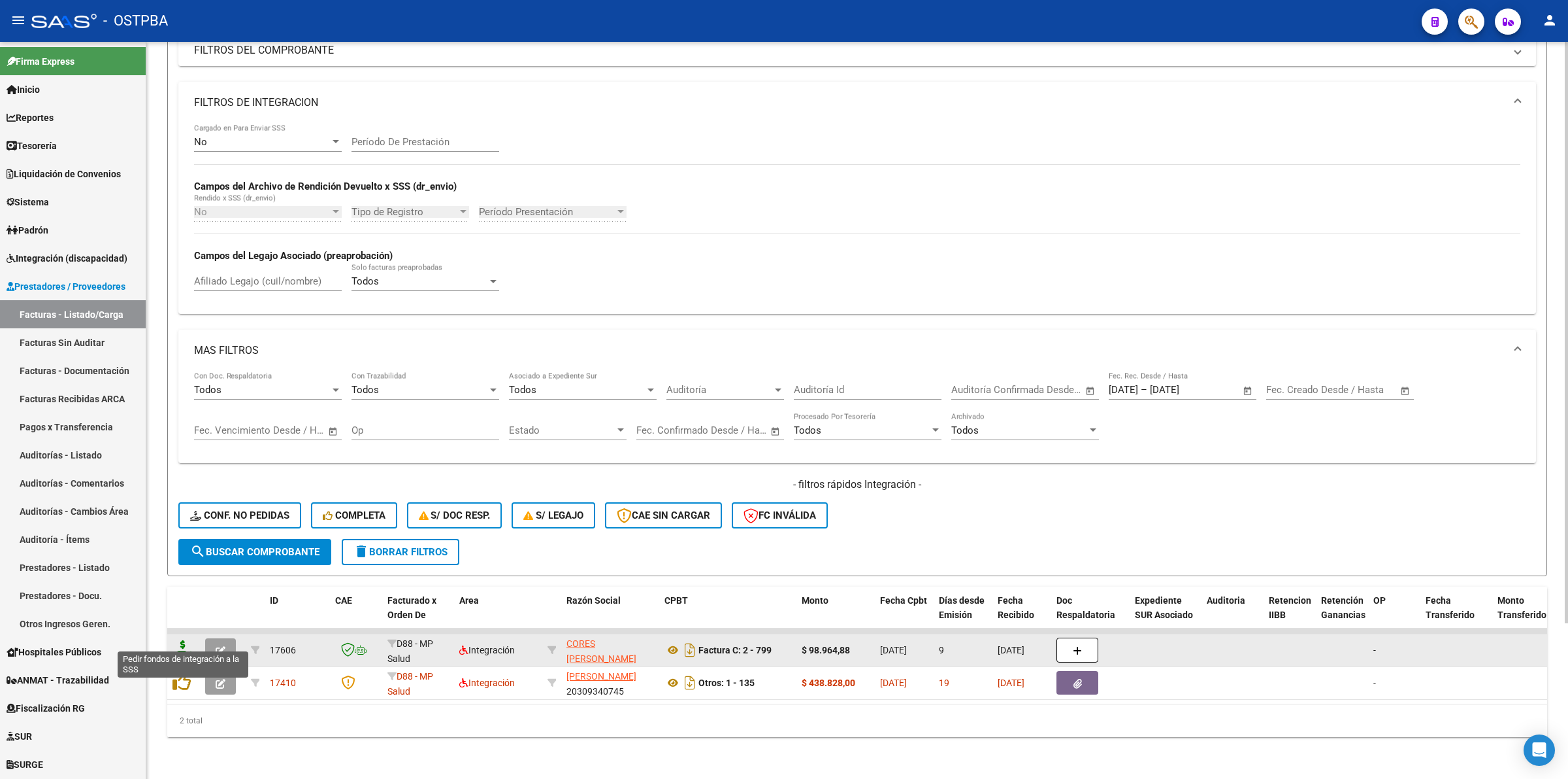
click at [190, 641] on icon at bounding box center [183, 649] width 21 height 18
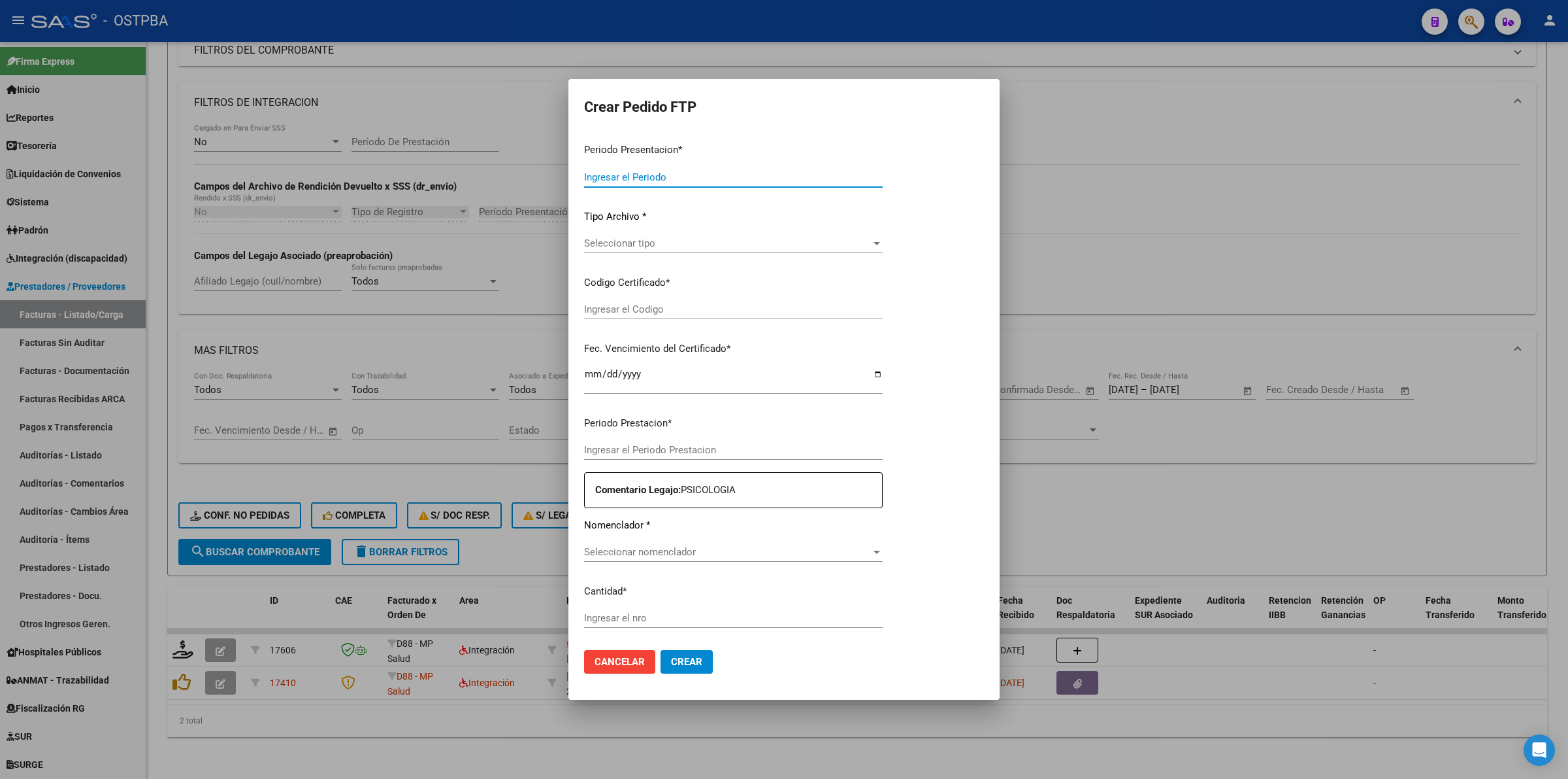
type input "202508"
type input "$ 98.964,88"
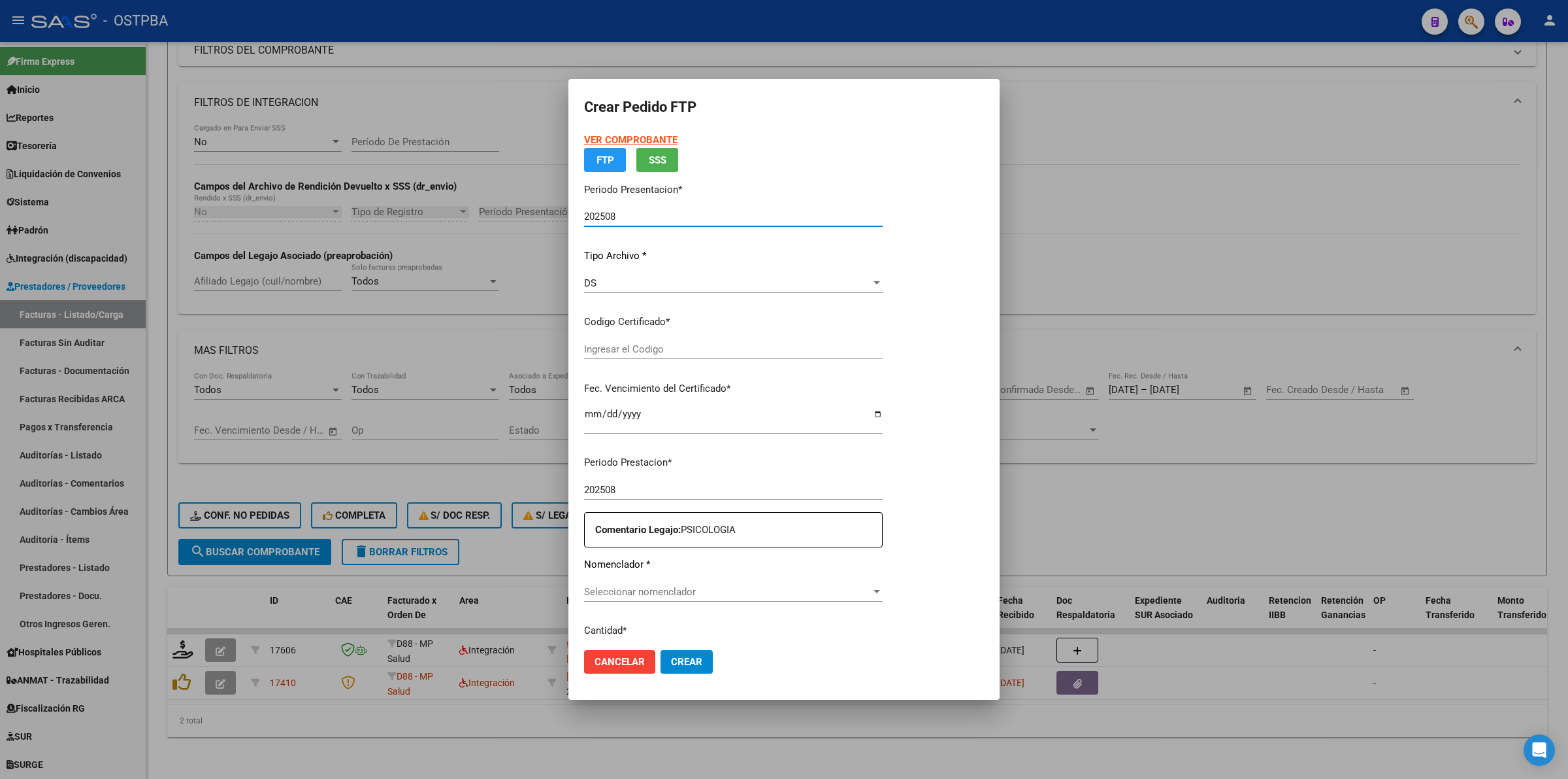
type input "000000000000000000000"
type input "[DATE]"
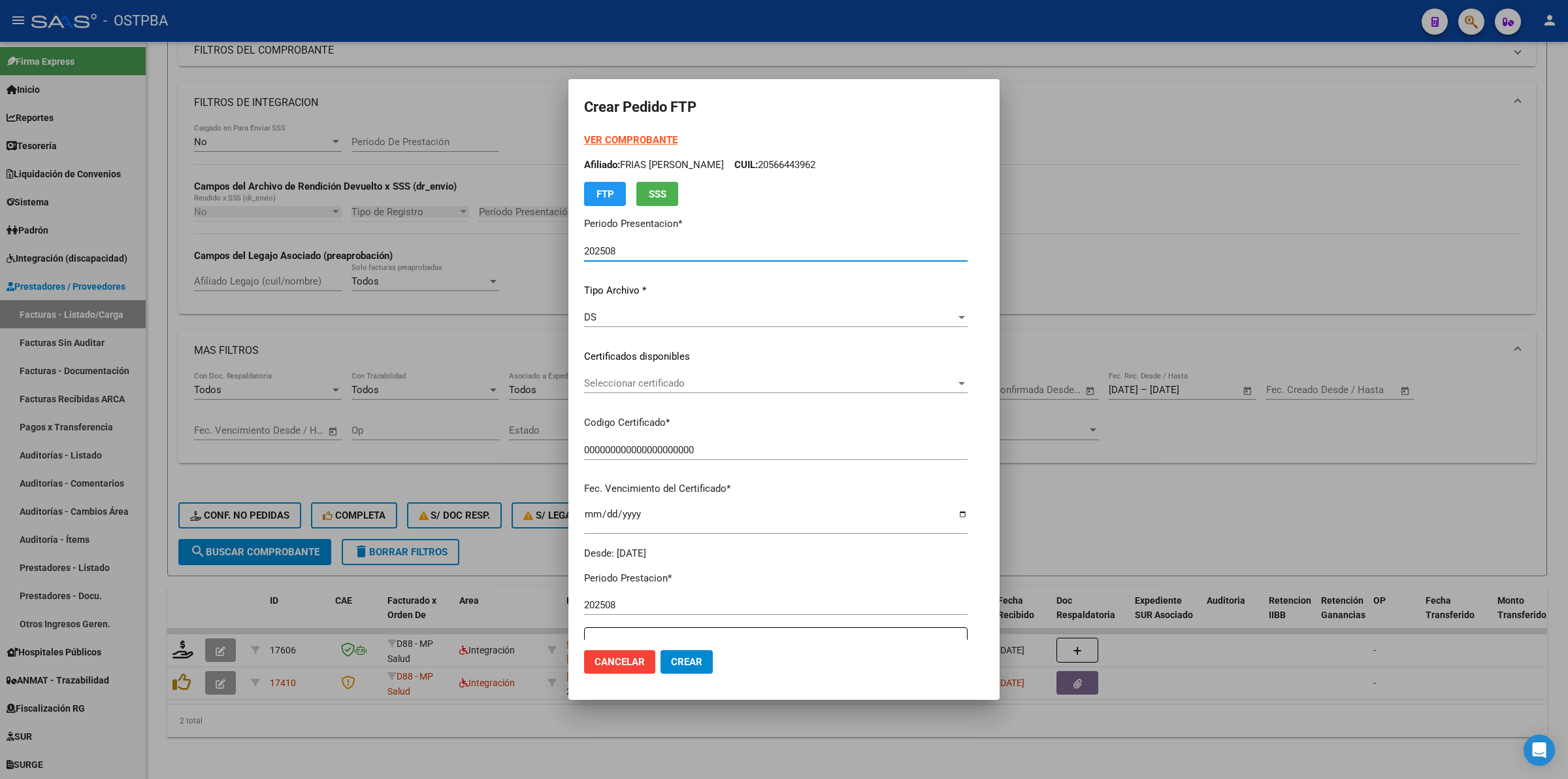
click at [956, 386] on span "Seleccionar certificado" at bounding box center [770, 383] width 372 height 12
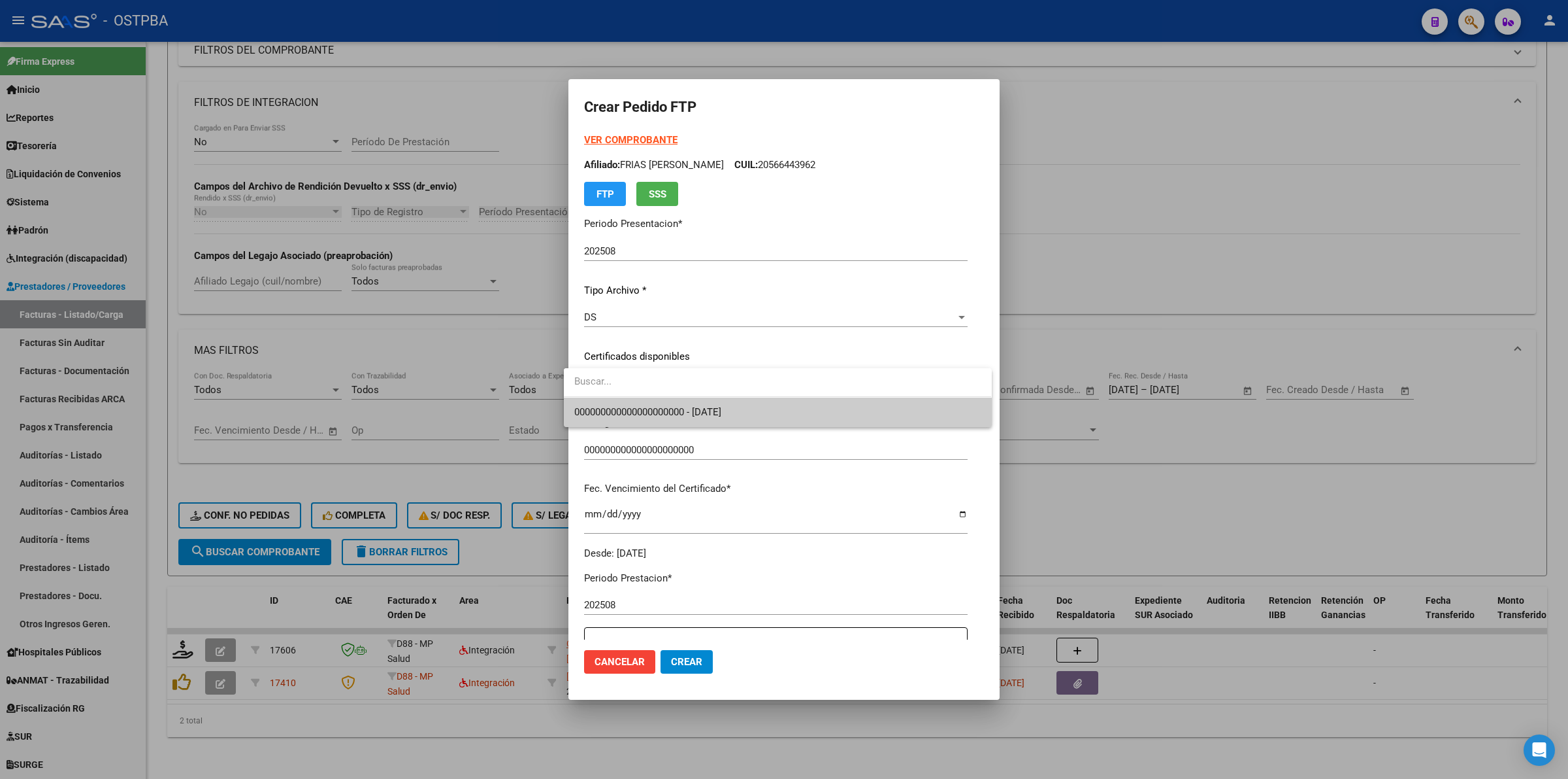
click at [944, 404] on span "000000000000000000000 - [DATE]" at bounding box center [778, 412] width 407 height 29
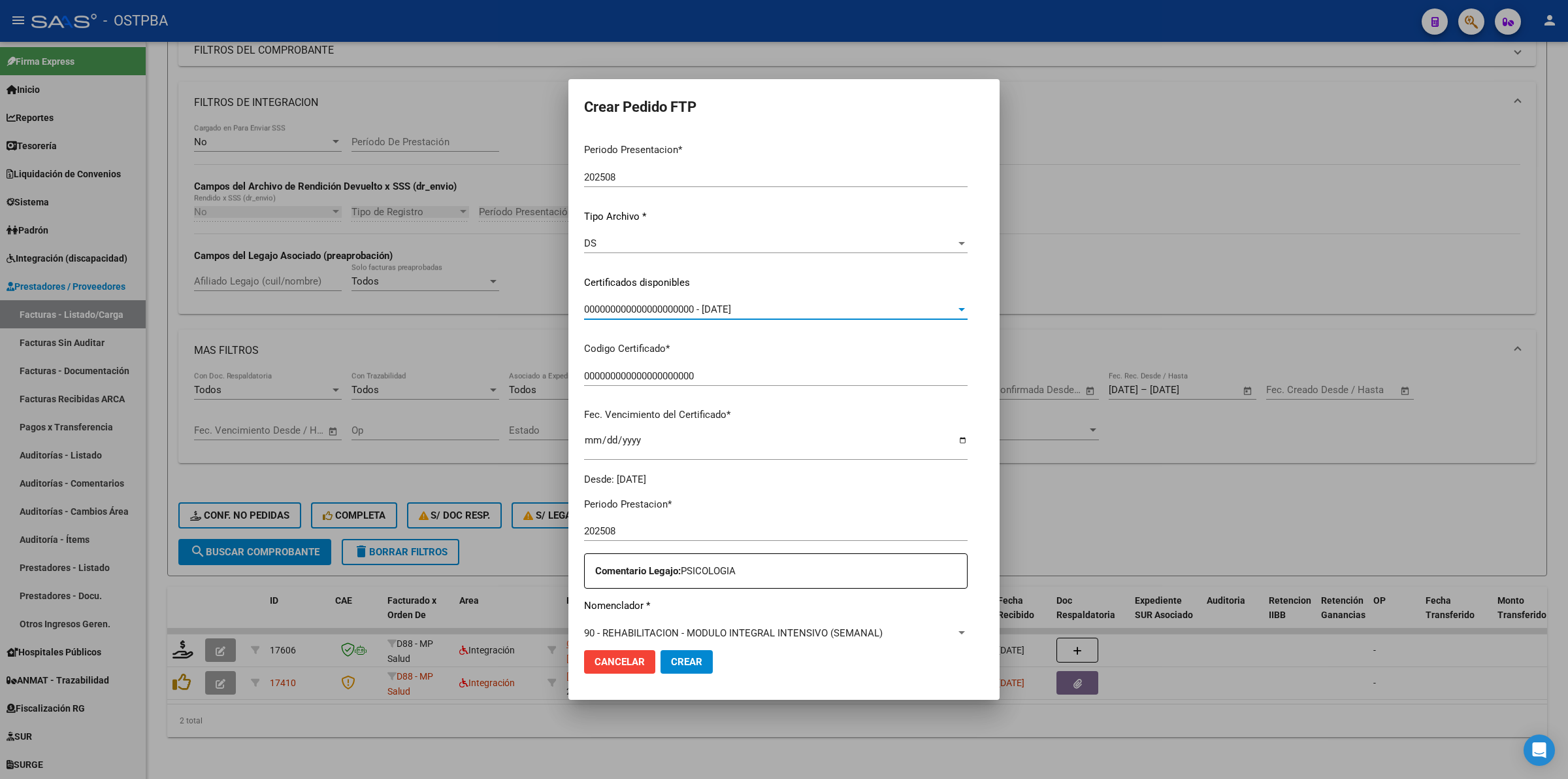
scroll to position [164, 0]
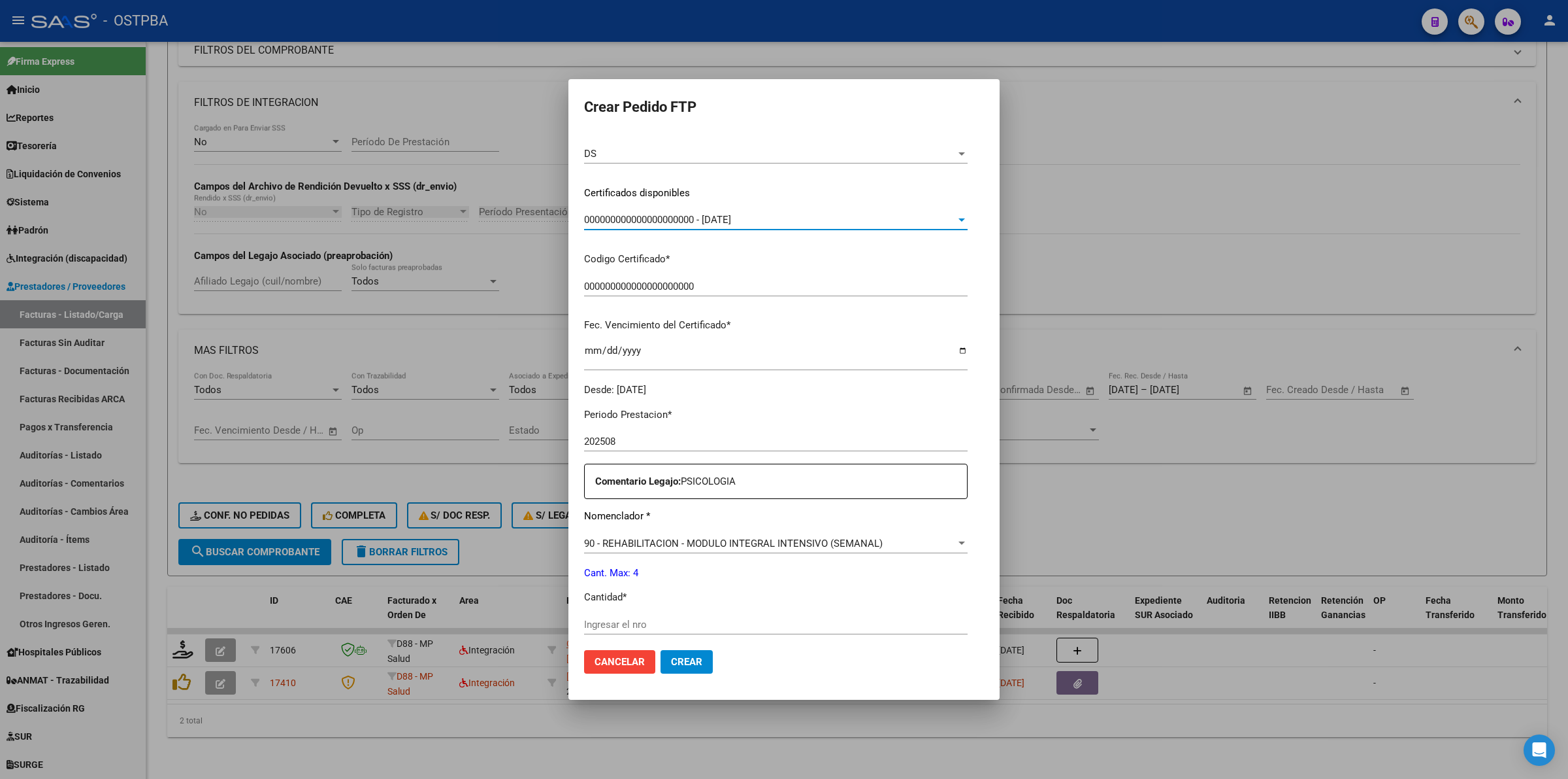
click at [761, 615] on div "Ingresar el nro" at bounding box center [776, 624] width 383 height 20
type input "4"
click at [691, 665] on span "Crear" at bounding box center [686, 661] width 31 height 12
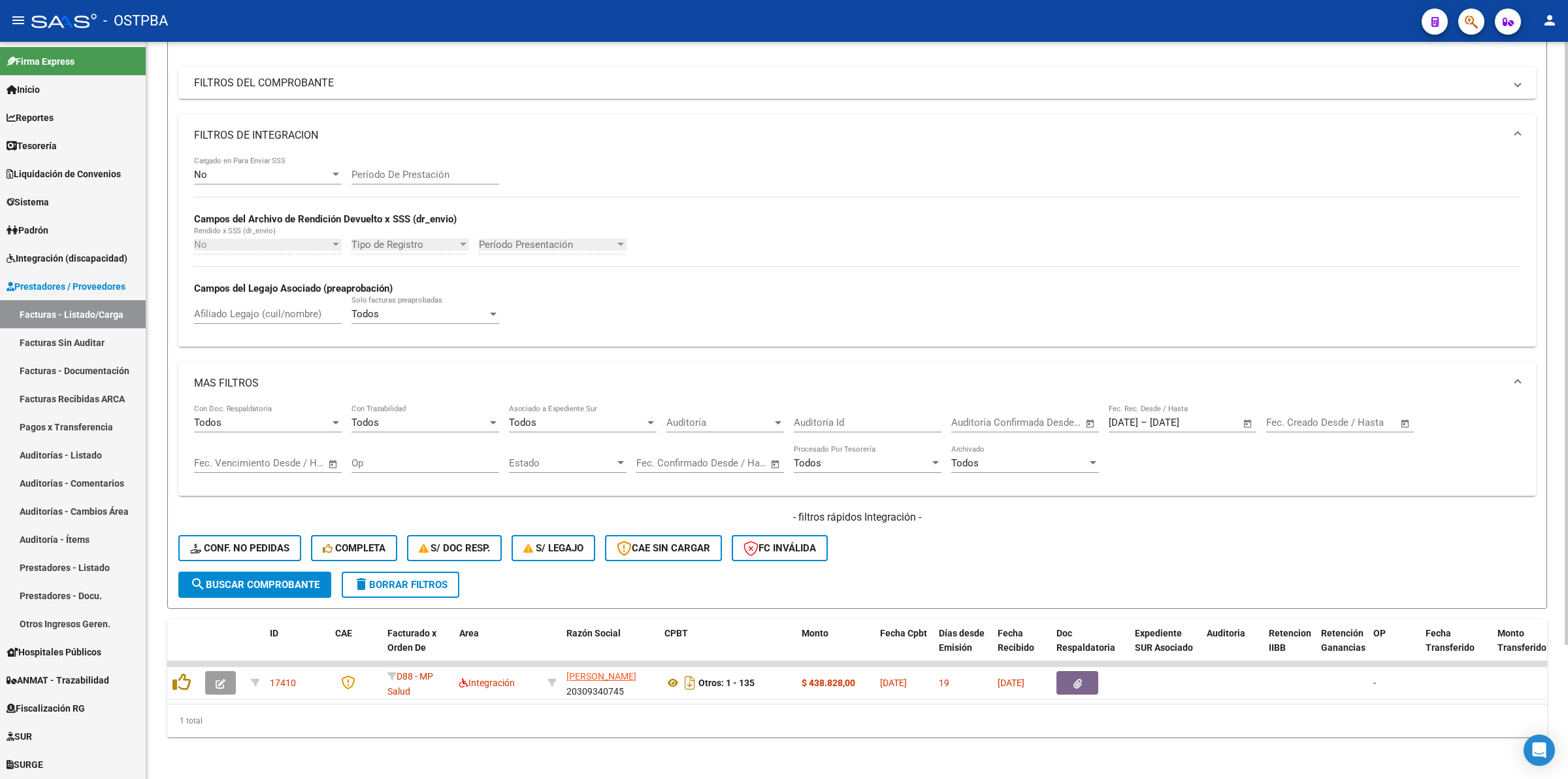
click at [264, 571] on button "search Buscar Comprobante" at bounding box center [255, 584] width 153 height 26
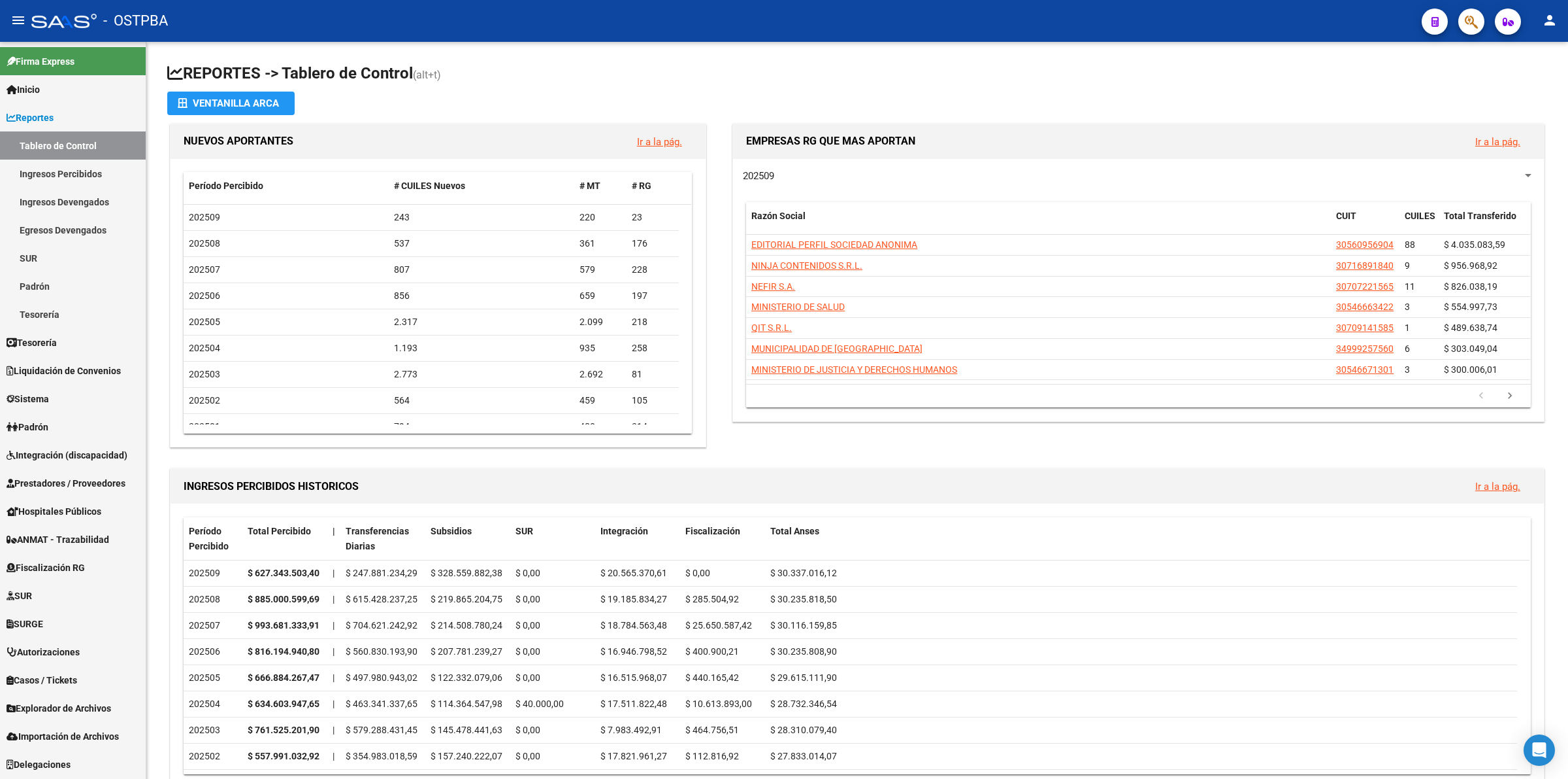
click at [49, 426] on span "Padrón" at bounding box center [28, 427] width 42 height 15
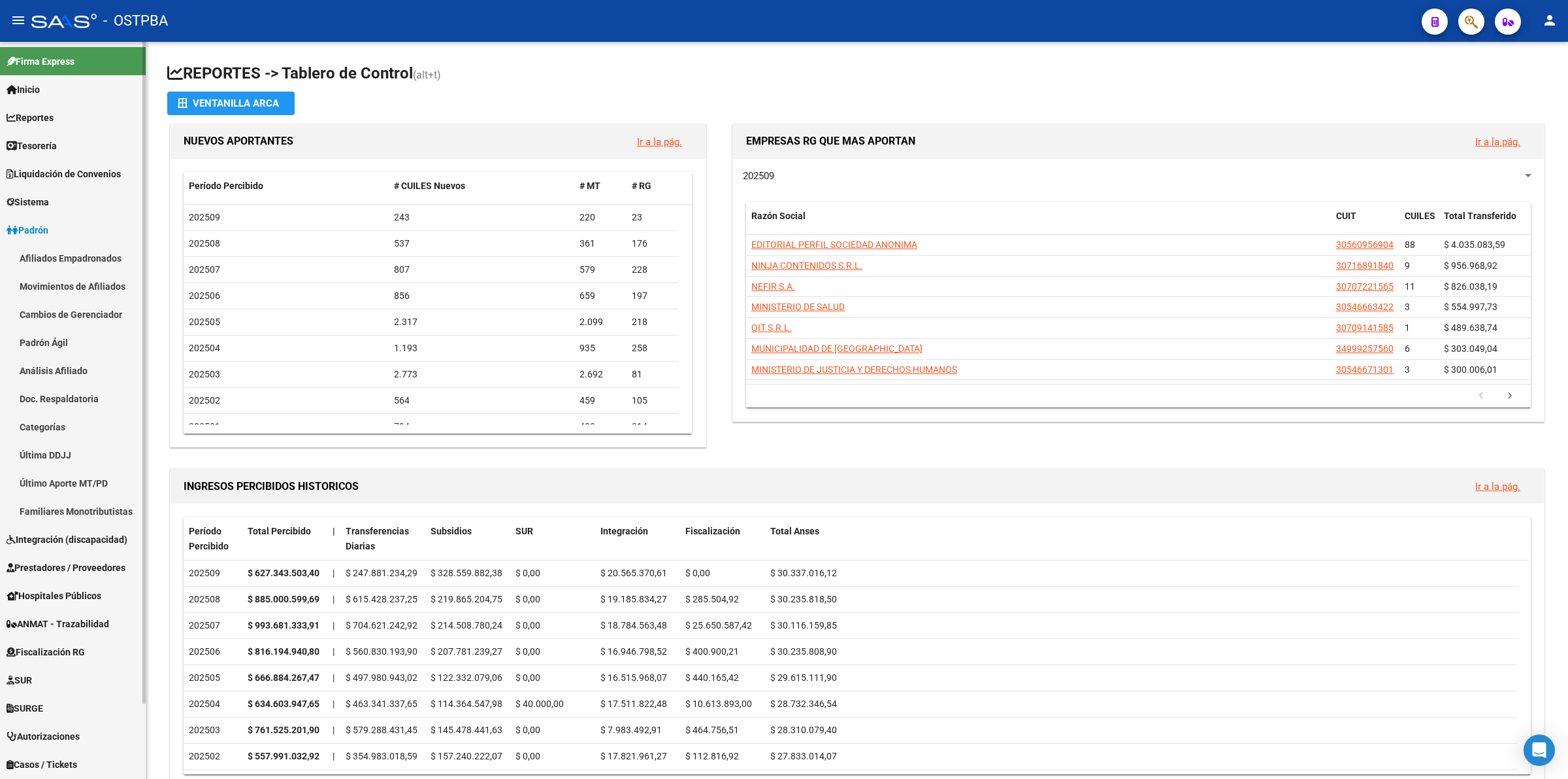
click at [54, 383] on link "Análisis Afiliado" at bounding box center [73, 370] width 146 height 28
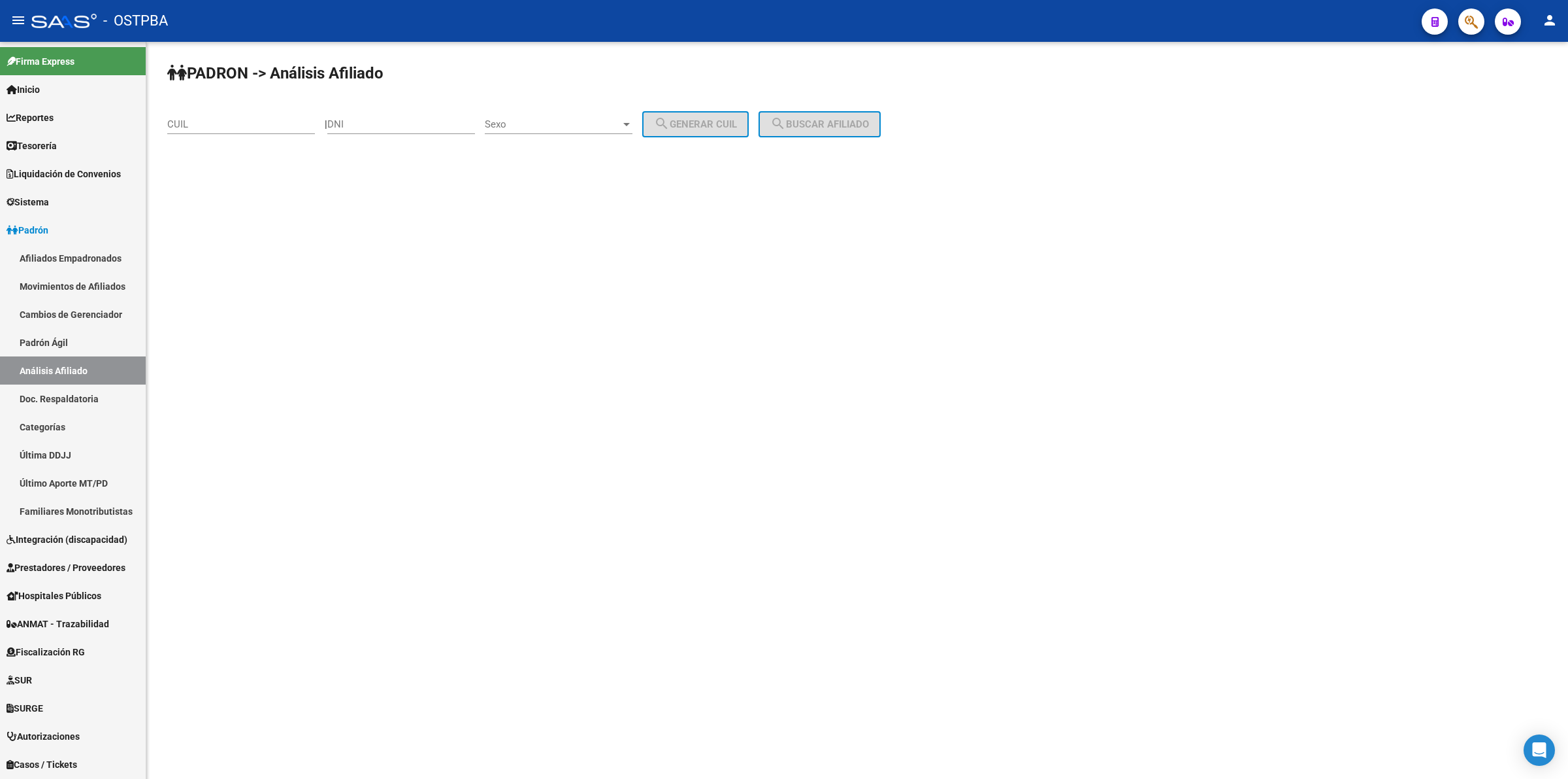
click at [264, 115] on div "CUIL" at bounding box center [240, 120] width 147 height 28
drag, startPoint x: 264, startPoint y: 115, endPoint x: 247, endPoint y: 122, distance: 18.4
click at [247, 122] on input "CUIL" at bounding box center [240, 124] width 147 height 12
paste input "27-42367824-6"
type input "27-42367824-6"
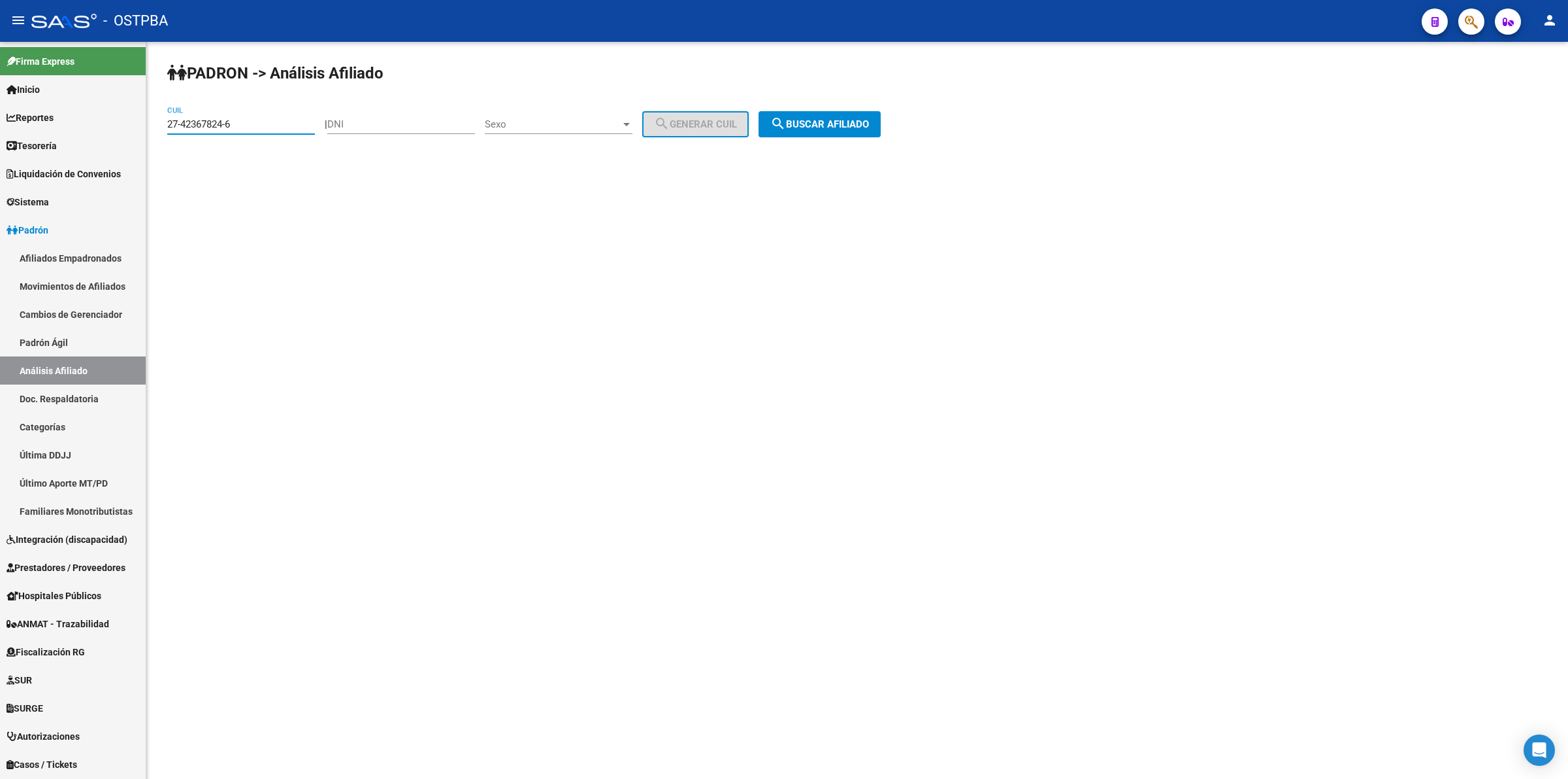
click at [548, 113] on div "Sexo Sexo" at bounding box center [558, 120] width 147 height 28
click at [557, 144] on span "Femenino" at bounding box center [572, 153] width 147 height 29
click at [850, 124] on span "search Buscar afiliado" at bounding box center [820, 124] width 99 height 12
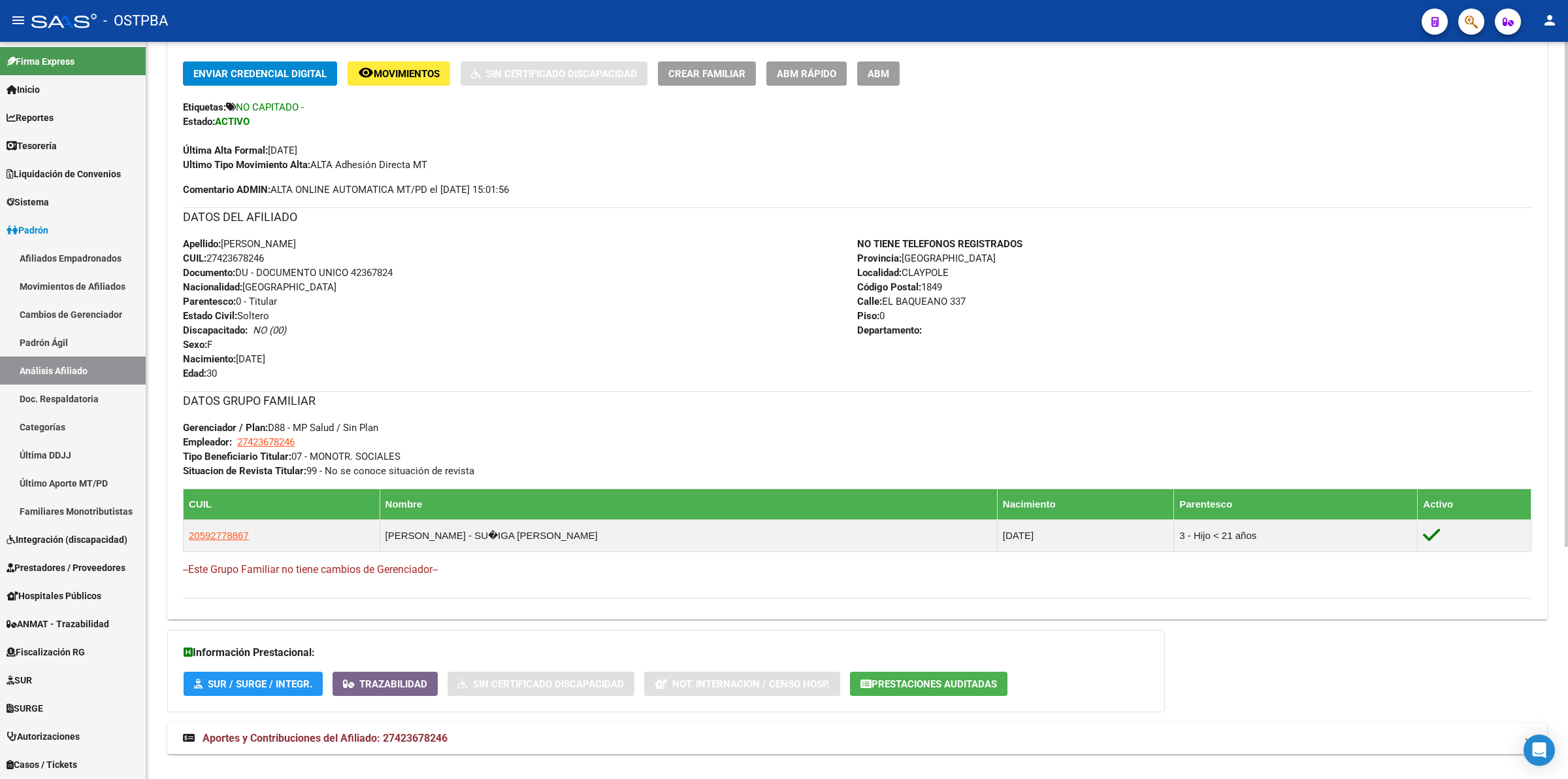
scroll to position [339, 0]
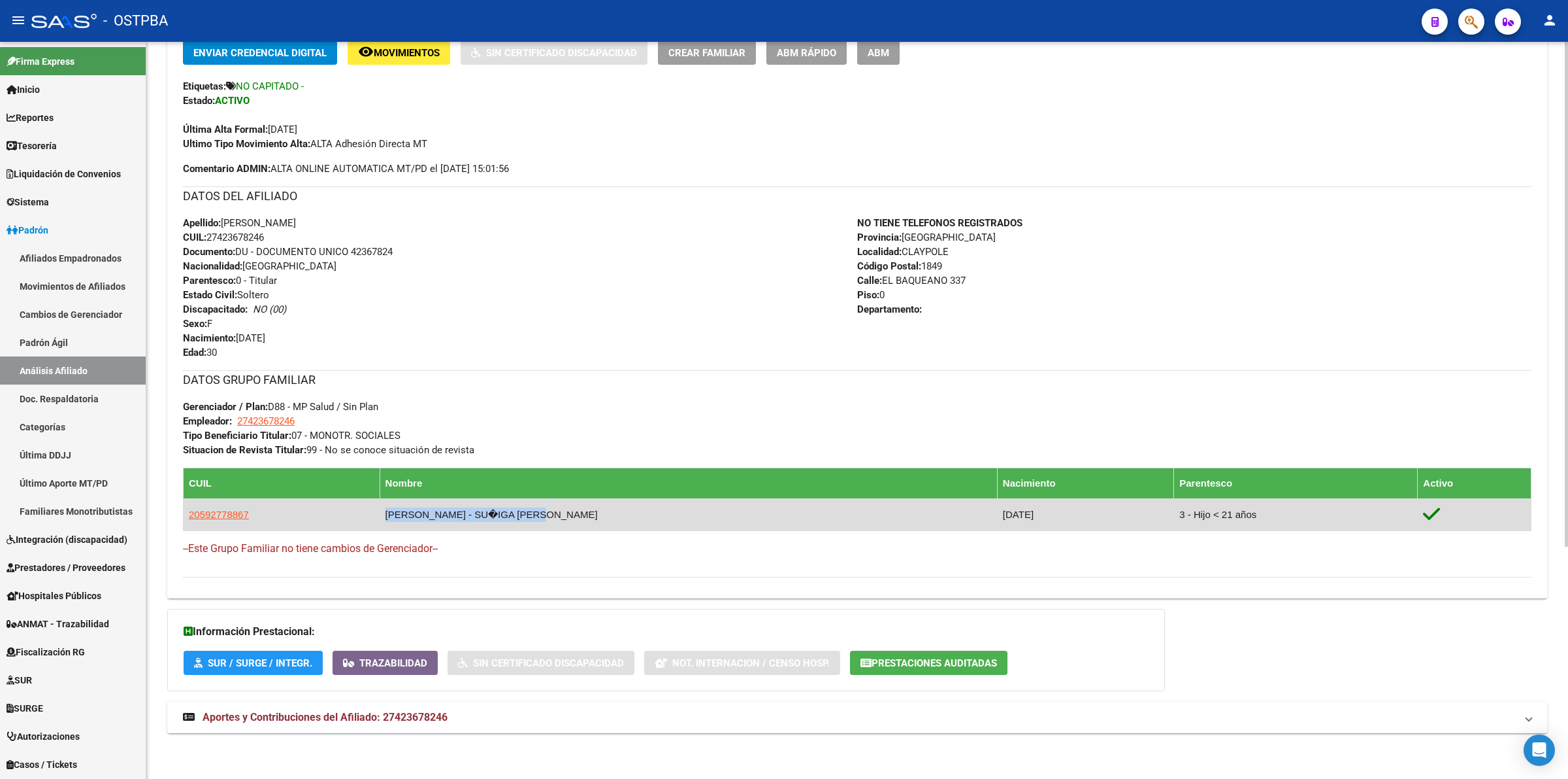
drag, startPoint x: 407, startPoint y: 514, endPoint x: 580, endPoint y: 513, distance: 173.0
click at [580, 513] on td "[PERSON_NAME] - SU�IGA [PERSON_NAME]" at bounding box center [688, 514] width 617 height 32
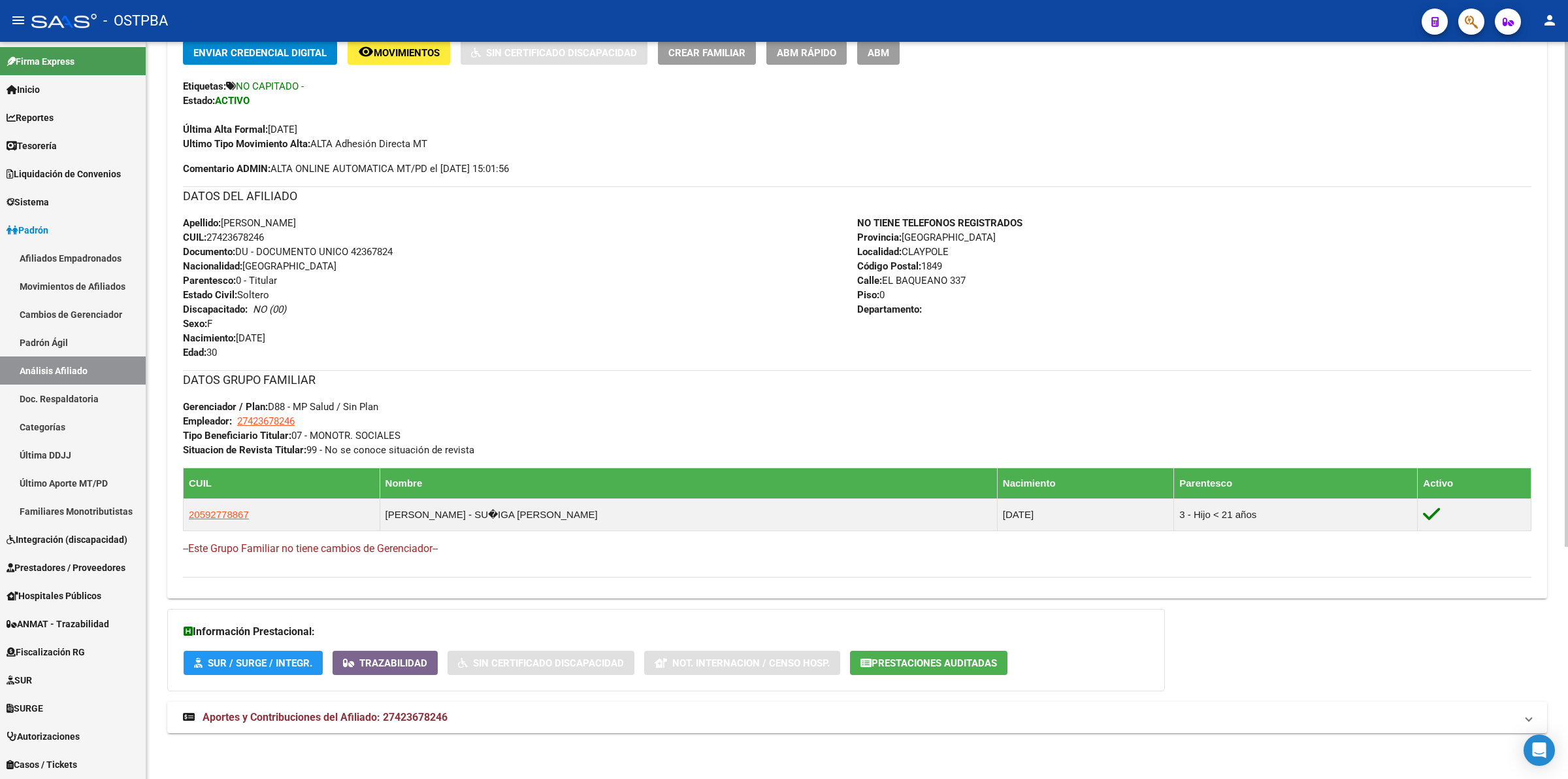
click at [1567, 344] on div at bounding box center [1567, 526] width 3 height 505
click at [335, 714] on span "Aportes y Contribuciones del Afiliado: 27423678246" at bounding box center [325, 717] width 245 height 12
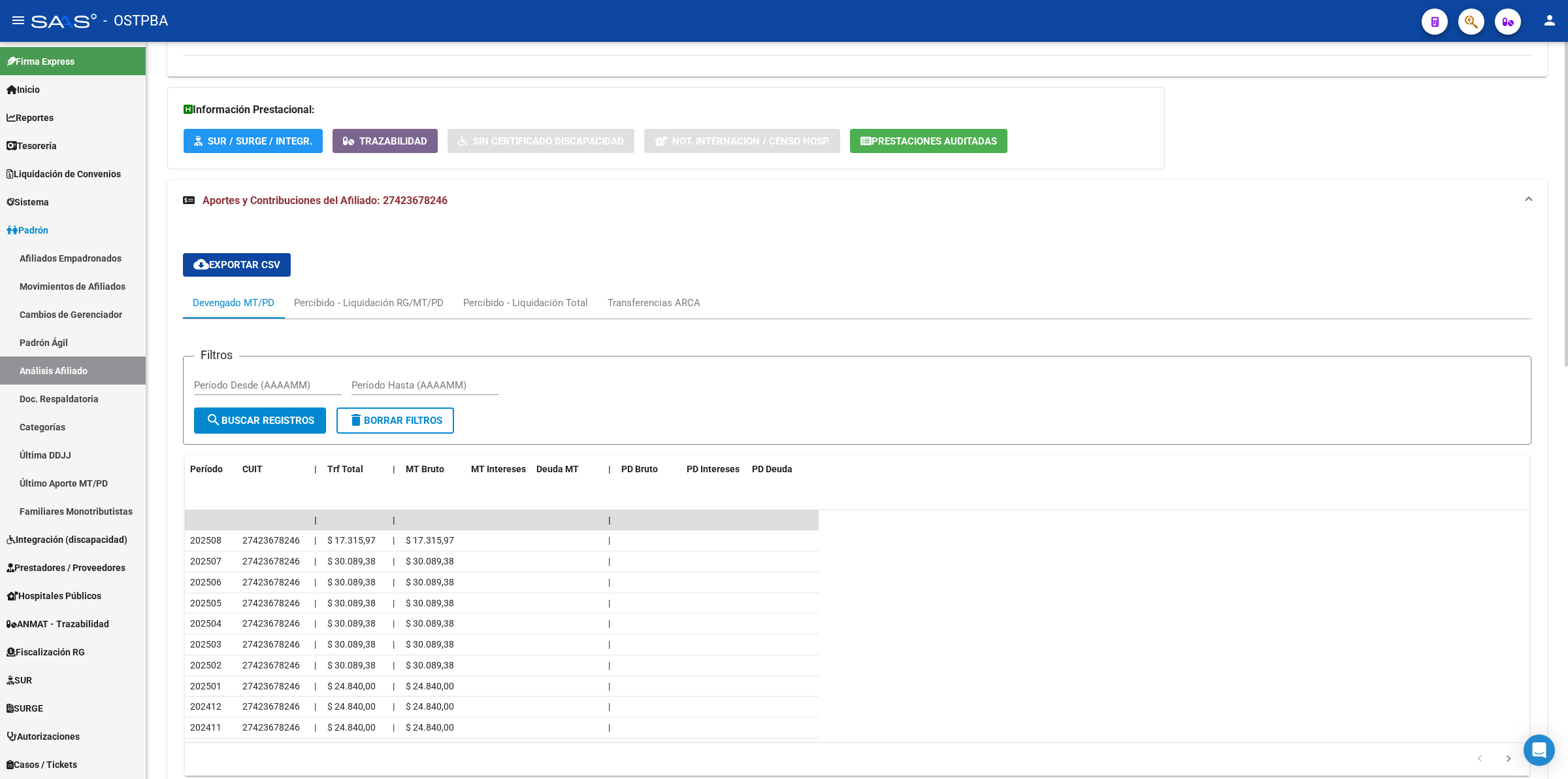
scroll to position [929, 0]
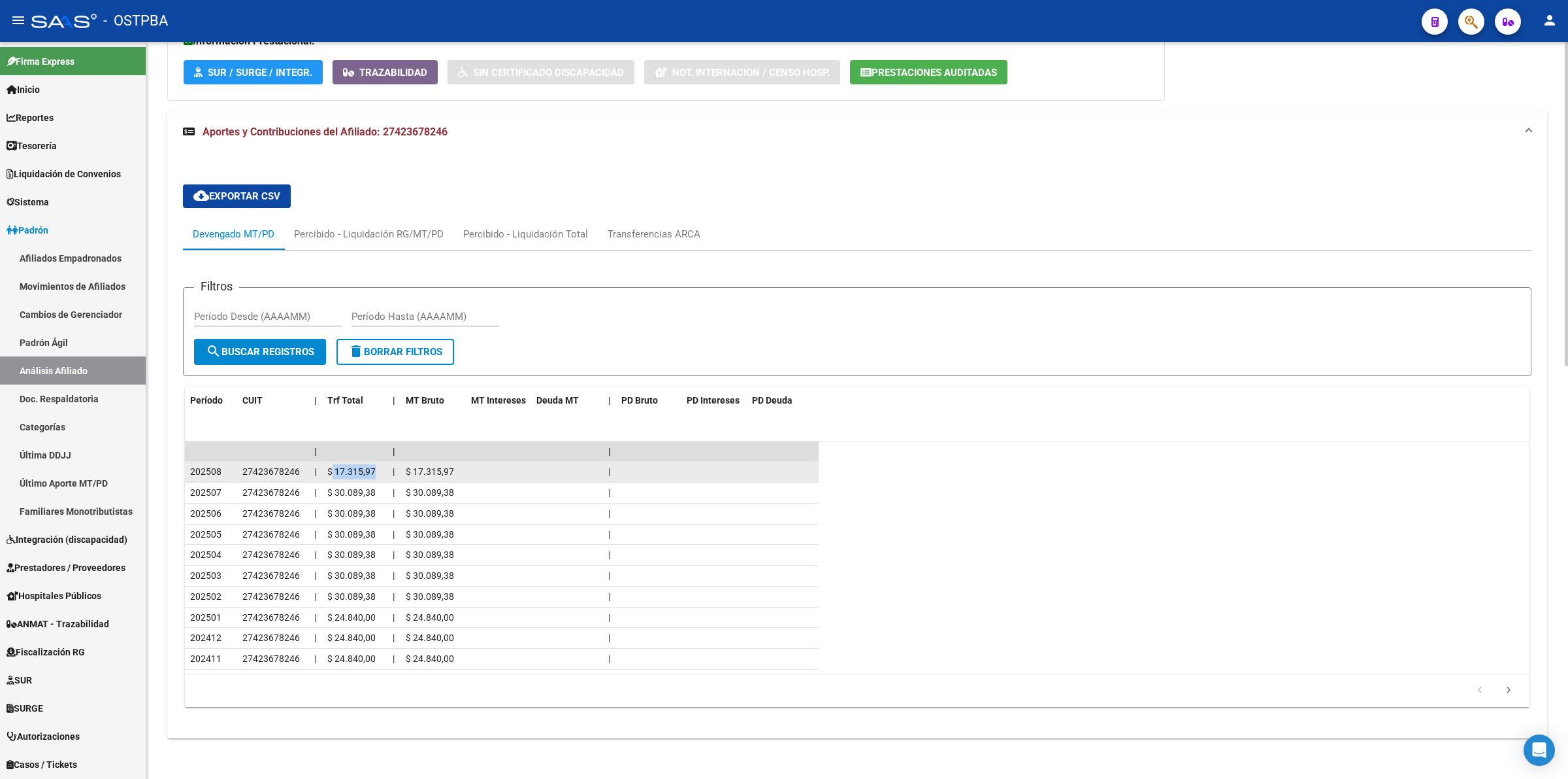
drag, startPoint x: 333, startPoint y: 474, endPoint x: 381, endPoint y: 474, distance: 48.0
click at [381, 474] on div "$ 17.315,97" at bounding box center [355, 472] width 55 height 15
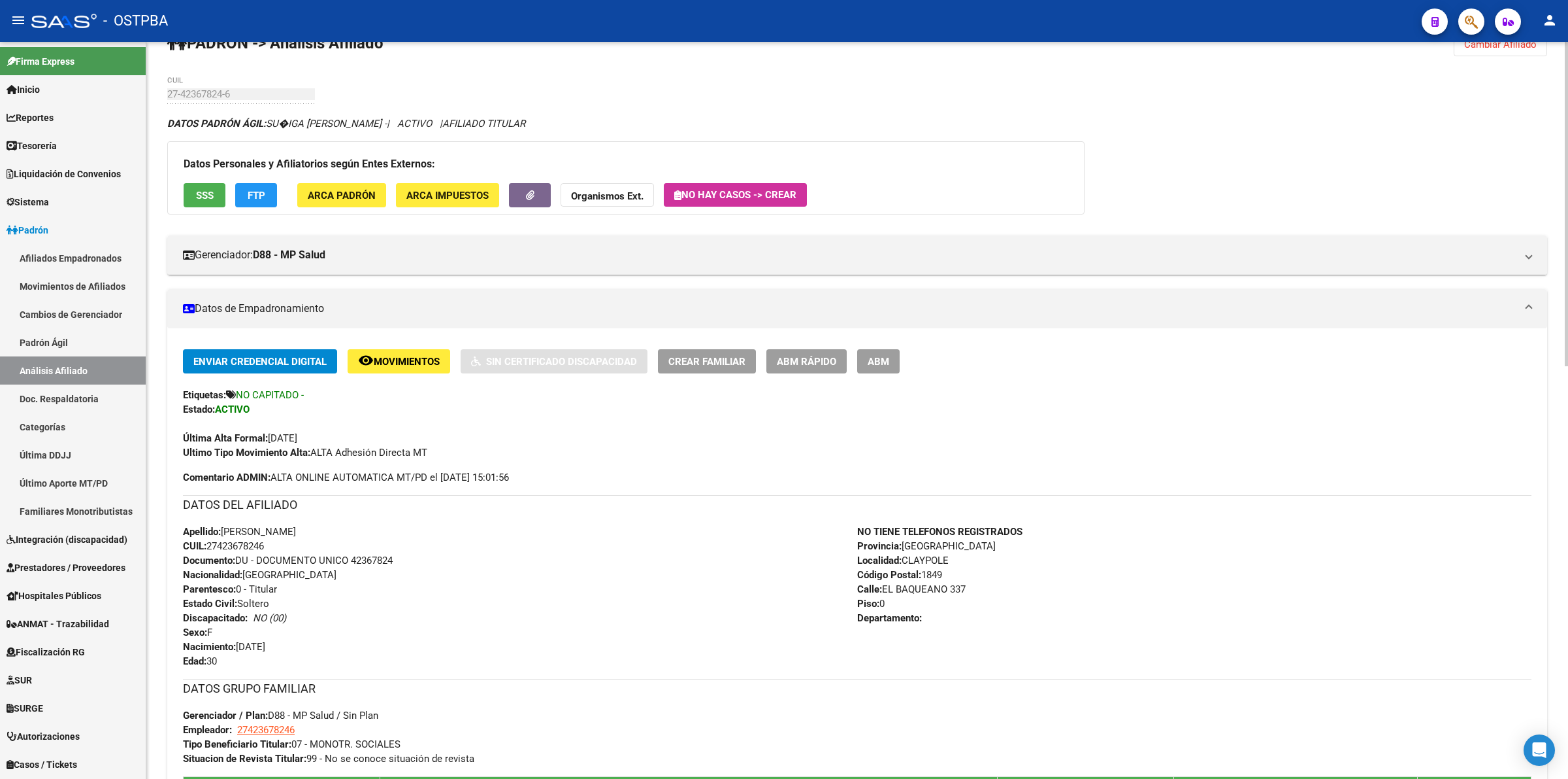
scroll to position [0, 0]
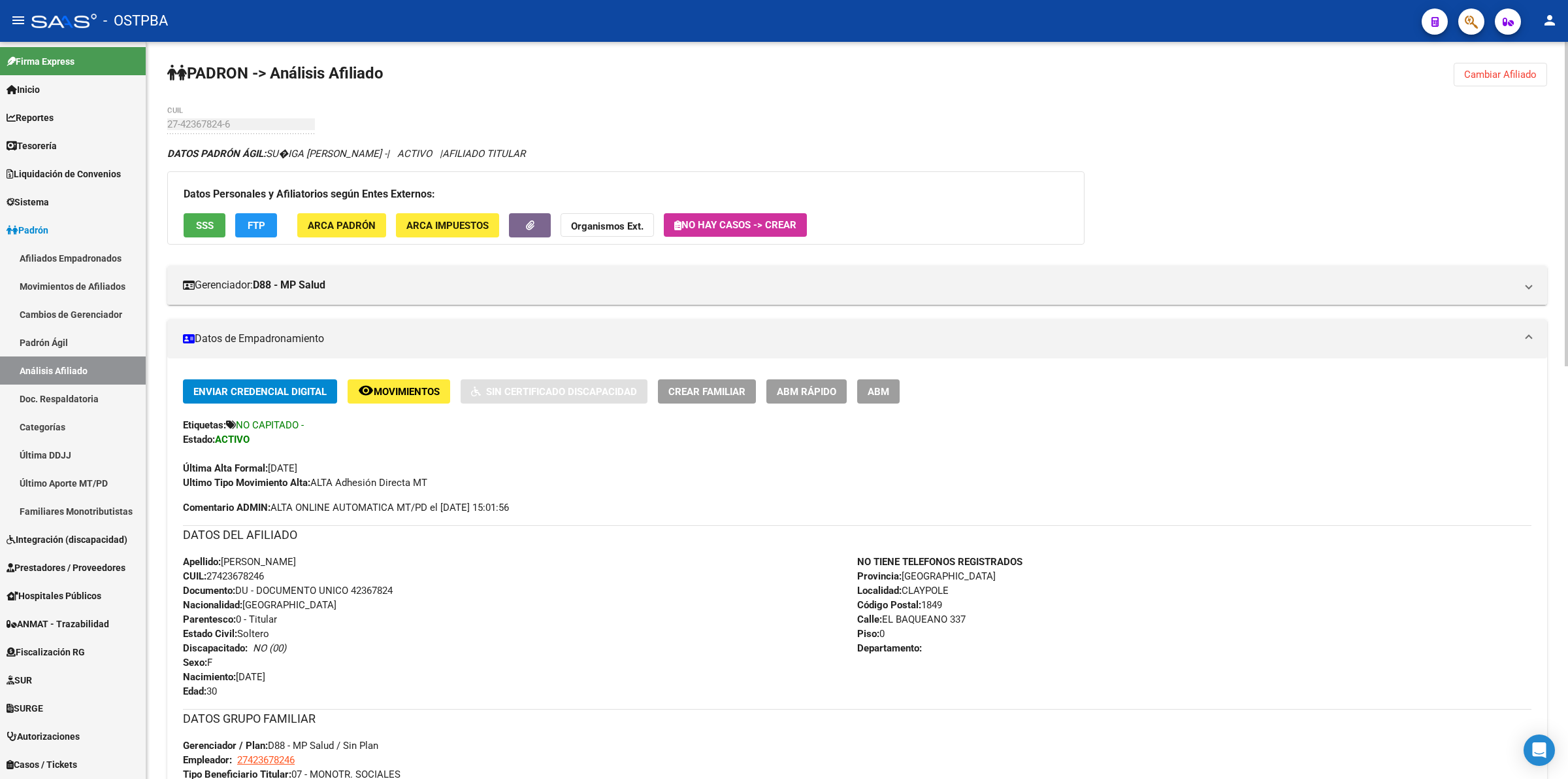
click at [598, 218] on button "Organismos Ext." at bounding box center [607, 225] width 94 height 24
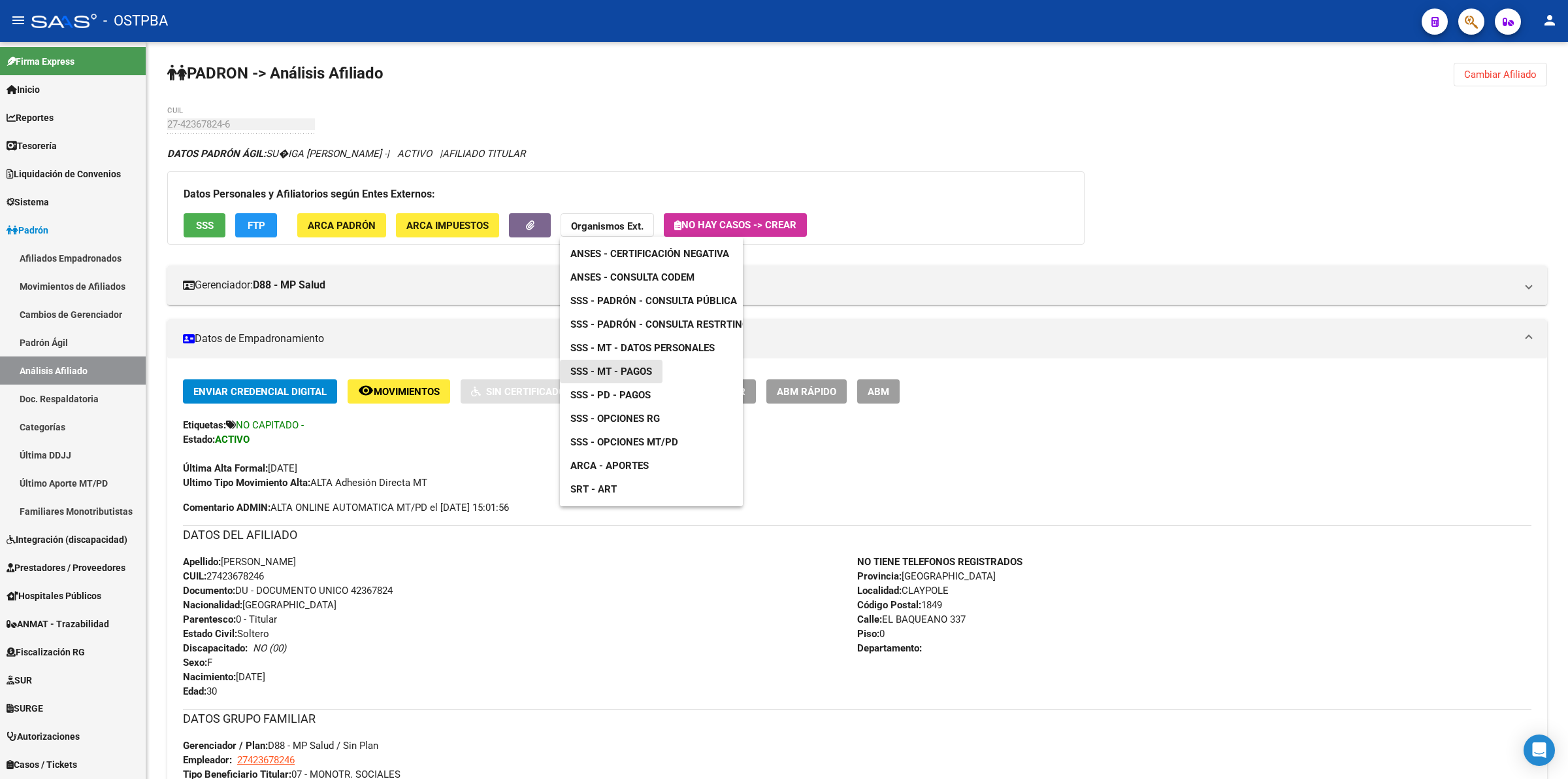
click at [629, 367] on span "SSS - MT - Pagos" at bounding box center [611, 371] width 81 height 12
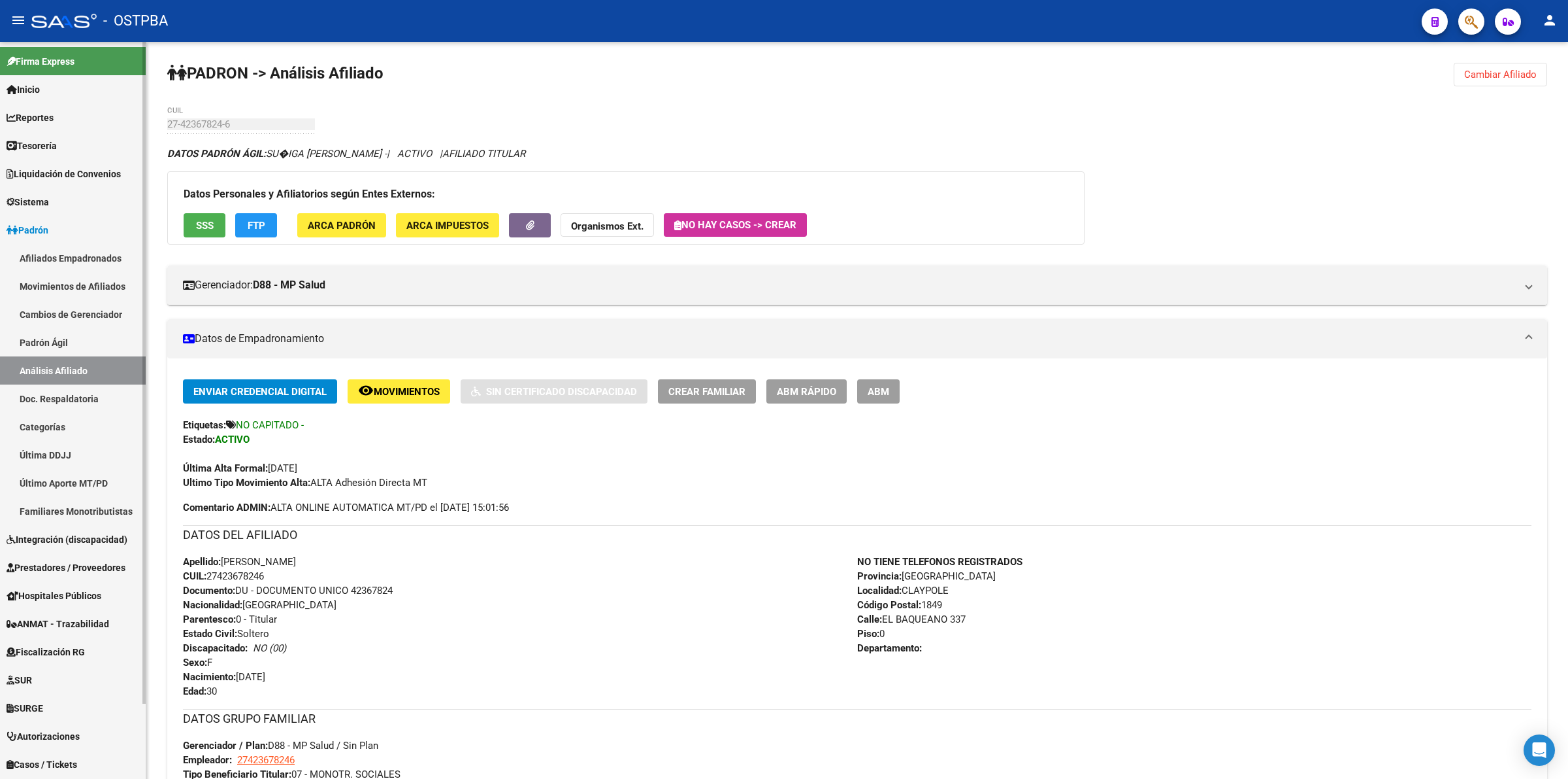
click at [121, 124] on mat-sidenav-container "Firma Express Inicio Instructivos Contacto OS Reportes Tablero de Control Ingre…" at bounding box center [784, 411] width 1568 height 737
drag, startPoint x: 205, startPoint y: 116, endPoint x: 428, endPoint y: 89, distance: 224.6
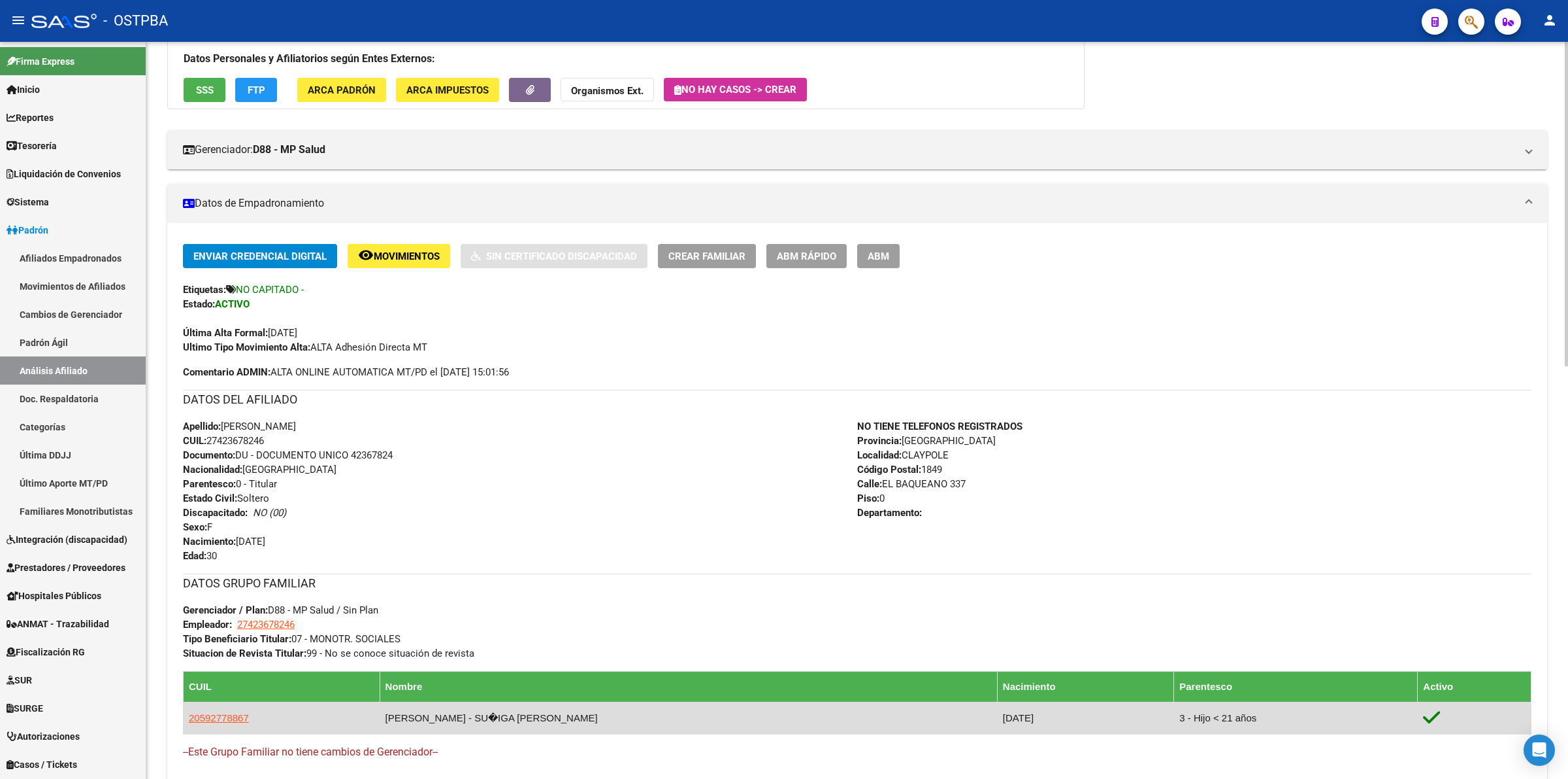
scroll to position [491, 0]
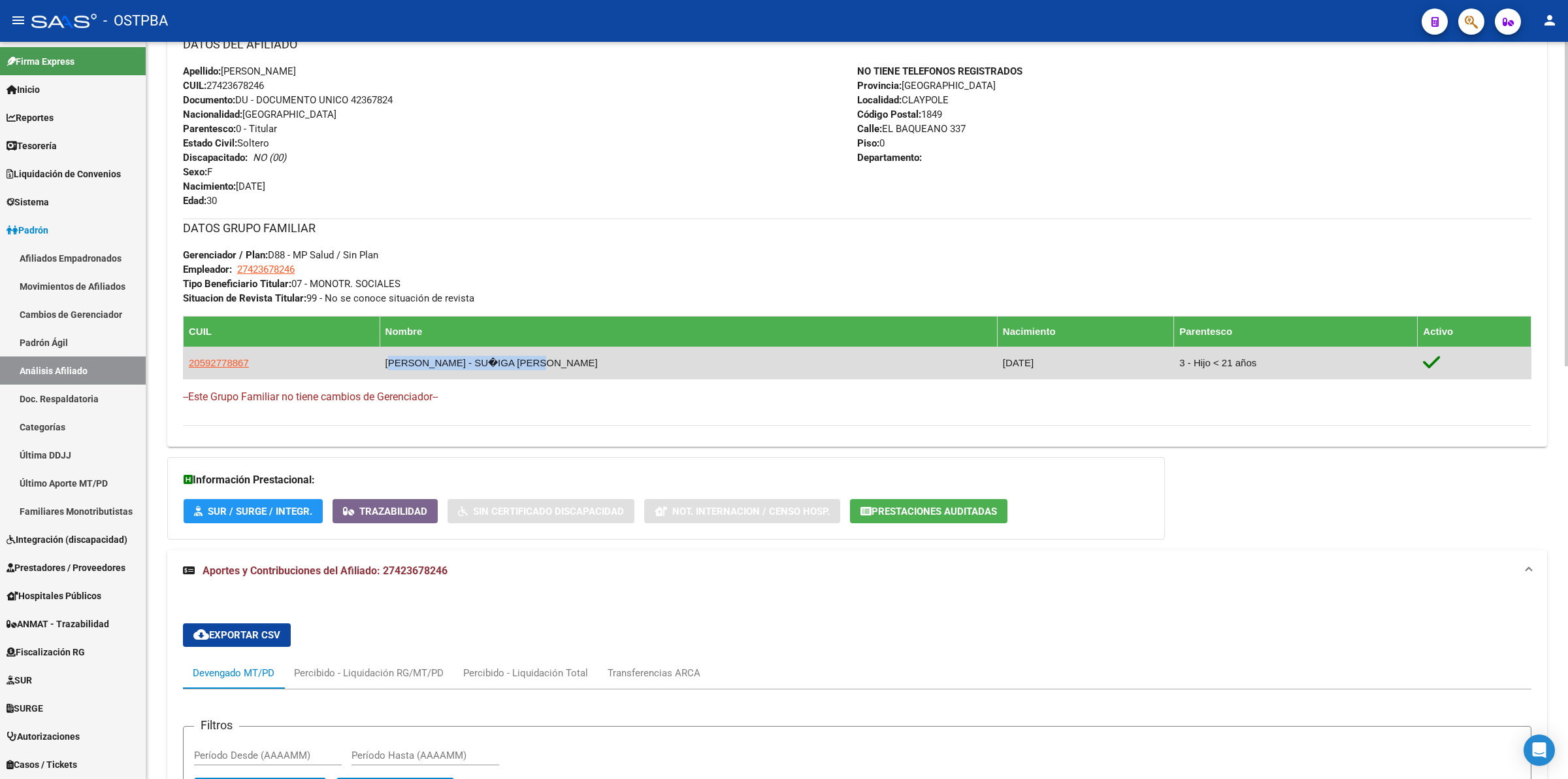
drag, startPoint x: 412, startPoint y: 368, endPoint x: 598, endPoint y: 363, distance: 186.1
click at [598, 363] on td "[PERSON_NAME] - SU�IGA [PERSON_NAME]" at bounding box center [688, 363] width 617 height 32
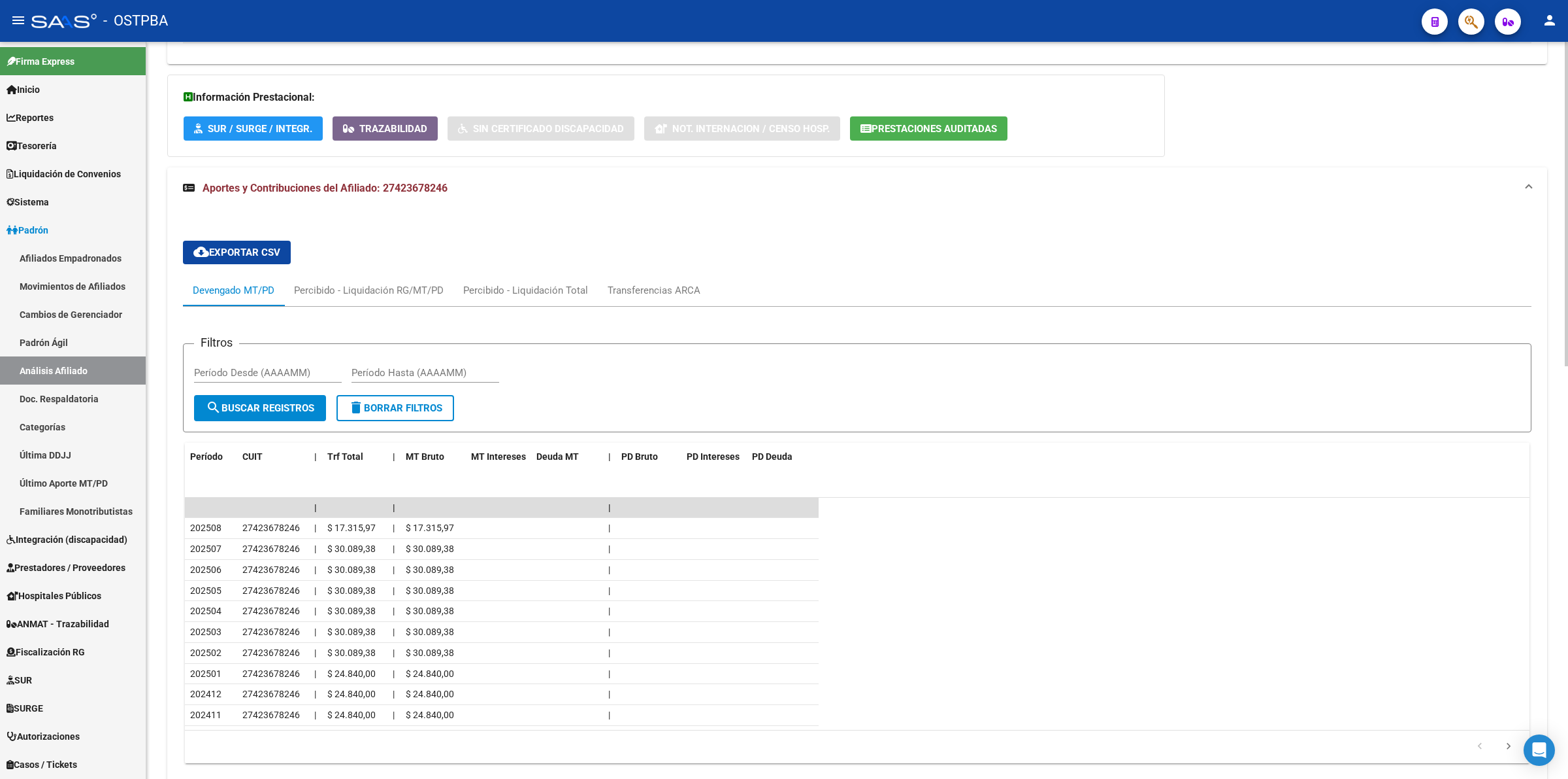
scroll to position [899, 0]
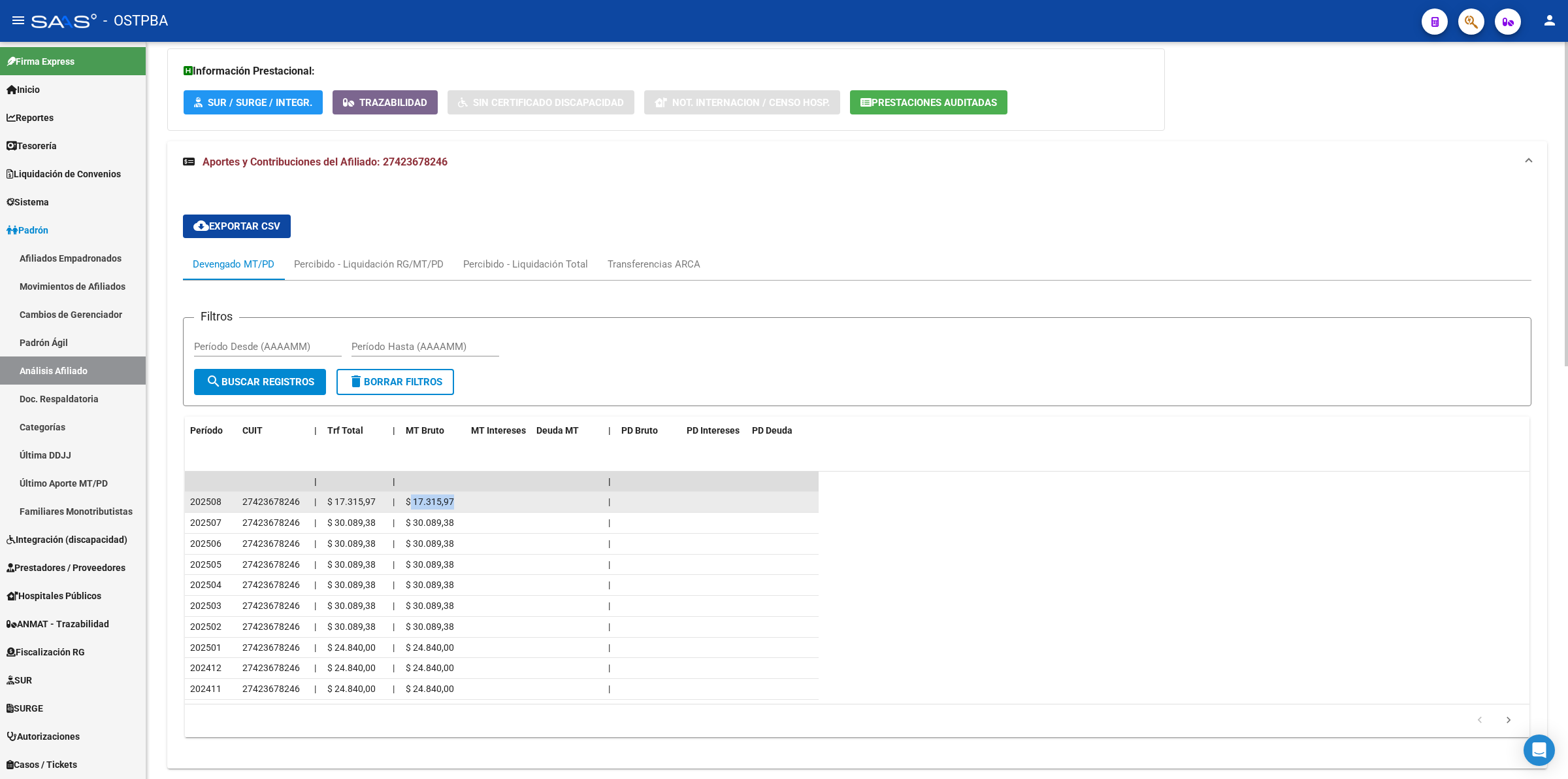
drag, startPoint x: 456, startPoint y: 498, endPoint x: 412, endPoint y: 501, distance: 44.1
click at [412, 501] on div "$ 17.315,97" at bounding box center [434, 501] width 55 height 15
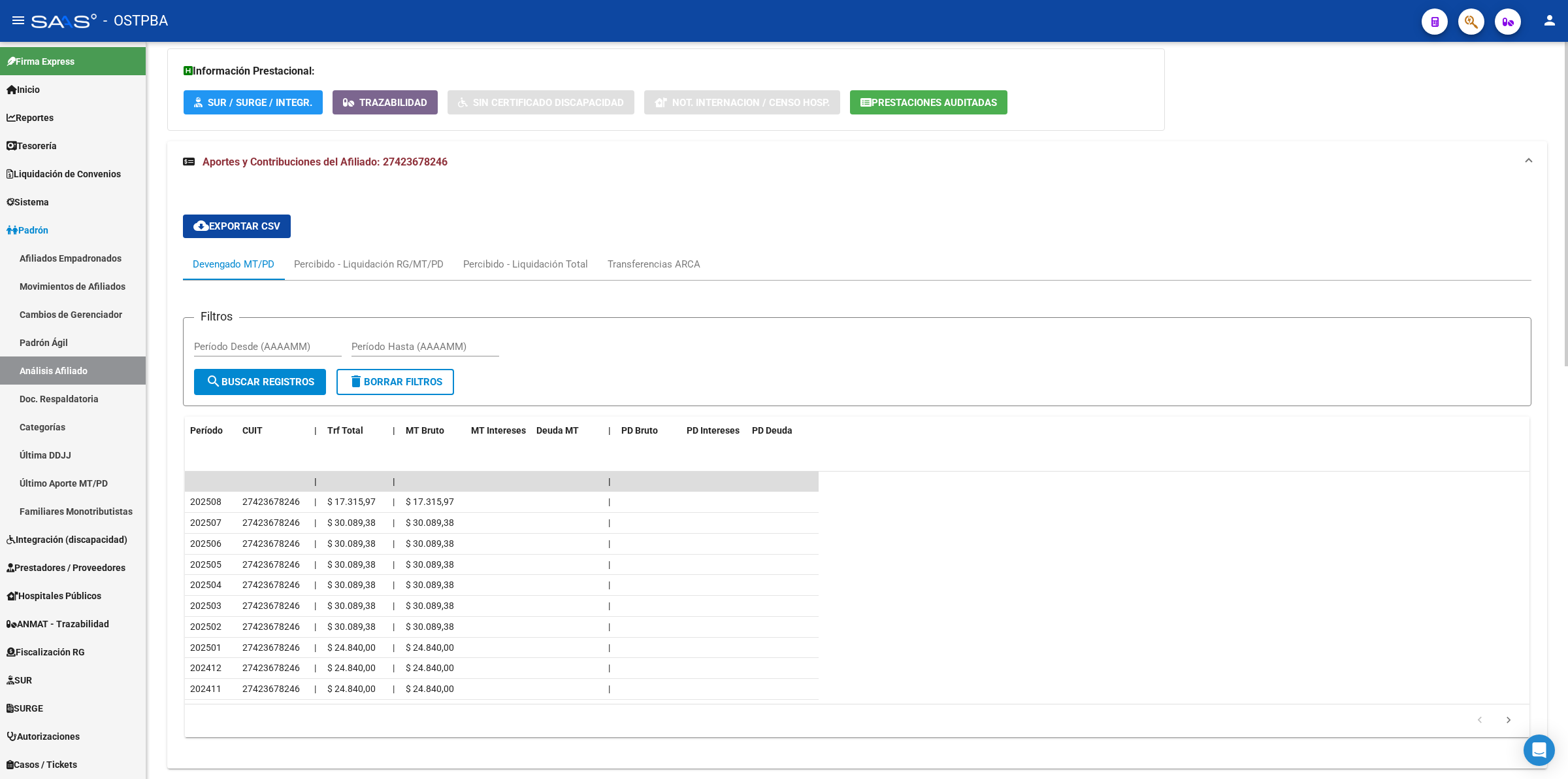
click at [1017, 464] on datatable-header "Período CUIT | Trf Total | MT Bruto MT Intereses Deuda MT | PD Bruto PD Interes…" at bounding box center [858, 444] width 1345 height 55
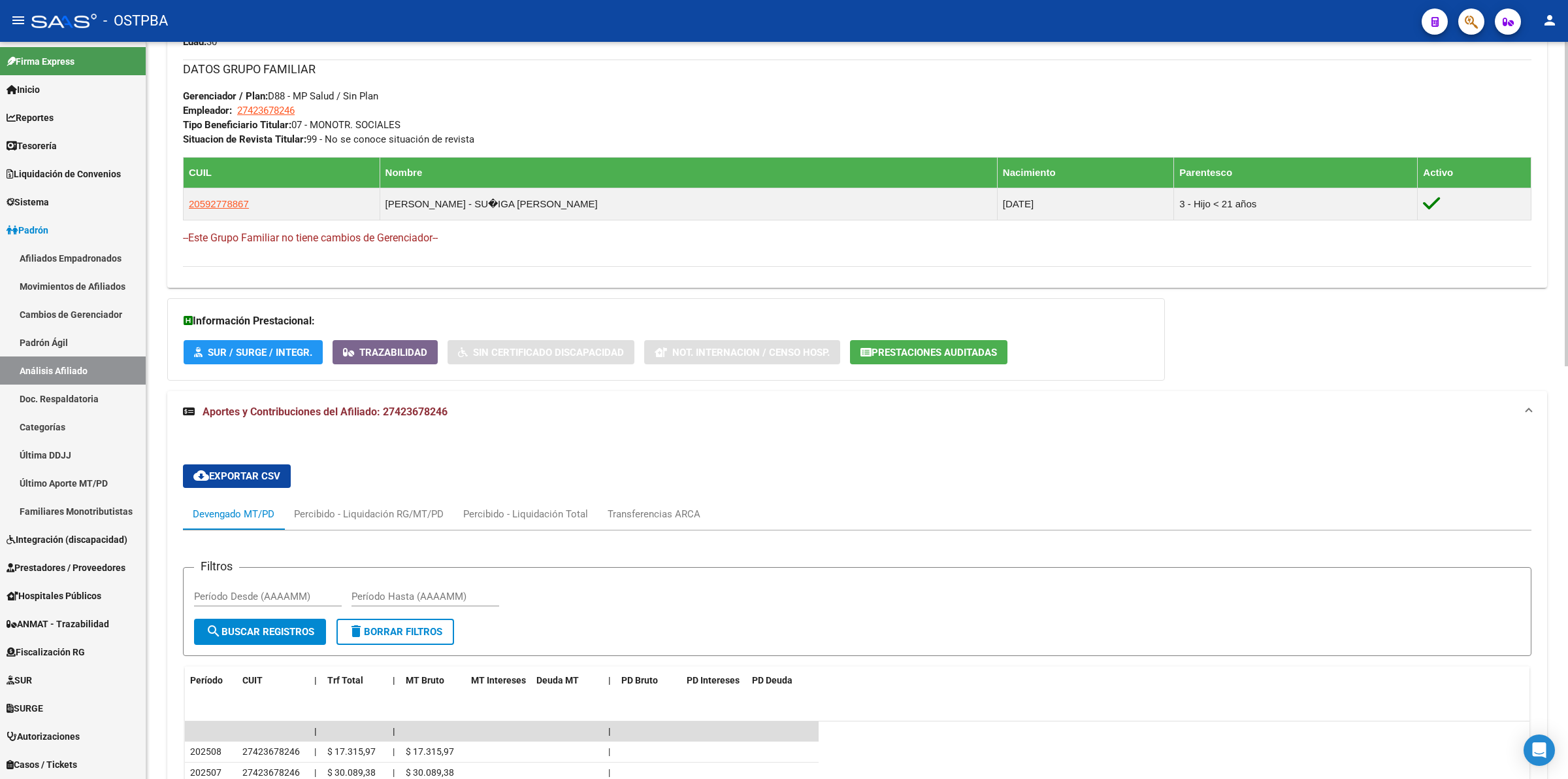
scroll to position [735, 0]
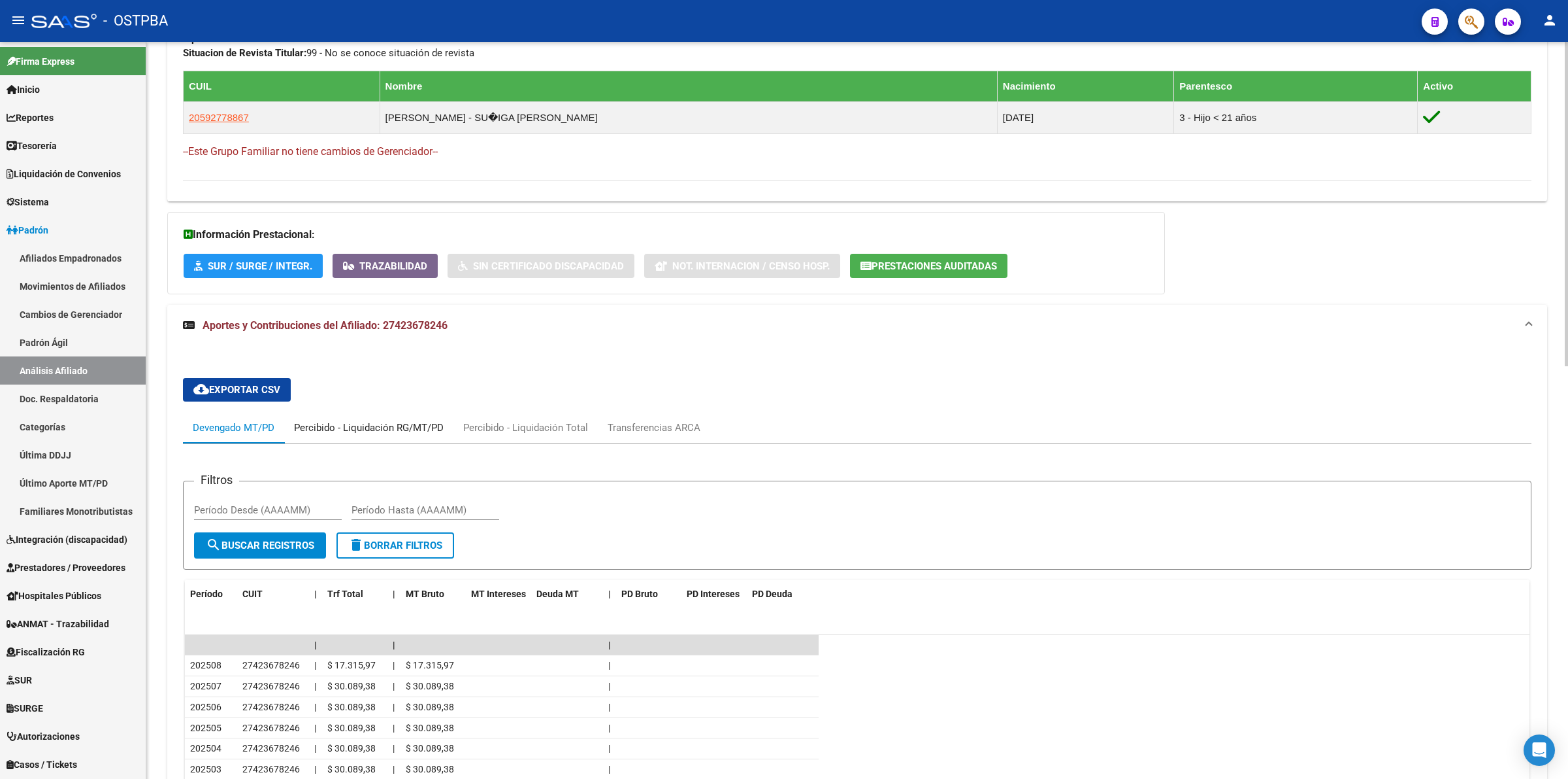
click at [391, 427] on div "Percibido - Liquidación RG/MT/PD" at bounding box center [369, 428] width 150 height 15
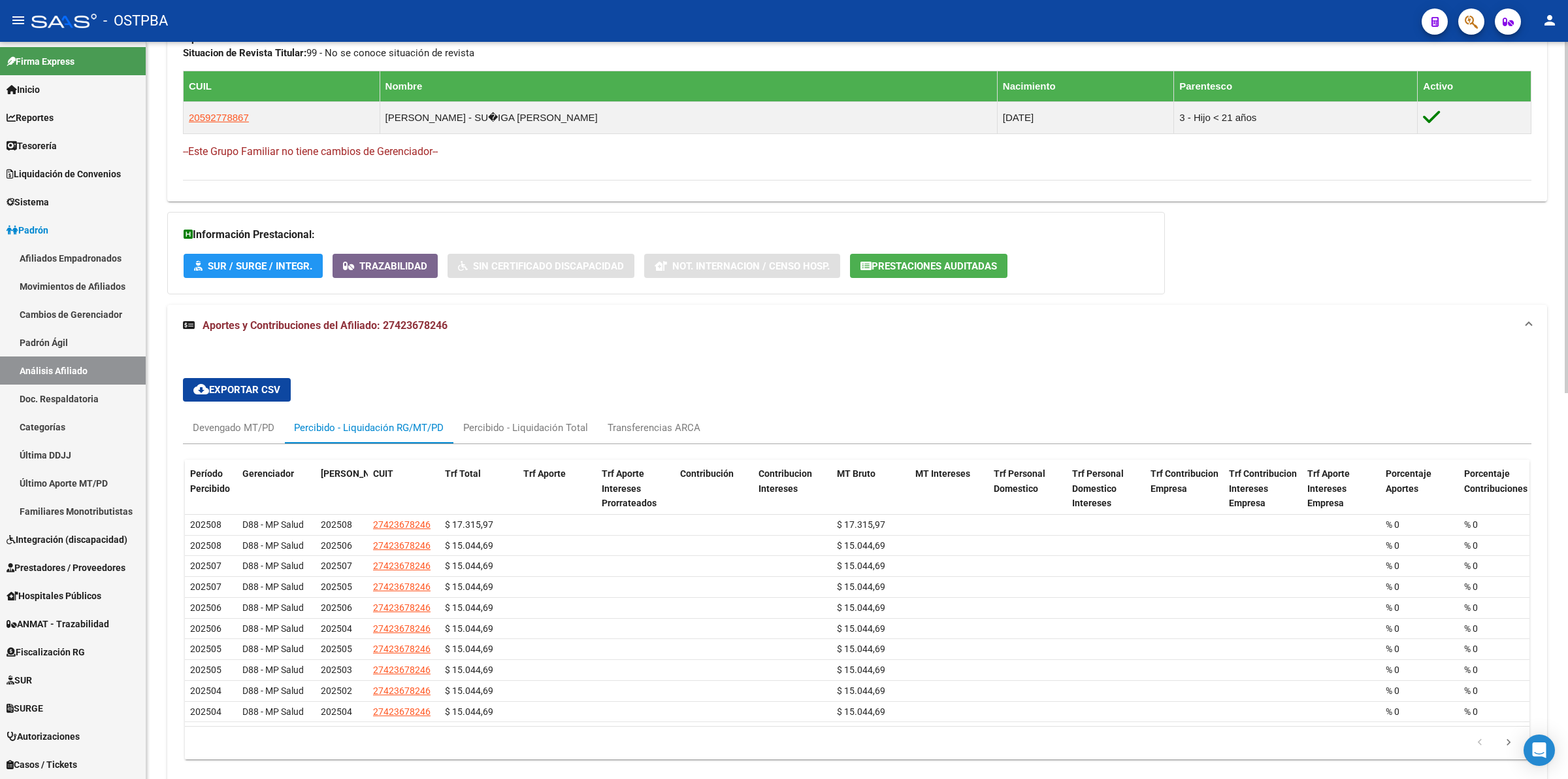
scroll to position [808, 0]
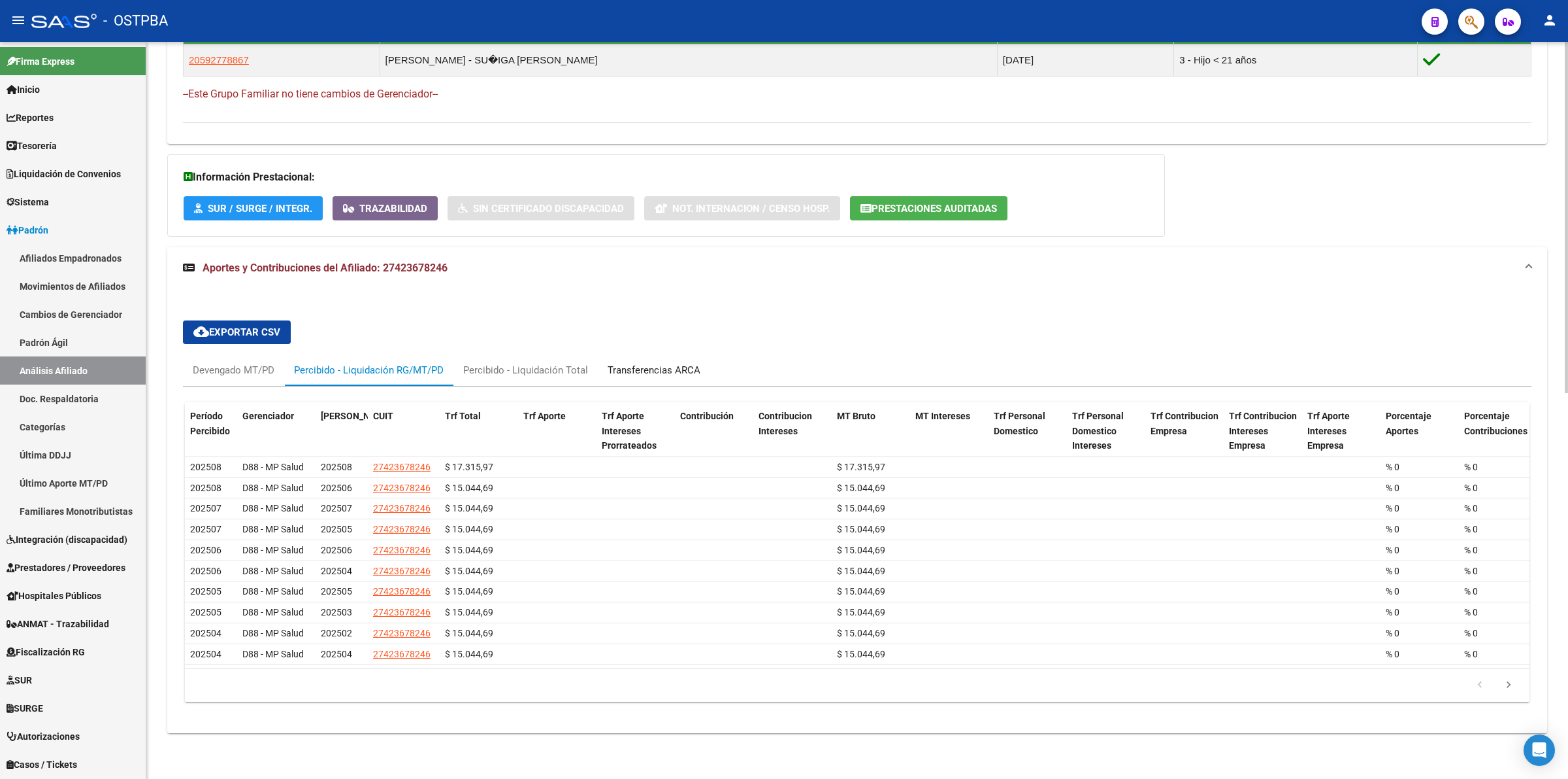
click at [651, 363] on div "Transferencias ARCA" at bounding box center [654, 370] width 93 height 15
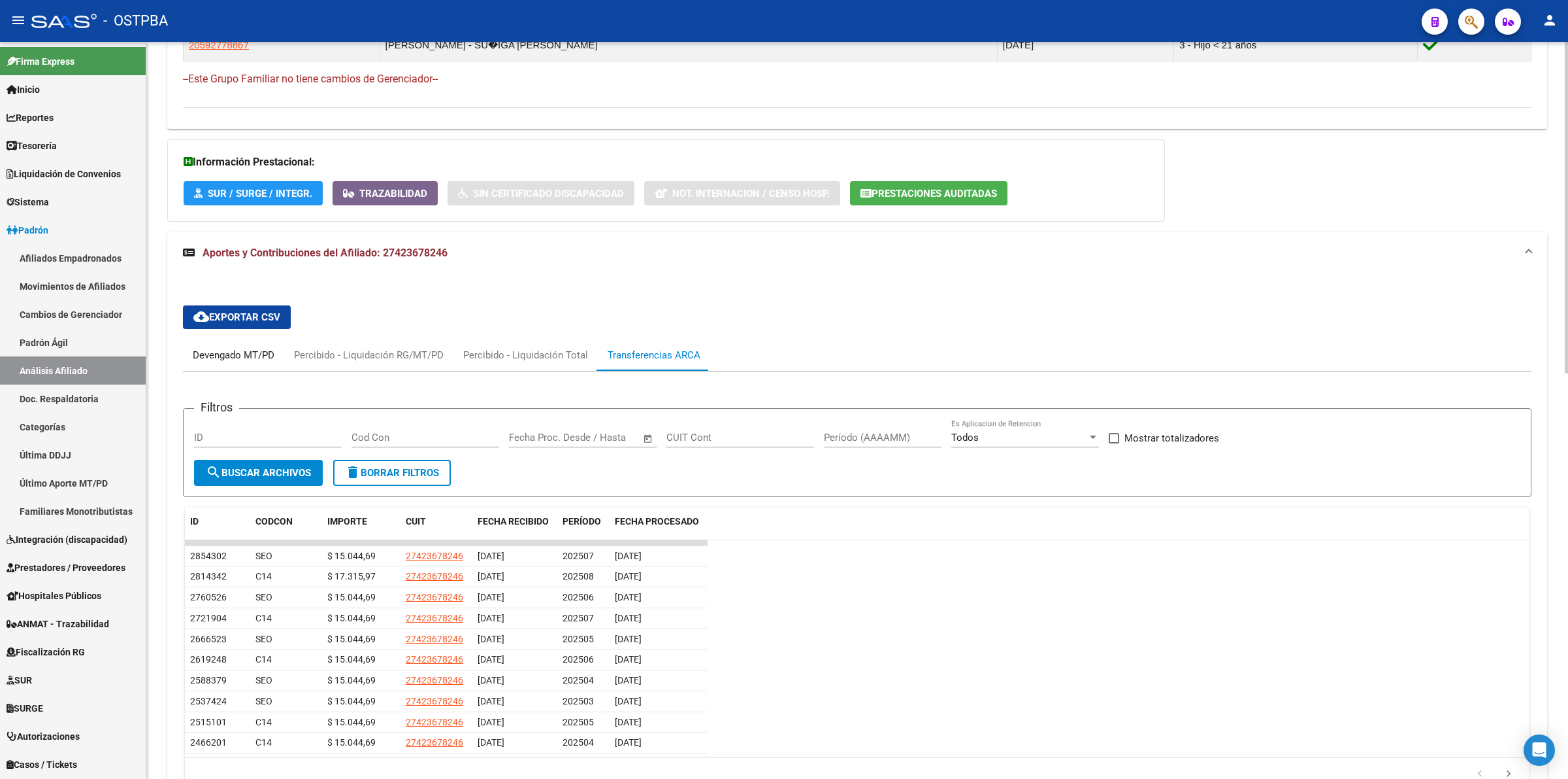
click at [242, 356] on div "Devengado MT/PD" at bounding box center [233, 355] width 81 height 15
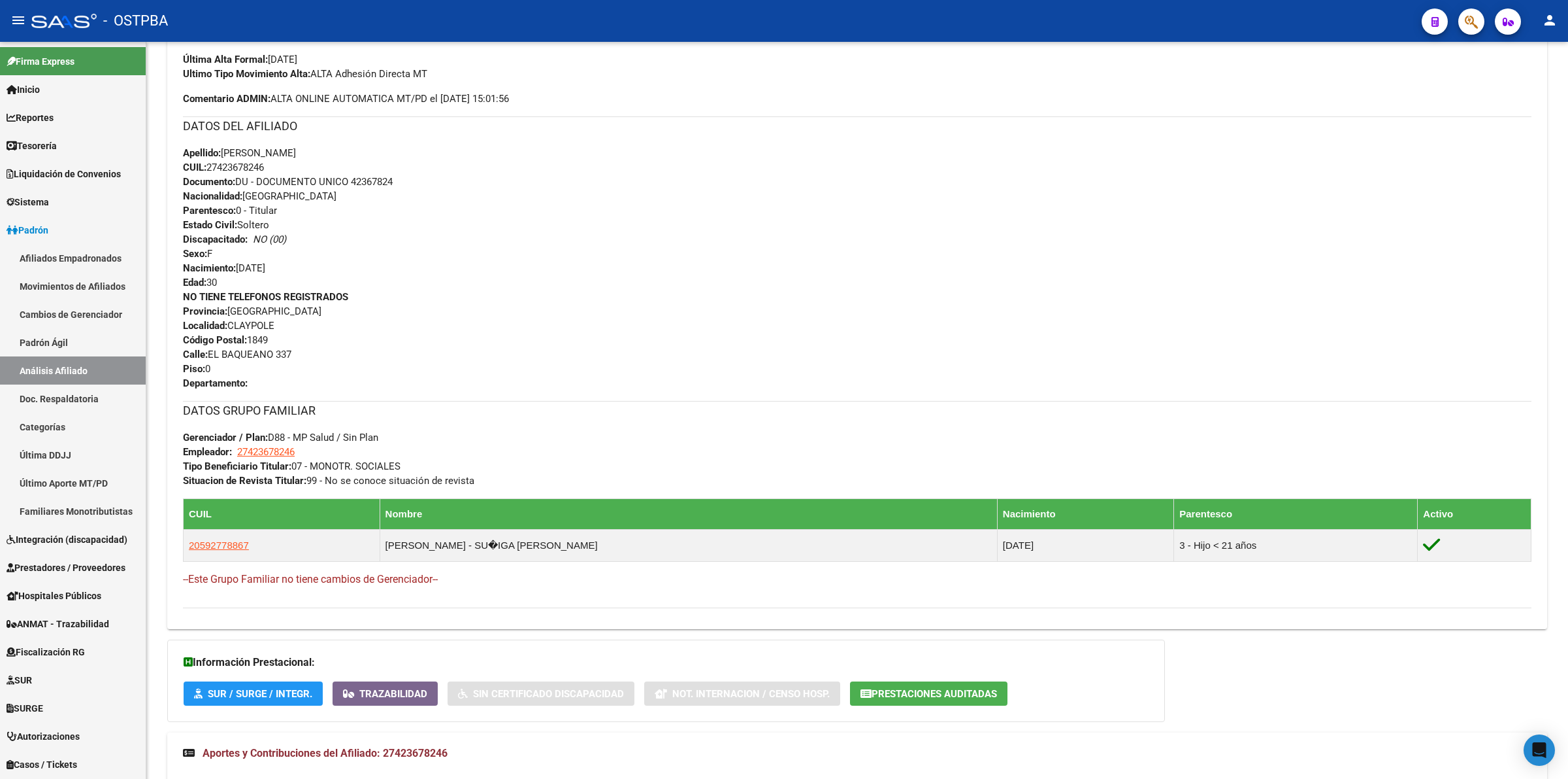
scroll to position [408, 0]
